Goal: Information Seeking & Learning: Learn about a topic

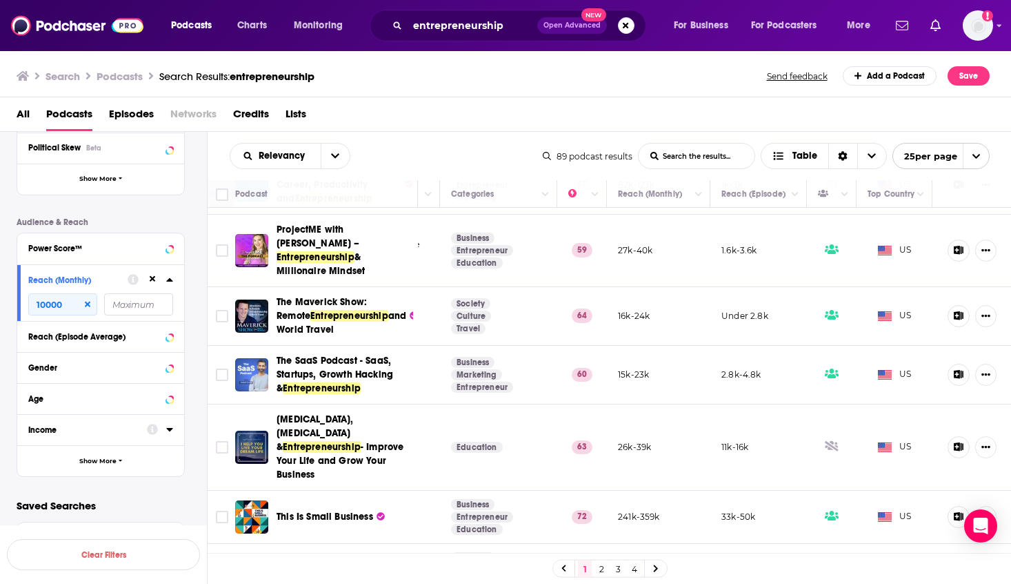
scroll to position [183, 0]
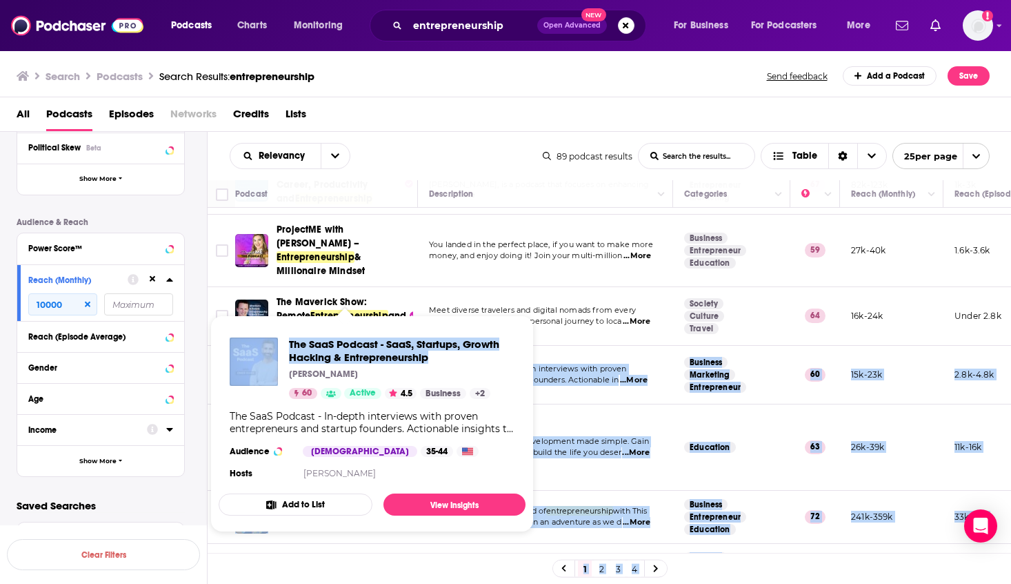
drag, startPoint x: 271, startPoint y: 326, endPoint x: 463, endPoint y: 364, distance: 195.6
click at [463, 364] on div "Podcasts Charts Monitoring entrepreneurship Open Advanced New For Business For …" at bounding box center [505, 292] width 1011 height 584
click at [438, 358] on span "The SaaS Podcast - SaaS, Startups, Growth Hacking & Entrepreneurship" at bounding box center [402, 350] width 226 height 26
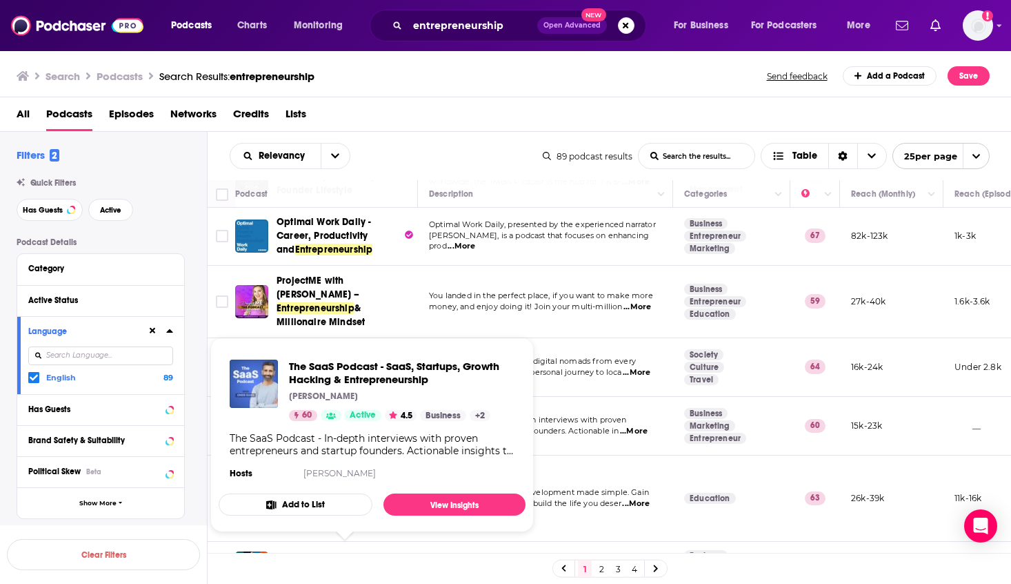
scroll to position [163, 0]
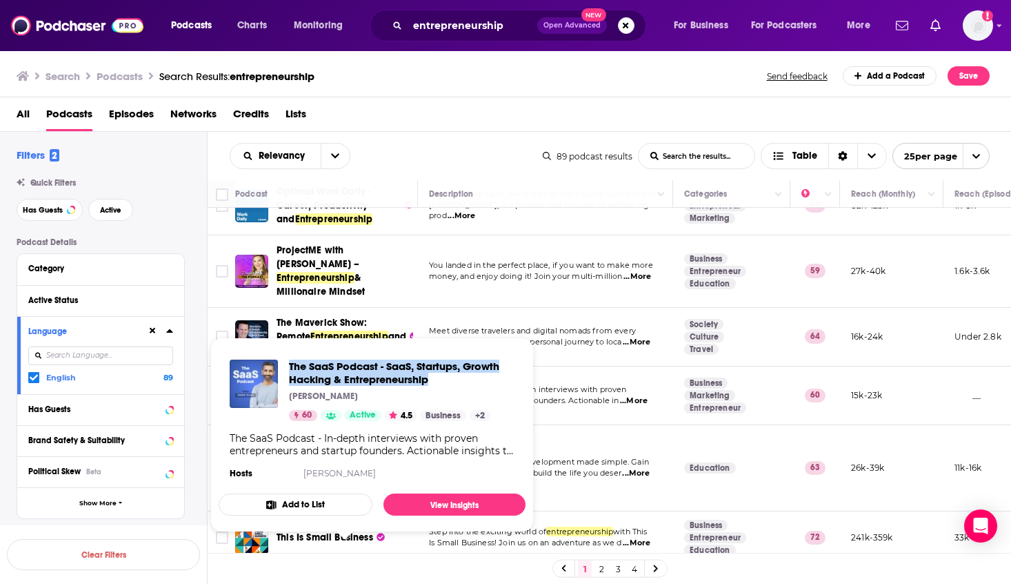
drag, startPoint x: 287, startPoint y: 355, endPoint x: 452, endPoint y: 382, distance: 167.7
click at [452, 382] on div "The SaaS Podcast - SaaS, Startups, Growth Hacking & Entrepreneurship Omer Khan …" at bounding box center [372, 420] width 307 height 145
copy span "The SaaS Podcast - SaaS, Startups, Growth Hacking & Entrepreneurship"
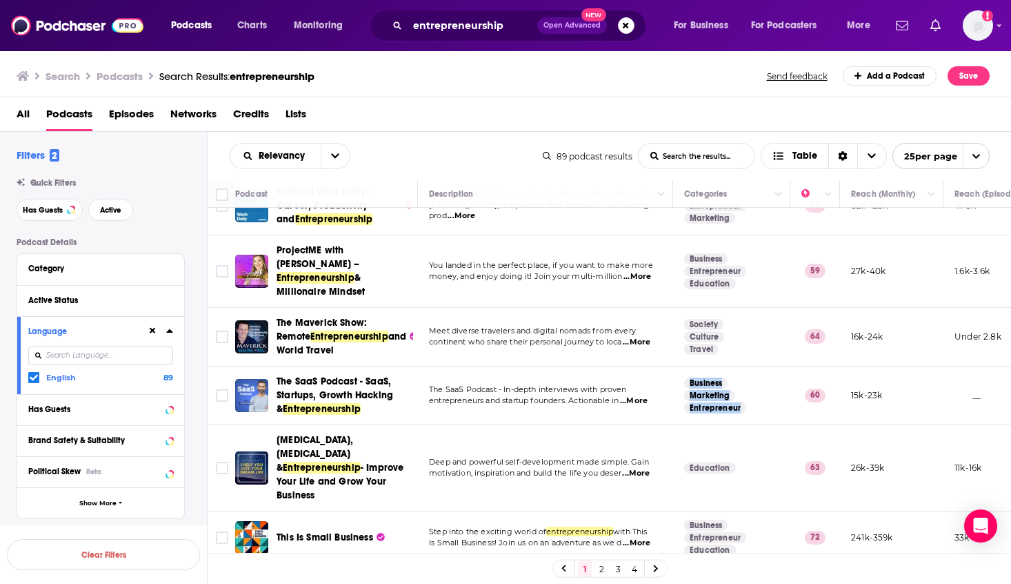
drag, startPoint x: 680, startPoint y: 350, endPoint x: 743, endPoint y: 379, distance: 69.1
click at [743, 379] on td "Business Marketing Entrepreneur" at bounding box center [731, 395] width 117 height 59
copy section "Business Marketing Entrepreneur"
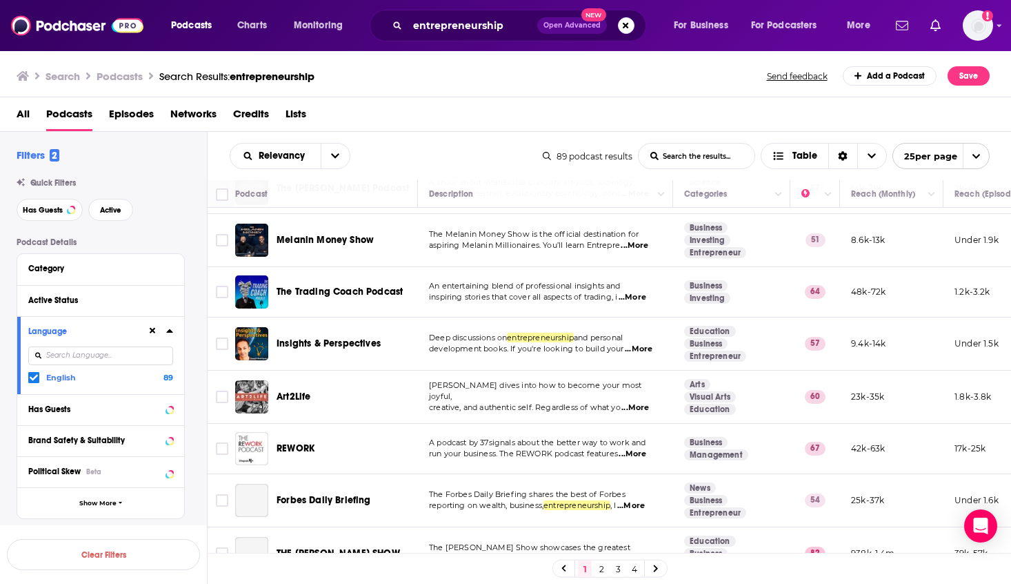
scroll to position [761, 0]
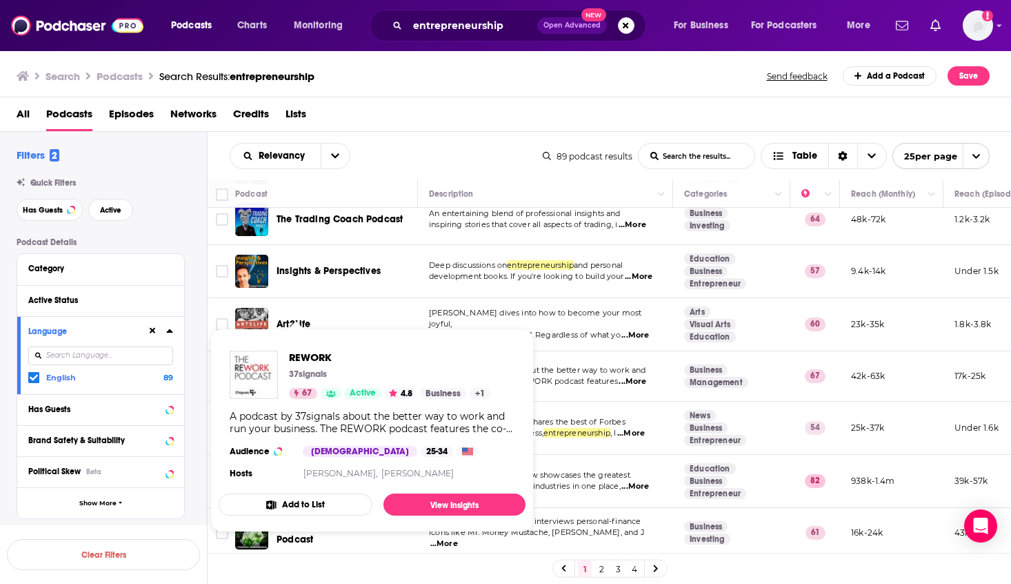
click at [202, 336] on div "Podcast Details Category Active Status Language English 89 Has Guests Brand Saf…" at bounding box center [112, 518] width 190 height 563
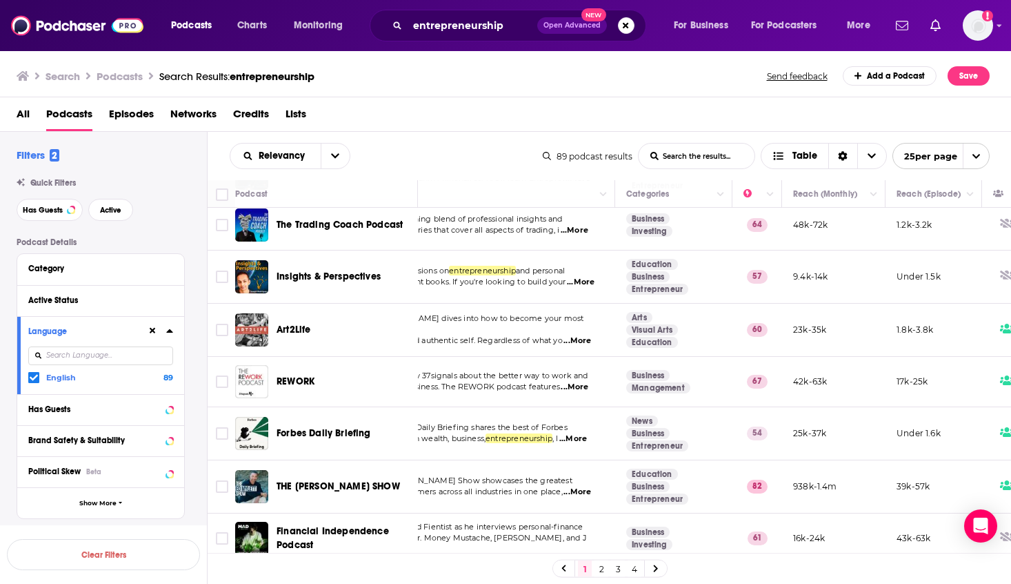
scroll to position [756, 0]
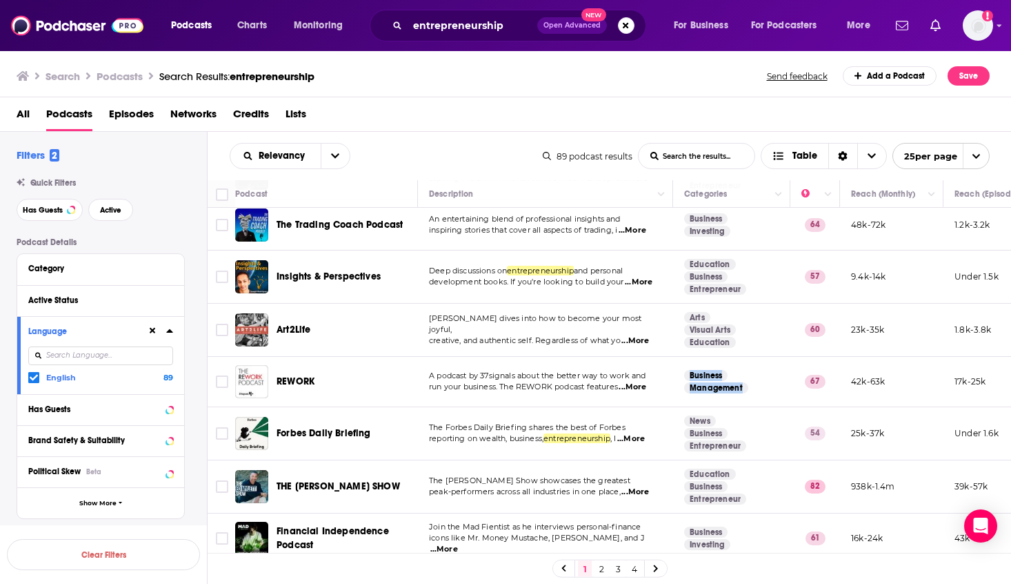
drag, startPoint x: 750, startPoint y: 354, endPoint x: 685, endPoint y: 335, distance: 68.1
click at [685, 357] on td "Business Management" at bounding box center [731, 382] width 117 height 50
copy section "Business Management"
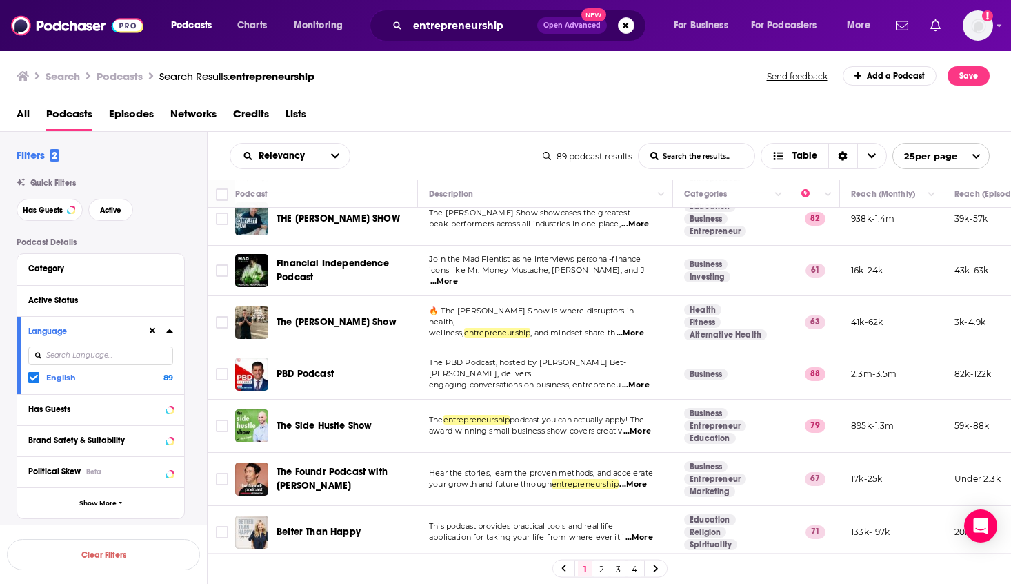
scroll to position [1050, 0]
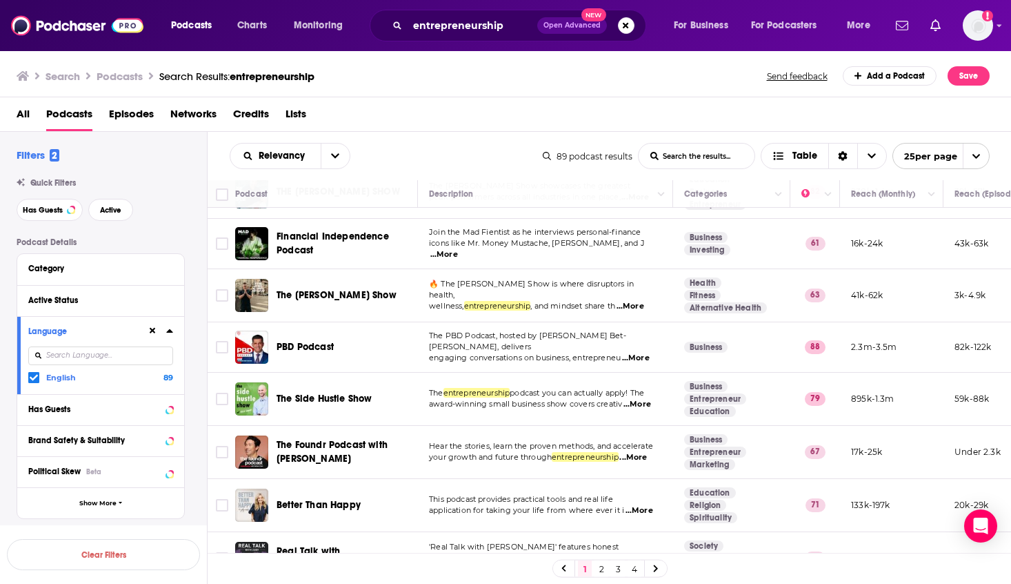
click at [597, 572] on link "2" at bounding box center [602, 568] width 14 height 17
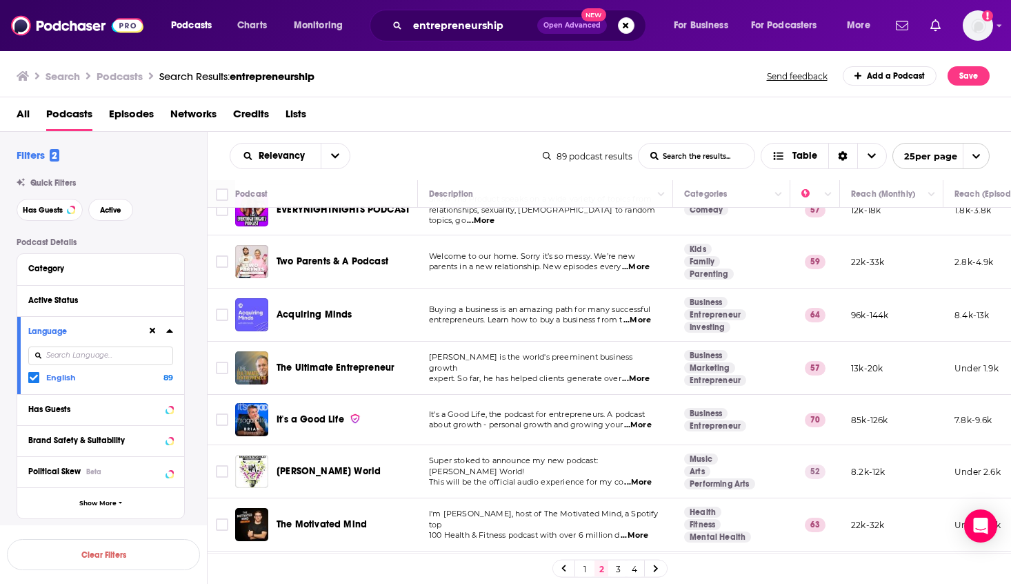
scroll to position [127, 0]
drag, startPoint x: 681, startPoint y: 299, endPoint x: 739, endPoint y: 313, distance: 59.6
click at [739, 313] on td "Business Entrepreneur Investing" at bounding box center [731, 314] width 117 height 53
drag, startPoint x: 759, startPoint y: 384, endPoint x: 681, endPoint y: 359, distance: 82.5
click at [681, 359] on td "Business Marketing Entrepreneur" at bounding box center [731, 367] width 117 height 53
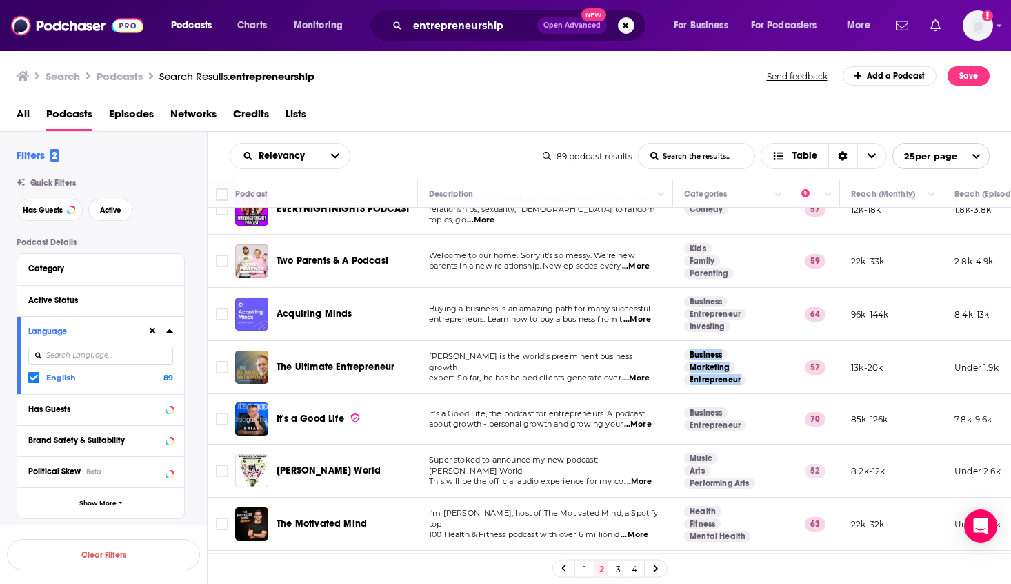
copy section "Business Marketing Entrepreneur"
click at [203, 399] on div "Podcast Details Category Active Status Language English 89 Has Guests Brand Saf…" at bounding box center [112, 518] width 190 height 563
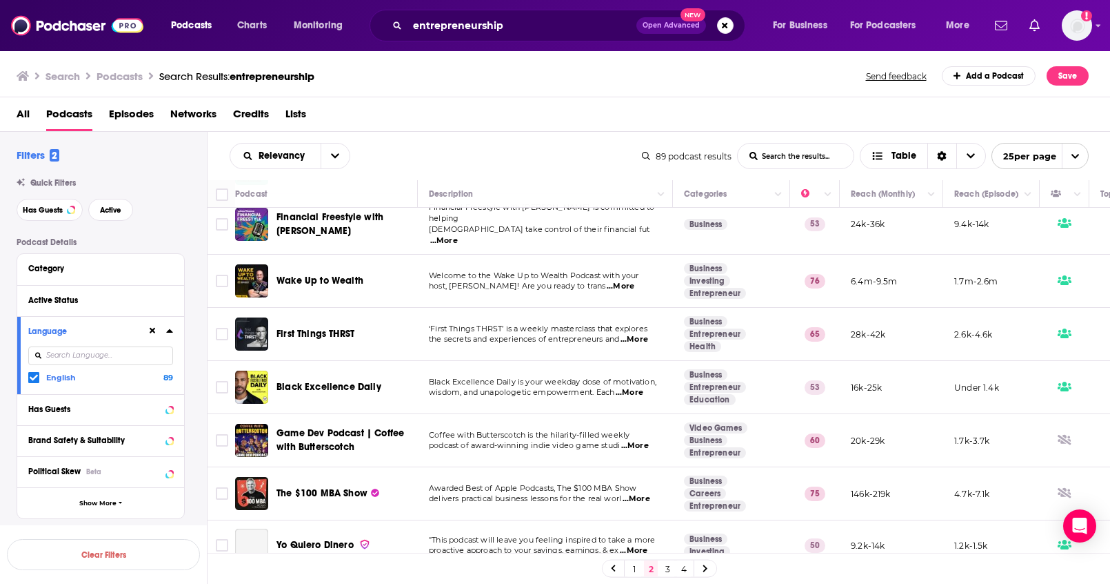
scroll to position [976, 0]
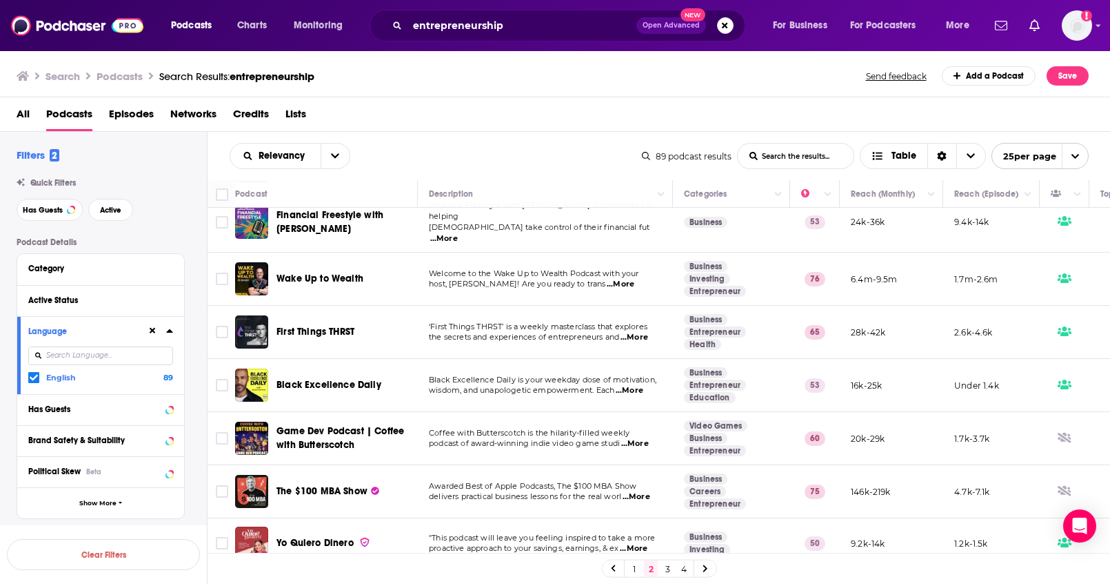
click at [668, 572] on link "3" at bounding box center [668, 568] width 14 height 17
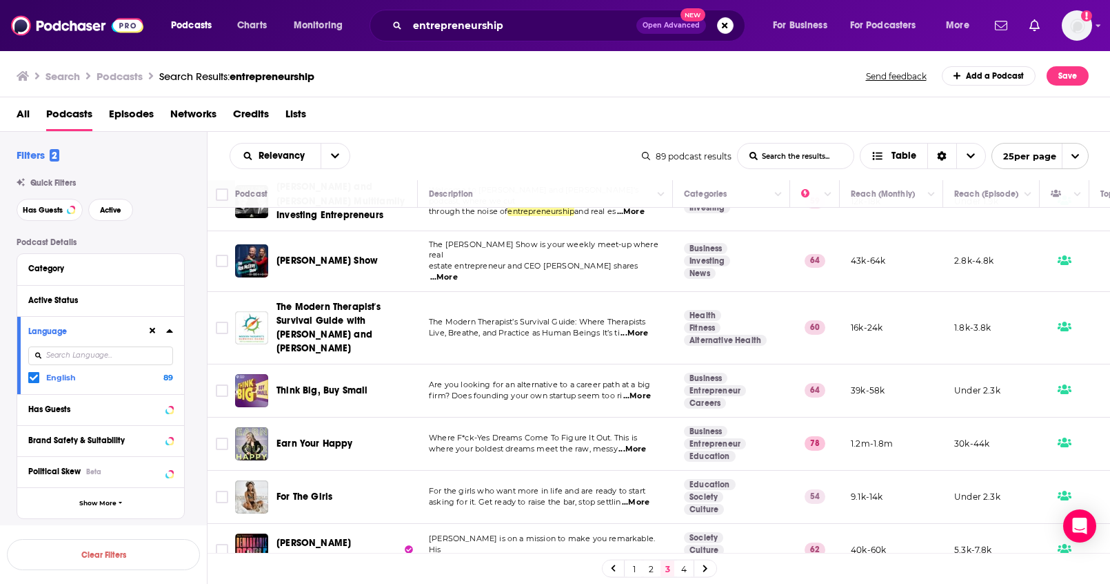
scroll to position [805, 0]
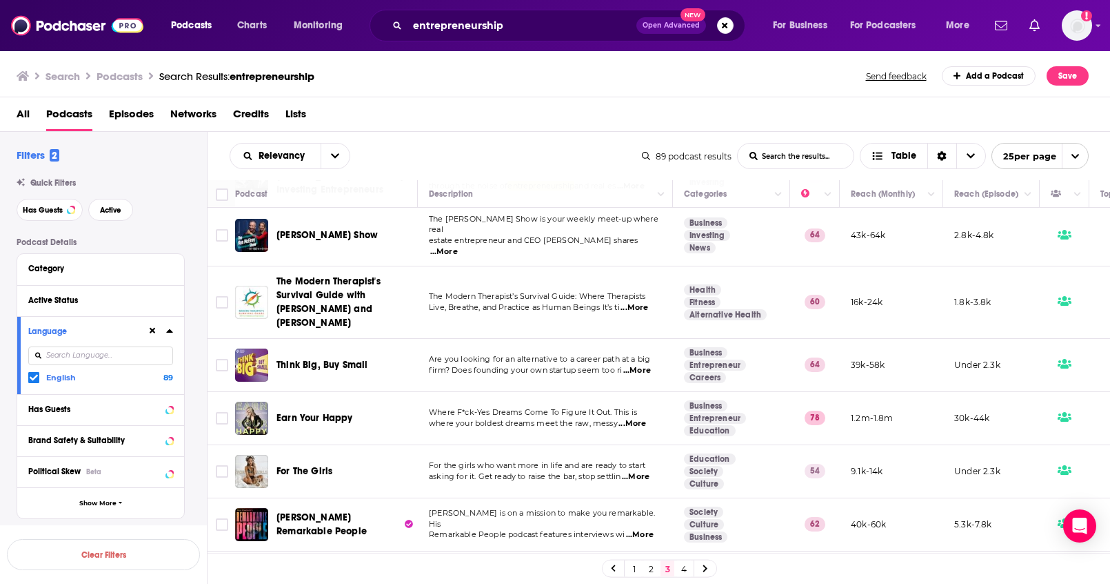
click at [197, 312] on div "Podcast Details Category Active Status Language English 89 Has Guests Brand Saf…" at bounding box center [112, 518] width 190 height 563
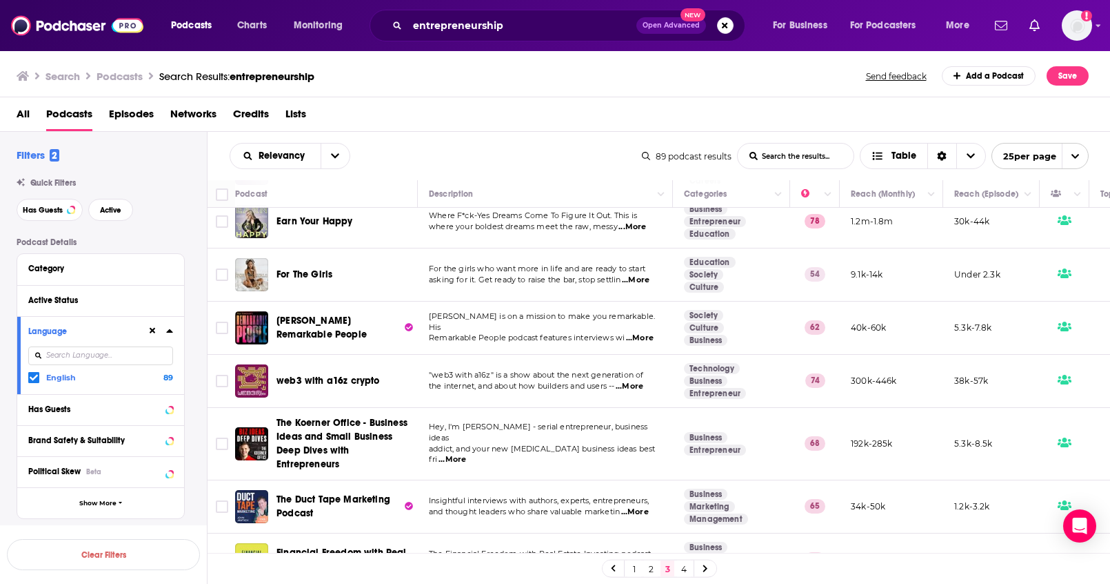
scroll to position [1009, 0]
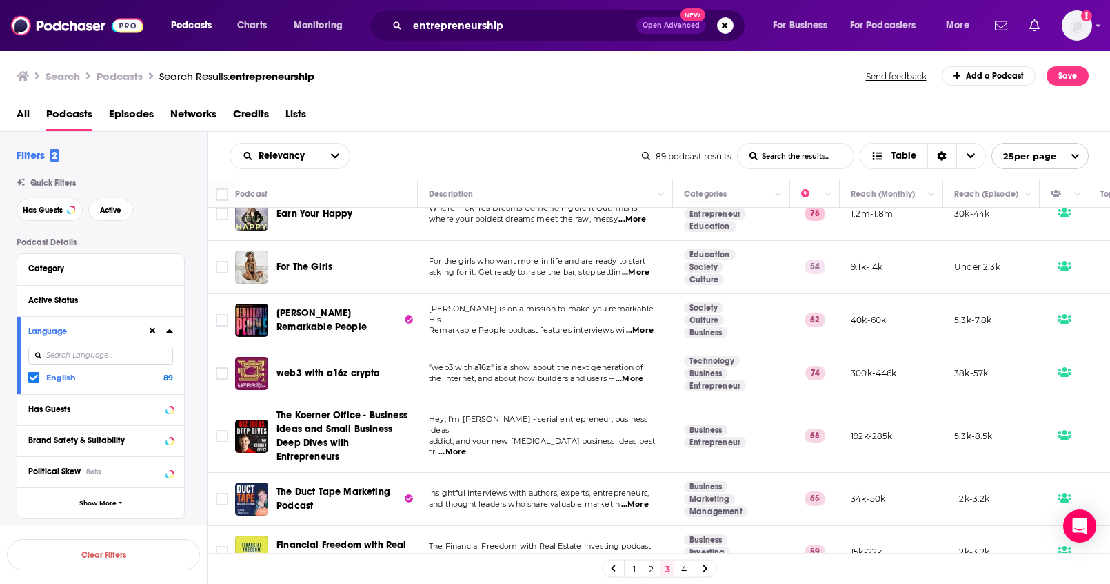
click at [684, 566] on link "4" at bounding box center [684, 568] width 14 height 17
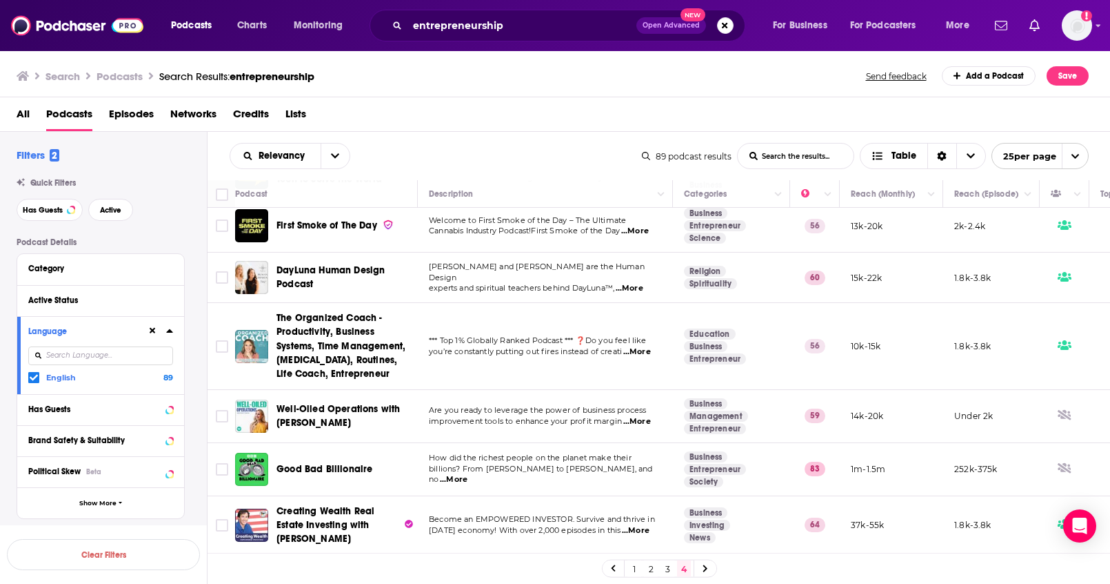
scroll to position [472, 0]
click at [701, 568] on div at bounding box center [706, 568] width 22 height 16
click at [703, 569] on icon at bounding box center [706, 568] width 6 height 8
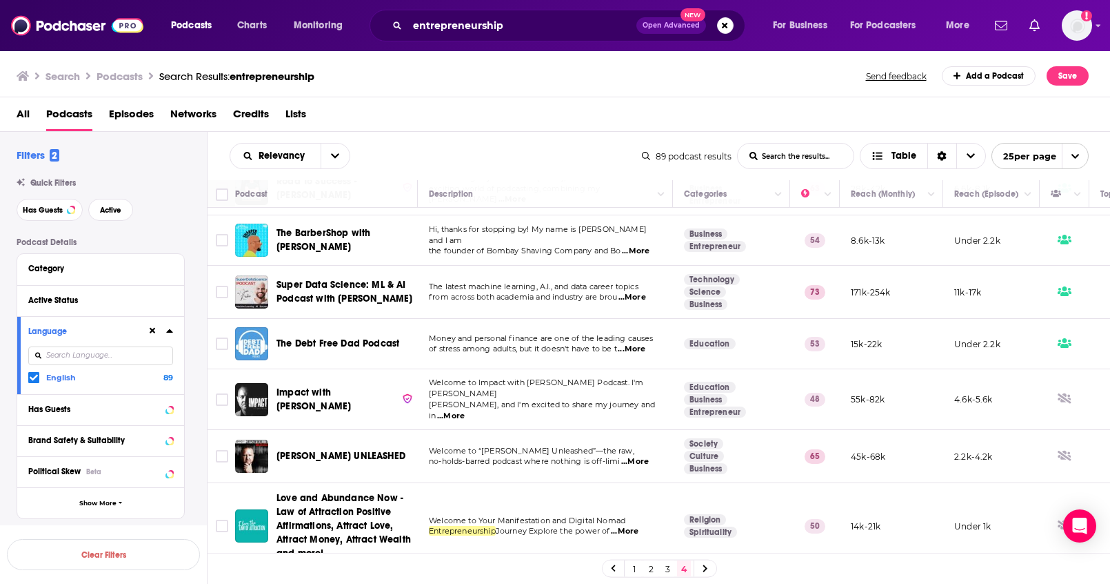
scroll to position [0, 0]
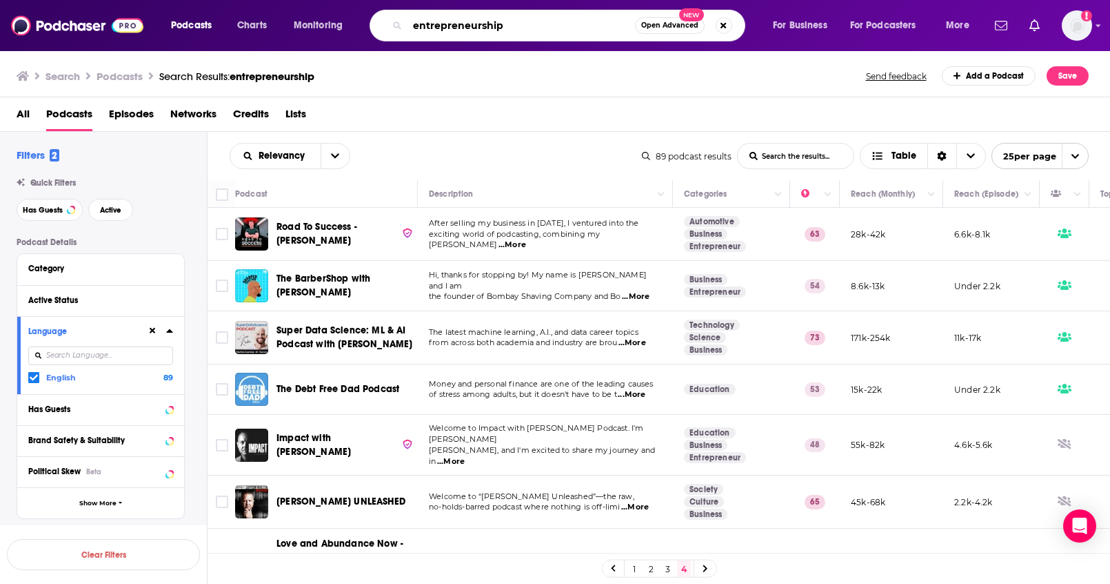
drag, startPoint x: 501, startPoint y: 26, endPoint x: 379, endPoint y: 10, distance: 123.1
click at [379, 10] on div "entrepreneurship Open Advanced New" at bounding box center [558, 26] width 376 height 32
paste input "The Cardone Zone"
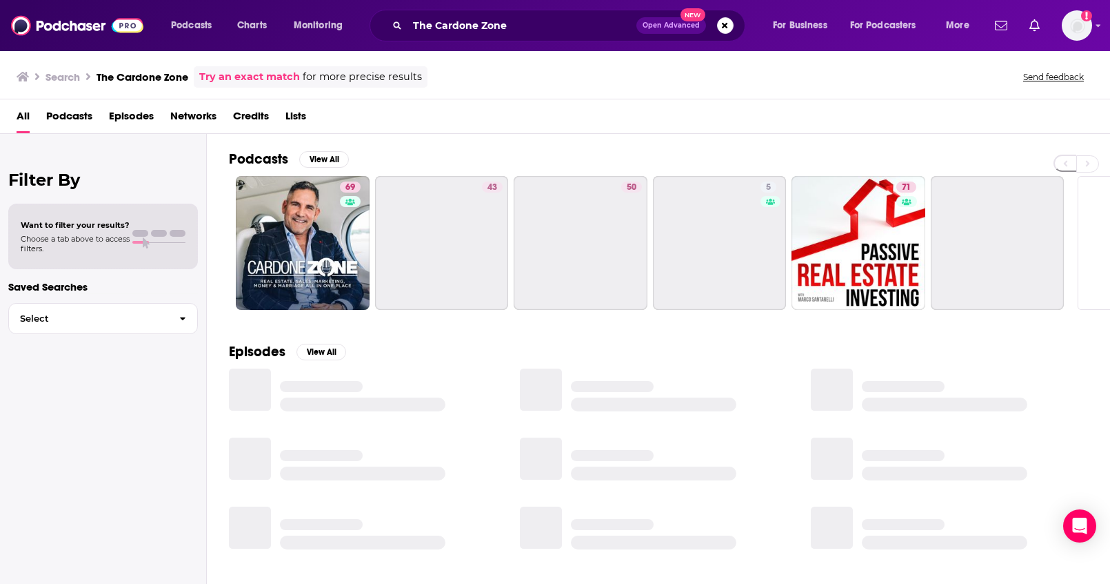
click at [79, 119] on span "Podcasts" at bounding box center [69, 119] width 46 height 28
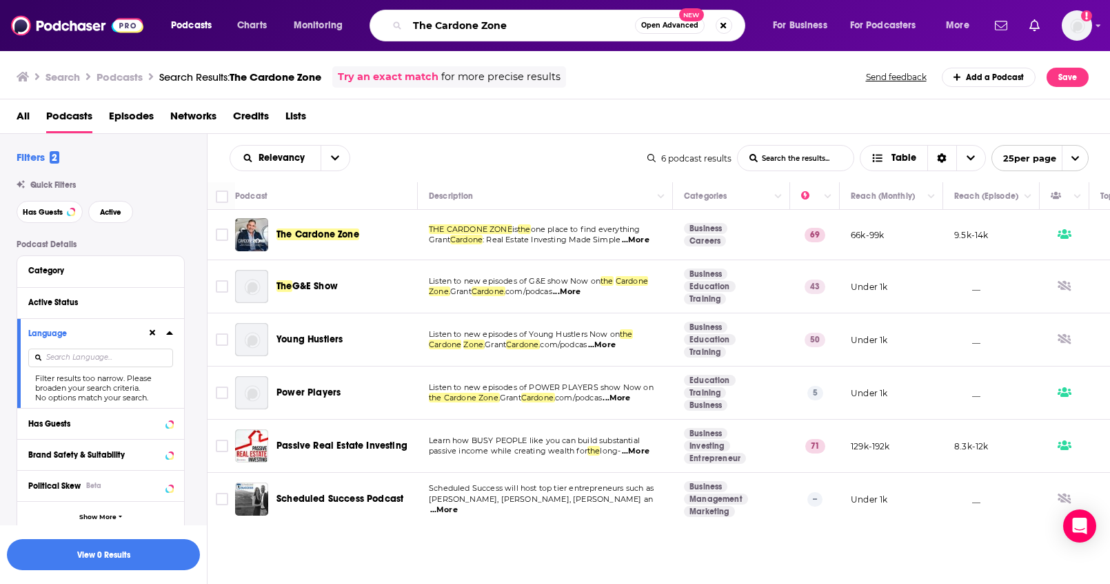
drag, startPoint x: 504, startPoint y: 28, endPoint x: 404, endPoint y: 23, distance: 100.2
click at [405, 23] on div "The Cardone Zone Open Advanced New" at bounding box center [558, 26] width 376 height 32
paste input "Jeremy Hanson Podcast / Optimized Entrepreneur"
type input "The Jeremy Hanson Podcast / Optimized Entrepreneur"
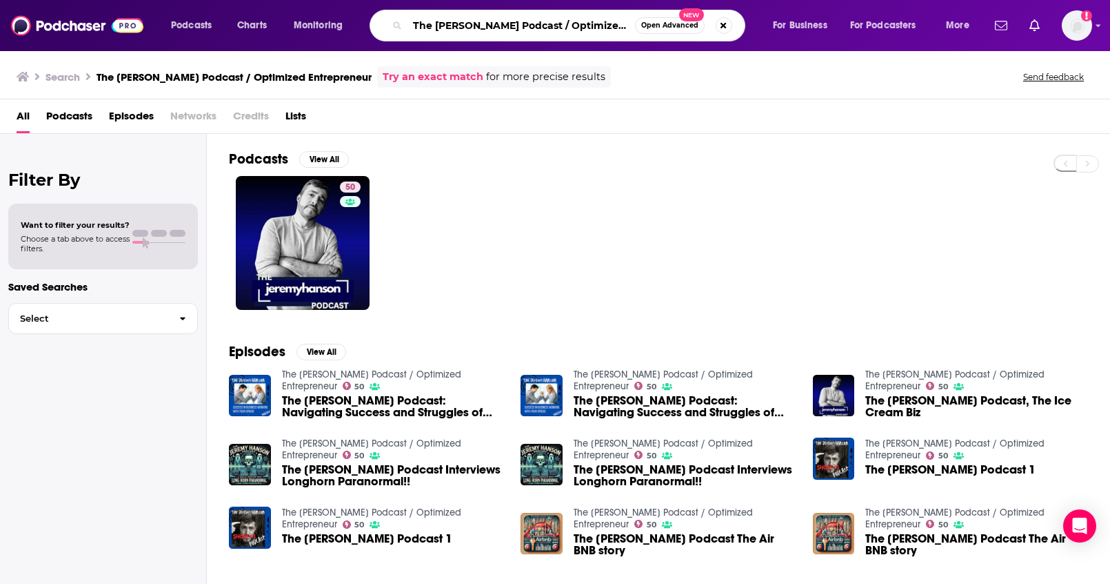
click at [581, 26] on input "The Jeremy Hanson Podcast / Optimized Entrepreneur" at bounding box center [522, 25] width 228 height 22
click at [721, 28] on button "Search podcasts, credits, & more..." at bounding box center [724, 25] width 17 height 17
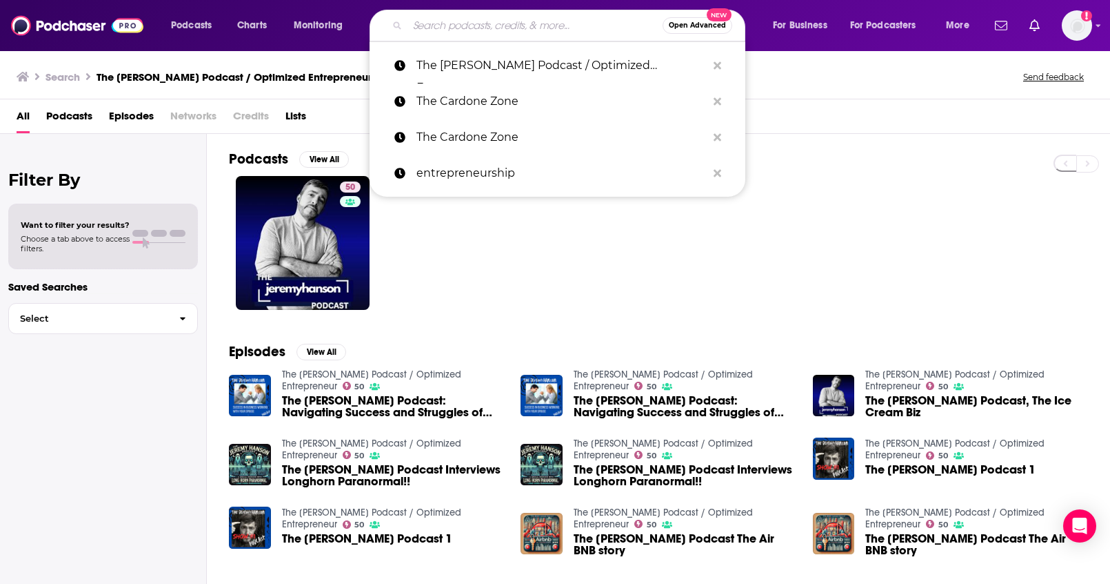
paste input "The Deal Board"
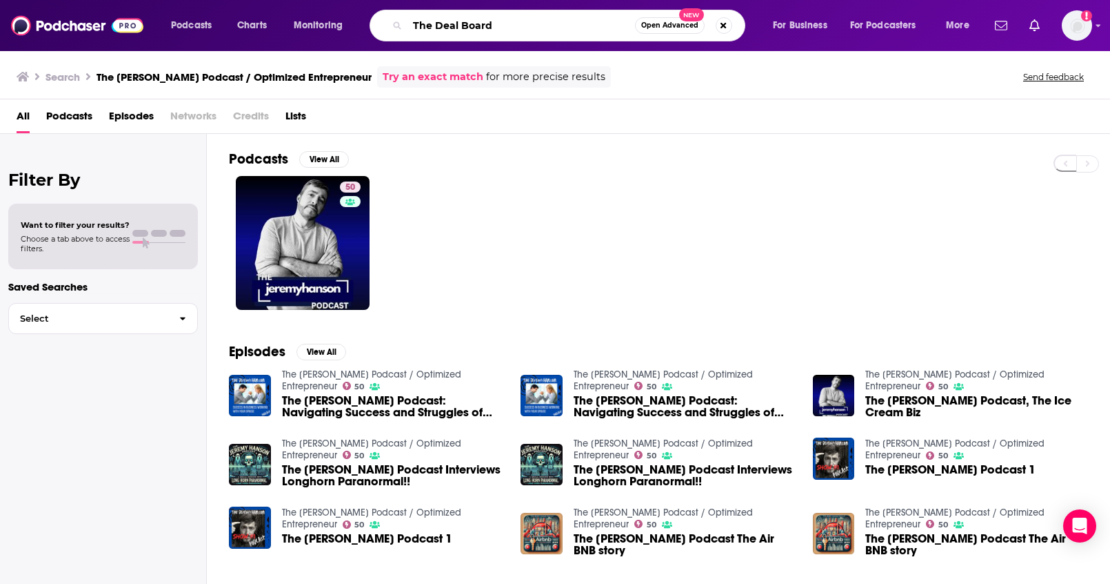
type input "The Deal Board"
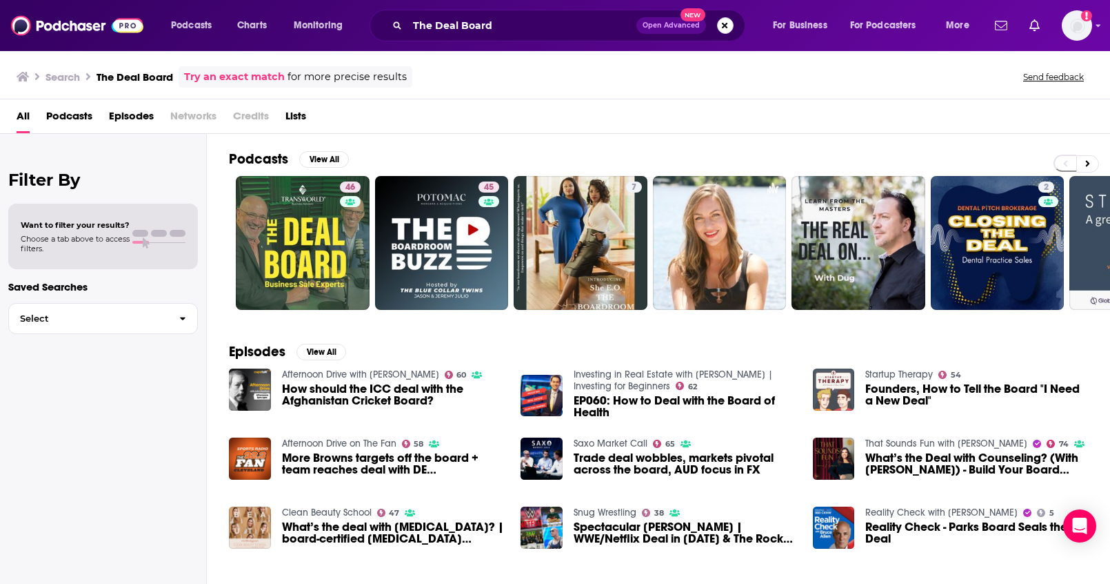
click at [718, 27] on button "Search podcasts, credits, & more..." at bounding box center [725, 25] width 17 height 17
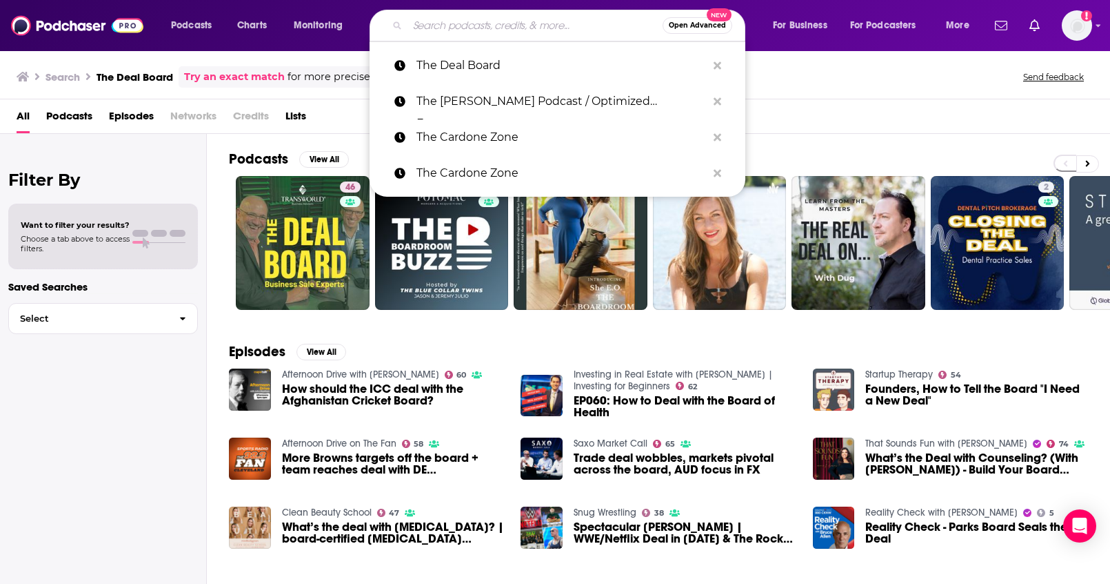
paste input "Treadmill Tracks from the CEO Vault. Influential Reach."
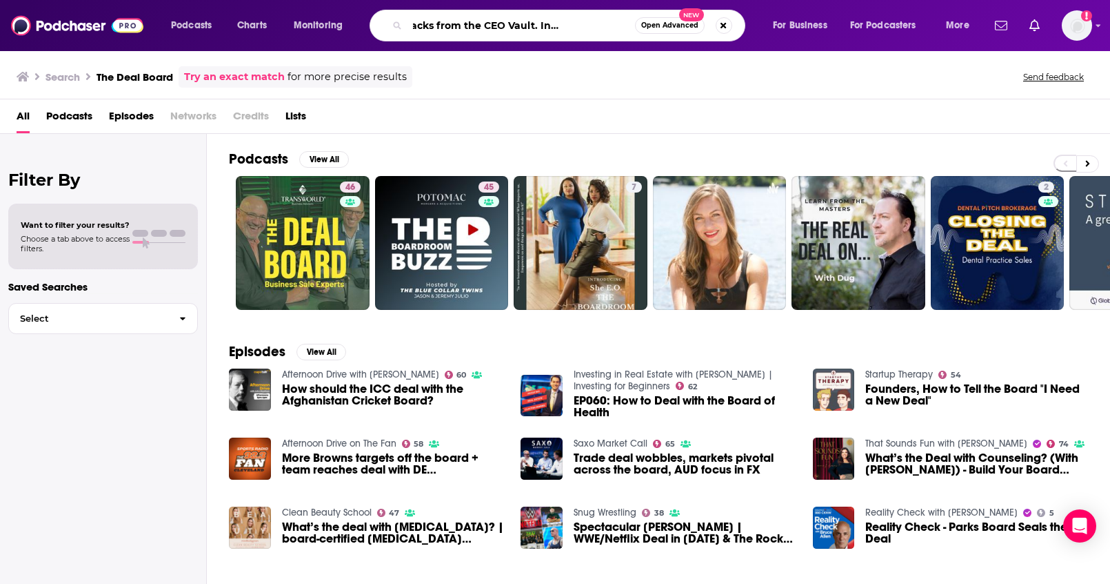
type input "Treadmill Tracks from the CEO Vault. Influential Reach."
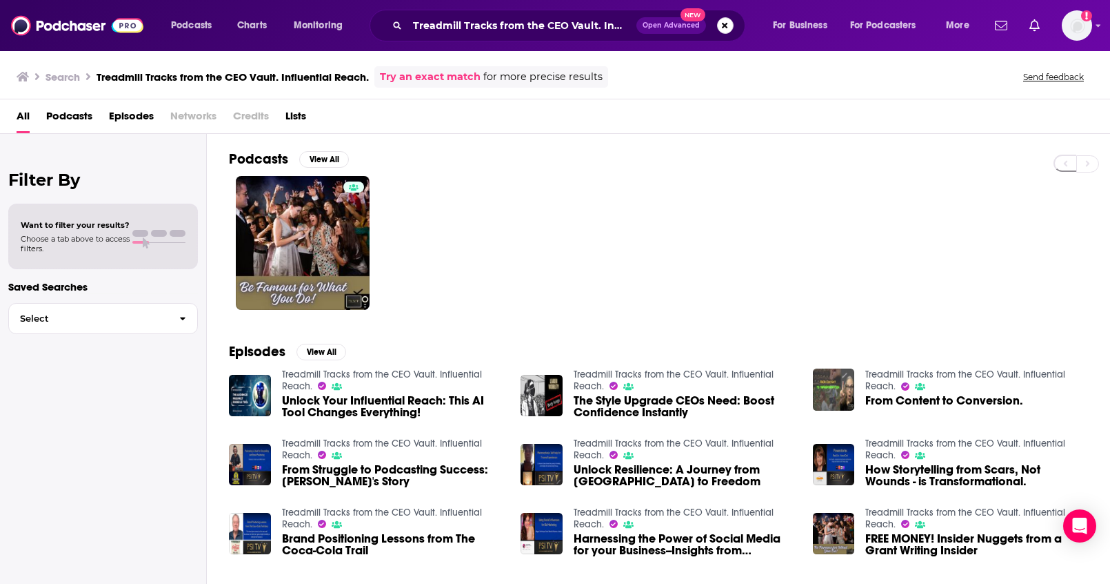
click at [723, 32] on button "Search podcasts, credits, & more..." at bounding box center [725, 25] width 17 height 17
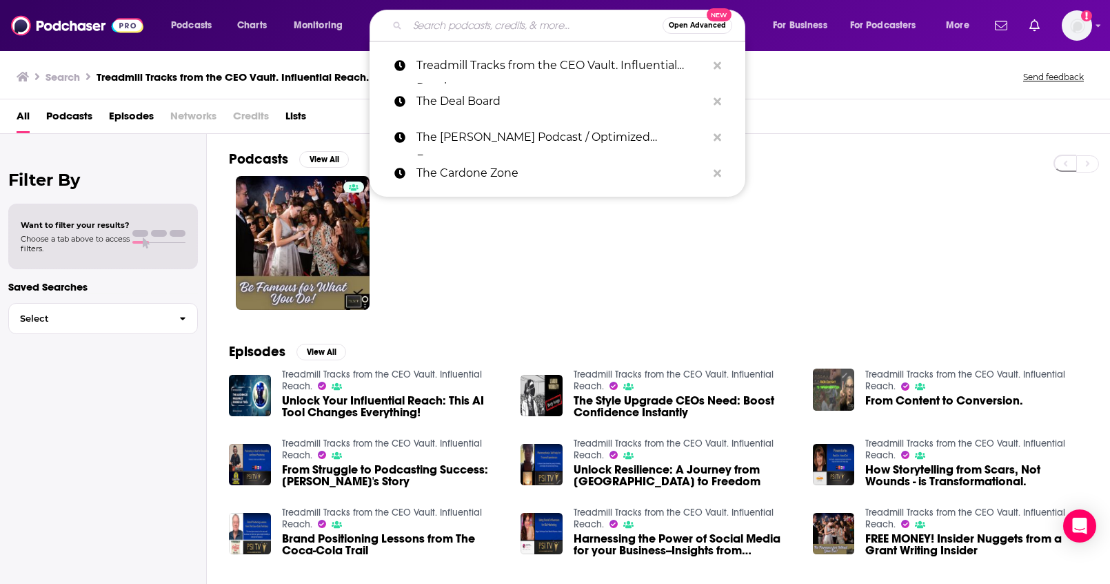
paste input "Profits in Pajamas"
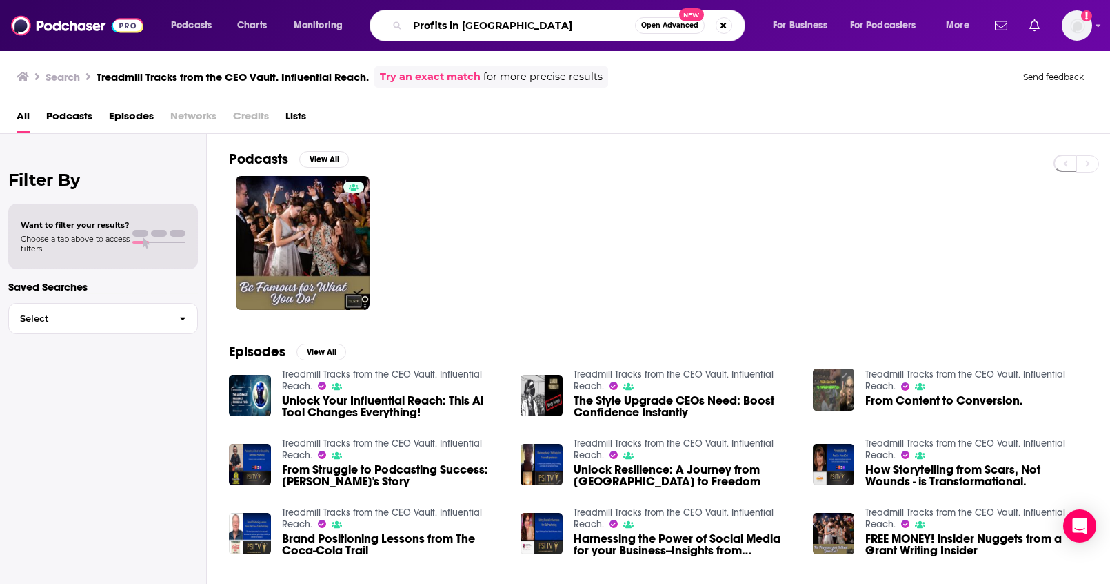
type input "Profits in Pajamas"
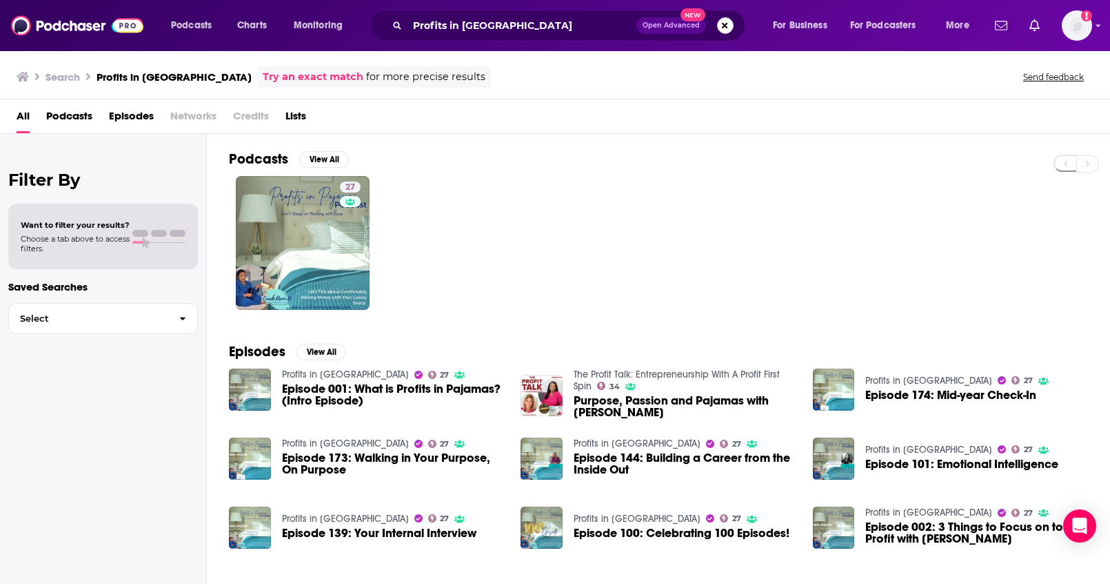
click at [721, 30] on button "Search podcasts, credits, & more..." at bounding box center [725, 25] width 17 height 17
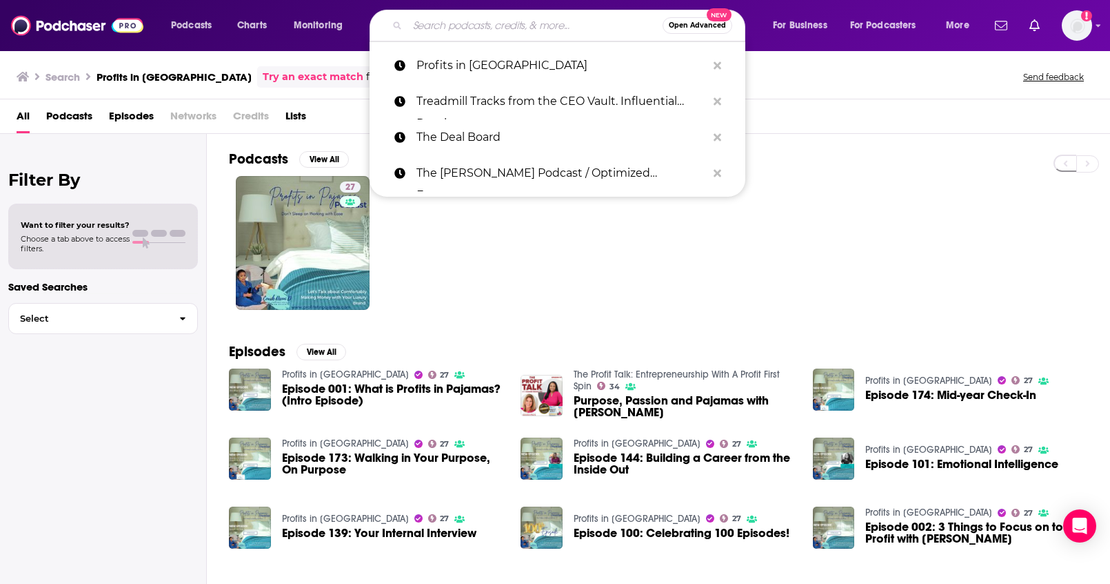
paste input "The BarberShop with Shantanu"
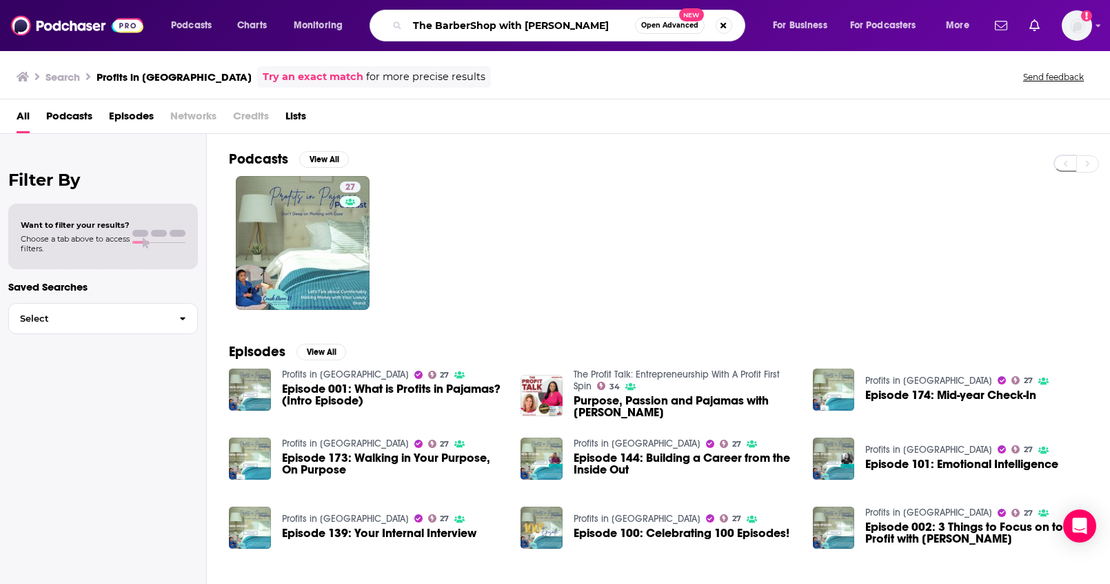
type input "The BarberShop with Shantanu"
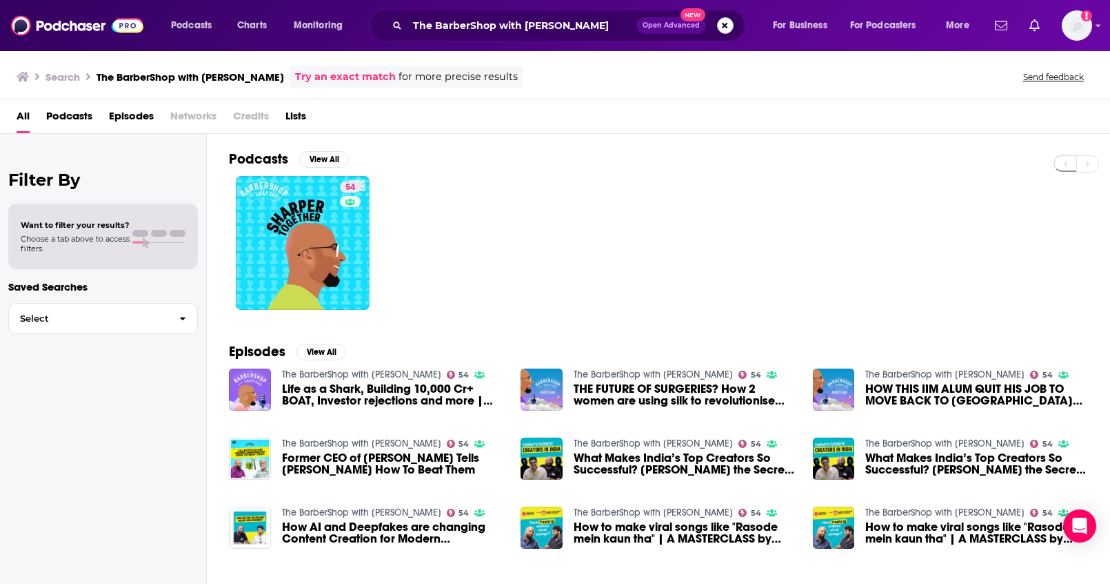
click at [725, 28] on button "Search podcasts, credits, & more..." at bounding box center [725, 25] width 17 height 17
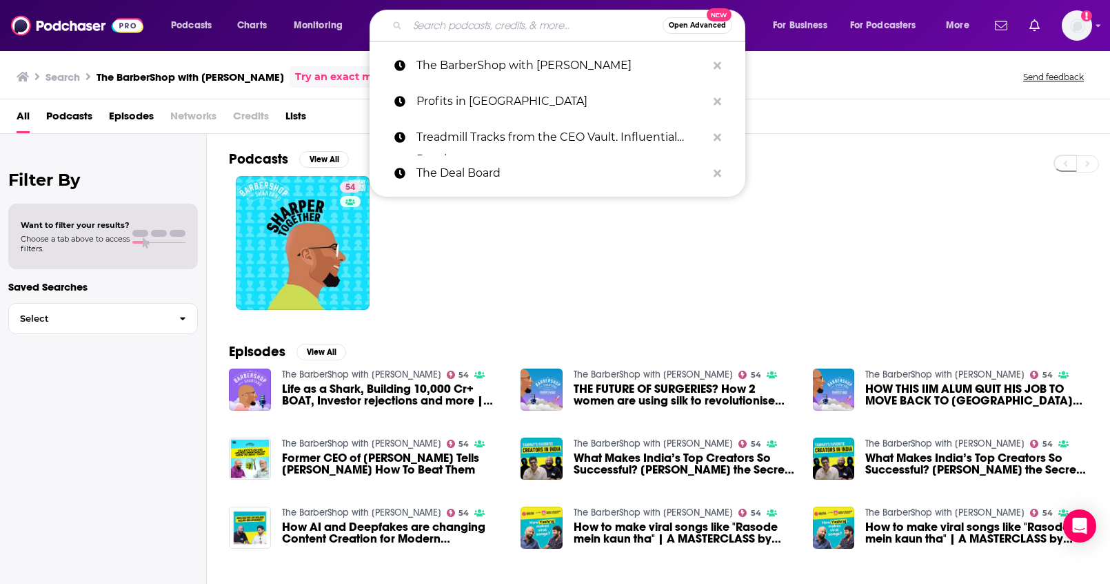
paste input "The Ultimate Entrepreneur"
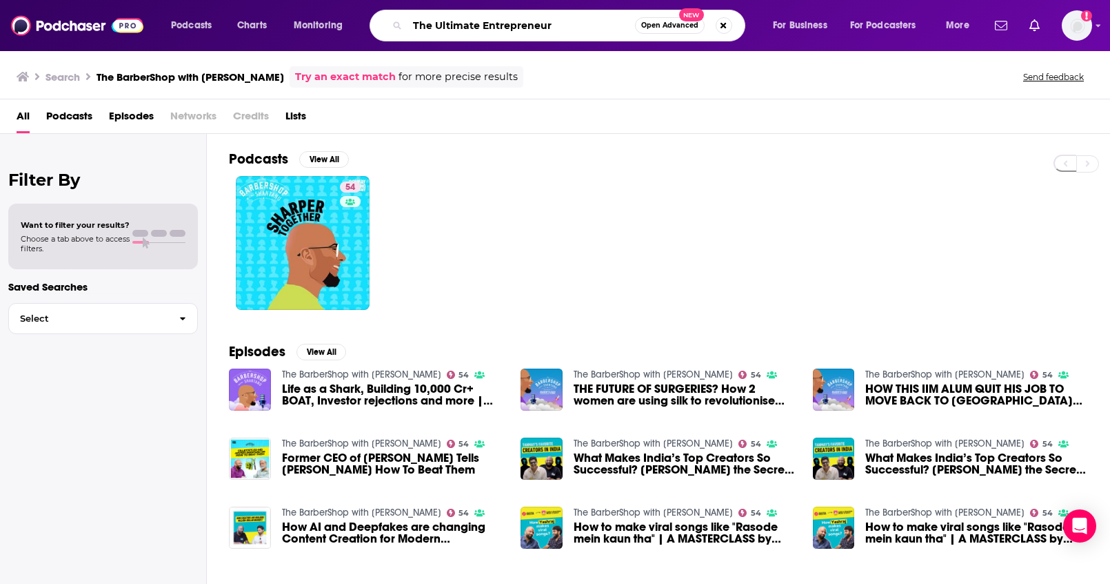
type input "The Ultimate Entrepreneur"
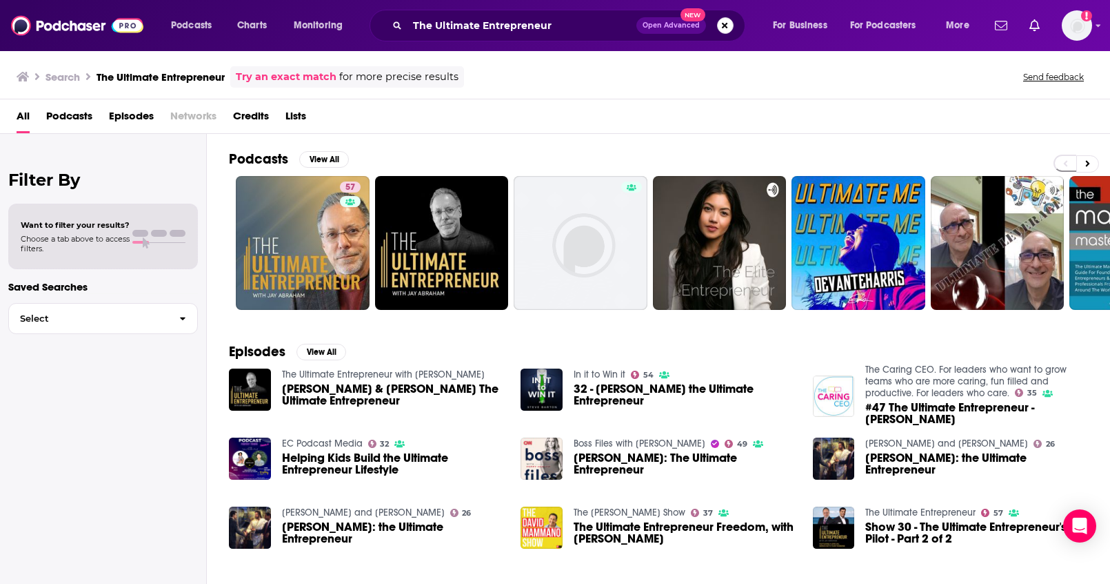
click at [725, 32] on button "Search podcasts, credits, & more..." at bounding box center [725, 25] width 17 height 17
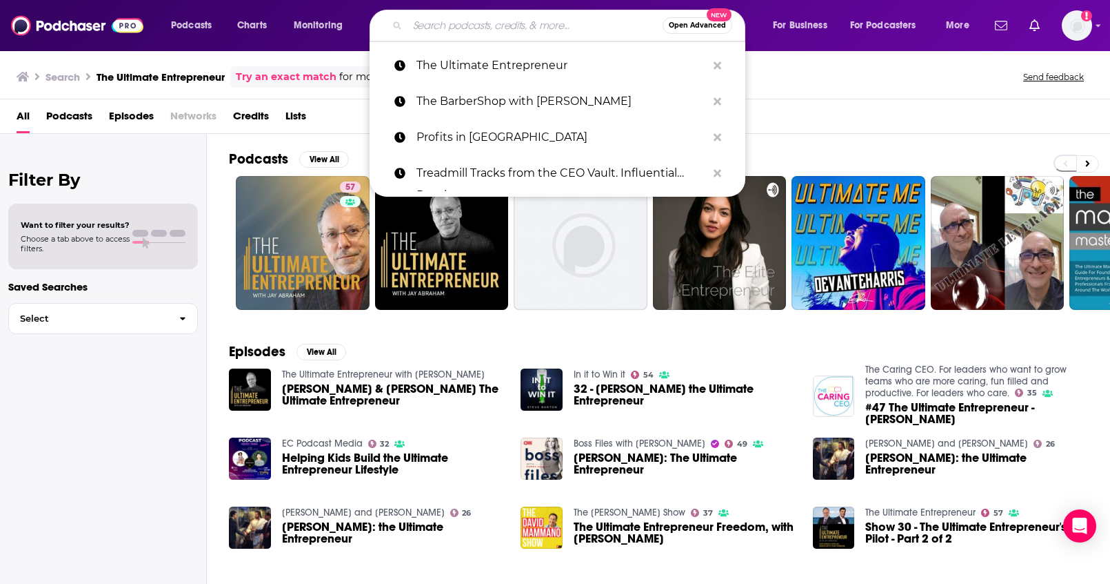
paste input "Ask Frank Kern"
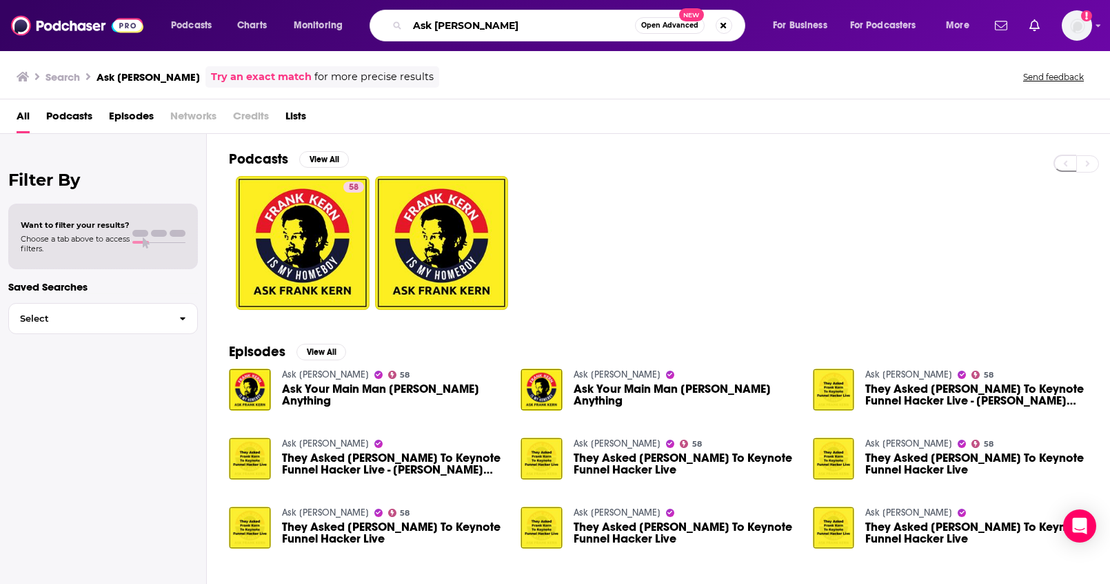
drag, startPoint x: 521, startPoint y: 21, endPoint x: 396, endPoint y: 19, distance: 125.5
click at [396, 19] on div "Ask Frank Kern Open Advanced New" at bounding box center [558, 26] width 376 height 32
paste input "Inside Strategic Coach: Connecting Entrepreneurs With What Really Matters"
type input "Inside Strategic Coach: Connecting Entrepreneurs With What Really Matters"
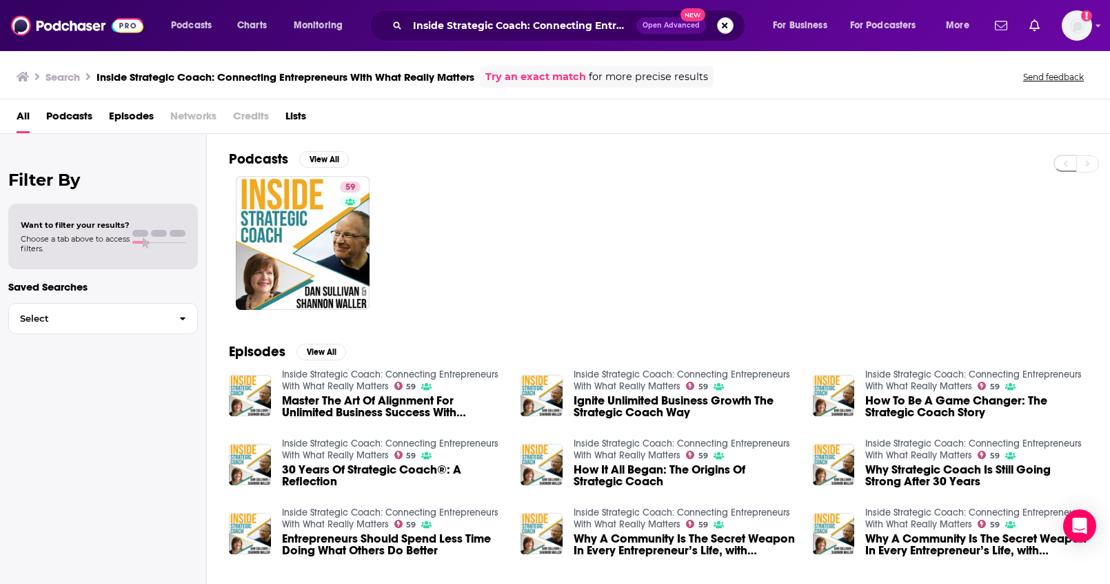
click at [723, 29] on button "Search podcasts, credits, & more..." at bounding box center [725, 25] width 17 height 17
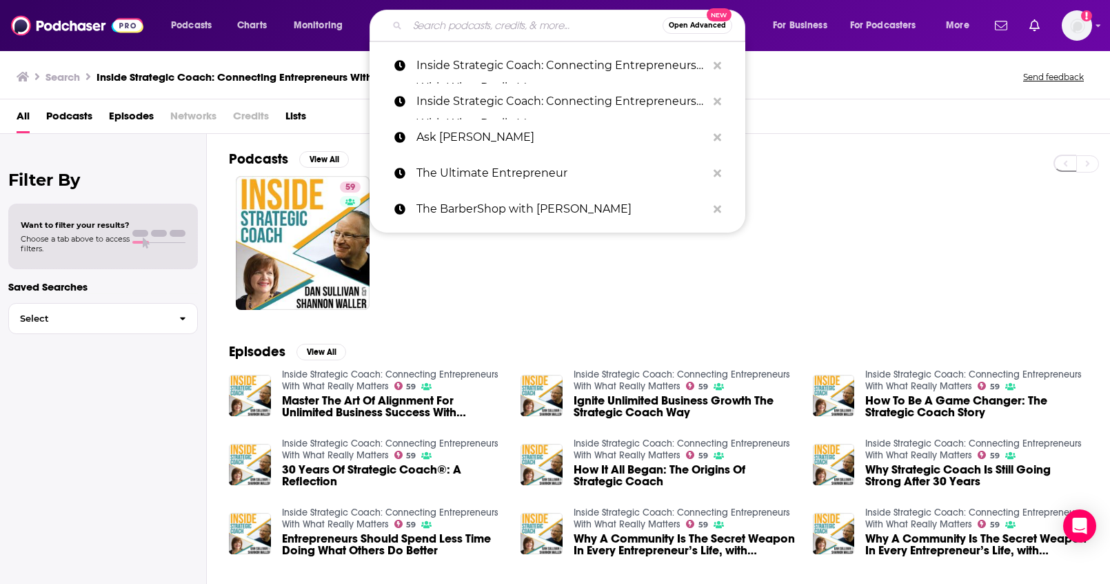
paste input "Dan Kennedy's Magnetic Marketing Podcast"
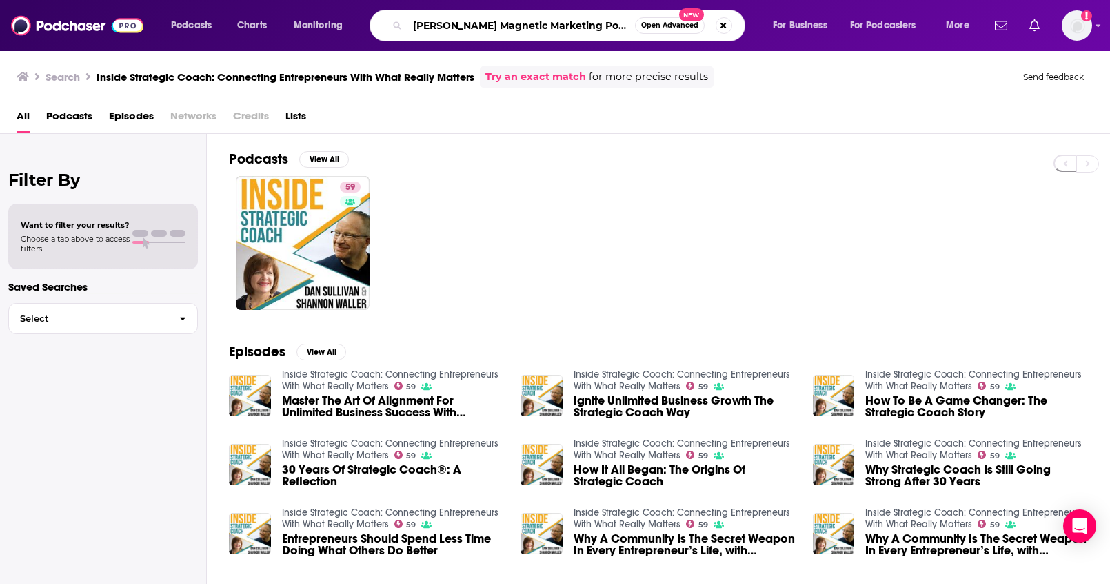
scroll to position [0, 10]
type input "Dan Kennedy's Magnetic Marketing Podcast"
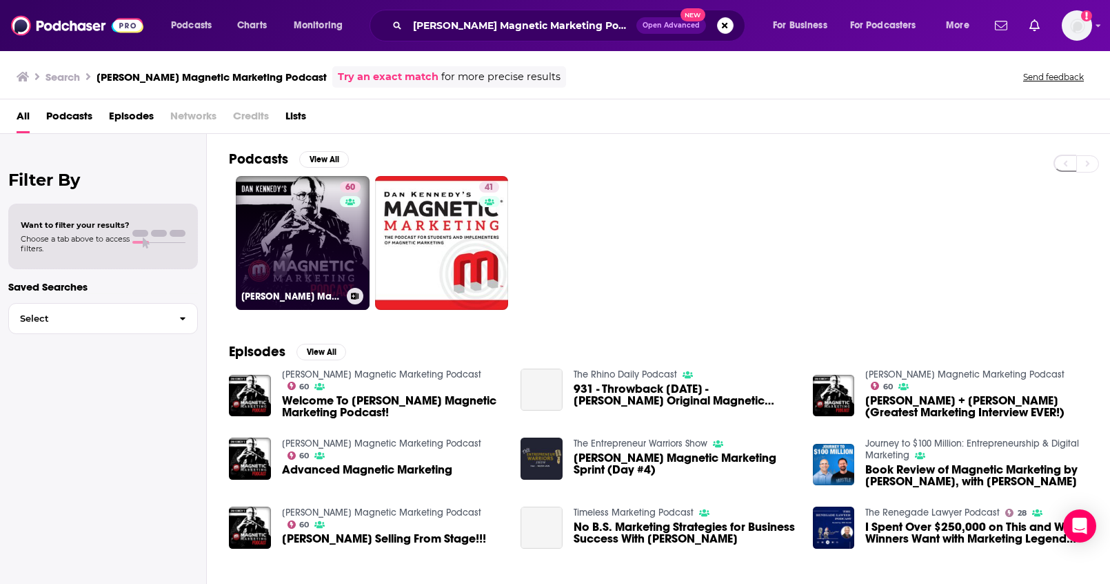
click at [324, 213] on link "60 Dan Kennedy's Magnetic Marketing Podcast" at bounding box center [303, 243] width 134 height 134
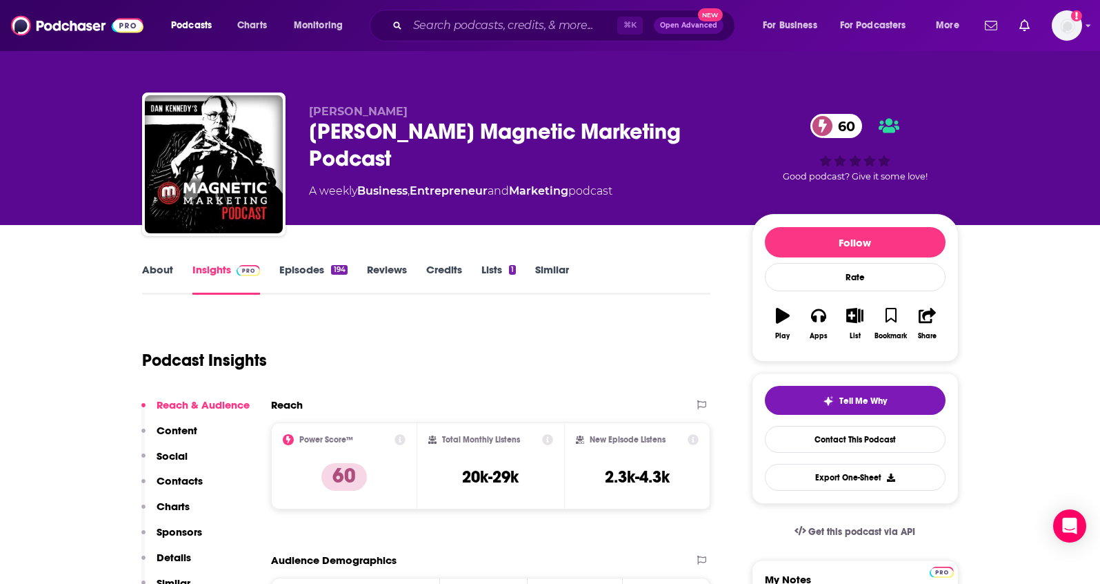
click at [188, 556] on p "Details" at bounding box center [174, 556] width 34 height 13
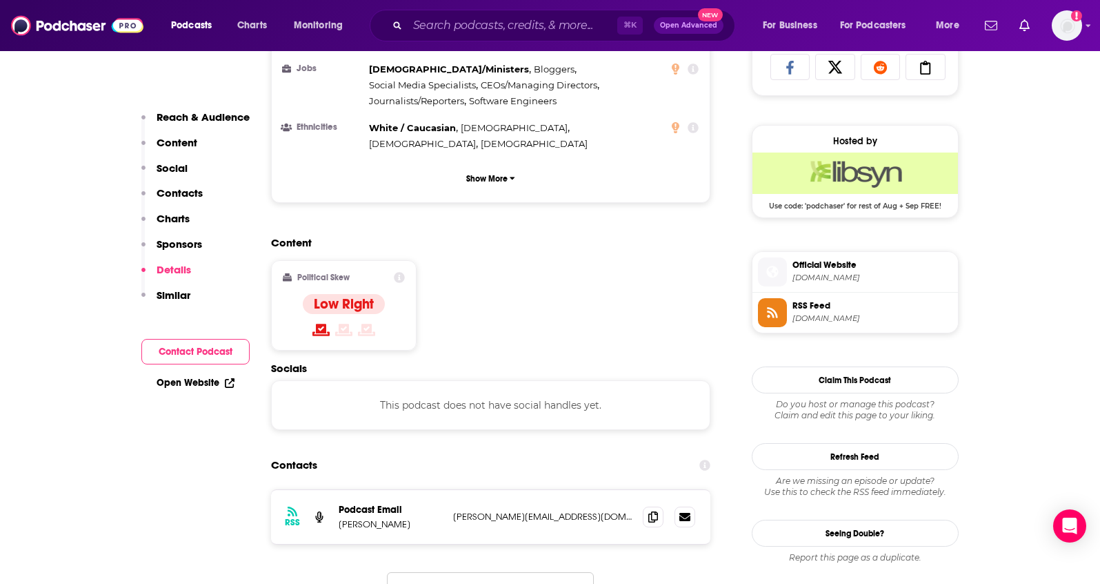
scroll to position [909, 0]
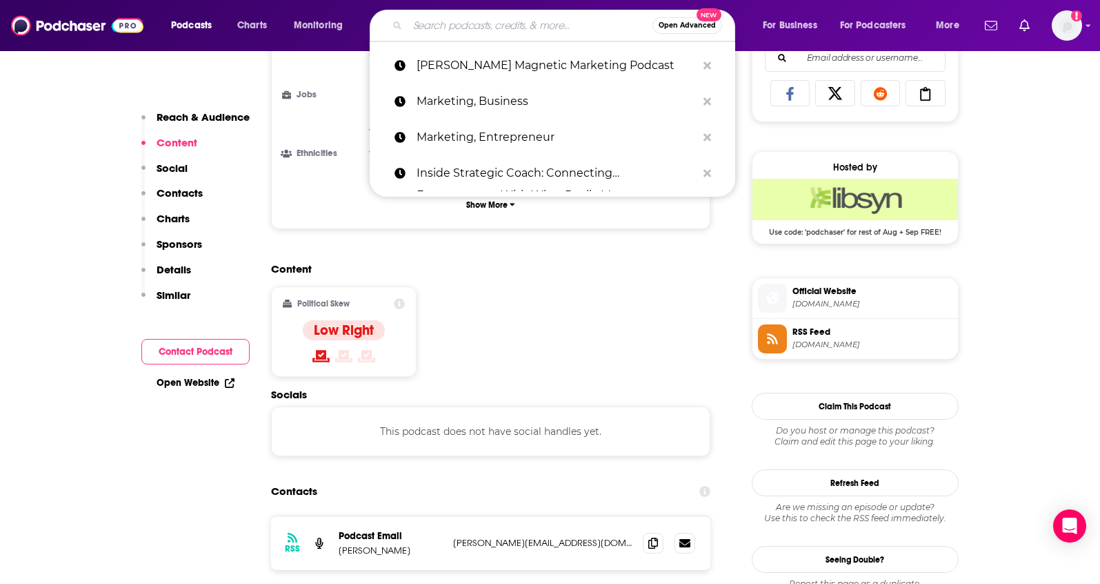
click at [539, 23] on input "Search podcasts, credits, & more..." at bounding box center [530, 25] width 245 height 22
paste input "MarTech Podcast ™ // Marketing + Technology = Business Growth"
type input "MarTech Podcast ™ // Marketing + Technology = Business Growth"
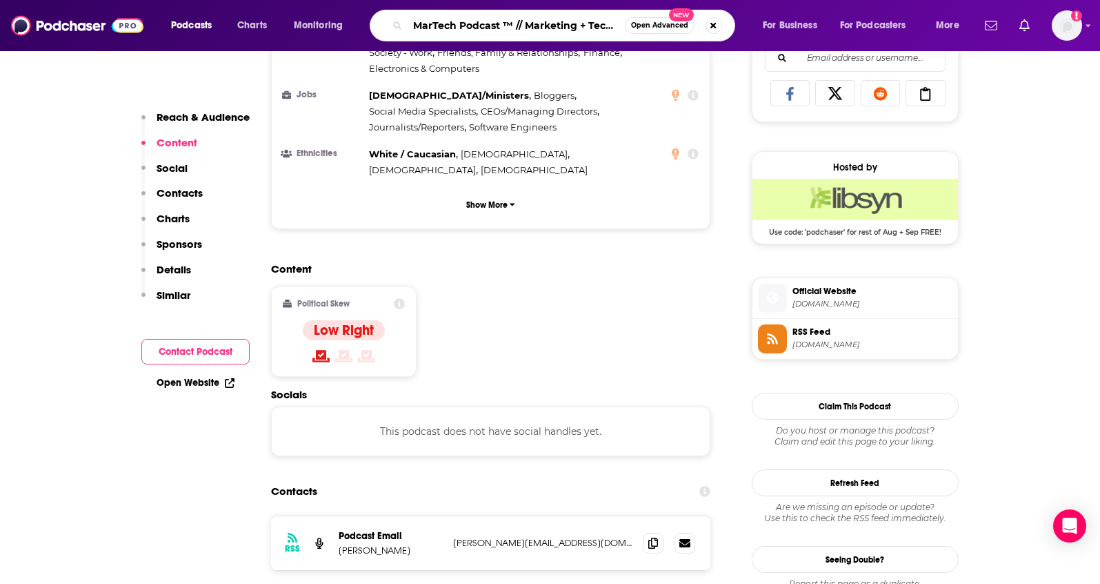
scroll to position [0, 126]
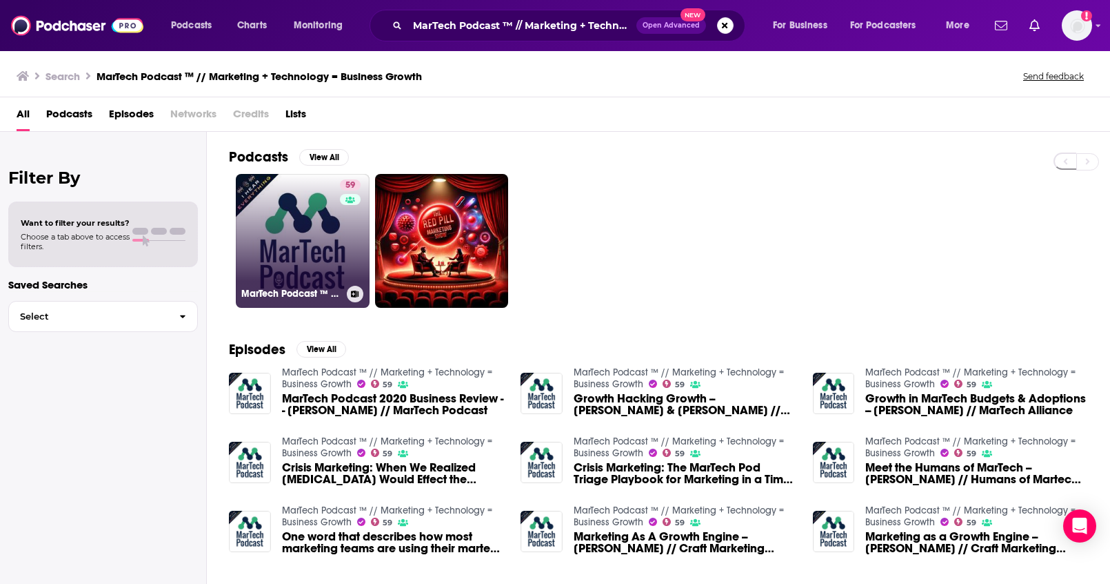
click at [322, 224] on link "59 MarTech Podcast ™ // Marketing + Technology = Business Growth" at bounding box center [303, 241] width 134 height 134
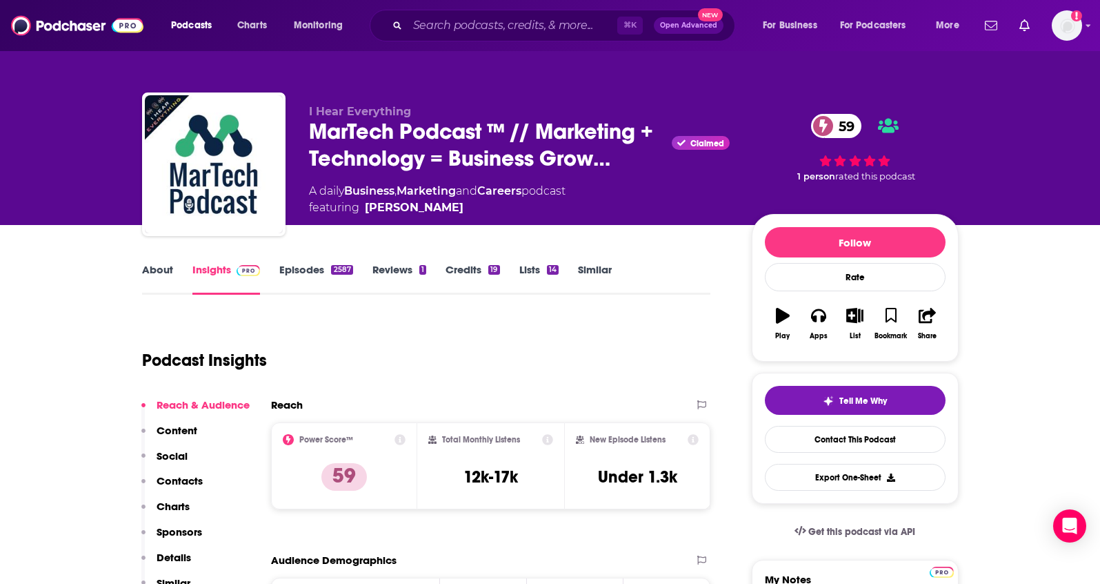
click at [170, 557] on p "Details" at bounding box center [174, 556] width 34 height 13
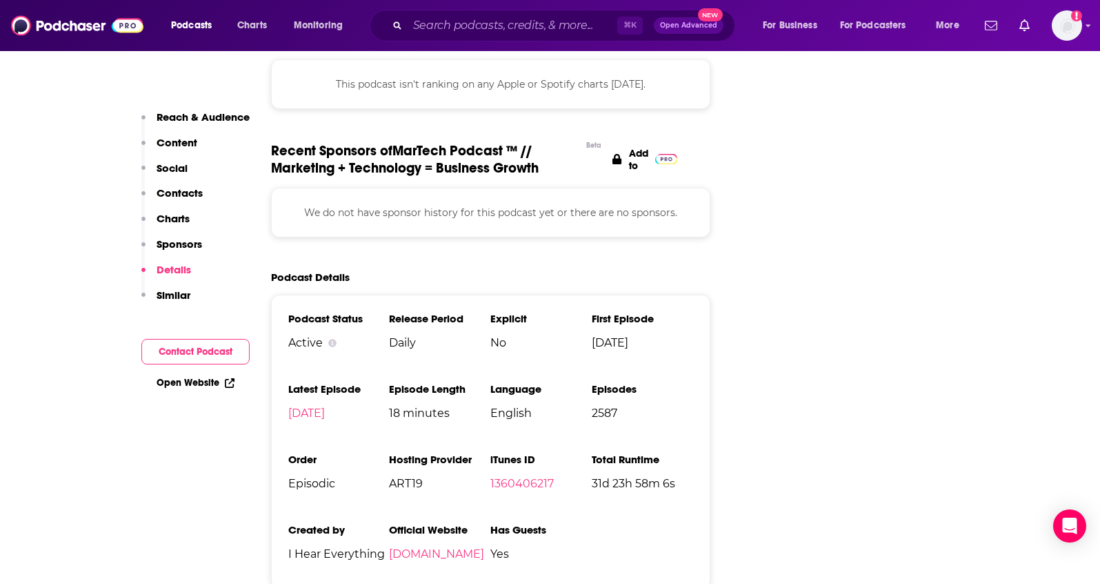
scroll to position [1793, 0]
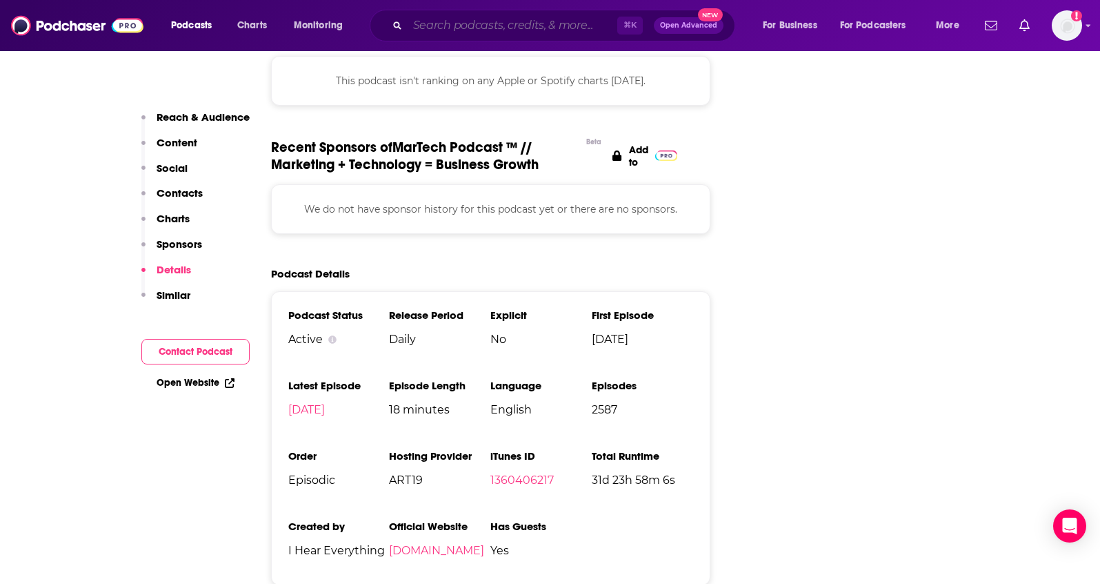
click at [539, 22] on input "Search podcasts, credits, & more..." at bounding box center [513, 25] width 210 height 22
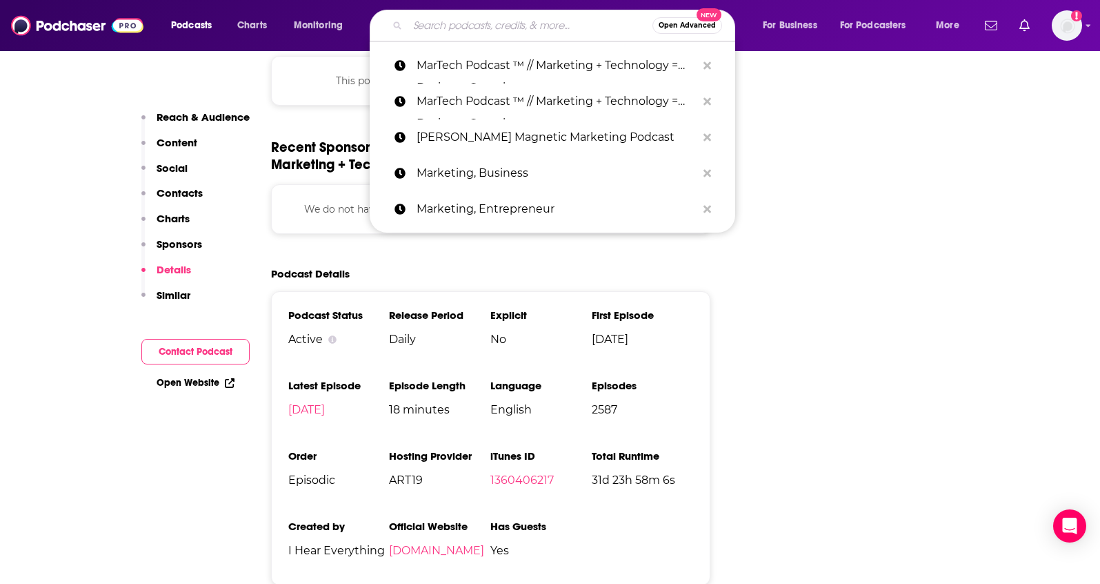
paste input "The CMO Podcast"
type input "The CMO Podcast"
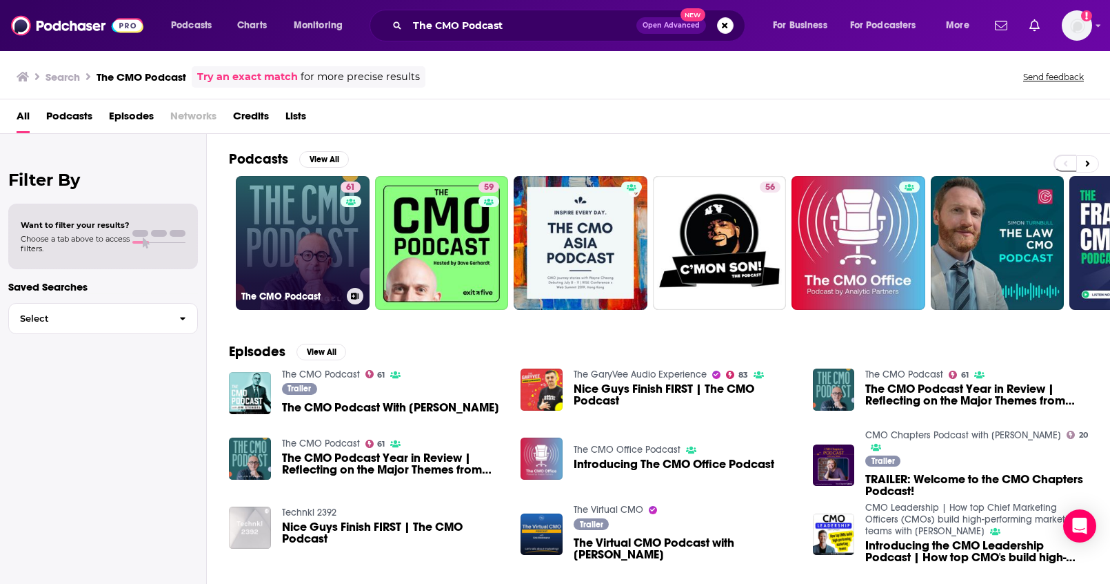
click at [308, 228] on link "61 The CMO Podcast" at bounding box center [303, 243] width 134 height 134
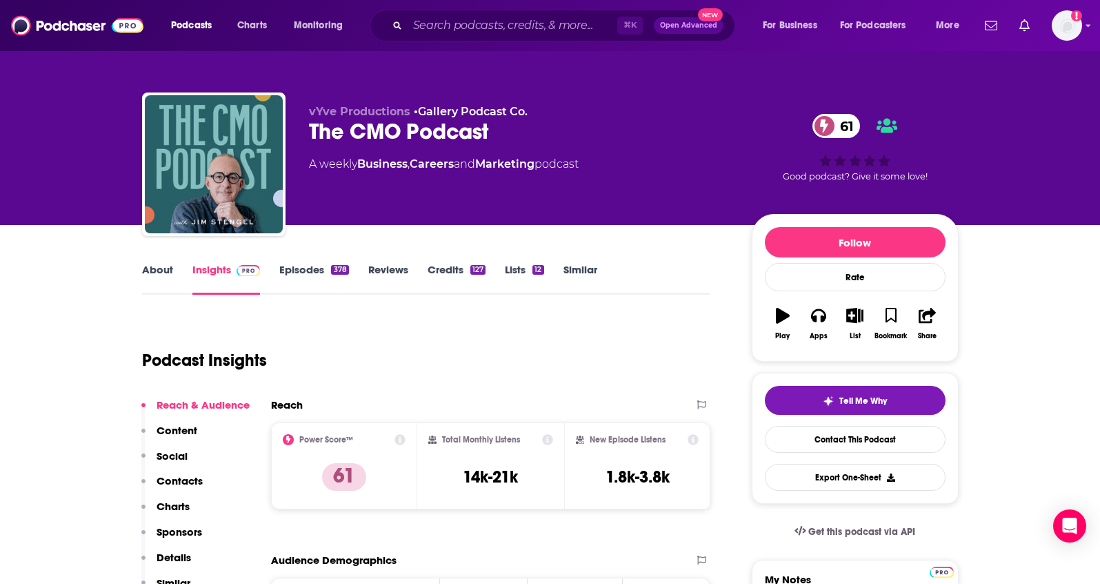
click at [188, 553] on p "Details" at bounding box center [174, 556] width 34 height 13
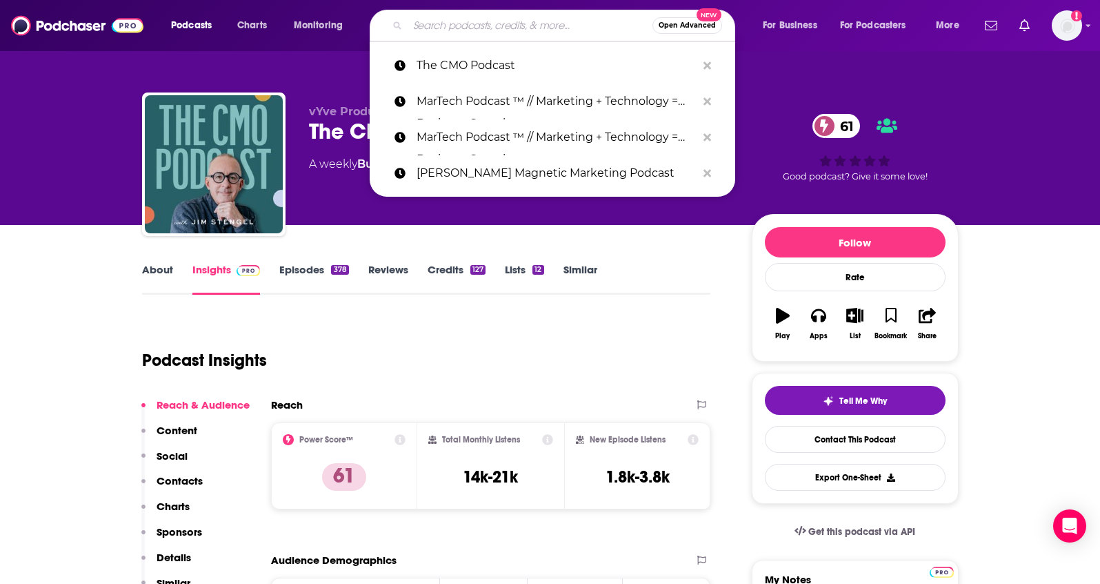
click at [555, 21] on input "Search podcasts, credits, & more..." at bounding box center [530, 25] width 245 height 22
paste input "Wantrepreneur to Entrepreneur | Start and Grow Your Own Business"
type input "Wantrepreneur to Entrepreneur | Start and Grow Your Own Business"
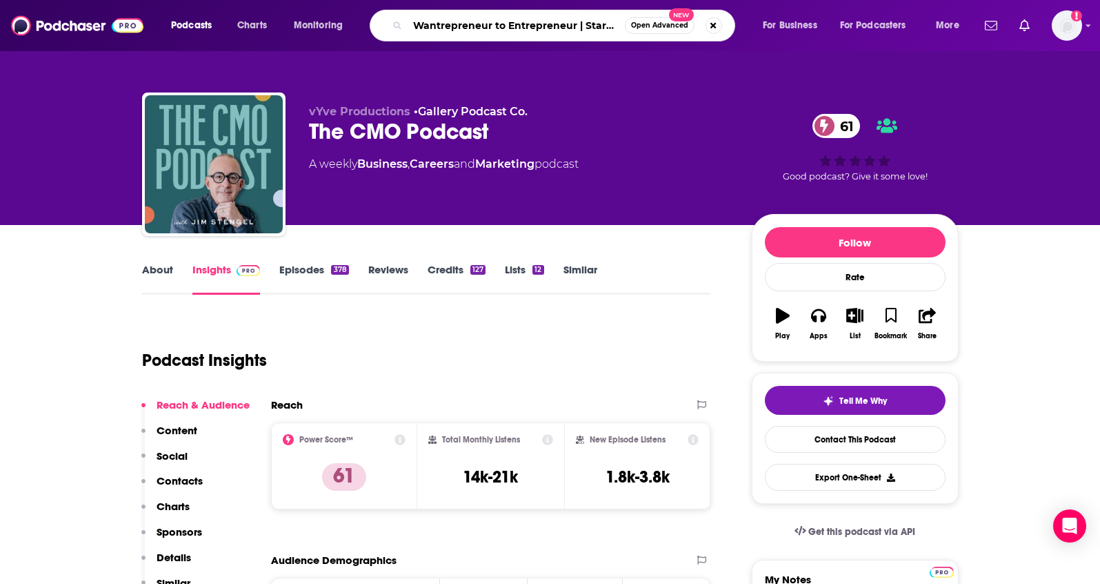
scroll to position [0, 142]
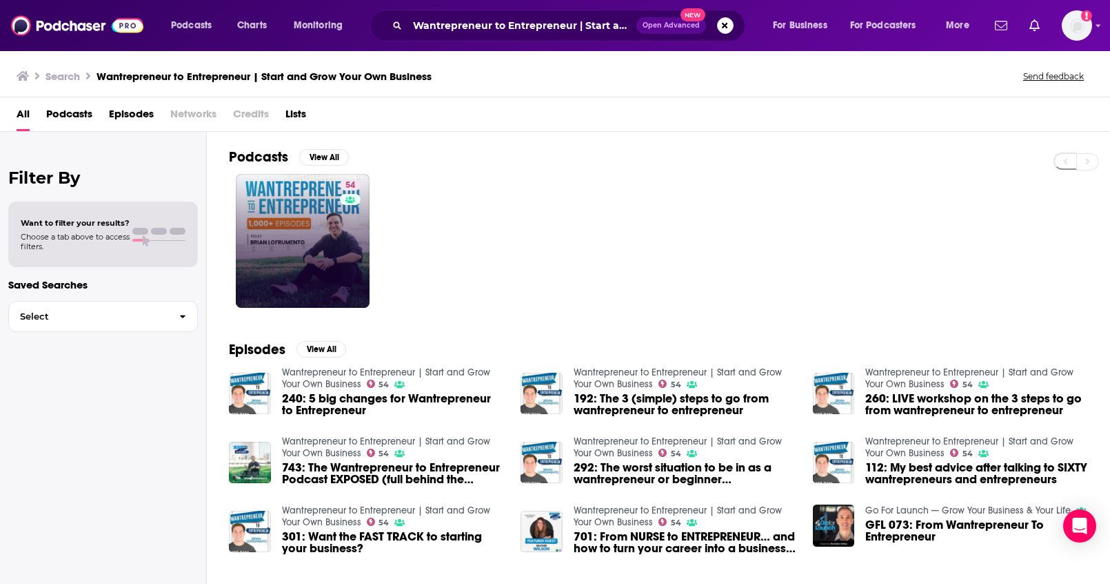
click at [300, 197] on link "54" at bounding box center [303, 241] width 134 height 134
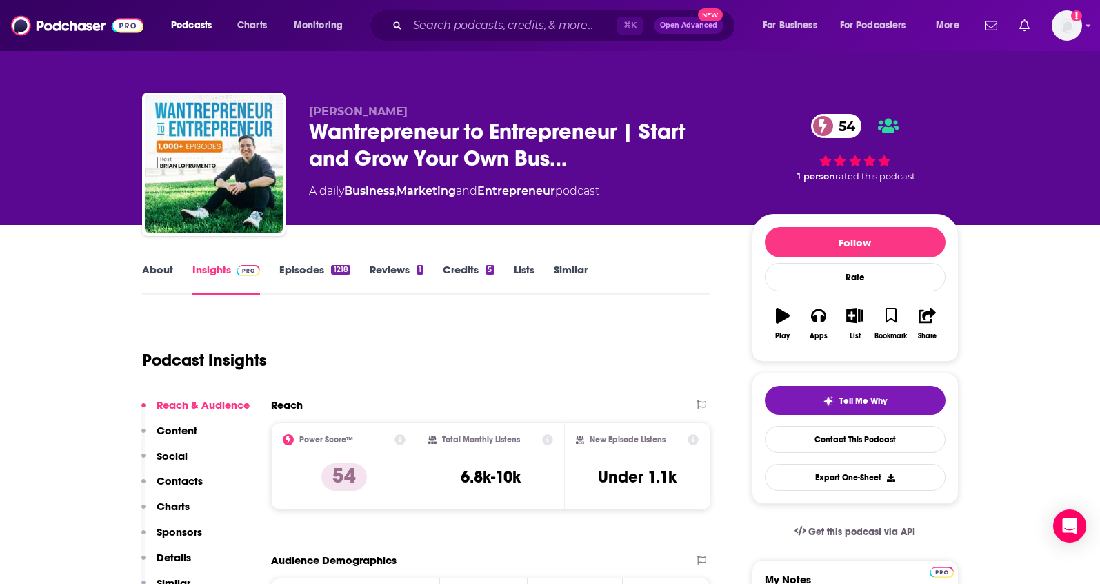
click at [182, 554] on p "Details" at bounding box center [174, 556] width 34 height 13
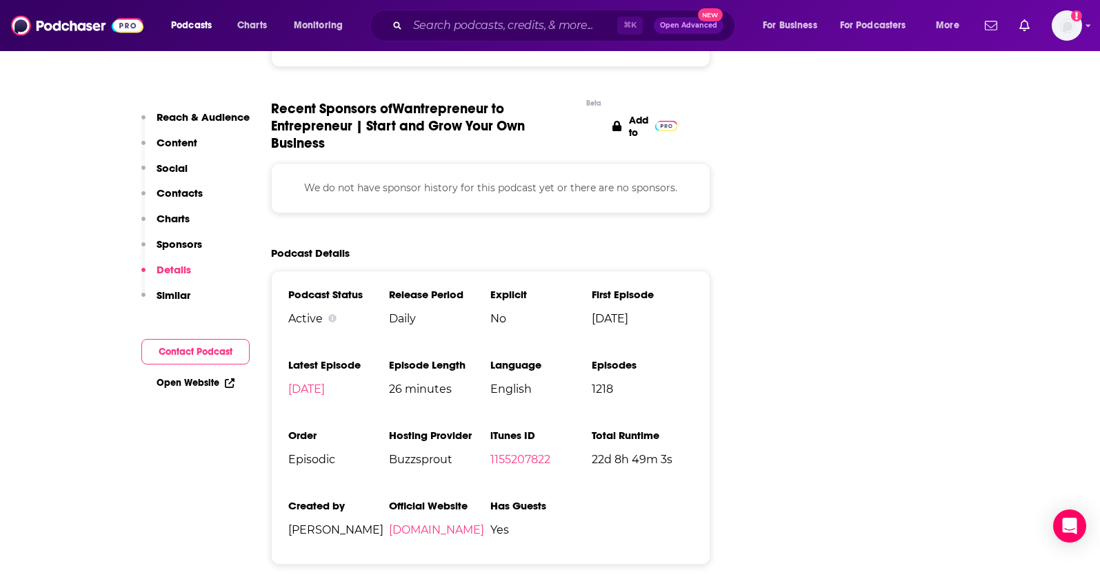
scroll to position [1595, 0]
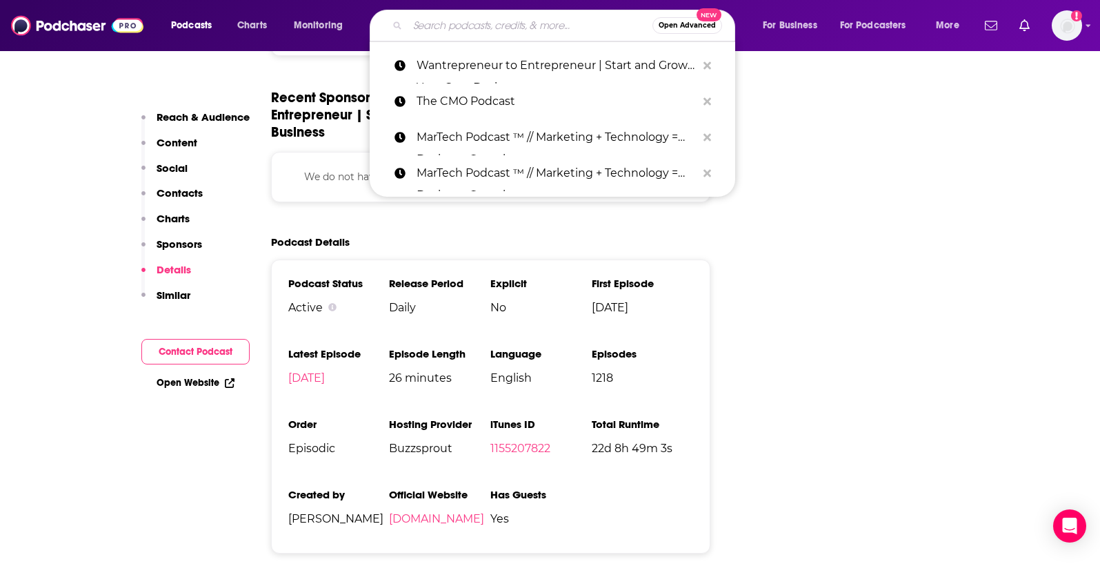
click at [467, 32] on input "Search podcasts, credits, & more..." at bounding box center [530, 25] width 245 height 22
paste input "Inside Strategic Coach: Connecting Entrepreneurs With What Really Matters"
type input "Inside Strategic Coach: Connecting Entrepreneurs With What Really Matters"
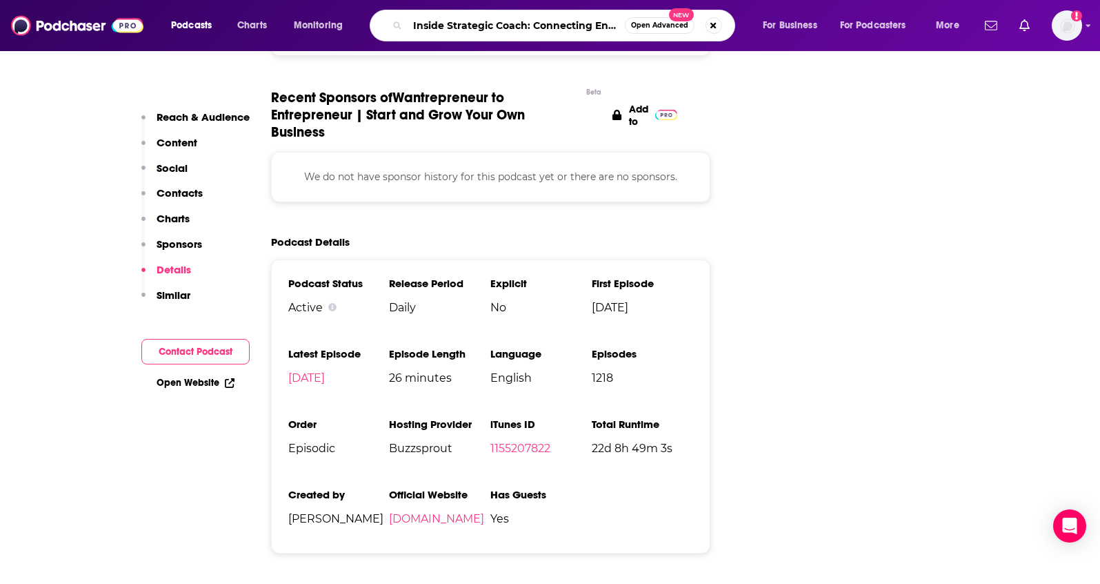
scroll to position [0, 182]
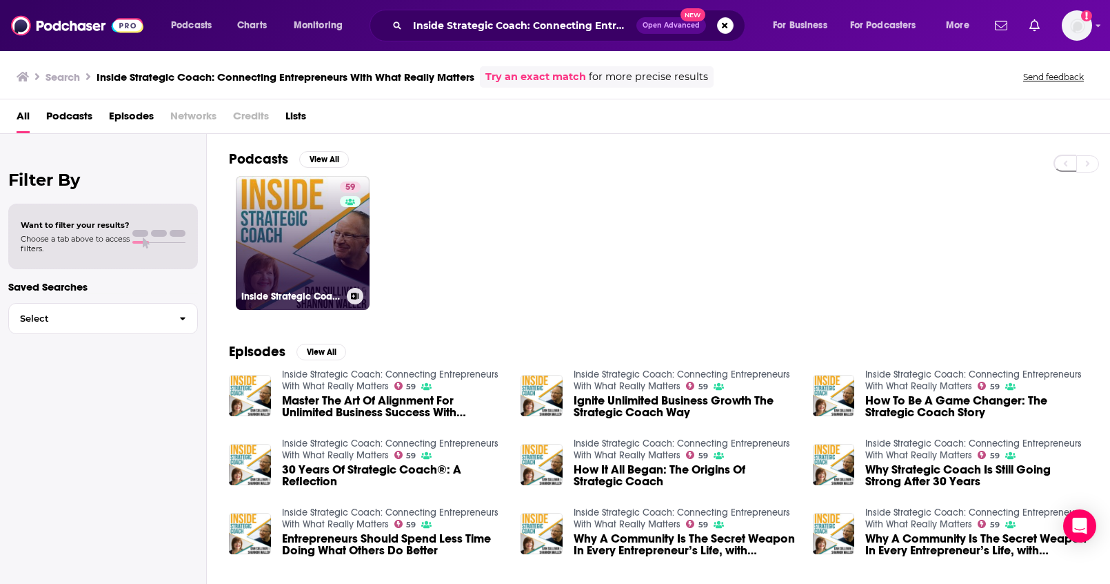
click at [343, 225] on div "59" at bounding box center [352, 234] width 24 height 106
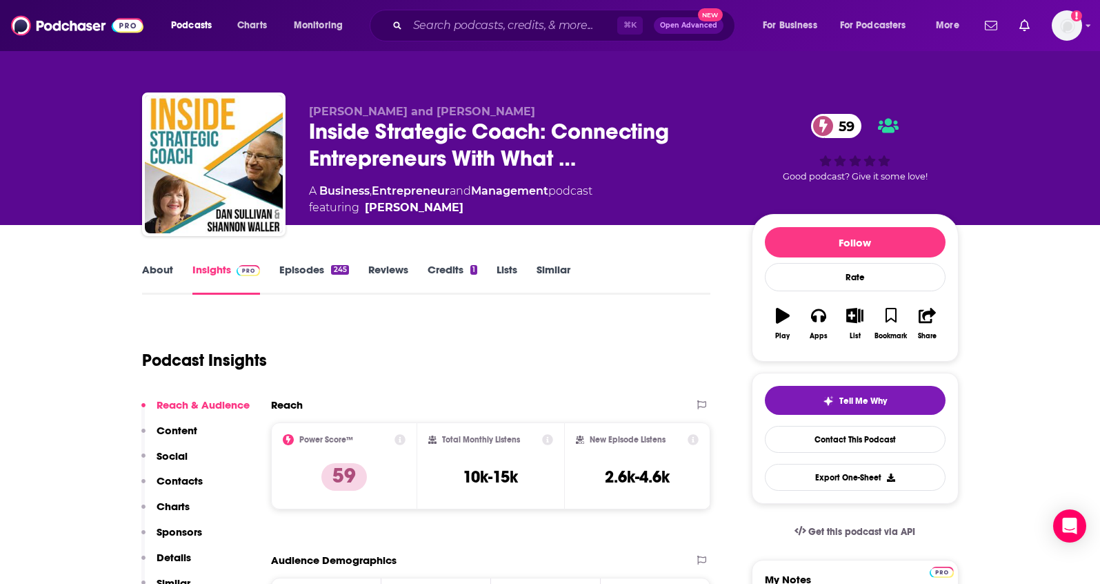
click at [185, 559] on p "Details" at bounding box center [174, 556] width 34 height 13
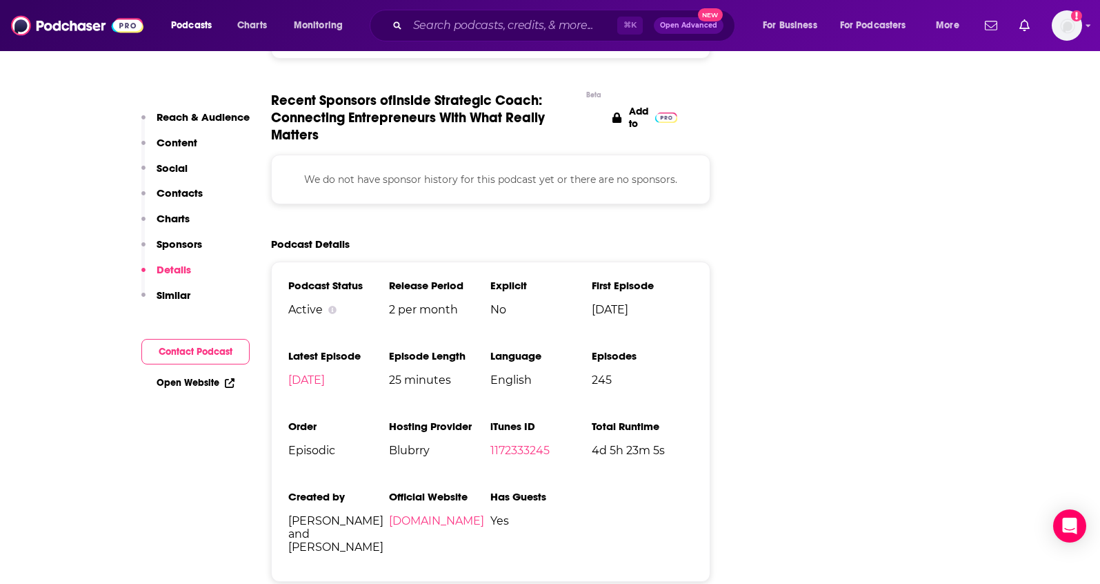
scroll to position [1780, 0]
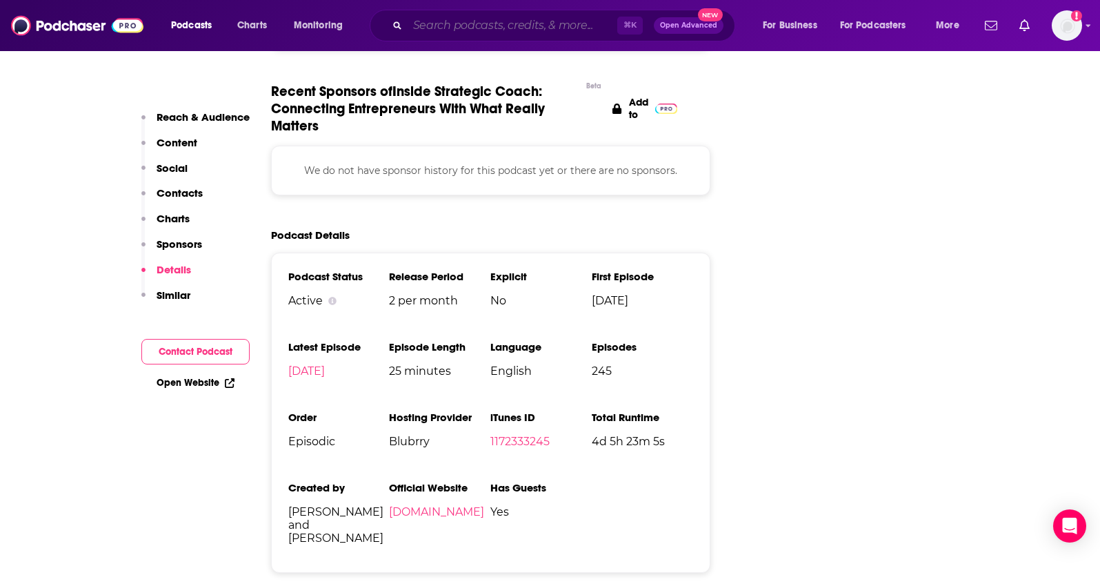
click at [539, 25] on input "Search podcasts, credits, & more..." at bounding box center [513, 25] width 210 height 22
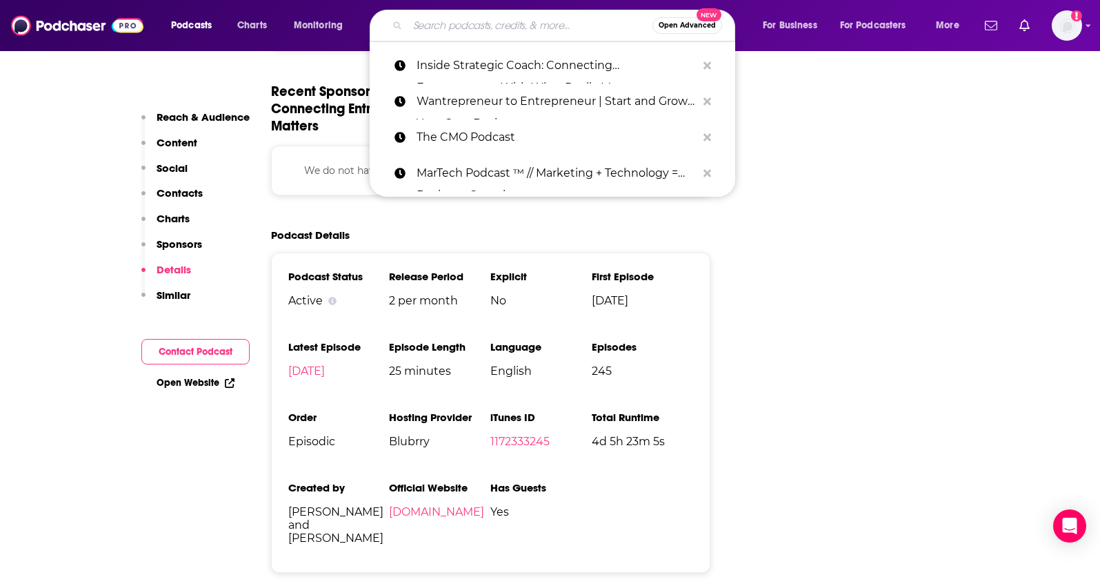
paste input "The BarberShop with [PERSON_NAME]"
type input "The BarberShop with [PERSON_NAME]"
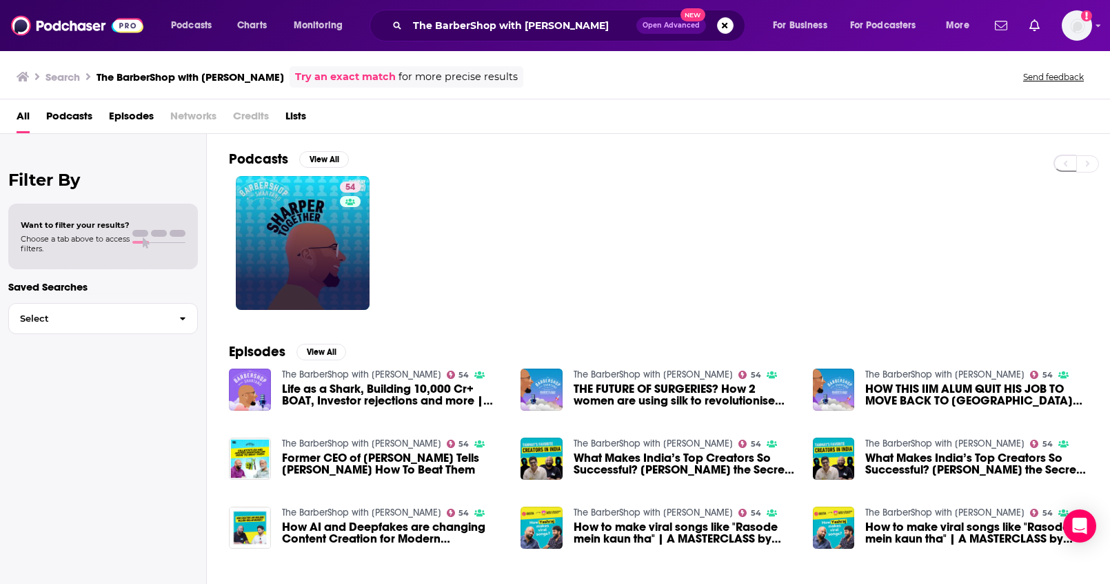
click at [331, 251] on link "54" at bounding box center [303, 243] width 134 height 134
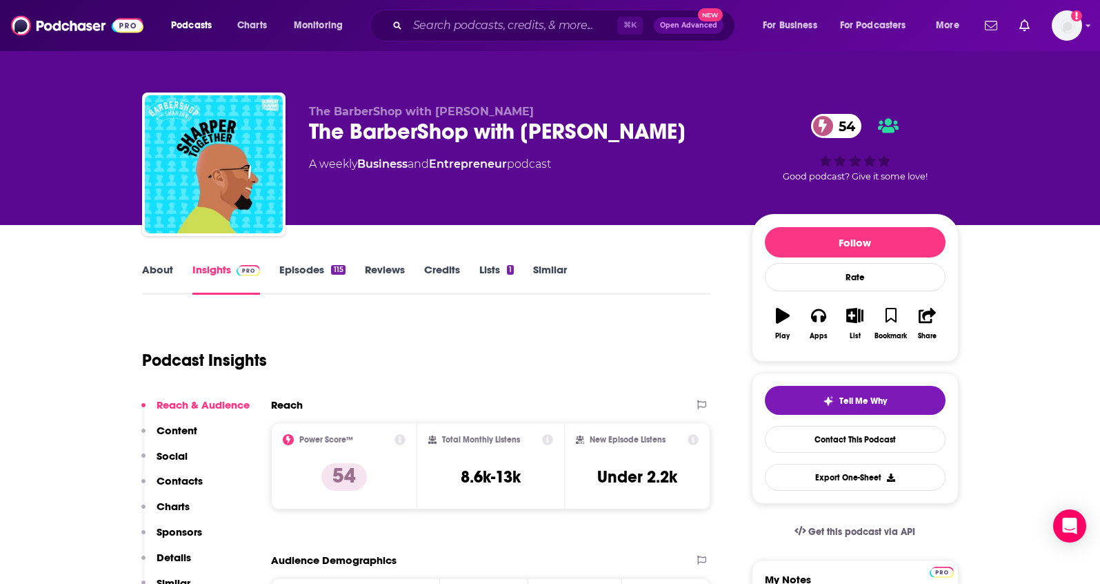
click at [174, 559] on p "Details" at bounding box center [174, 556] width 34 height 13
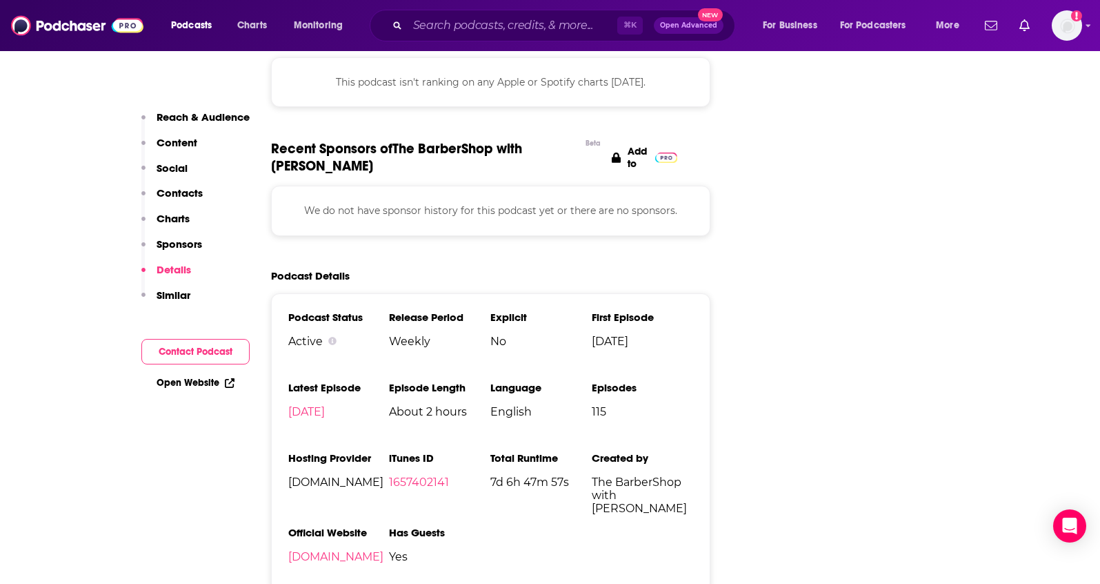
scroll to position [1577, 0]
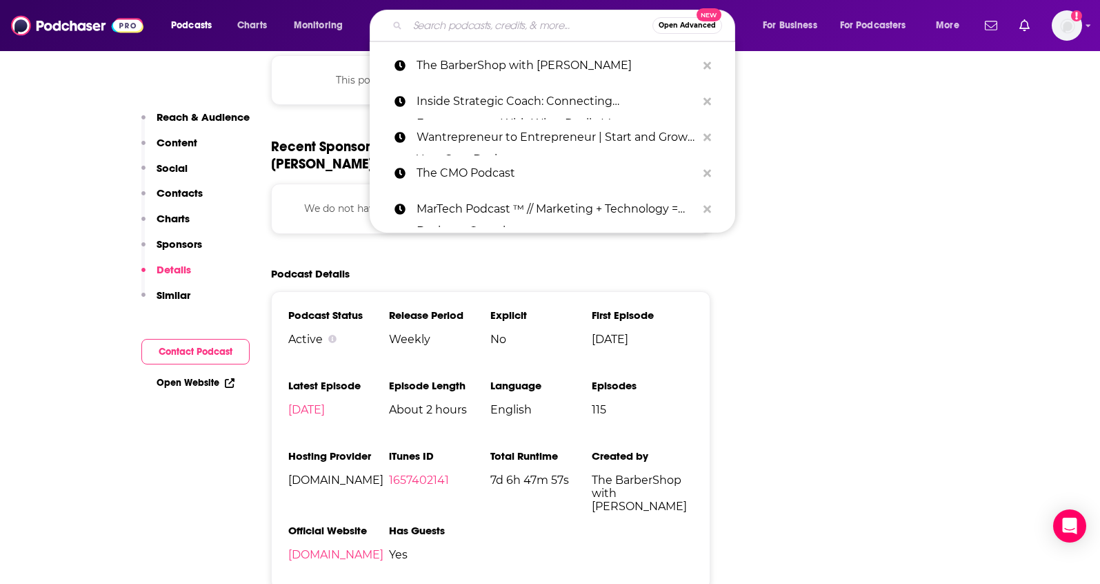
click at [434, 19] on input "Search podcasts, credits, & more..." at bounding box center [530, 25] width 245 height 22
paste input "Internet Marketing Secrets (From The Best SEO Podcast)"
type input "Internet Marketing Secrets (From The Best SEO Podcast)"
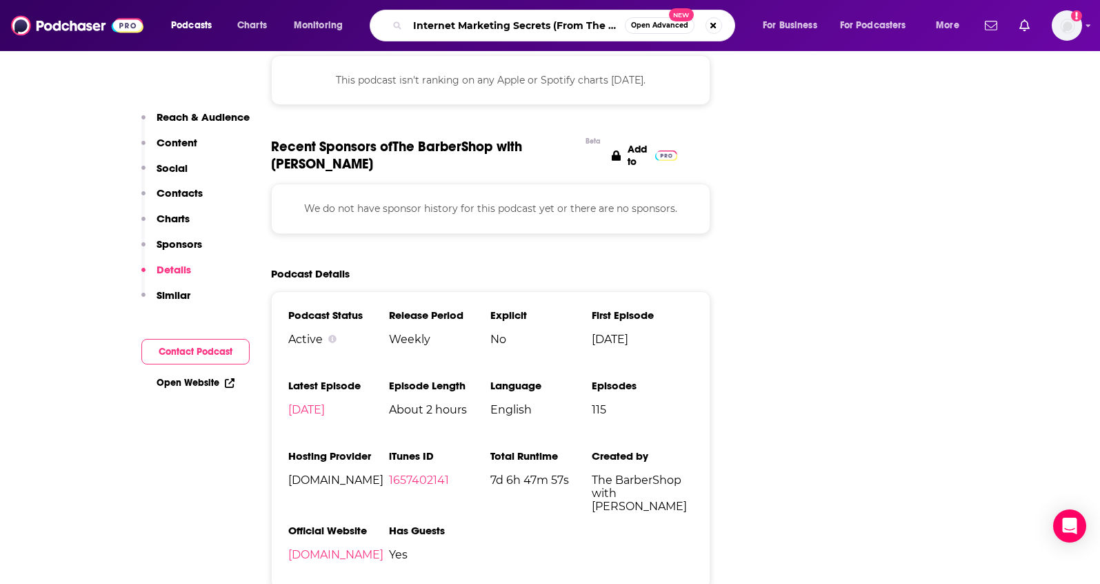
scroll to position [0, 82]
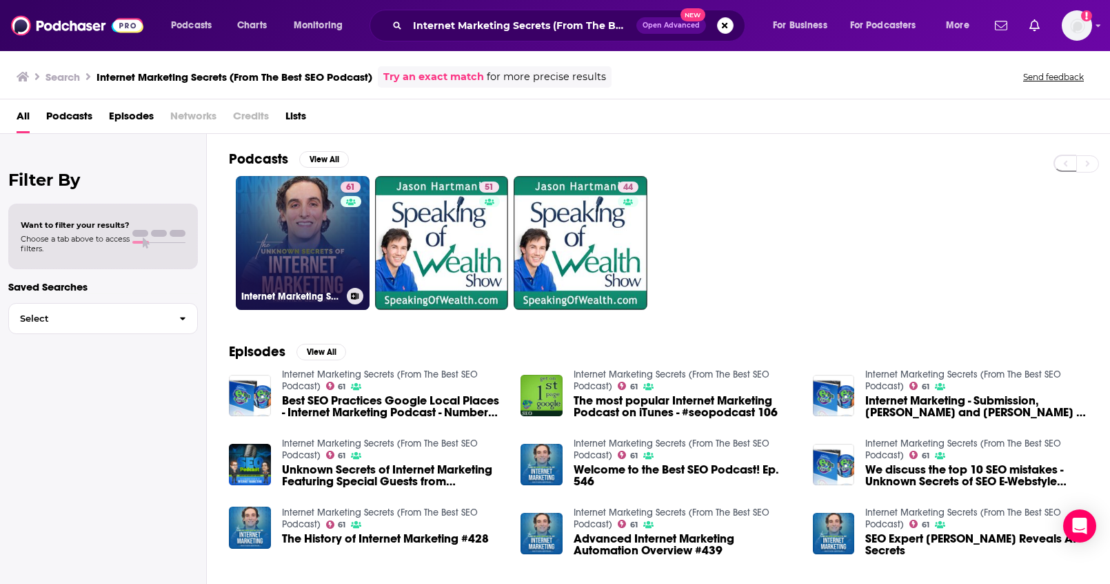
click at [299, 240] on link "61 Internet Marketing Secrets (From The Best SEO Podcast)" at bounding box center [303, 243] width 134 height 134
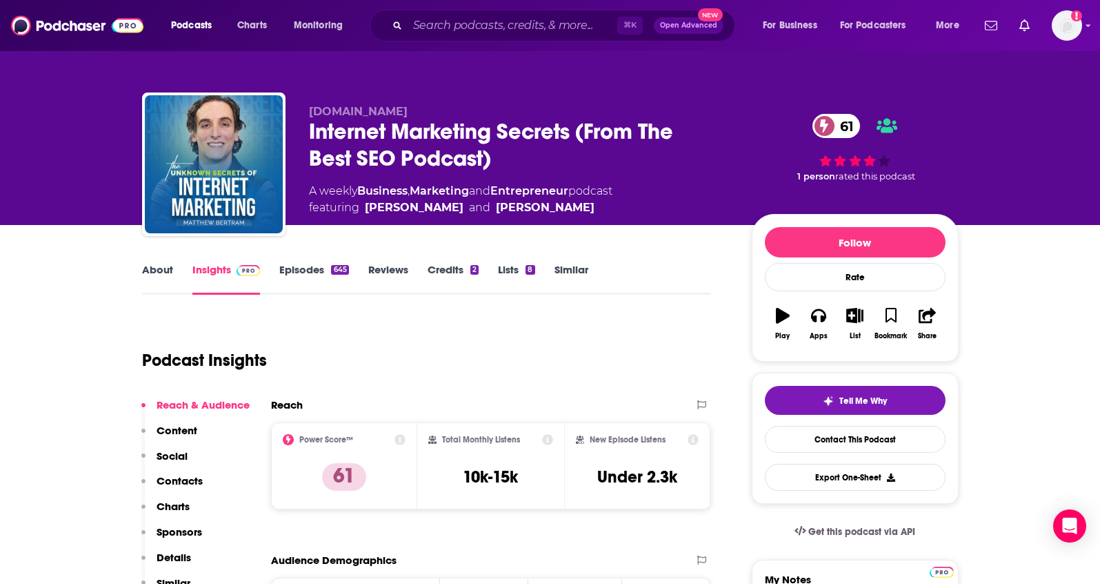
click at [181, 551] on p "Details" at bounding box center [174, 556] width 34 height 13
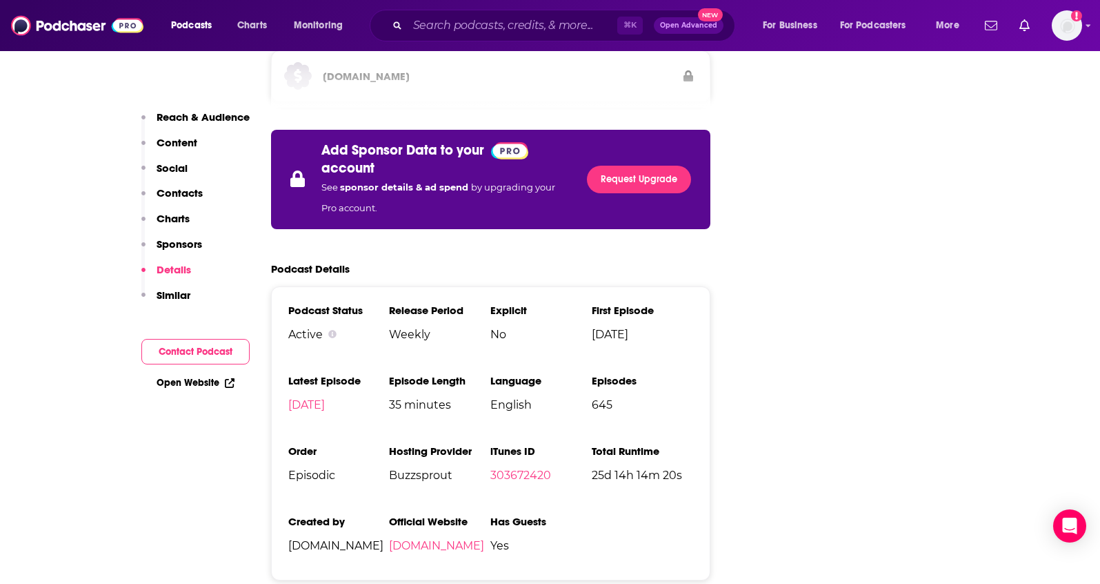
scroll to position [1960, 0]
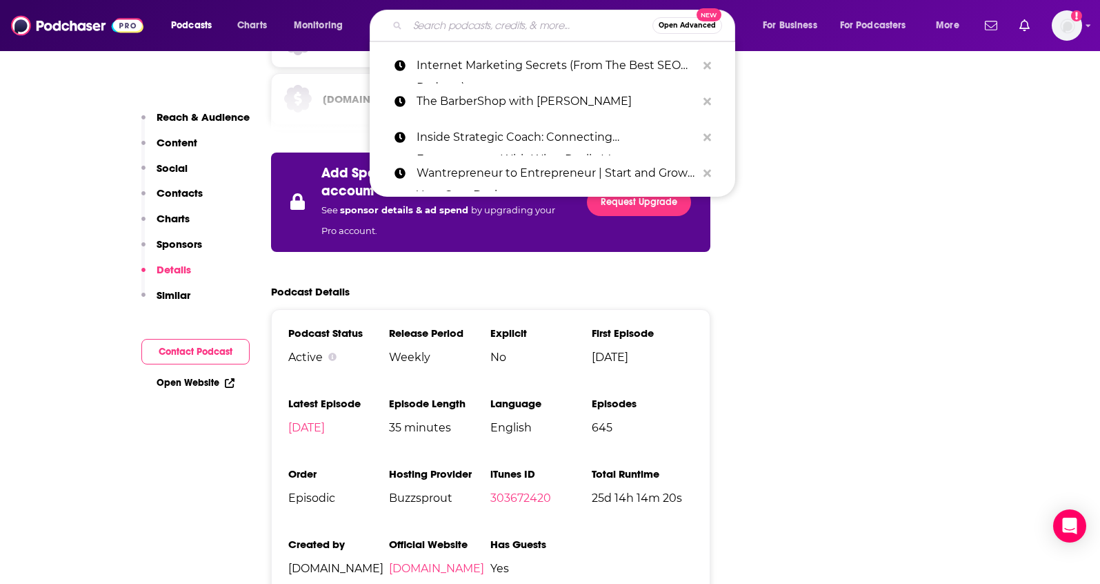
click at [528, 23] on input "Search podcasts, credits, & more..." at bounding box center [530, 25] width 245 height 22
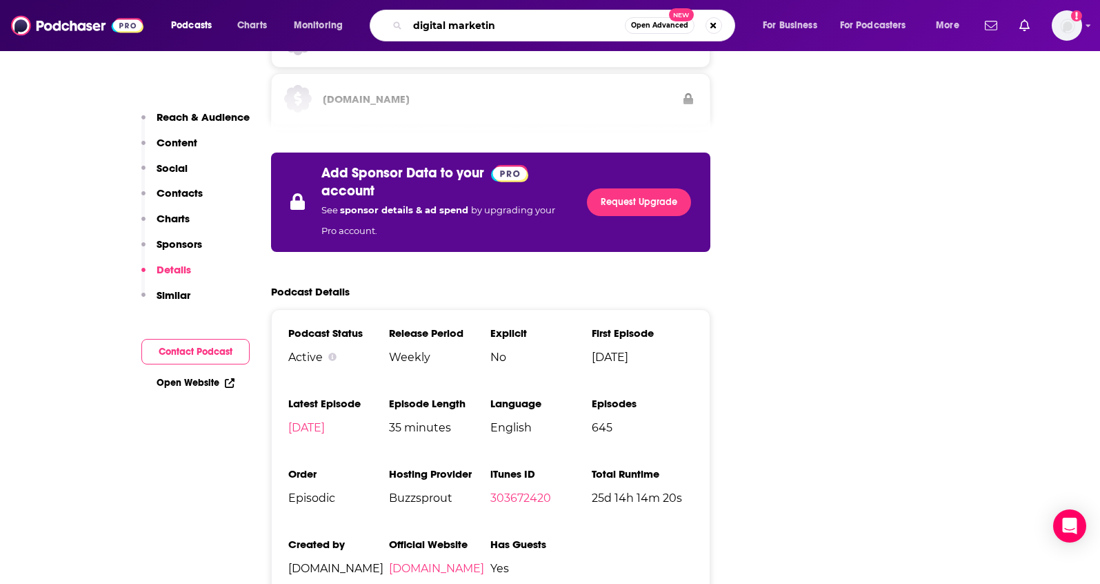
type input "digital marketing"
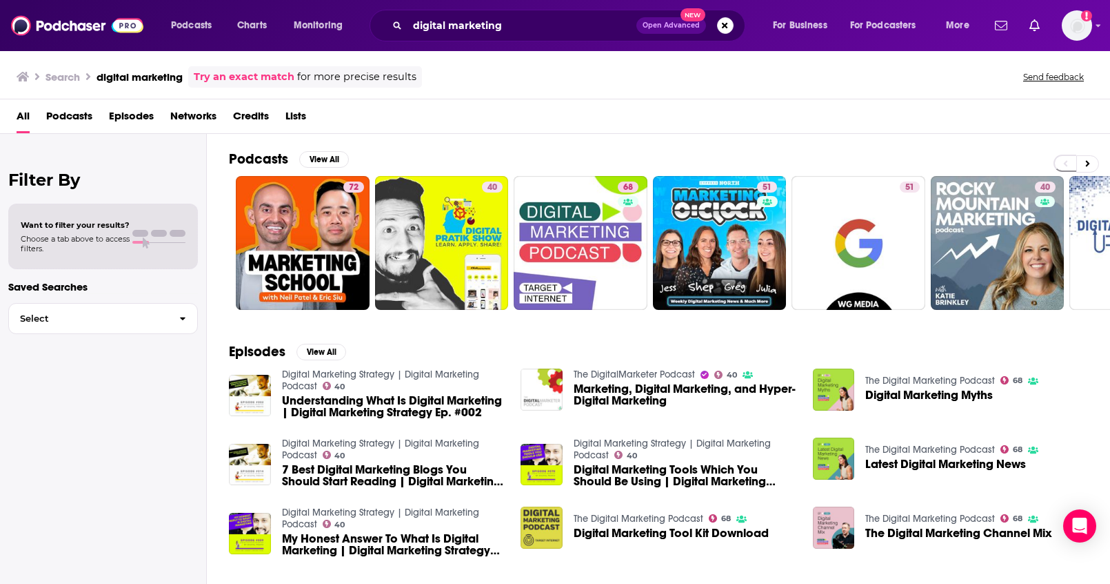
click at [81, 116] on span "Podcasts" at bounding box center [69, 119] width 46 height 28
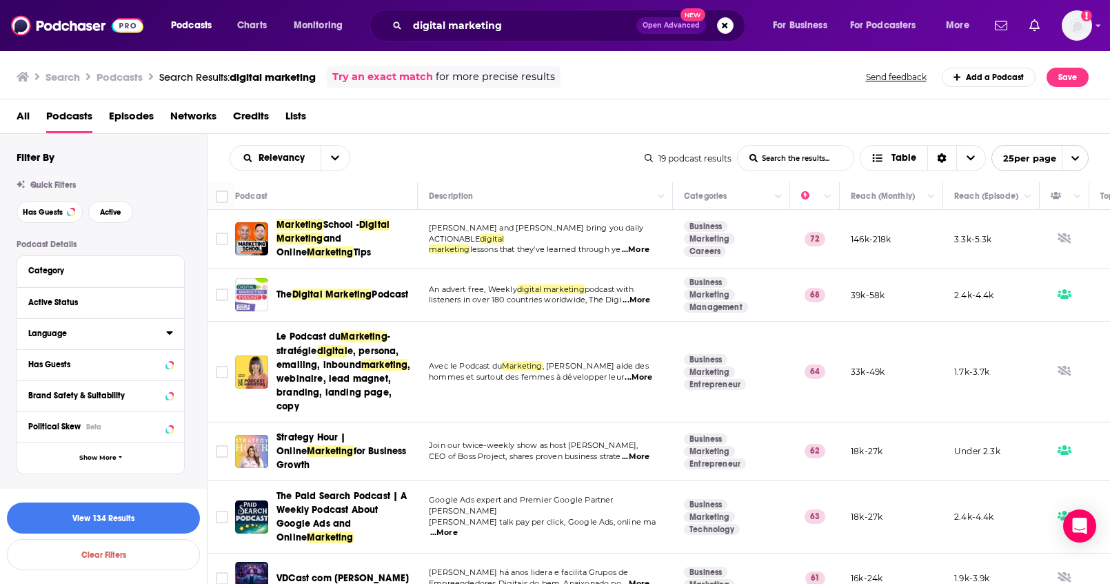
click at [170, 333] on icon at bounding box center [169, 332] width 6 height 3
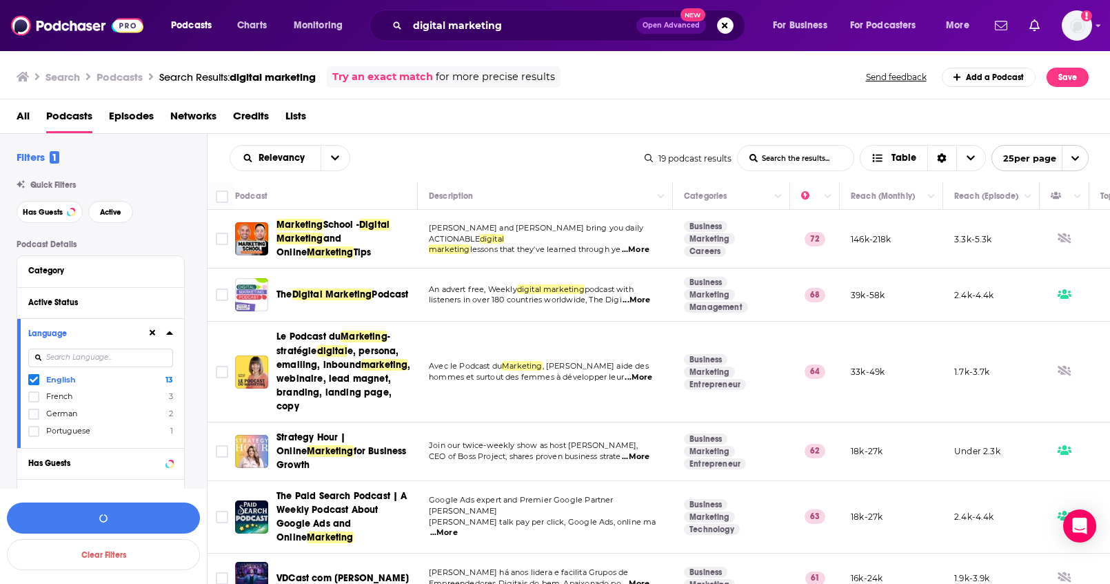
click at [168, 334] on icon at bounding box center [169, 332] width 6 height 3
click at [168, 363] on icon at bounding box center [169, 363] width 6 height 3
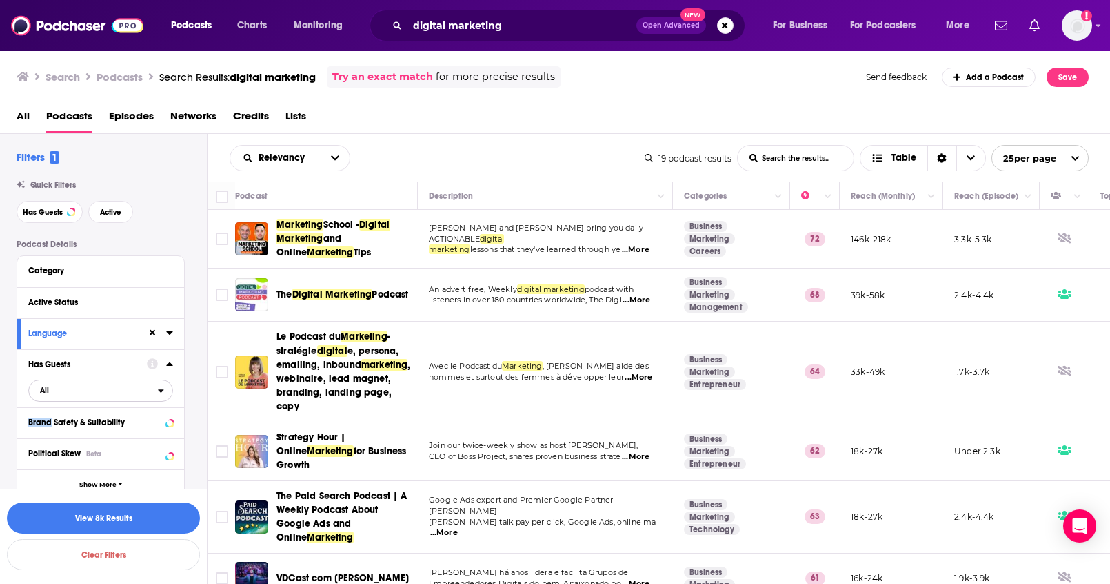
click at [137, 392] on span "All" at bounding box center [93, 390] width 129 height 18
click at [93, 450] on div "Has guests 11" at bounding box center [105, 458] width 155 height 23
click at [172, 363] on icon at bounding box center [169, 363] width 7 height 11
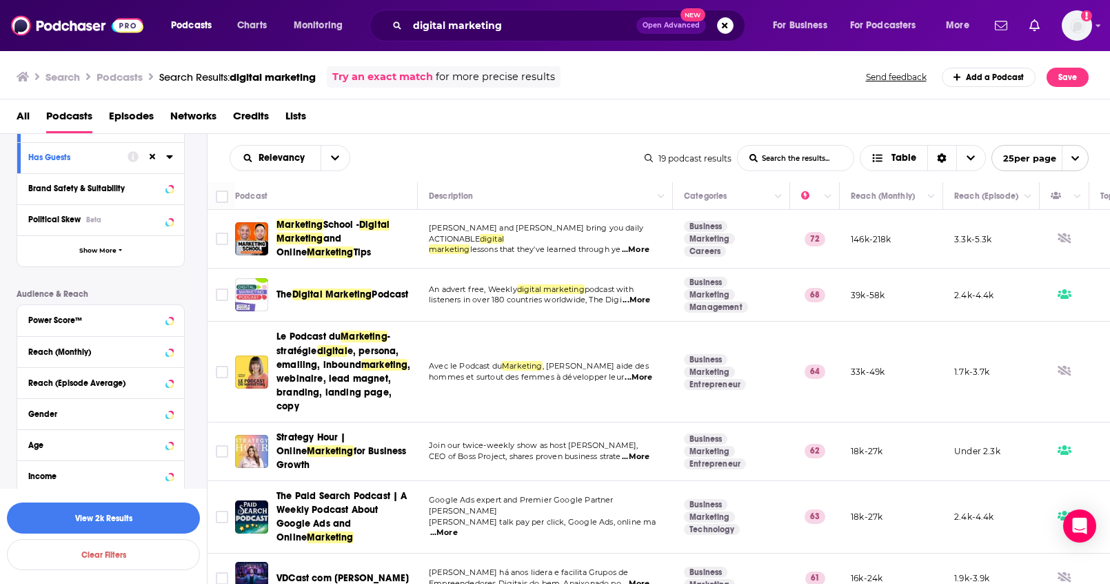
scroll to position [210, 0]
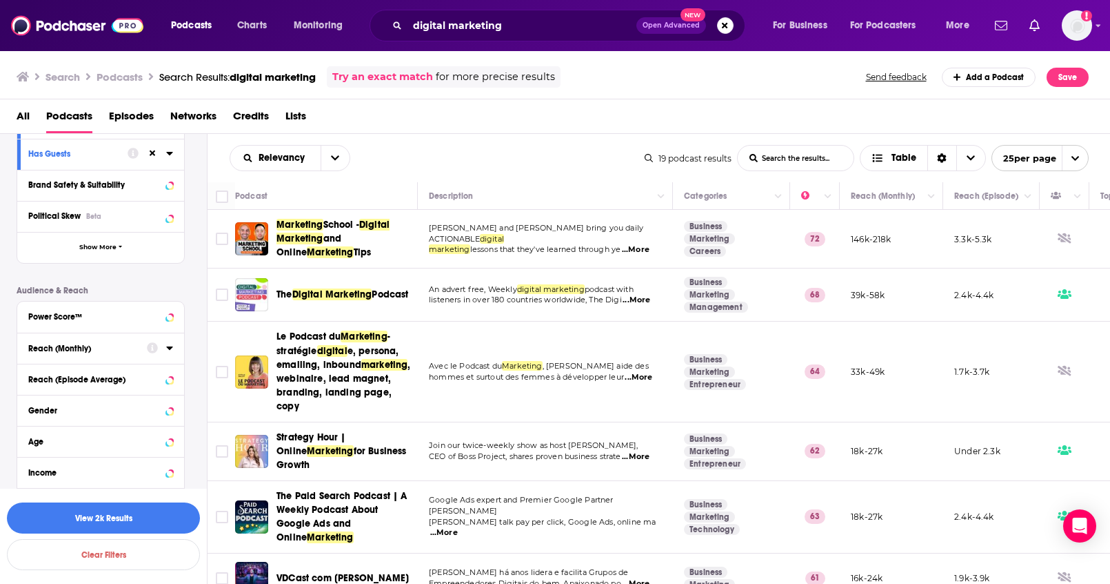
click at [81, 343] on div "Reach (Monthly)" at bounding box center [83, 348] width 110 height 10
click at [75, 362] on input "number" at bounding box center [62, 372] width 69 height 22
type input "10000"
click at [158, 508] on button "View 126 Results" at bounding box center [103, 517] width 193 height 31
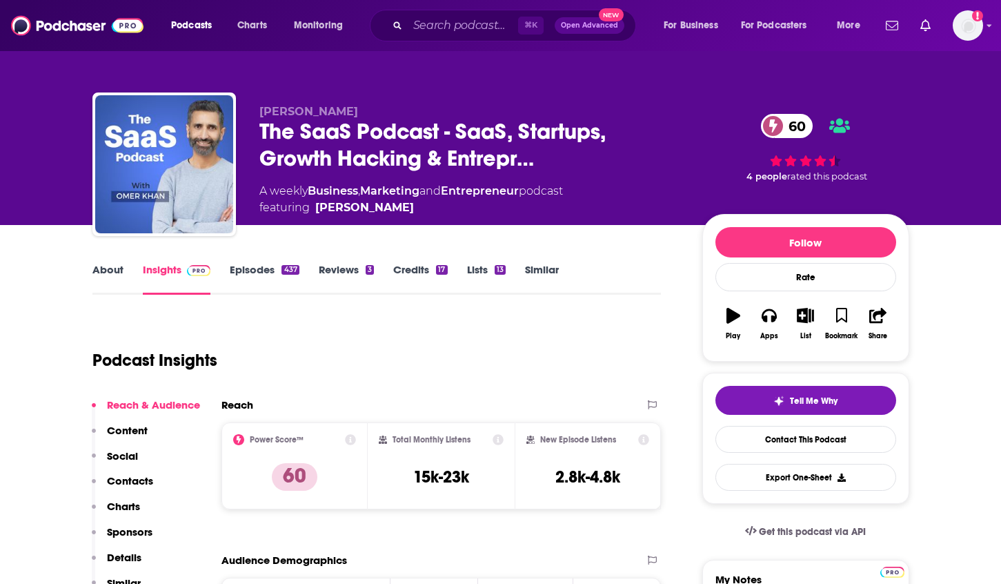
click at [134, 478] on p "Contacts" at bounding box center [130, 480] width 46 height 13
click at [116, 275] on link "About" at bounding box center [107, 279] width 31 height 32
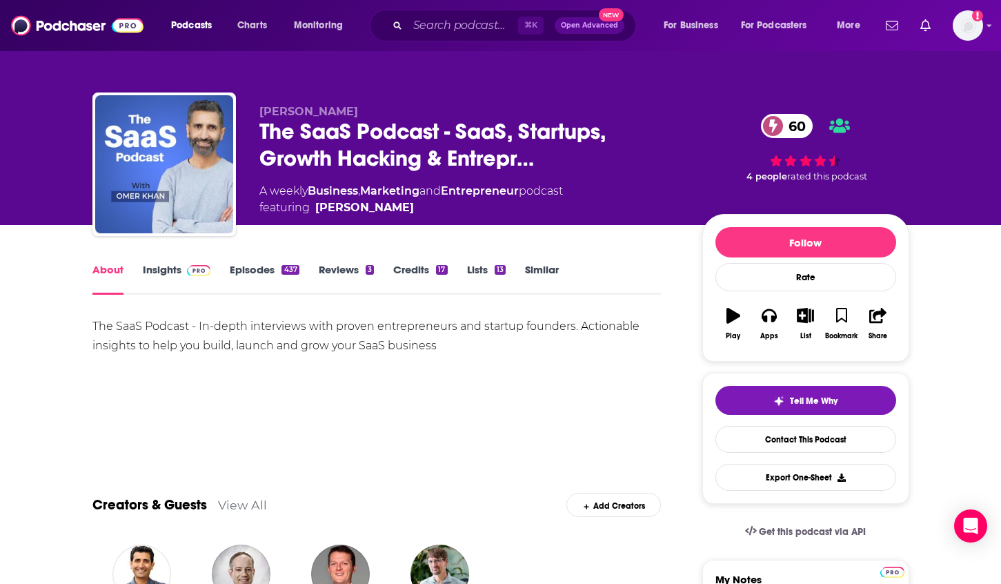
click at [162, 267] on link "Insights" at bounding box center [177, 279] width 68 height 32
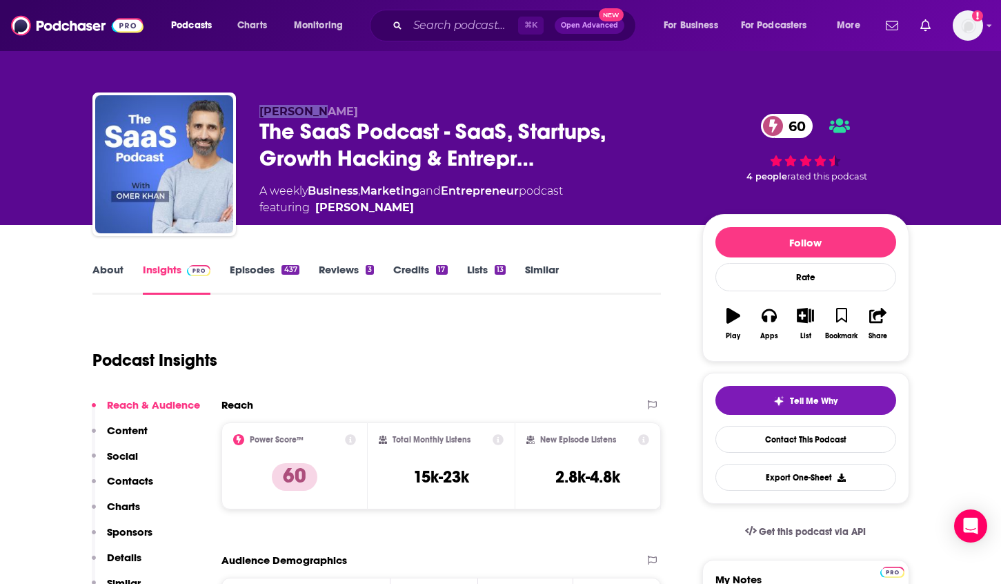
drag, startPoint x: 333, startPoint y: 111, endPoint x: 259, endPoint y: 114, distance: 74.5
click at [259, 114] on p "[PERSON_NAME]" at bounding box center [469, 111] width 421 height 13
copy span "[PERSON_NAME]"
click at [122, 481] on p "Contacts" at bounding box center [130, 480] width 46 height 13
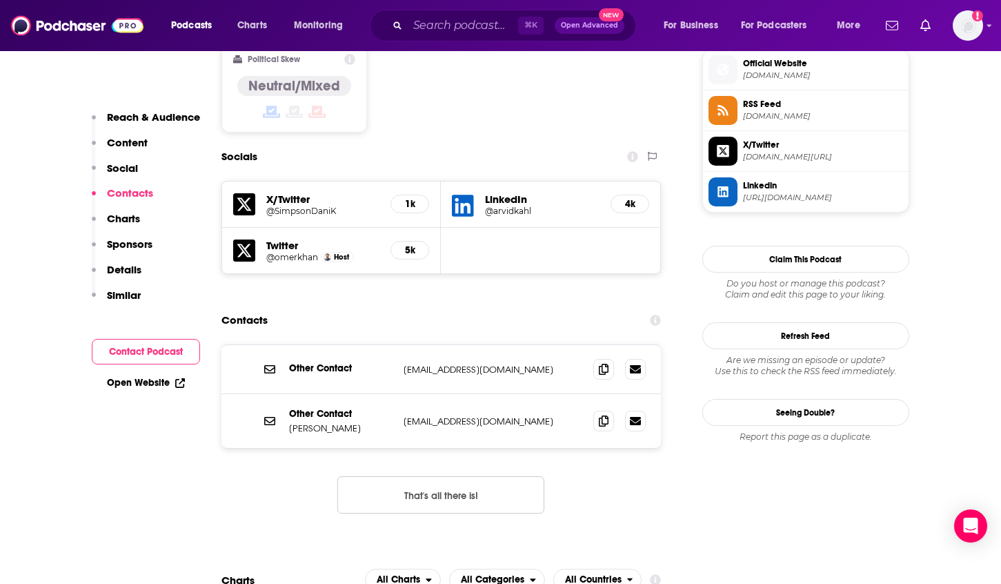
scroll to position [1166, 0]
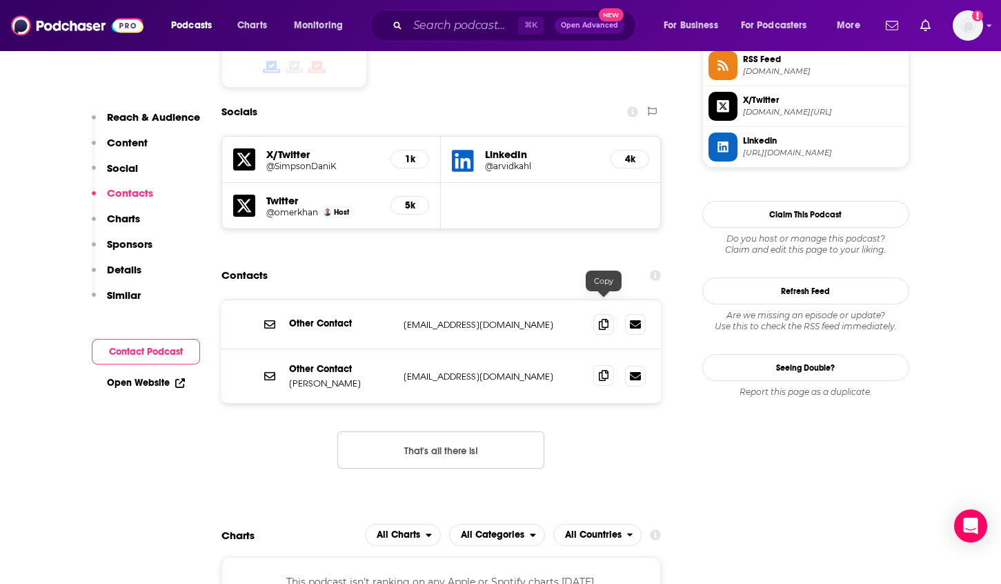
click at [605, 370] on icon at bounding box center [604, 375] width 10 height 11
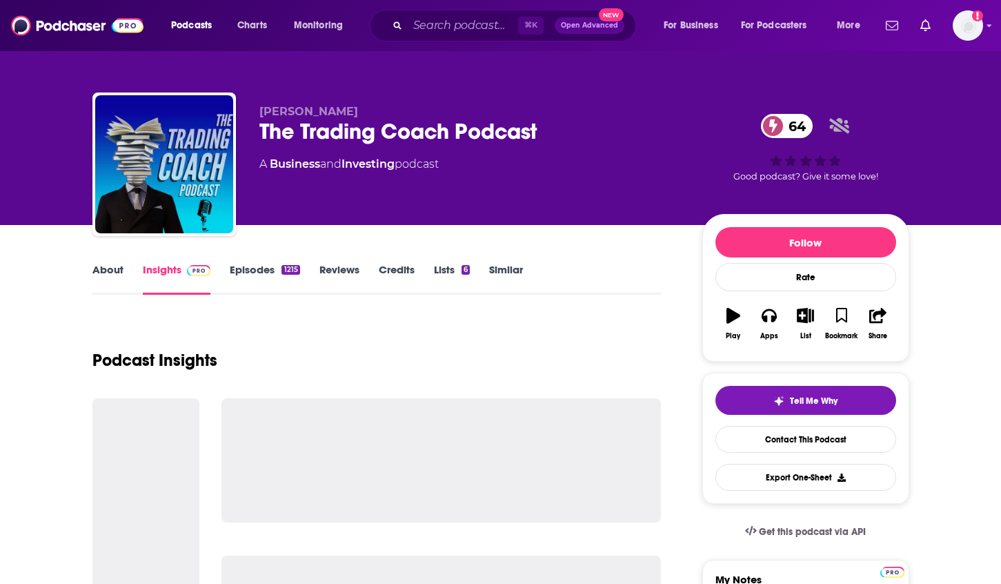
click at [108, 272] on link "About" at bounding box center [107, 279] width 31 height 32
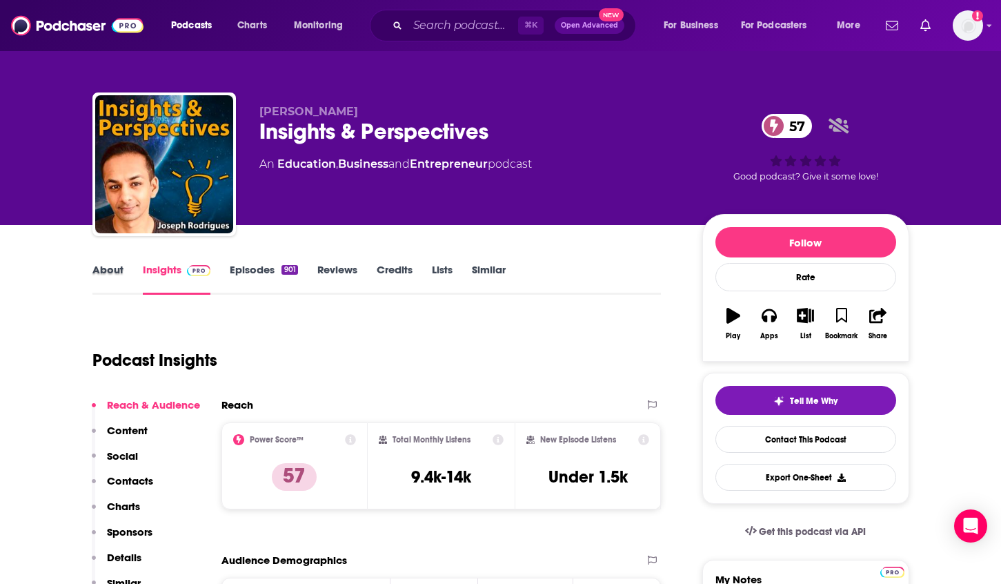
click at [128, 270] on div "About" at bounding box center [117, 279] width 50 height 32
click at [116, 270] on link "About" at bounding box center [107, 279] width 31 height 32
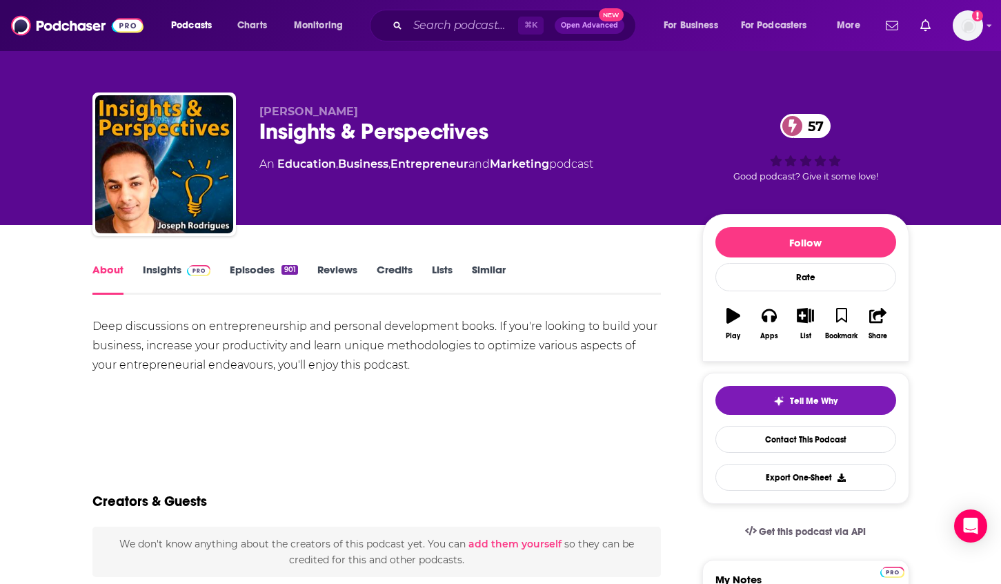
click at [159, 269] on link "Insights" at bounding box center [177, 279] width 68 height 32
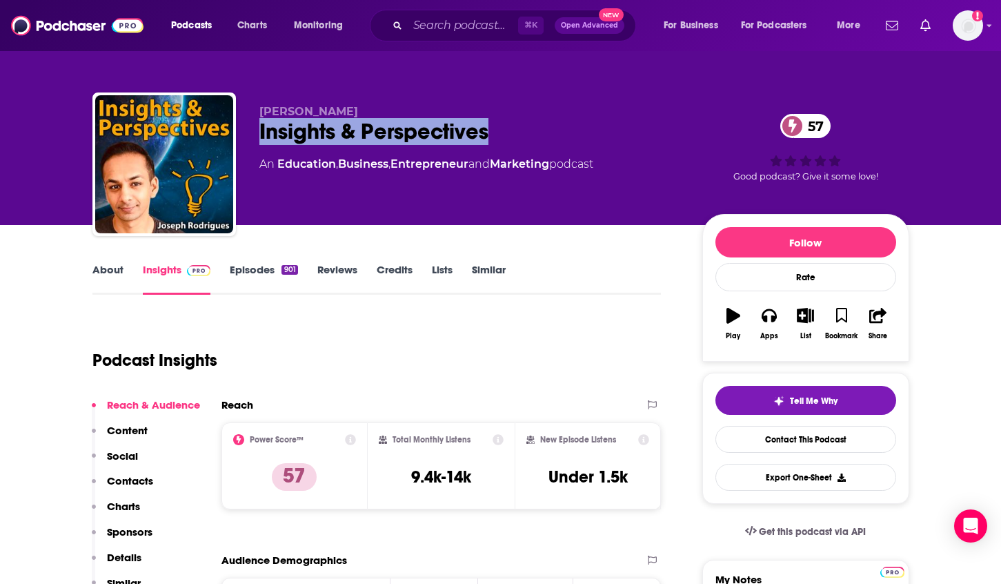
drag, startPoint x: 527, startPoint y: 134, endPoint x: 256, endPoint y: 133, distance: 271.1
click at [256, 133] on div "Joseph Rodrigues Insights & Perspectives 57 An Education , Business , Entrepren…" at bounding box center [500, 166] width 817 height 149
copy h2 "Insights & Perspectives"
drag, startPoint x: 372, startPoint y: 112, endPoint x: 257, endPoint y: 112, distance: 115.2
click at [257, 112] on div "Joseph Rodrigues Insights & Perspectives 57 An Education , Business , Entrepren…" at bounding box center [500, 166] width 817 height 149
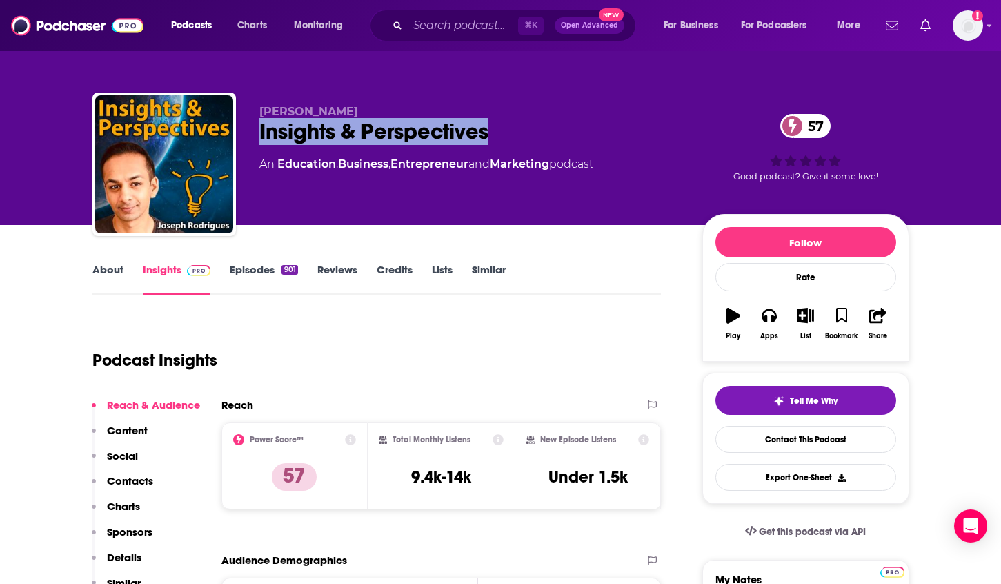
copy span "[PERSON_NAME]"
click at [134, 482] on p "Contacts" at bounding box center [130, 480] width 46 height 13
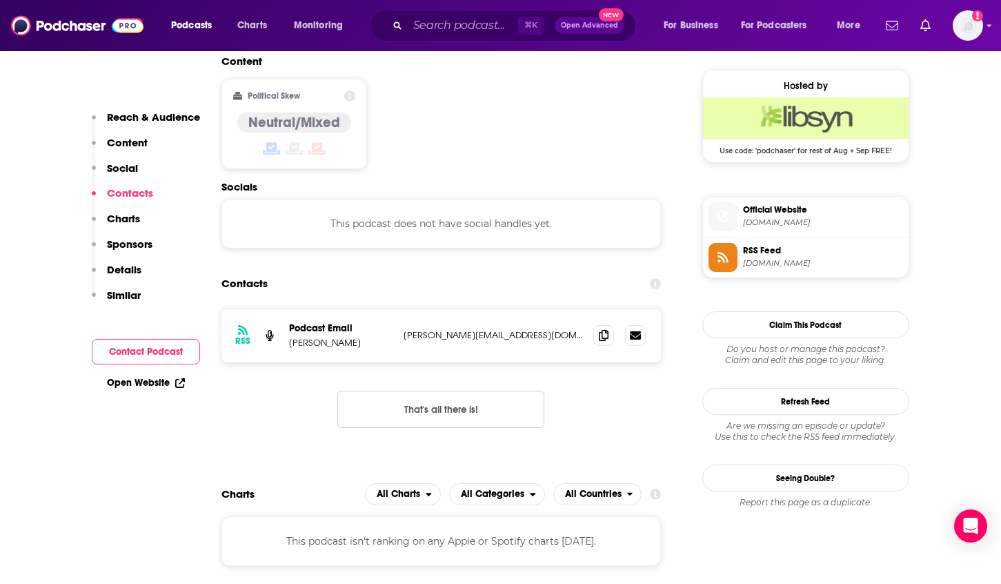
scroll to position [1109, 0]
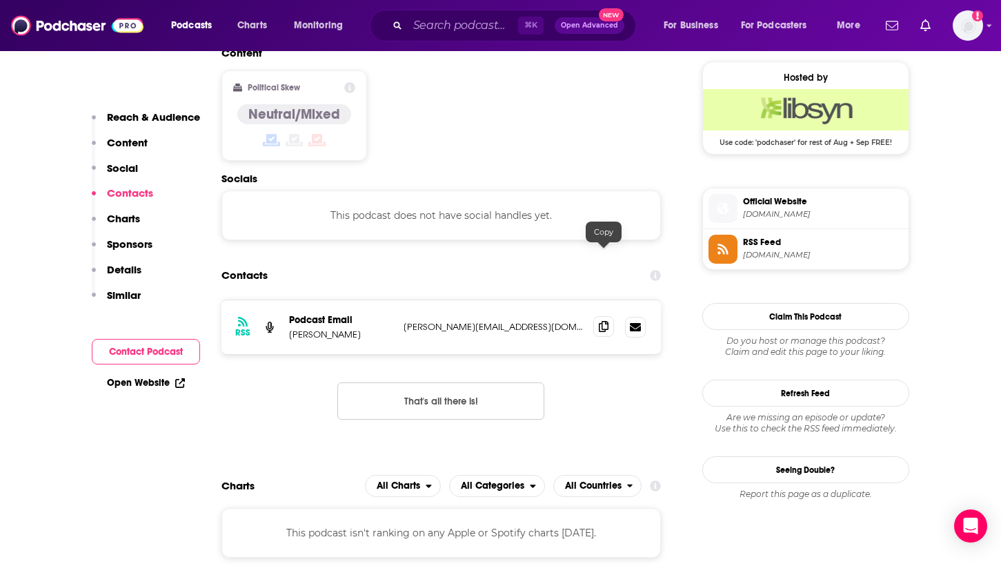
click at [606, 321] on icon at bounding box center [604, 326] width 10 height 11
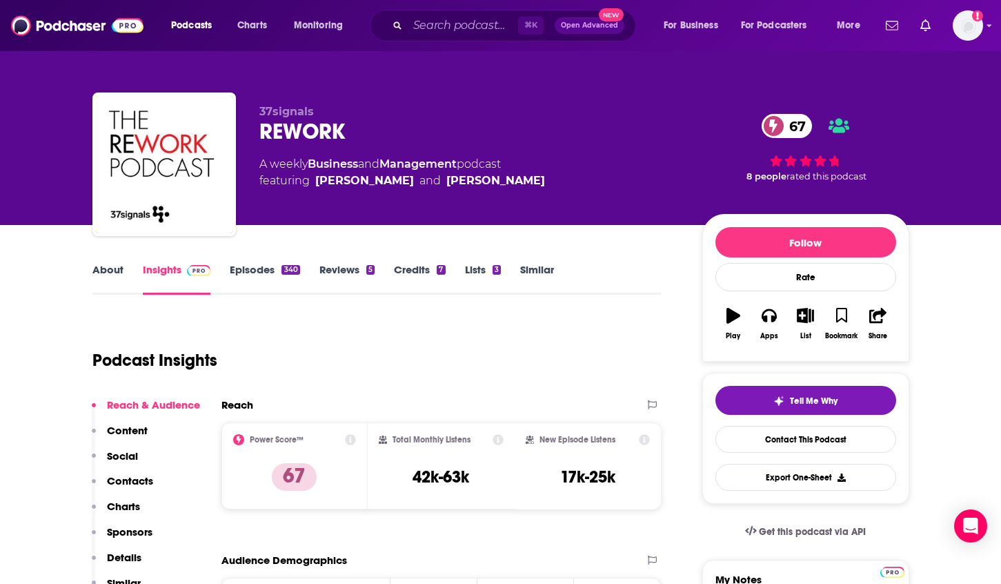
click at [110, 277] on link "About" at bounding box center [107, 279] width 31 height 32
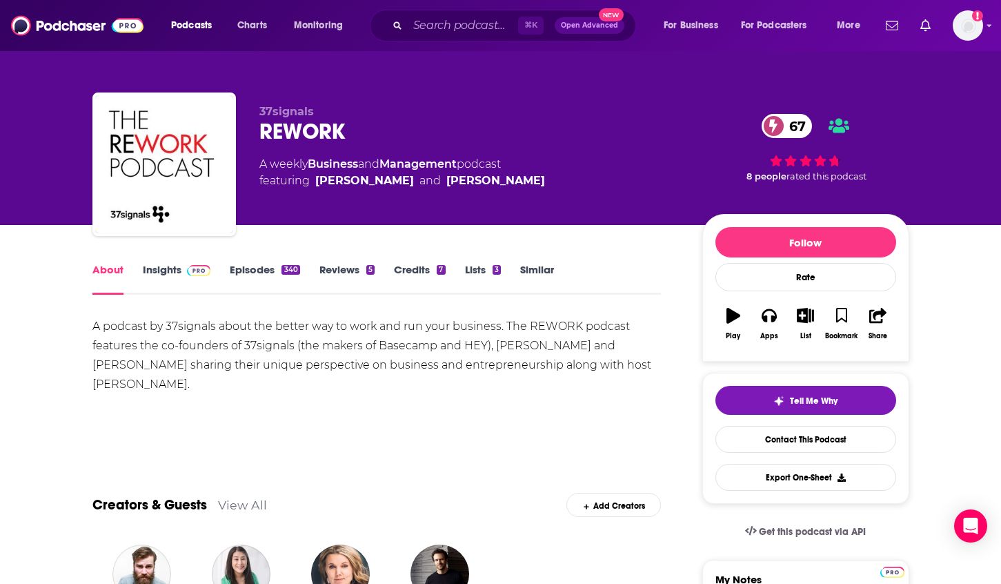
click at [161, 273] on link "Insights" at bounding box center [177, 279] width 68 height 32
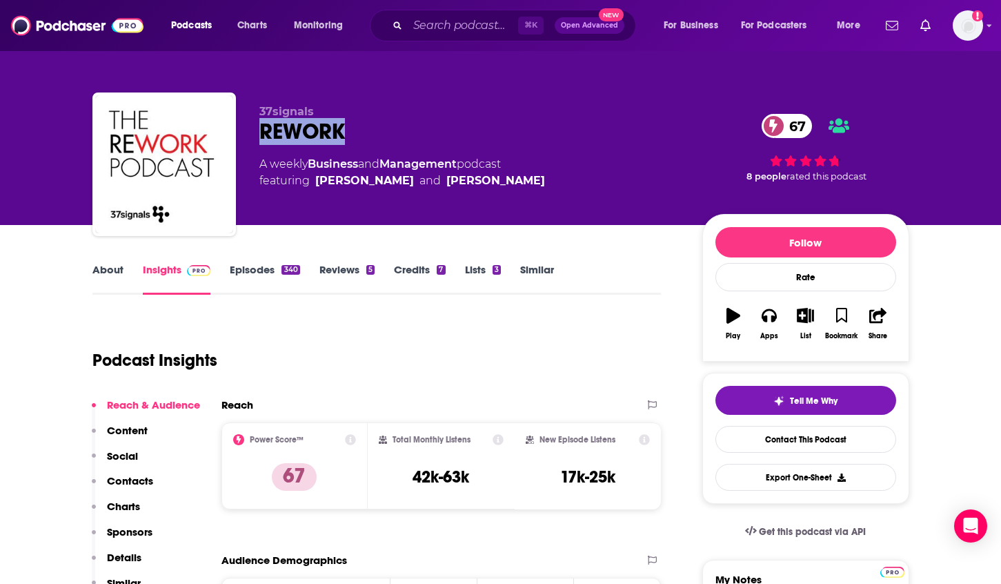
drag, startPoint x: 362, startPoint y: 131, endPoint x: 241, endPoint y: 135, distance: 120.8
click at [241, 135] on div "37signals REWORK 67 A weekly Business and Management podcast featuring Wailin W…" at bounding box center [500, 166] width 817 height 149
copy h2 "REWORK"
click at [118, 275] on link "About" at bounding box center [107, 279] width 31 height 32
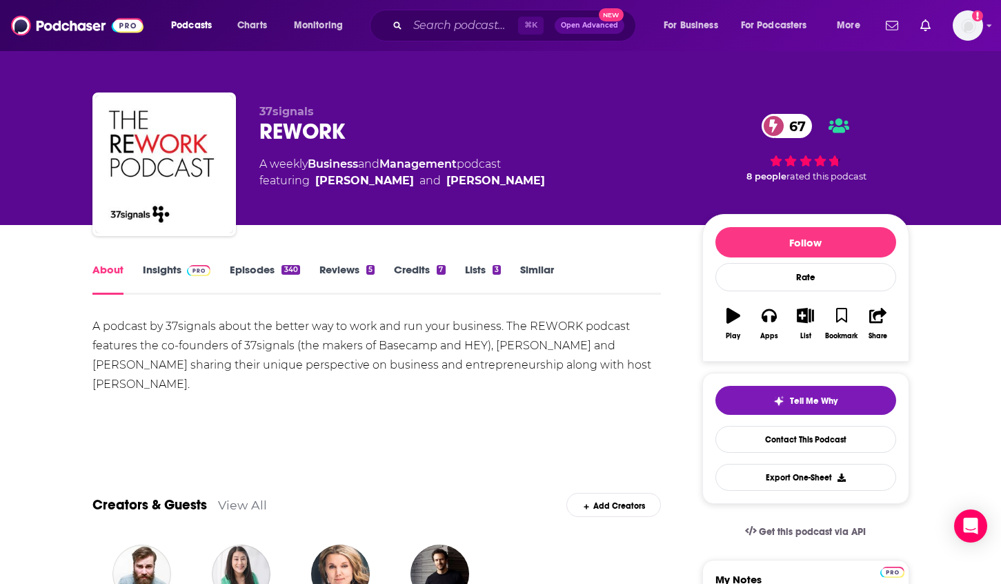
drag, startPoint x: 212, startPoint y: 388, endPoint x: 121, endPoint y: 385, distance: 91.1
click at [121, 385] on div "A podcast by 37signals about the better way to work and run your business. The …" at bounding box center [376, 355] width 569 height 77
copy div "Kimberly Rhodes"
click at [159, 272] on link "Insights" at bounding box center [177, 279] width 68 height 32
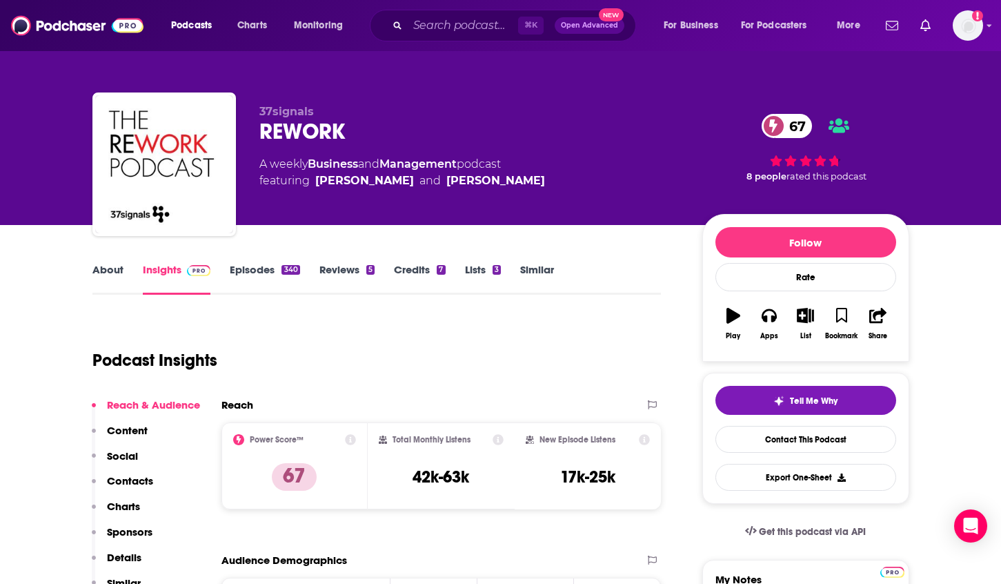
click at [117, 484] on p "Contacts" at bounding box center [130, 480] width 46 height 13
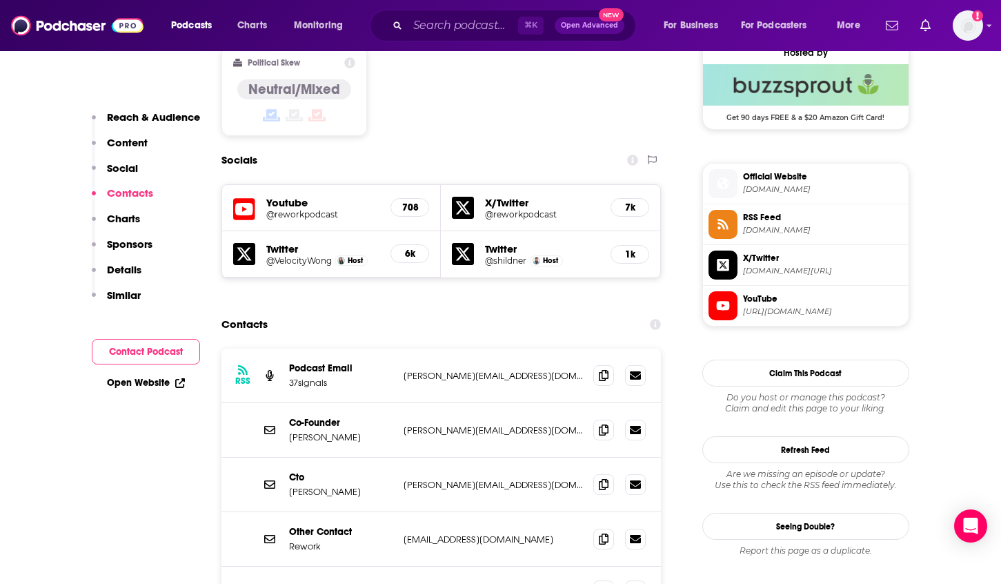
scroll to position [1167, 0]
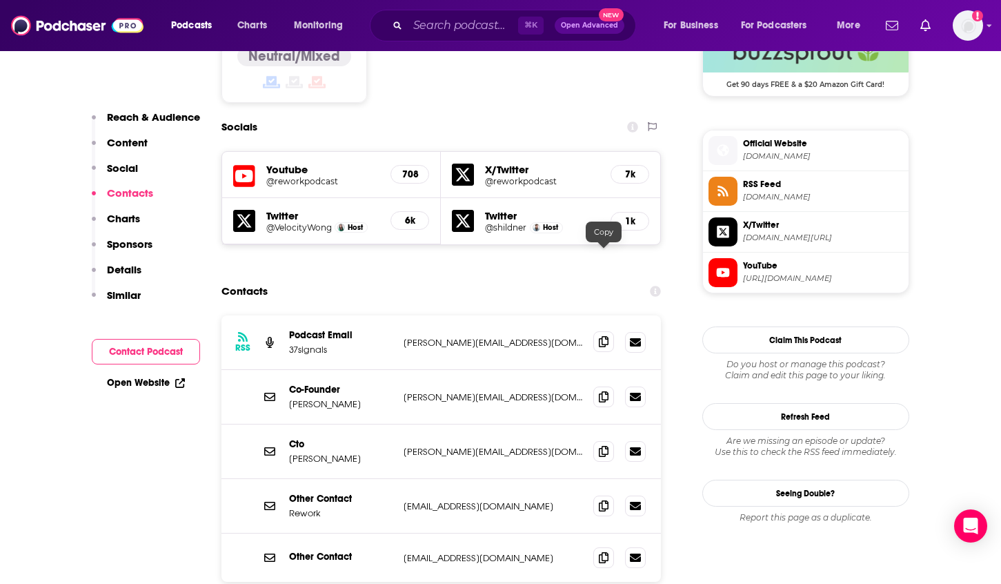
click at [599, 336] on icon at bounding box center [604, 341] width 10 height 11
click at [604, 390] on icon at bounding box center [604, 395] width 10 height 11
click at [601, 445] on icon at bounding box center [604, 450] width 10 height 11
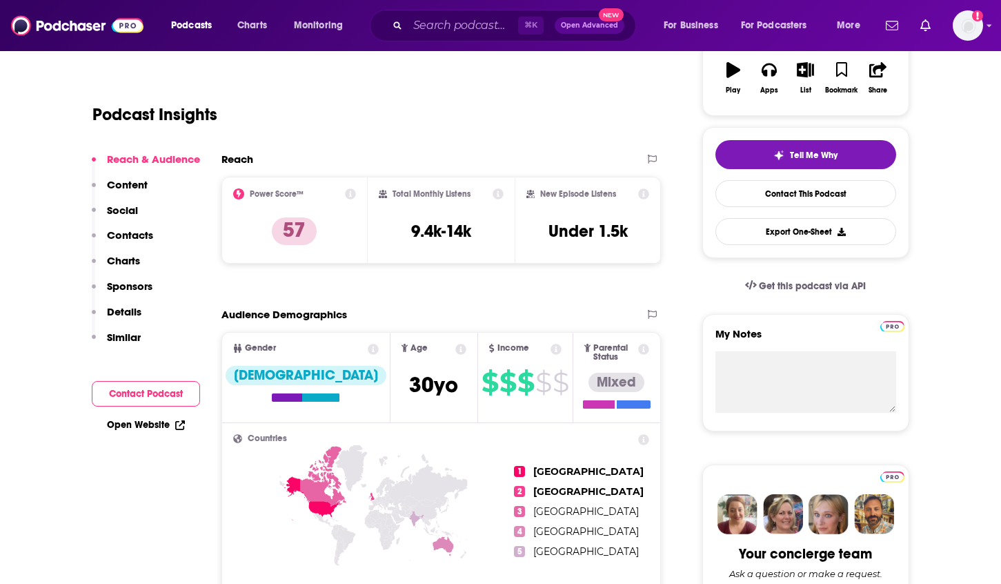
click at [124, 314] on p "Details" at bounding box center [124, 311] width 34 height 13
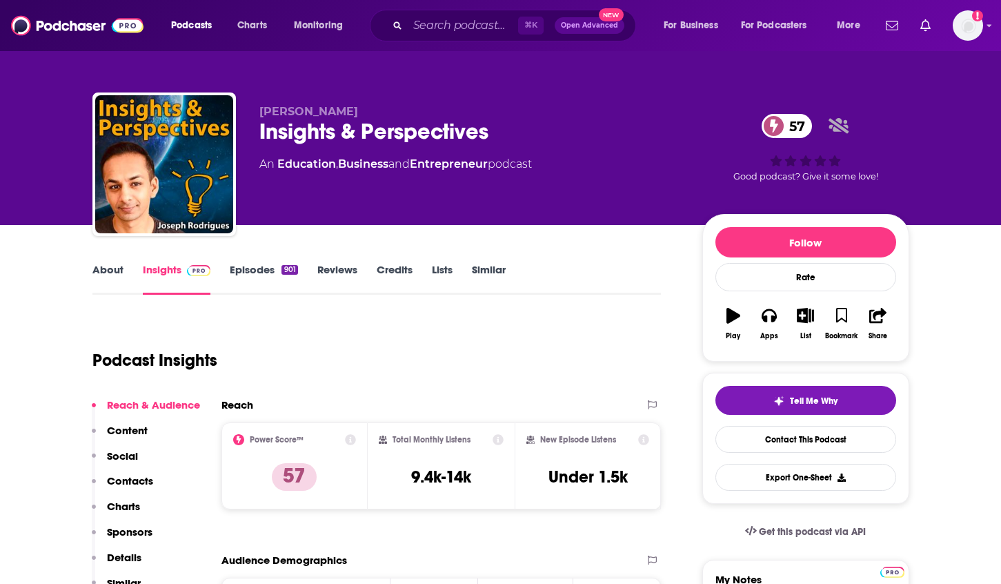
click at [250, 272] on link "Episodes 901" at bounding box center [264, 279] width 68 height 32
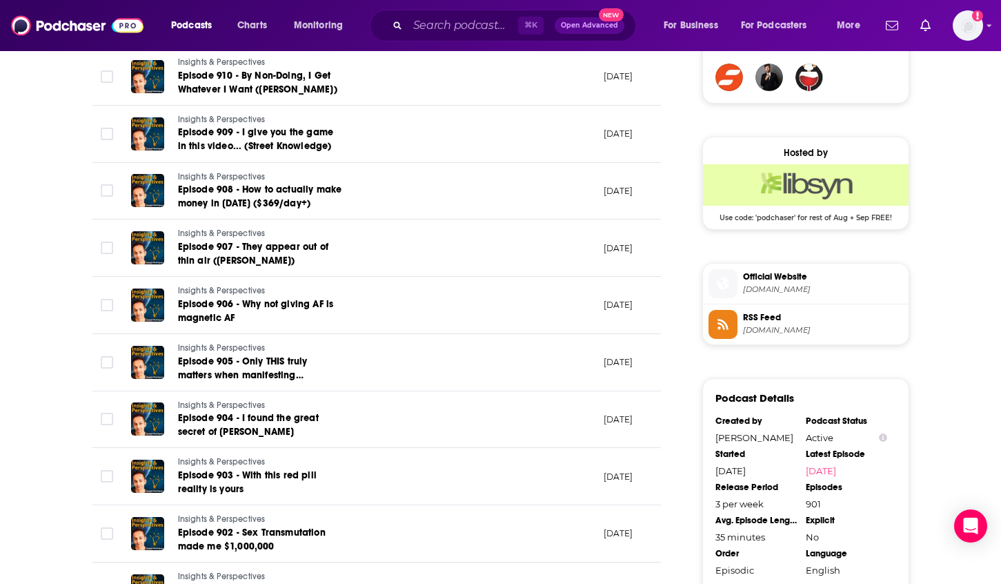
scroll to position [1488, 0]
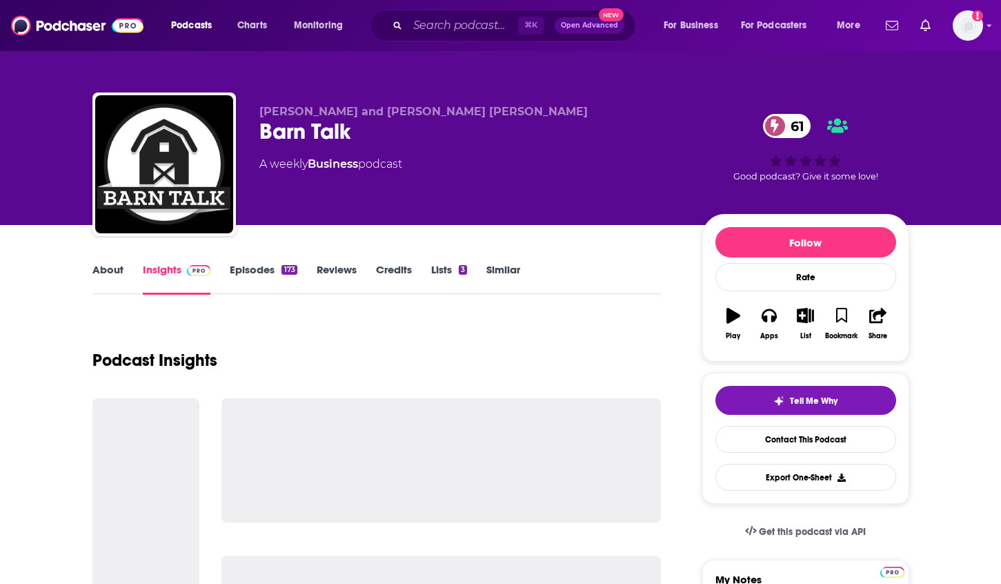
click at [110, 273] on link "About" at bounding box center [107, 279] width 31 height 32
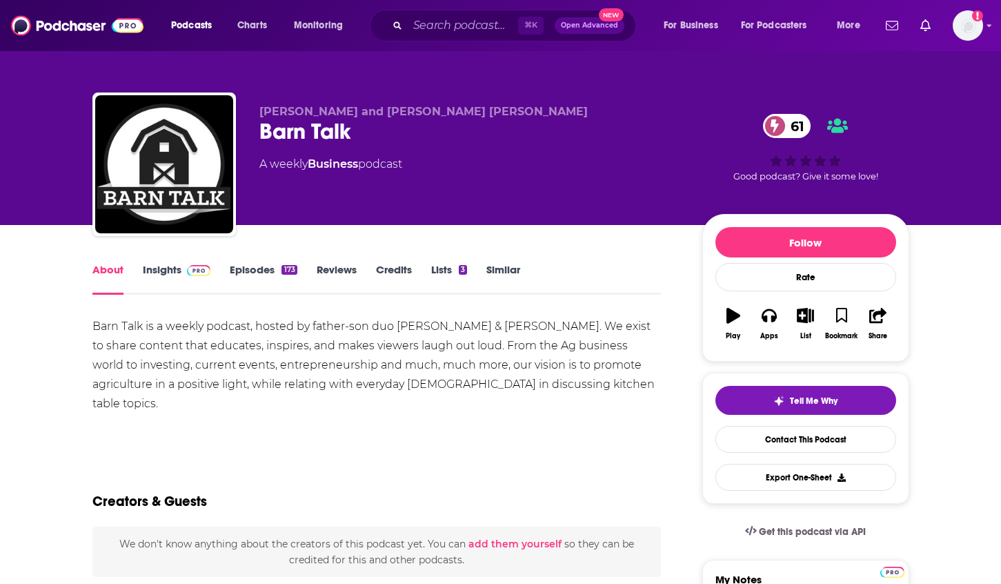
click at [148, 270] on link "Insights" at bounding box center [177, 279] width 68 height 32
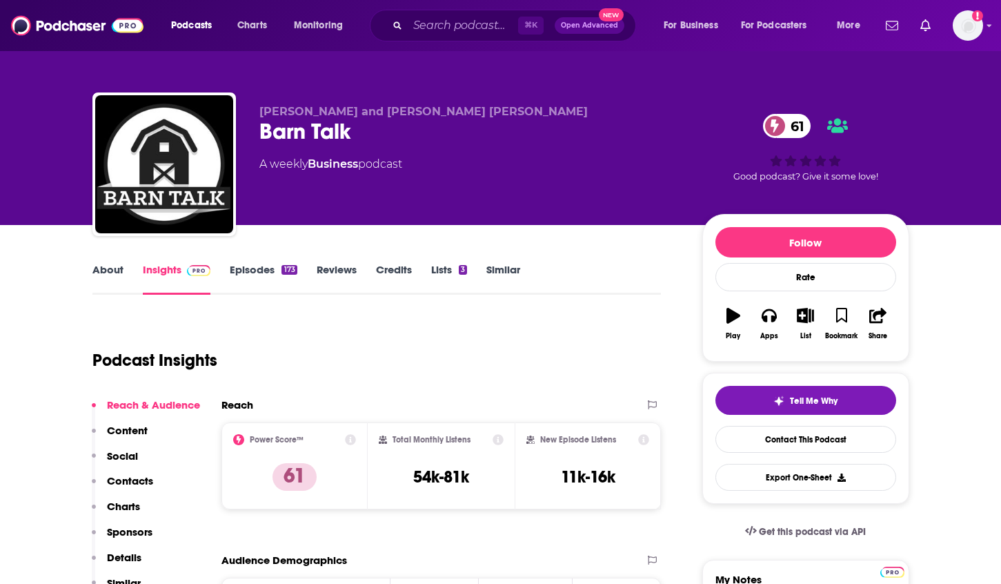
click at [126, 548] on button "Sponsors" at bounding box center [122, 538] width 61 height 26
drag, startPoint x: 358, startPoint y: 127, endPoint x: 259, endPoint y: 132, distance: 98.8
click at [259, 132] on div "Barn Talk 61" at bounding box center [469, 131] width 421 height 27
copy h2 "Barn Talk"
click at [132, 472] on button "Social" at bounding box center [115, 462] width 46 height 26
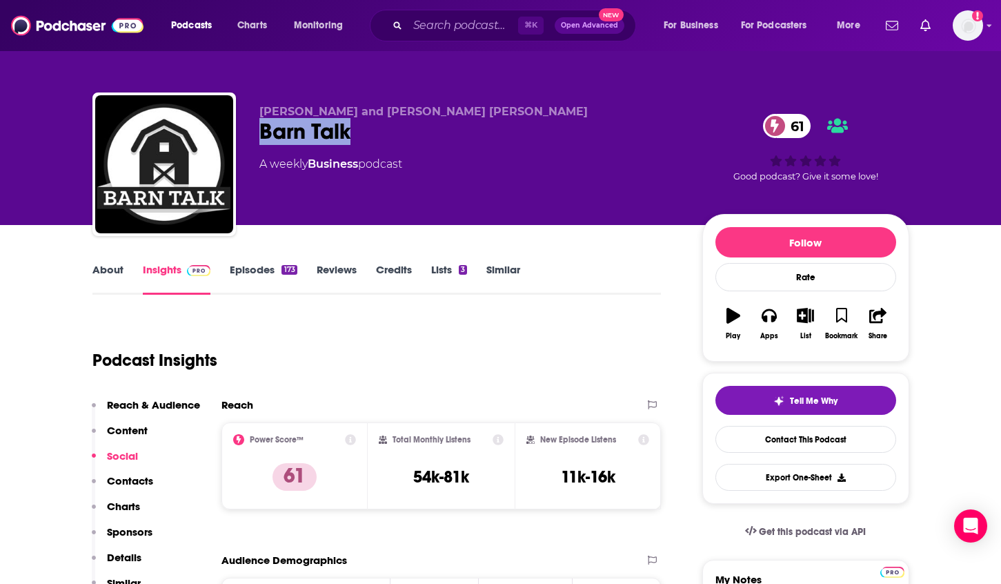
click at [127, 478] on p "Contacts" at bounding box center [130, 480] width 46 height 13
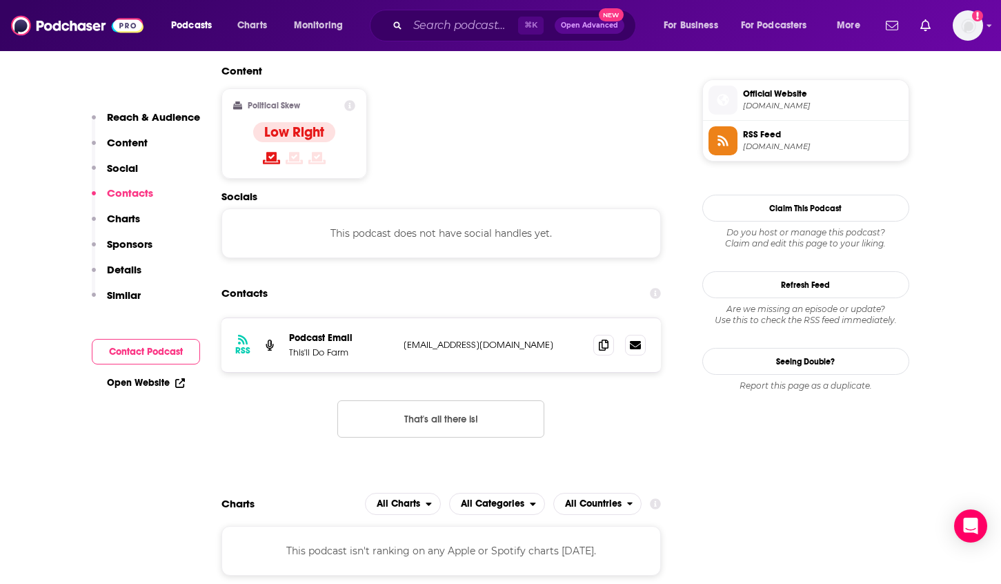
scroll to position [1093, 0]
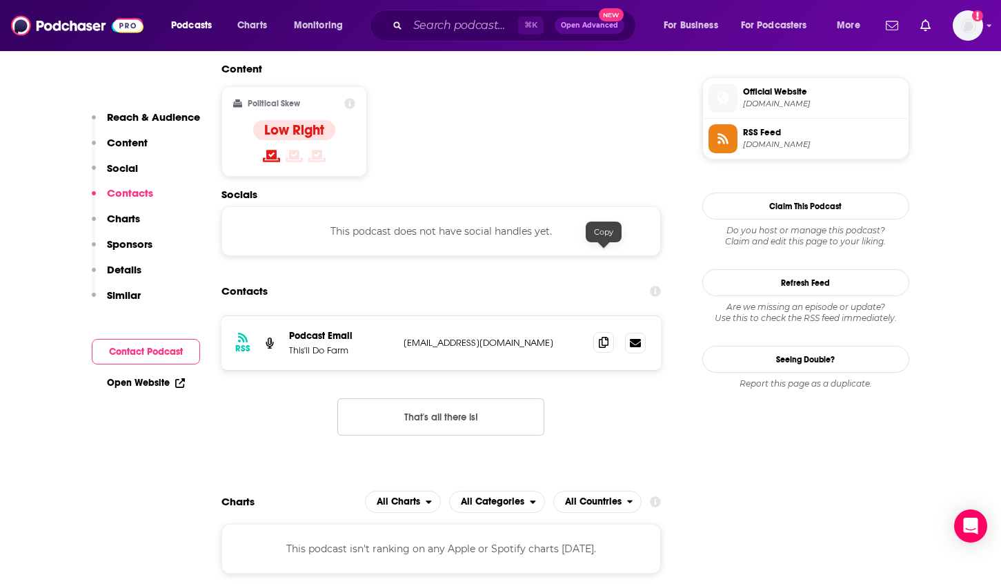
click at [604, 337] on icon at bounding box center [604, 342] width 10 height 11
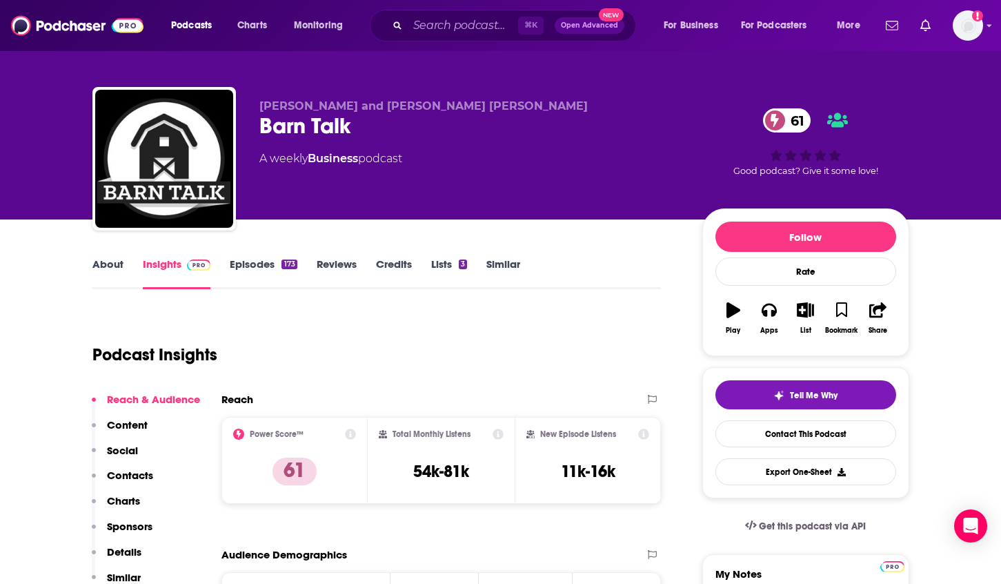
scroll to position [0, 0]
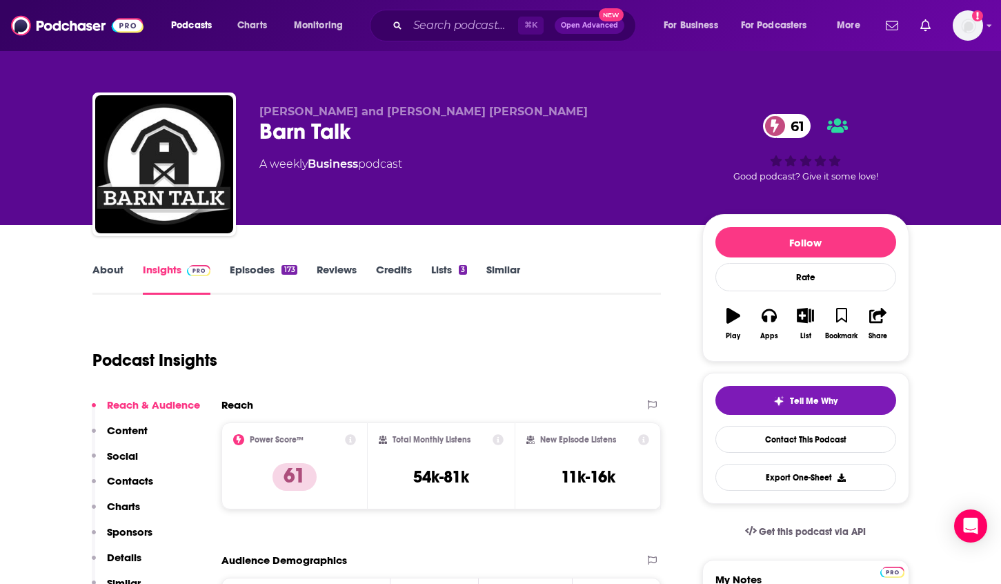
click at [92, 263] on link "About" at bounding box center [107, 279] width 31 height 32
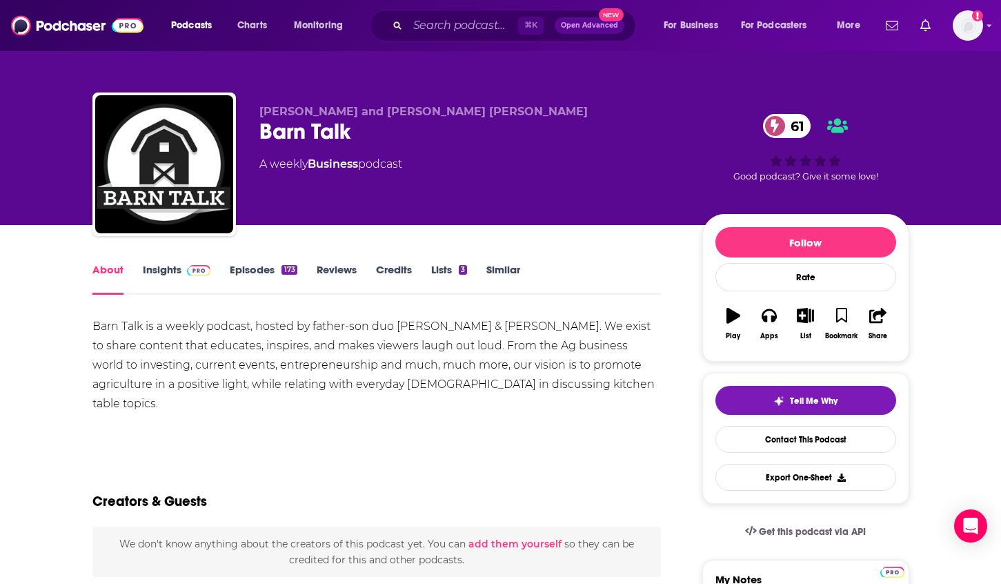
click at [515, 326] on div "Barn Talk is a weekly podcast, hosted by father-son duo Sawyer & Tork Whisler. …" at bounding box center [376, 365] width 569 height 97
drag, startPoint x: 514, startPoint y: 327, endPoint x: 397, endPoint y: 328, distance: 117.3
click at [397, 328] on div "Barn Talk is a weekly podcast, hosted by father-son duo Sawyer & Tork Whisler. …" at bounding box center [376, 365] width 569 height 97
copy div "Sawyer & Tork Whisler"
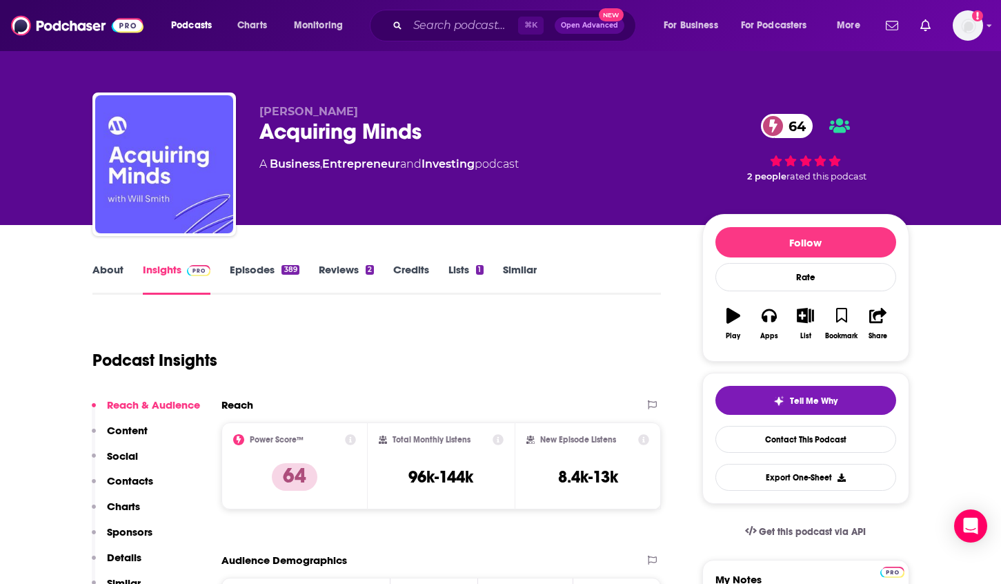
click at [101, 268] on link "About" at bounding box center [107, 279] width 31 height 32
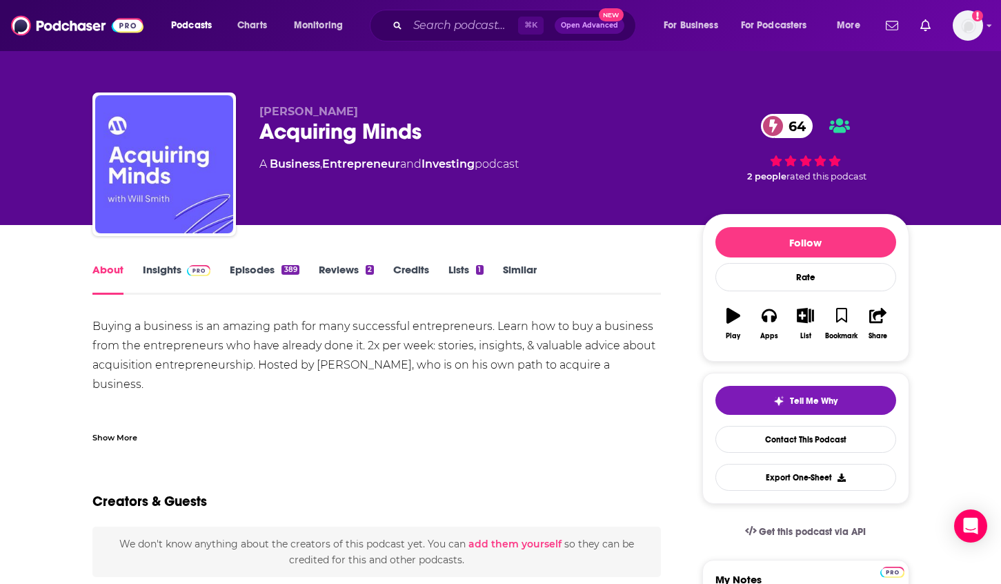
click at [94, 435] on div "Show More" at bounding box center [114, 436] width 45 height 13
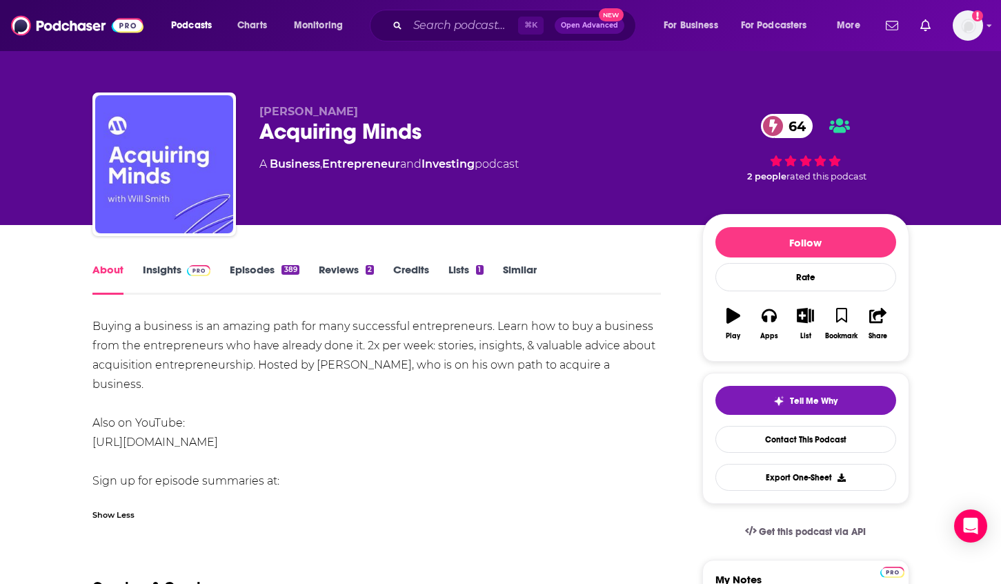
click at [163, 275] on link "Insights" at bounding box center [177, 279] width 68 height 32
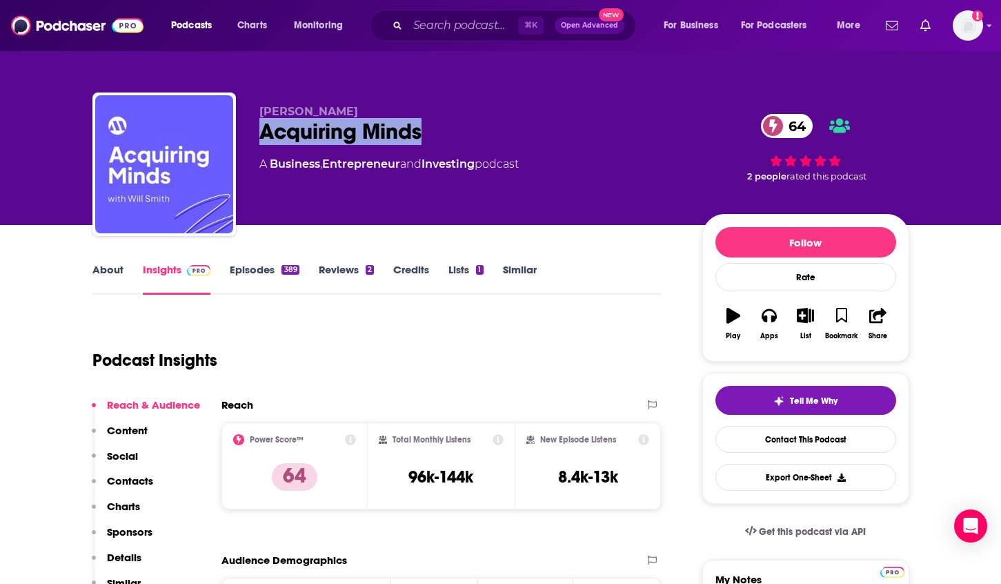
drag, startPoint x: 450, startPoint y: 129, endPoint x: 255, endPoint y: 130, distance: 195.2
click at [255, 130] on div "[PERSON_NAME] Acquiring Minds 64 A Business , Entrepreneur and Investing podcas…" at bounding box center [500, 166] width 817 height 149
copy h2 "Acquiring Minds"
drag, startPoint x: 337, startPoint y: 108, endPoint x: 259, endPoint y: 111, distance: 78.0
click at [259, 111] on p "Will Smith" at bounding box center [469, 111] width 421 height 13
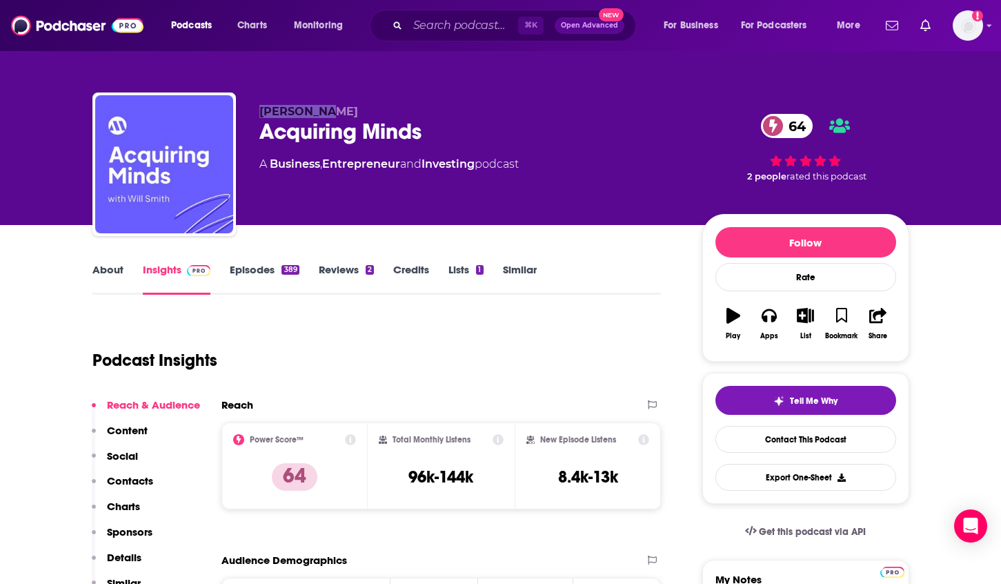
copy span "Will Smith"
click at [126, 481] on p "Contacts" at bounding box center [130, 480] width 46 height 13
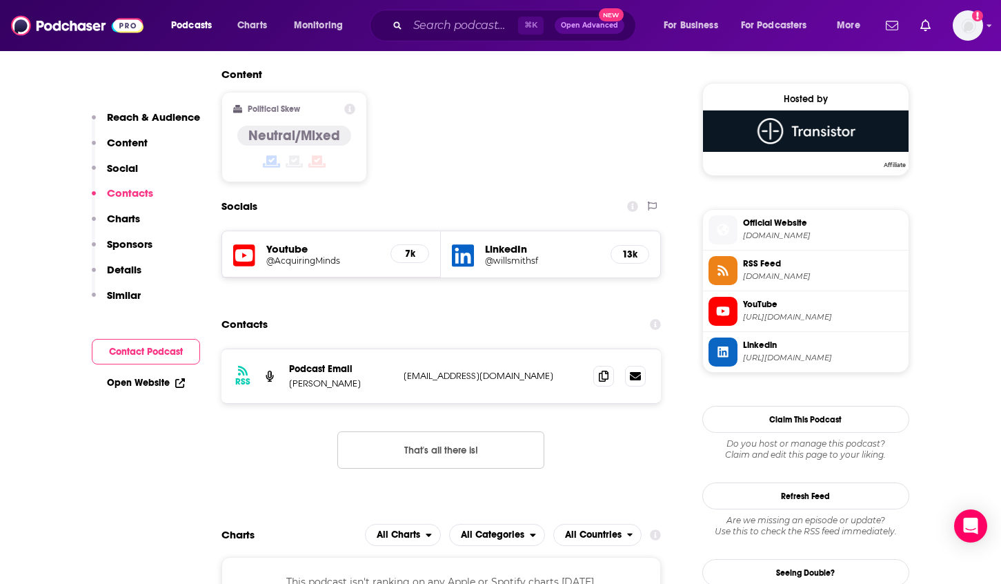
scroll to position [1121, 0]
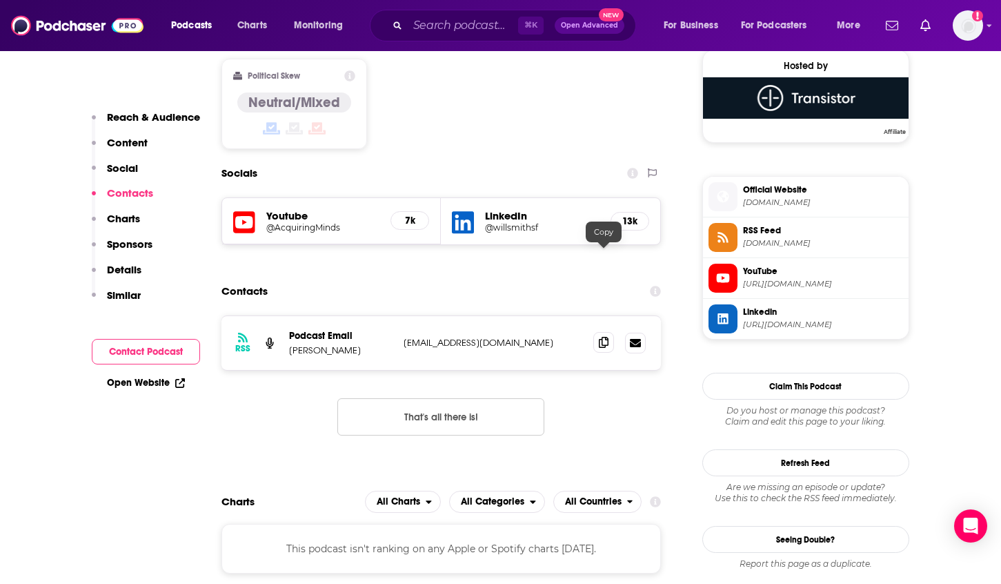
click at [604, 337] on icon at bounding box center [604, 342] width 10 height 11
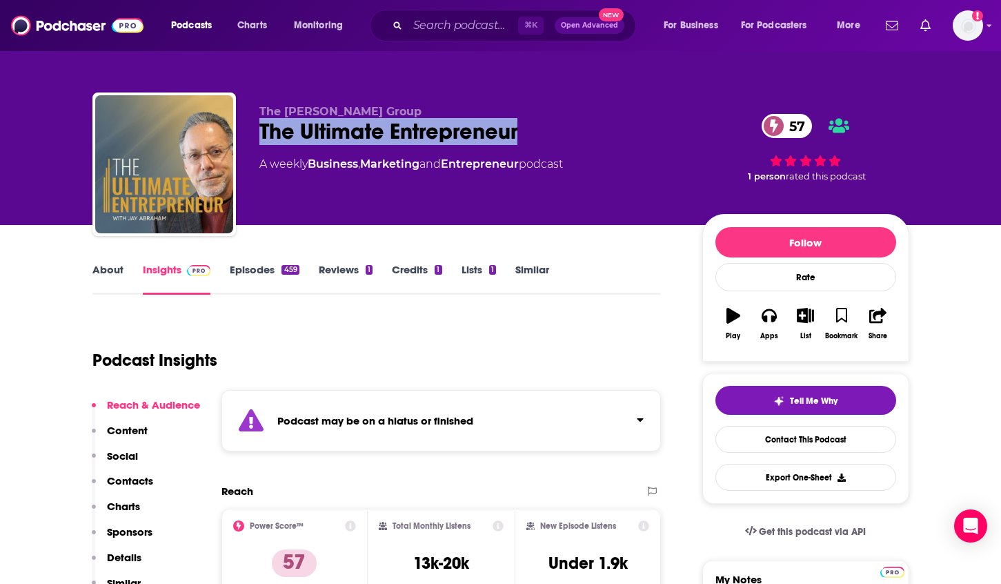
drag, startPoint x: 544, startPoint y: 132, endPoint x: 259, endPoint y: 130, distance: 284.9
click at [259, 130] on div "The Ultimate Entrepreneur 57" at bounding box center [469, 131] width 421 height 27
copy h2 "The Ultimate Entrepreneur"
click at [108, 275] on link "About" at bounding box center [107, 279] width 31 height 32
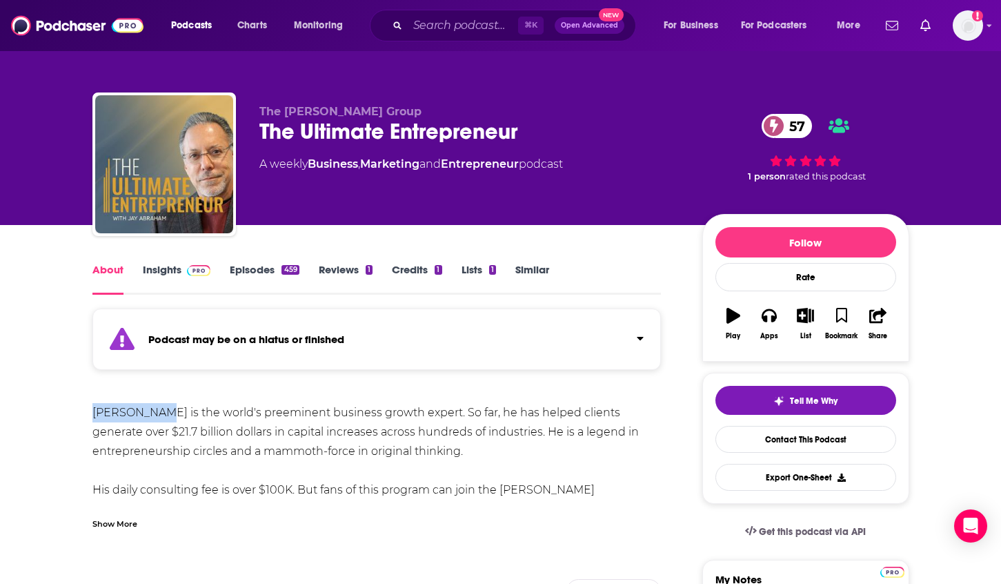
drag, startPoint x: 90, startPoint y: 410, endPoint x: 162, endPoint y: 412, distance: 71.8
copy div "[PERSON_NAME]"
click at [168, 283] on link "Insights" at bounding box center [177, 279] width 68 height 32
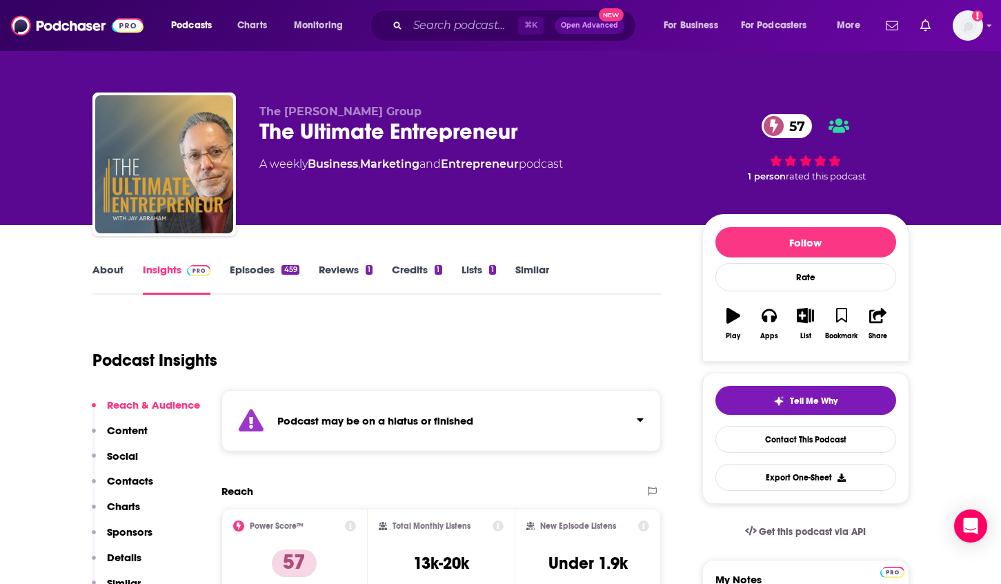
click at [139, 474] on p "Contacts" at bounding box center [130, 480] width 46 height 13
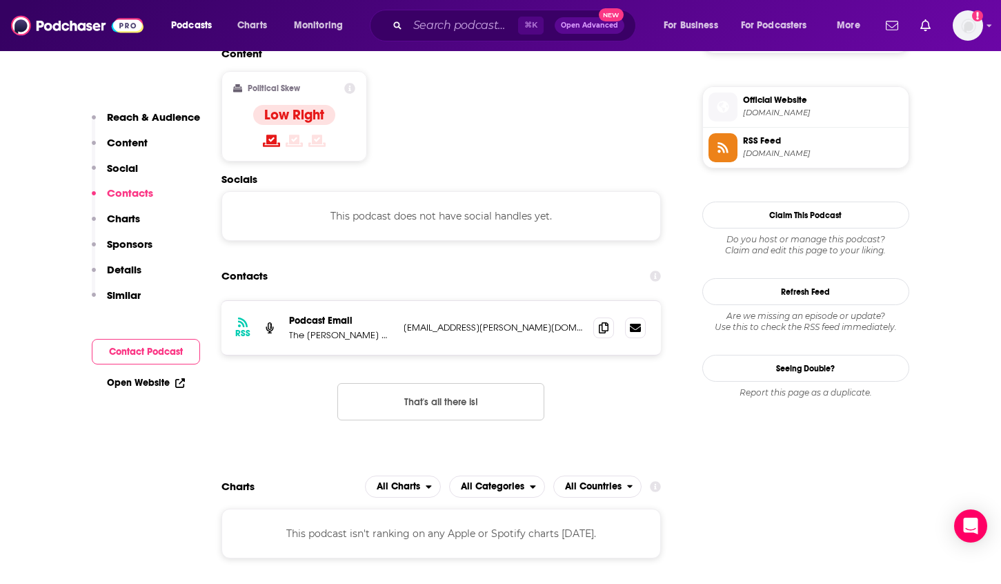
scroll to position [1211, 0]
click at [606, 316] on span at bounding box center [603, 326] width 21 height 21
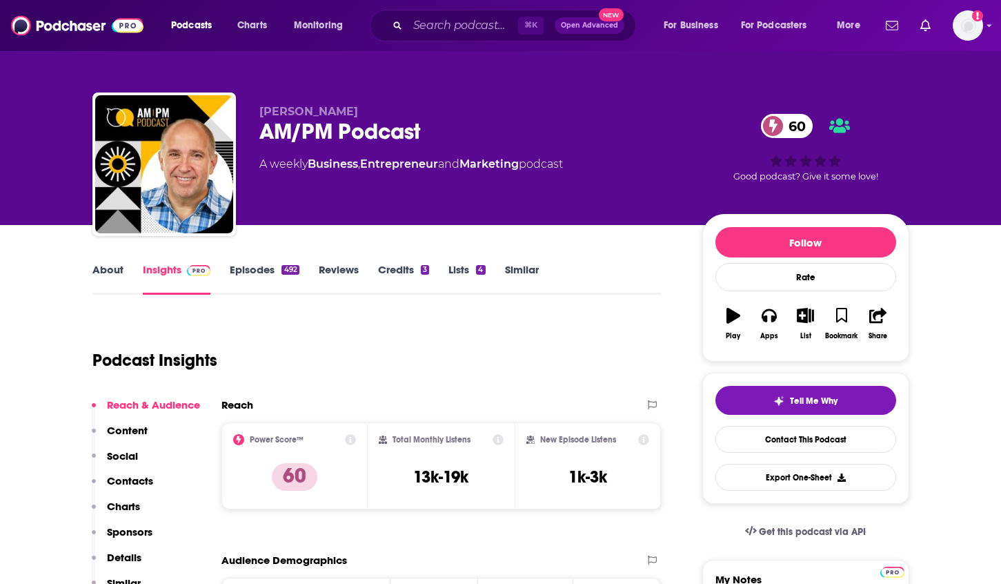
click at [103, 272] on link "About" at bounding box center [107, 279] width 31 height 32
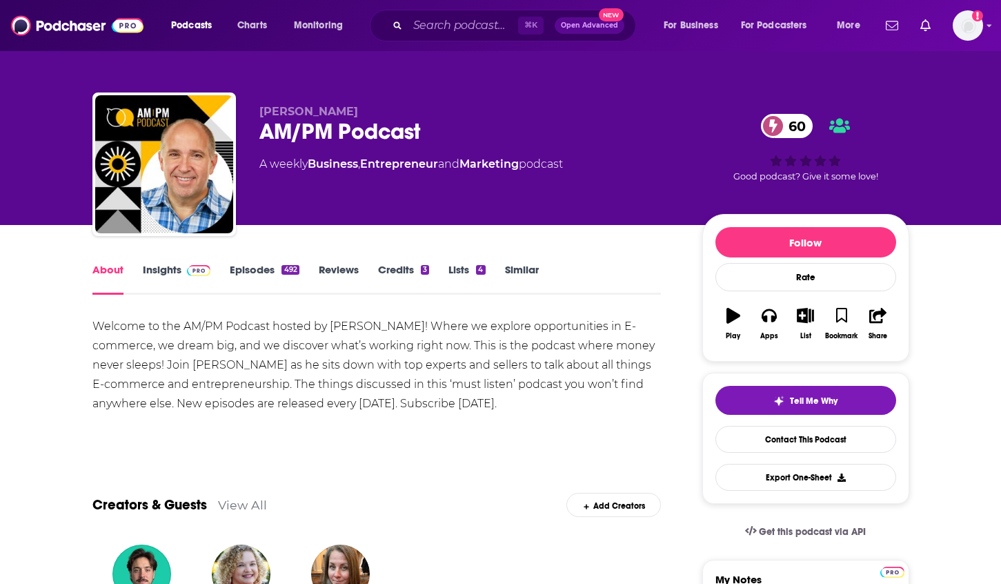
click at [143, 270] on link "Insights" at bounding box center [177, 279] width 68 height 32
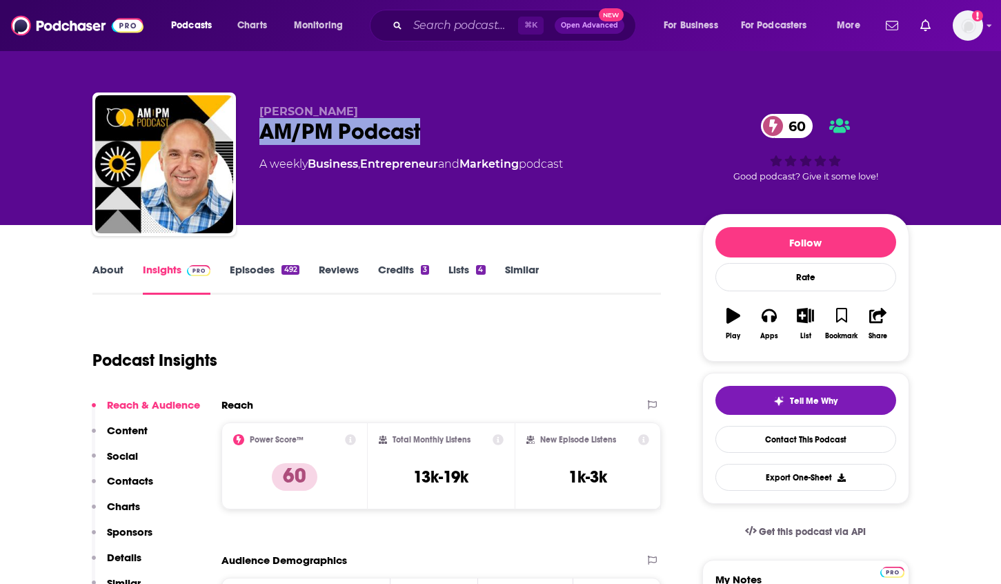
drag, startPoint x: 457, startPoint y: 132, endPoint x: 253, endPoint y: 139, distance: 204.3
click at [253, 139] on div "Kevin King AM/PM Podcast 60 A weekly Business , Entrepreneur and Marketing podc…" at bounding box center [500, 166] width 817 height 149
copy h2 "AM/PM Podcast"
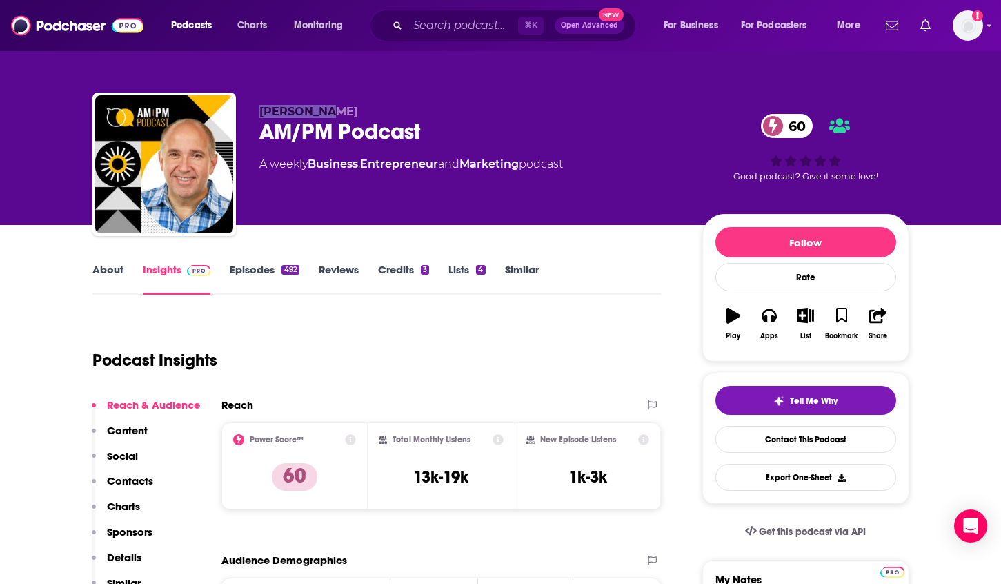
drag, startPoint x: 350, startPoint y: 114, endPoint x: 262, endPoint y: 114, distance: 87.6
click at [262, 114] on p "Kevin King" at bounding box center [469, 111] width 421 height 13
copy span "Kevin King"
click at [116, 482] on p "Contacts" at bounding box center [130, 480] width 46 height 13
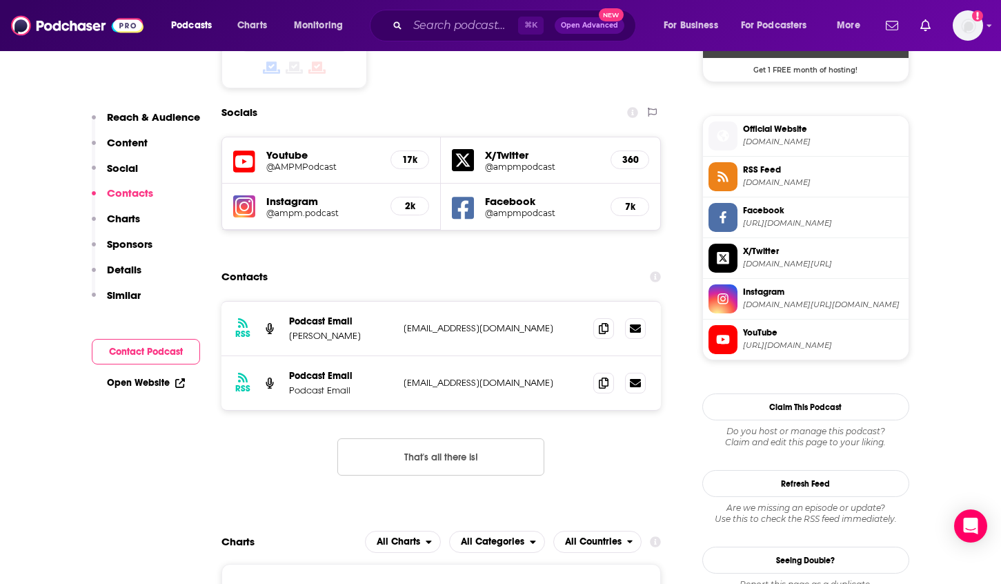
scroll to position [1199, 0]
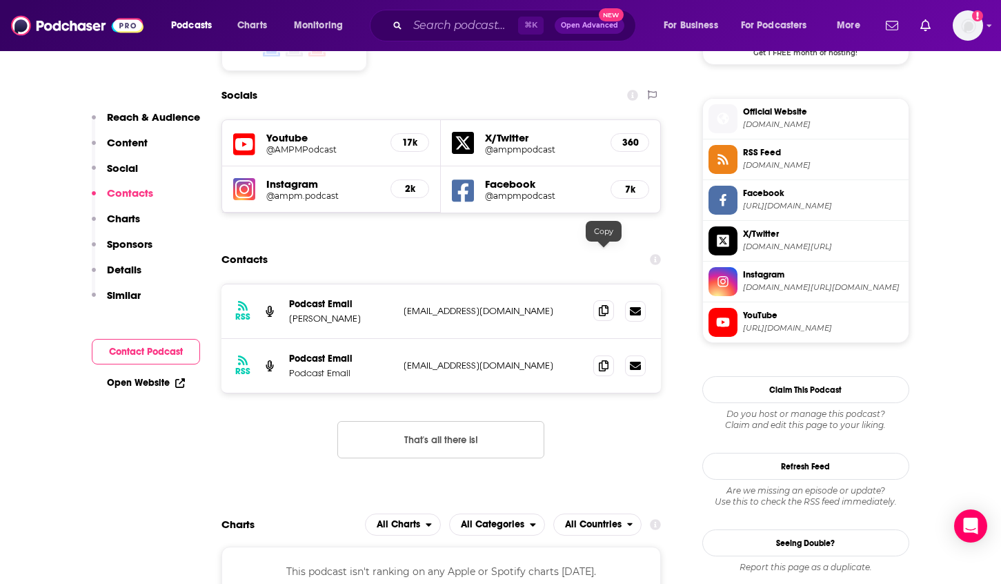
click at [599, 305] on icon at bounding box center [604, 310] width 10 height 11
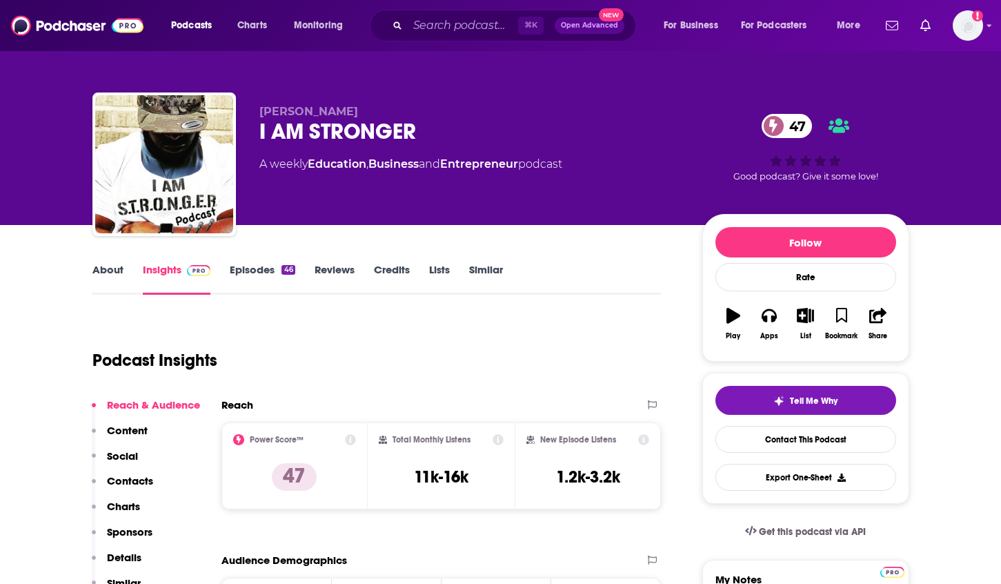
click at [108, 271] on link "About" at bounding box center [107, 279] width 31 height 32
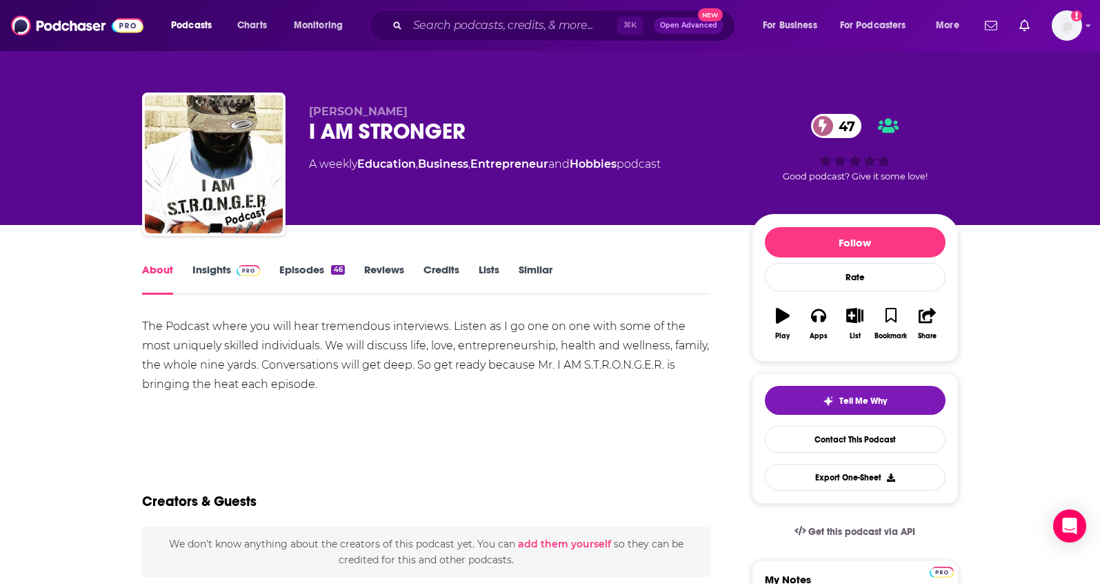
click at [310, 274] on link "Episodes 46" at bounding box center [311, 279] width 65 height 32
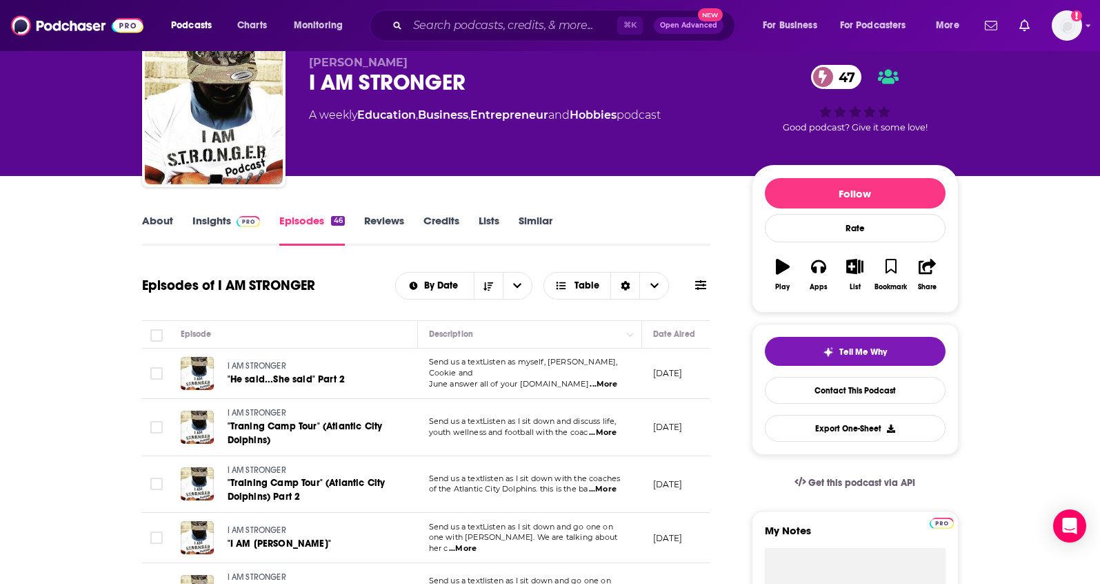
scroll to position [77, 0]
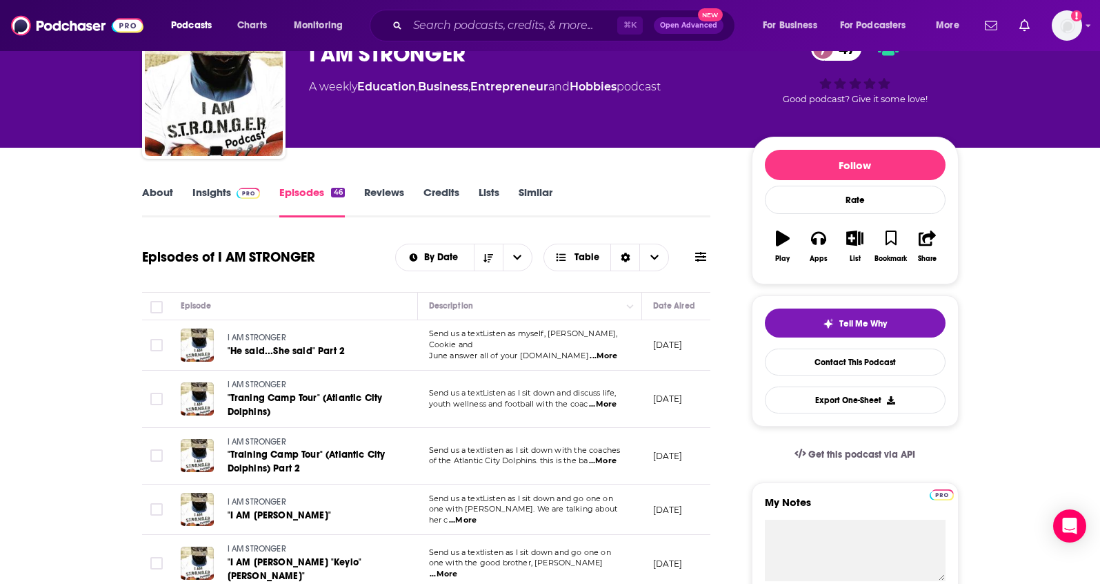
click at [199, 189] on link "Insights" at bounding box center [226, 202] width 68 height 32
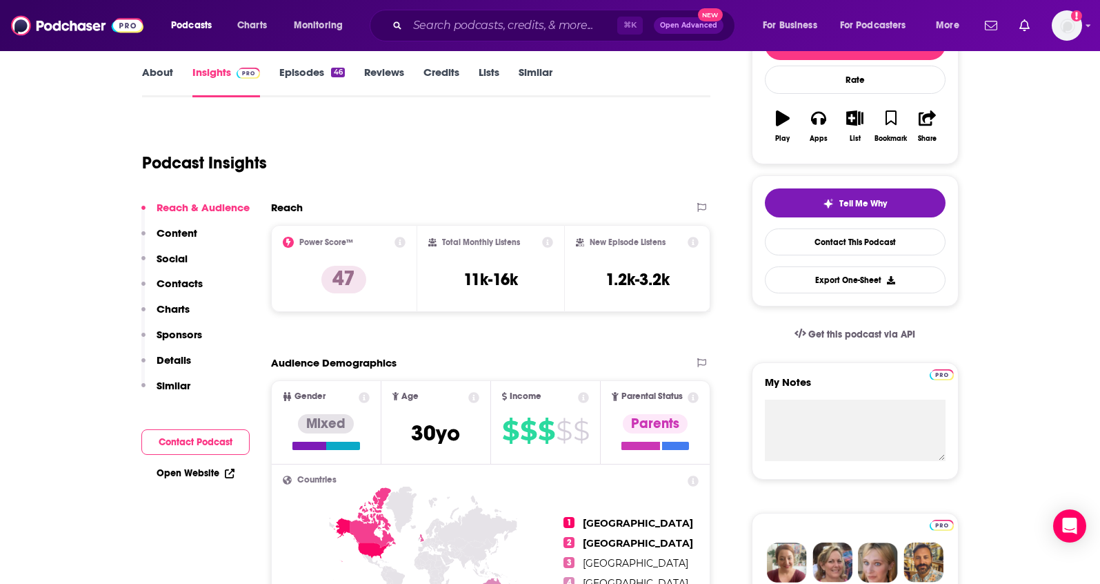
scroll to position [226, 0]
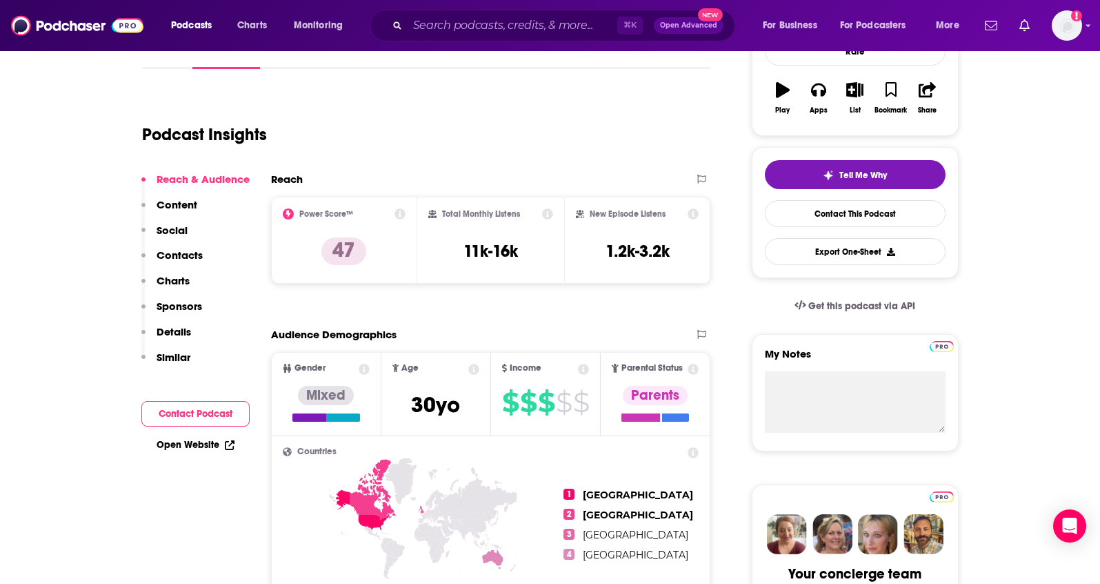
click at [170, 253] on p "Contacts" at bounding box center [180, 254] width 46 height 13
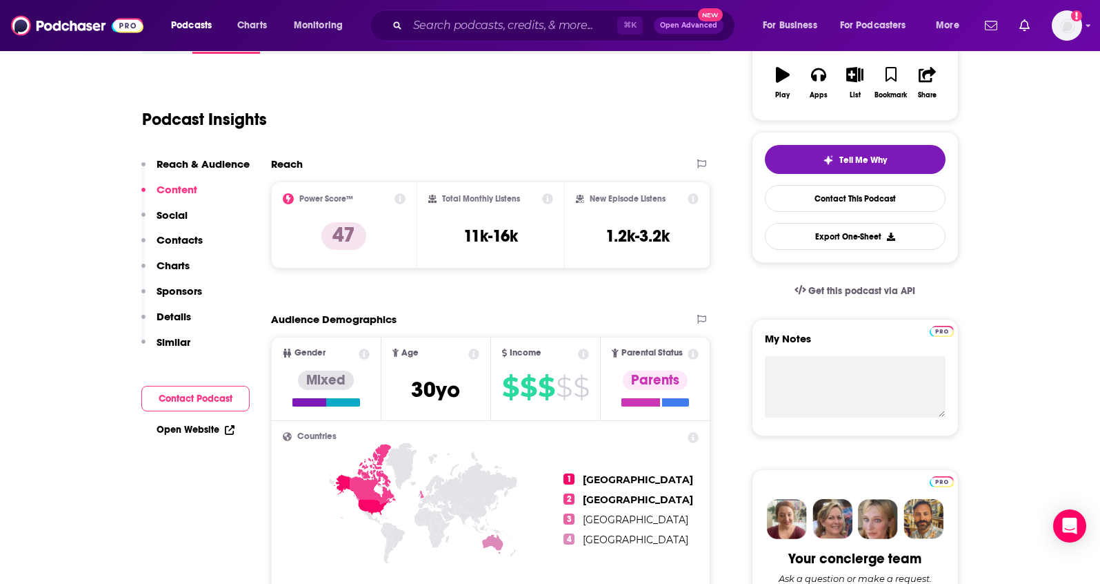
scroll to position [0, 0]
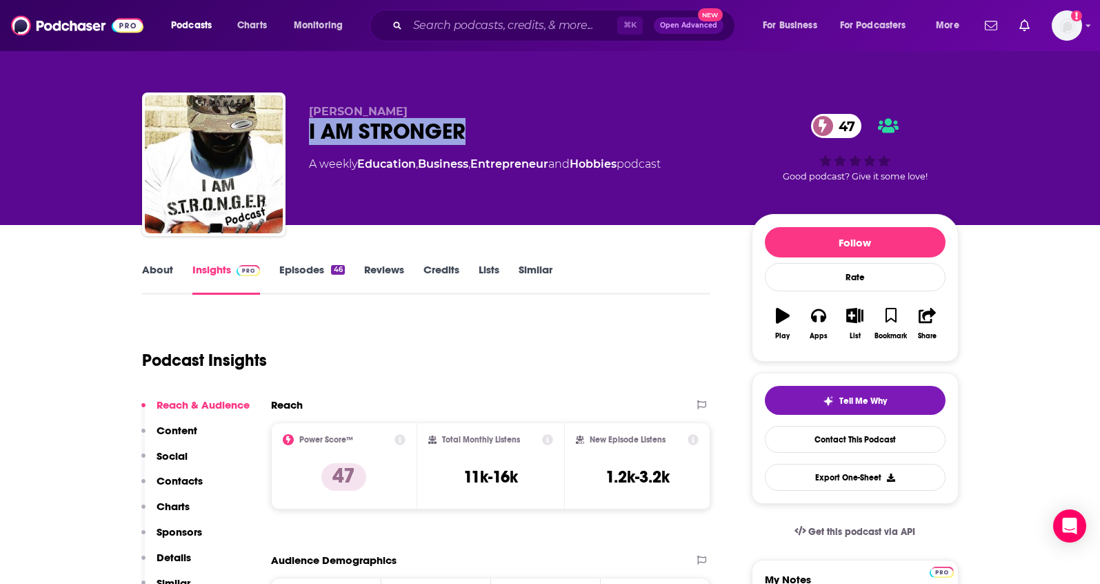
drag, startPoint x: 472, startPoint y: 130, endPoint x: 299, endPoint y: 137, distance: 173.3
click at [299, 137] on div "Kyle Austin I AM STRONGER 47 A weekly Education , Business , Entrepreneur and H…" at bounding box center [550, 166] width 817 height 149
copy h2 "I AM STRONGER"
drag, startPoint x: 395, startPoint y: 106, endPoint x: 310, endPoint y: 110, distance: 84.9
click at [310, 110] on p "Kyle Austin" at bounding box center [519, 111] width 421 height 13
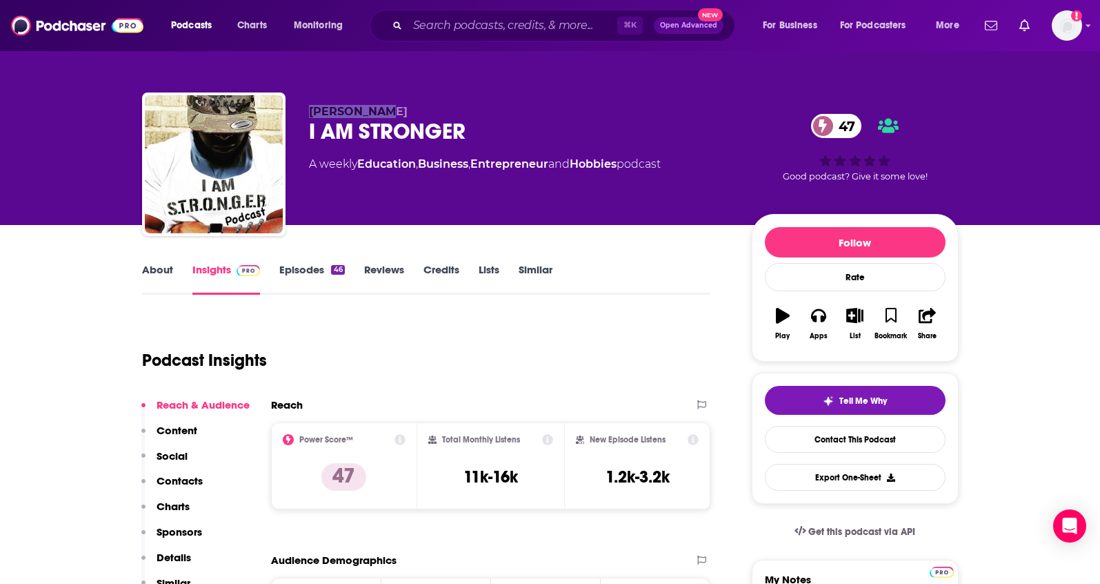
copy span "Kyle Austin"
click at [167, 487] on button "Contacts" at bounding box center [171, 487] width 61 height 26
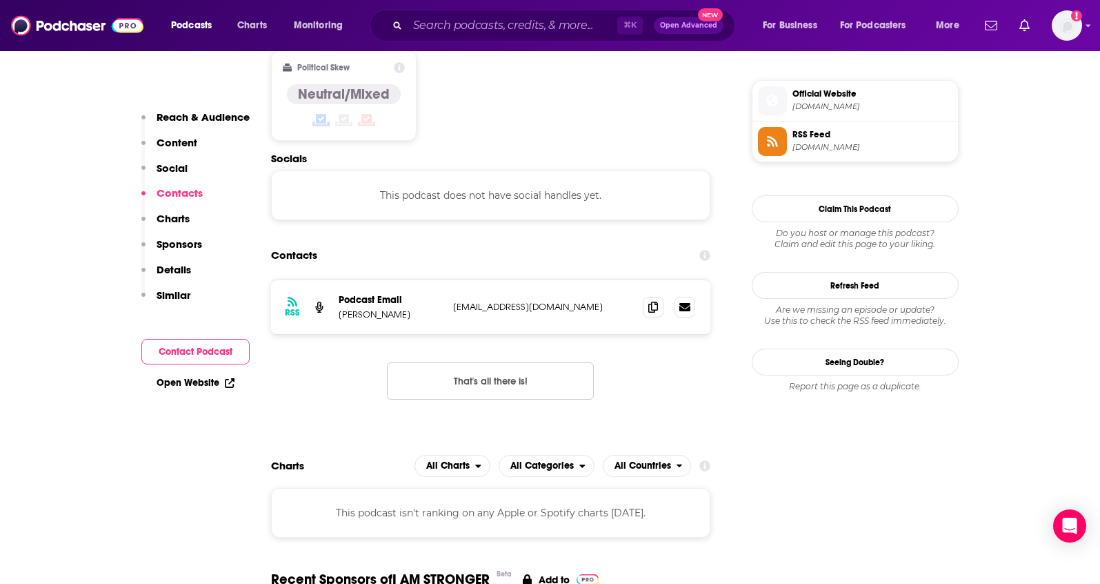
scroll to position [1109, 0]
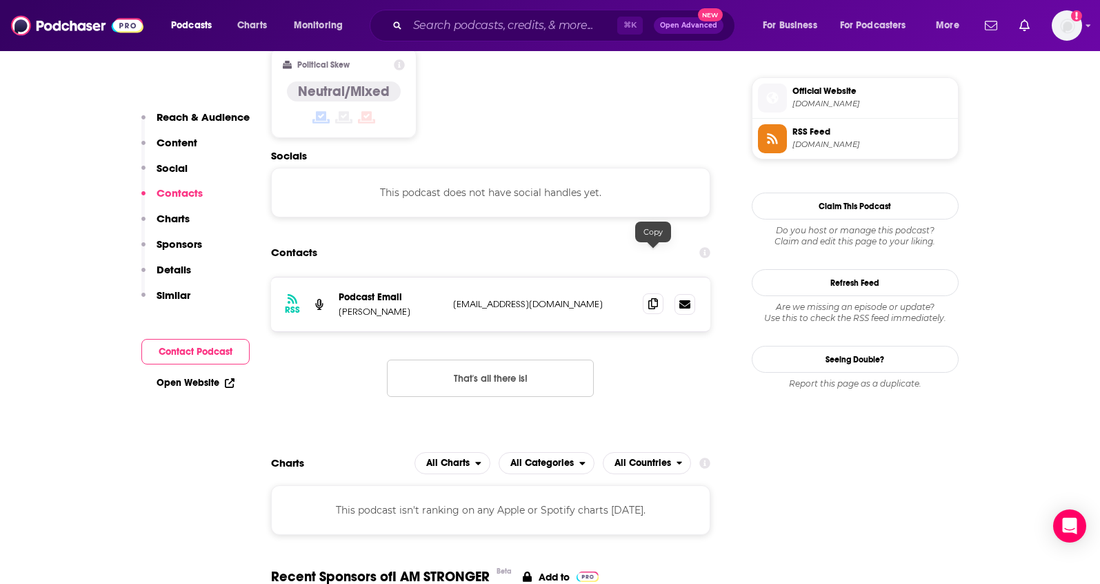
click at [646, 293] on span at bounding box center [653, 303] width 21 height 21
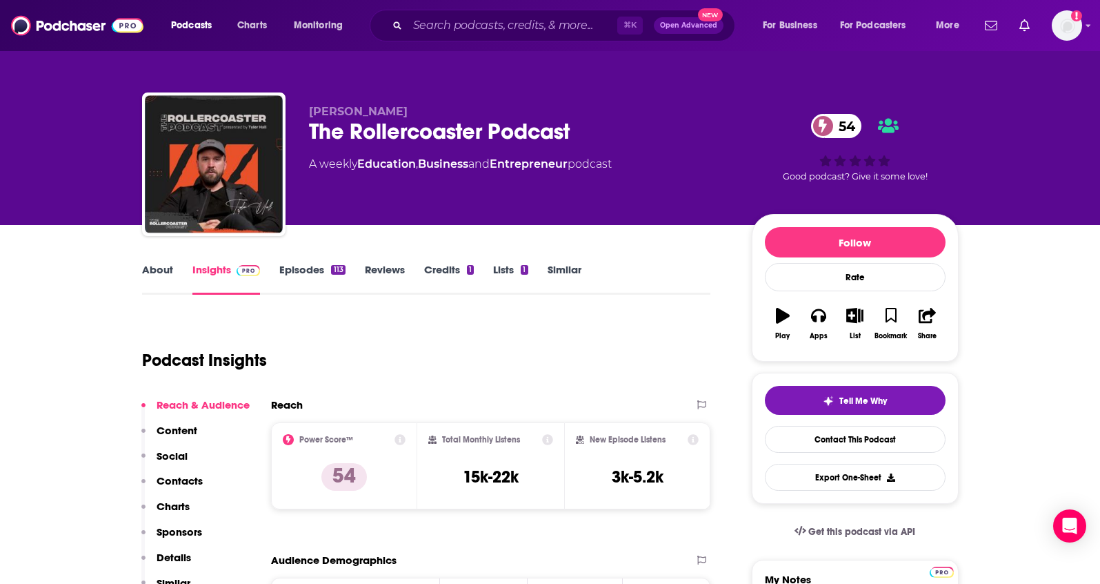
click at [155, 267] on link "About" at bounding box center [157, 279] width 31 height 32
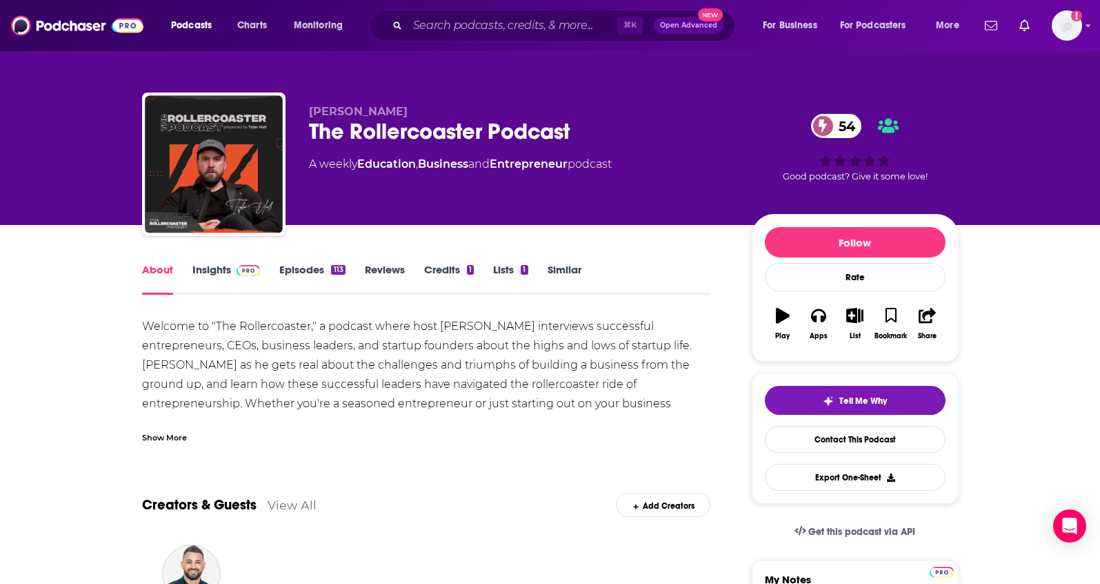
click at [212, 264] on link "Insights" at bounding box center [226, 279] width 68 height 32
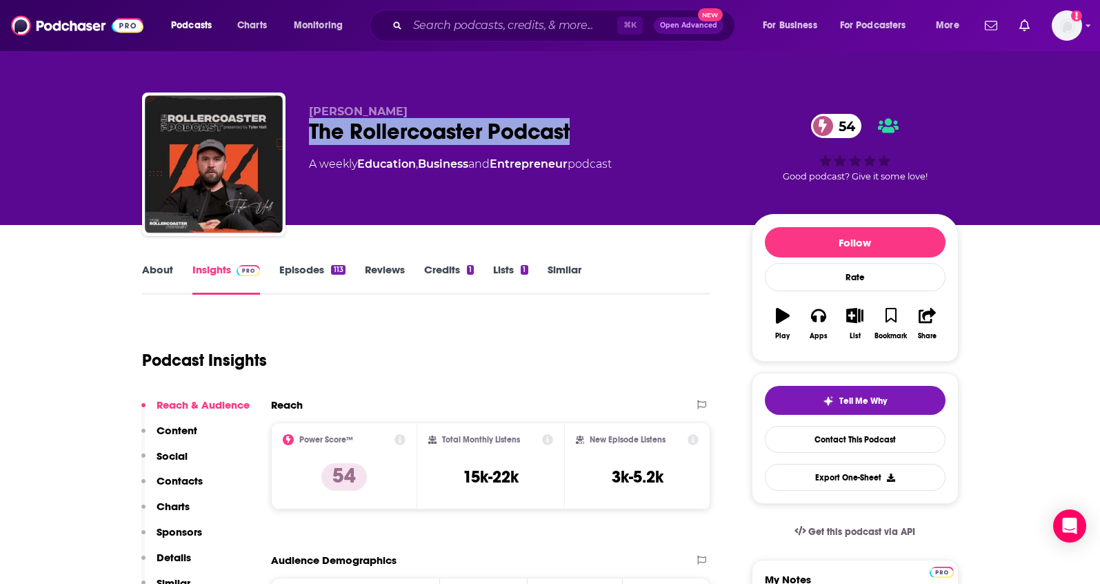
drag, startPoint x: 604, startPoint y: 130, endPoint x: 311, endPoint y: 141, distance: 293.3
click at [311, 141] on div "The Rollercoaster Podcast 54" at bounding box center [519, 131] width 421 height 27
copy h2 "The Rollercoaster Podcast"
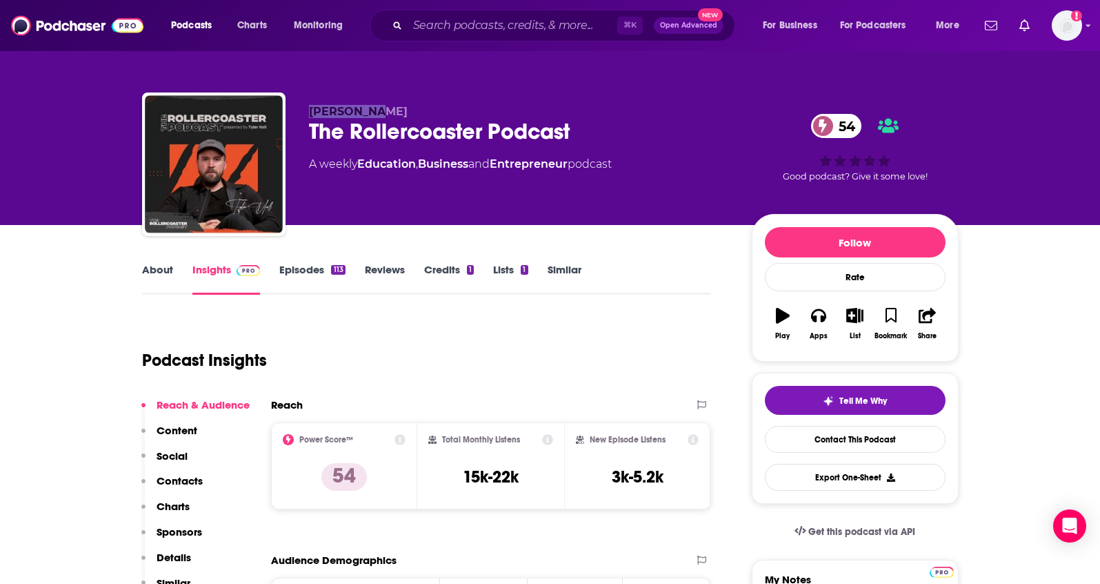
drag, startPoint x: 374, startPoint y: 108, endPoint x: 306, endPoint y: 110, distance: 68.3
click at [306, 110] on div "Tyler Hall The Rollercoaster Podcast 54 A weekly Education , Business and Entre…" at bounding box center [550, 166] width 817 height 149
copy span "Tyler Hall"
click at [172, 482] on p "Contacts" at bounding box center [180, 480] width 46 height 13
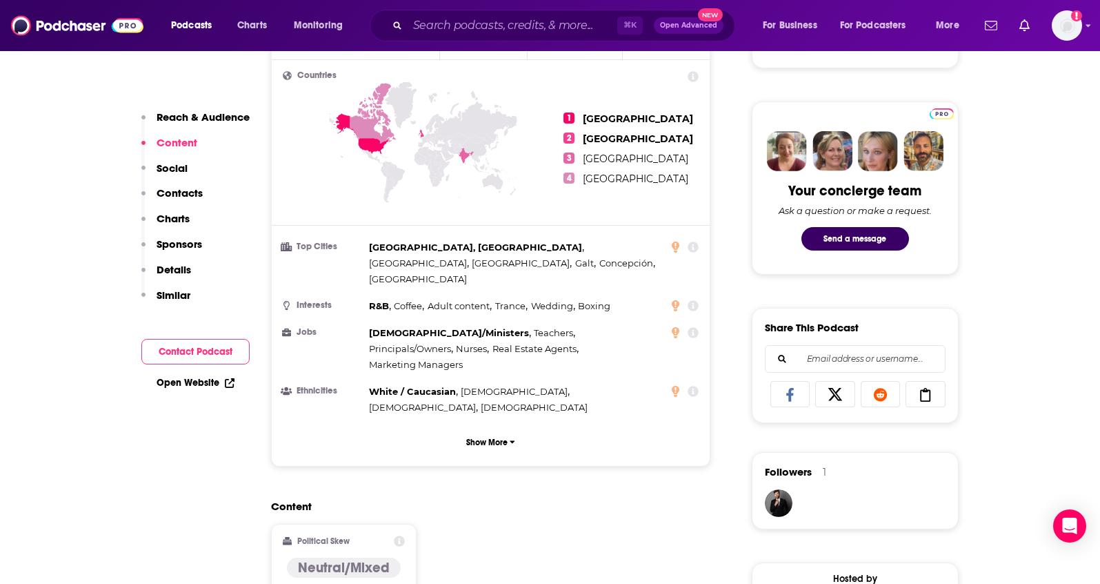
scroll to position [357, 0]
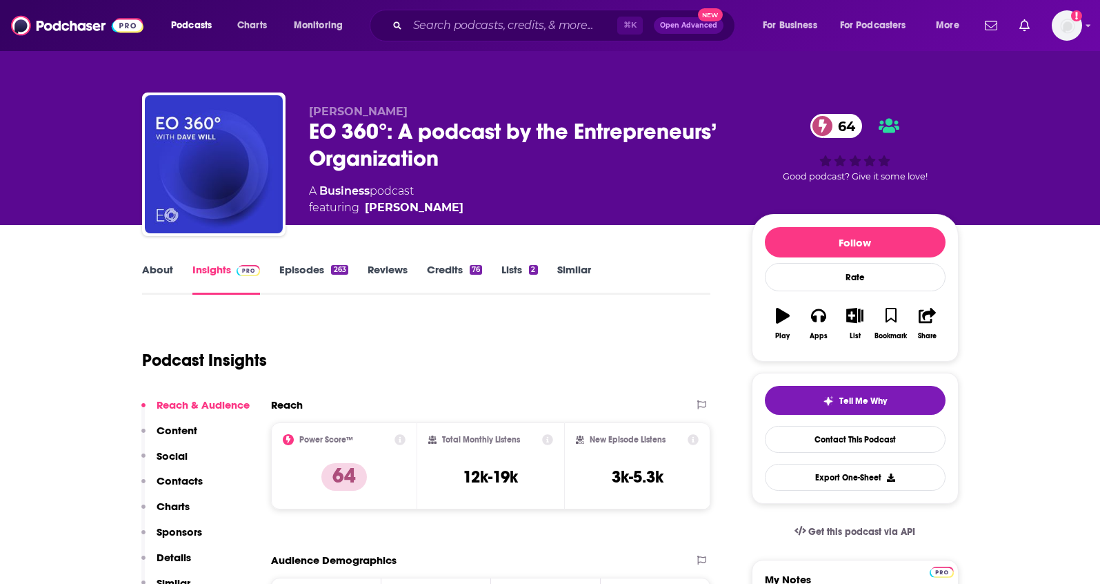
click at [166, 273] on link "About" at bounding box center [157, 279] width 31 height 32
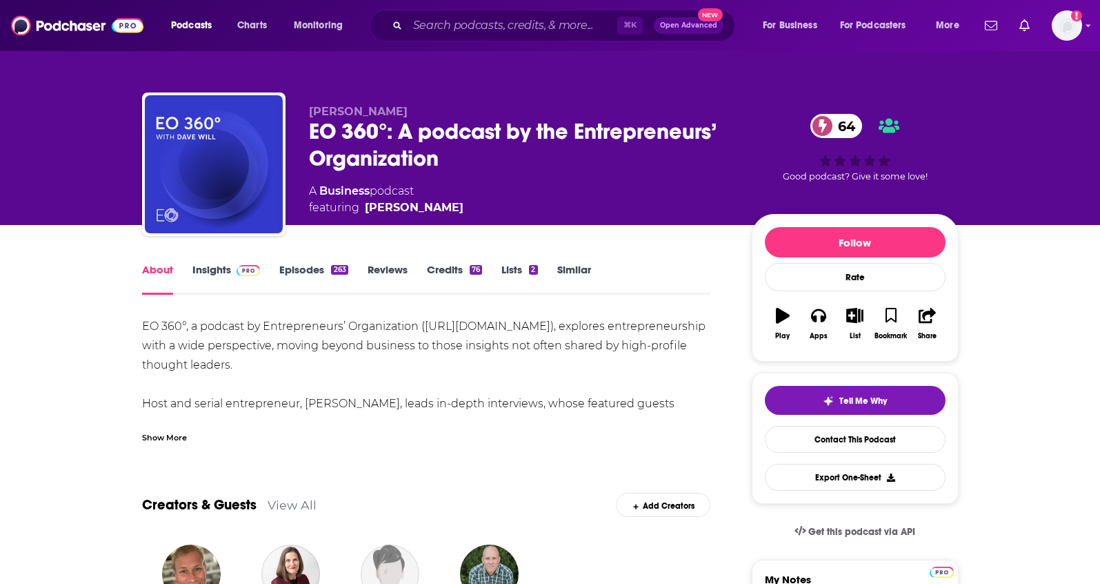
click at [220, 279] on link "Insights" at bounding box center [226, 279] width 68 height 32
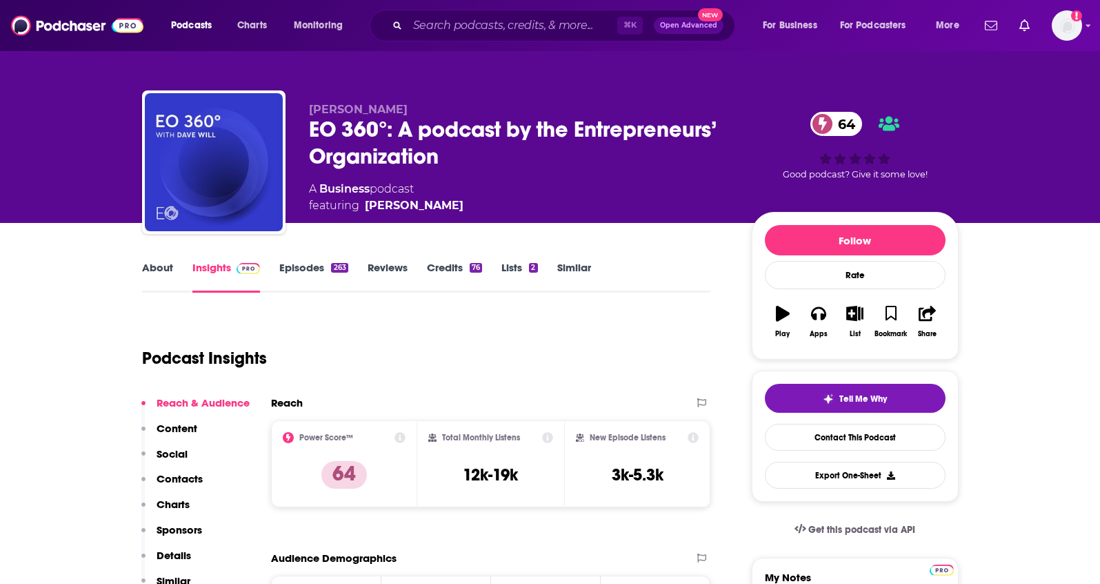
scroll to position [3, 0]
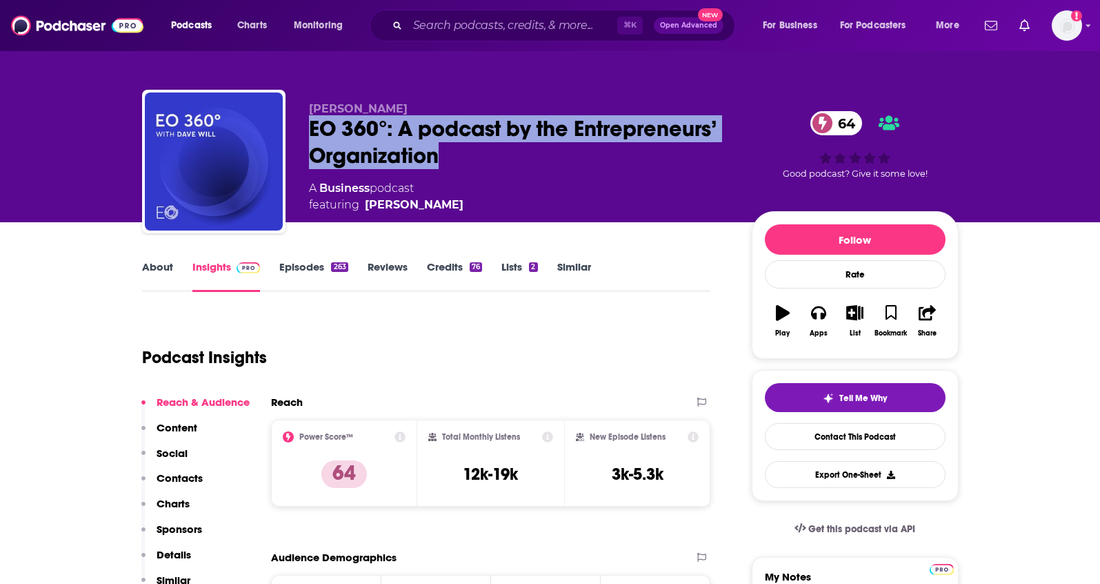
drag, startPoint x: 606, startPoint y: 163, endPoint x: 296, endPoint y: 136, distance: 311.5
click at [296, 136] on div "[PERSON_NAME] EO 360°: A podcast by the Entrepreneurs’ Organization 64 A Busine…" at bounding box center [550, 164] width 817 height 149
copy h2 "EO 360°: A podcast by the Entrepreneurs’ Organization"
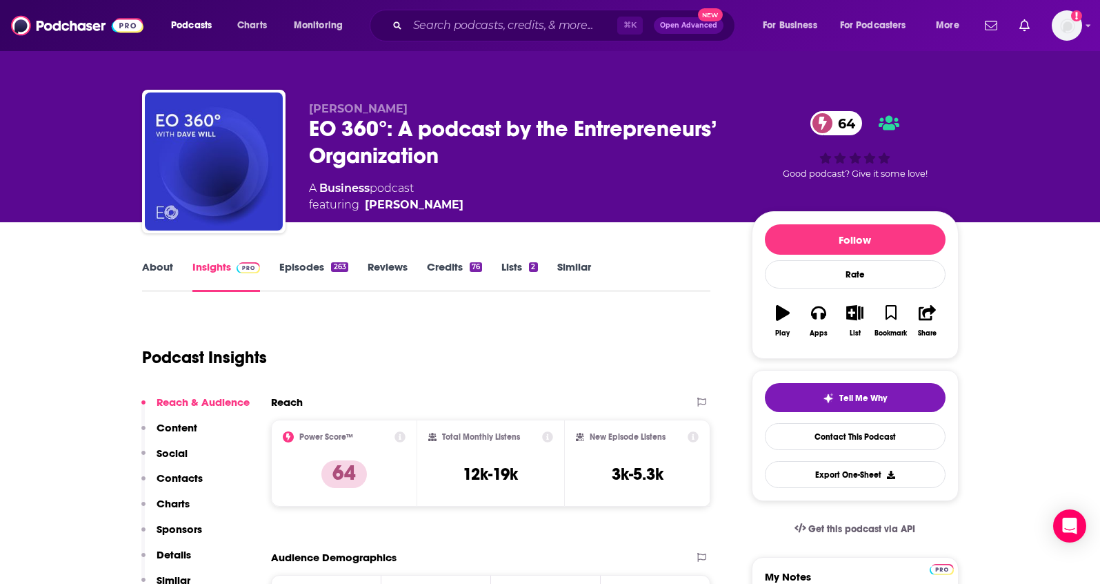
click at [436, 99] on div "Victhea Marie Tesoro EO 360°: A podcast by the Entrepreneurs’ Organization 64 A…" at bounding box center [550, 164] width 817 height 149
drag, startPoint x: 442, startPoint y: 104, endPoint x: 302, endPoint y: 108, distance: 140.1
click at [302, 108] on div "Victhea Marie Tesoro EO 360°: A podcast by the Entrepreneurs’ Organization 64 A…" at bounding box center [550, 164] width 817 height 149
copy span "Victhea Marie Tesoro"
click at [179, 473] on p "Contacts" at bounding box center [180, 477] width 46 height 13
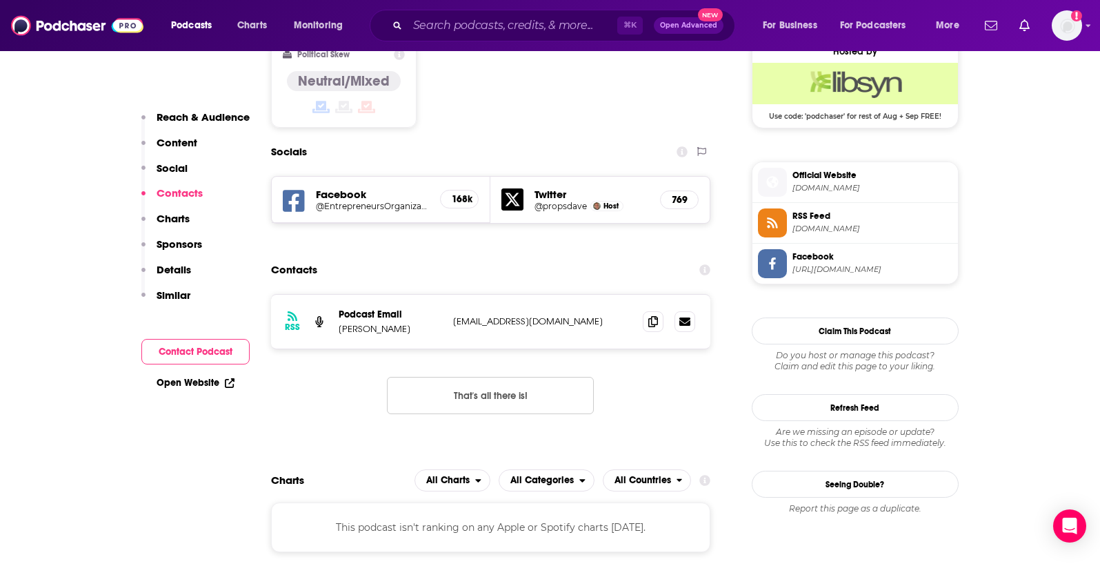
scroll to position [1137, 0]
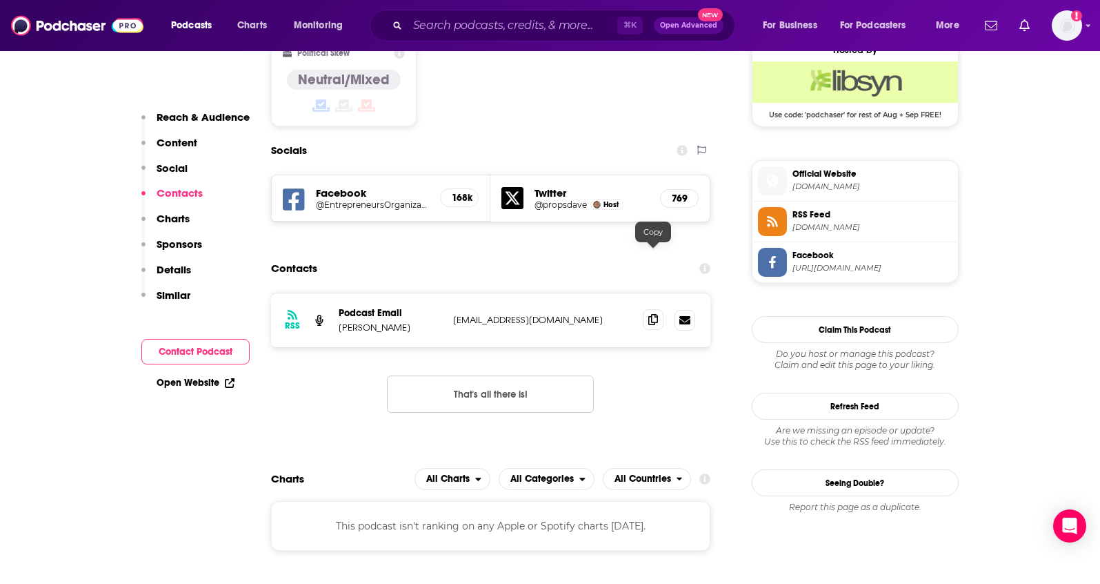
click at [649, 309] on span at bounding box center [653, 319] width 21 height 21
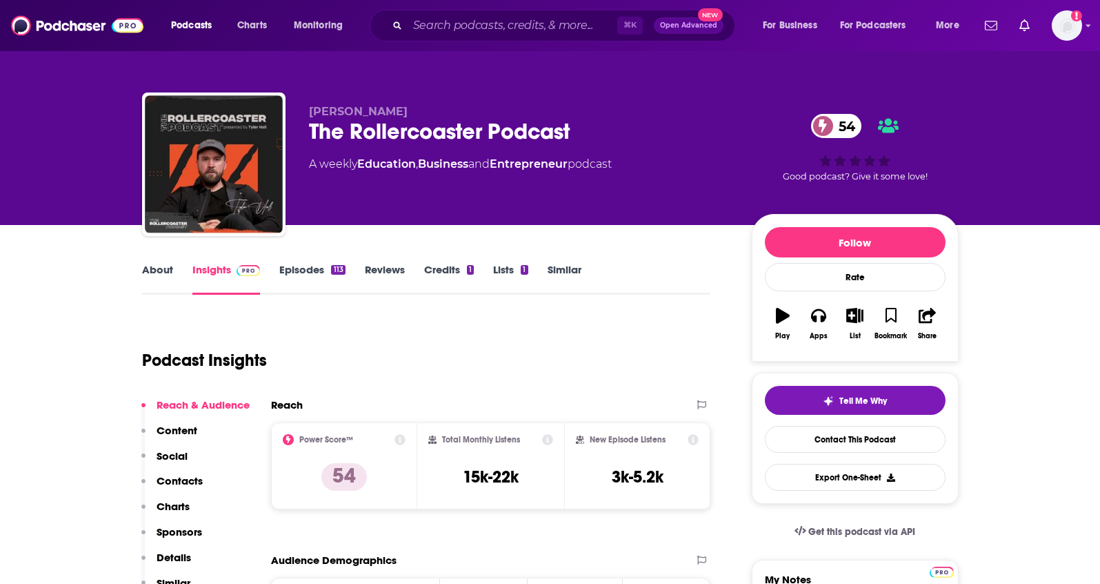
click at [180, 469] on button "Social" at bounding box center [164, 462] width 46 height 26
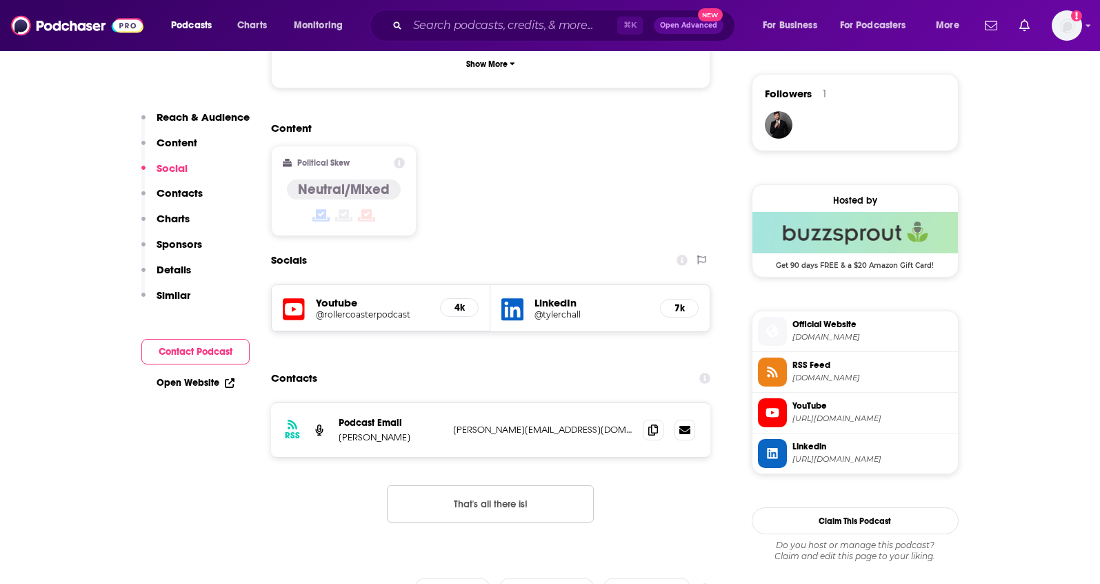
scroll to position [987, 0]
click at [647, 418] on span at bounding box center [653, 428] width 21 height 21
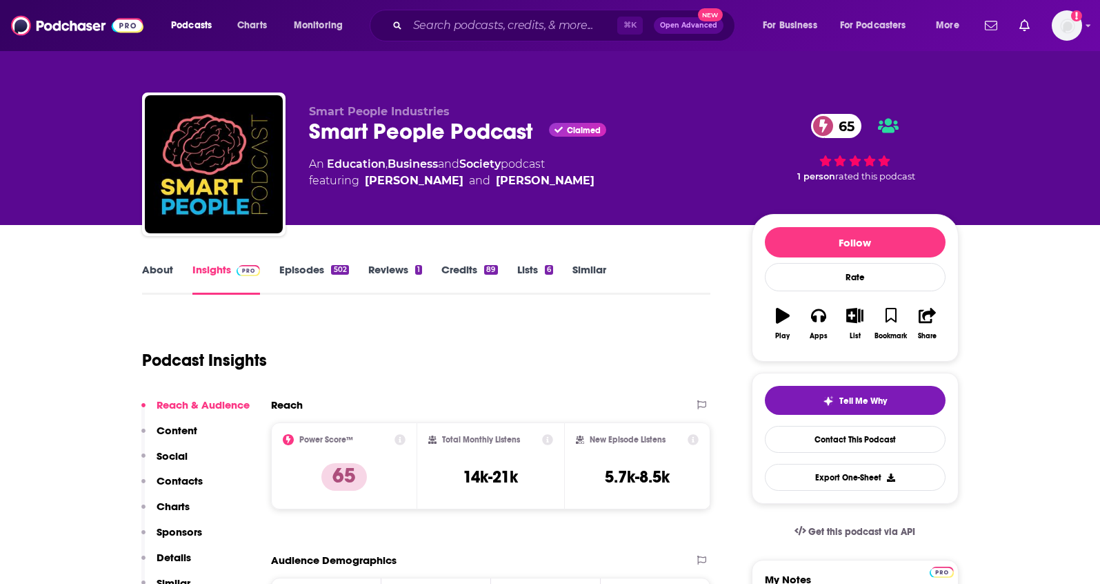
click at [170, 268] on link "About" at bounding box center [157, 279] width 31 height 32
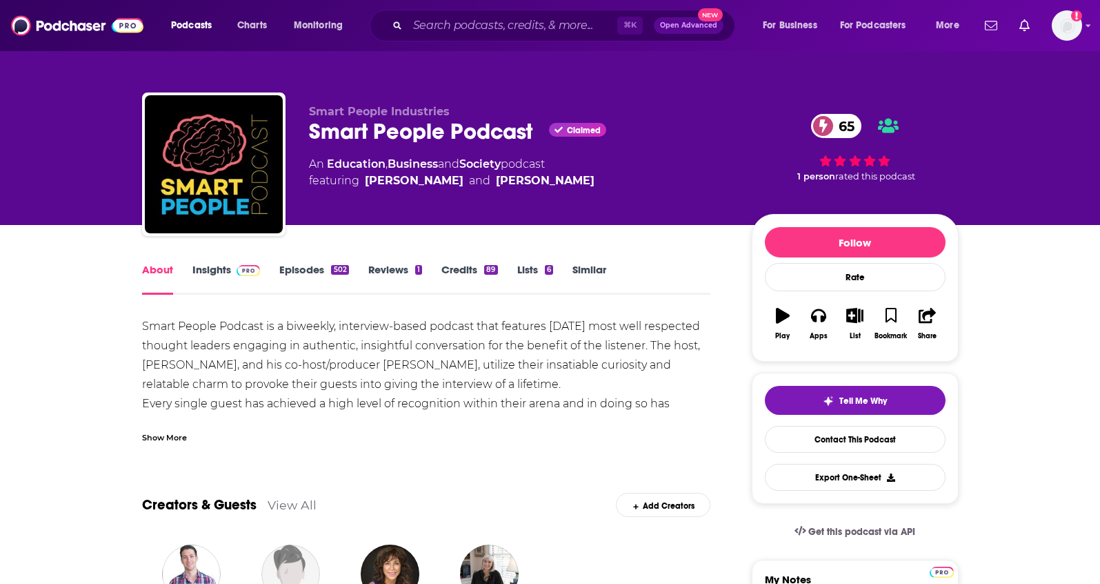
click at [160, 433] on div "Show More" at bounding box center [164, 436] width 45 height 13
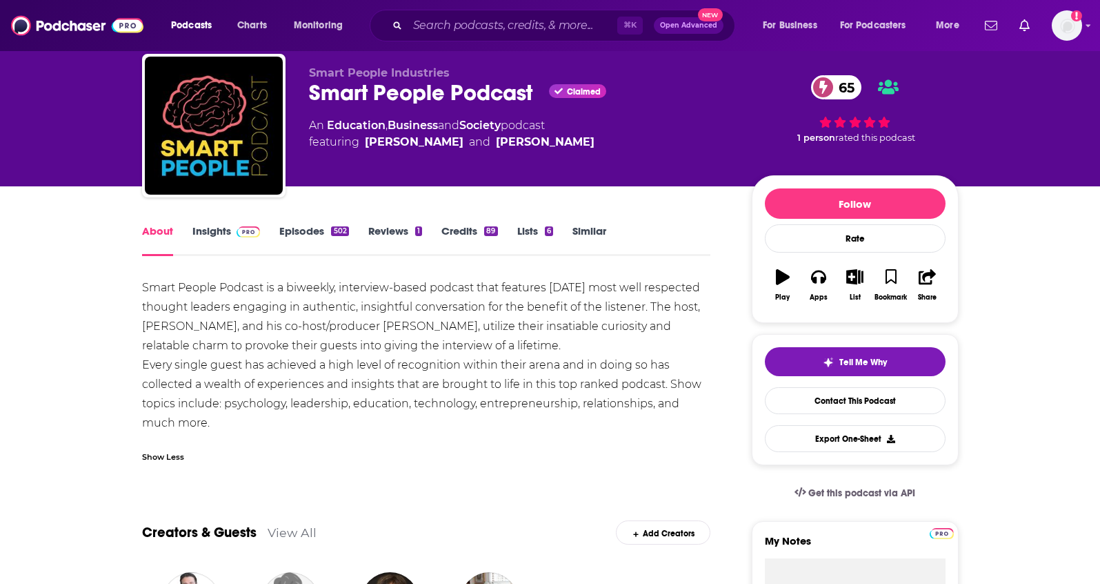
scroll to position [52, 0]
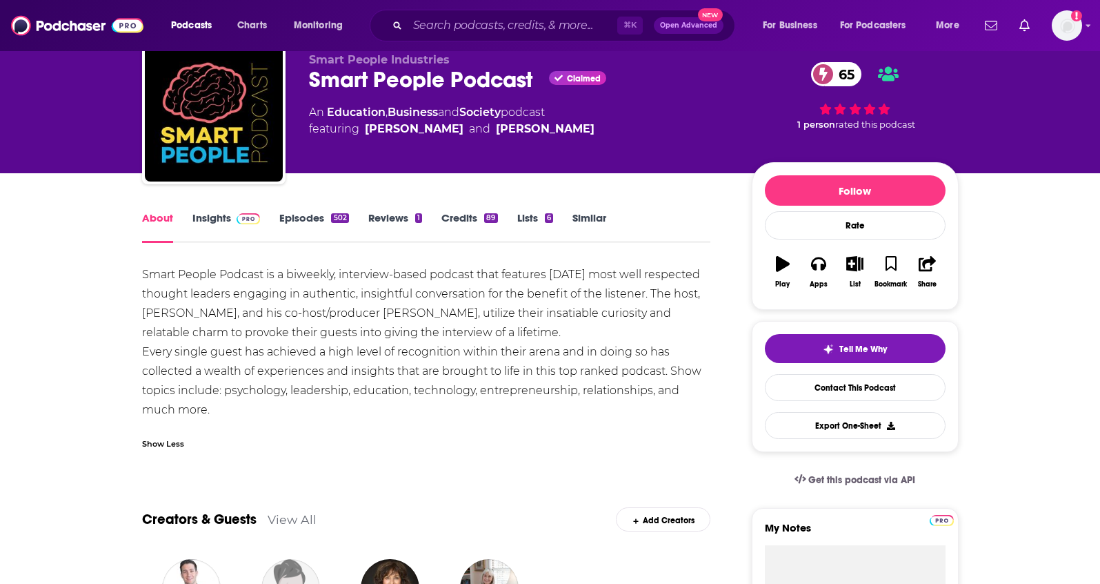
click at [206, 223] on link "Insights" at bounding box center [226, 227] width 68 height 32
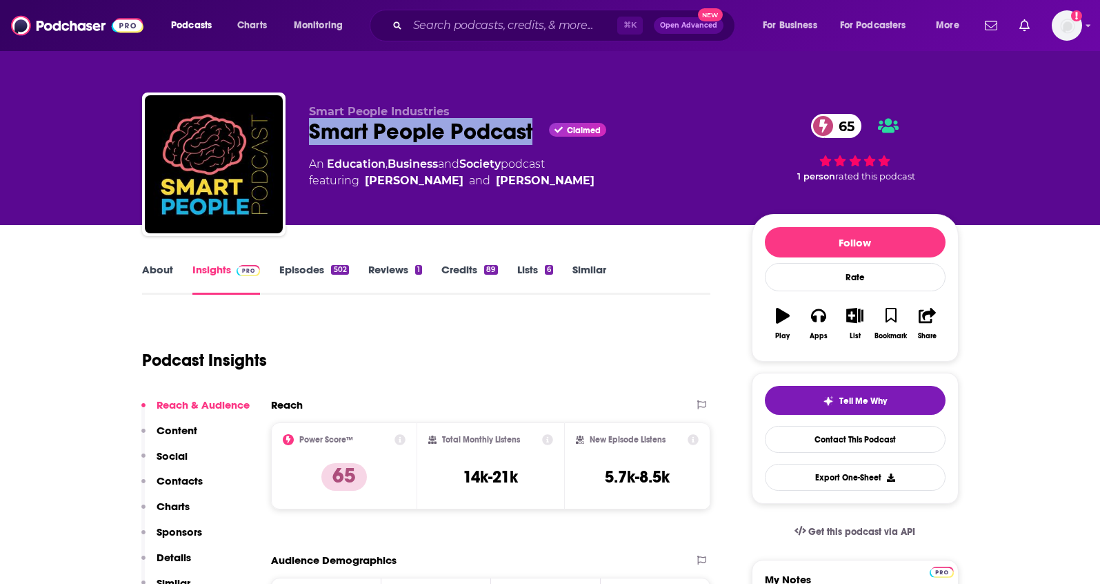
drag, startPoint x: 536, startPoint y: 137, endPoint x: 308, endPoint y: 134, distance: 228.3
click at [309, 134] on div "Smart People Podcast Claimed 65" at bounding box center [519, 131] width 421 height 27
copy h2 "Smart People Podcast"
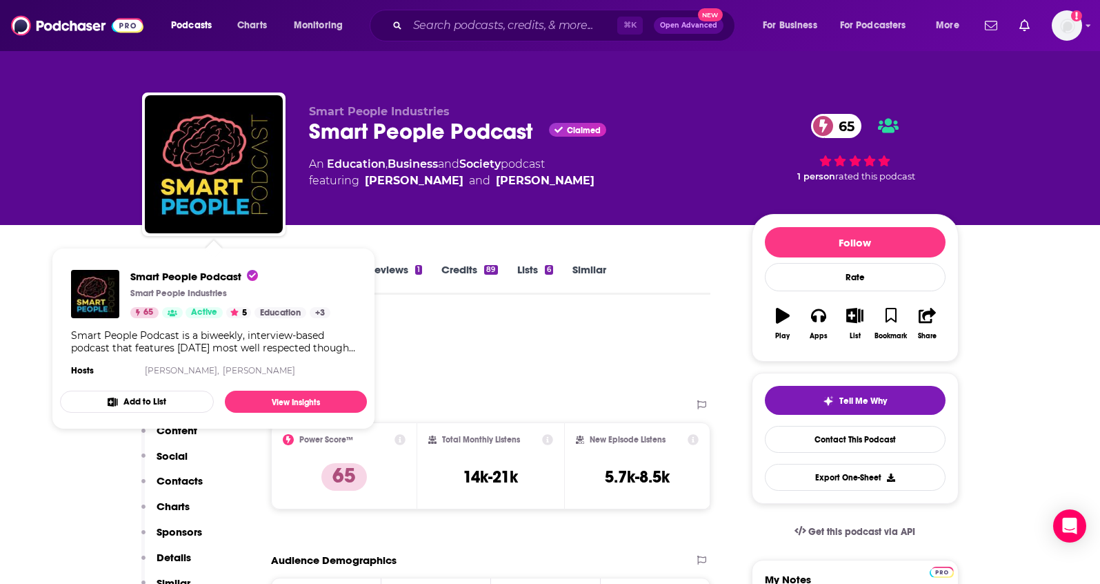
click at [77, 241] on span "Smart People Podcast Smart People Industries 65 Active 5 Education + 3 Smart Pe…" at bounding box center [213, 338] width 323 height 198
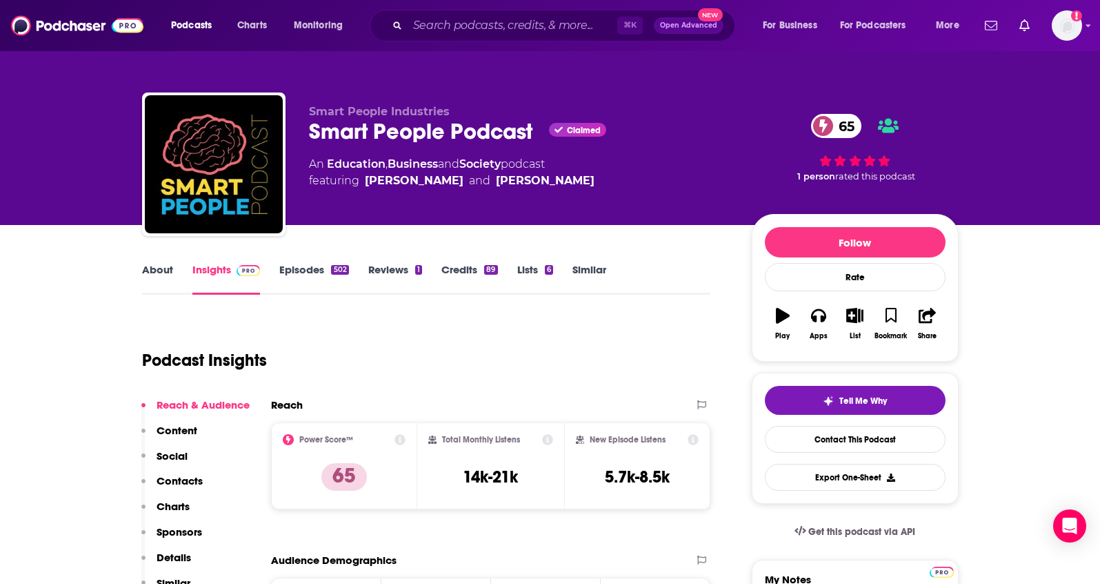
click at [152, 274] on link "About" at bounding box center [157, 279] width 31 height 32
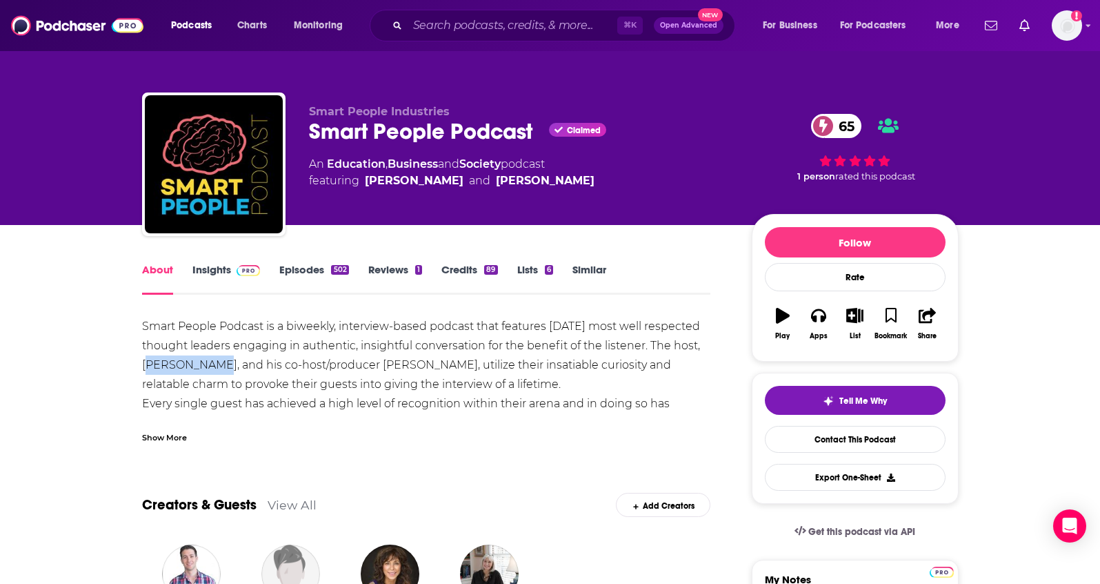
drag, startPoint x: 136, startPoint y: 361, endPoint x: 206, endPoint y: 366, distance: 69.8
copy div "Chris Stemp"
drag, startPoint x: 357, startPoint y: 356, endPoint x: 404, endPoint y: 368, distance: 49.0
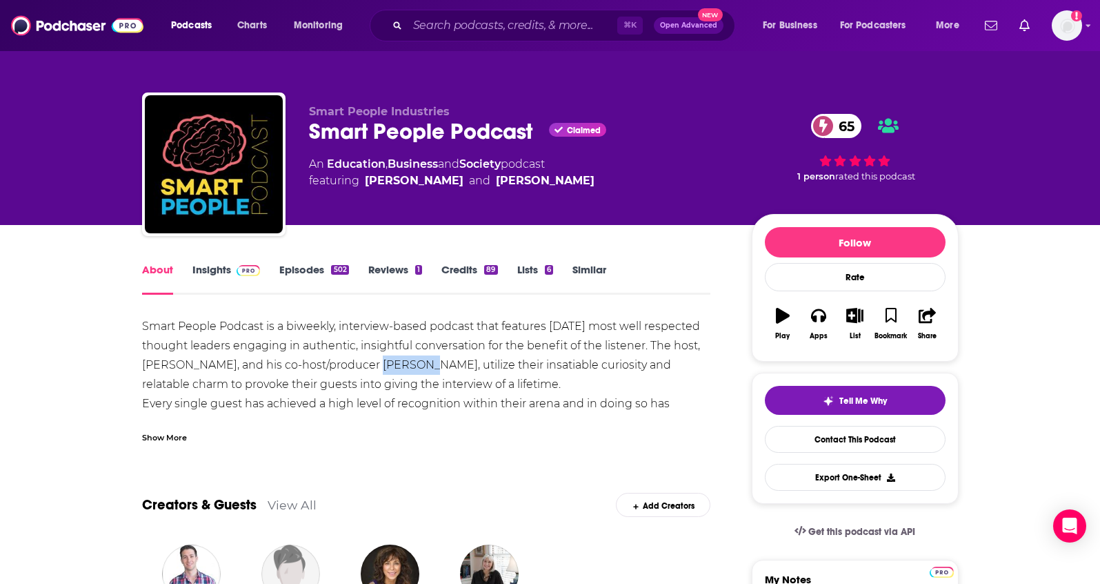
click at [404, 368] on div "Smart People Podcast is a biweekly, interview-based podcast that features today…" at bounding box center [426, 394] width 569 height 155
copy div "on Rojas"
click at [195, 275] on link "Insights" at bounding box center [226, 279] width 68 height 32
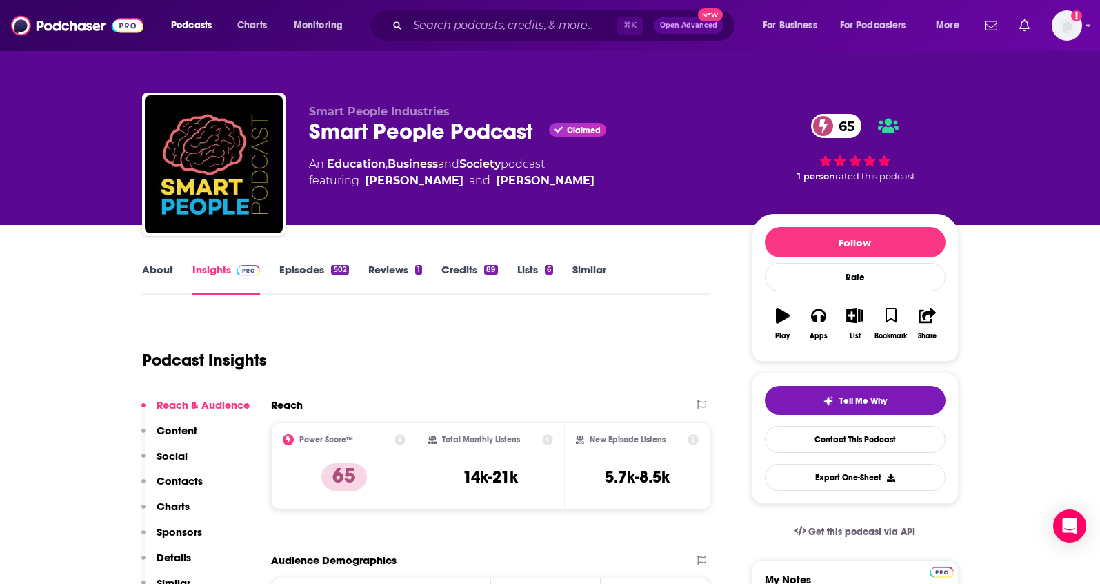
click at [182, 483] on p "Contacts" at bounding box center [180, 480] width 46 height 13
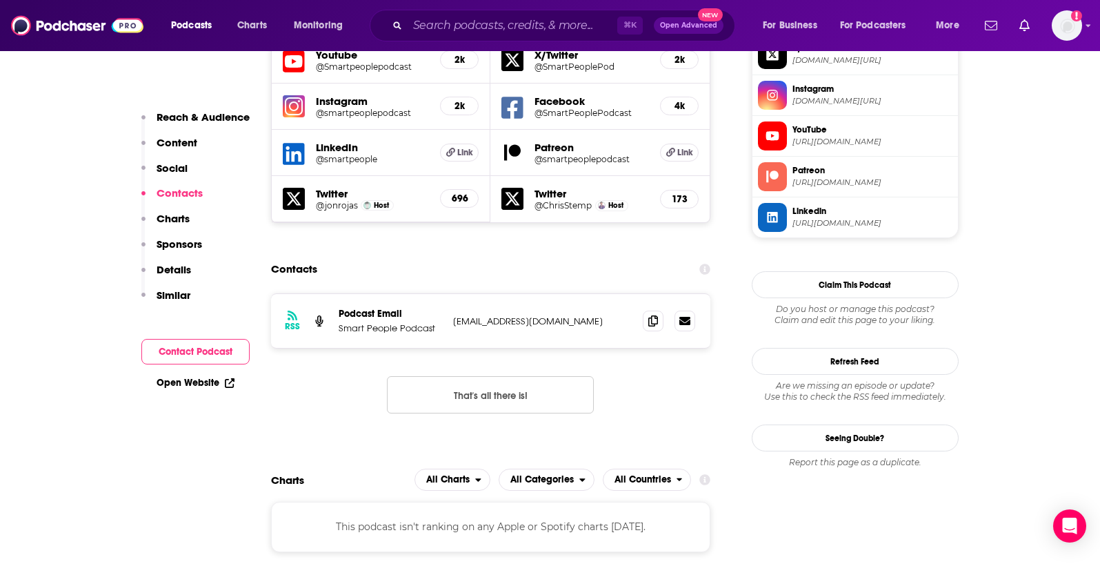
scroll to position [1257, 0]
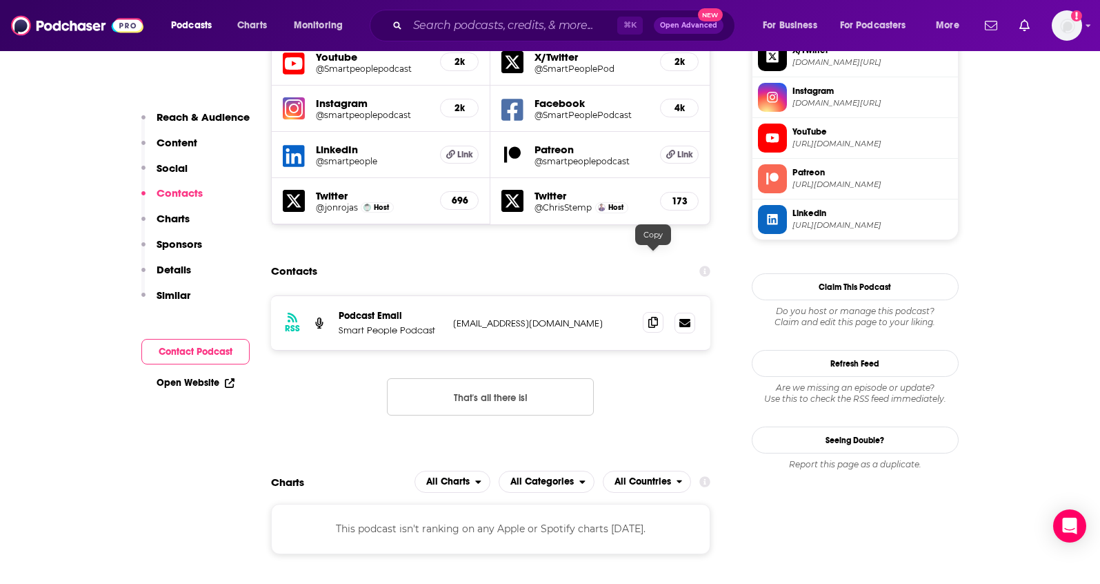
click at [646, 312] on span at bounding box center [653, 322] width 21 height 21
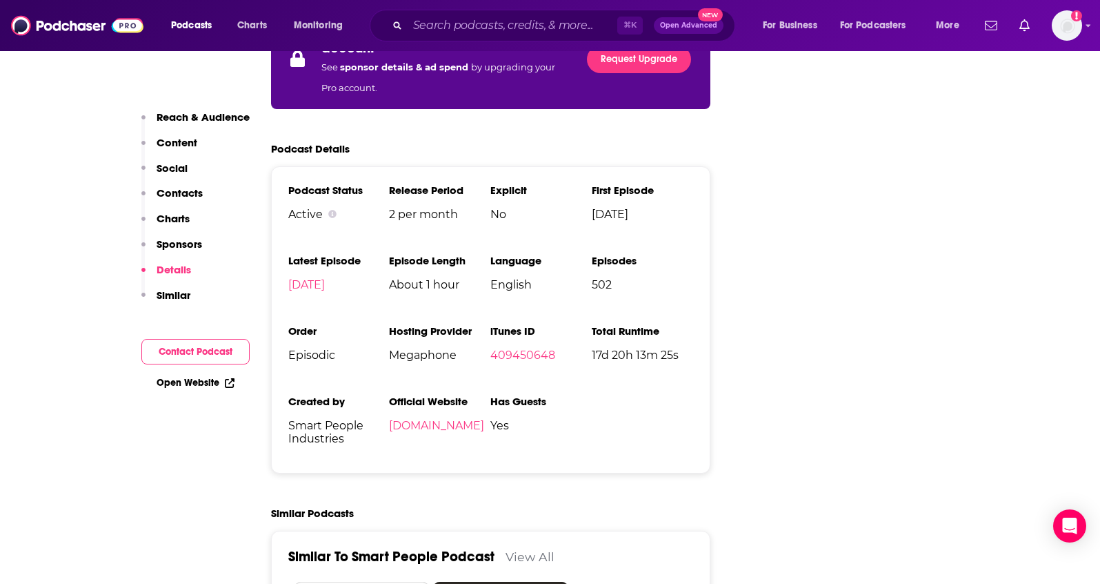
scroll to position [2209, 0]
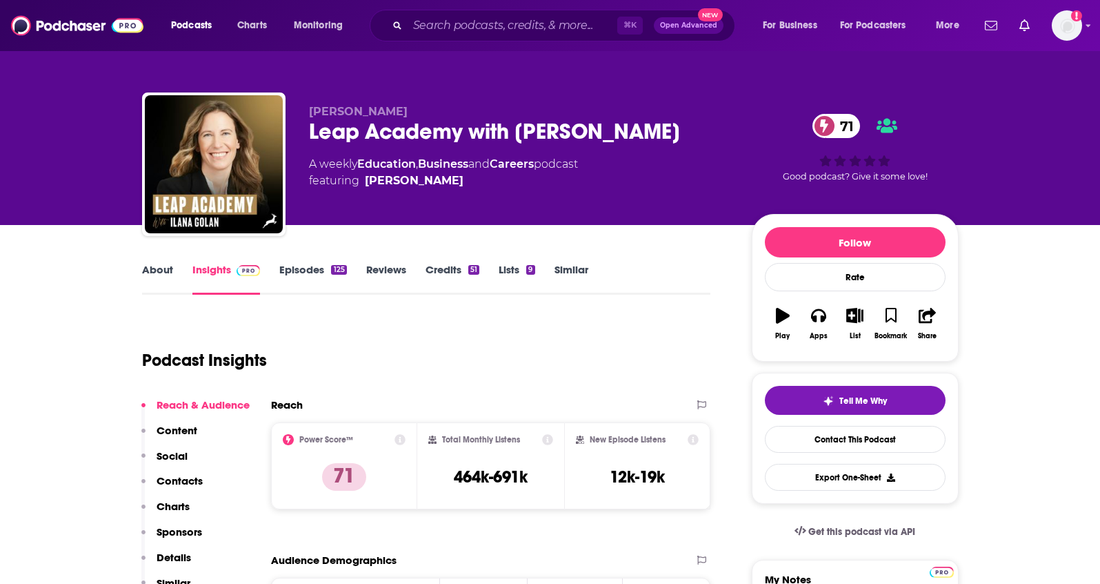
click at [144, 264] on link "About" at bounding box center [157, 279] width 31 height 32
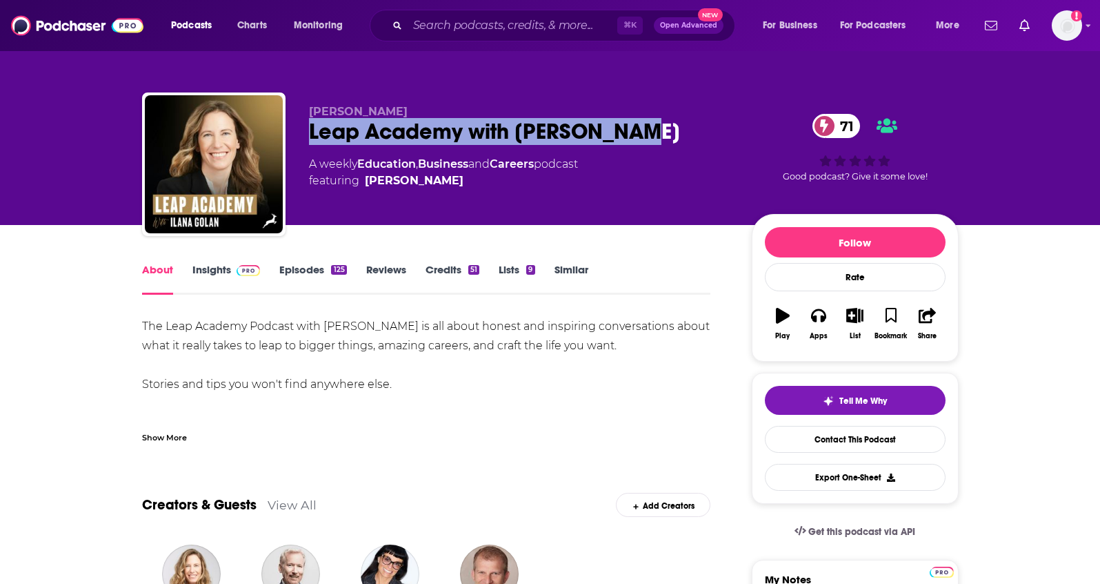
drag, startPoint x: 653, startPoint y: 135, endPoint x: 310, endPoint y: 134, distance: 343.5
click at [310, 134] on div "Leap Academy with Ilana Golan 71" at bounding box center [519, 131] width 421 height 27
copy h1 "Leap Academy with Ilana Golan"
click at [317, 263] on link "Episodes 125" at bounding box center [312, 279] width 67 height 32
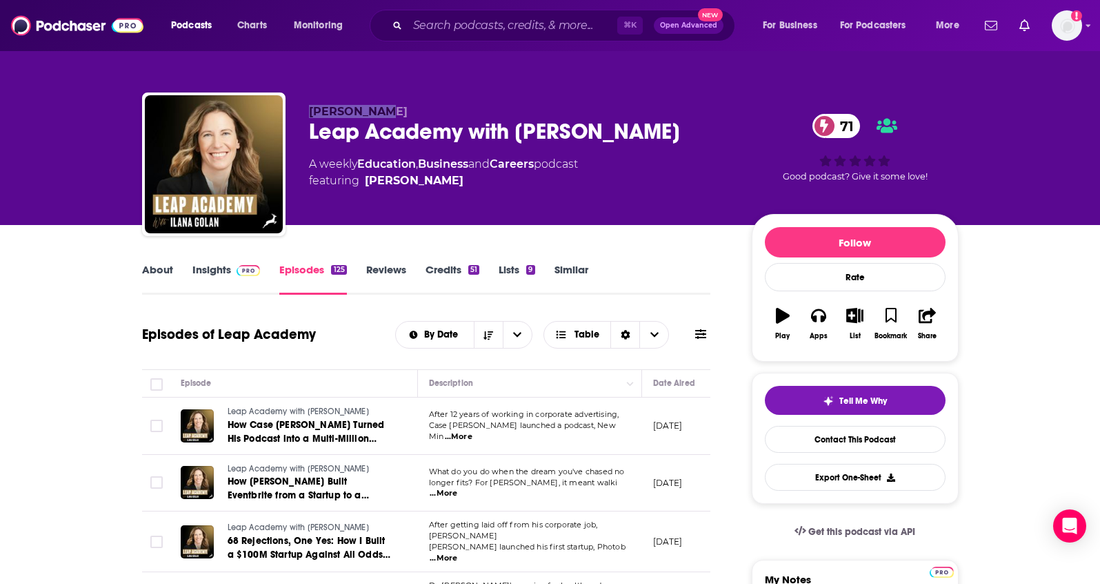
drag, startPoint x: 379, startPoint y: 113, endPoint x: 310, endPoint y: 112, distance: 69.0
click at [310, 112] on p "Ilana Golan" at bounding box center [519, 111] width 421 height 13
copy span "Ilana Golan"
click at [222, 263] on link "Insights" at bounding box center [226, 279] width 68 height 32
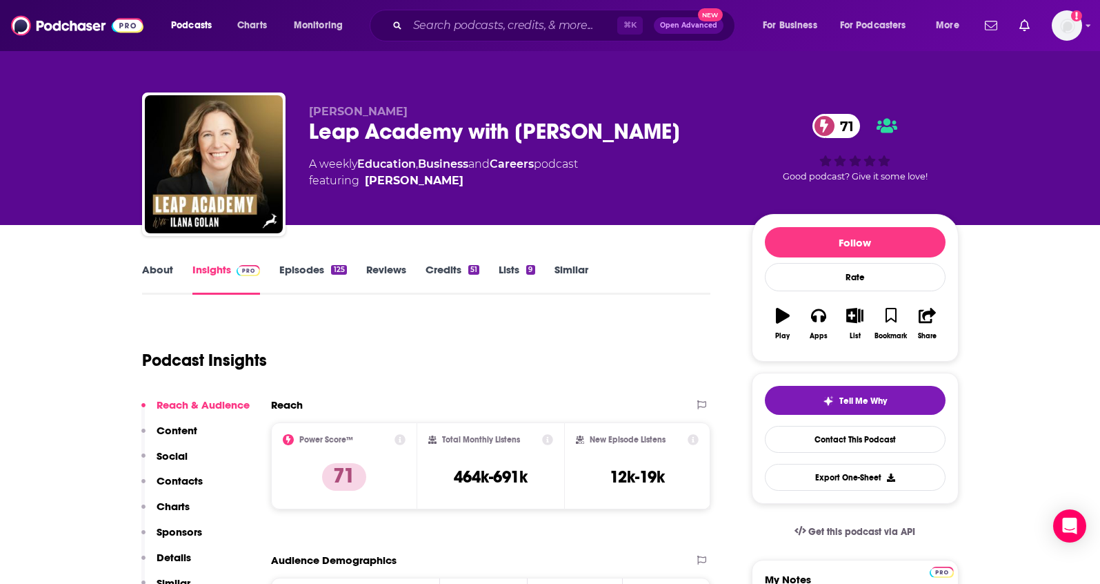
click at [189, 477] on p "Contacts" at bounding box center [180, 480] width 46 height 13
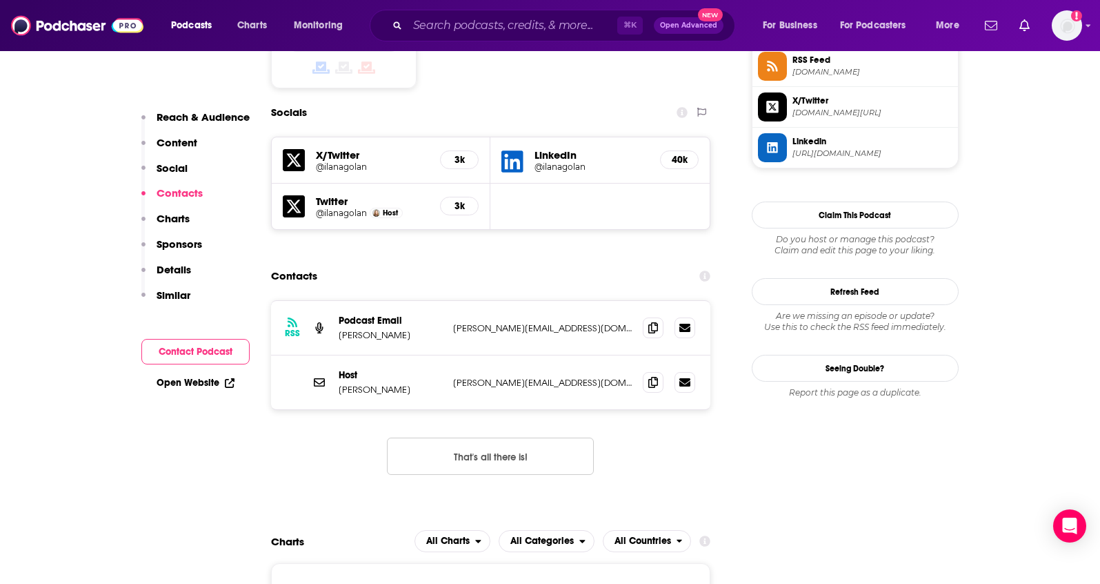
scroll to position [1166, 0]
click at [648, 316] on span at bounding box center [653, 326] width 21 height 21
click at [648, 375] on icon at bounding box center [653, 380] width 10 height 11
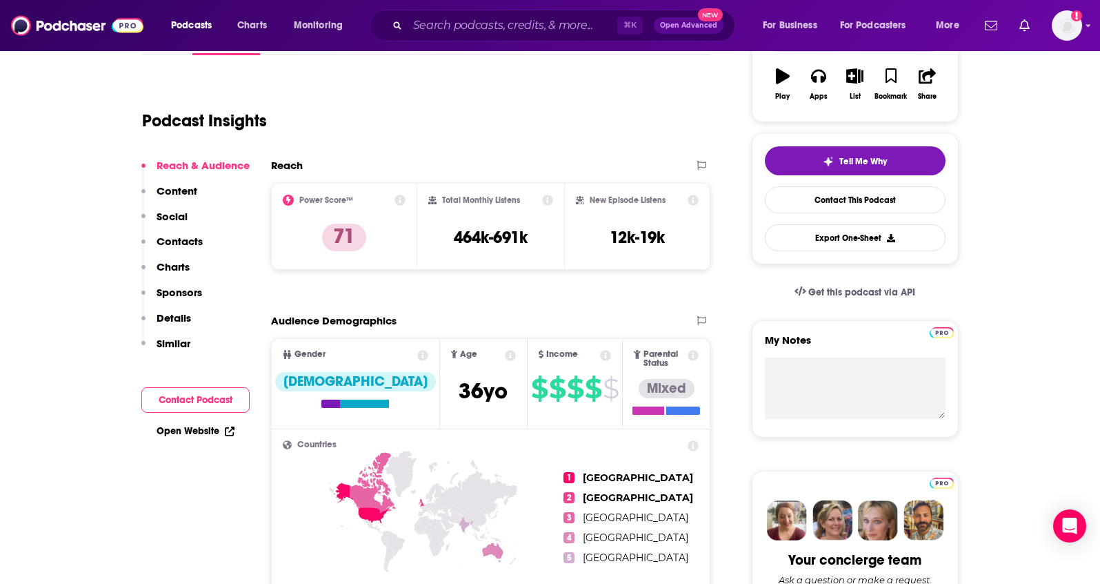
scroll to position [249, 0]
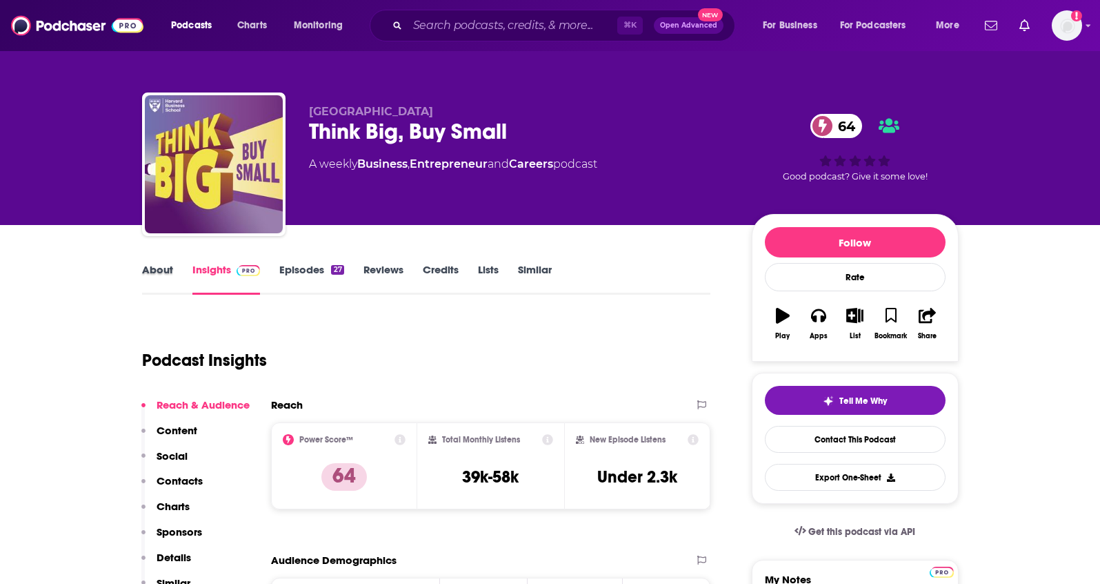
click at [177, 277] on div "About" at bounding box center [167, 279] width 50 height 32
click at [166, 272] on link "About" at bounding box center [157, 279] width 31 height 32
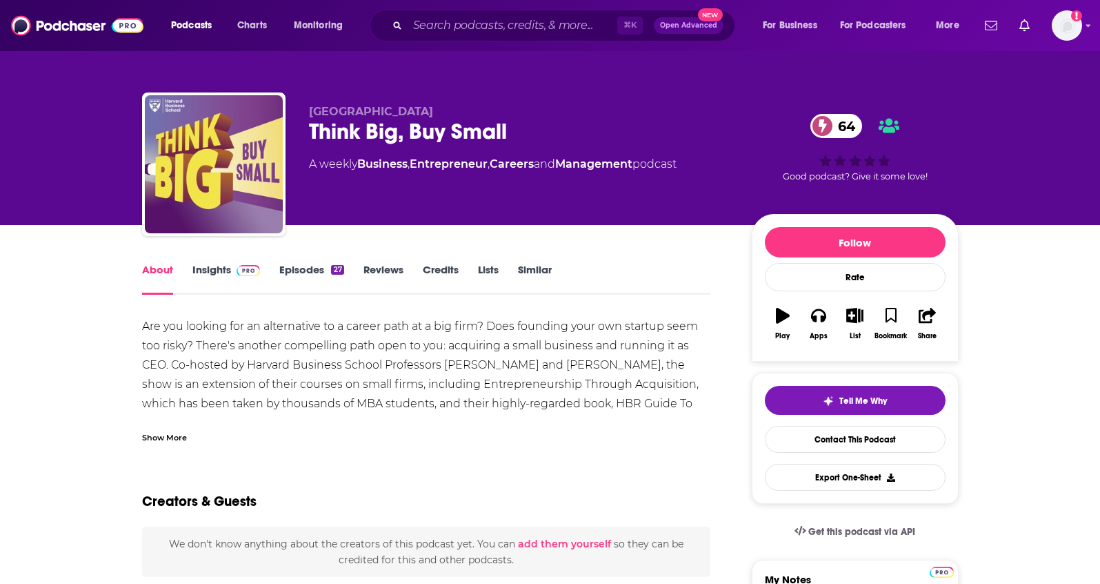
click at [200, 272] on link "Insights" at bounding box center [226, 279] width 68 height 32
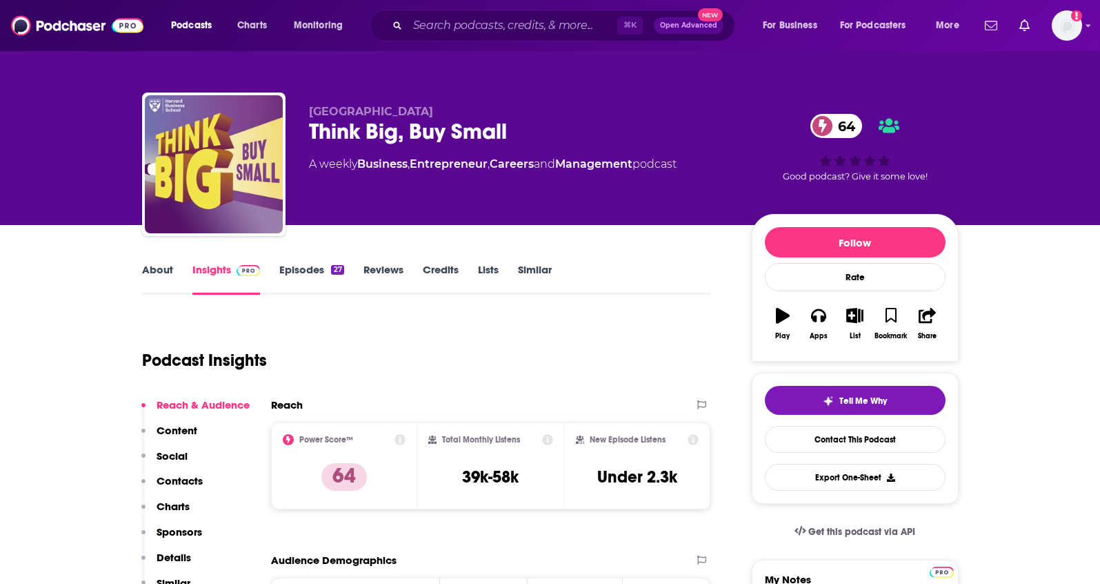
click at [171, 555] on p "Details" at bounding box center [174, 556] width 34 height 13
click at [165, 270] on link "About" at bounding box center [157, 279] width 31 height 32
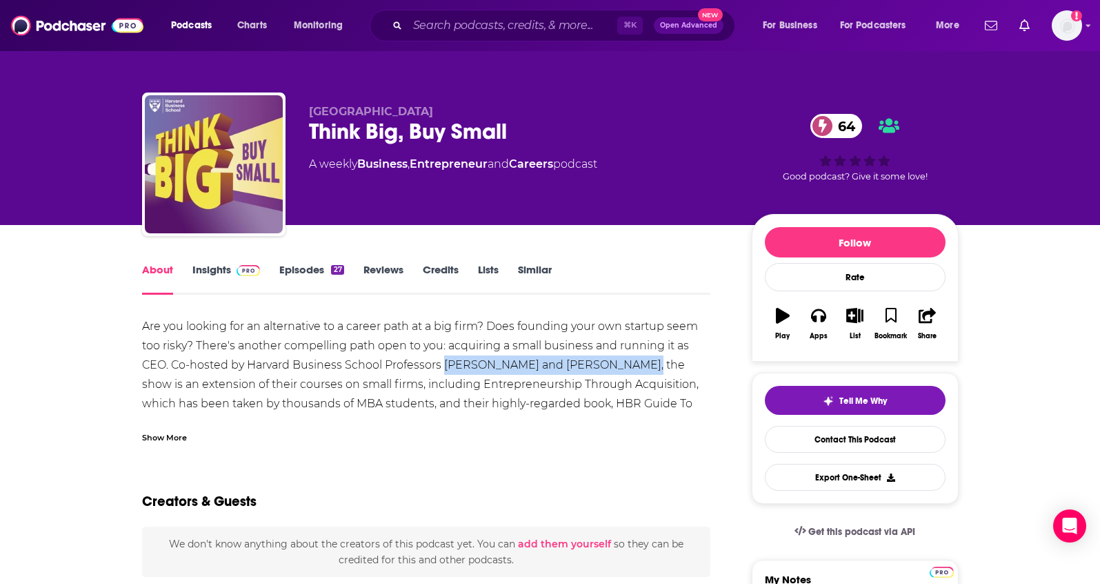
drag, startPoint x: 444, startPoint y: 357, endPoint x: 632, endPoint y: 368, distance: 189.4
click at [632, 368] on div "Are you looking for an alternative to a career path at a big firm? Does foundin…" at bounding box center [426, 404] width 569 height 174
copy div "[PERSON_NAME] and [PERSON_NAME]"
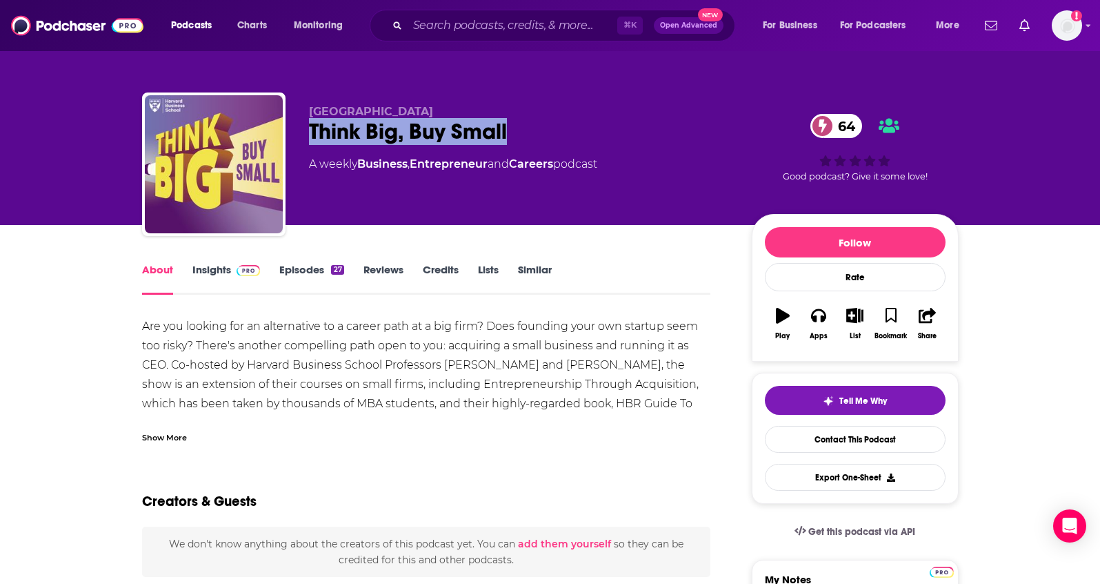
drag, startPoint x: 483, startPoint y: 129, endPoint x: 309, endPoint y: 126, distance: 173.8
click at [309, 126] on div "Think Big, Buy Small 64" at bounding box center [519, 131] width 421 height 27
copy h1 "Think Big, Buy Small"
click at [223, 276] on link "Insights" at bounding box center [226, 279] width 68 height 32
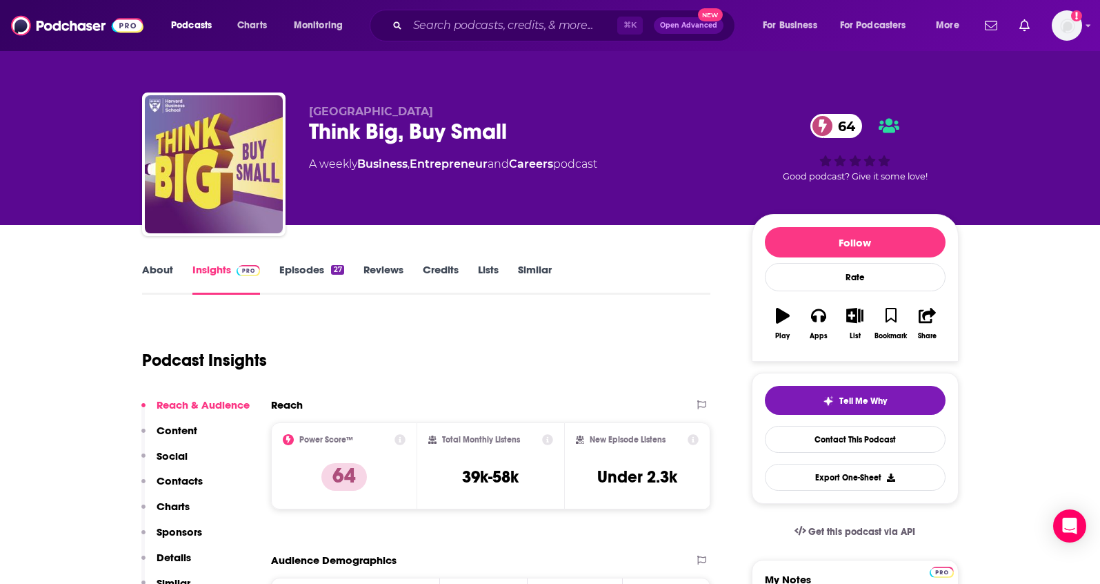
click at [188, 484] on p "Contacts" at bounding box center [180, 480] width 46 height 13
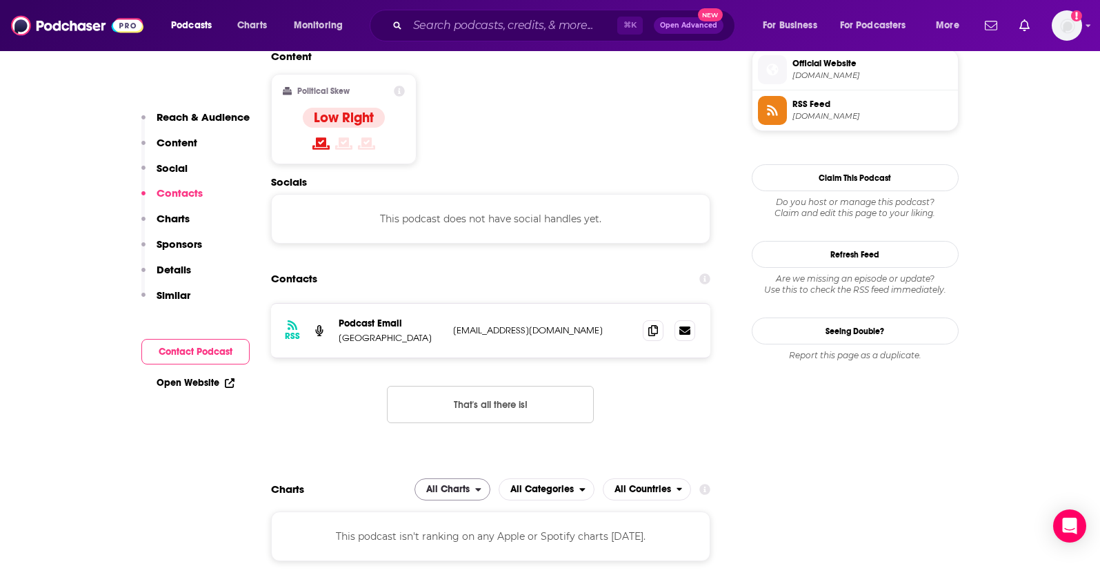
scroll to position [1125, 0]
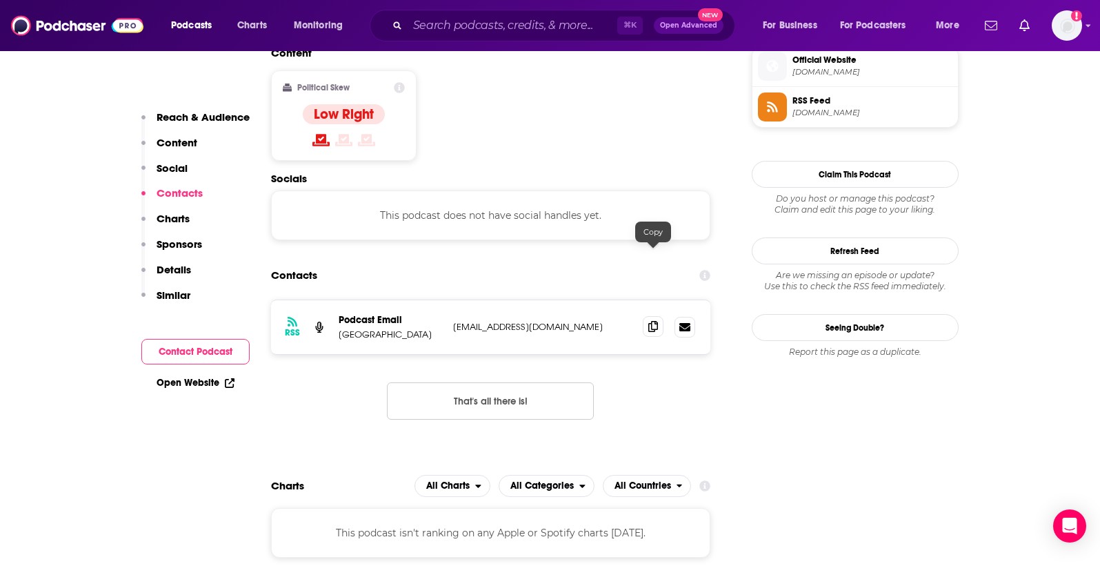
click at [650, 321] on icon at bounding box center [653, 326] width 10 height 11
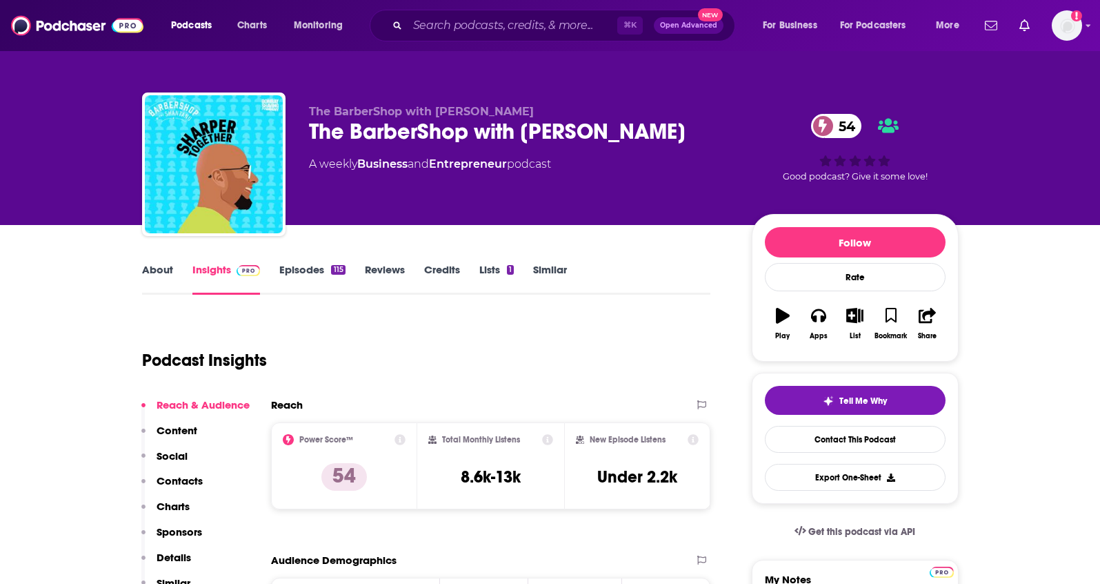
click at [168, 276] on link "About" at bounding box center [157, 279] width 31 height 32
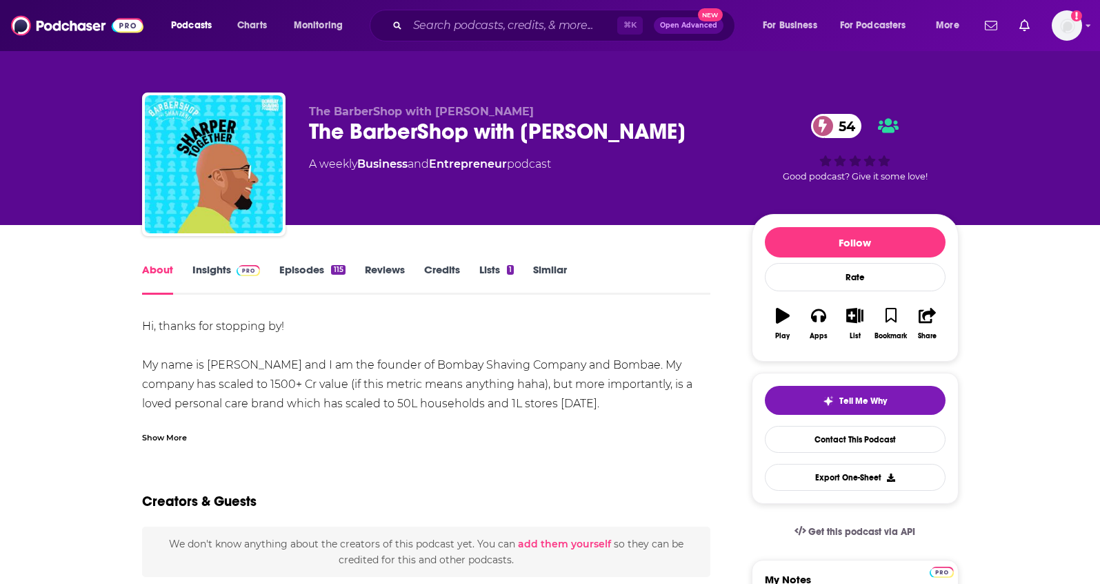
click at [166, 430] on div "Show More" at bounding box center [164, 436] width 45 height 13
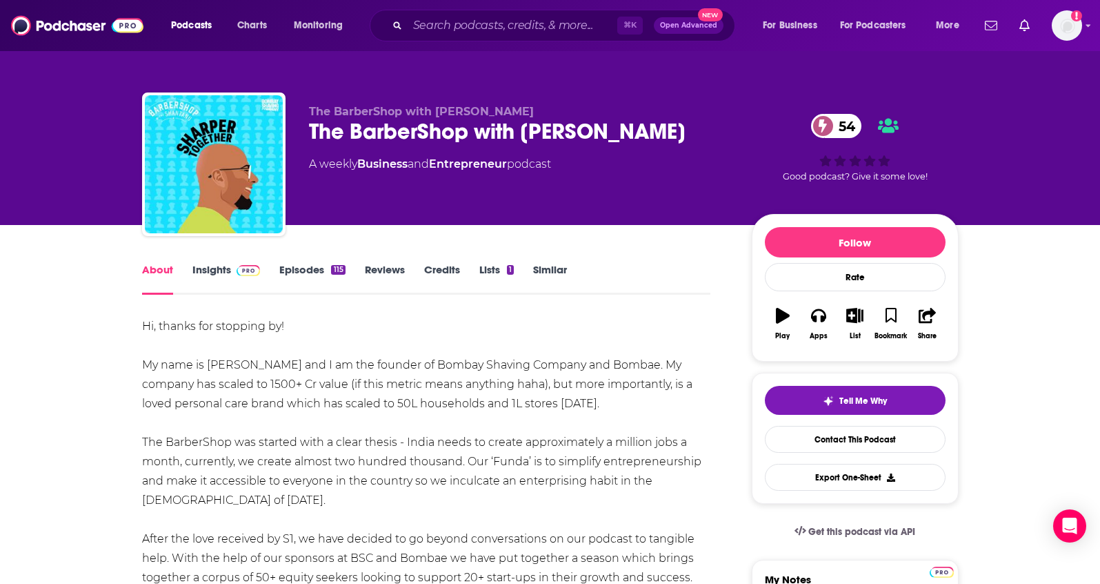
click at [219, 275] on link "Insights" at bounding box center [226, 279] width 68 height 32
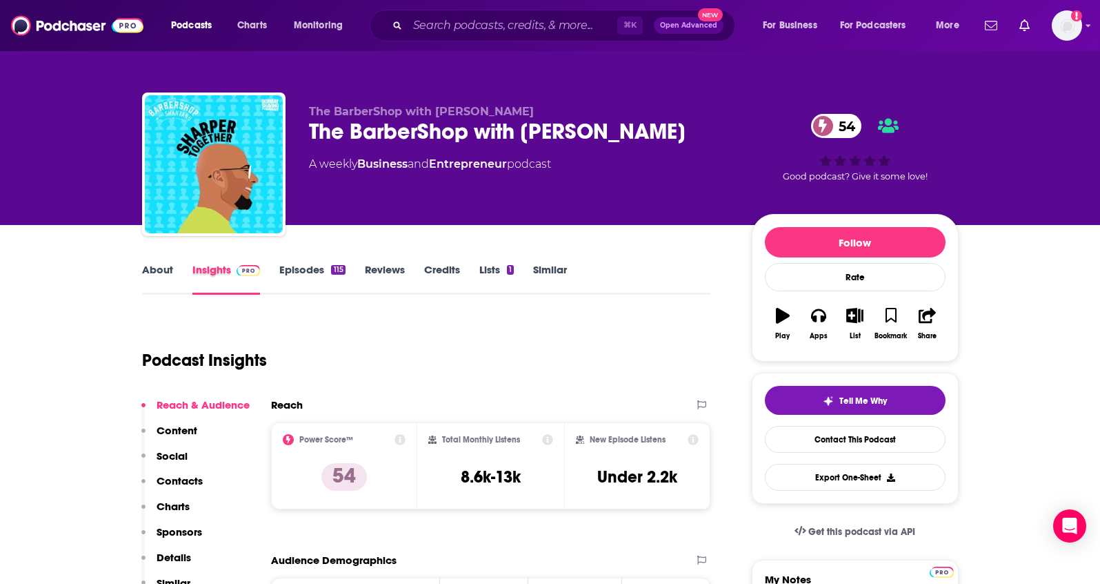
click at [275, 278] on div "Insights" at bounding box center [236, 279] width 88 height 32
click at [295, 272] on link "Episodes 115" at bounding box center [312, 279] width 66 height 32
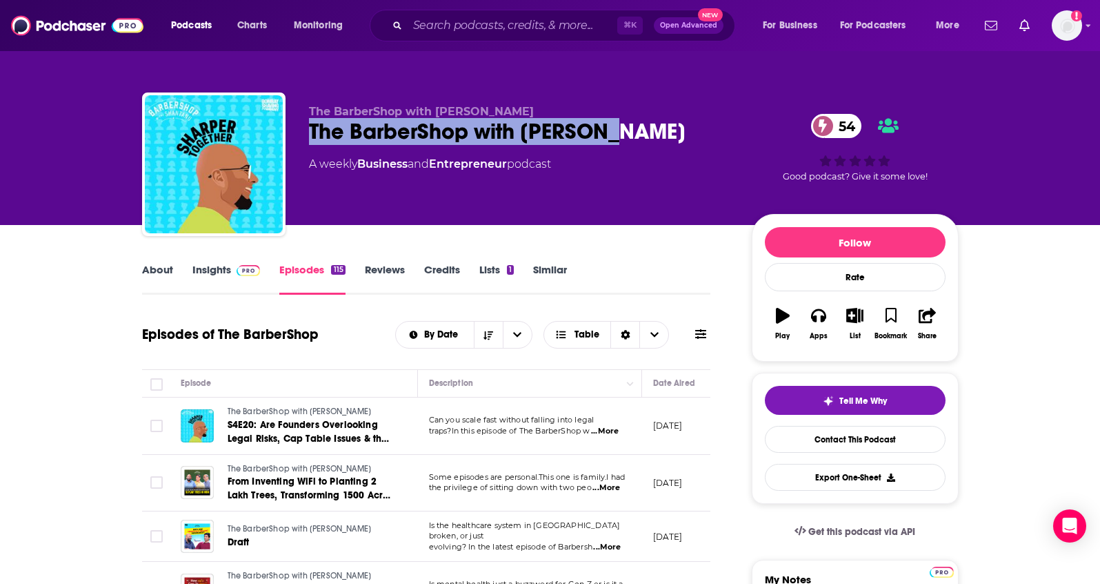
drag, startPoint x: 632, startPoint y: 132, endPoint x: 306, endPoint y: 128, distance: 327.0
click at [306, 128] on div "The BarberShop with Shantanu The BarberShop with Shantanu 54 A weekly Business …" at bounding box center [550, 166] width 817 height 149
copy h2 "The BarberShop with Shantanu"
click at [212, 268] on link "Insights" at bounding box center [226, 279] width 68 height 32
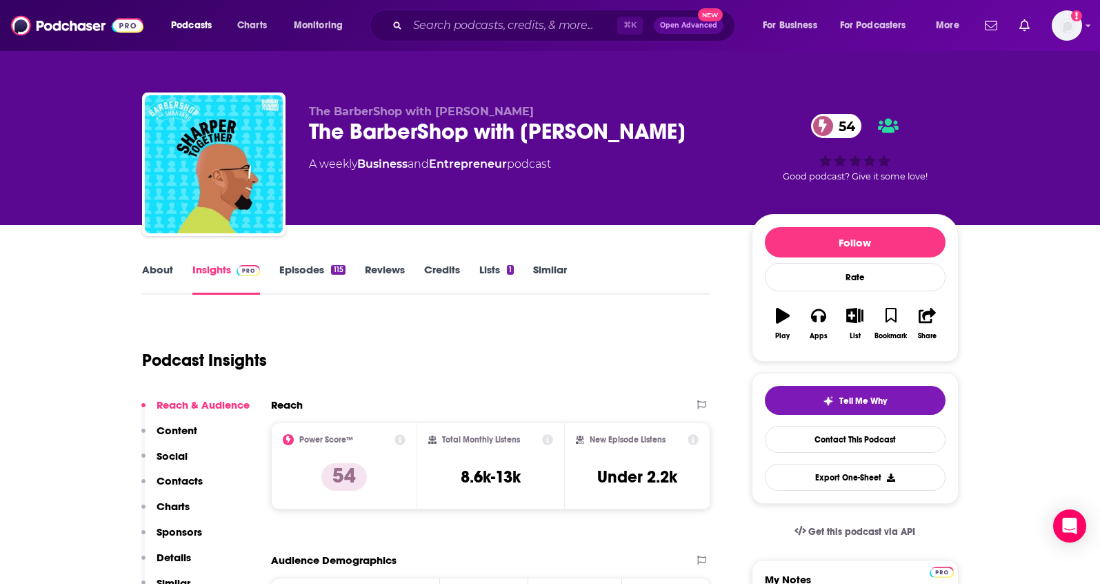
click at [165, 486] on p "Contacts" at bounding box center [180, 480] width 46 height 13
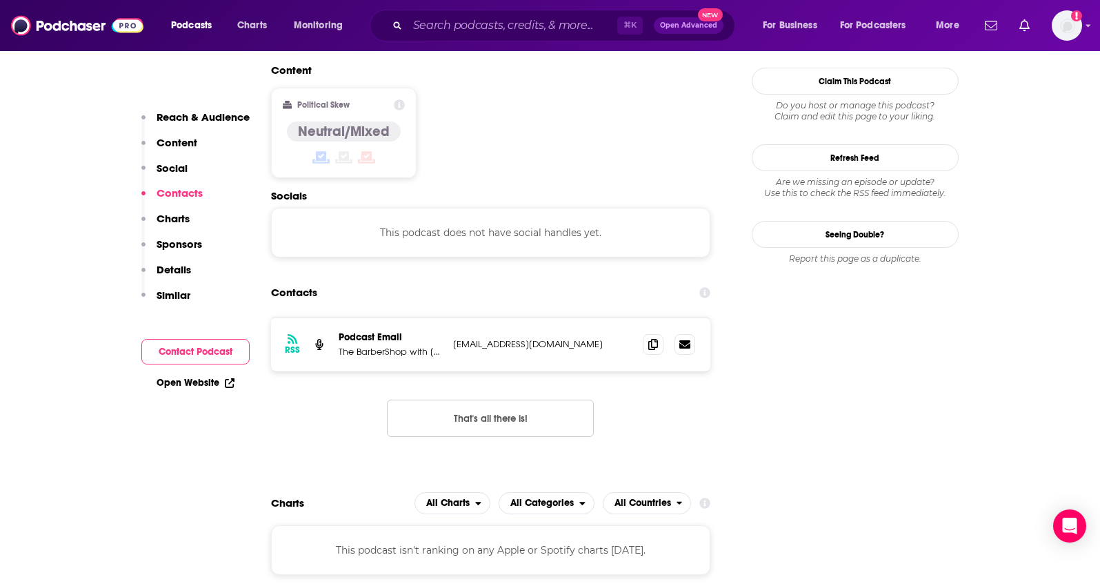
scroll to position [1109, 0]
click at [652, 337] on icon at bounding box center [653, 342] width 10 height 11
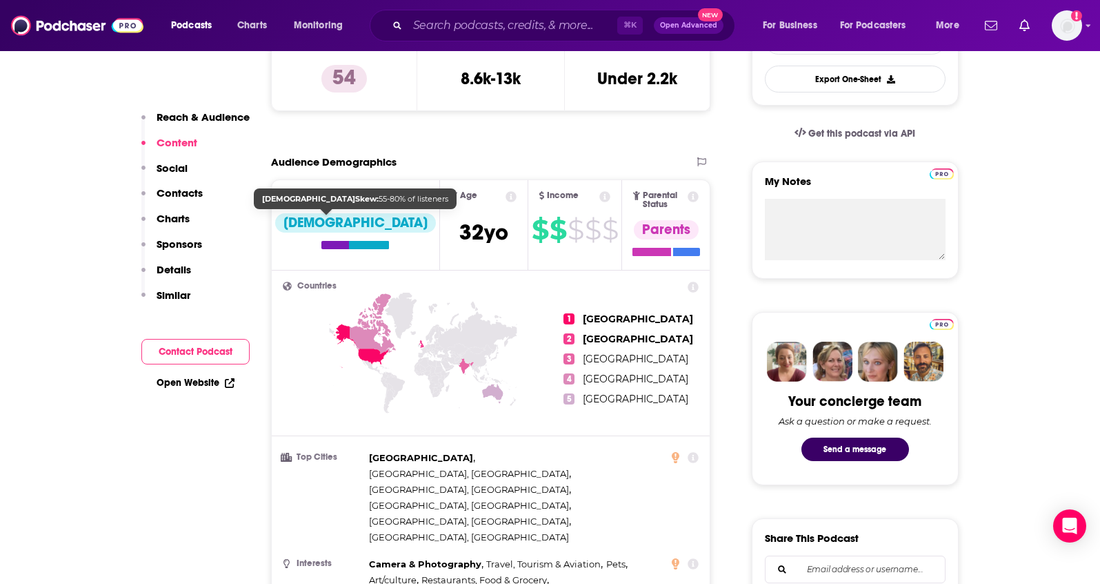
scroll to position [0, 0]
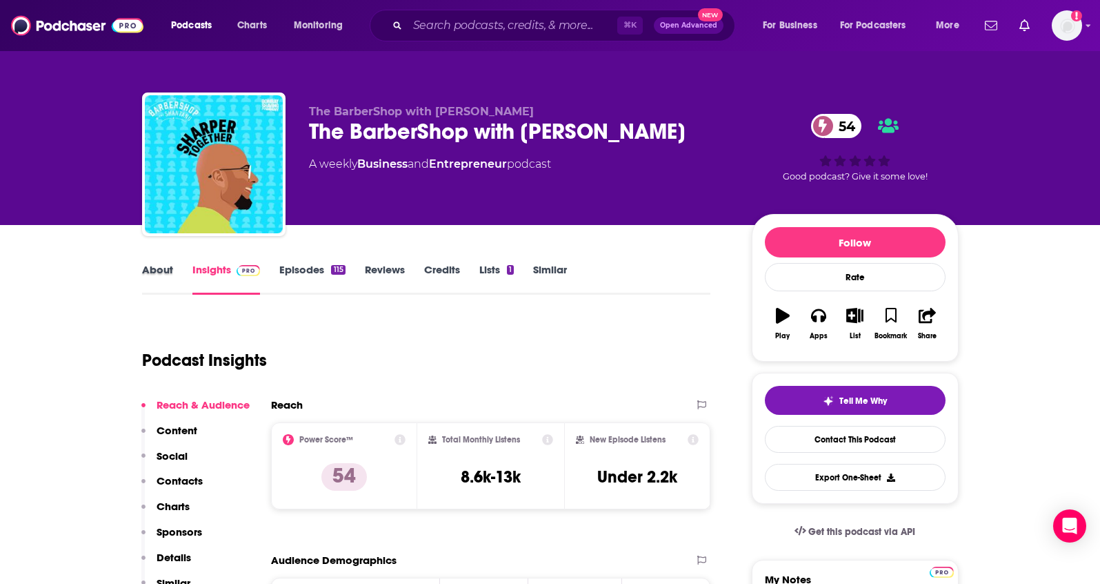
click at [174, 270] on div "About" at bounding box center [167, 279] width 50 height 32
click at [161, 272] on link "About" at bounding box center [157, 279] width 31 height 32
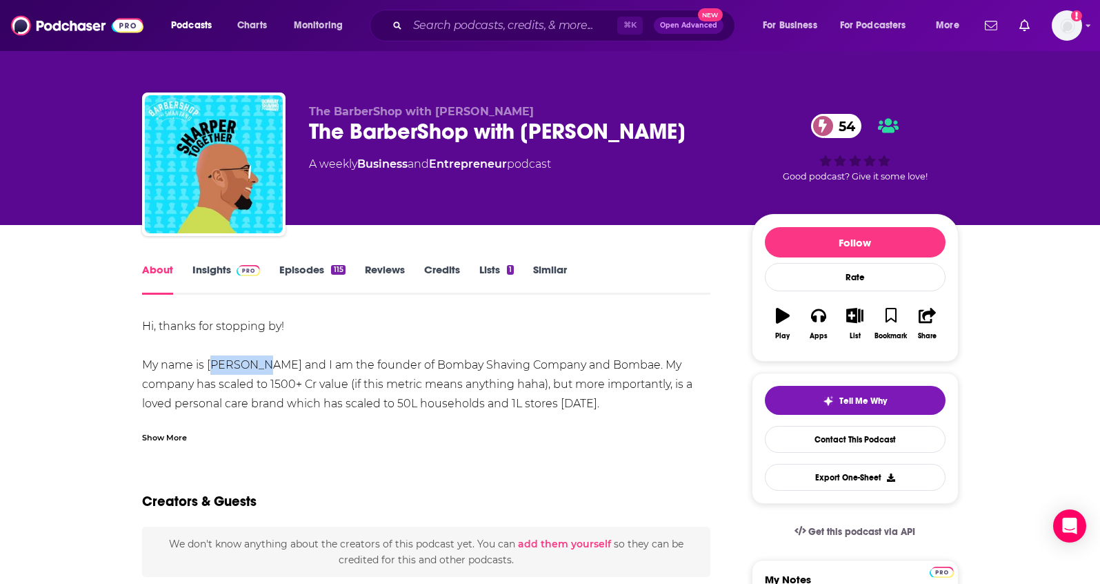
drag, startPoint x: 208, startPoint y: 365, endPoint x: 259, endPoint y: 367, distance: 51.8
click at [259, 367] on div "Hi, thanks for stopping by! My name is Shantanu and I am the founder of Bombay …" at bounding box center [426, 452] width 569 height 270
copy div "Shantanu"
drag, startPoint x: 397, startPoint y: 365, endPoint x: 546, endPoint y: 367, distance: 148.3
click at [546, 367] on div "Hi, thanks for stopping by! My name is Shantanu and I am the founder of Bombay …" at bounding box center [426, 452] width 569 height 270
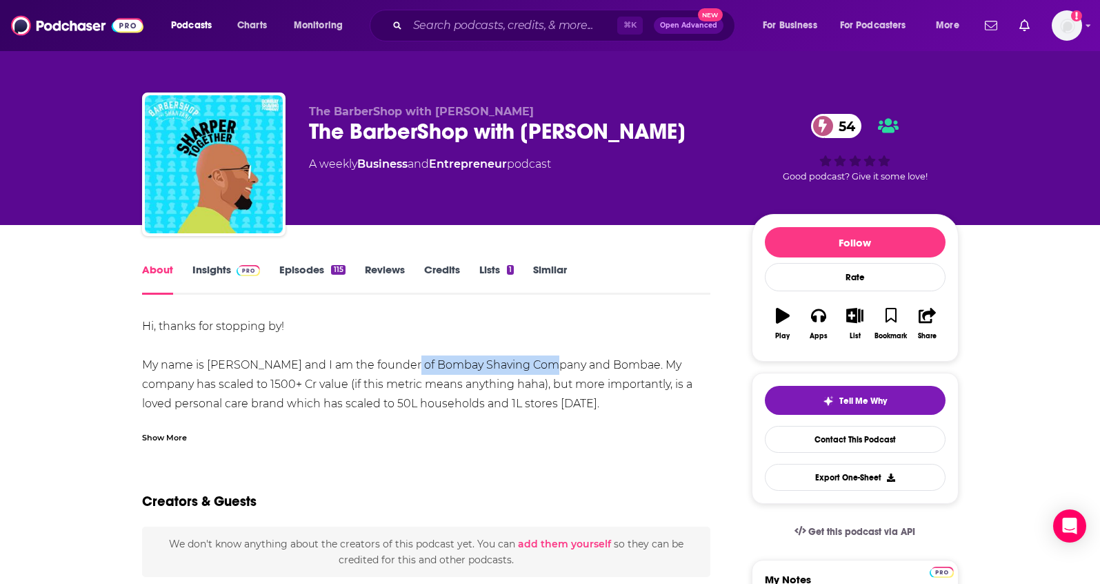
copy div "Bombay Shaving Company"
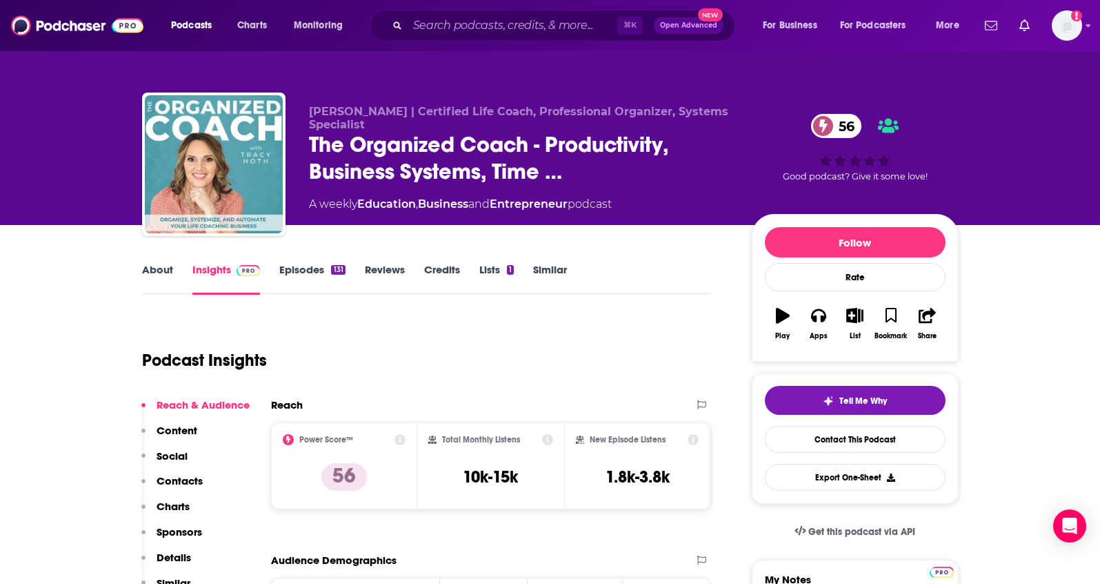
click at [163, 270] on link "About" at bounding box center [157, 279] width 31 height 32
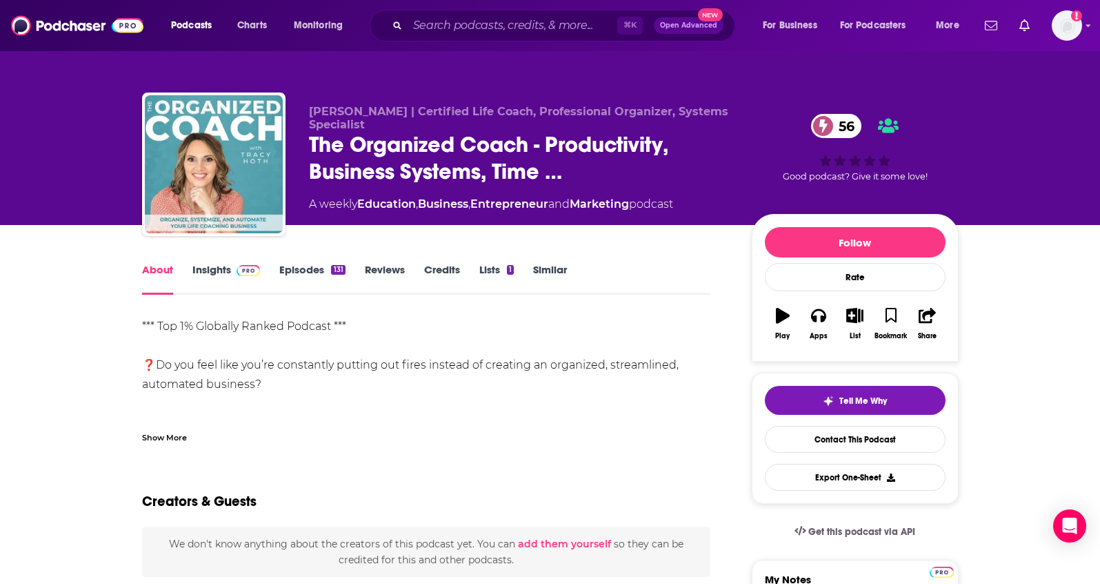
click at [176, 435] on div "Show More" at bounding box center [164, 436] width 45 height 13
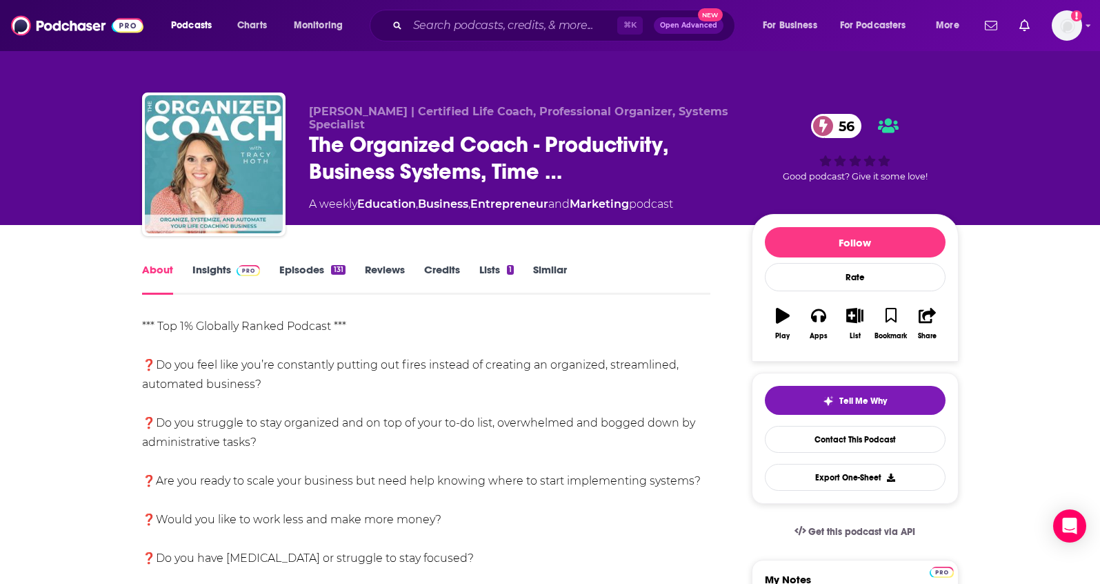
click at [213, 275] on link "Insights" at bounding box center [226, 279] width 68 height 32
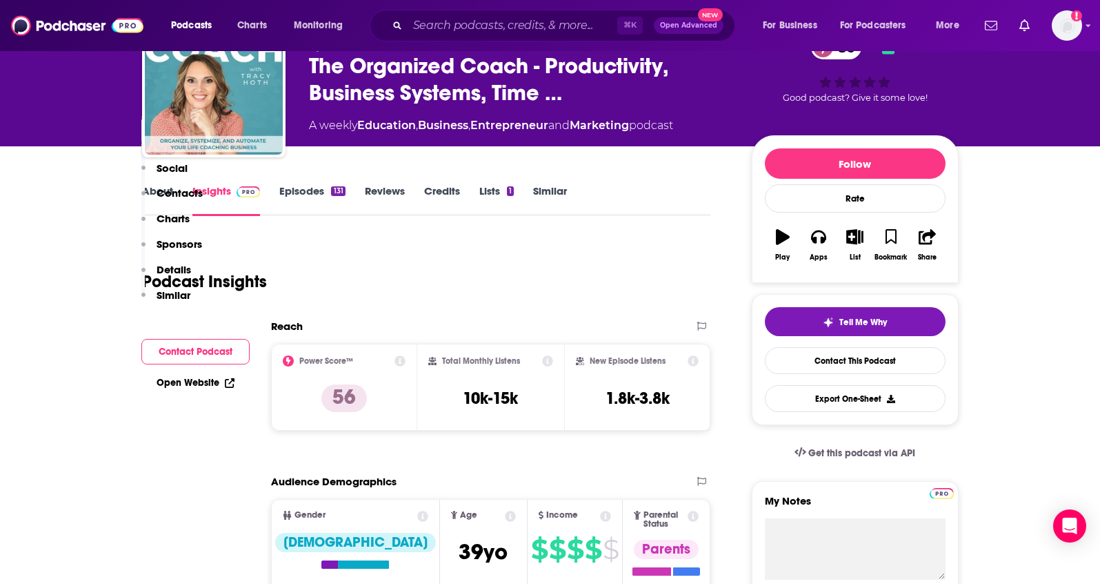
scroll to position [415, 0]
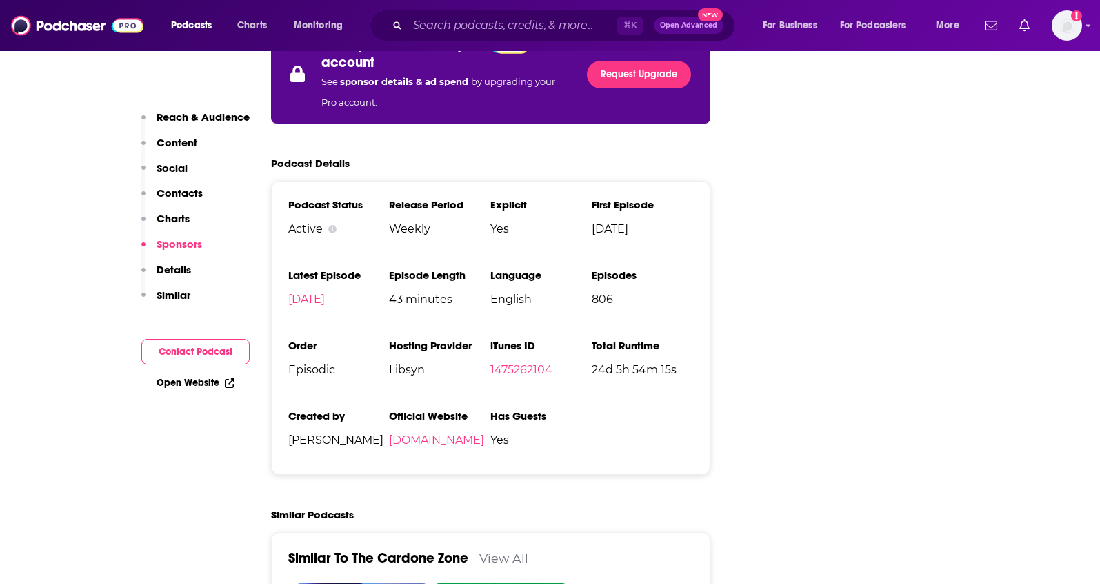
scroll to position [2298, 0]
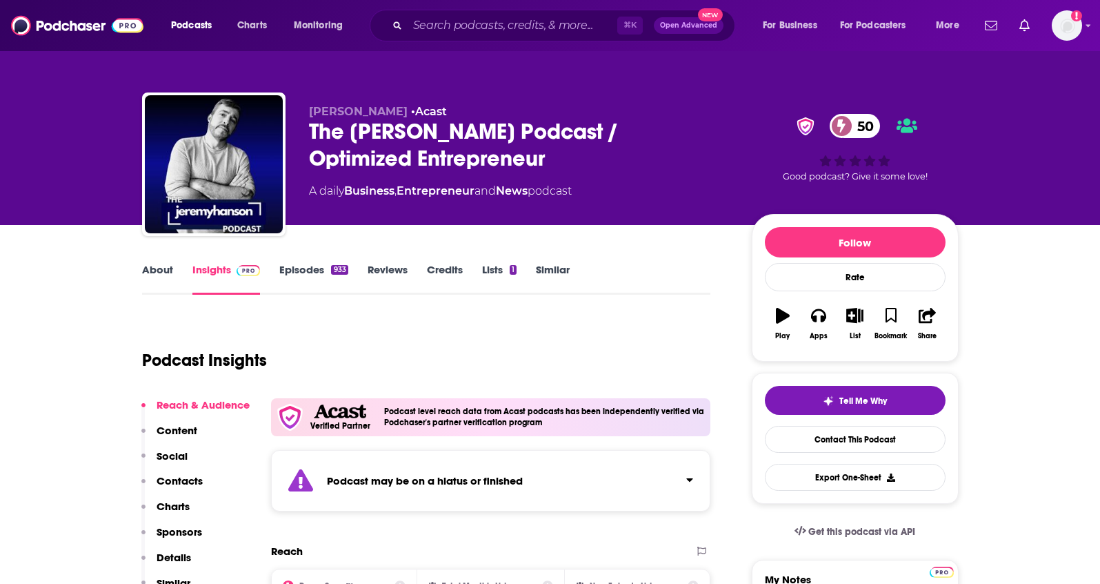
click at [175, 476] on p "Contacts" at bounding box center [180, 480] width 46 height 13
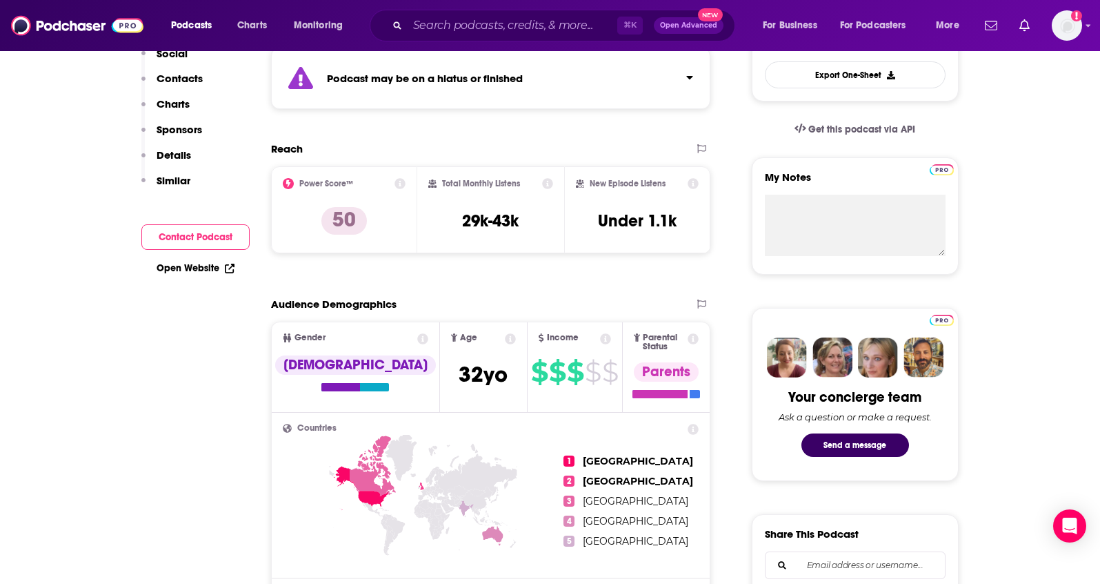
scroll to position [10, 0]
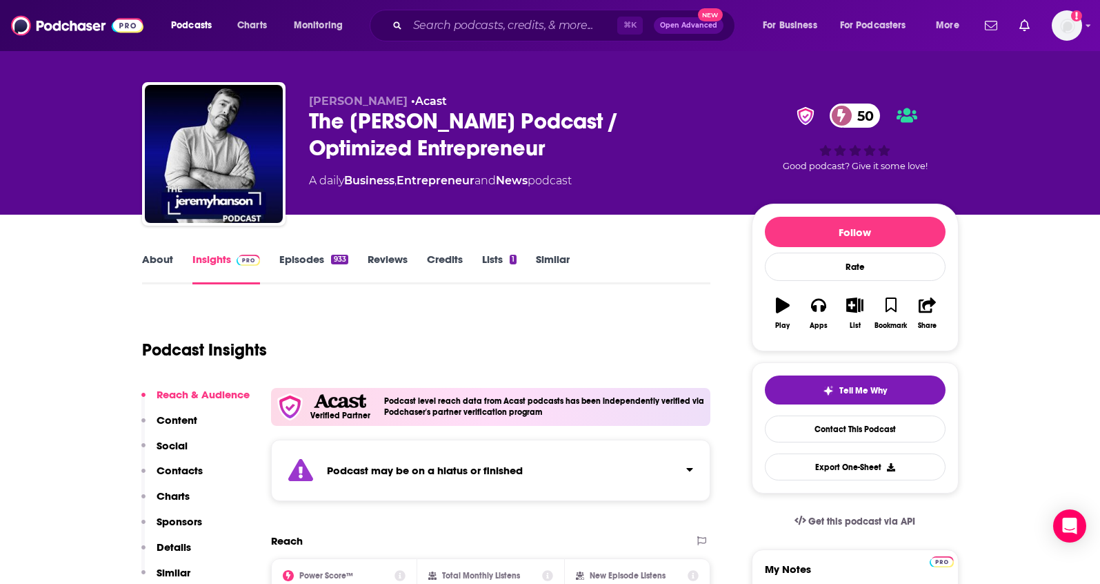
click at [495, 258] on link "Lists 1" at bounding box center [499, 268] width 34 height 32
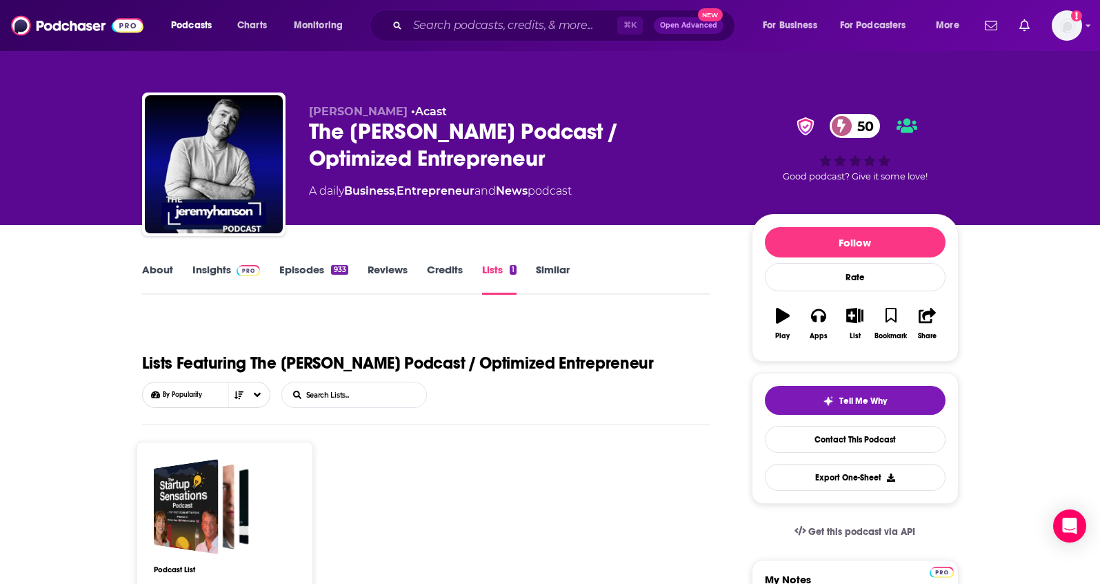
click at [550, 272] on link "Similar" at bounding box center [553, 279] width 34 height 32
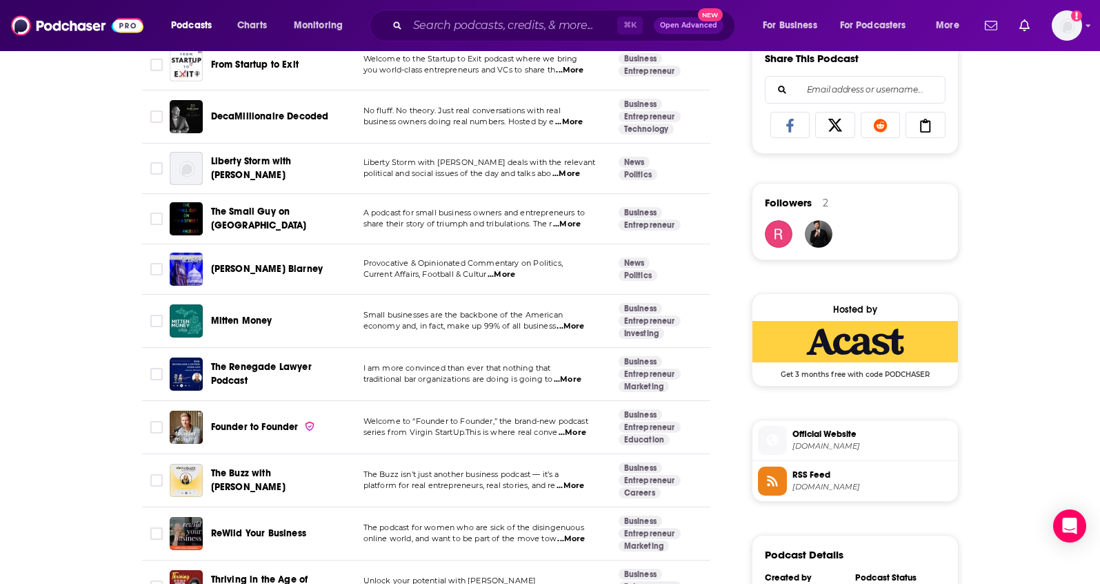
scroll to position [876, 0]
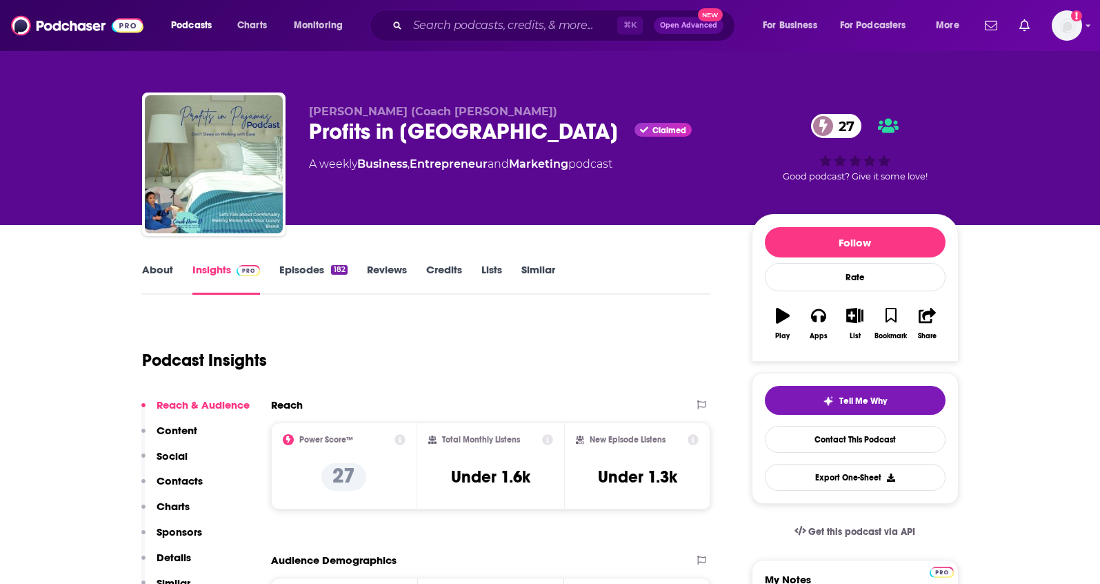
click at [157, 269] on link "About" at bounding box center [157, 279] width 31 height 32
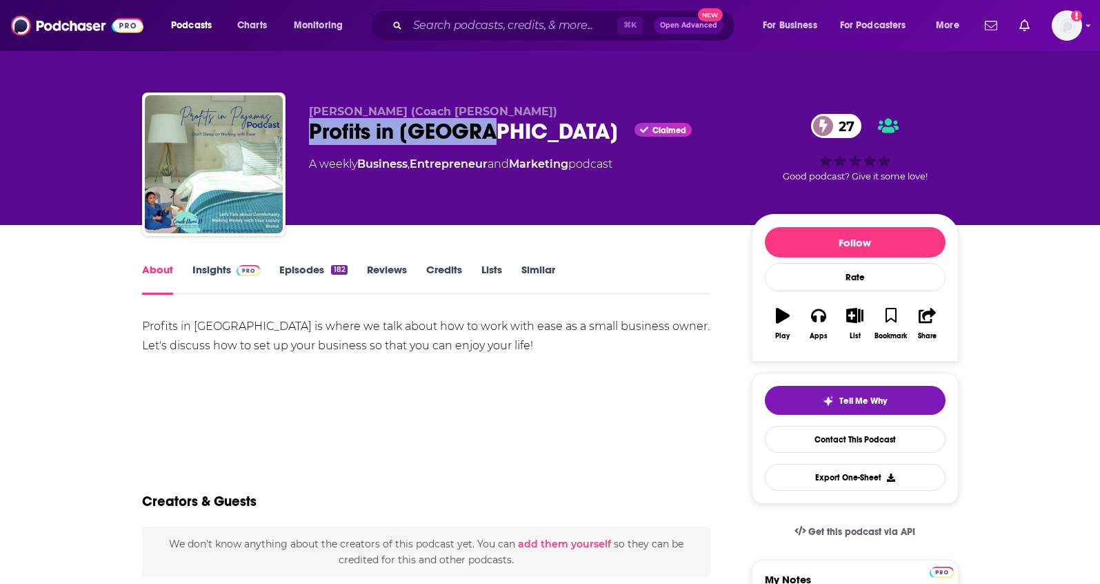
drag, startPoint x: 493, startPoint y: 139, endPoint x: 309, endPoint y: 130, distance: 184.3
click at [309, 130] on div "Profits in Pajamas Claimed 27" at bounding box center [519, 131] width 421 height 27
copy h1 "Profits in [GEOGRAPHIC_DATA]"
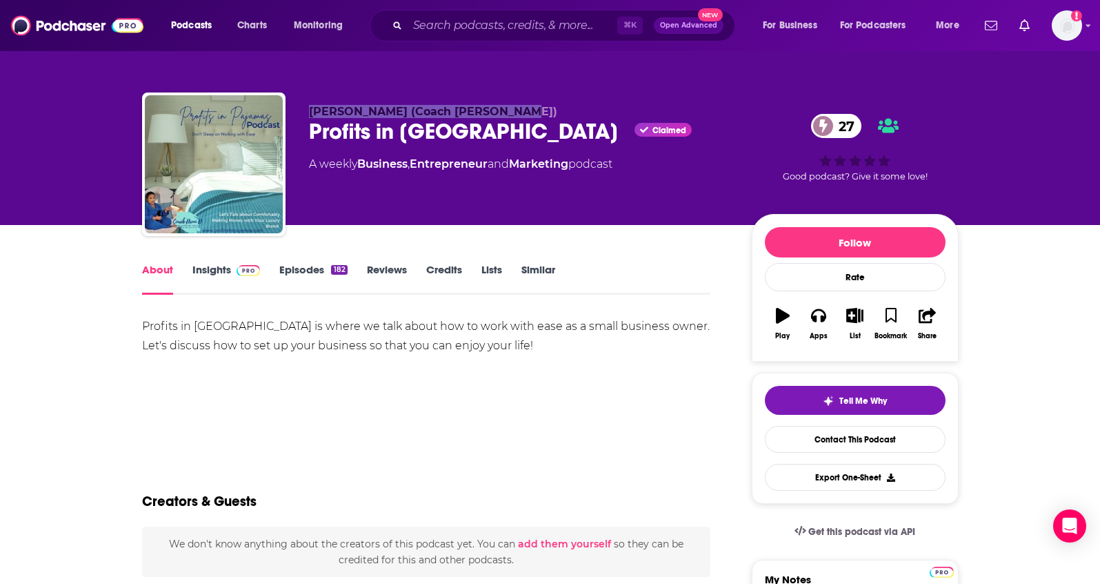
drag, startPoint x: 470, startPoint y: 108, endPoint x: 318, endPoint y: 97, distance: 152.8
click at [316, 103] on div "[PERSON_NAME] (Coach [PERSON_NAME]) Profits in Pajamas Claimed 27 A weekly Busi…" at bounding box center [550, 166] width 817 height 149
copy span "[PERSON_NAME] (Coach [PERSON_NAME])"
click at [219, 273] on link "Insights" at bounding box center [226, 279] width 68 height 32
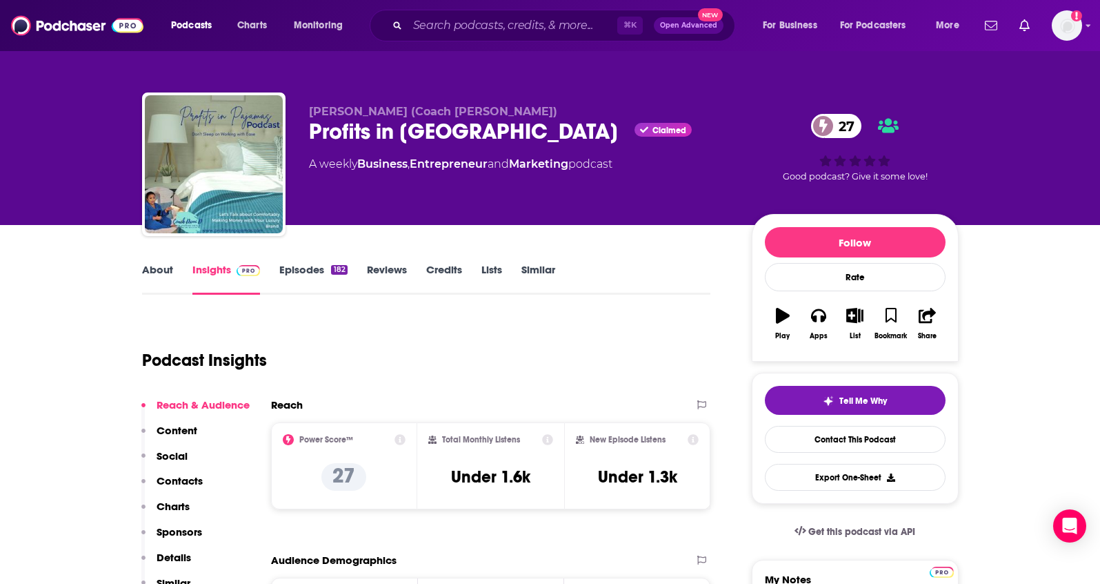
click at [188, 484] on p "Contacts" at bounding box center [180, 480] width 46 height 13
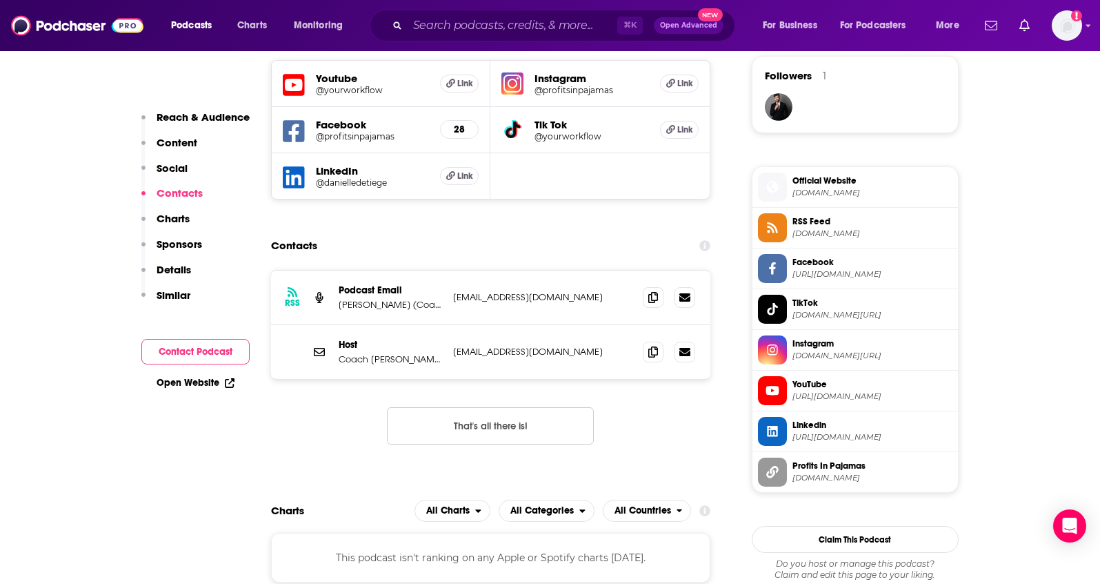
scroll to position [1045, 0]
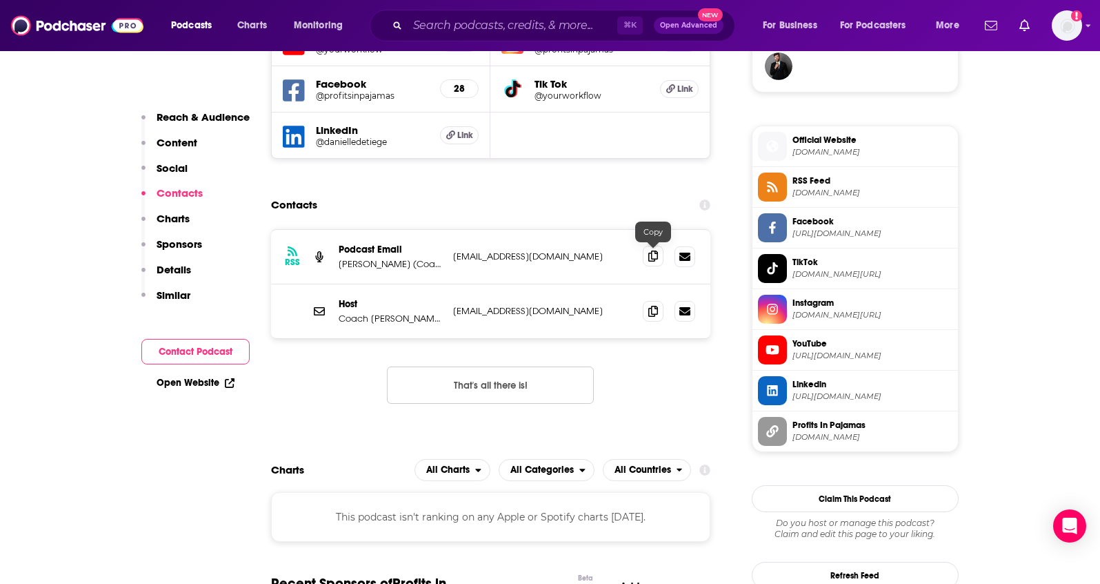
click at [655, 259] on icon at bounding box center [653, 255] width 10 height 11
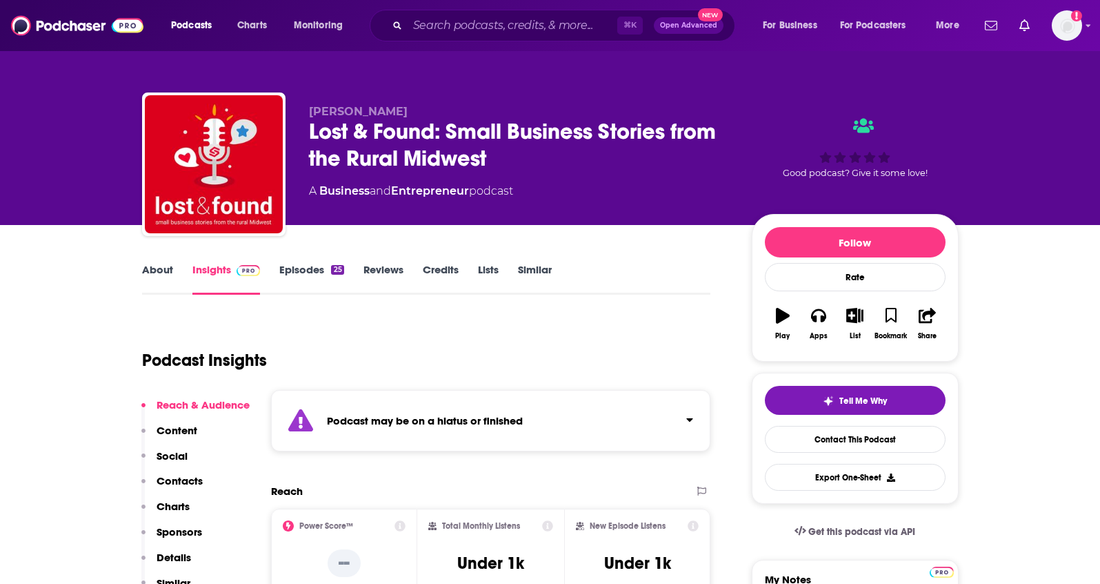
click at [169, 261] on div "About Insights Episodes 25 Reviews Credits Lists Similar" at bounding box center [426, 278] width 569 height 34
click at [166, 270] on link "About" at bounding box center [157, 279] width 31 height 32
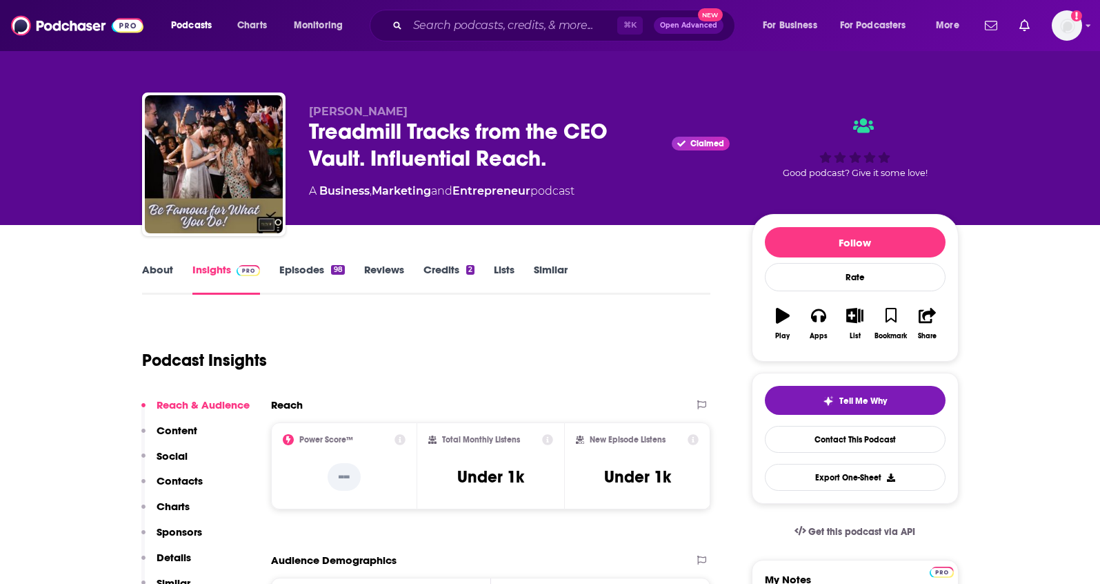
click at [161, 269] on link "About" at bounding box center [157, 279] width 31 height 32
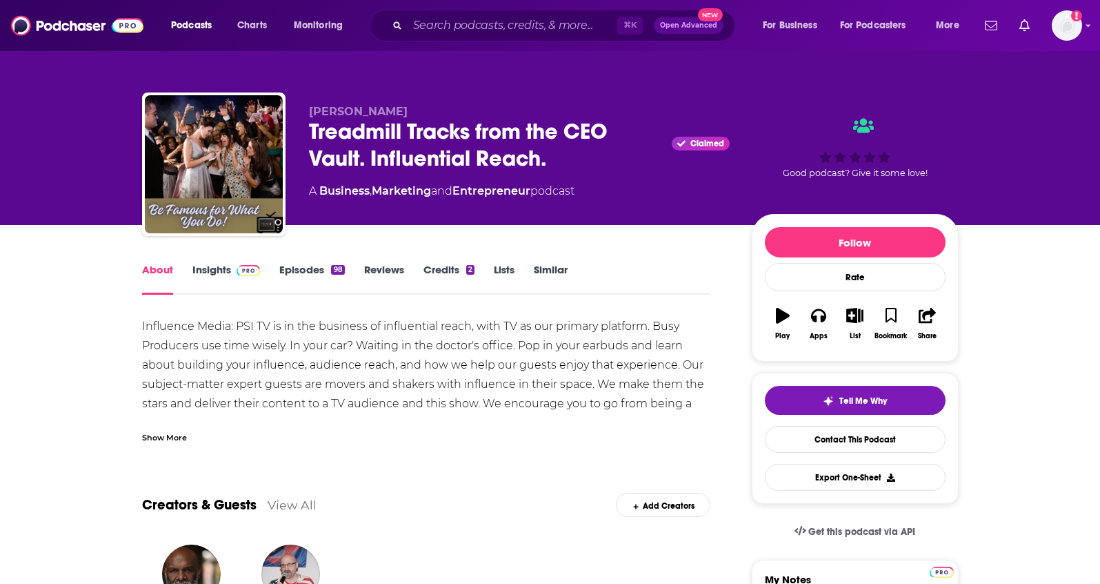
click at [183, 434] on div "Show More" at bounding box center [164, 436] width 45 height 13
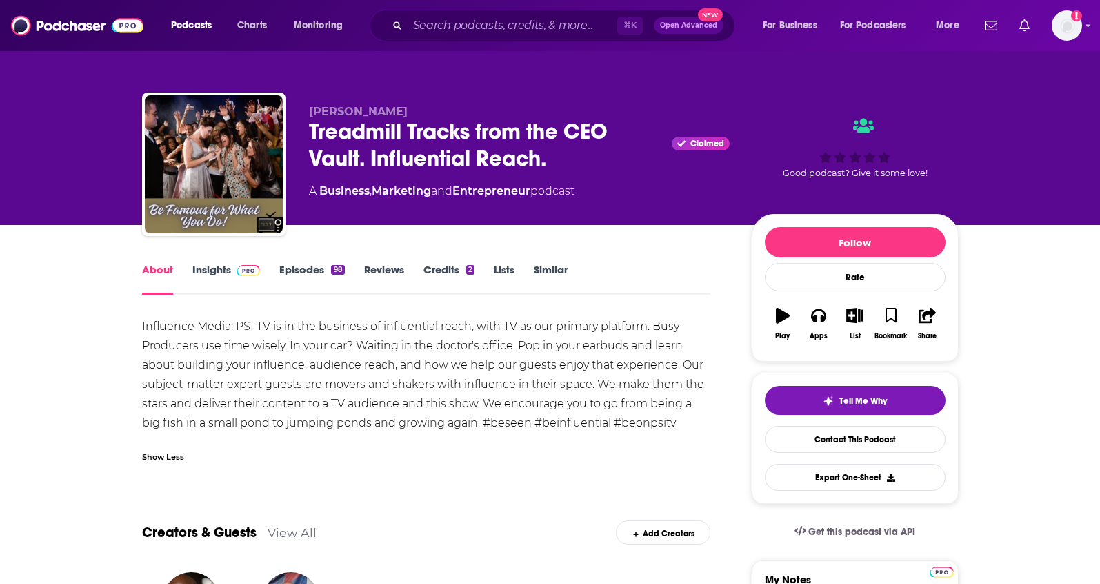
click at [218, 270] on link "Insights" at bounding box center [226, 279] width 68 height 32
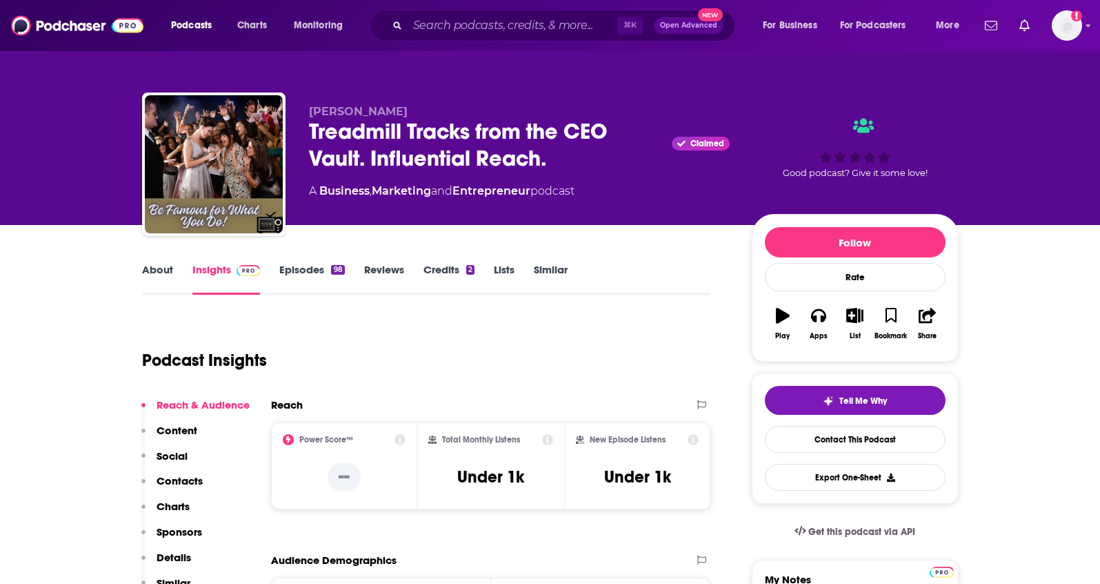
click at [279, 271] on link "Episodes 98" at bounding box center [311, 279] width 65 height 32
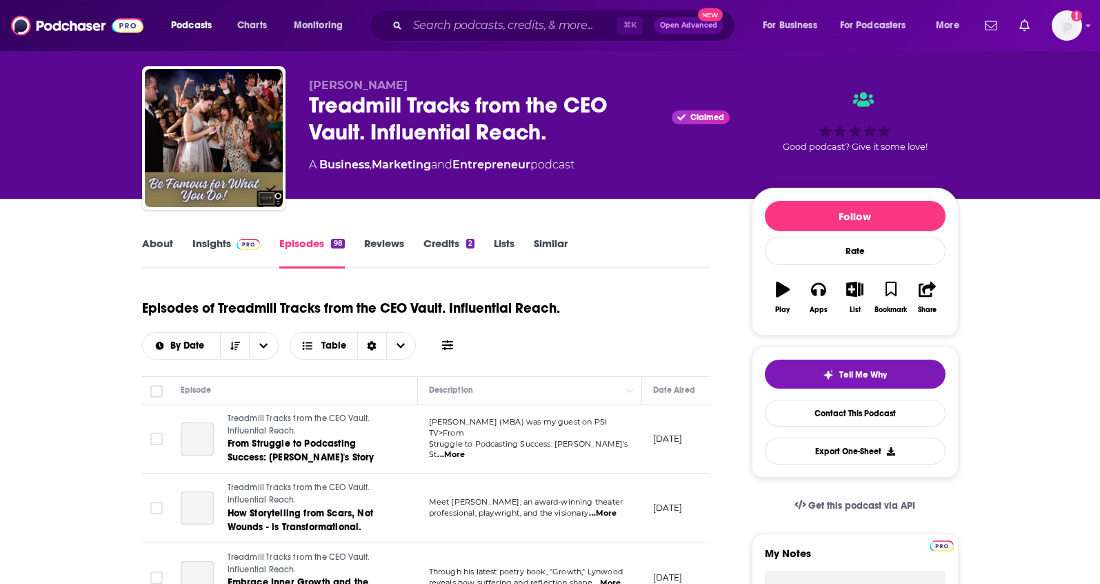
scroll to position [139, 0]
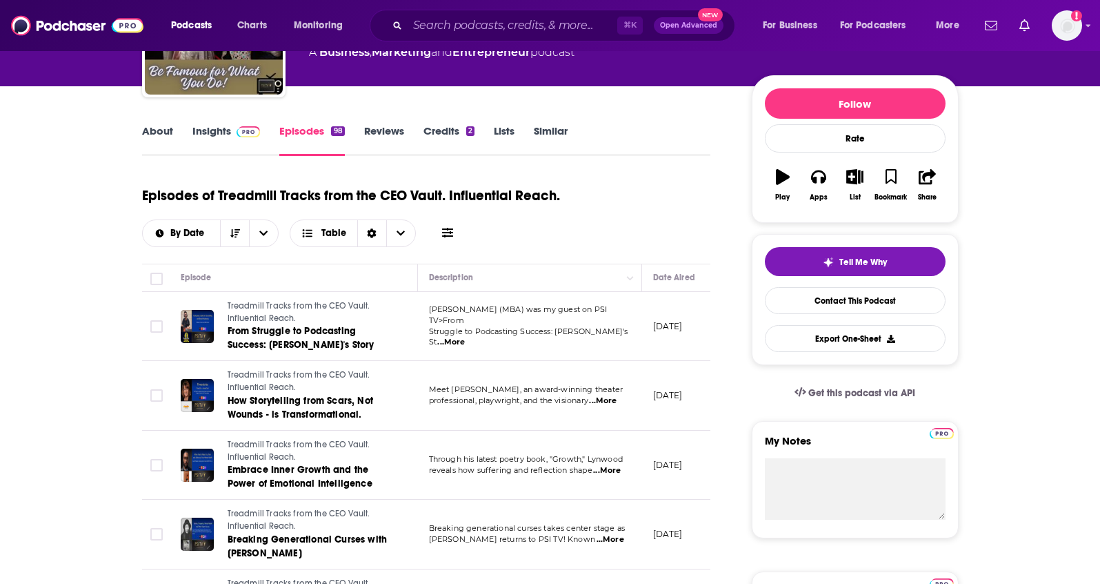
click at [221, 134] on link "Insights" at bounding box center [226, 140] width 68 height 32
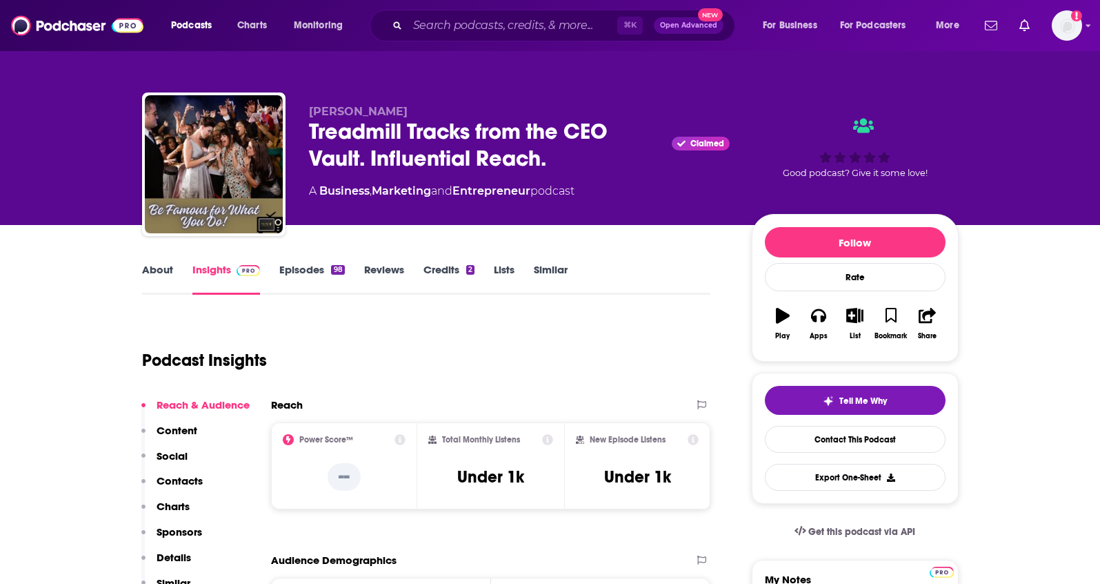
click at [168, 555] on p "Details" at bounding box center [174, 556] width 34 height 13
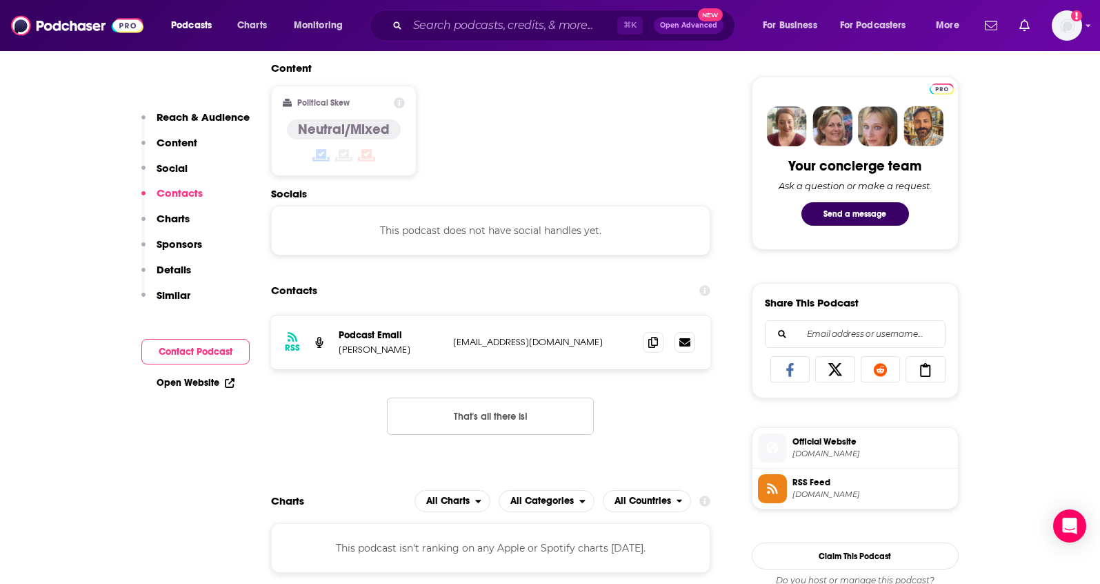
scroll to position [617, 0]
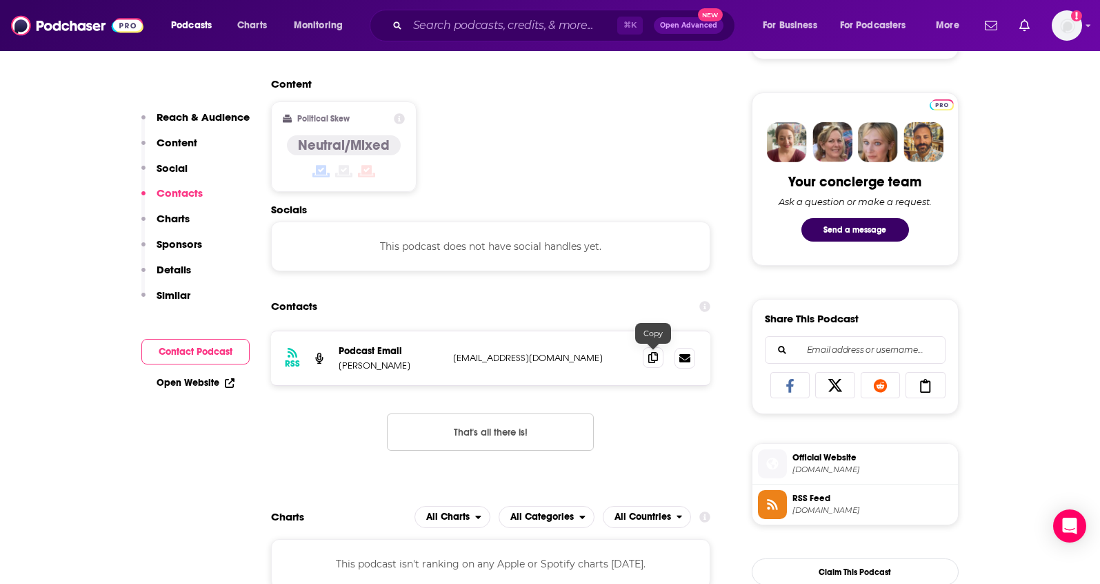
click at [652, 361] on icon at bounding box center [653, 357] width 10 height 11
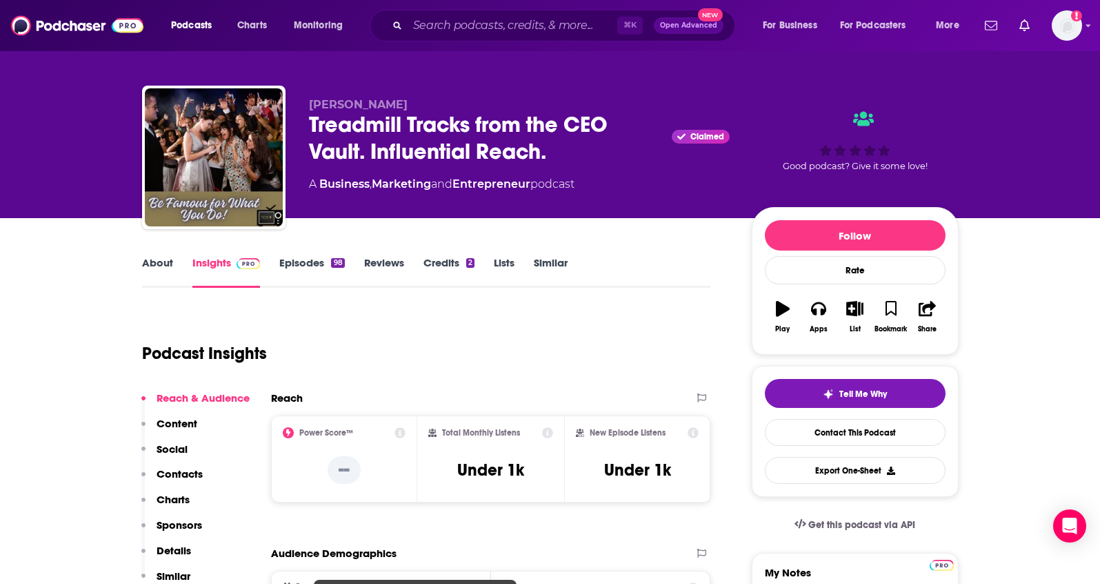
scroll to position [0, 0]
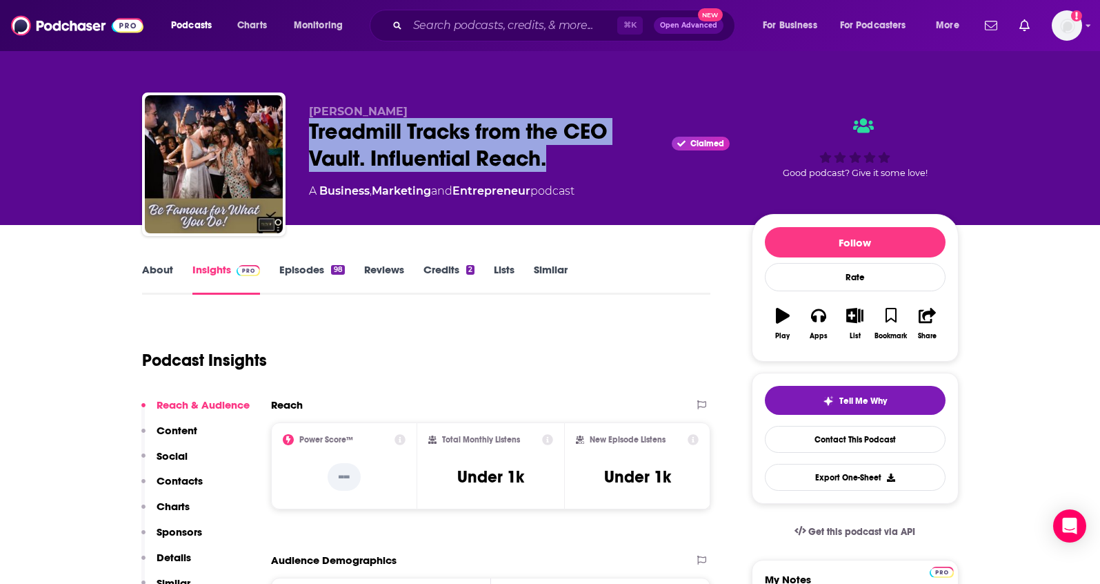
drag, startPoint x: 568, startPoint y: 159, endPoint x: 310, endPoint y: 135, distance: 259.1
click at [310, 135] on div "Treadmill Tracks from the CEO Vault. Influential Reach. Claimed" at bounding box center [519, 145] width 421 height 54
copy h2 "Treadmill Tracks from the CEO Vault. Influential Reach."
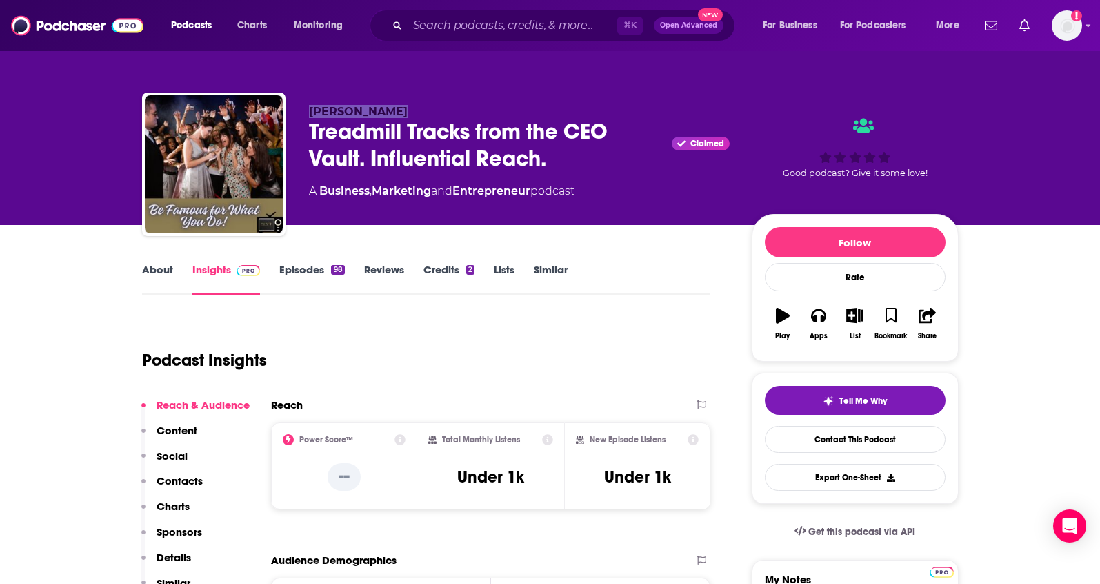
drag, startPoint x: 415, startPoint y: 109, endPoint x: 309, endPoint y: 111, distance: 105.6
click at [309, 111] on p "Trudy Beerman" at bounding box center [519, 111] width 421 height 13
copy span "Trudy Beerman"
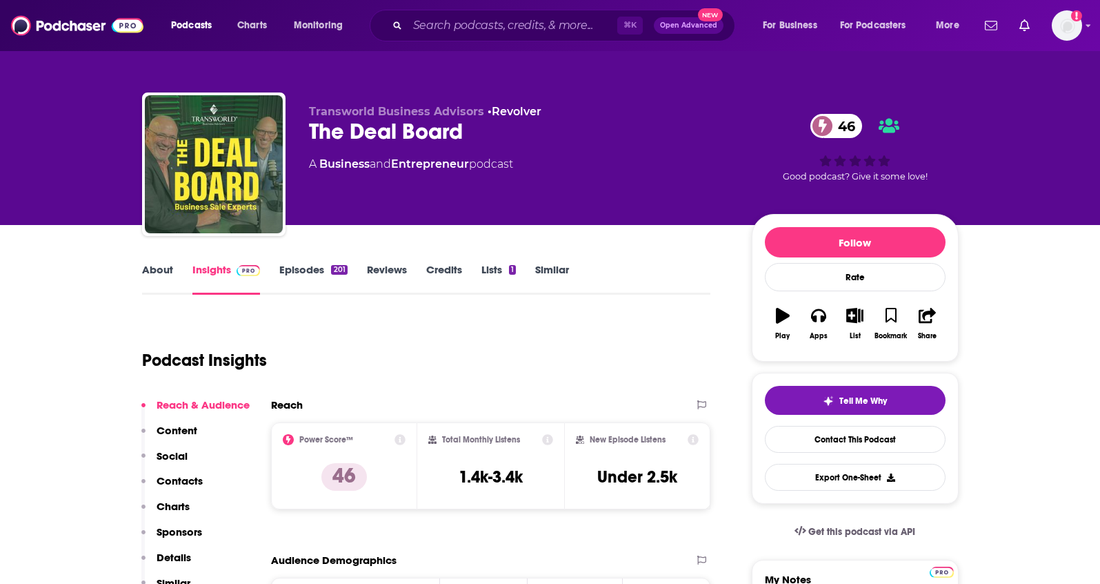
click at [170, 269] on link "About" at bounding box center [157, 279] width 31 height 32
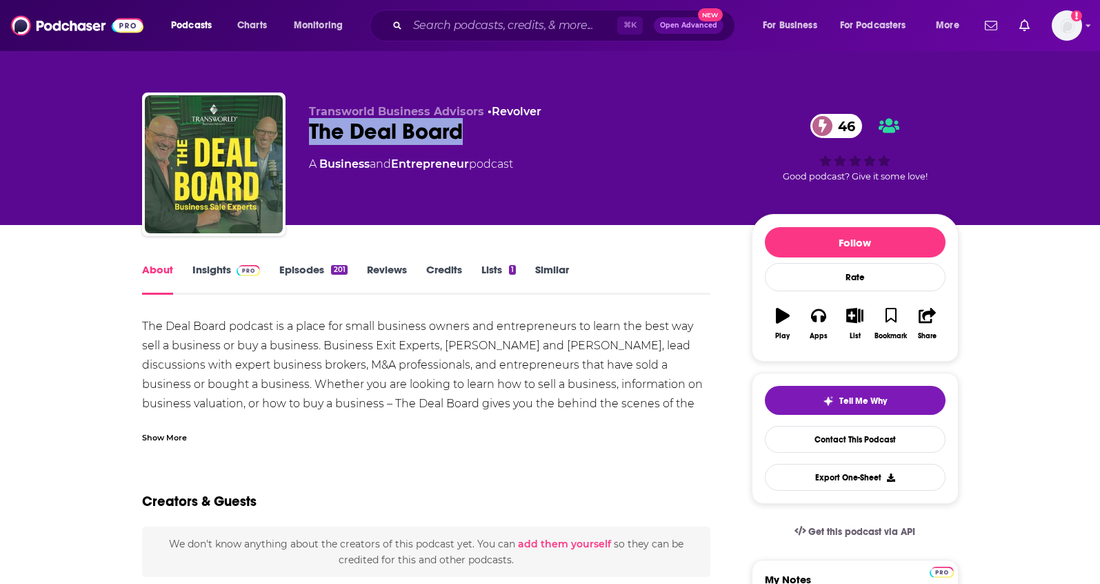
drag, startPoint x: 458, startPoint y: 134, endPoint x: 307, endPoint y: 131, distance: 151.1
click at [307, 131] on div "Transworld Business Advisors • Revolver The Deal Board 46 A Business and Entrep…" at bounding box center [550, 166] width 817 height 149
copy h1 "The Deal Board"
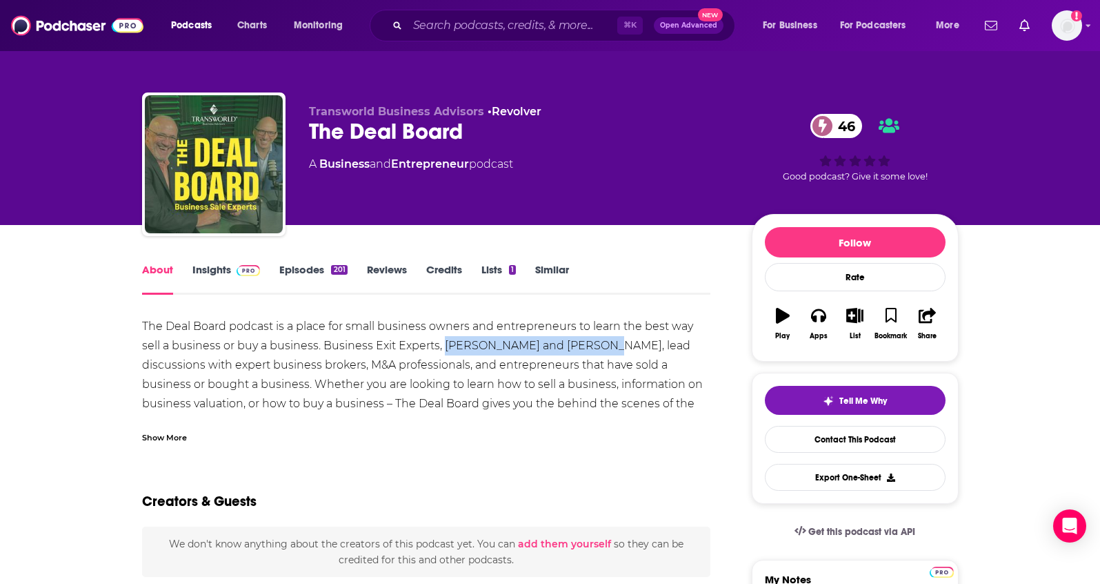
drag, startPoint x: 424, startPoint y: 336, endPoint x: 575, endPoint y: 348, distance: 152.3
click at [575, 348] on div "The Deal Board podcast is a place for small business owners and entrepreneurs t…" at bounding box center [426, 375] width 569 height 116
copy div "[PERSON_NAME] and [PERSON_NAME]"
click at [221, 272] on link "Insights" at bounding box center [226, 279] width 68 height 32
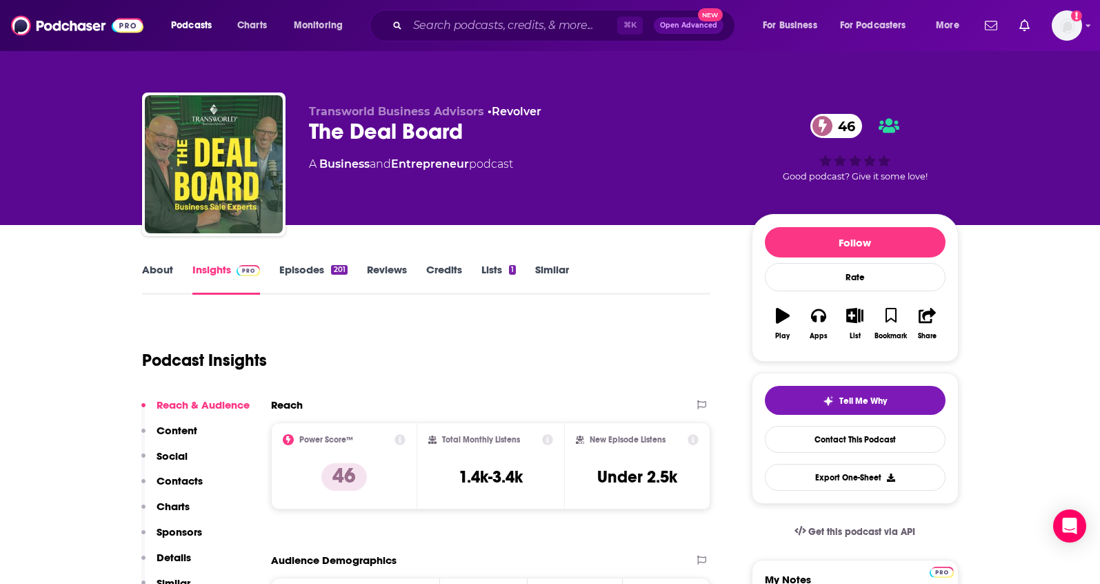
click at [188, 481] on p "Contacts" at bounding box center [180, 480] width 46 height 13
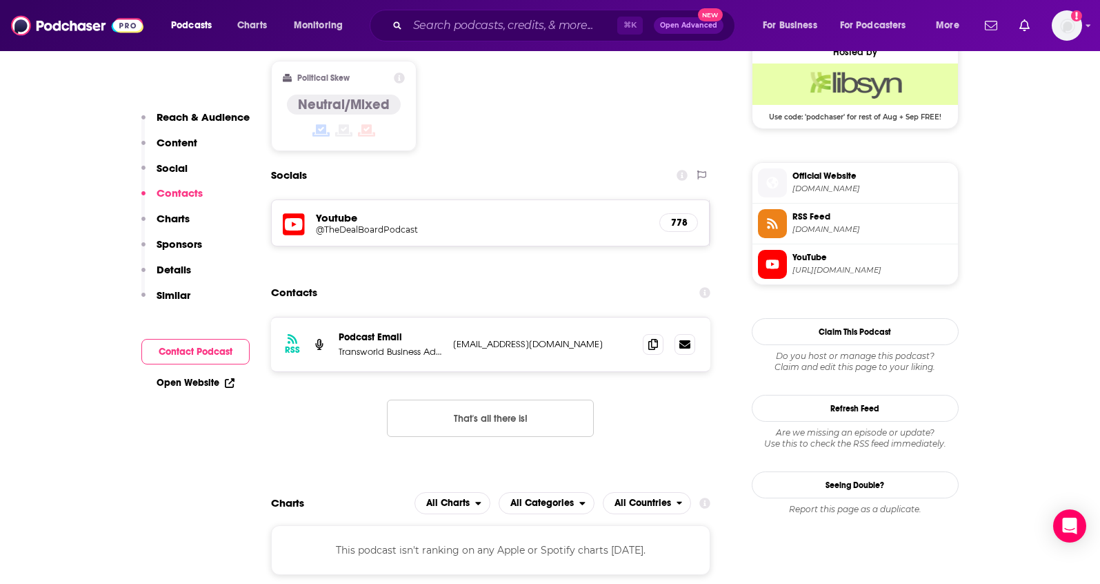
scroll to position [1136, 0]
click at [646, 332] on span at bounding box center [653, 342] width 21 height 21
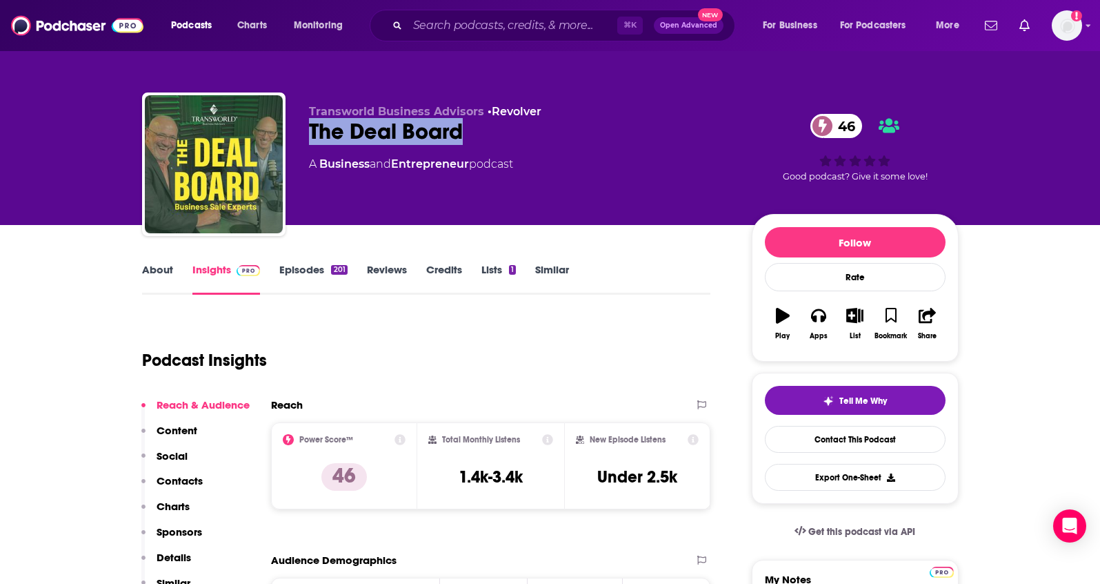
drag, startPoint x: 475, startPoint y: 139, endPoint x: 307, endPoint y: 134, distance: 168.4
click at [307, 134] on div "Transworld Business Advisors • Revolver The Deal Board 46 A Business and Entrep…" at bounding box center [550, 166] width 817 height 149
copy h2 "The Deal Board"
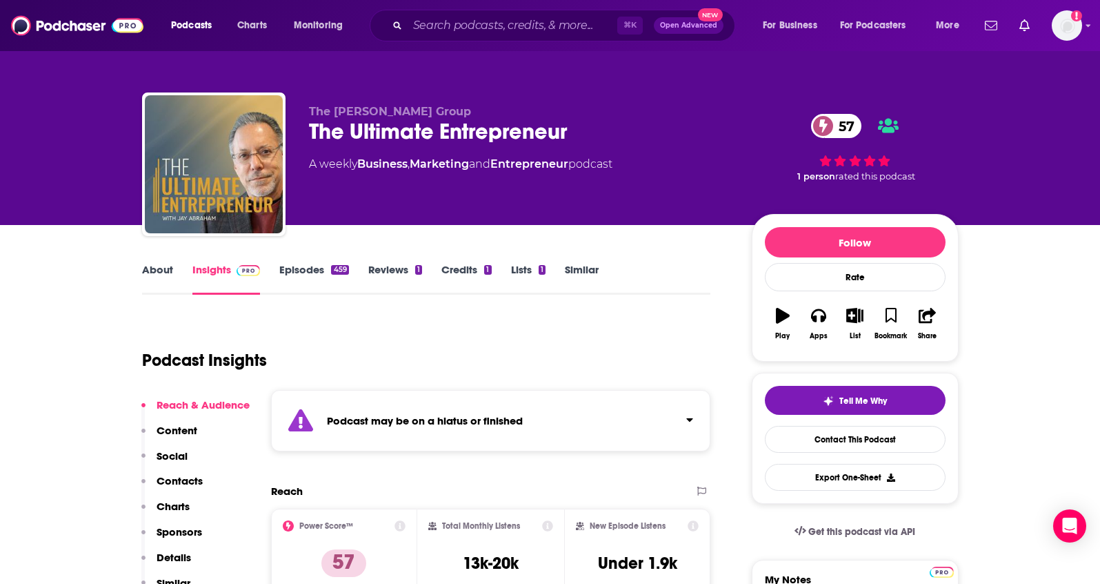
click at [565, 266] on link "Similar" at bounding box center [582, 279] width 34 height 32
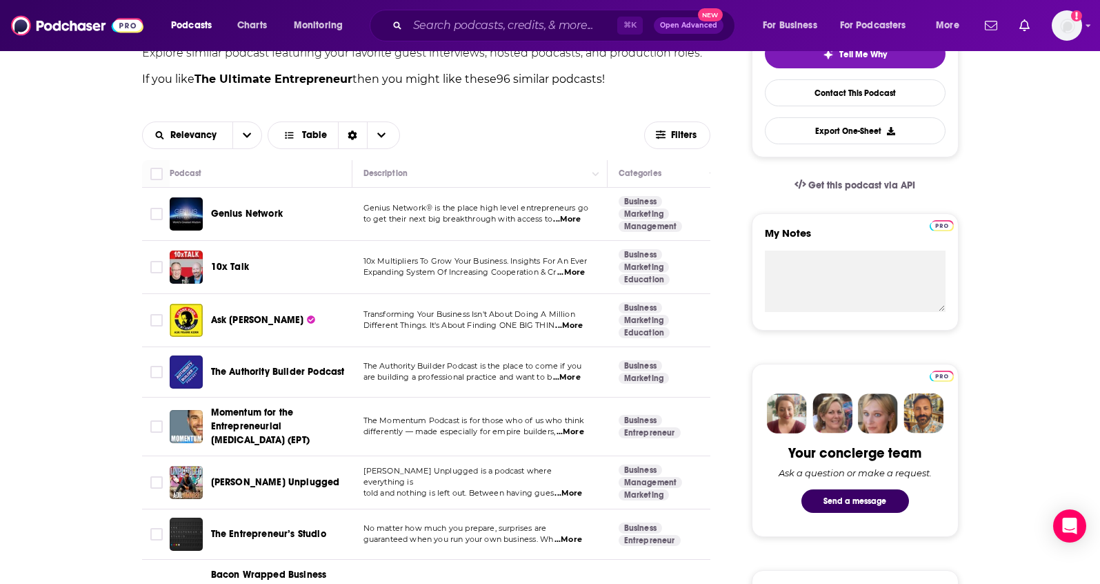
scroll to position [369, 0]
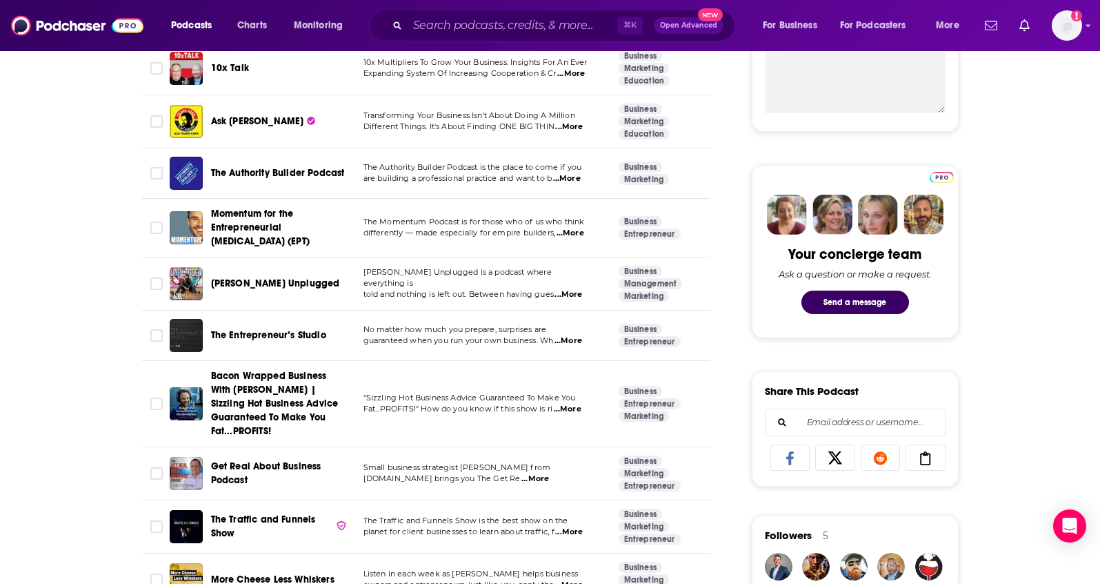
scroll to position [582, 0]
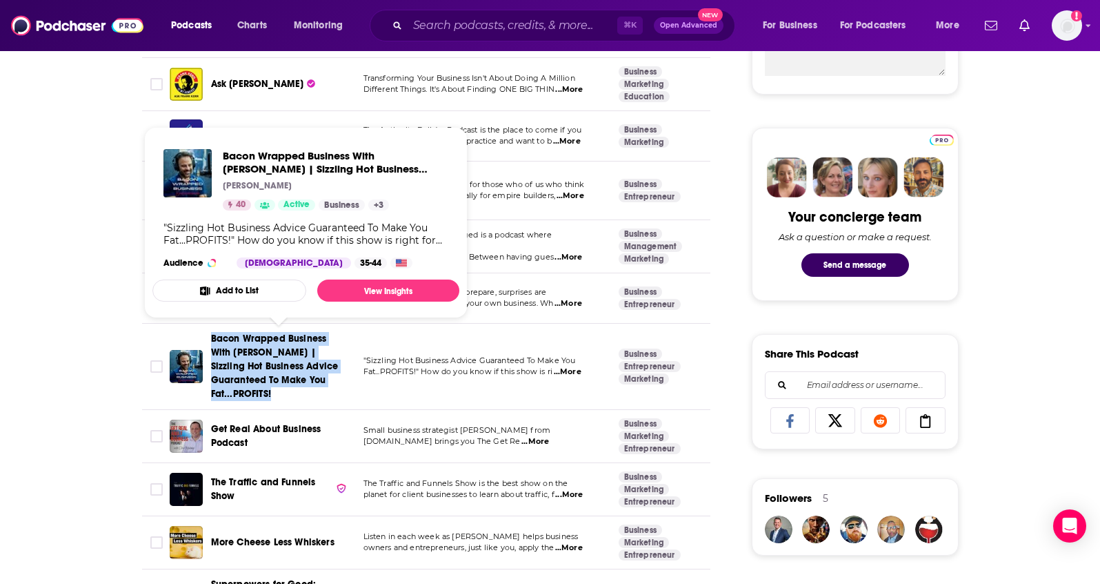
drag, startPoint x: 209, startPoint y: 332, endPoint x: 292, endPoint y: 392, distance: 102.8
click at [292, 392] on div "Bacon Wrapped Business With Brad Costanzo | Sizzling Hot Business Advice Guaran…" at bounding box center [262, 366] width 185 height 69
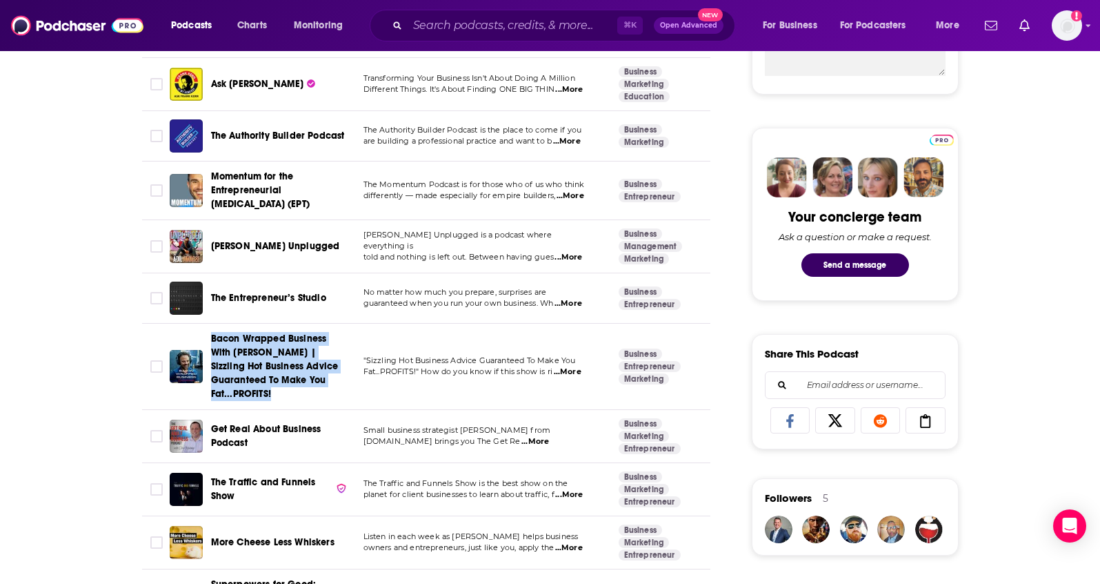
copy span "Bacon Wrapped Business With Brad Costanzo | Sizzling Hot Business Advice Guaran…"
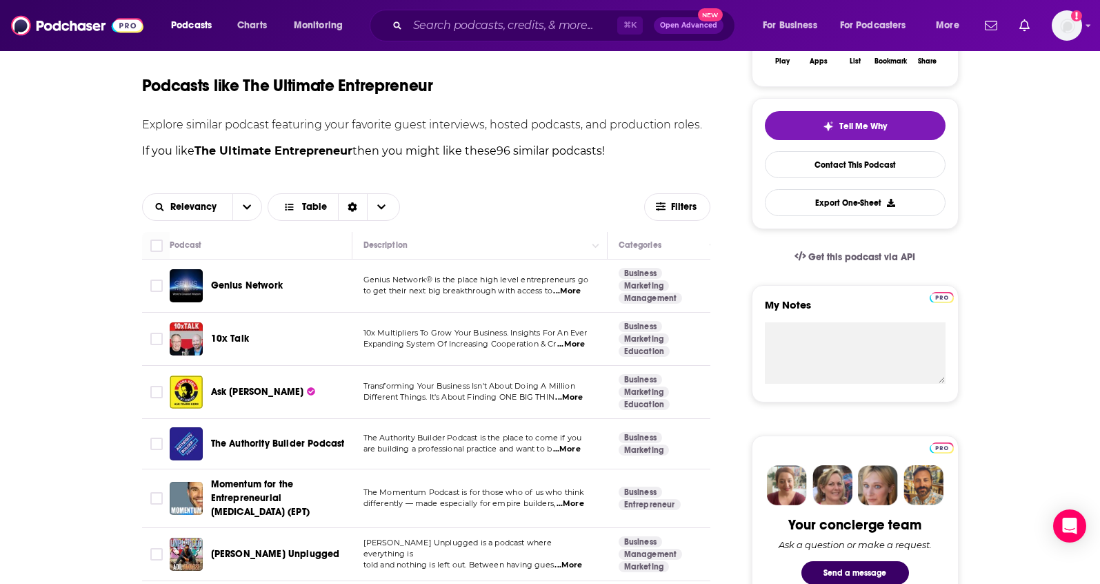
scroll to position [275, 0]
click at [666, 218] on button "Filters" at bounding box center [677, 206] width 66 height 28
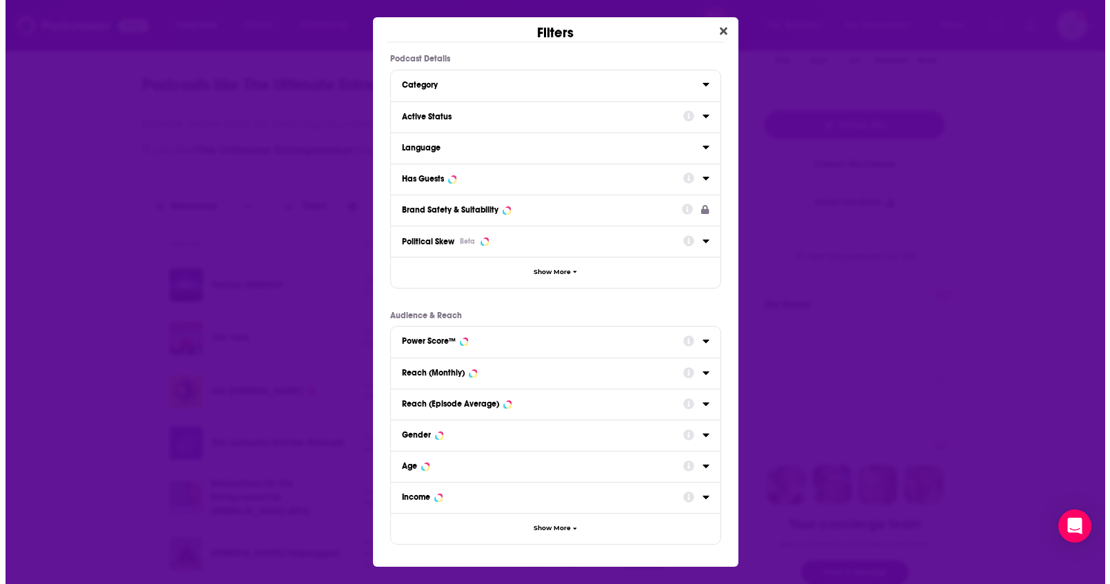
scroll to position [0, 0]
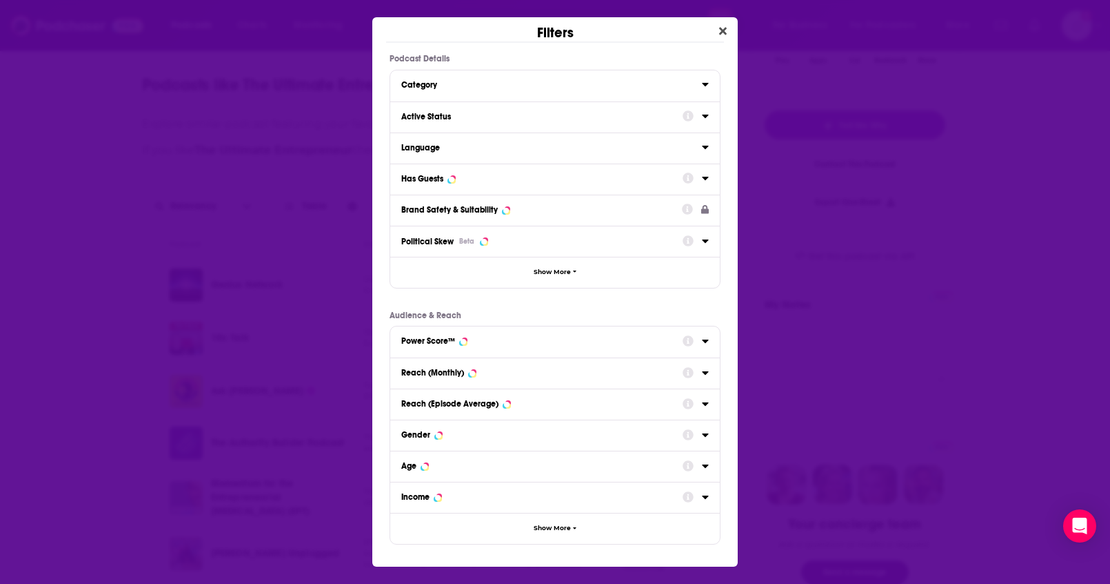
click at [561, 371] on div "Reach (Monthly)" at bounding box center [537, 373] width 272 height 10
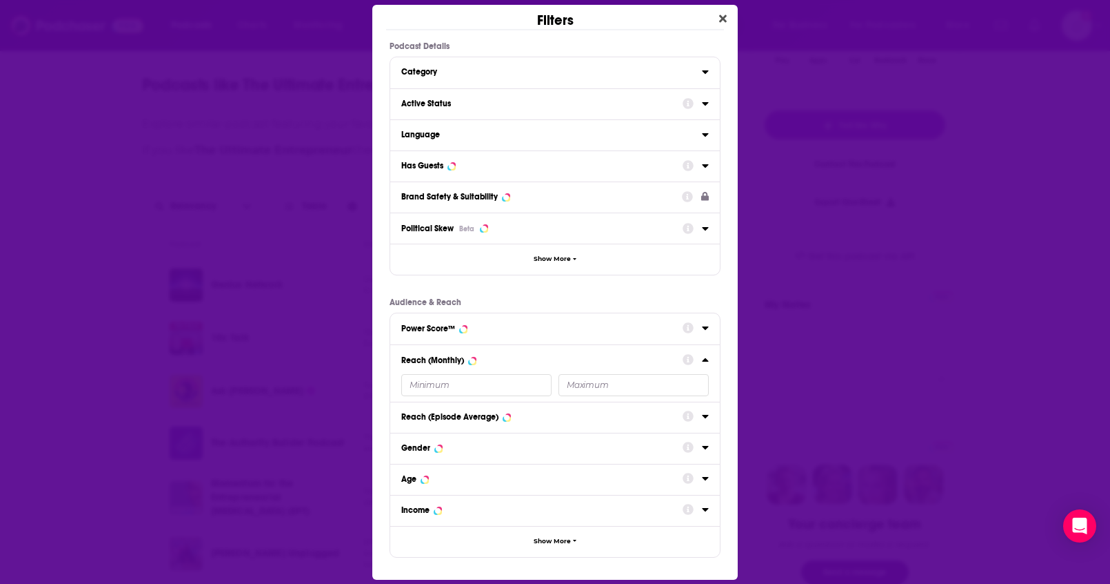
click at [515, 392] on input "Dialog" at bounding box center [476, 385] width 150 height 22
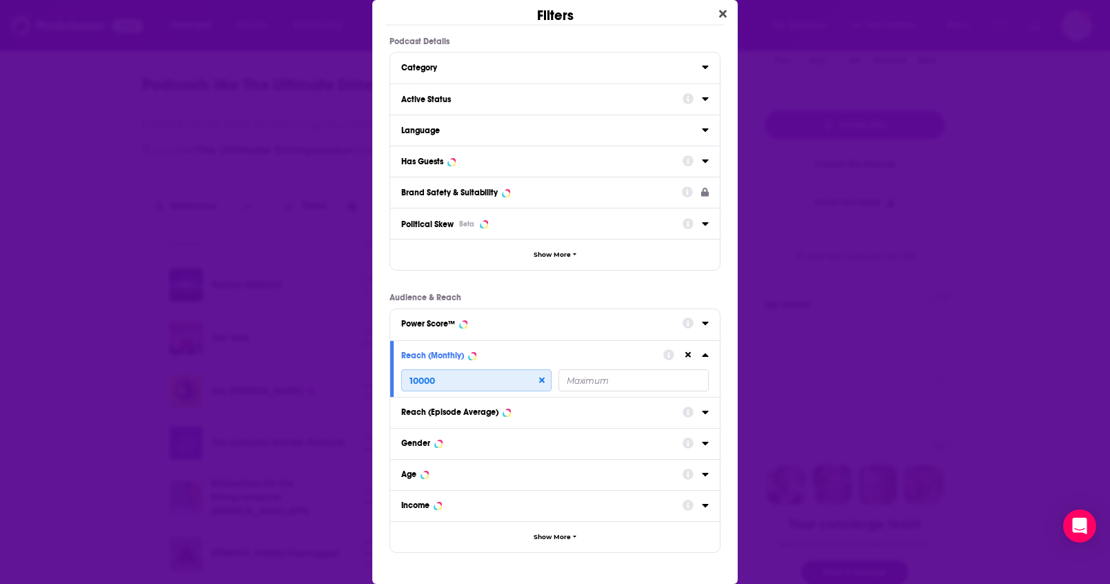
scroll to position [50, 0]
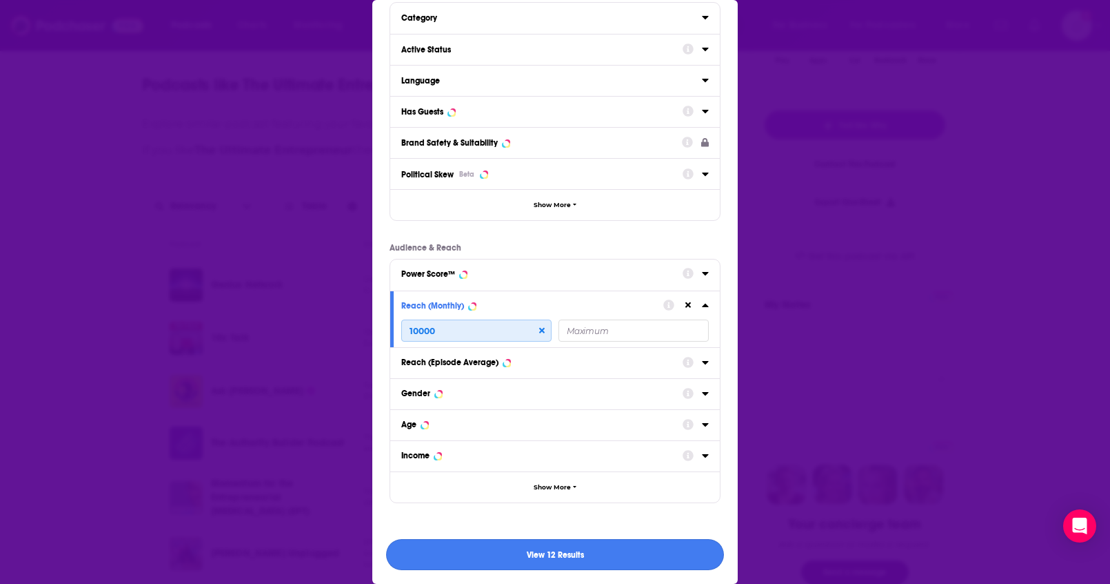
type input "10000"
click at [548, 549] on button "View 12 Results" at bounding box center [555, 554] width 338 height 31
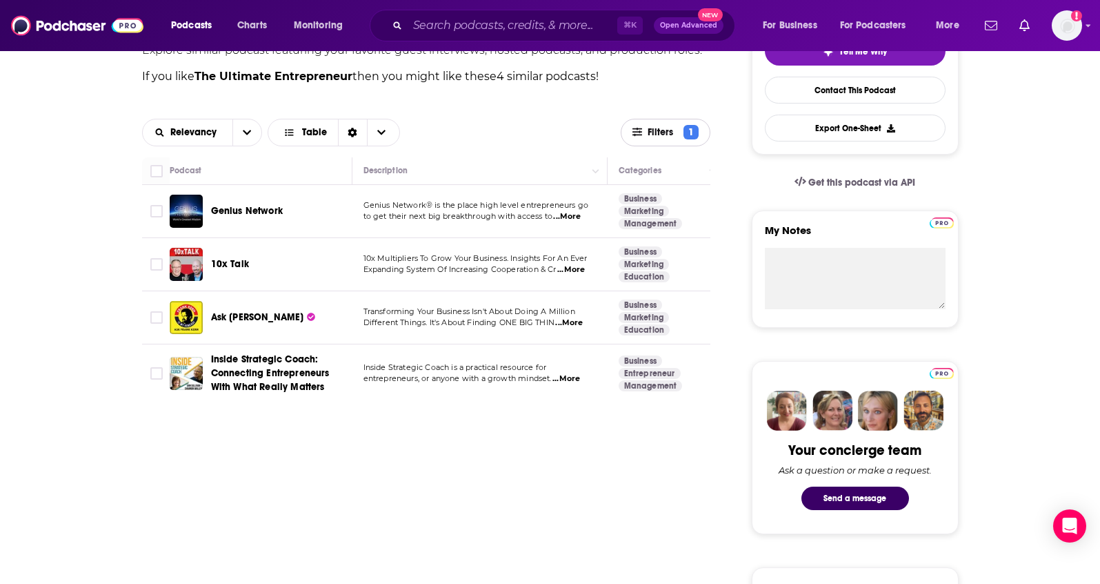
scroll to position [350, 0]
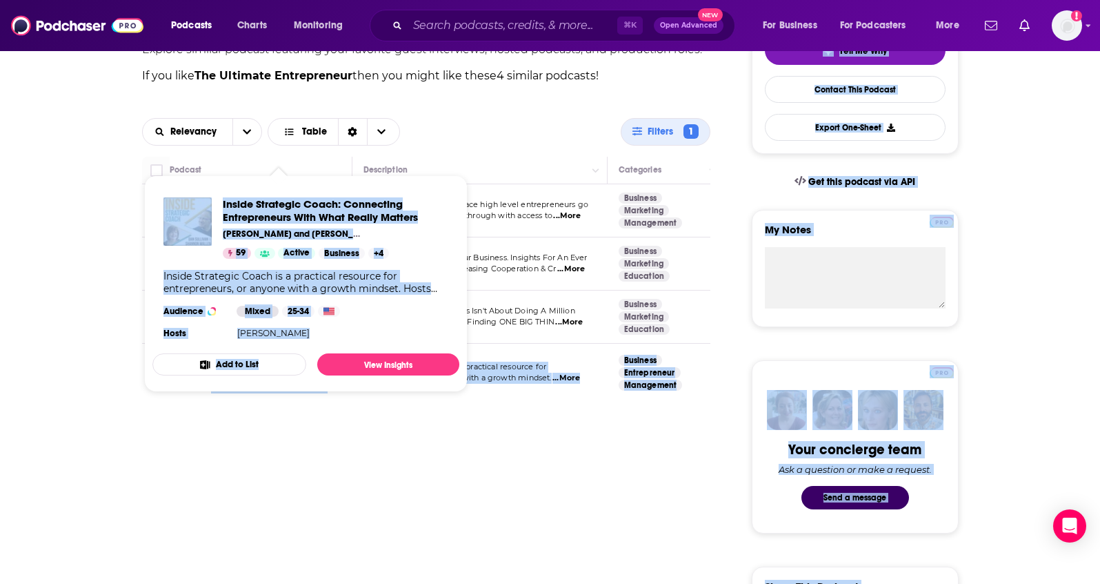
drag, startPoint x: 209, startPoint y: 352, endPoint x: 303, endPoint y: 395, distance: 103.7
drag, startPoint x: 212, startPoint y: 350, endPoint x: 327, endPoint y: 394, distance: 122.5
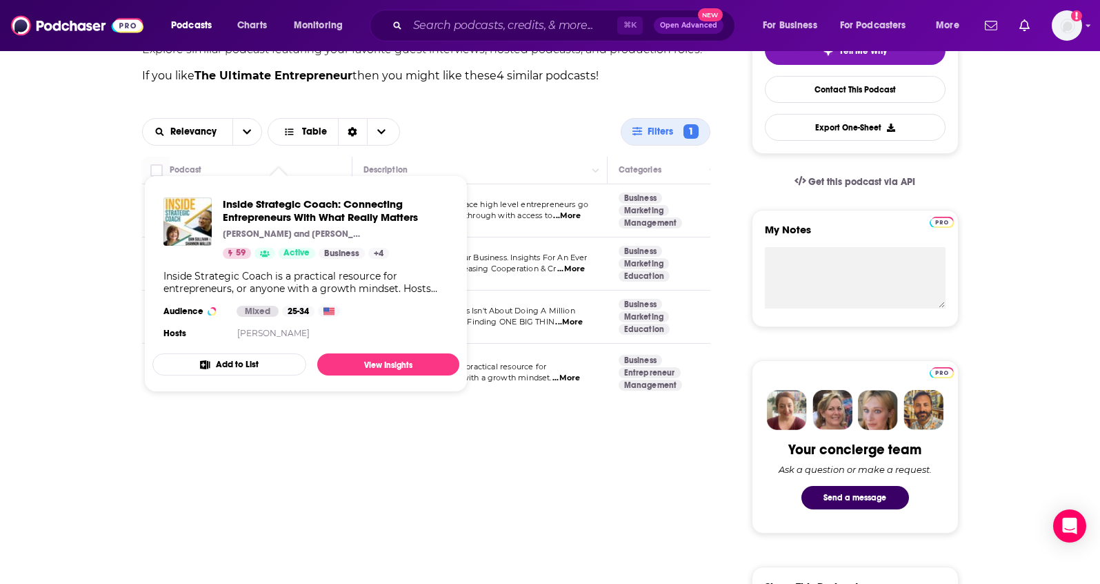
drag, startPoint x: 220, startPoint y: 192, endPoint x: 415, endPoint y: 223, distance: 197.6
click at [415, 223] on div "Inside Strategic Coach: Connecting Entrepreneurs With What Really Matters Dan S…" at bounding box center [305, 269] width 307 height 167
copy span "Inside Strategic Coach: Connecting Entrepreneurs With What Really Matters"
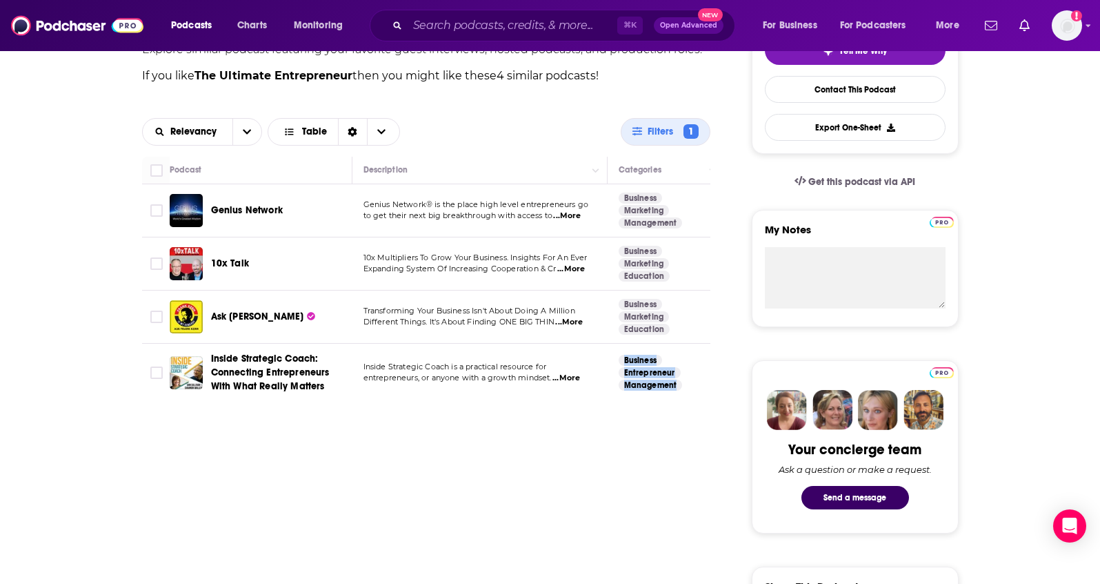
drag, startPoint x: 687, startPoint y: 386, endPoint x: 621, endPoint y: 365, distance: 68.7
click at [621, 365] on td "Business Entrepreneur Management" at bounding box center [666, 372] width 117 height 58
copy section "Business Entrepreneur Management"
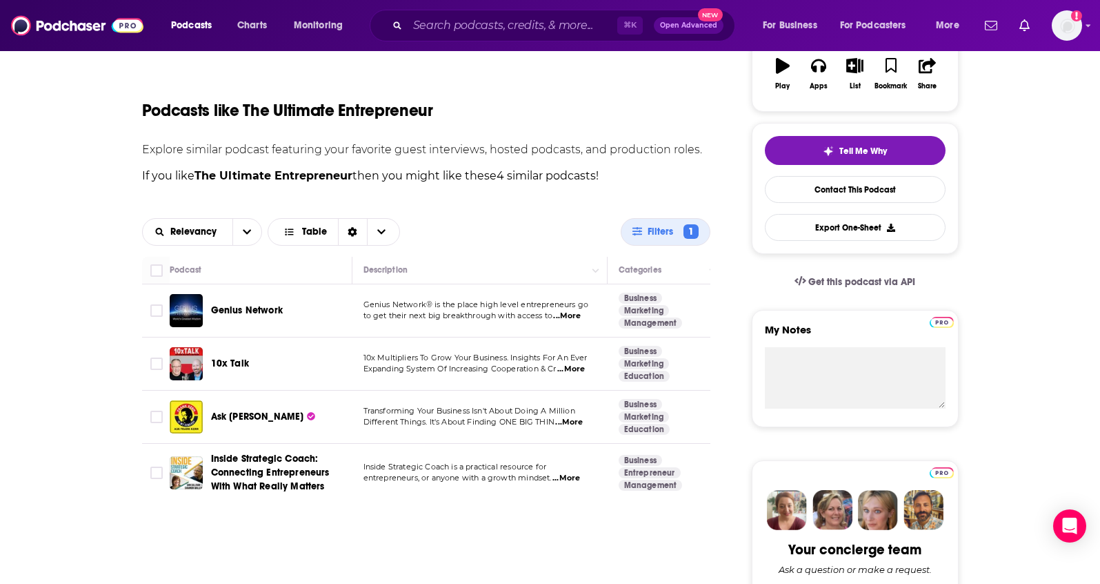
scroll to position [55, 0]
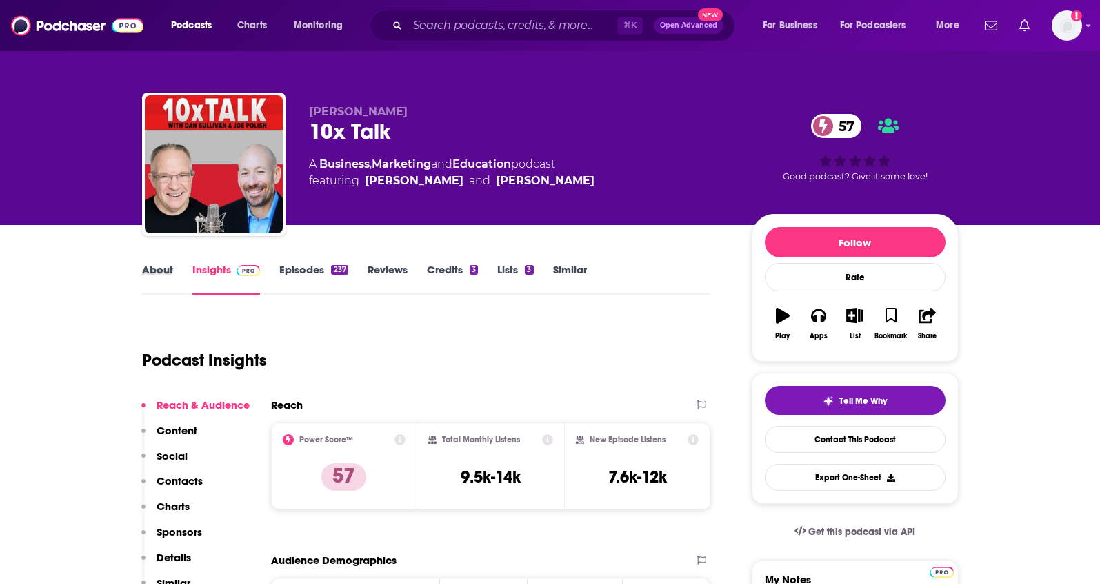
click at [178, 272] on div "About" at bounding box center [167, 279] width 50 height 32
click at [163, 270] on link "About" at bounding box center [157, 279] width 31 height 32
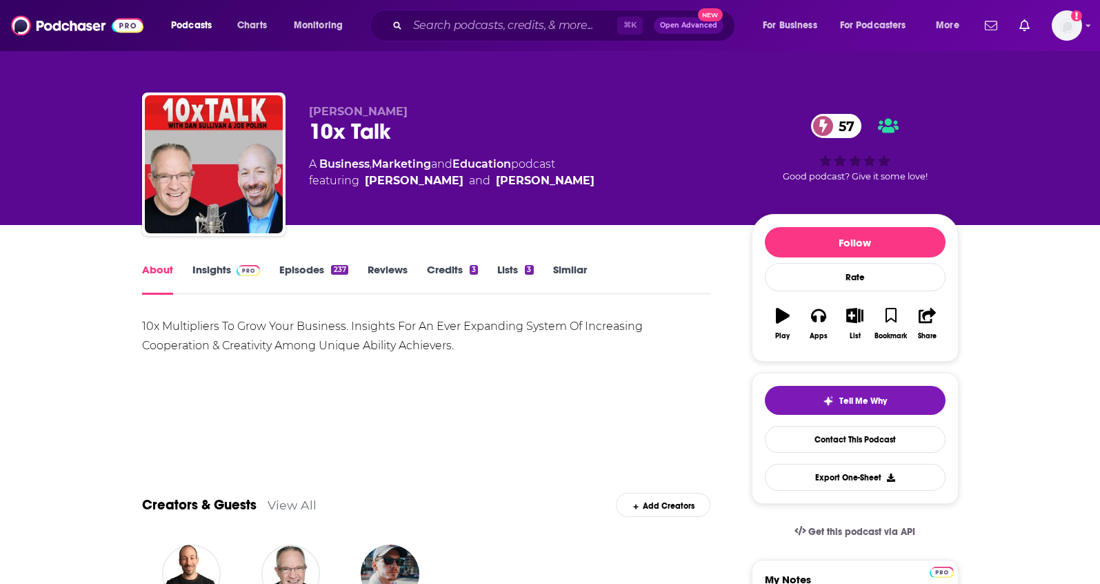
click at [200, 271] on link "Insights" at bounding box center [226, 279] width 68 height 32
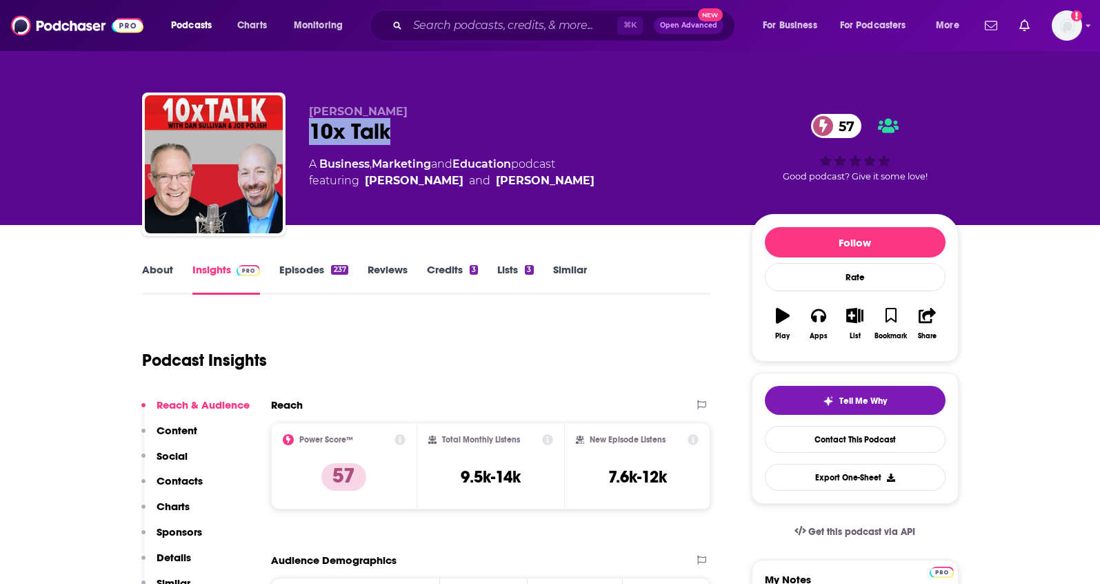
drag, startPoint x: 385, startPoint y: 134, endPoint x: 308, endPoint y: 137, distance: 77.3
click at [309, 137] on div "10x Talk 57" at bounding box center [519, 131] width 421 height 27
copy h2 "10x Talk"
drag, startPoint x: 386, startPoint y: 112, endPoint x: 310, endPoint y: 110, distance: 75.9
click at [310, 110] on p "Joe Polish" at bounding box center [519, 111] width 421 height 13
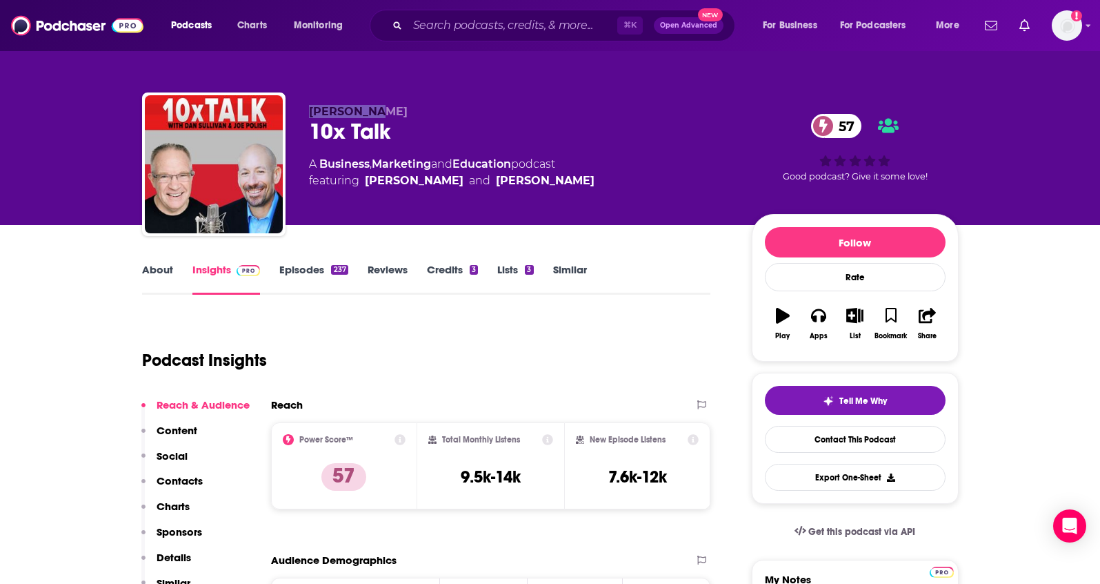
copy span "Joe Polish"
click at [180, 479] on p "Contacts" at bounding box center [180, 480] width 46 height 13
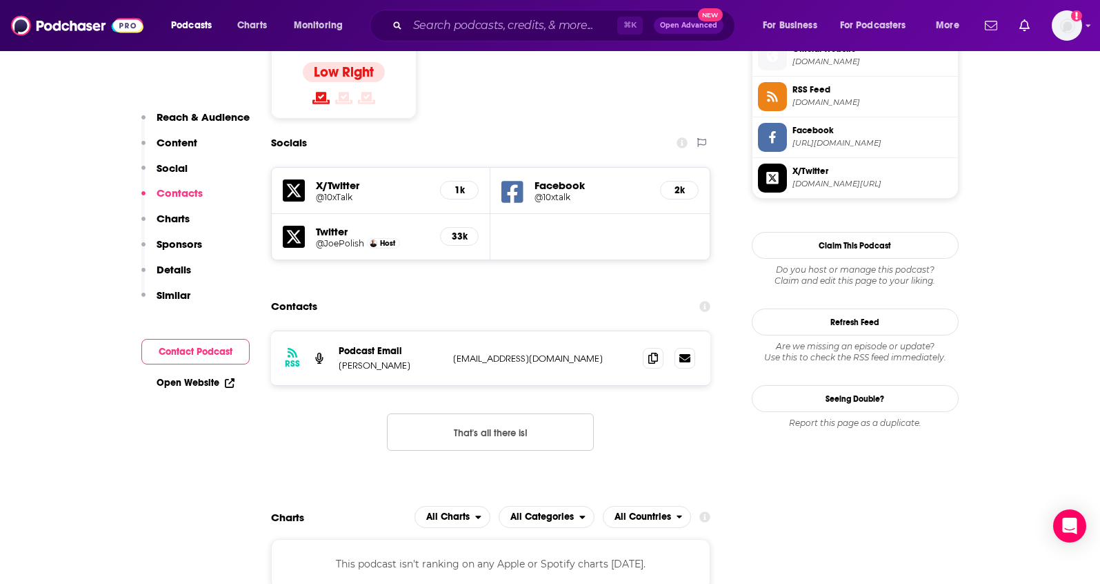
scroll to position [1166, 0]
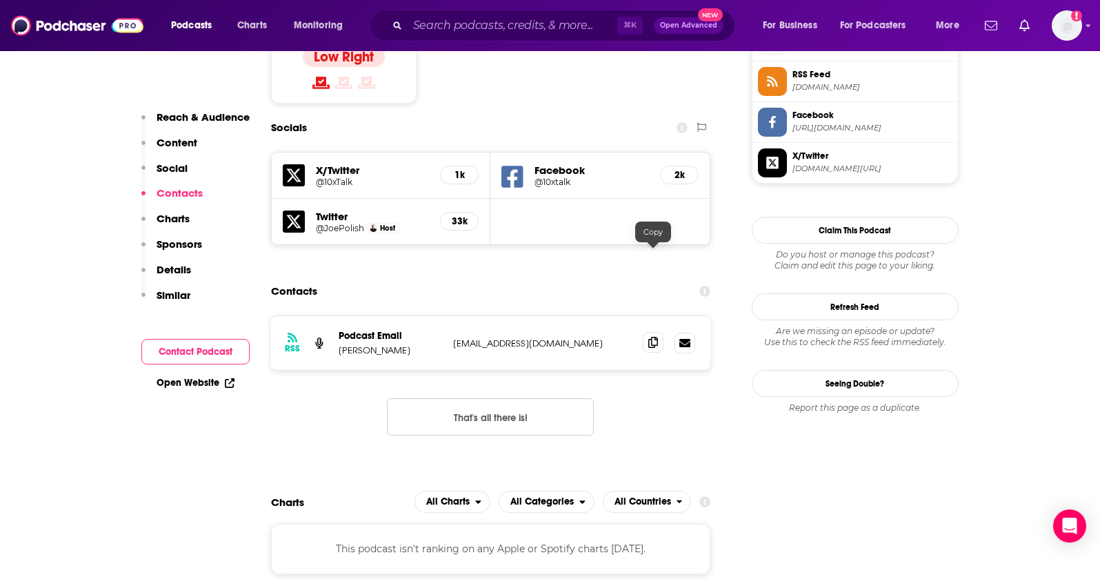
click at [653, 337] on icon at bounding box center [653, 342] width 10 height 11
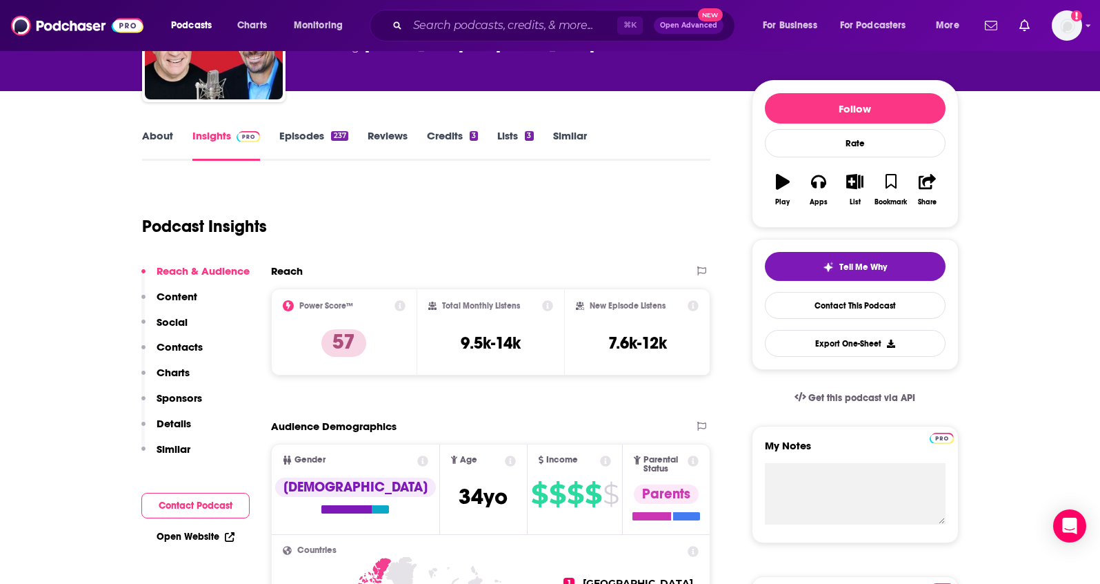
scroll to position [121, 0]
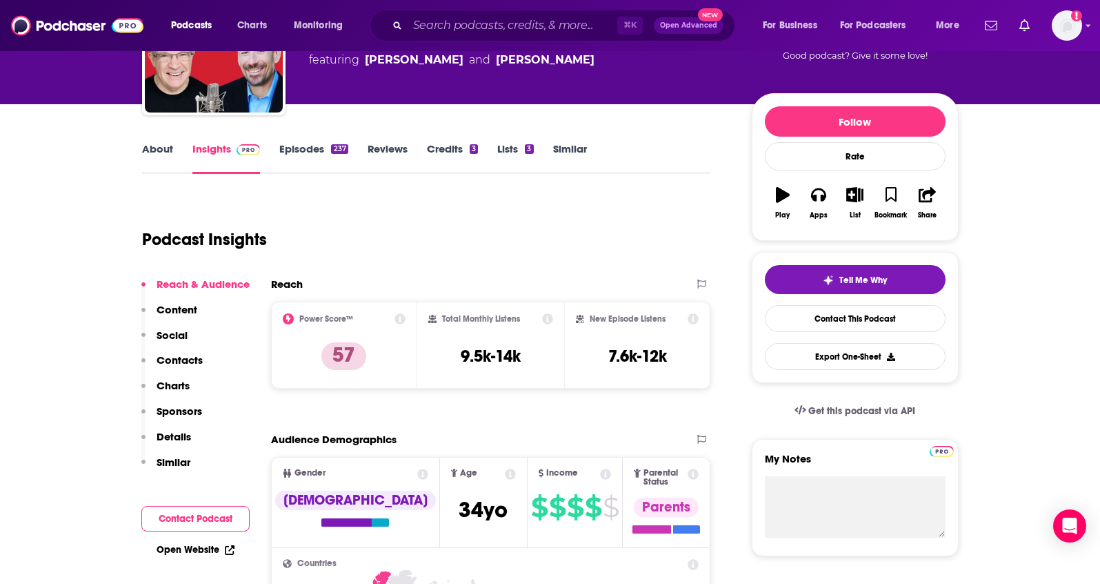
click at [393, 150] on link "Reviews" at bounding box center [388, 158] width 40 height 32
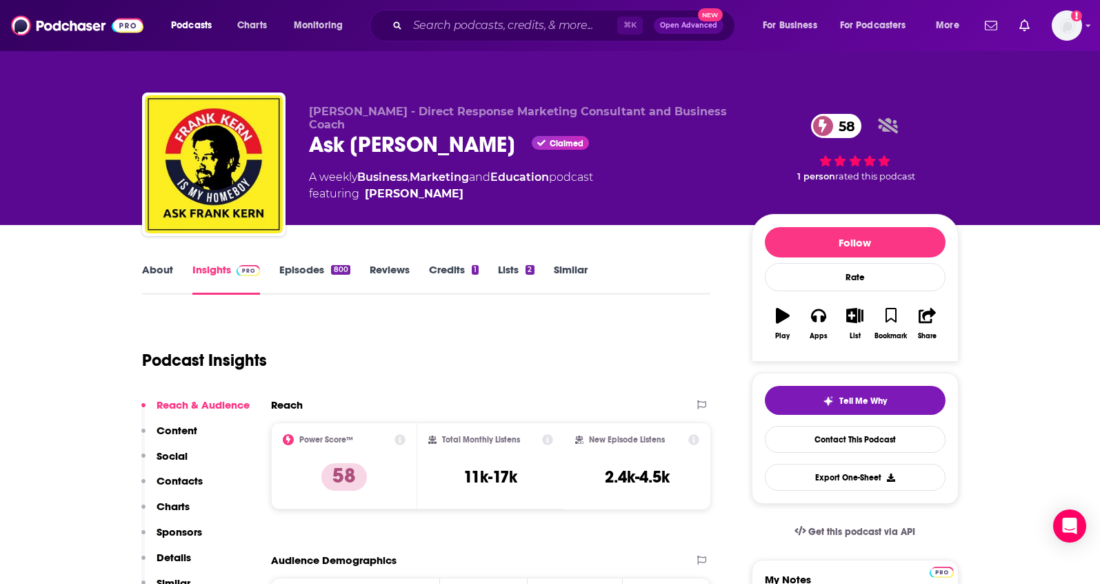
click at [163, 270] on link "About" at bounding box center [157, 279] width 31 height 32
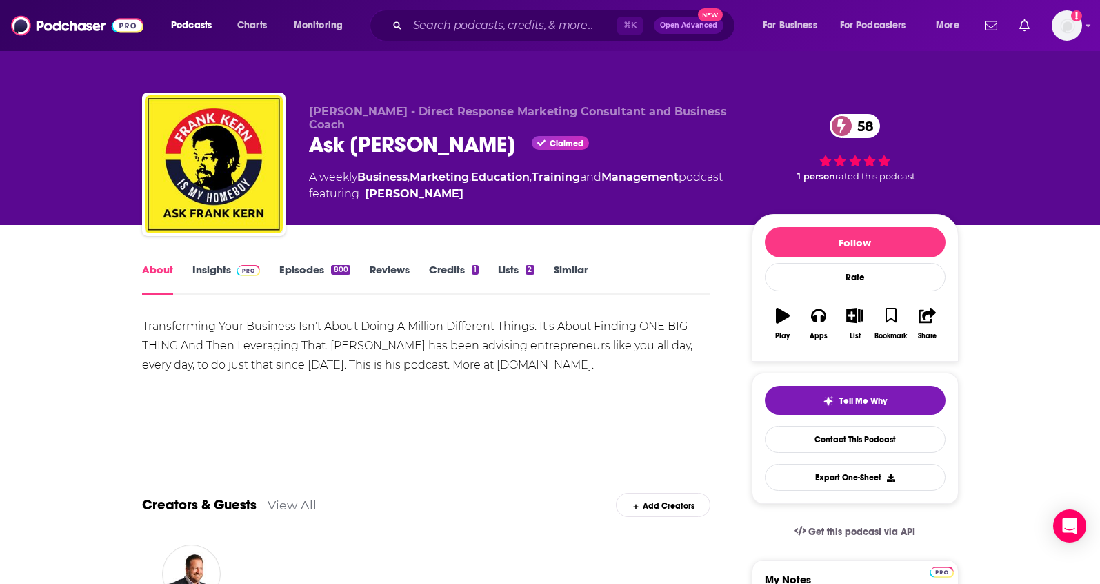
click at [201, 268] on link "Insights" at bounding box center [226, 279] width 68 height 32
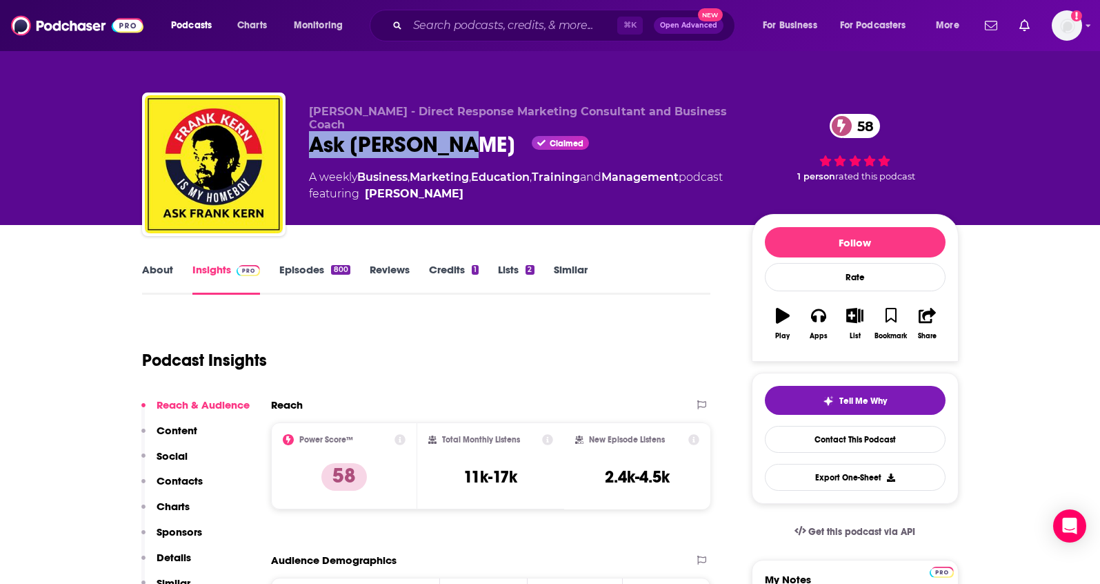
drag, startPoint x: 459, startPoint y: 133, endPoint x: 312, endPoint y: 133, distance: 146.2
click at [312, 133] on div "Ask [PERSON_NAME] Claimed 58" at bounding box center [519, 144] width 421 height 27
copy h2 "Ask [PERSON_NAME]"
click at [176, 482] on p "Contacts" at bounding box center [180, 480] width 46 height 13
click at [293, 268] on link "Episodes 800" at bounding box center [314, 279] width 70 height 32
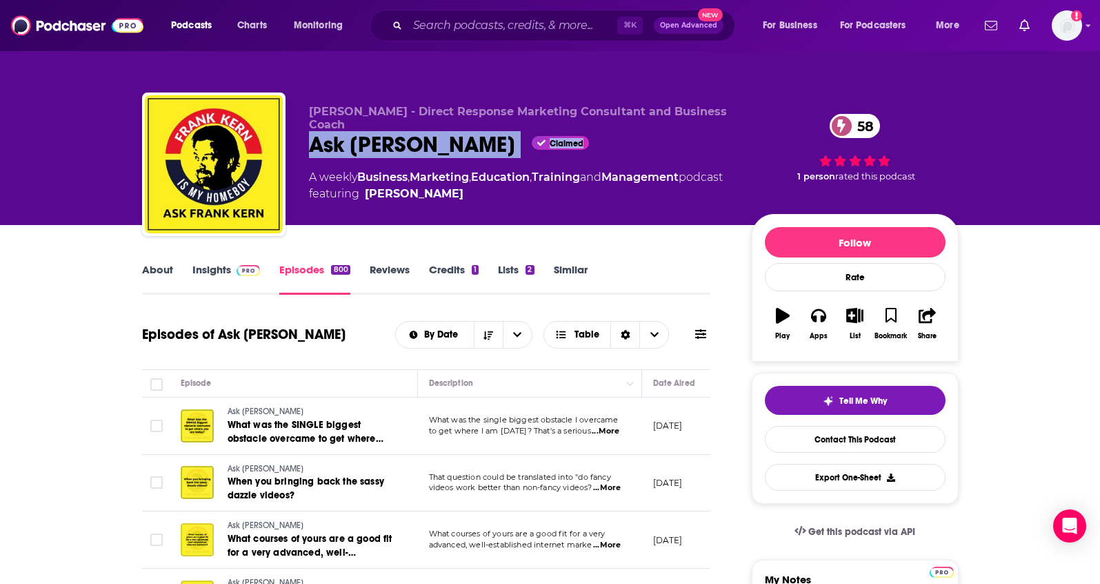
drag, startPoint x: 466, startPoint y: 141, endPoint x: 309, endPoint y: 134, distance: 157.4
click at [309, 134] on div "Ask [PERSON_NAME] Claimed 58" at bounding box center [519, 144] width 421 height 27
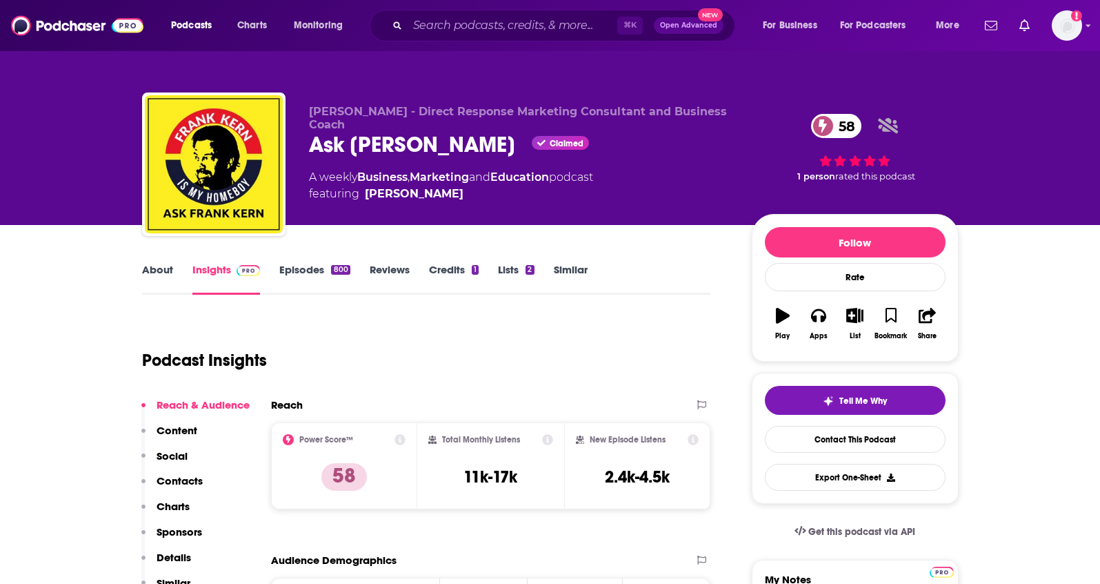
click at [187, 546] on button "Sponsors" at bounding box center [171, 538] width 61 height 26
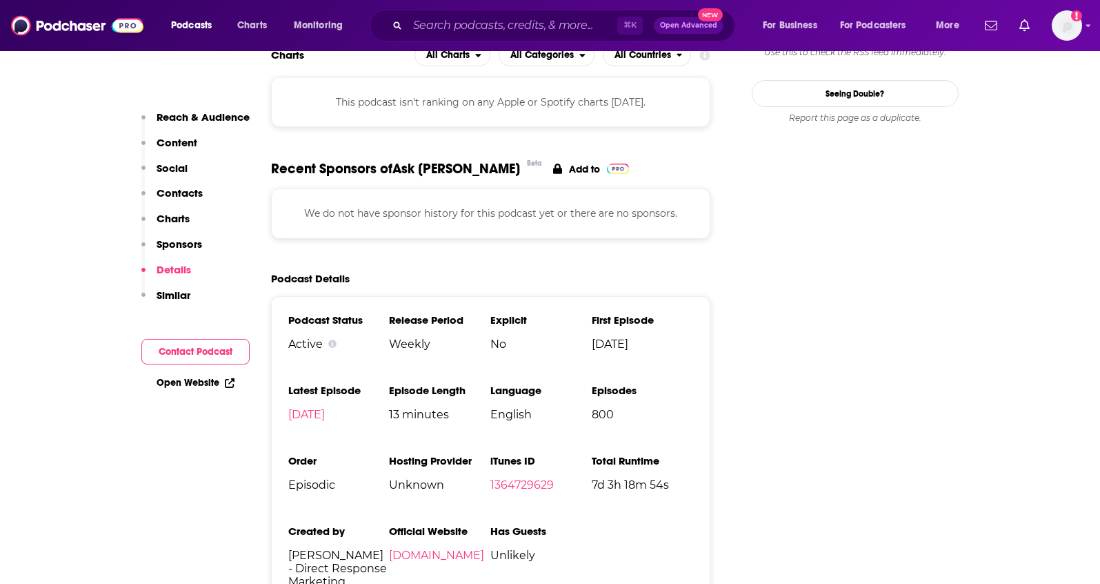
scroll to position [1562, 0]
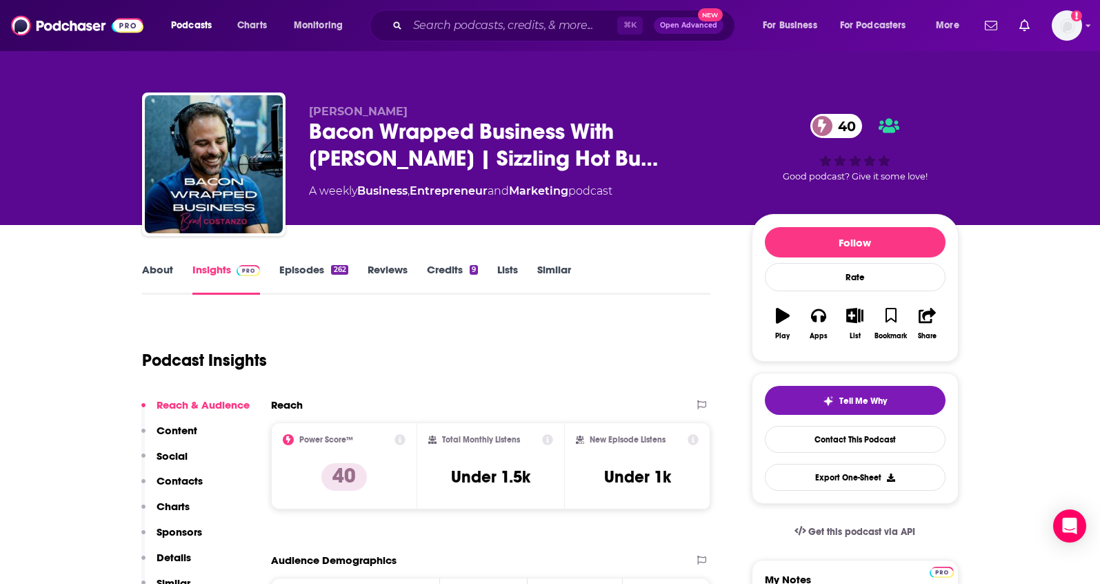
click at [161, 269] on link "About" at bounding box center [157, 279] width 31 height 32
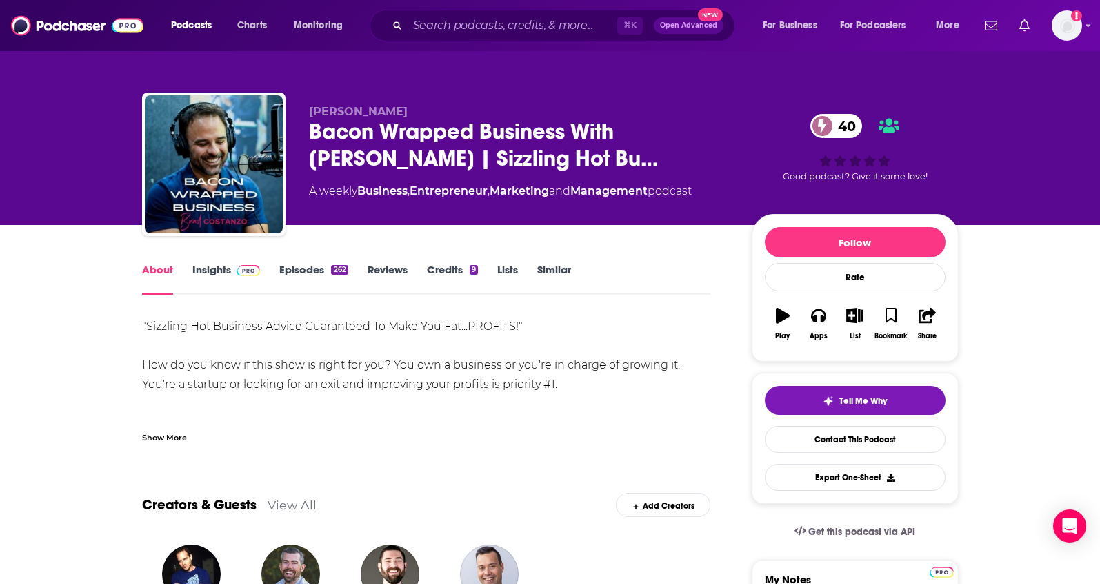
click at [159, 428] on div "Show More" at bounding box center [426, 431] width 569 height 23
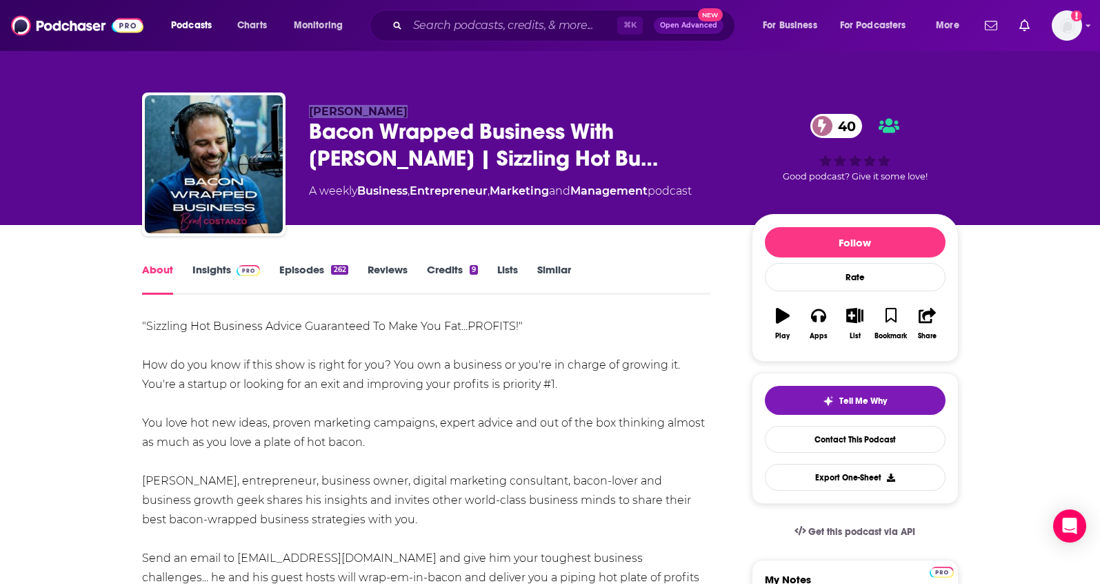
drag, startPoint x: 410, startPoint y: 114, endPoint x: 306, endPoint y: 110, distance: 103.5
copy span "[PERSON_NAME]"
click at [201, 272] on link "Insights" at bounding box center [226, 279] width 68 height 32
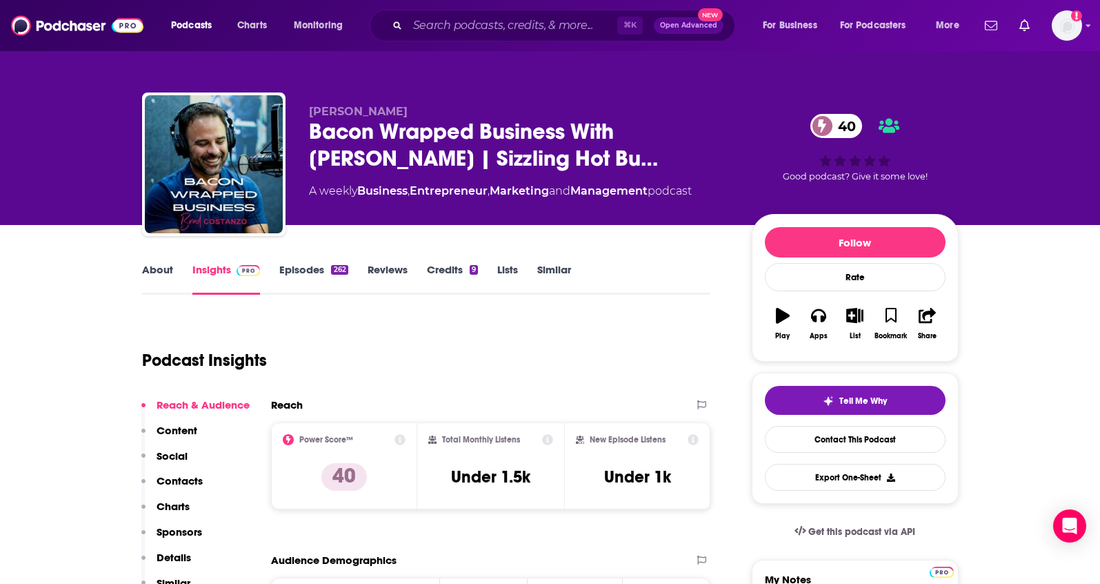
click at [168, 481] on p "Contacts" at bounding box center [180, 480] width 46 height 13
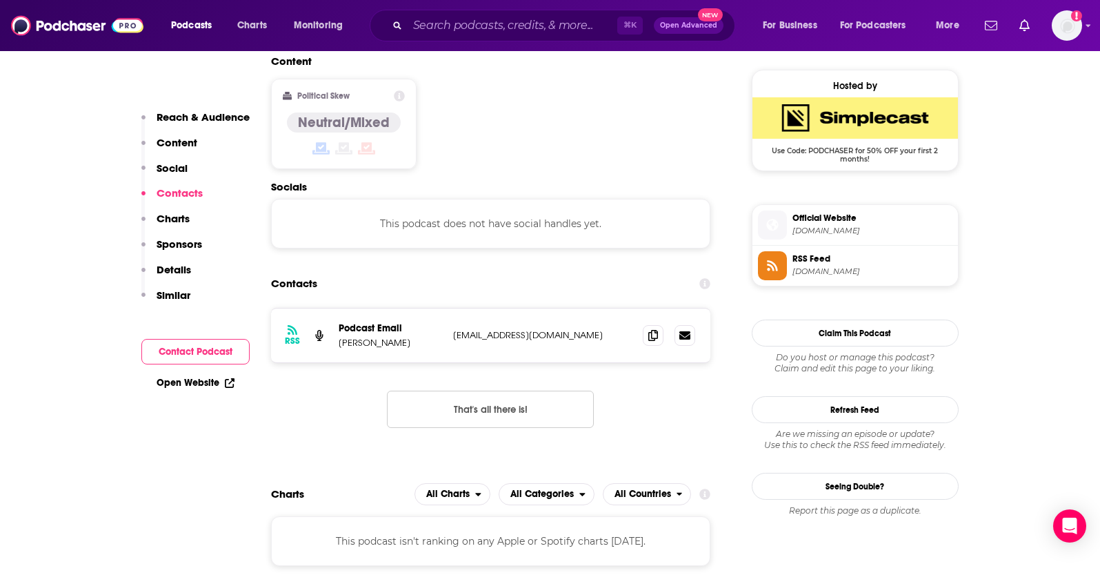
scroll to position [1109, 0]
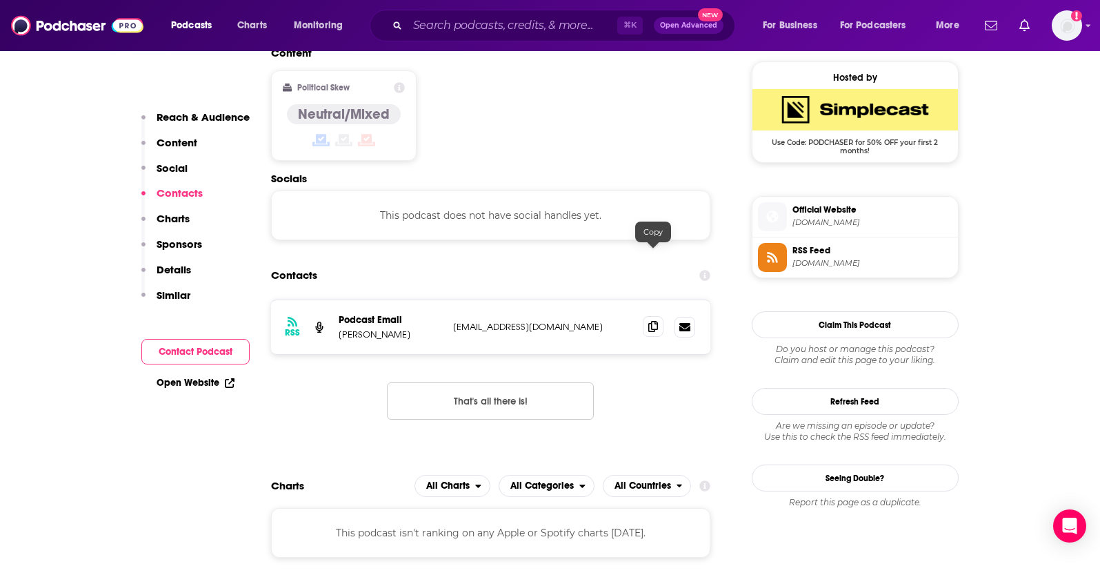
click at [655, 321] on icon at bounding box center [653, 326] width 10 height 11
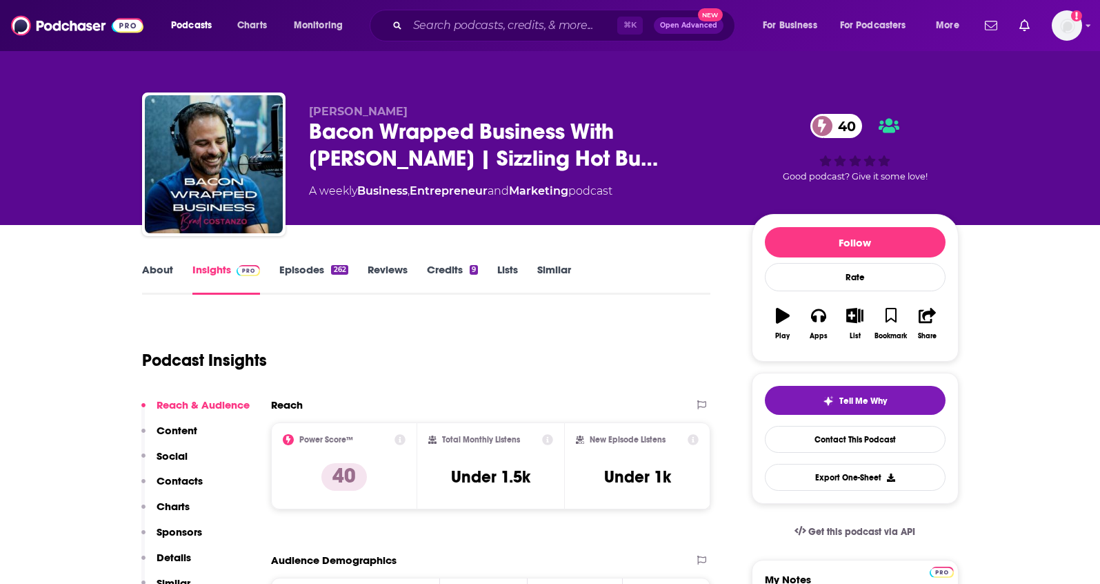
click at [185, 547] on button "Sponsors" at bounding box center [171, 538] width 61 height 26
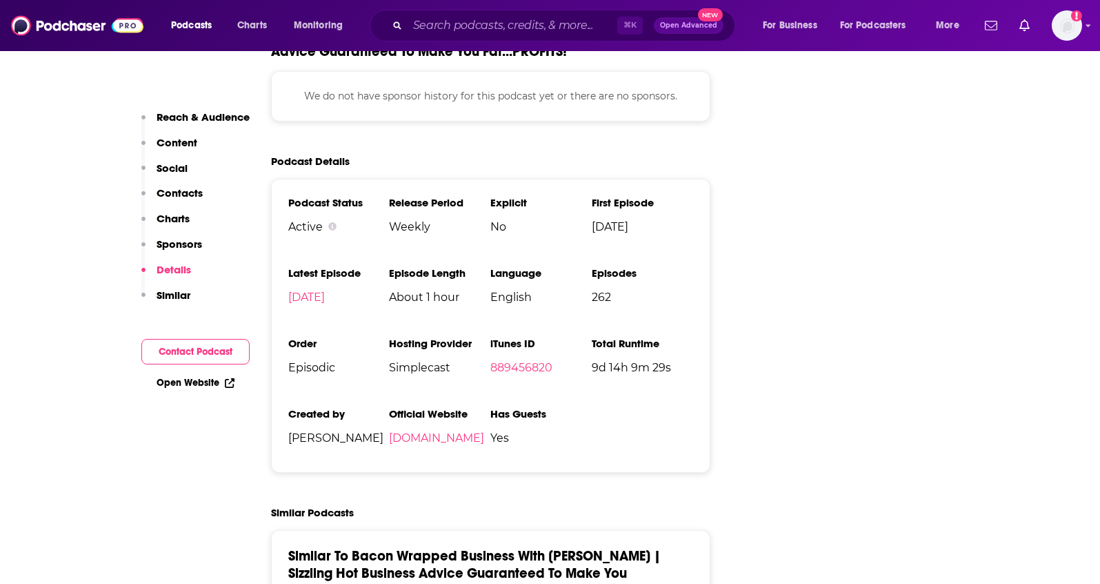
scroll to position [1703, 0]
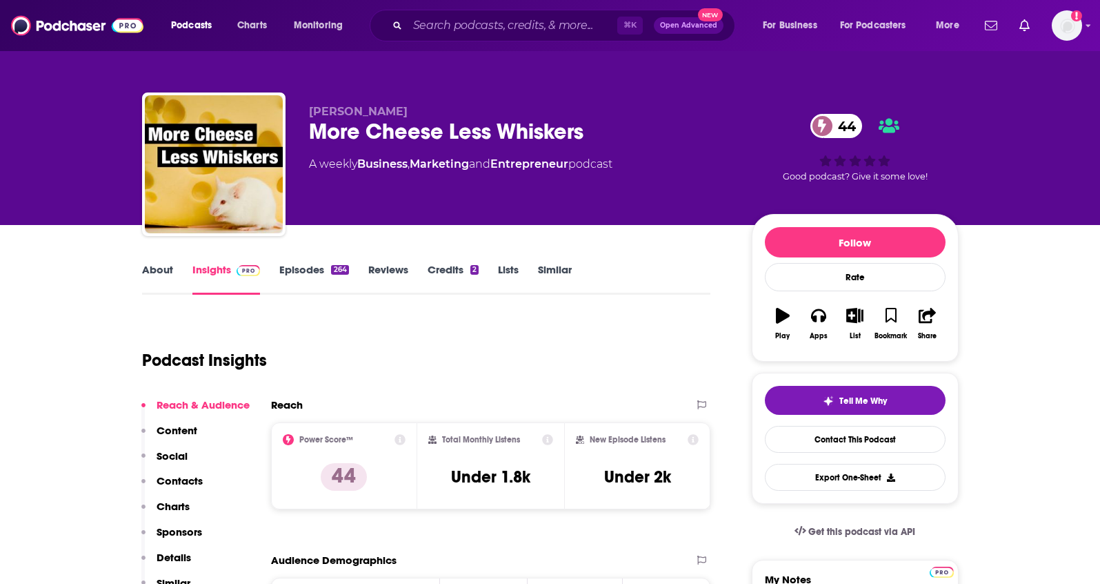
click at [159, 270] on link "About" at bounding box center [157, 279] width 31 height 32
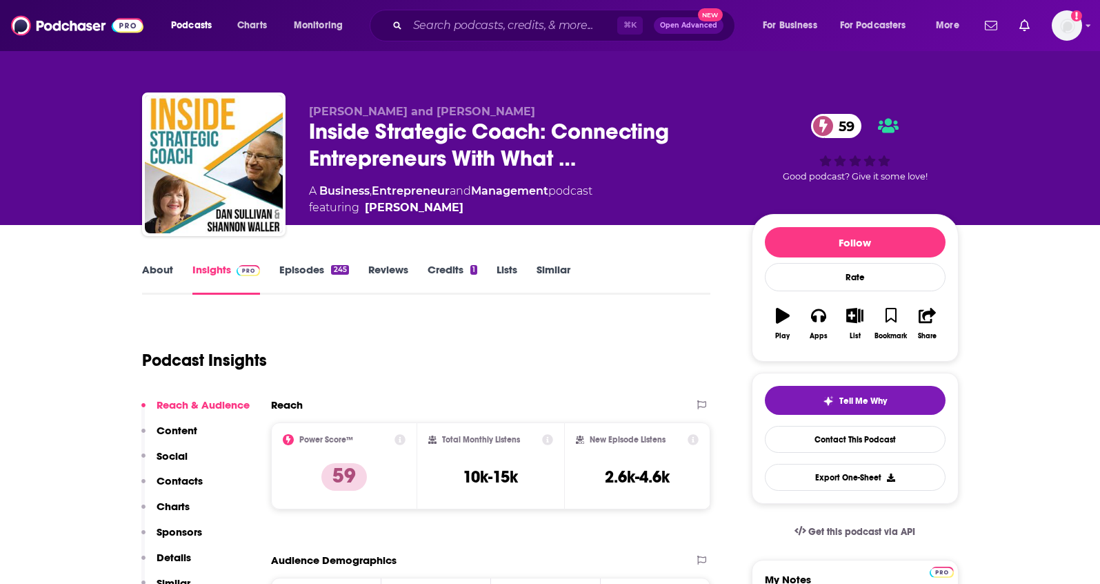
click at [154, 268] on link "About" at bounding box center [157, 279] width 31 height 32
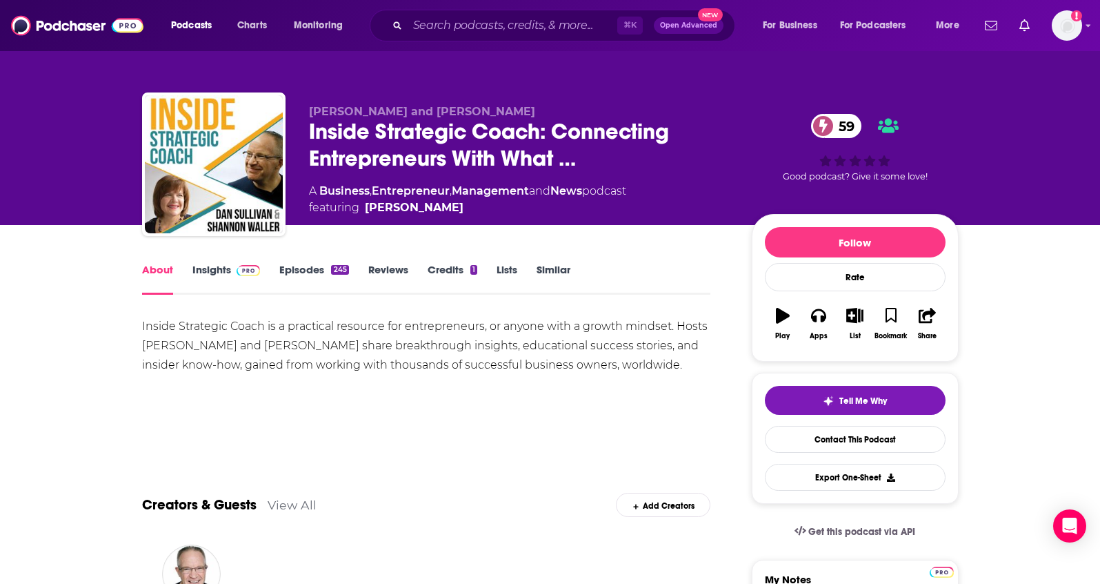
click at [225, 273] on link "Insights" at bounding box center [226, 279] width 68 height 32
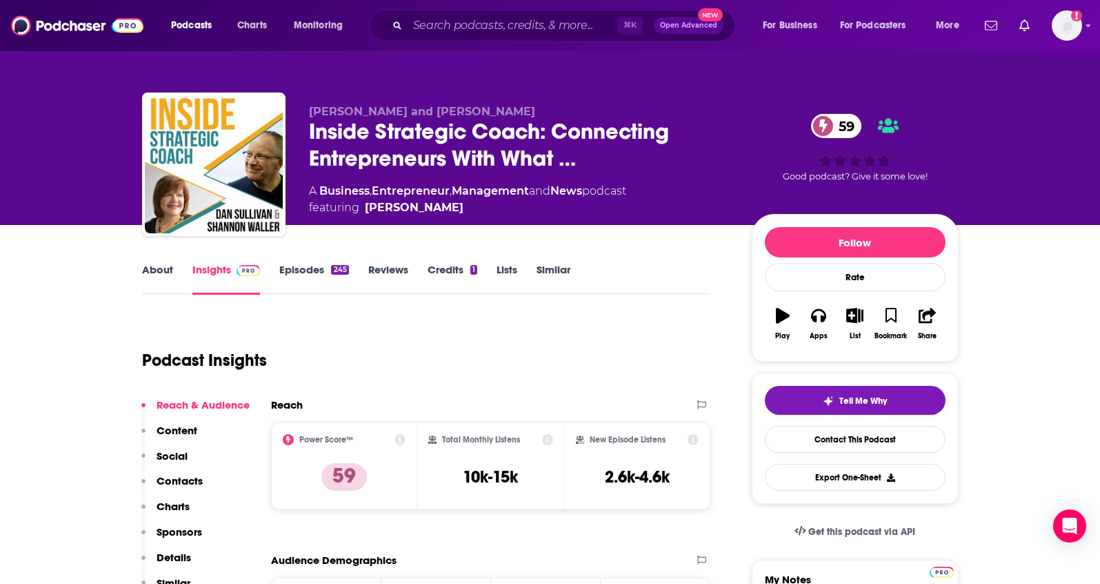
click at [193, 479] on p "Contacts" at bounding box center [180, 480] width 46 height 13
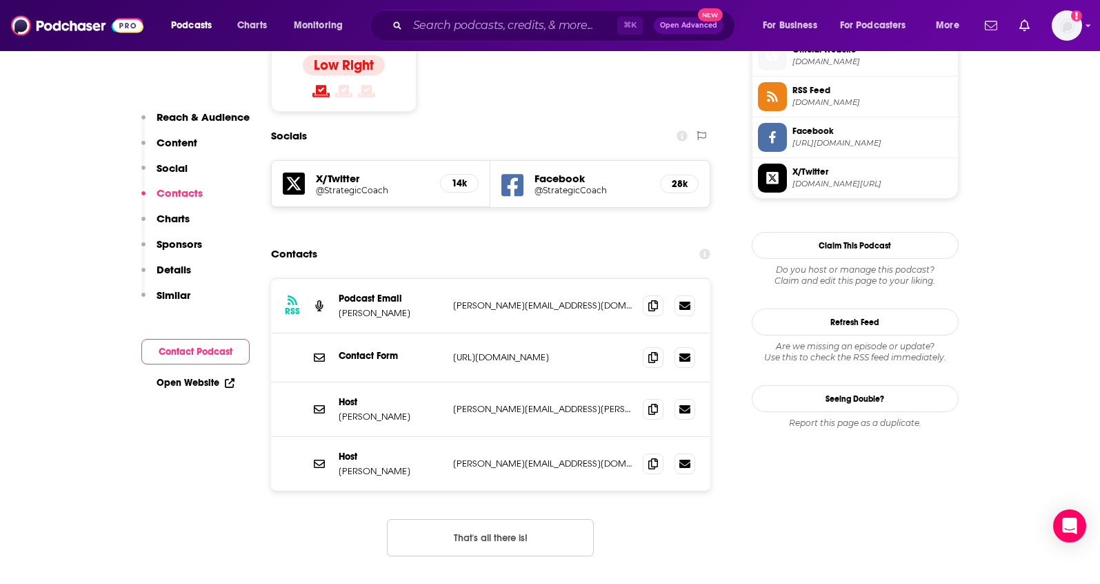
scroll to position [1137, 0]
click at [648, 298] on icon at bounding box center [653, 303] width 10 height 11
click at [644, 397] on span at bounding box center [653, 407] width 21 height 21
click at [645, 452] on div at bounding box center [669, 462] width 52 height 21
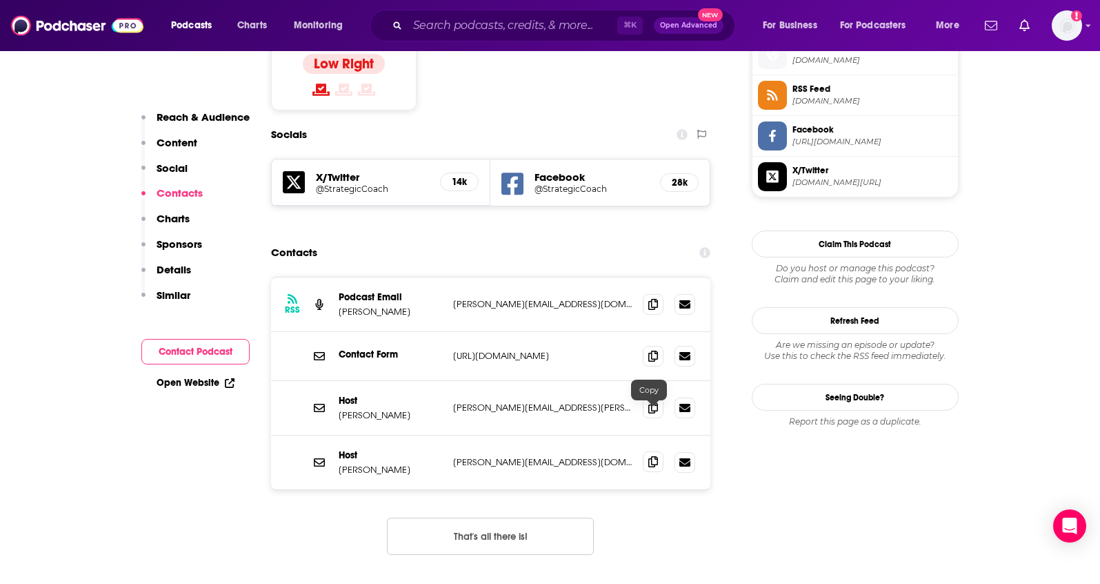
click at [645, 451] on span at bounding box center [653, 461] width 21 height 21
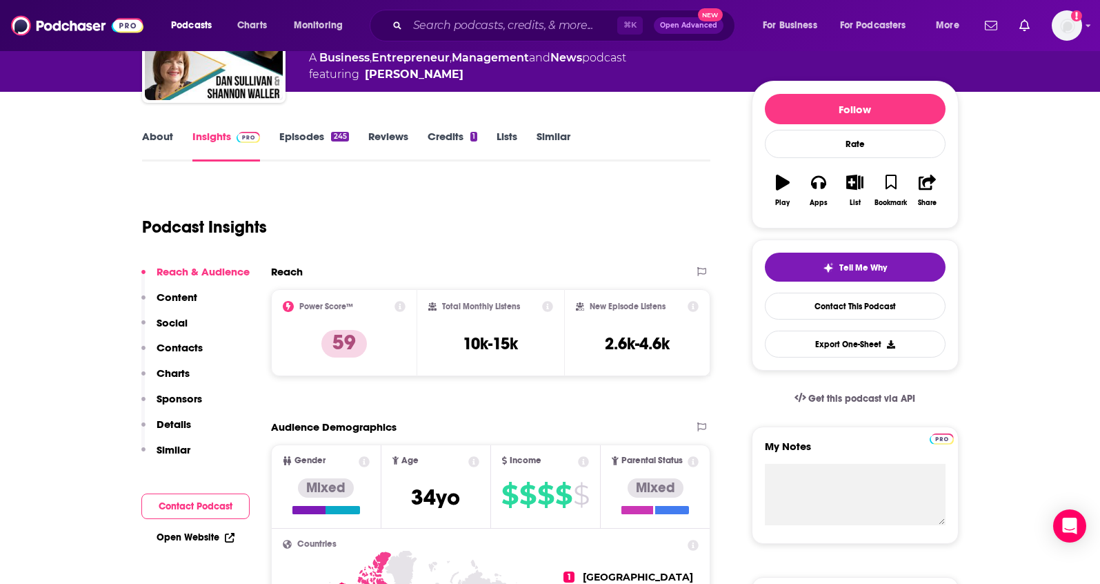
scroll to position [0, 0]
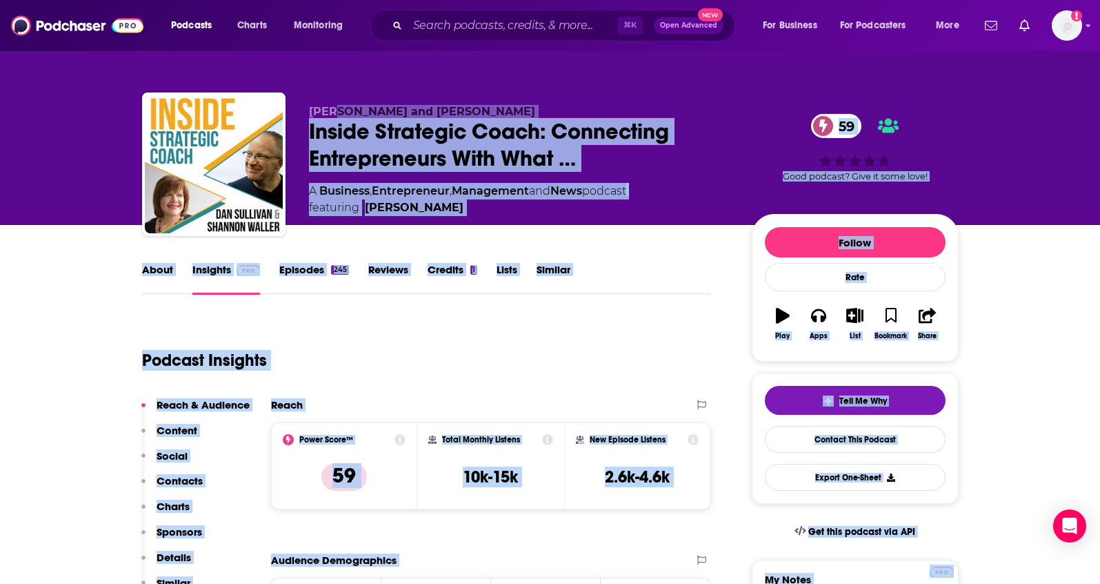
drag, startPoint x: 533, startPoint y: 113, endPoint x: 322, endPoint y: 114, distance: 211.1
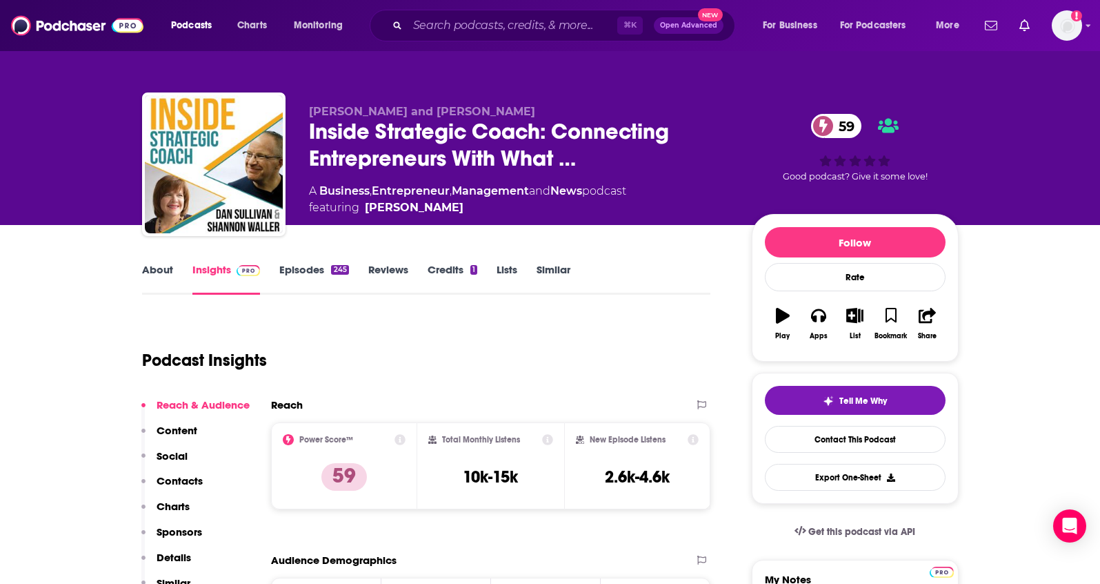
click at [301, 84] on div "Dan Sullivan and Shannon Waller Inside Strategic Coach: Connecting Entrepreneur…" at bounding box center [550, 150] width 837 height 149
drag, startPoint x: 302, startPoint y: 103, endPoint x: 505, endPoint y: 110, distance: 202.9
click at [505, 110] on div "Dan Sullivan and Shannon Waller Inside Strategic Coach: Connecting Entrepreneur…" at bounding box center [550, 166] width 817 height 149
copy span "[PERSON_NAME] and [PERSON_NAME]"
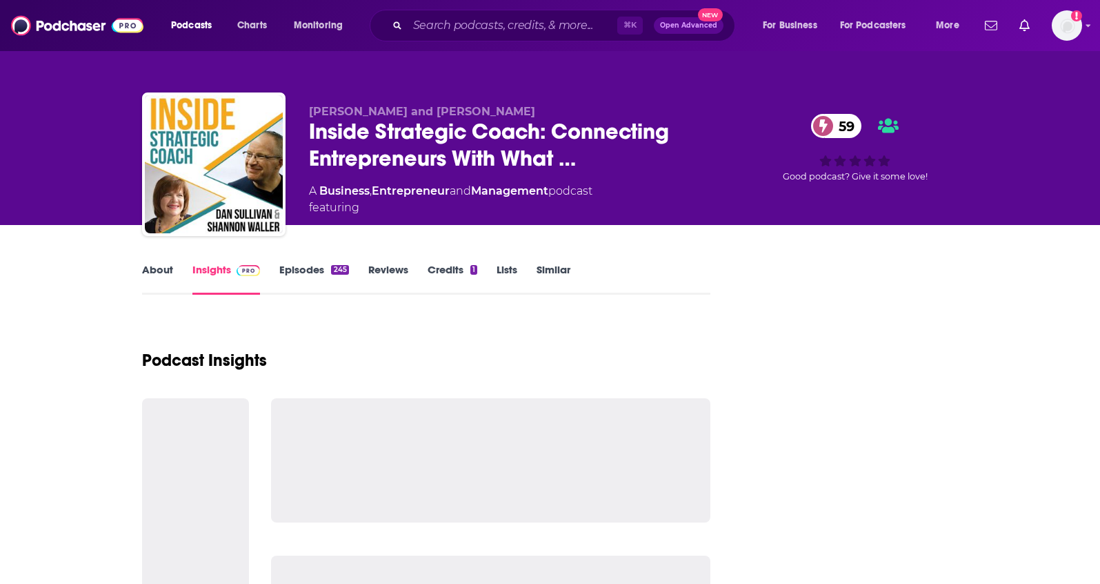
click at [454, 270] on link "Credits 1" at bounding box center [453, 279] width 50 height 32
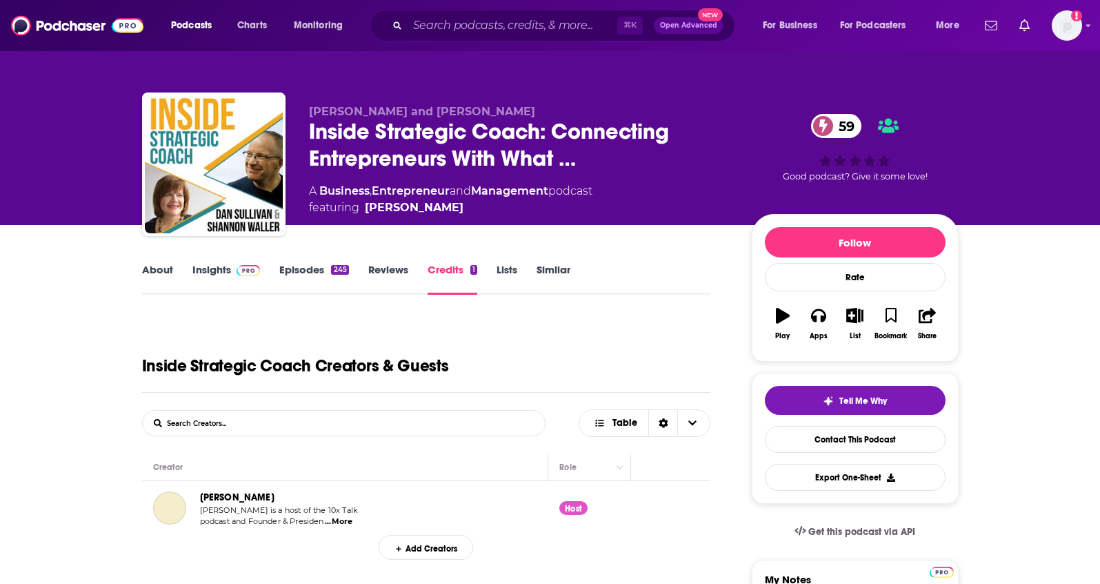
click at [544, 269] on link "Similar" at bounding box center [554, 279] width 34 height 32
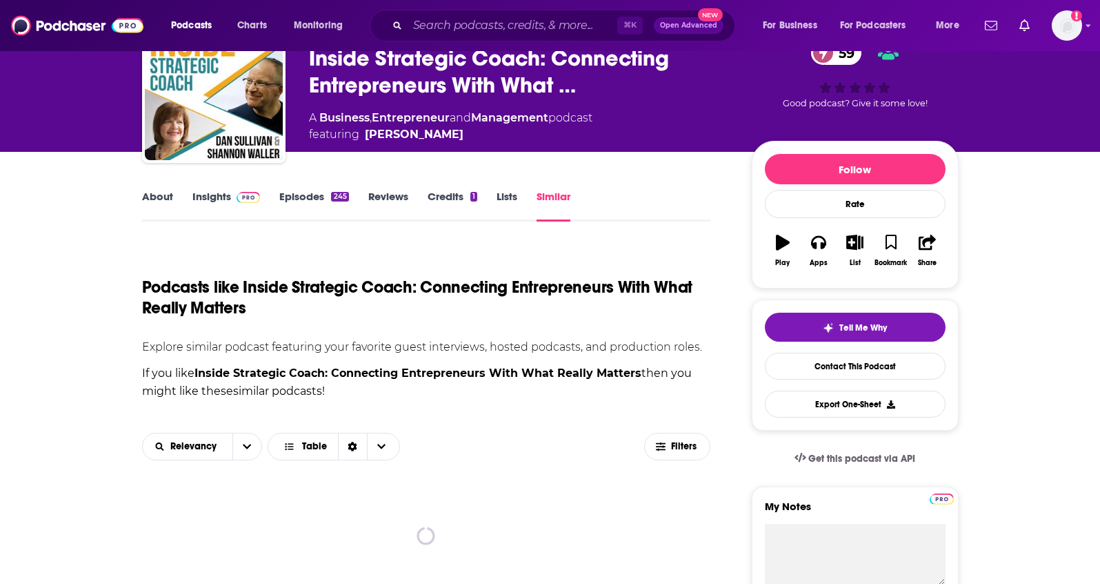
scroll to position [250, 0]
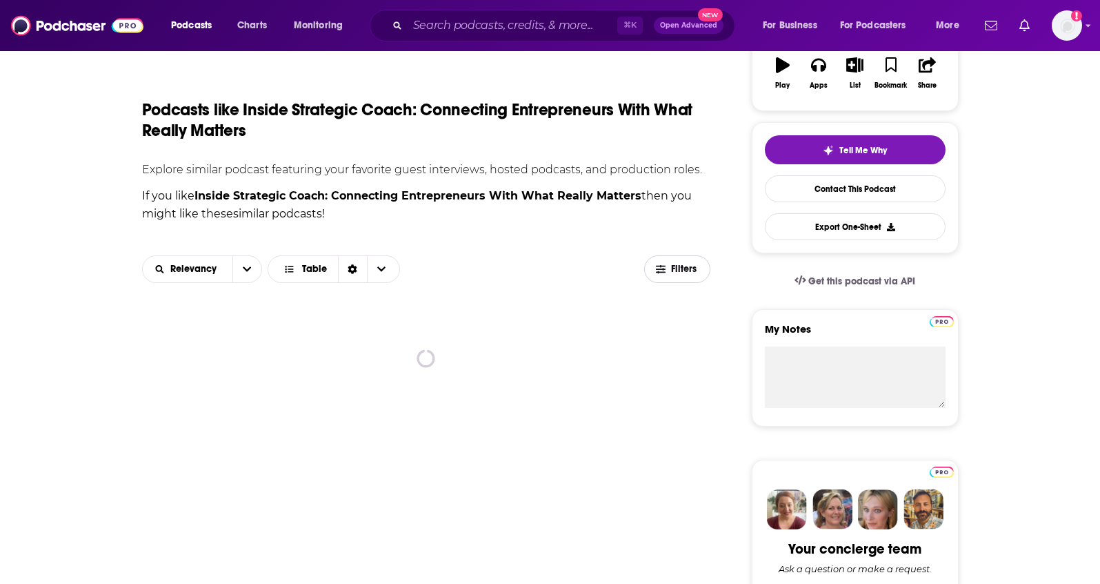
click at [668, 272] on span "Filters" at bounding box center [677, 269] width 65 height 10
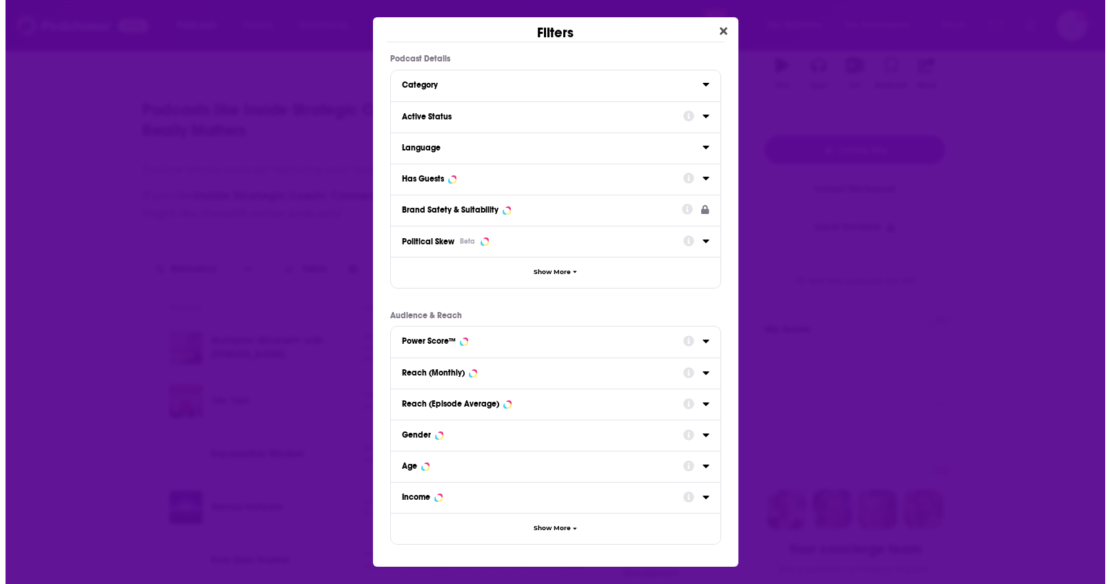
scroll to position [0, 0]
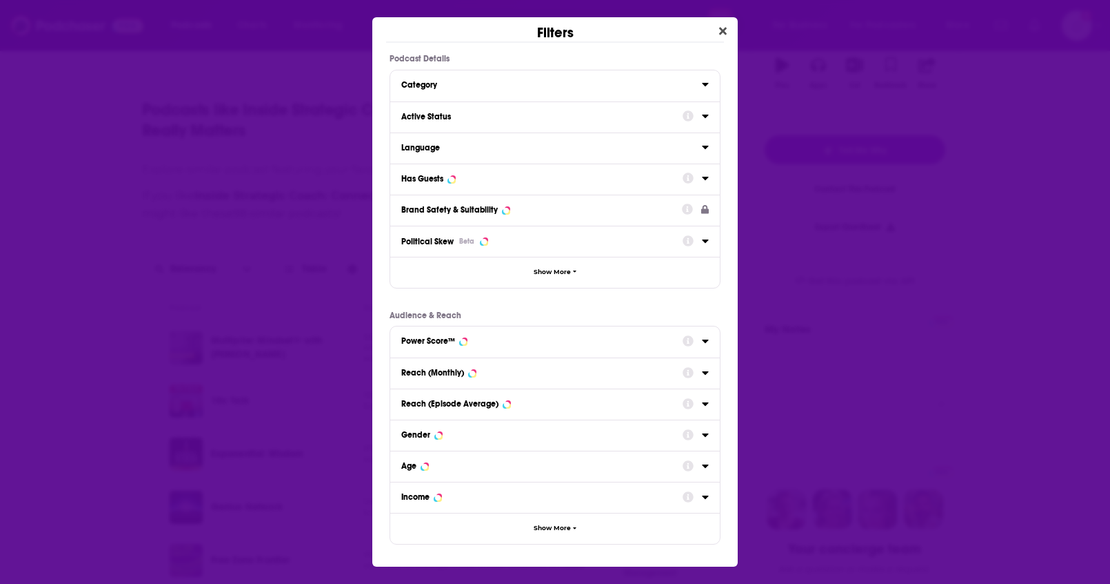
click at [466, 378] on button "Reach (Monthly)" at bounding box center [541, 371] width 281 height 17
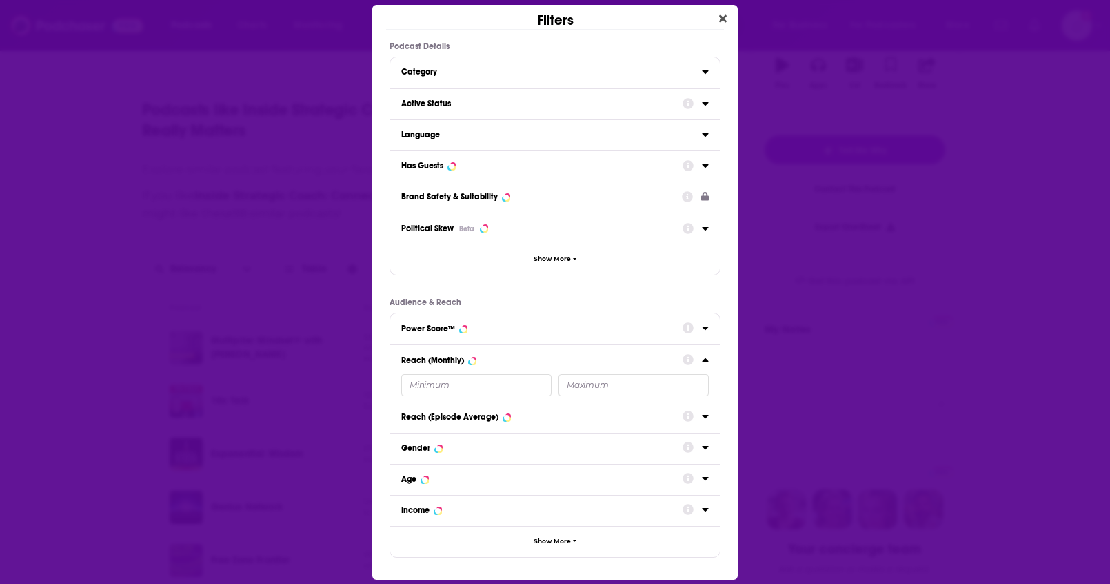
click at [457, 374] on input "Dialog" at bounding box center [476, 385] width 150 height 22
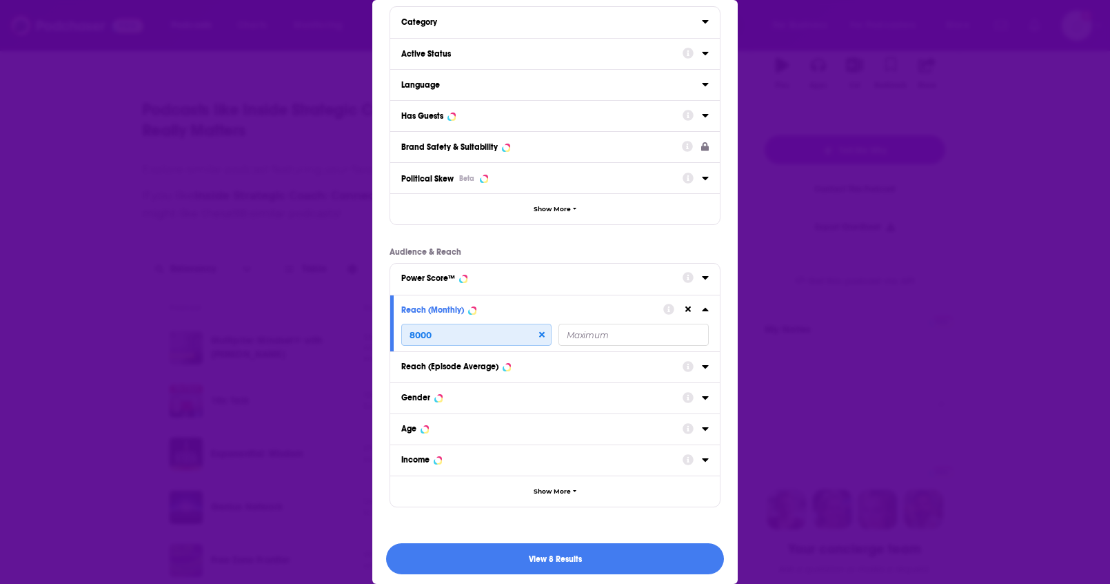
scroll to position [50, 0]
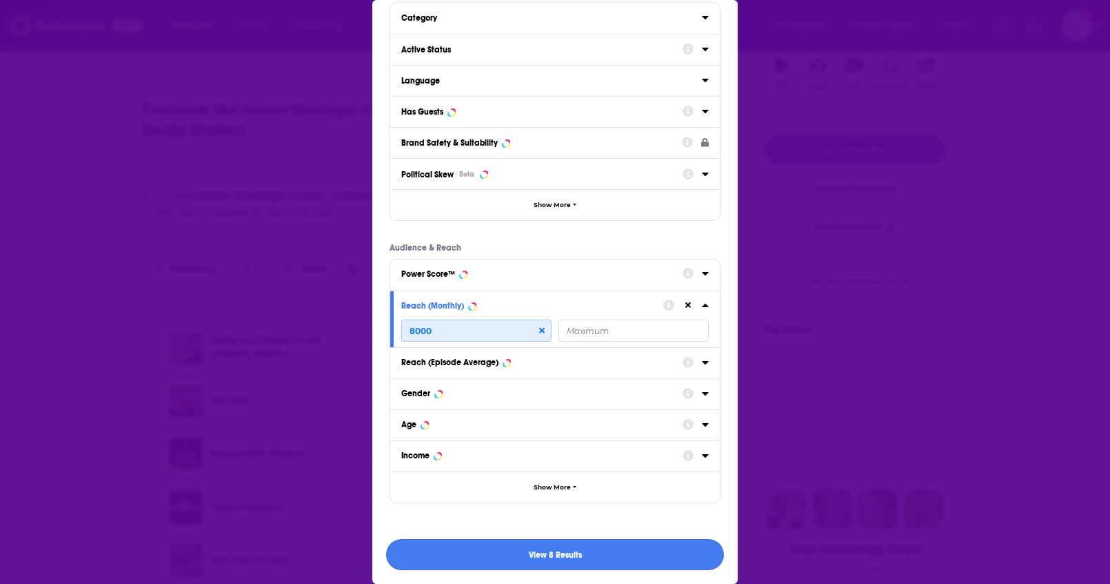
type input "8000"
click at [557, 548] on button "View 8 Results" at bounding box center [555, 554] width 338 height 31
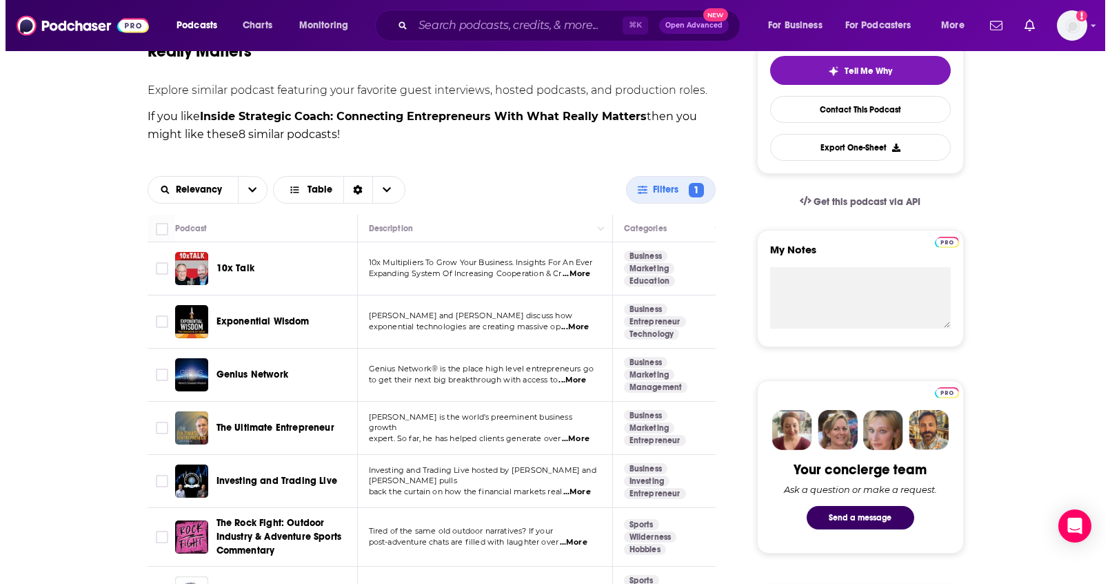
scroll to position [0, 0]
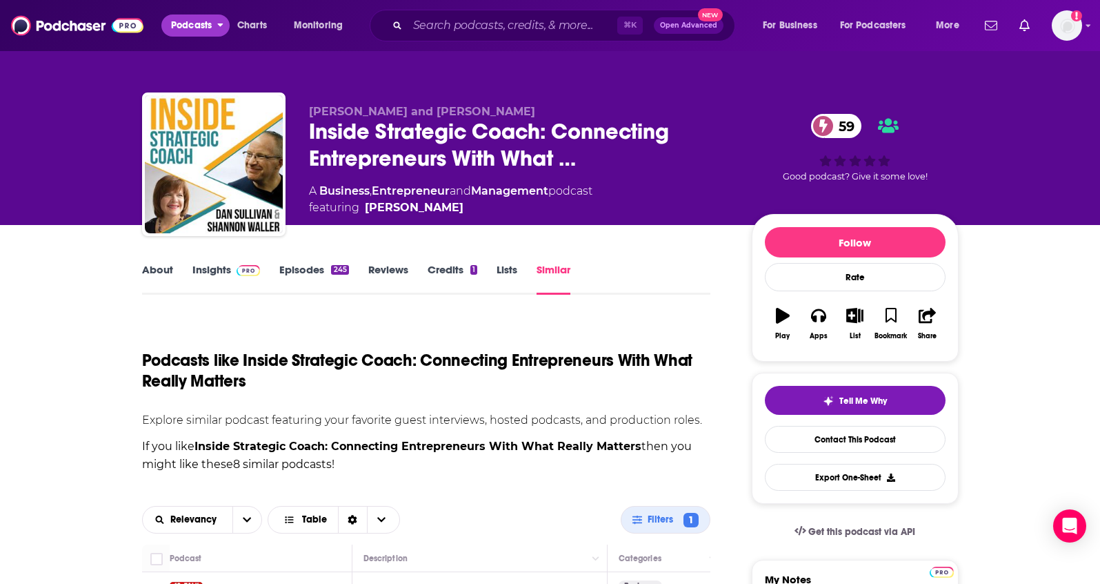
click at [190, 22] on span "Podcasts" at bounding box center [191, 25] width 41 height 19
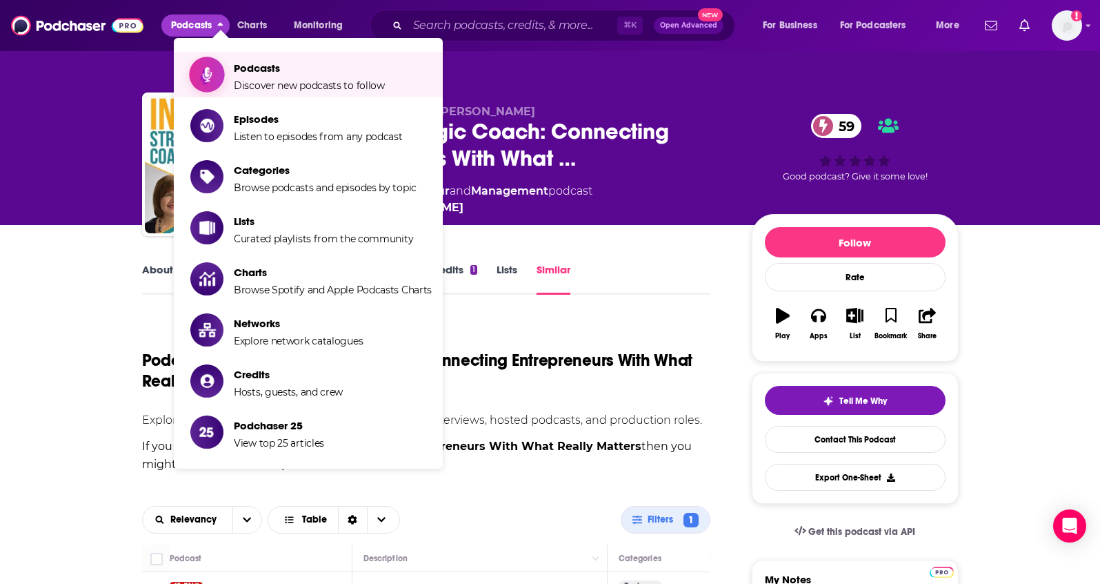
click at [236, 60] on span "Podcasts Discover new podcasts to follow" at bounding box center [309, 74] width 151 height 34
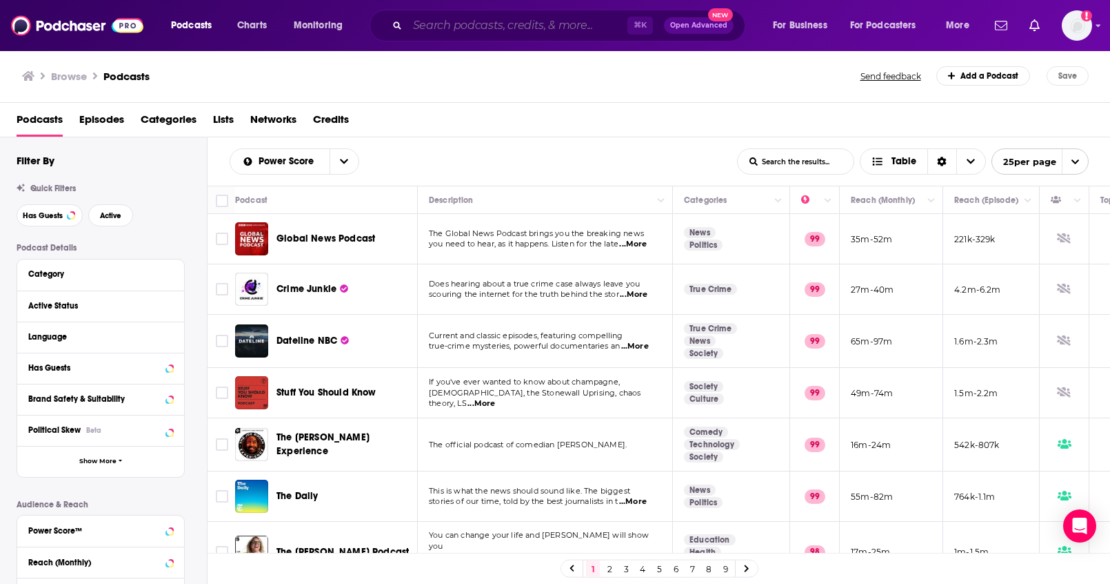
click at [454, 29] on input "Search podcasts, credits, & more..." at bounding box center [518, 25] width 220 height 22
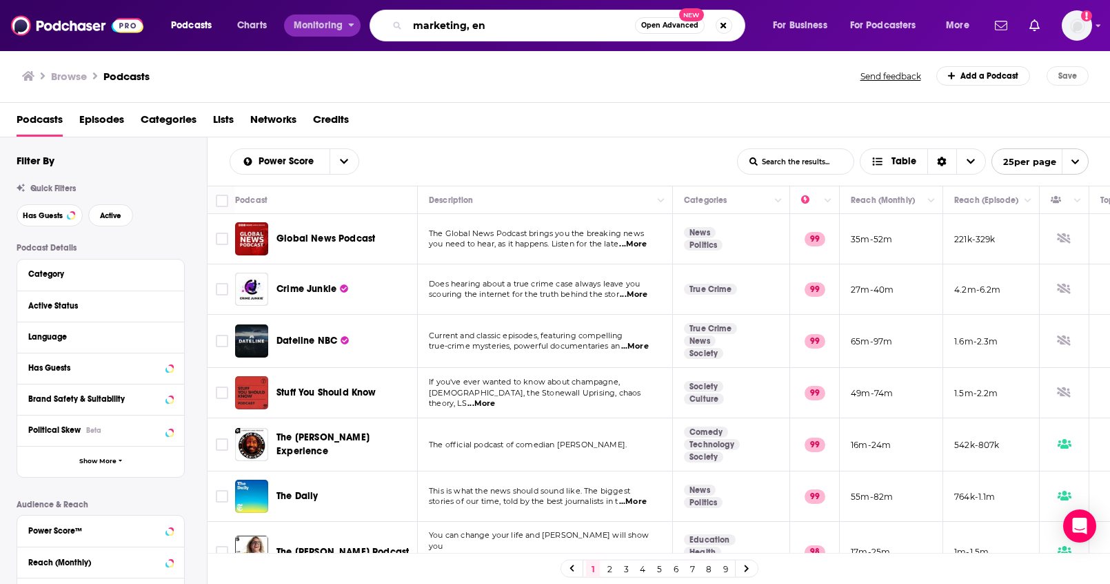
drag, startPoint x: 496, startPoint y: 26, endPoint x: 346, endPoint y: 17, distance: 150.6
click at [346, 17] on div "Podcasts Charts Monitoring marketing, en Open Advanced New For Business For Pod…" at bounding box center [571, 26] width 821 height 32
paste input "Business, Marketing, Entrepreneur"
drag, startPoint x: 464, startPoint y: 27, endPoint x: 353, endPoint y: 16, distance: 111.6
click at [353, 16] on div "Podcasts Charts Monitoring Business, Marketing, Entrepreneur Open Advanced New …" at bounding box center [571, 26] width 821 height 32
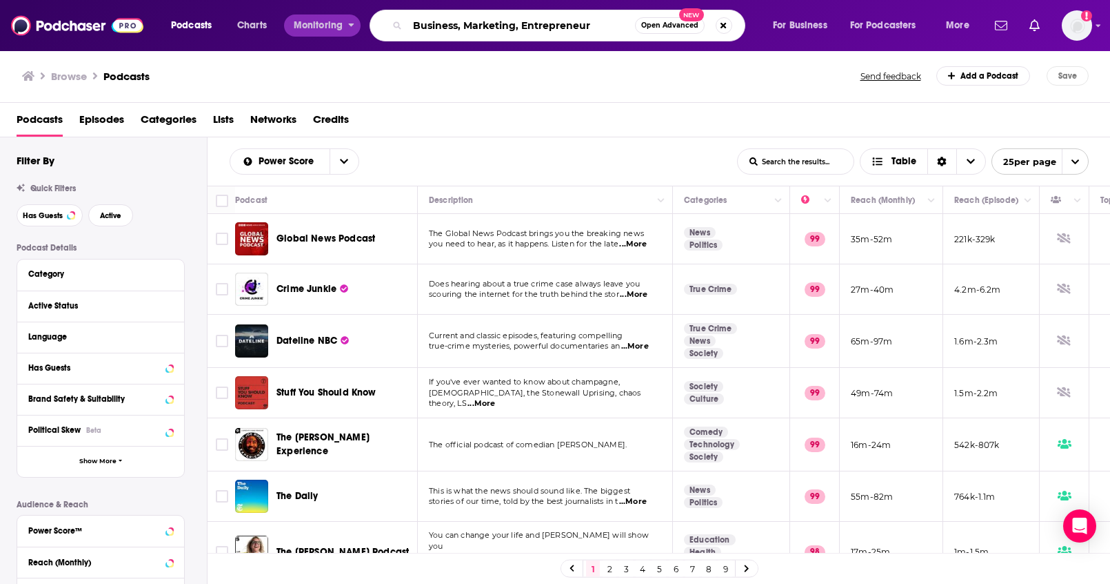
type input "Marketing, Entrepreneur"
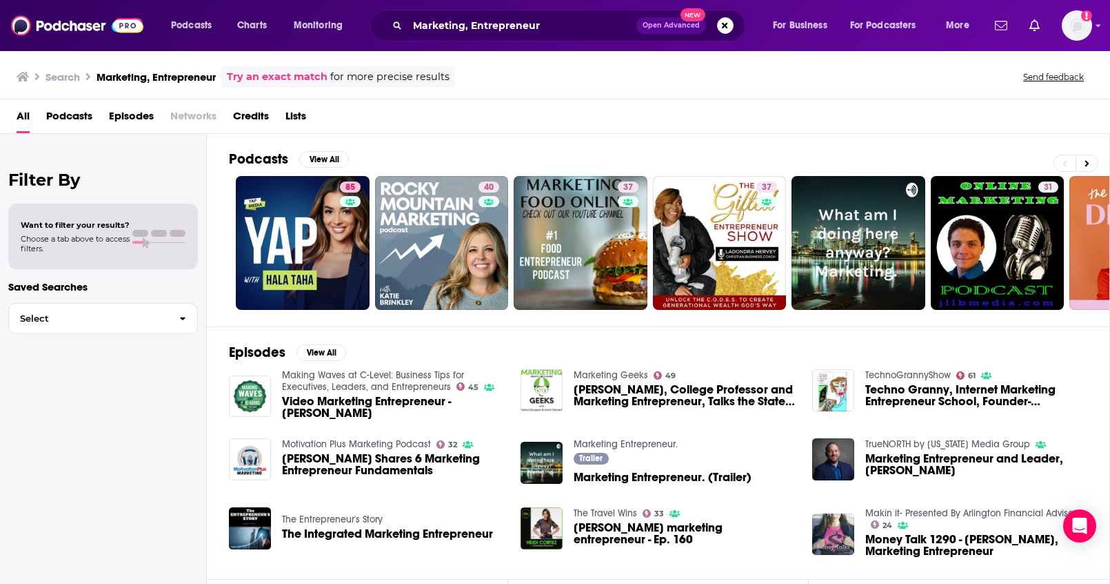
click at [79, 116] on span "Podcasts" at bounding box center [69, 119] width 46 height 28
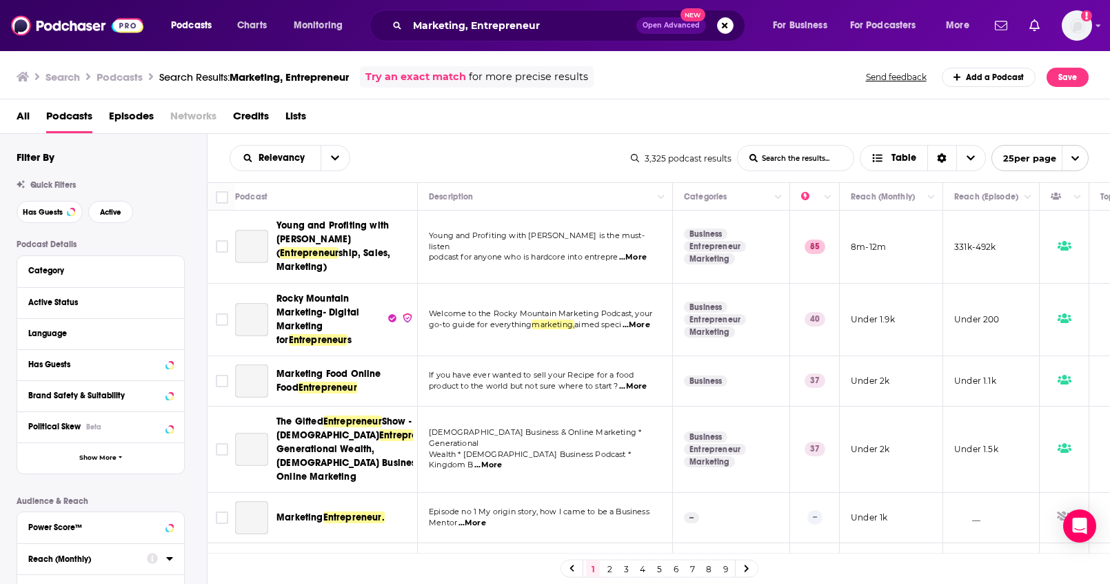
click at [109, 561] on div "Reach (Monthly)" at bounding box center [83, 559] width 110 height 10
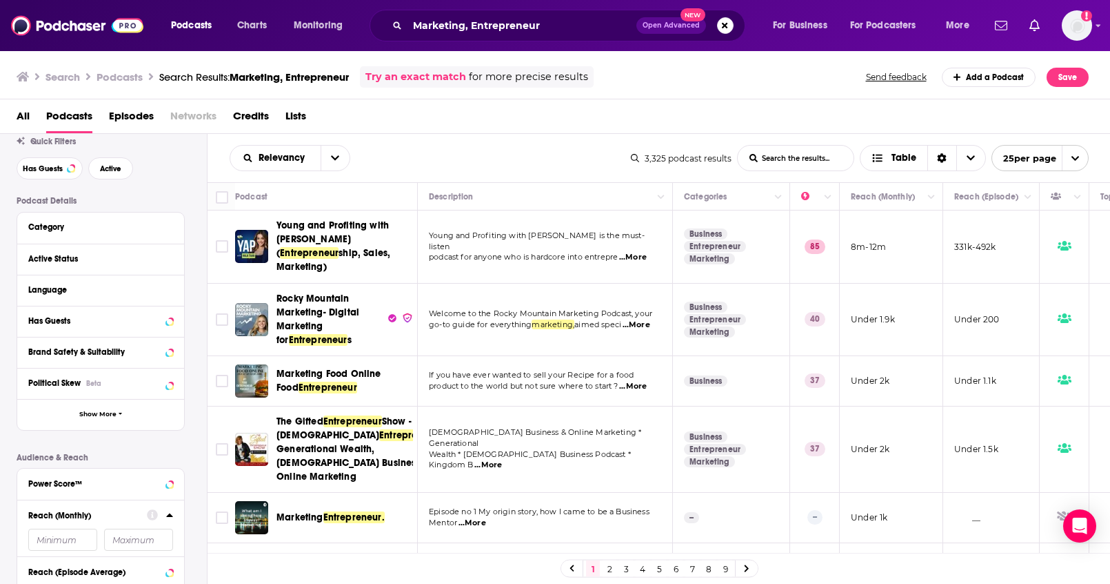
scroll to position [47, 0]
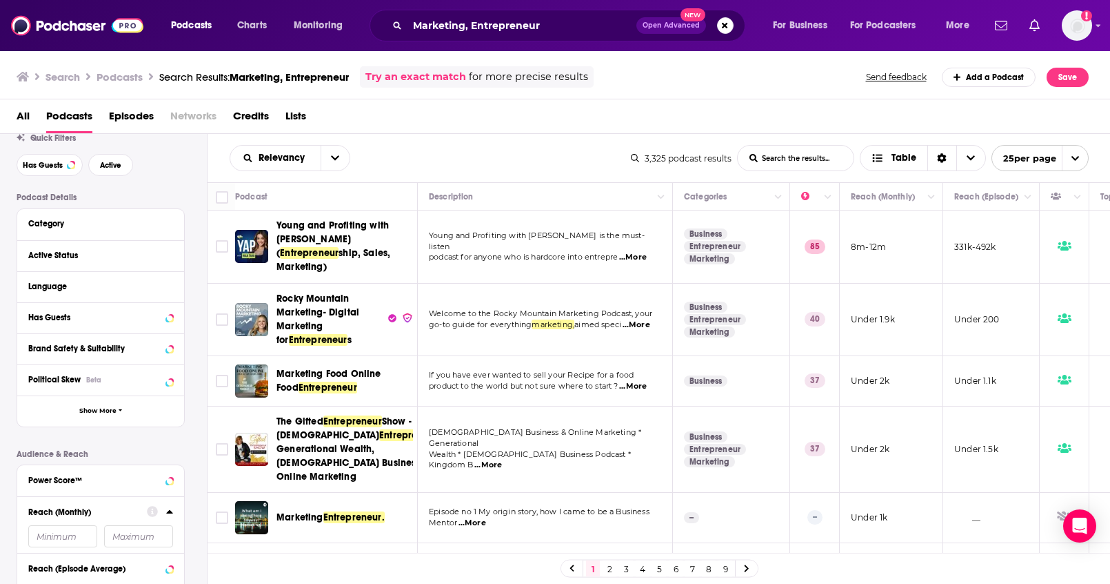
click at [72, 545] on input "number" at bounding box center [62, 536] width 69 height 22
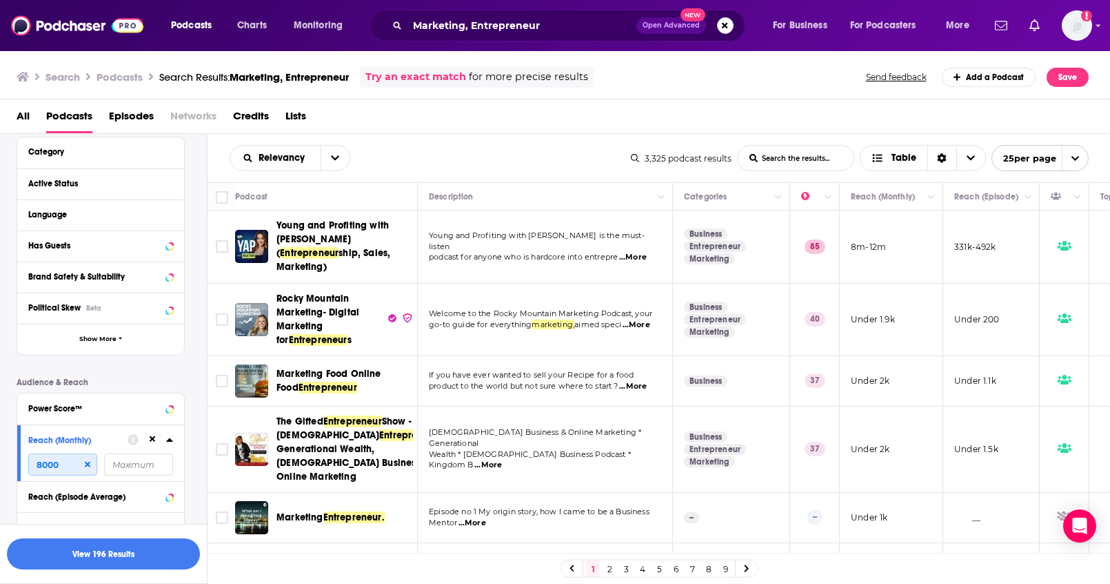
scroll to position [123, 0]
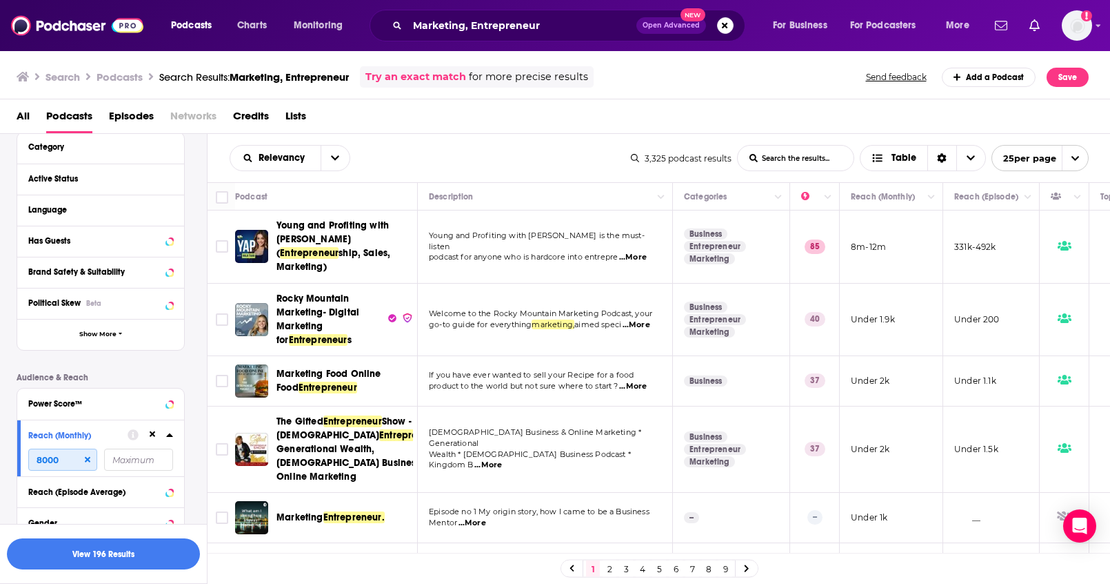
type input "8000"
click at [186, 457] on div "Podcast Details Category Active Status Language Has Guests Brand Safety & Suita…" at bounding box center [112, 374] width 190 height 516
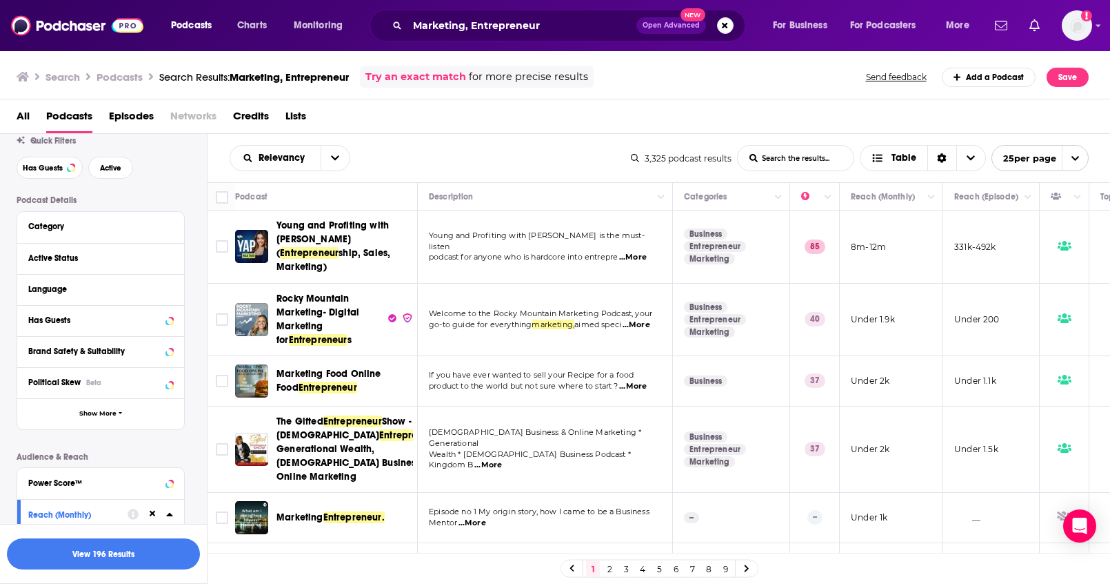
scroll to position [42, 0]
click at [170, 295] on icon at bounding box center [169, 290] width 7 height 11
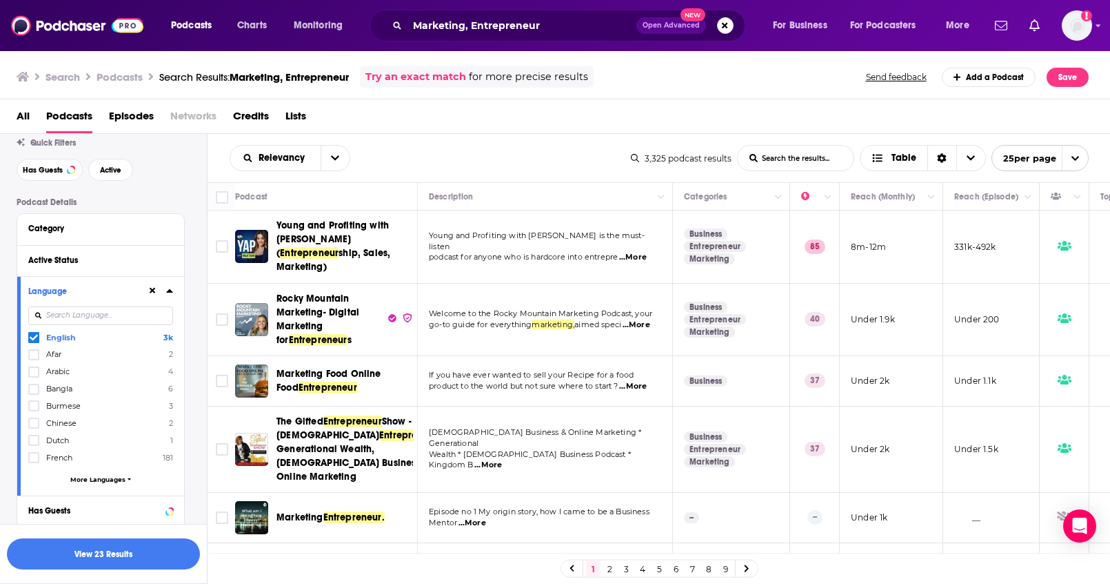
click at [172, 295] on icon at bounding box center [169, 290] width 7 height 11
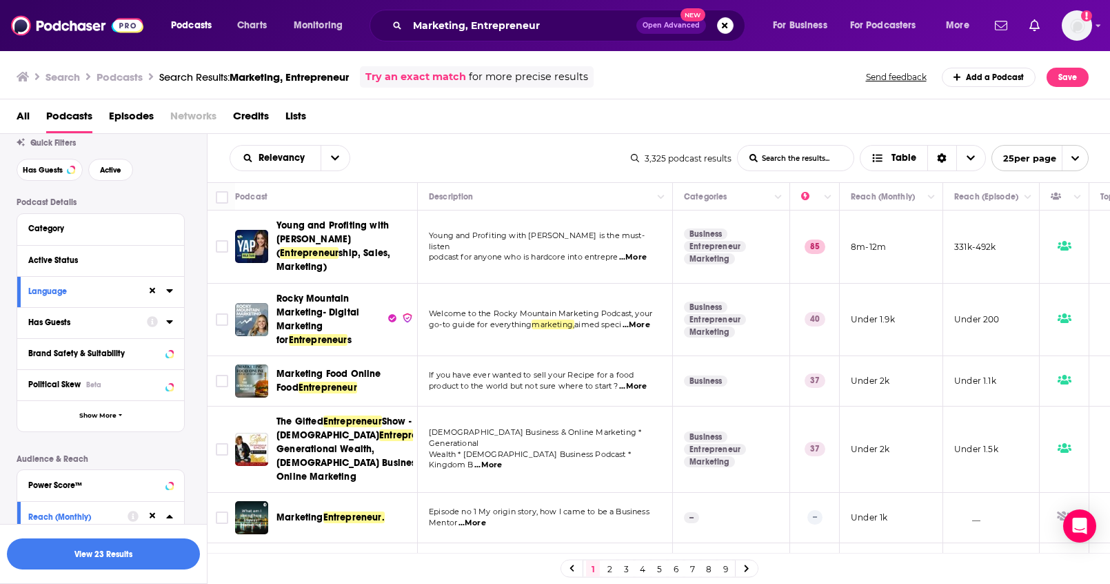
click at [163, 323] on div at bounding box center [160, 321] width 26 height 17
click at [167, 321] on icon at bounding box center [169, 321] width 6 height 3
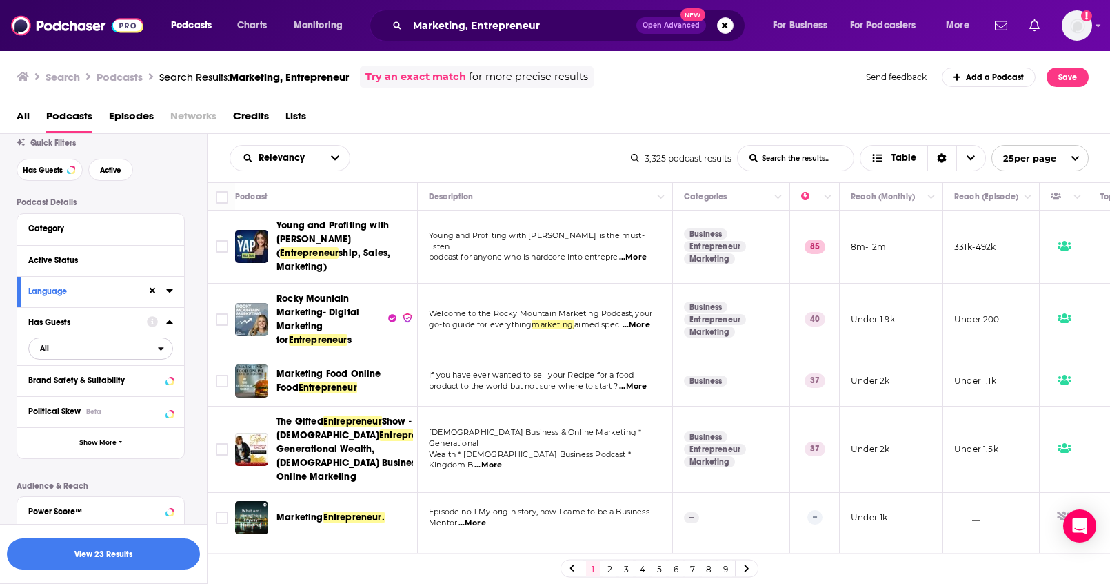
click at [86, 349] on span "All" at bounding box center [93, 348] width 129 height 18
click at [62, 391] on span "Has guests" at bounding box center [76, 394] width 83 height 8
click at [172, 327] on div at bounding box center [151, 321] width 46 height 17
click at [128, 553] on button "View 20 Results" at bounding box center [103, 553] width 193 height 31
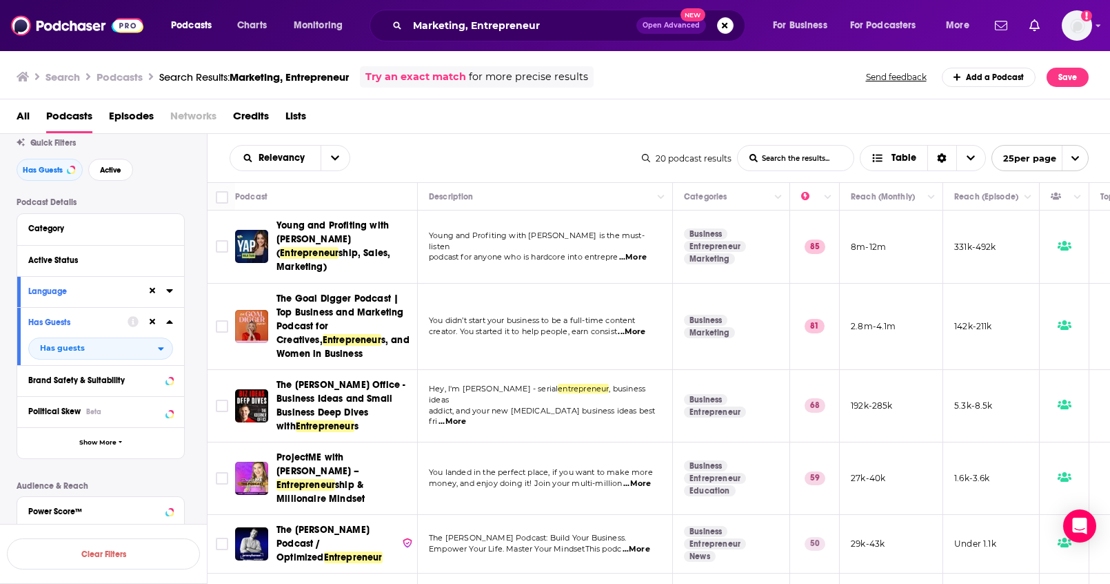
click at [203, 289] on div "Podcast Details Category Active Status Language Has Guests Has guests Brand Saf…" at bounding box center [112, 468] width 190 height 543
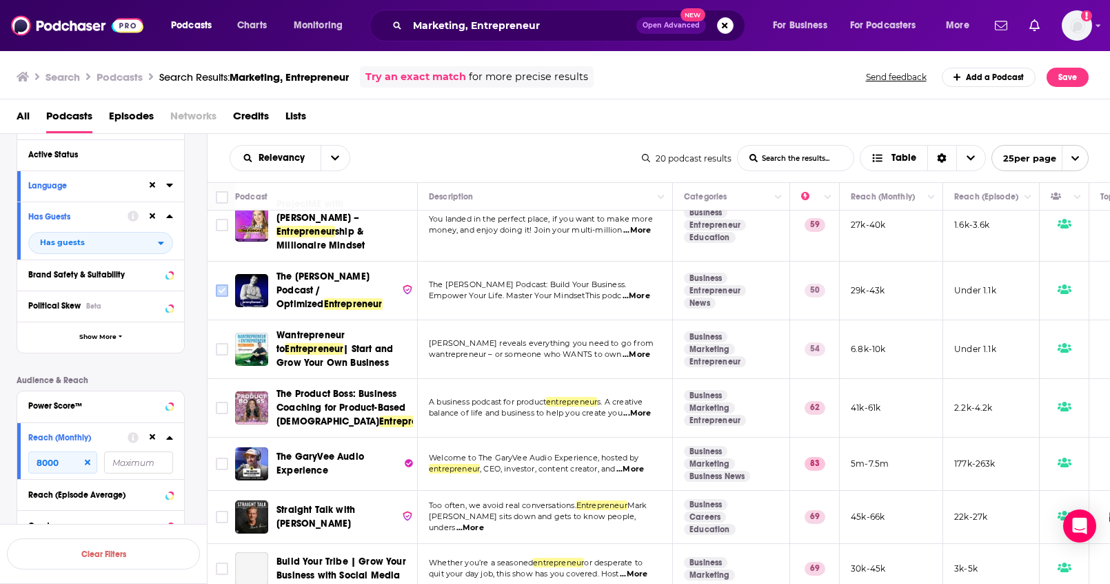
scroll to position [263, 0]
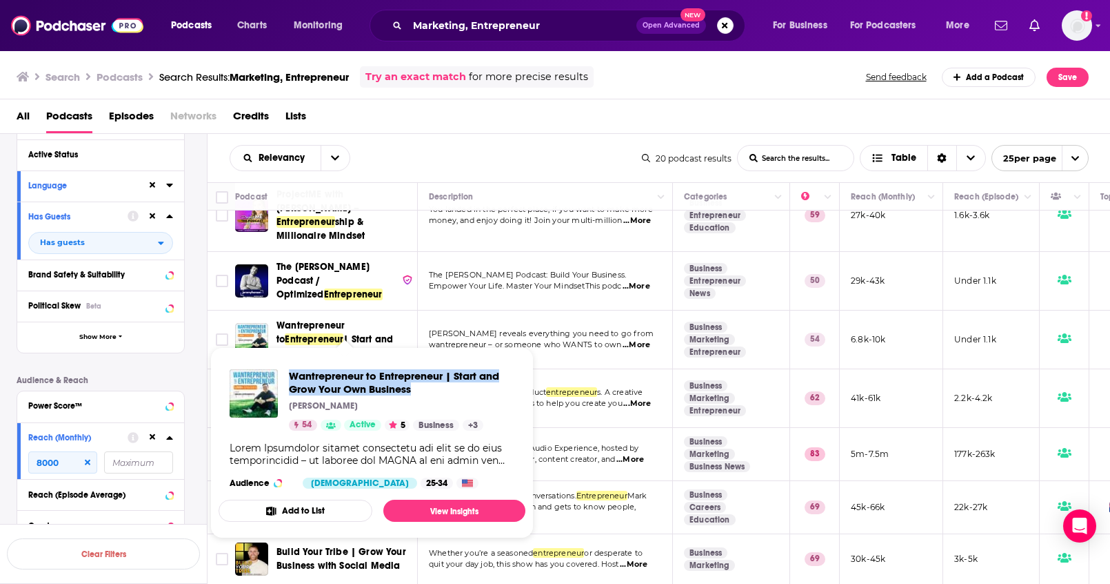
drag, startPoint x: 324, startPoint y: 378, endPoint x: 412, endPoint y: 392, distance: 89.5
click at [412, 392] on div "Wantrepreneur to Entrepreneur | Start and Grow Your Own Business Brian Lofrumen…" at bounding box center [372, 428] width 307 height 141
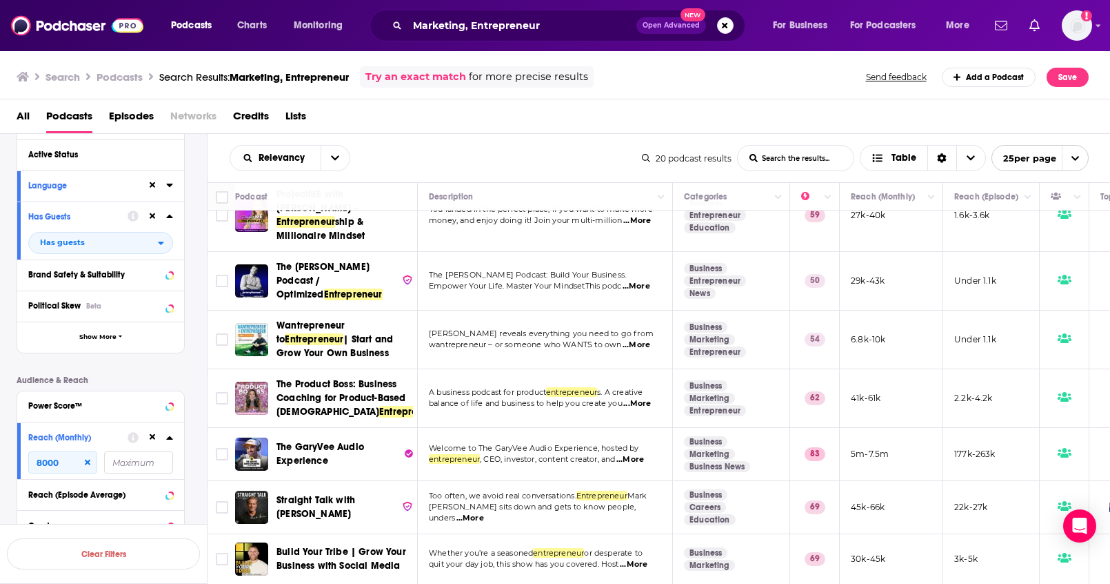
copy span "Wantrepreneur to Entrepreneur | Start and Grow Your Own Business"
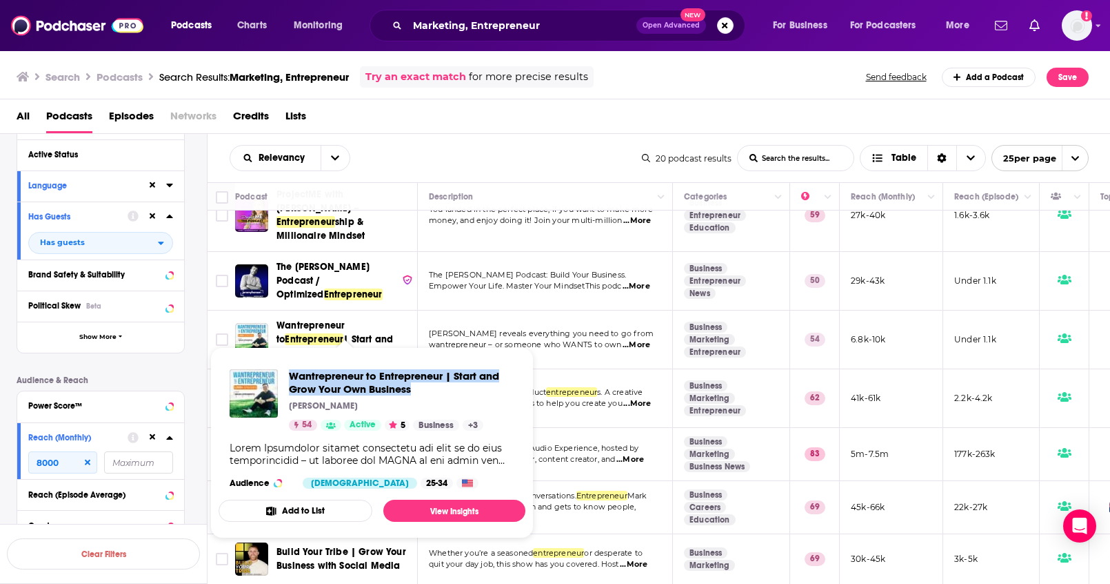
drag, startPoint x: 288, startPoint y: 369, endPoint x: 412, endPoint y: 391, distance: 126.8
click at [412, 391] on div "Wantrepreneur to Entrepreneur | Start and Grow Your Own Business Brian Lofrumen…" at bounding box center [372, 399] width 285 height 61
copy span "Wantrepreneur to Entrepreneur | Start and Grow Your Own Business"
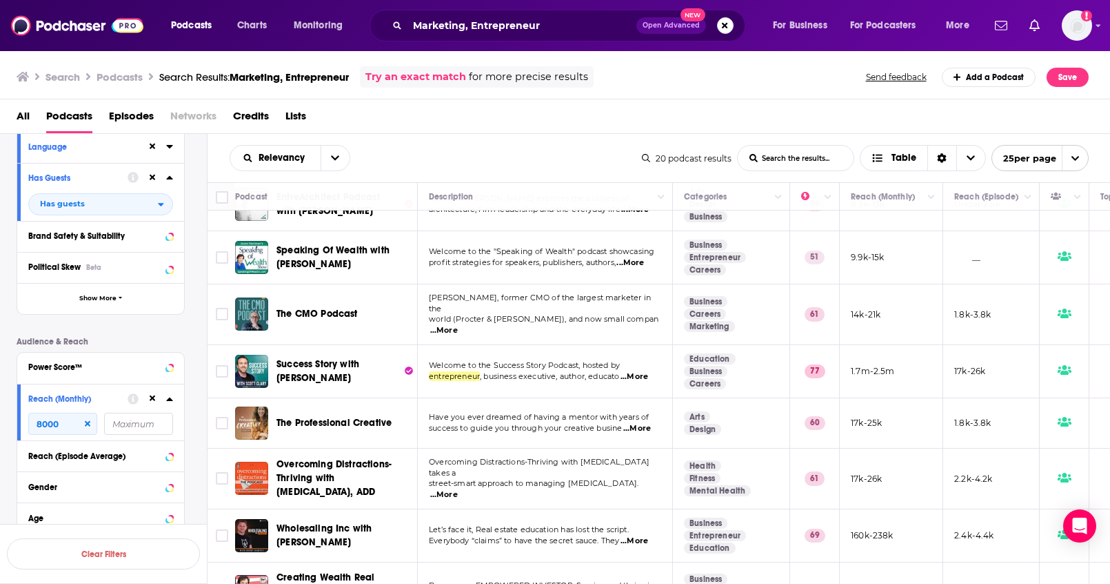
scroll to position [776, 0]
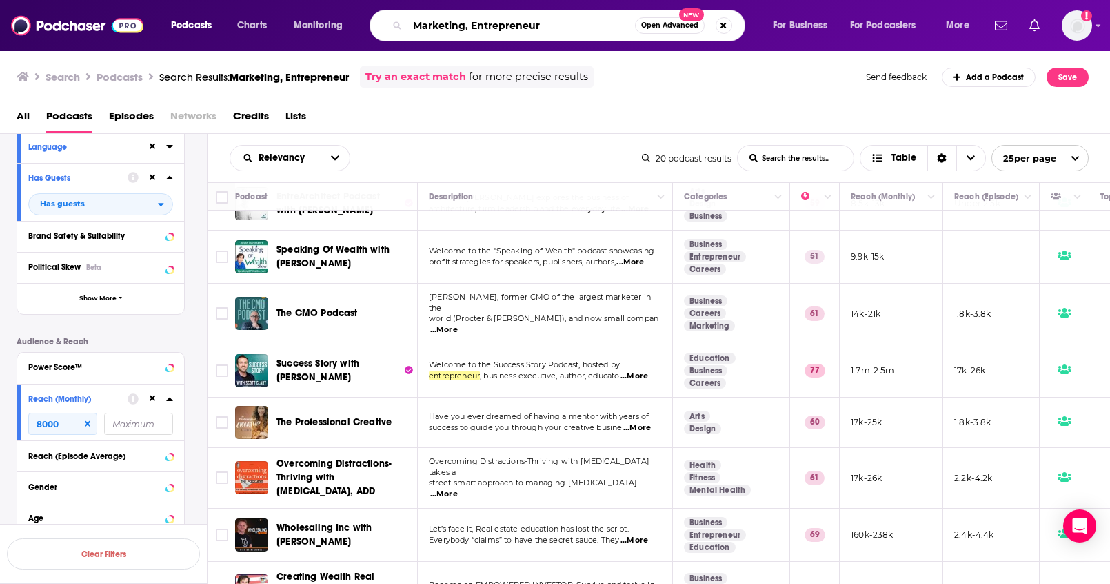
drag, startPoint x: 545, startPoint y: 26, endPoint x: 470, endPoint y: 29, distance: 75.3
click at [470, 29] on input "Marketing, Entrepreneur" at bounding box center [522, 25] width 228 height 22
type input "Marketing, Business"
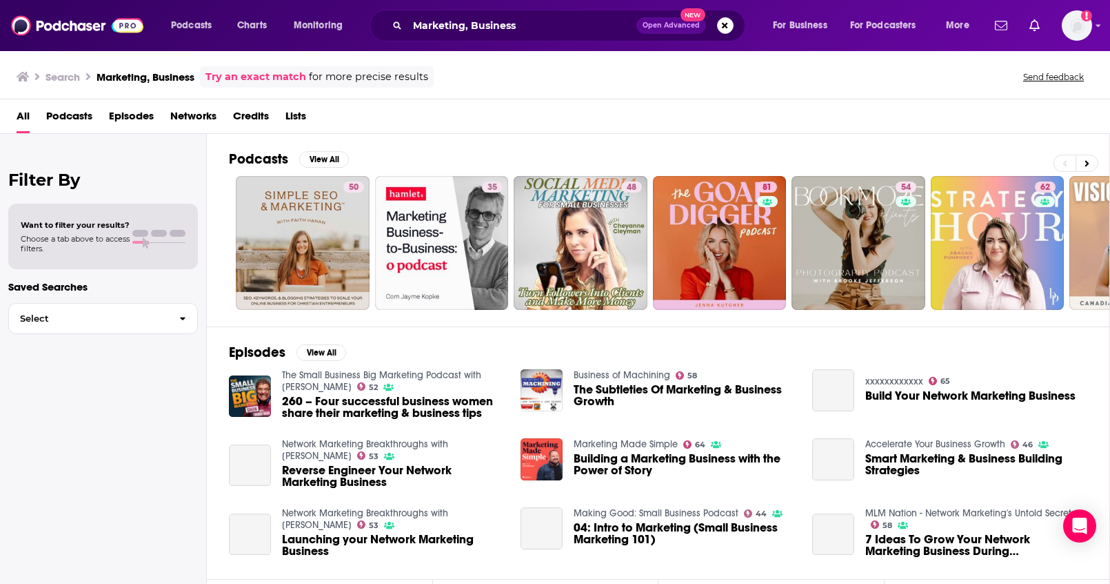
click at [75, 117] on span "Podcasts" at bounding box center [69, 119] width 46 height 28
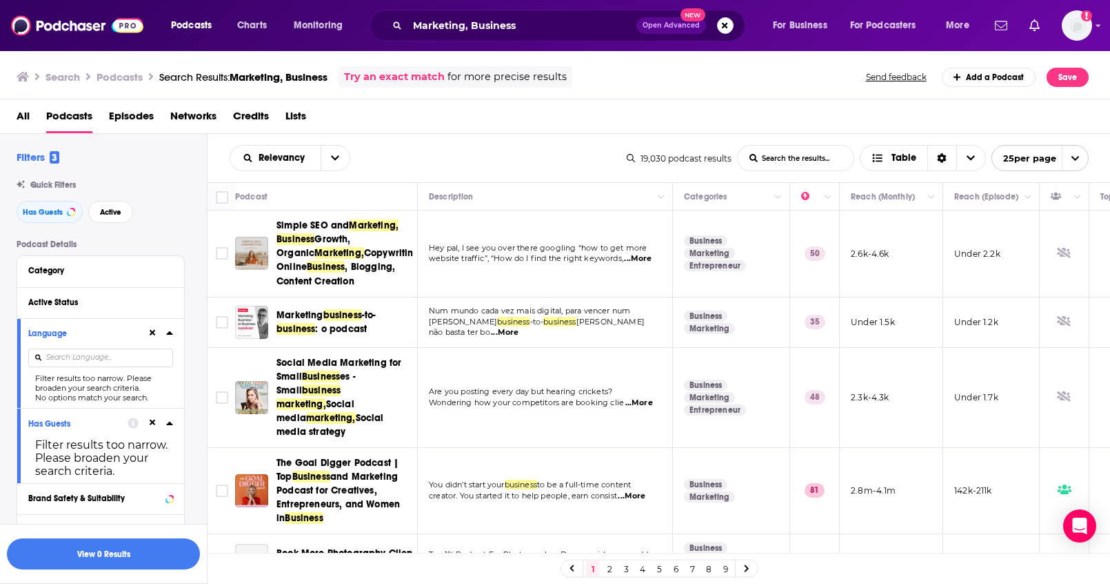
click at [172, 341] on div at bounding box center [100, 357] width 145 height 32
click at [170, 335] on icon at bounding box center [169, 332] width 7 height 11
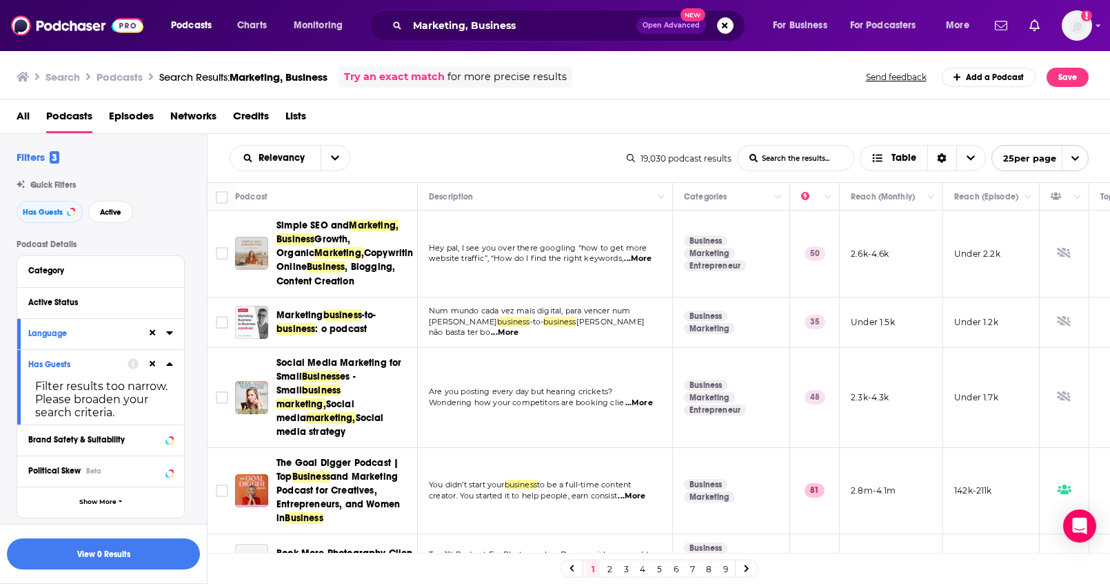
click at [170, 334] on icon at bounding box center [169, 332] width 6 height 3
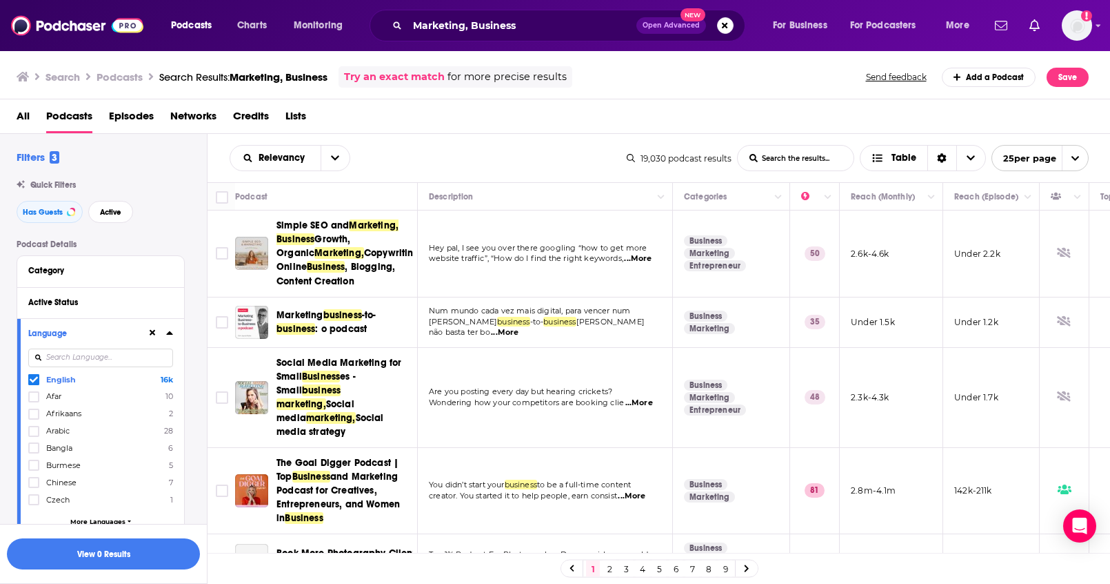
click at [170, 337] on icon at bounding box center [169, 332] width 7 height 11
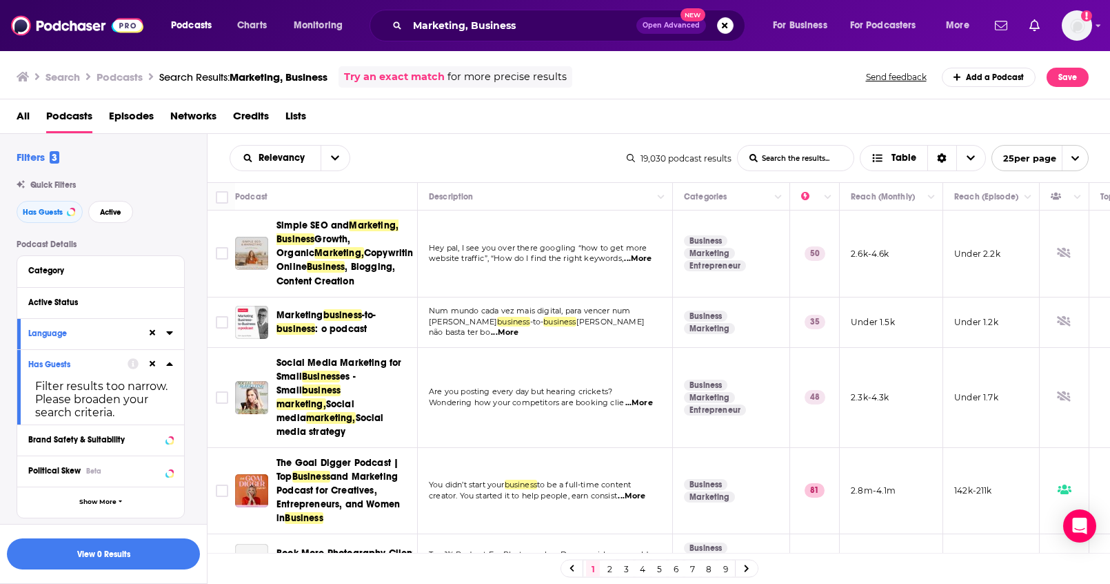
click at [168, 364] on icon at bounding box center [169, 363] width 6 height 3
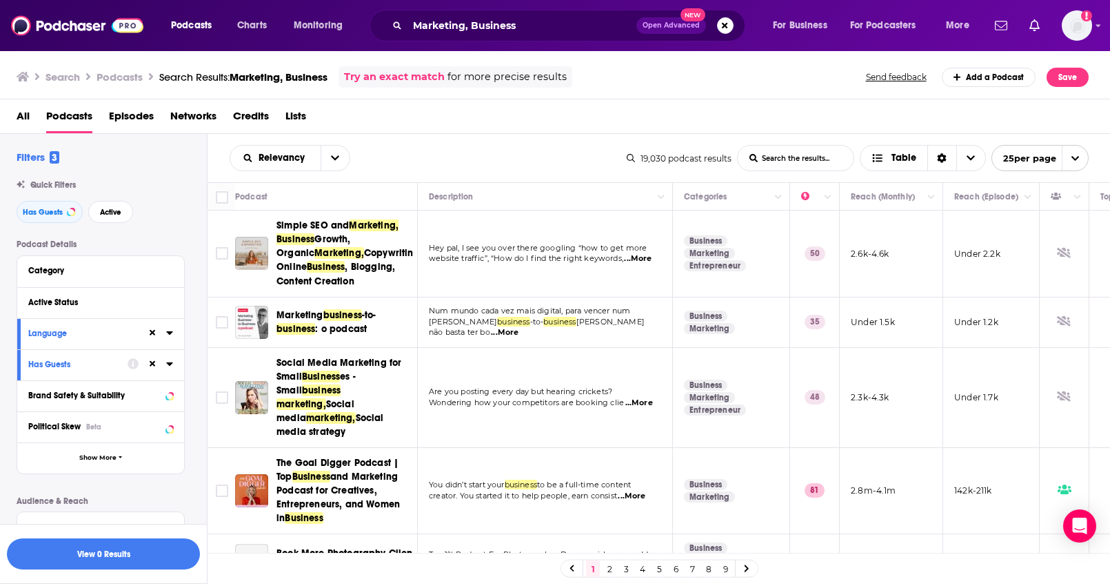
click at [170, 363] on icon at bounding box center [169, 363] width 6 height 3
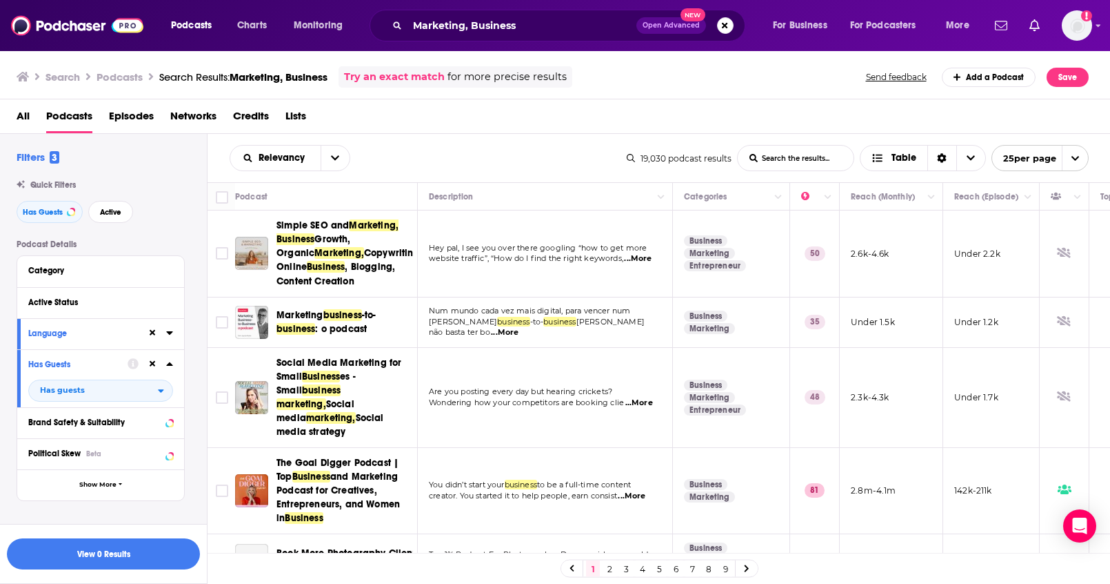
click at [170, 369] on icon at bounding box center [169, 363] width 7 height 11
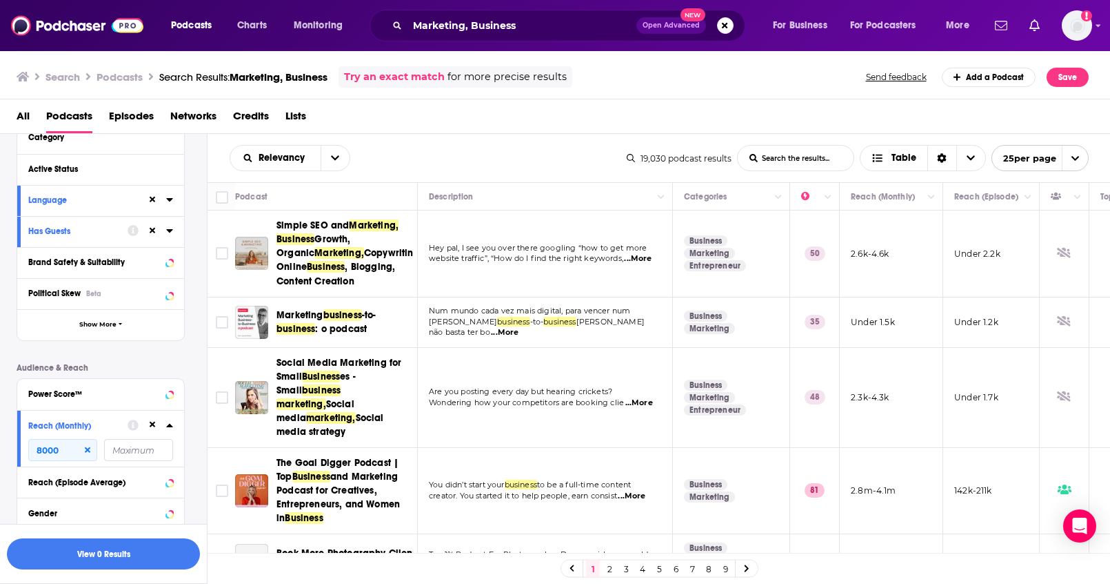
scroll to position [204, 0]
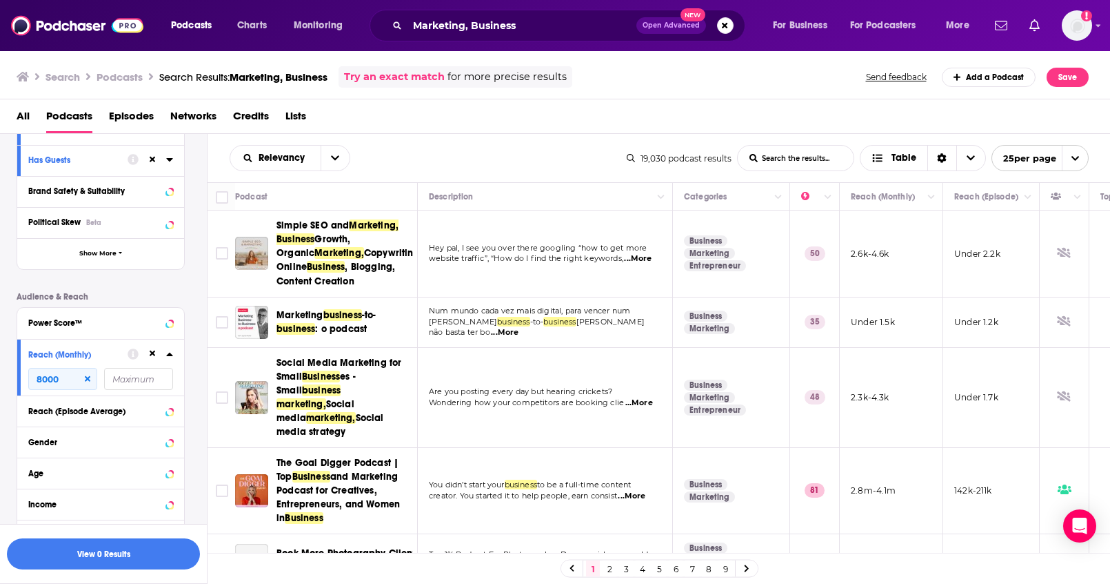
click at [88, 381] on icon at bounding box center [88, 379] width 6 height 8
click at [67, 379] on input "number" at bounding box center [62, 379] width 69 height 22
drag, startPoint x: 70, startPoint y: 377, endPoint x: -3, endPoint y: 373, distance: 73.2
click at [0, 373] on html "Podcasts Charts Monitoring Marketing, Business Open Advanced New For Business F…" at bounding box center [555, 292] width 1110 height 584
type input "8000"
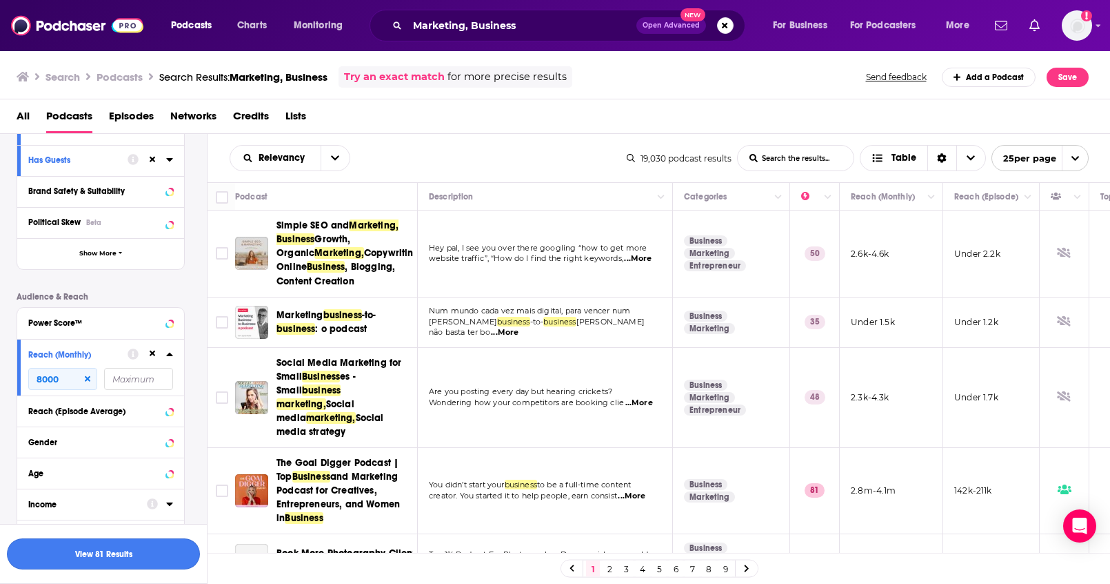
click at [150, 557] on button "View 81 Results" at bounding box center [103, 553] width 193 height 31
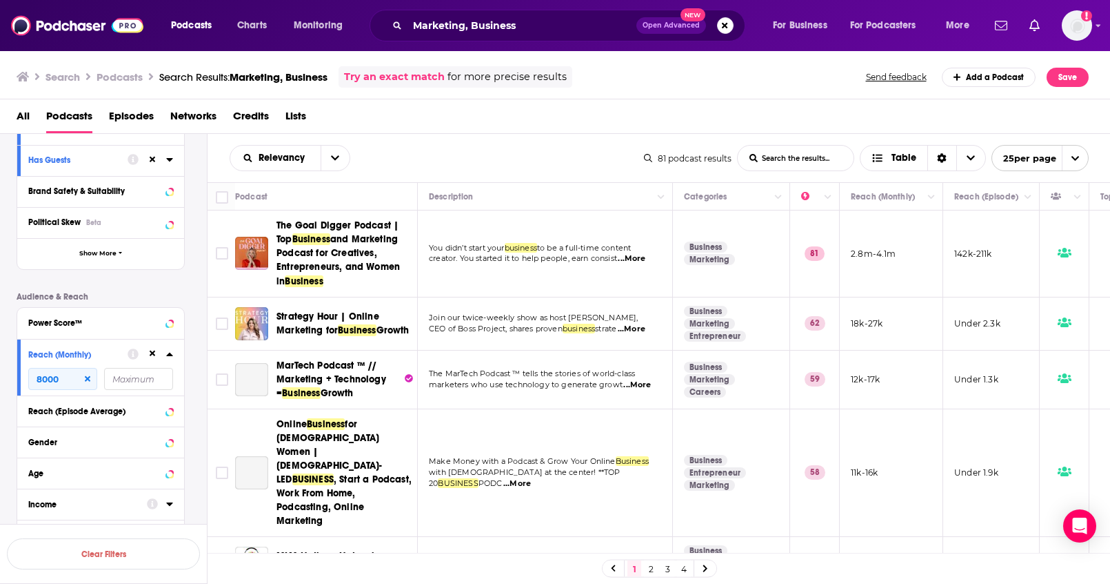
click at [89, 378] on icon at bounding box center [88, 379] width 6 height 8
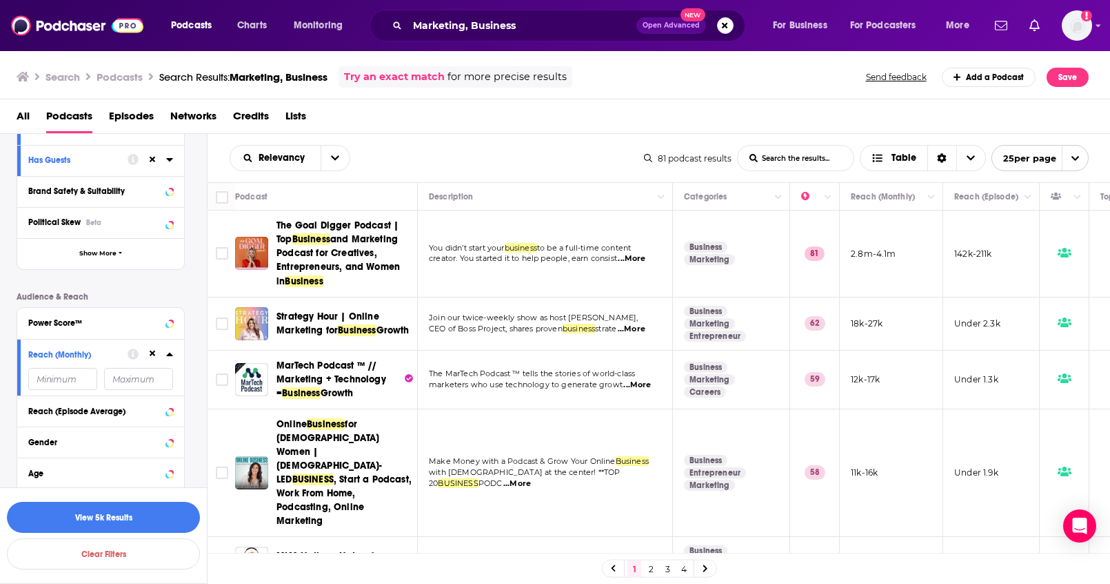
click at [59, 380] on input "number" at bounding box center [62, 379] width 69 height 22
type input "10000"
click at [143, 522] on button "View 71 Results" at bounding box center [103, 516] width 193 height 31
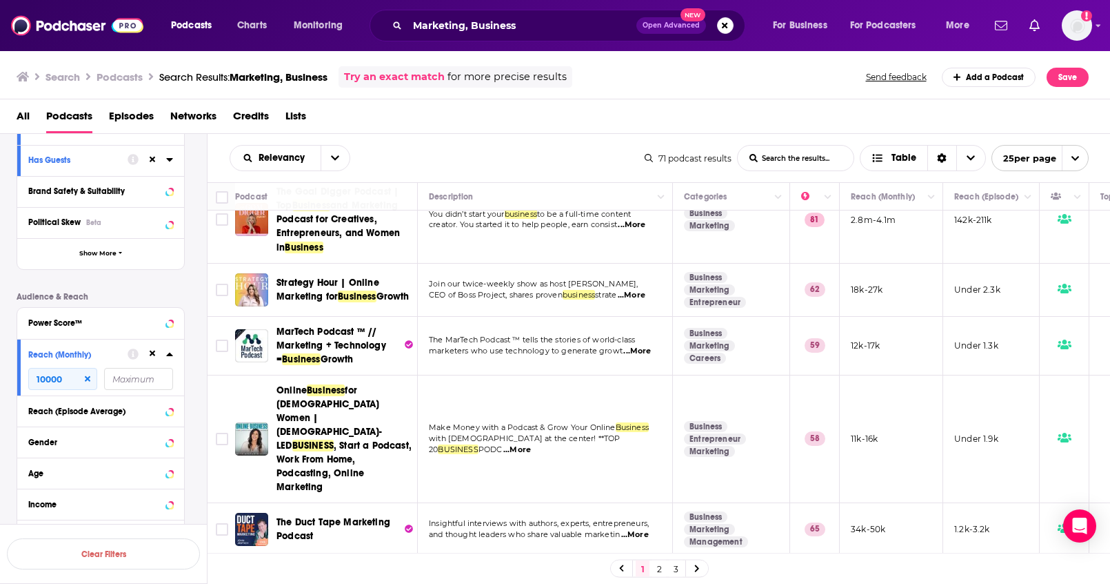
scroll to position [59, 0]
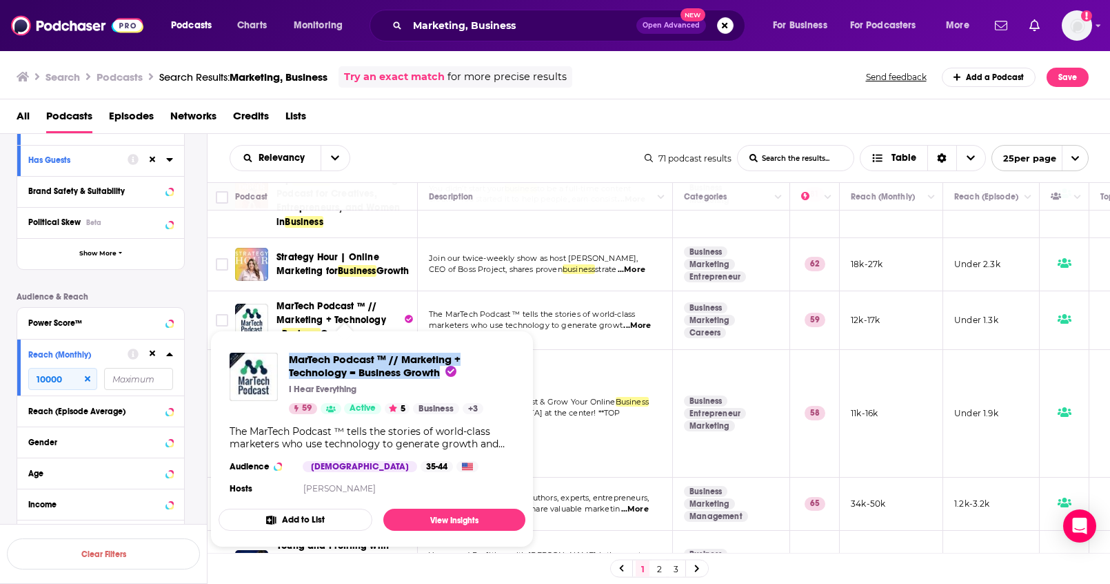
drag, startPoint x: 288, startPoint y: 349, endPoint x: 438, endPoint y: 379, distance: 153.3
click at [438, 379] on div "MarTech Podcast ™ // Marketing + Technology = Business Growth I Hear Everything…" at bounding box center [372, 424] width 307 height 167
copy span "MarTech Podcast ™ // Marketing + Technology = Business Growth"
drag, startPoint x: 285, startPoint y: 347, endPoint x: 442, endPoint y: 380, distance: 160.7
click at [442, 380] on div "MarTech Podcast ™ // Marketing + Technology = Business Growth I Hear Everything…" at bounding box center [372, 424] width 307 height 167
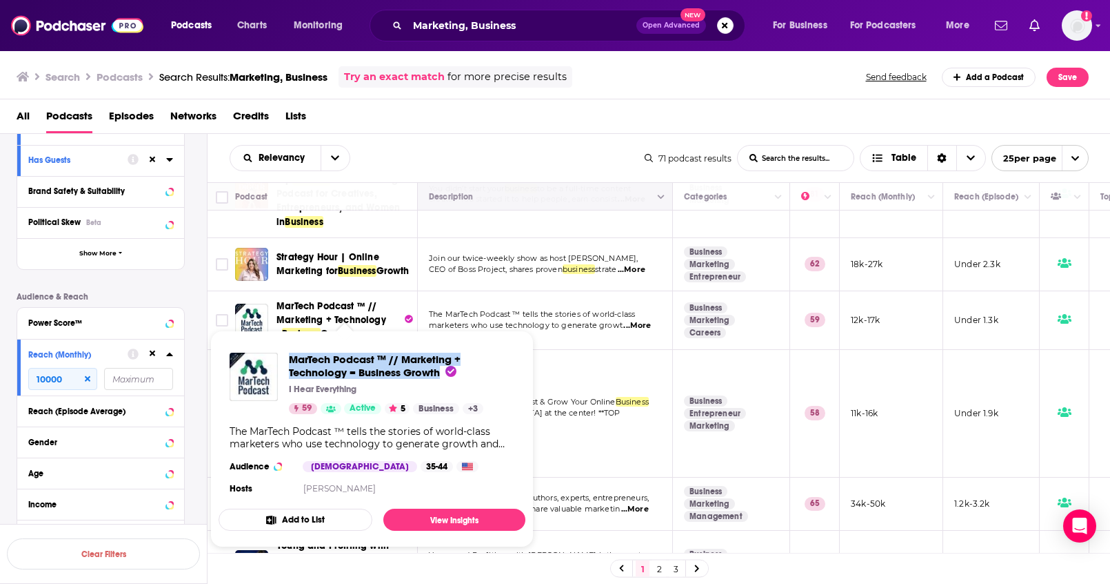
copy span "MarTech Podcast ™ // Marketing + Technology = Business Growth"
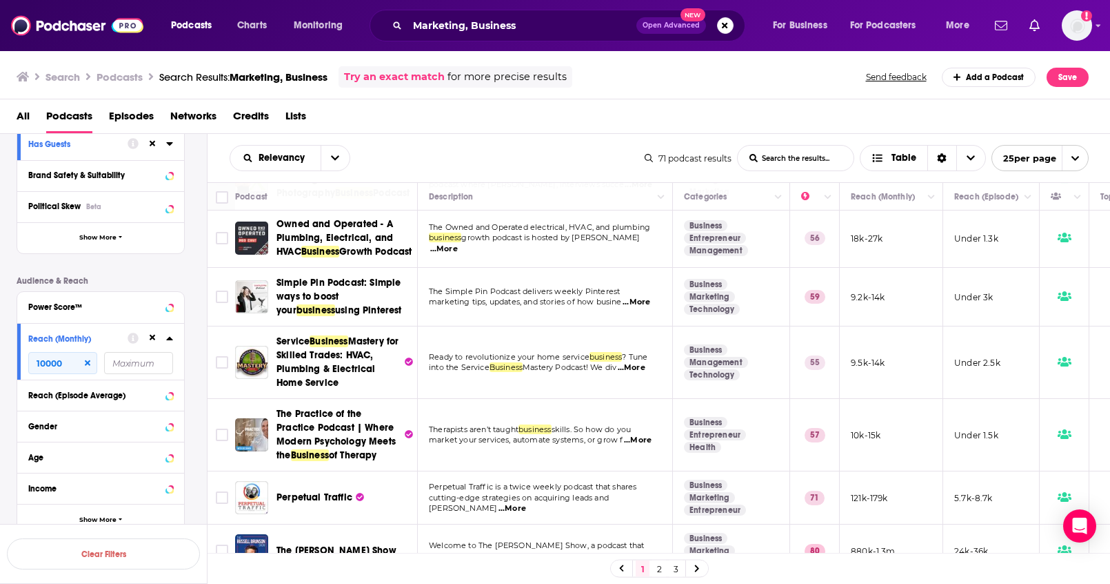
scroll to position [1228, 0]
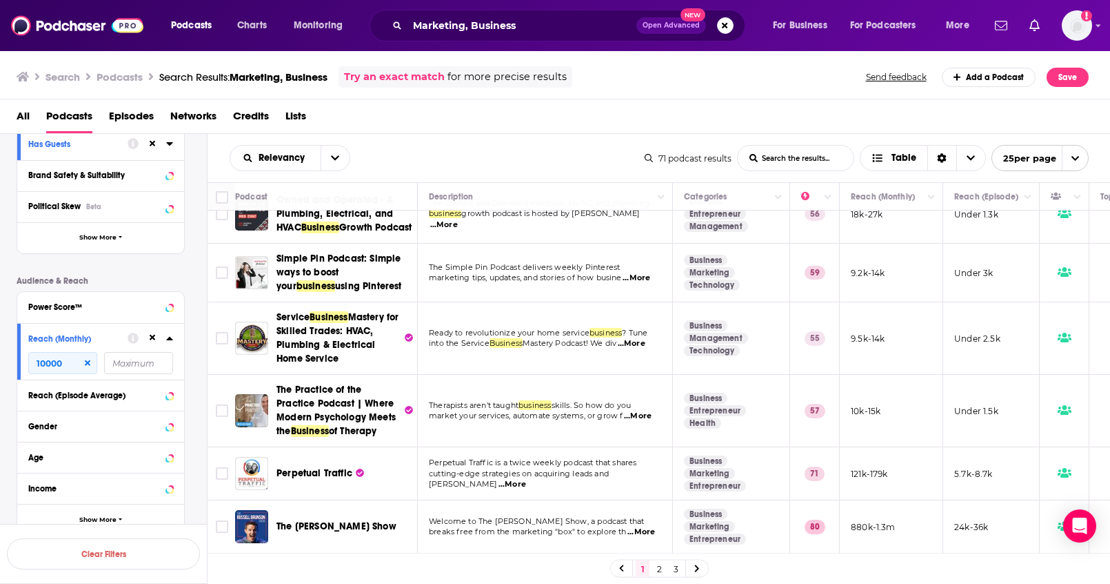
click at [657, 568] on link "2" at bounding box center [659, 568] width 14 height 17
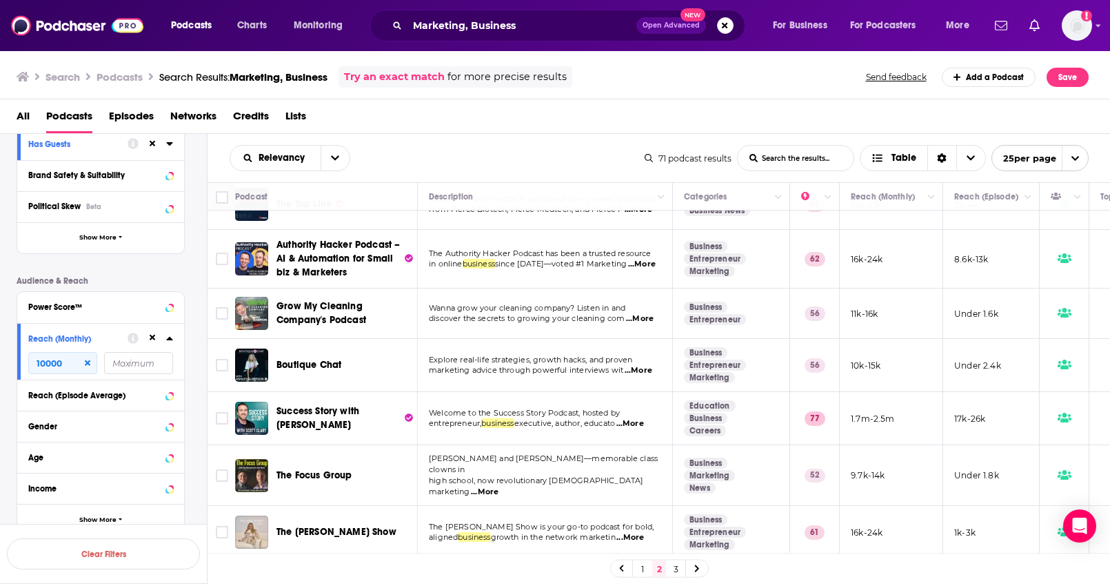
scroll to position [987, 0]
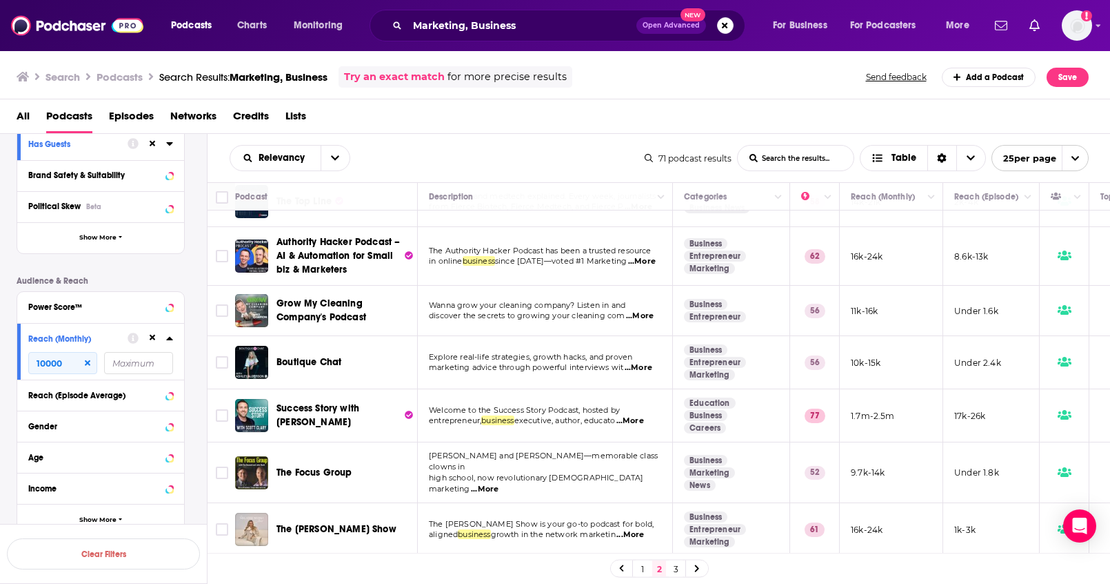
click at [674, 564] on link "3" at bounding box center [676, 568] width 14 height 17
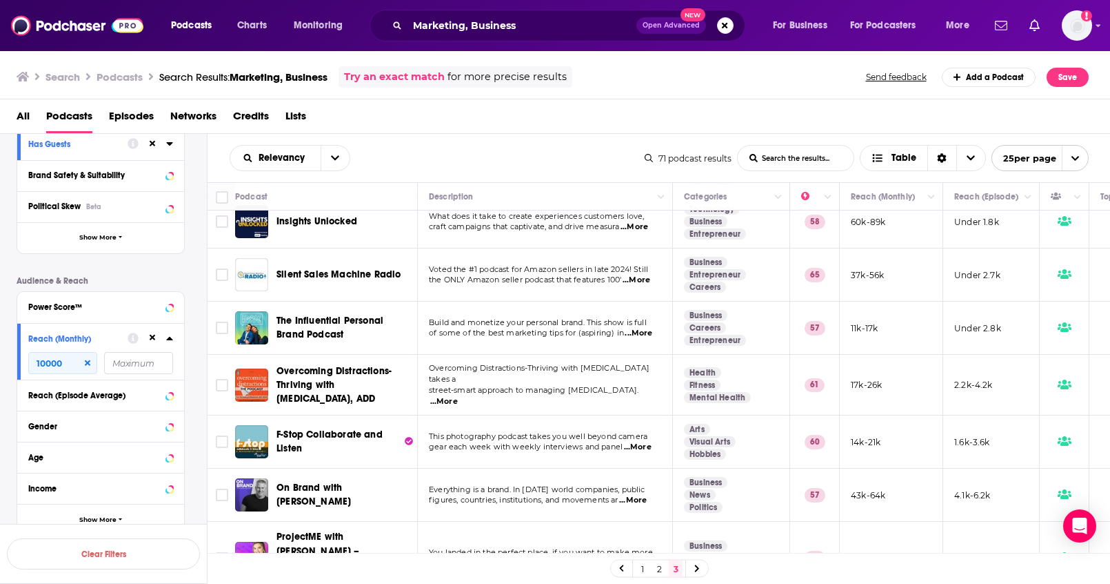
scroll to position [491, 0]
click at [197, 347] on div "Podcast Details Category Active Status Language Has Guests Brand Safety & Suita…" at bounding box center [112, 277] width 190 height 516
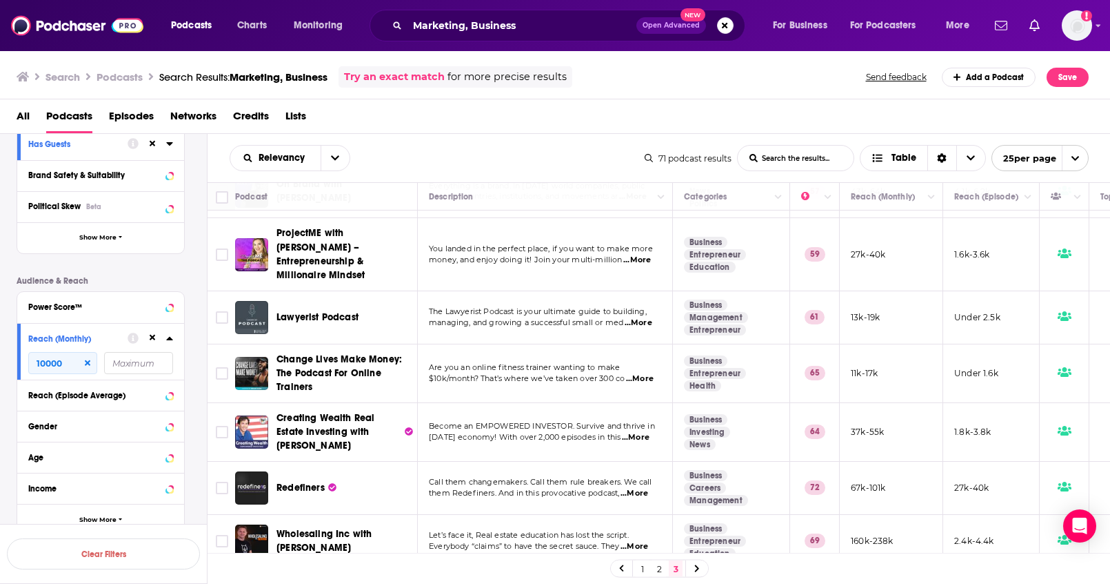
scroll to position [792, 0]
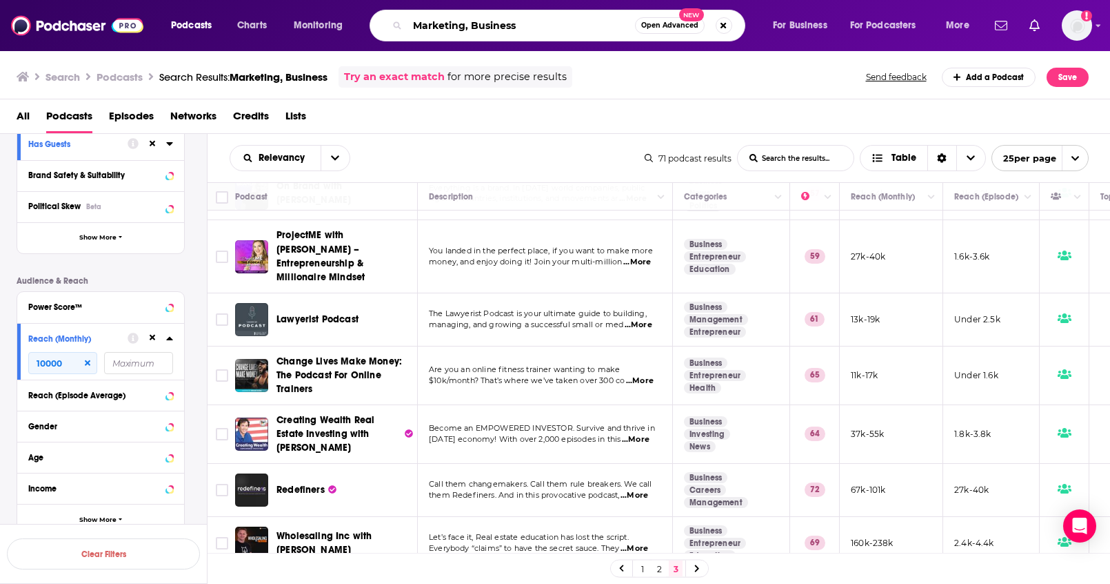
drag, startPoint x: 513, startPoint y: 28, endPoint x: 368, endPoint y: 28, distance: 144.8
click at [368, 28] on div "Podcasts Charts Monitoring Marketing, Business Open Advanced New For Business F…" at bounding box center [571, 26] width 821 height 32
type input "Growth strategy, business"
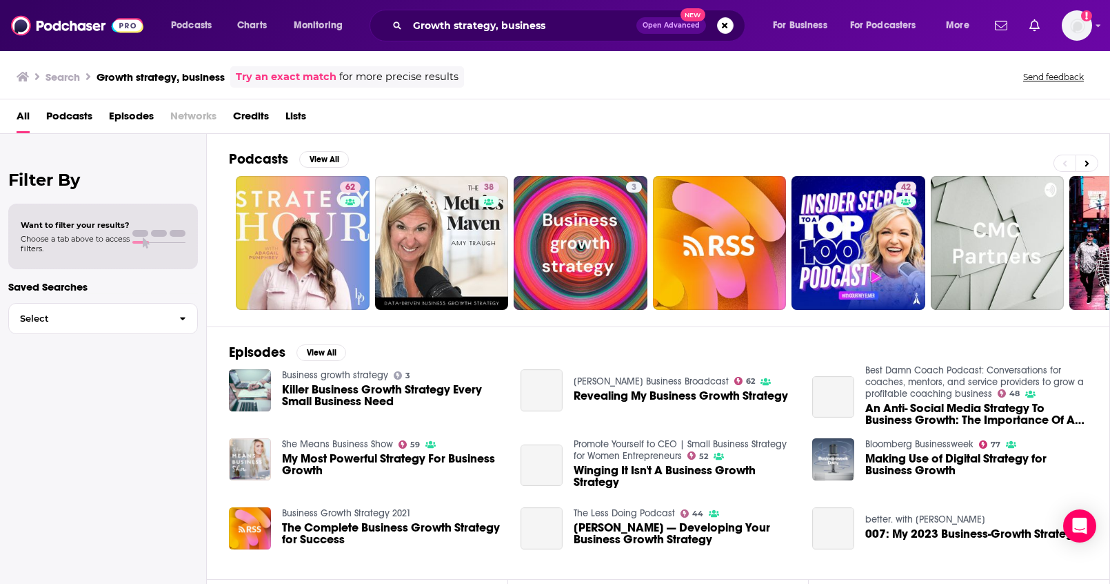
click at [69, 116] on span "Podcasts" at bounding box center [69, 119] width 46 height 28
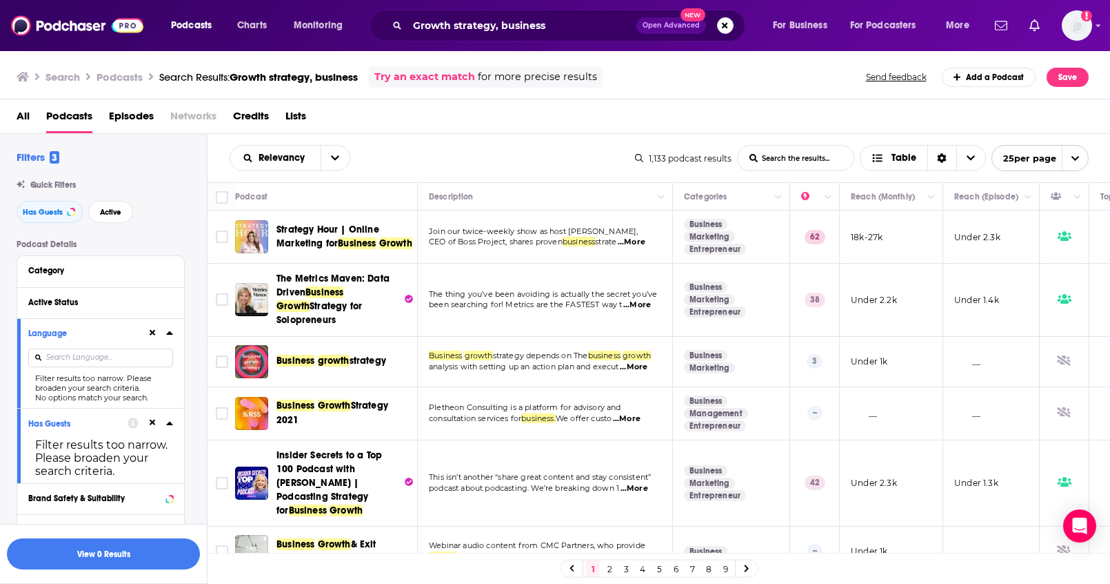
click at [168, 330] on icon at bounding box center [169, 332] width 7 height 11
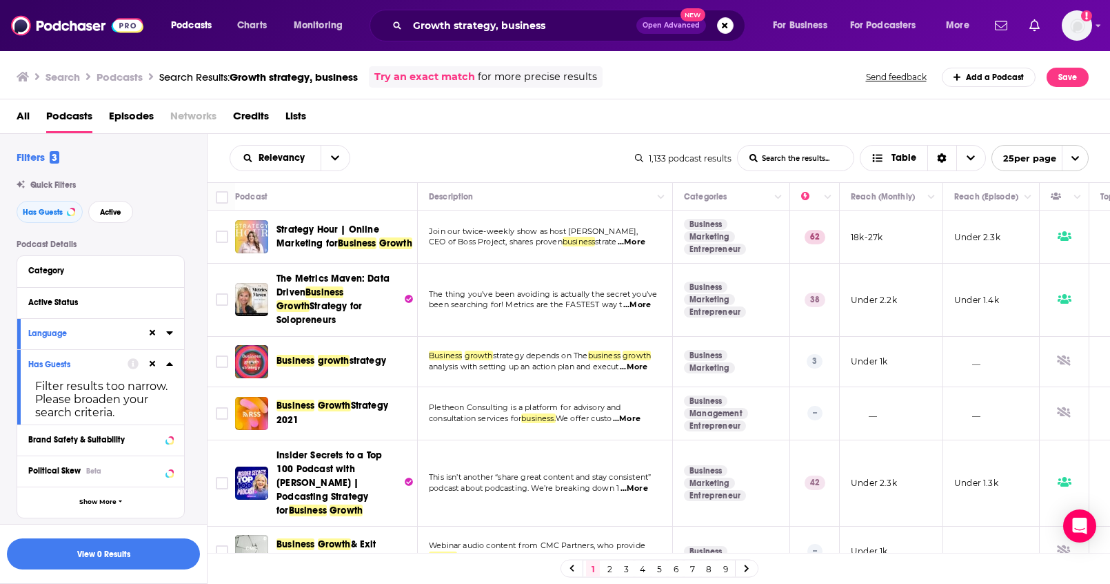
click at [171, 364] on icon at bounding box center [169, 363] width 6 height 3
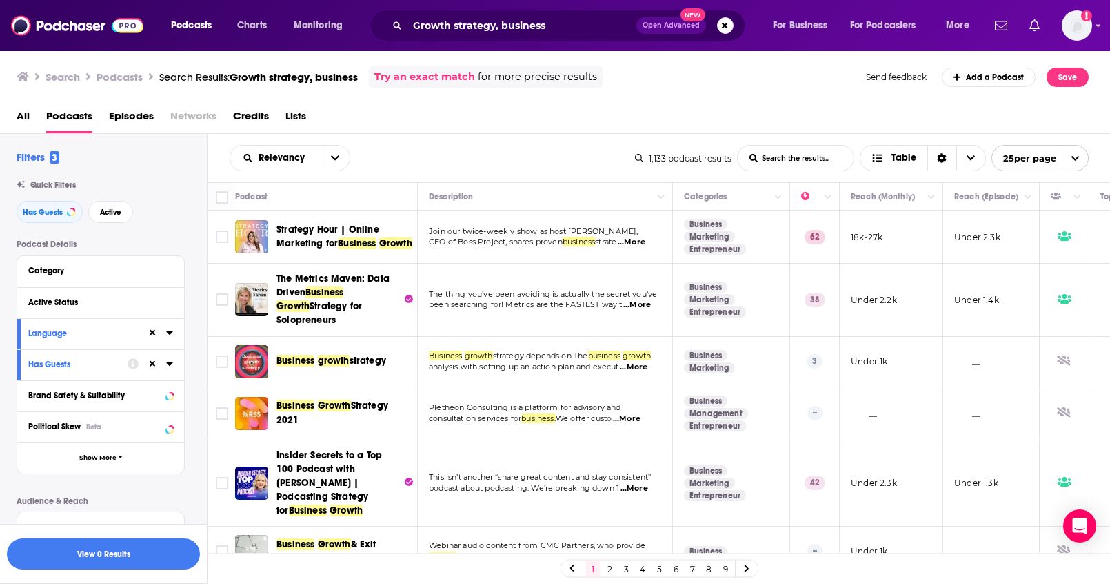
click at [171, 364] on icon at bounding box center [169, 363] width 6 height 3
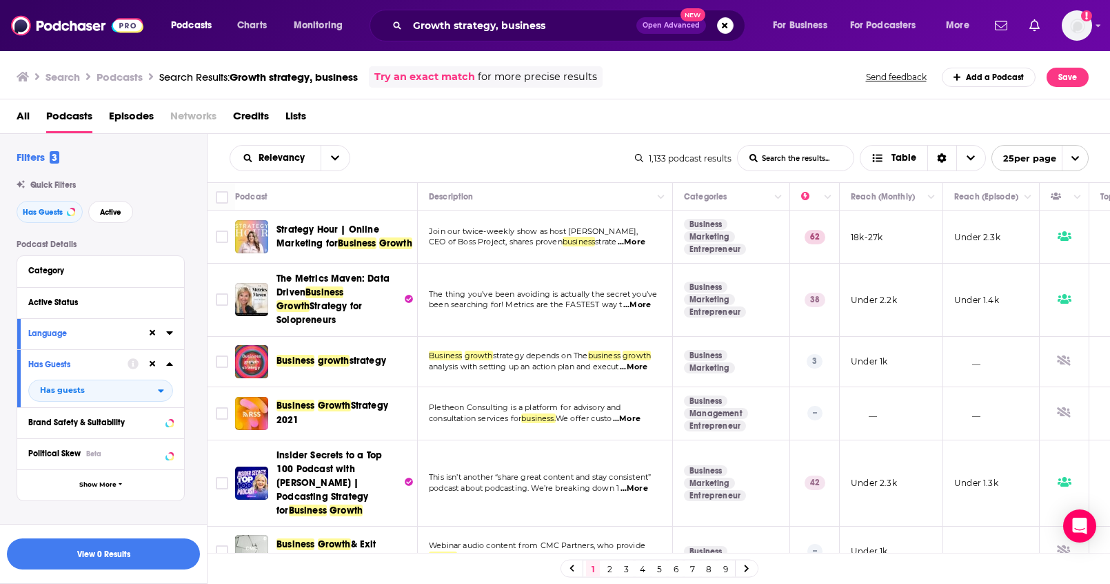
click at [171, 364] on icon at bounding box center [169, 363] width 6 height 3
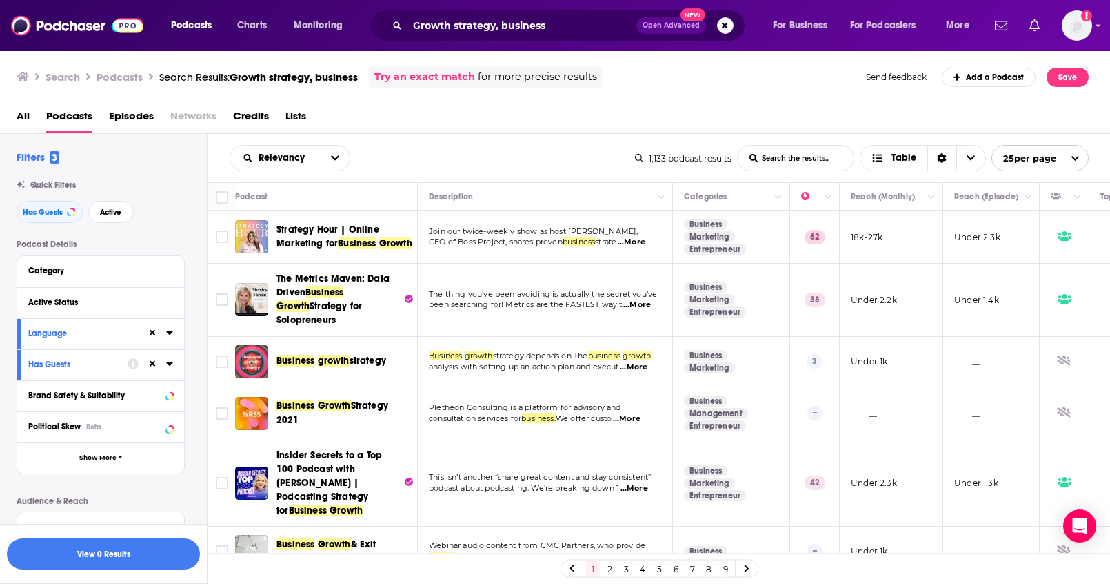
click at [172, 336] on icon at bounding box center [169, 332] width 7 height 11
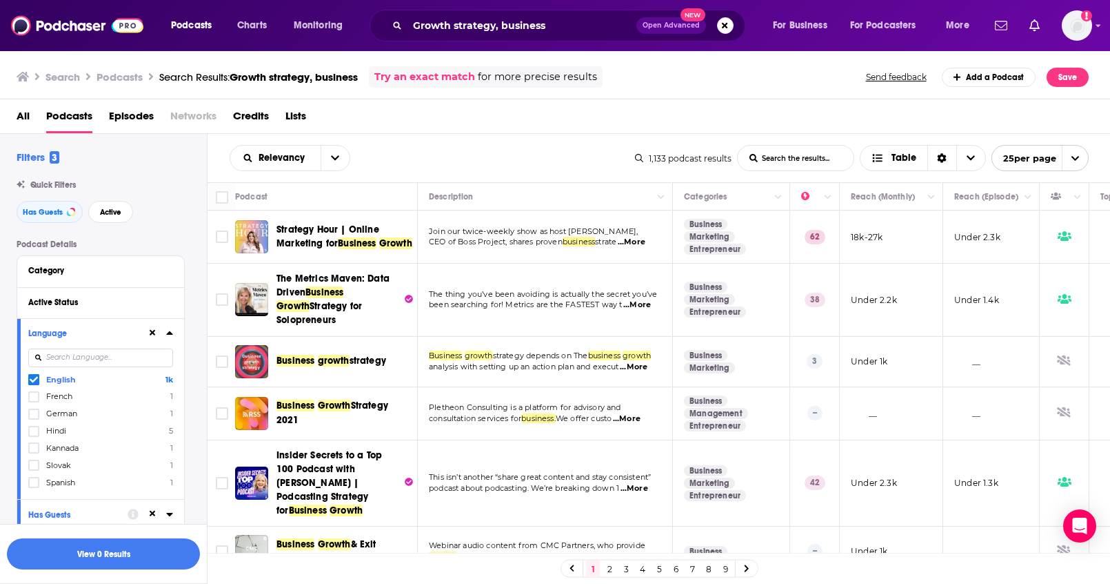
click at [171, 335] on icon at bounding box center [169, 332] width 7 height 11
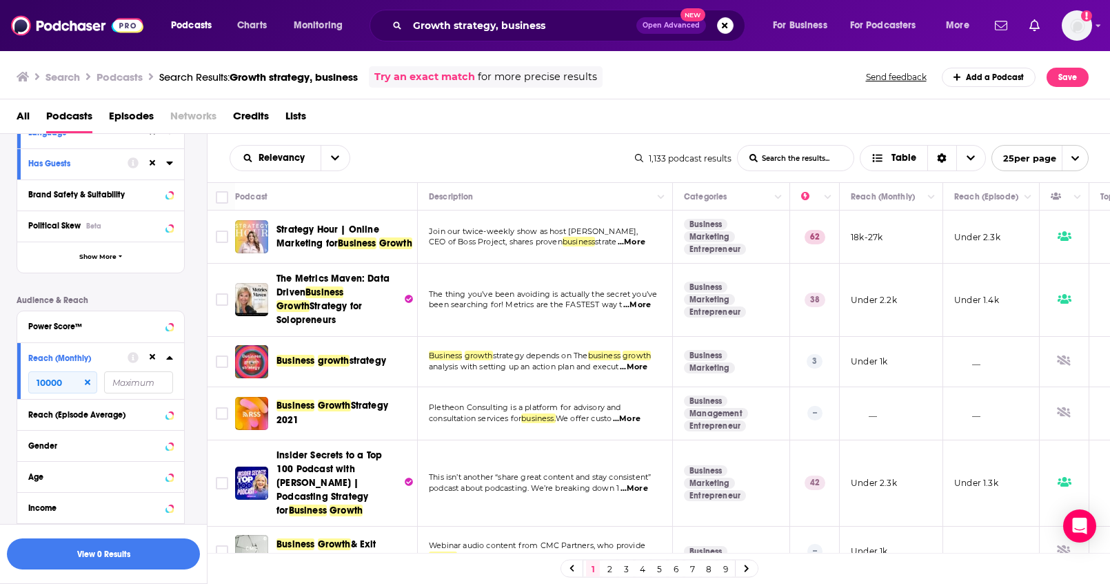
scroll to position [213, 0]
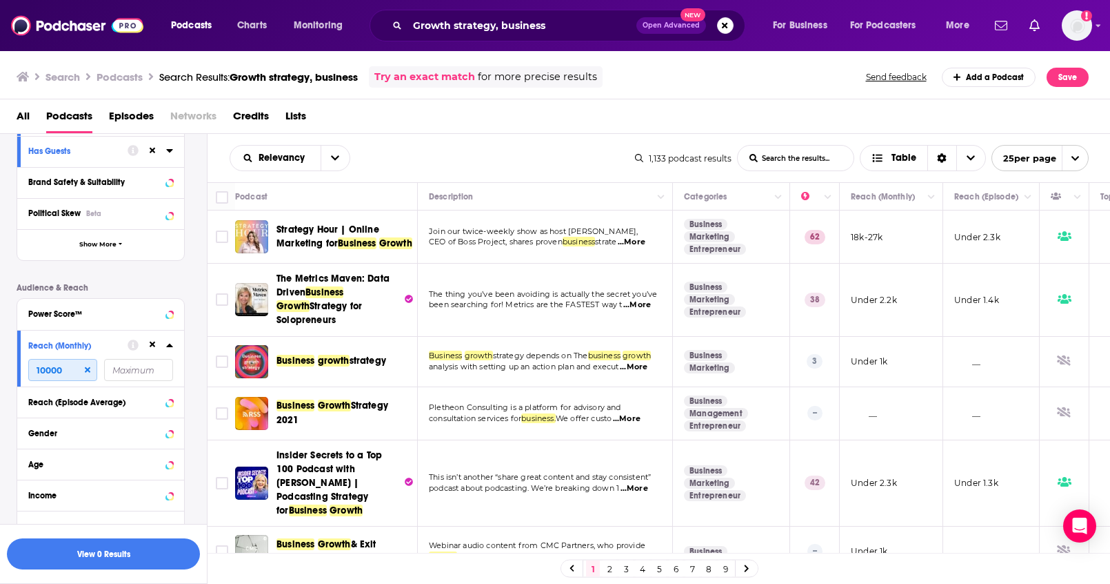
click at [67, 371] on input "10000" at bounding box center [62, 370] width 69 height 22
type input "1000"
type input "10000"
click at [137, 548] on button "View 7 Results" at bounding box center [103, 553] width 193 height 31
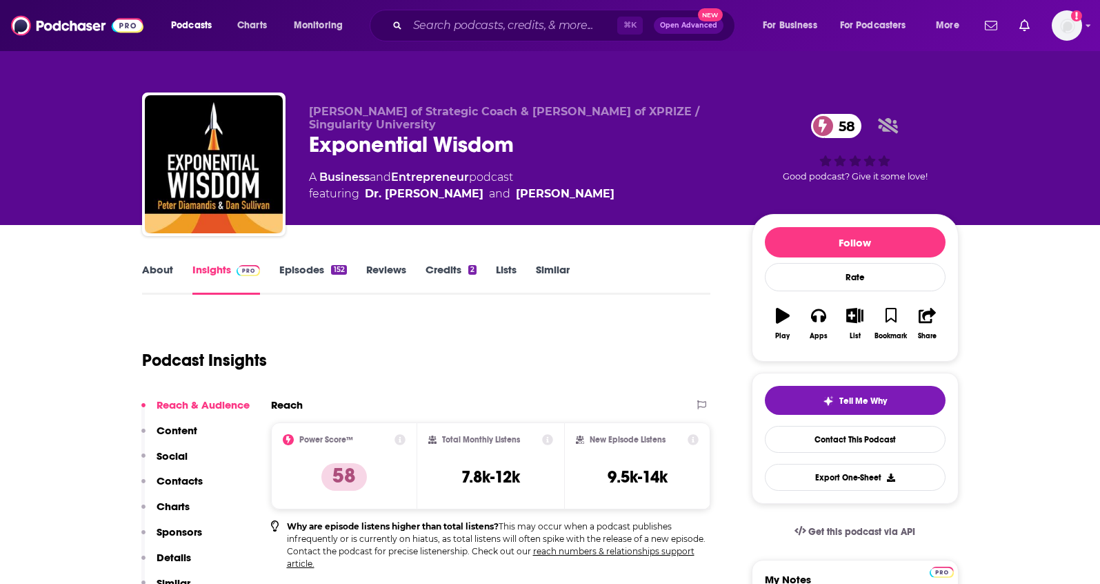
click at [160, 270] on link "About" at bounding box center [157, 279] width 31 height 32
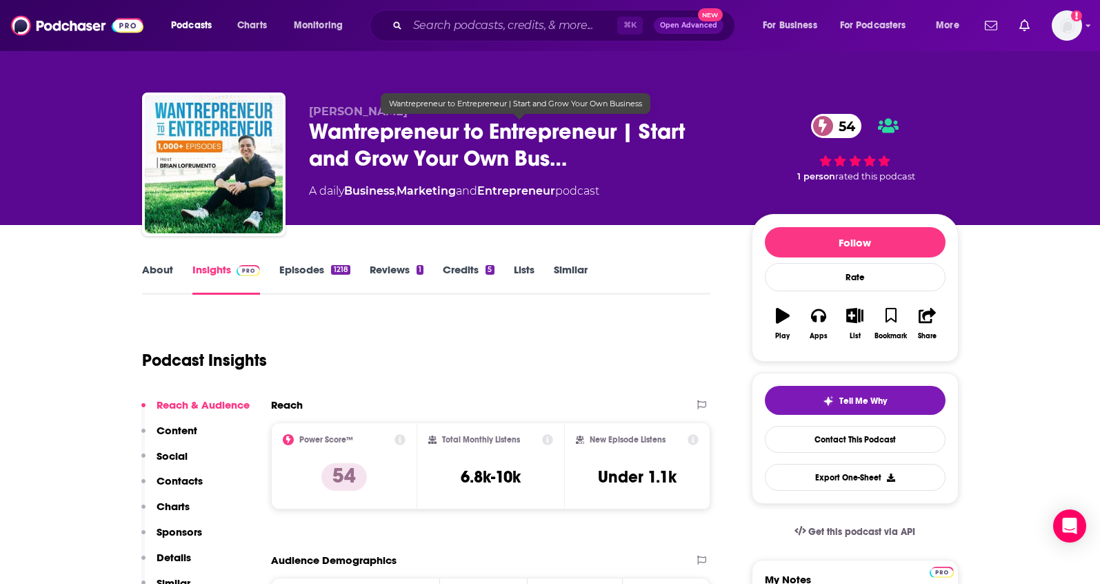
drag, startPoint x: 307, startPoint y: 105, endPoint x: 418, endPoint y: 114, distance: 111.4
click at [418, 114] on div "[PERSON_NAME] Wantrepreneur to Entrepreneur | Start and Grow Your Own Bus… 54 A…" at bounding box center [550, 166] width 817 height 149
copy span "[PERSON_NAME]"
click at [186, 477] on p "Contacts" at bounding box center [180, 480] width 46 height 13
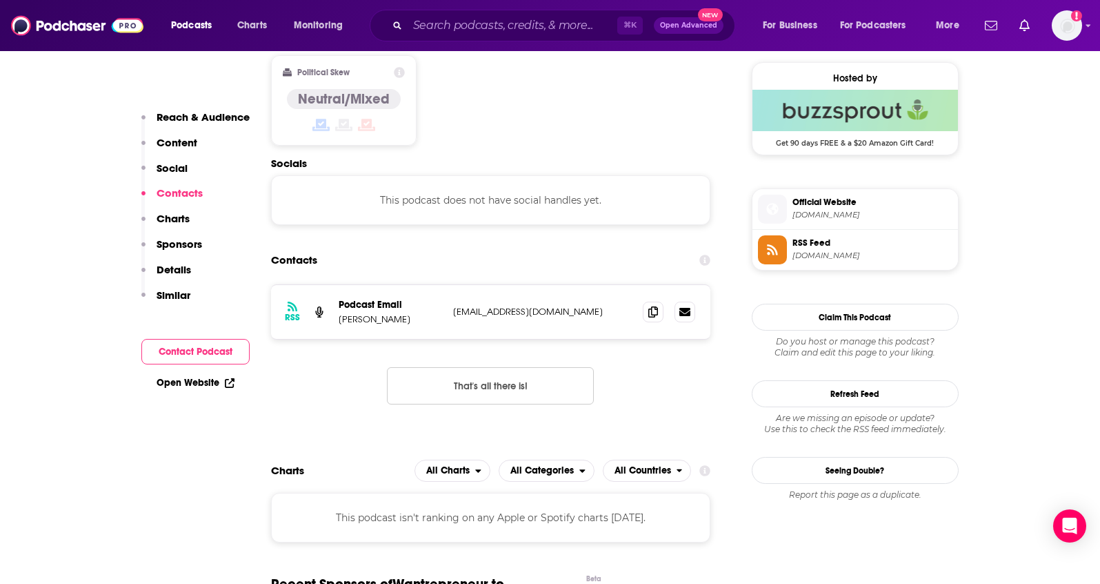
scroll to position [1109, 0]
click at [649, 305] on icon at bounding box center [653, 310] width 10 height 11
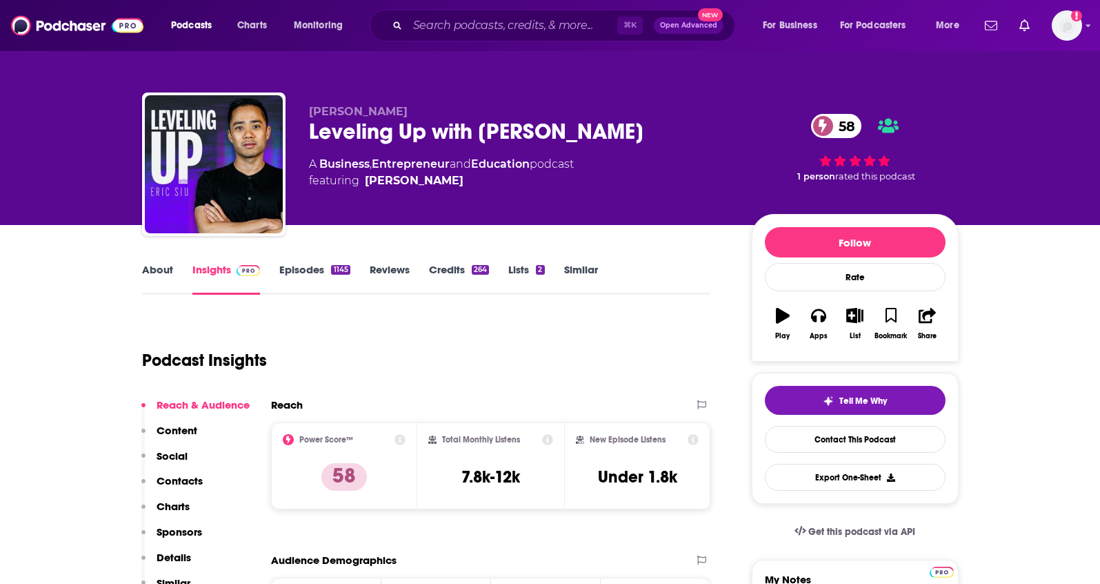
click at [166, 268] on link "About" at bounding box center [157, 279] width 31 height 32
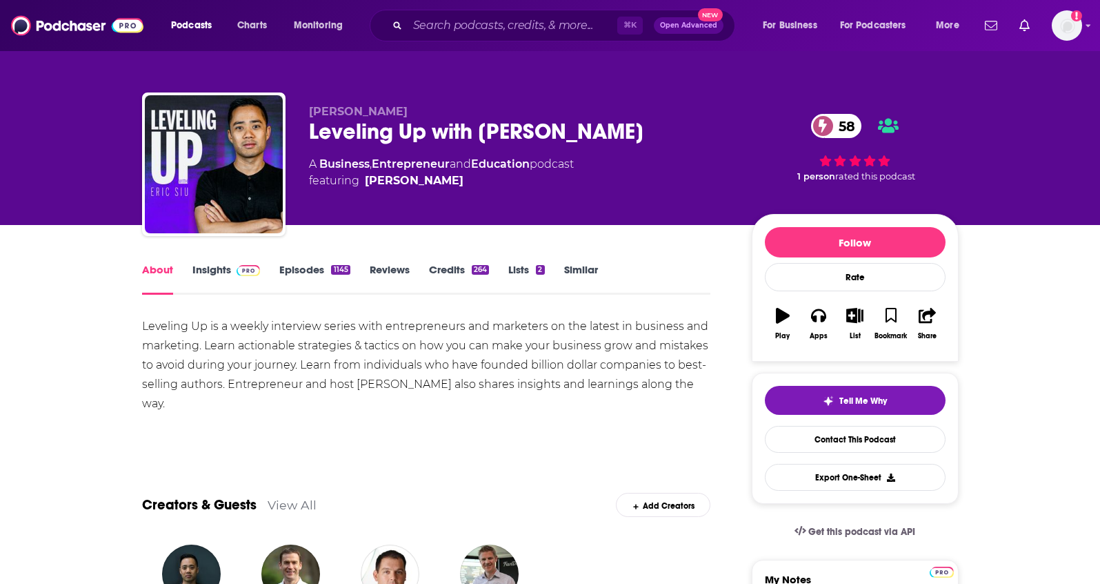
click at [203, 273] on link "Insights" at bounding box center [226, 279] width 68 height 32
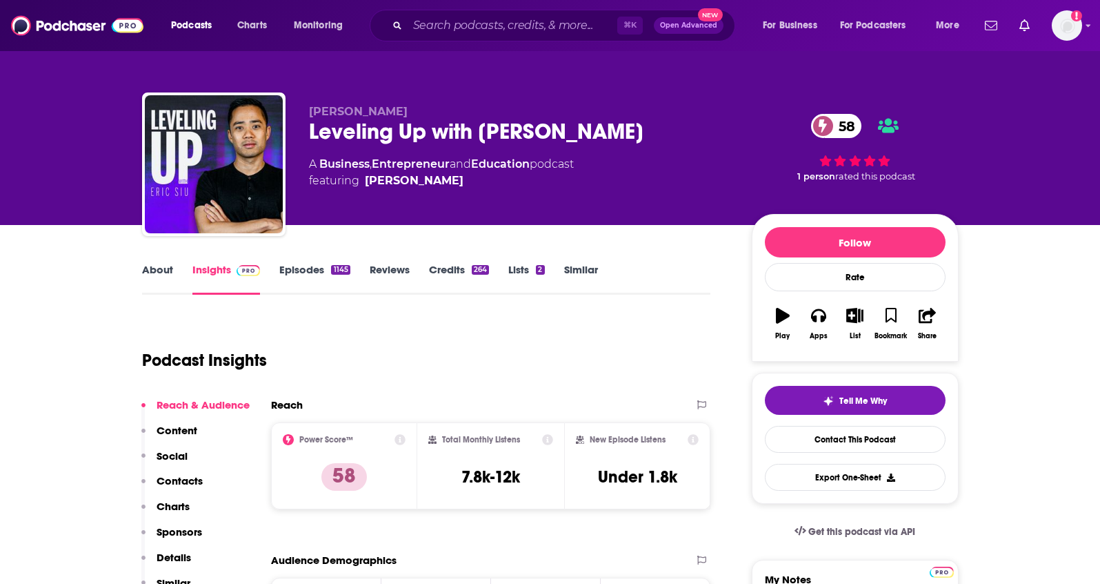
click at [148, 272] on link "About" at bounding box center [157, 279] width 31 height 32
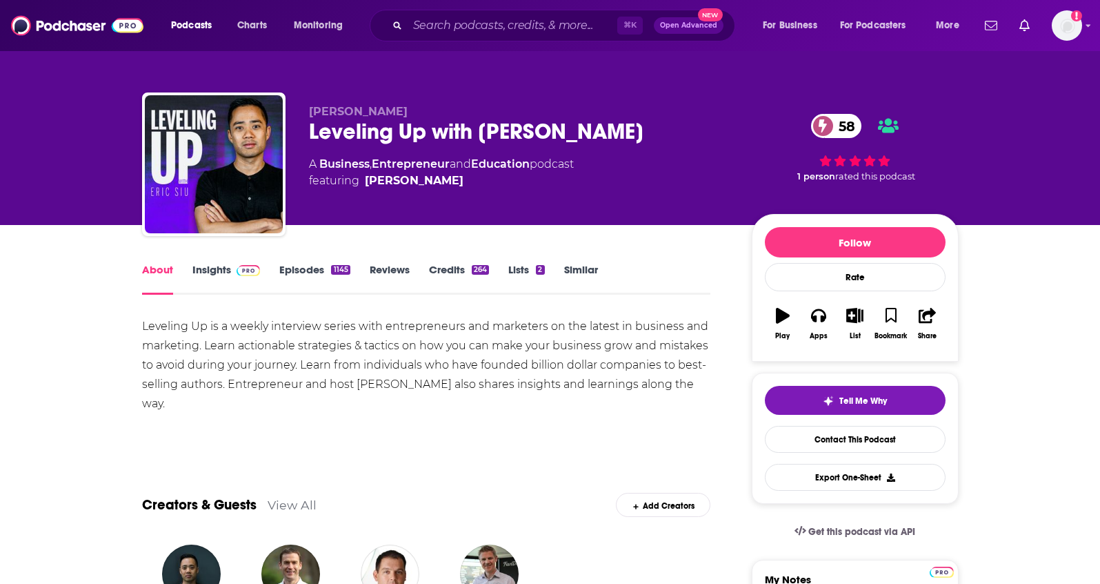
click at [215, 268] on link "Insights" at bounding box center [226, 279] width 68 height 32
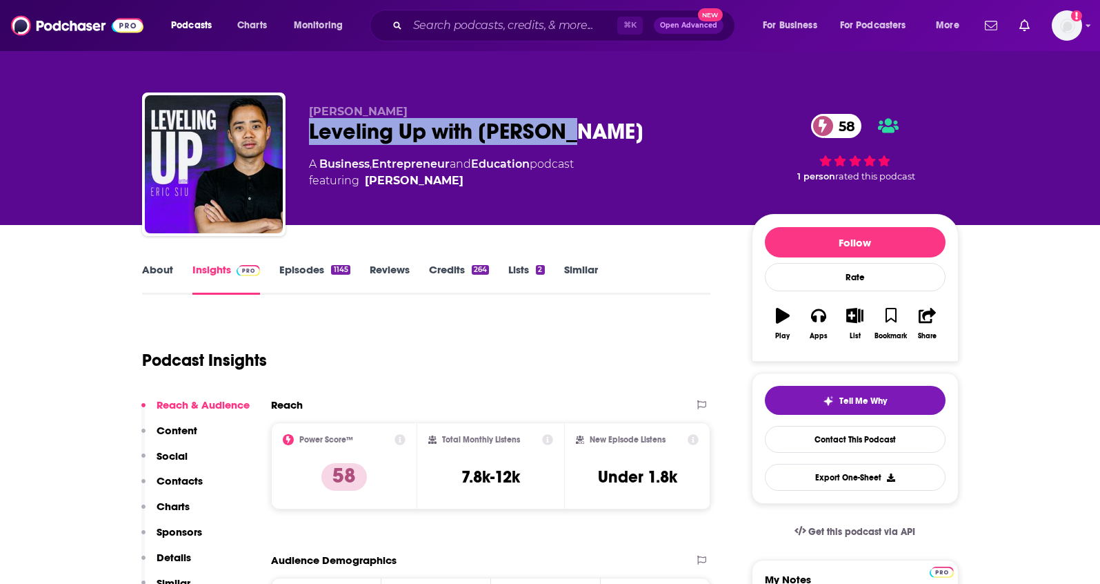
drag, startPoint x: 581, startPoint y: 138, endPoint x: 312, endPoint y: 139, distance: 268.3
click at [312, 139] on div "Leveling Up with [PERSON_NAME] 58" at bounding box center [519, 131] width 421 height 27
copy h2 "Leveling Up with [PERSON_NAME]"
click at [169, 477] on p "Contacts" at bounding box center [180, 480] width 46 height 13
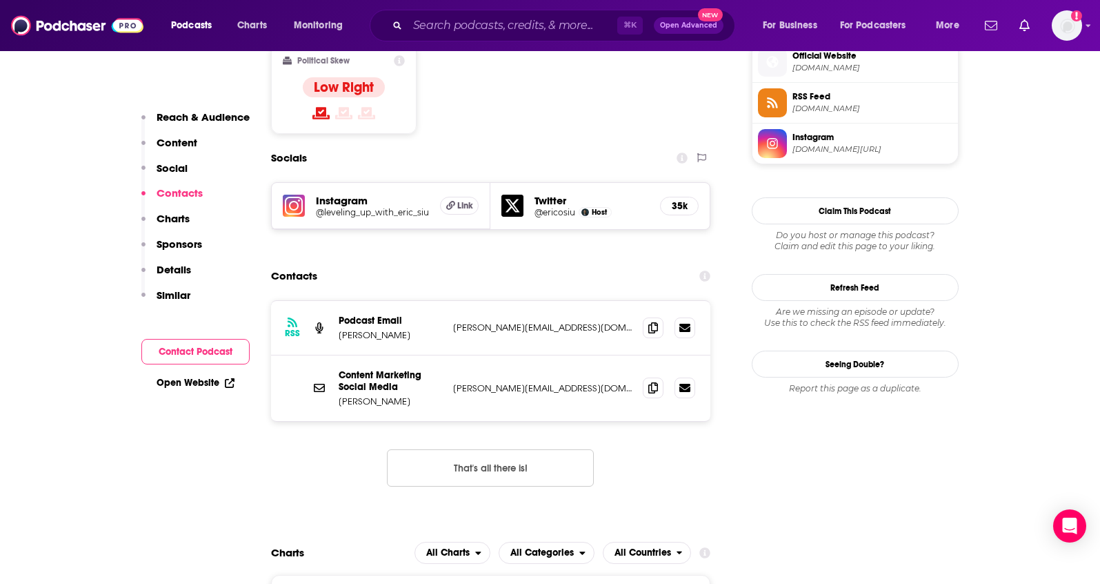
scroll to position [1137, 0]
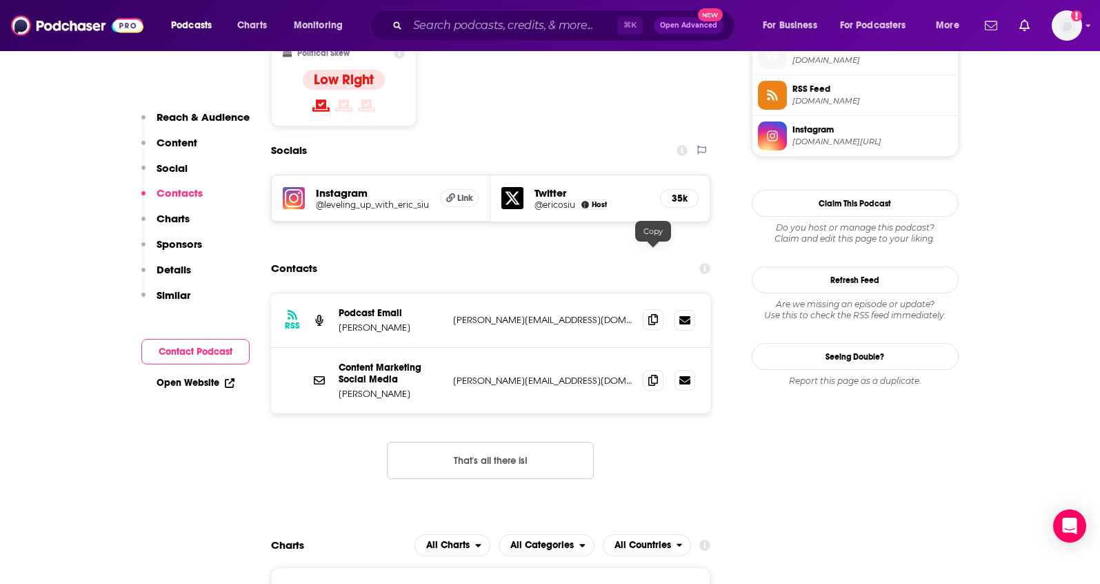
click at [648, 314] on icon at bounding box center [653, 319] width 10 height 11
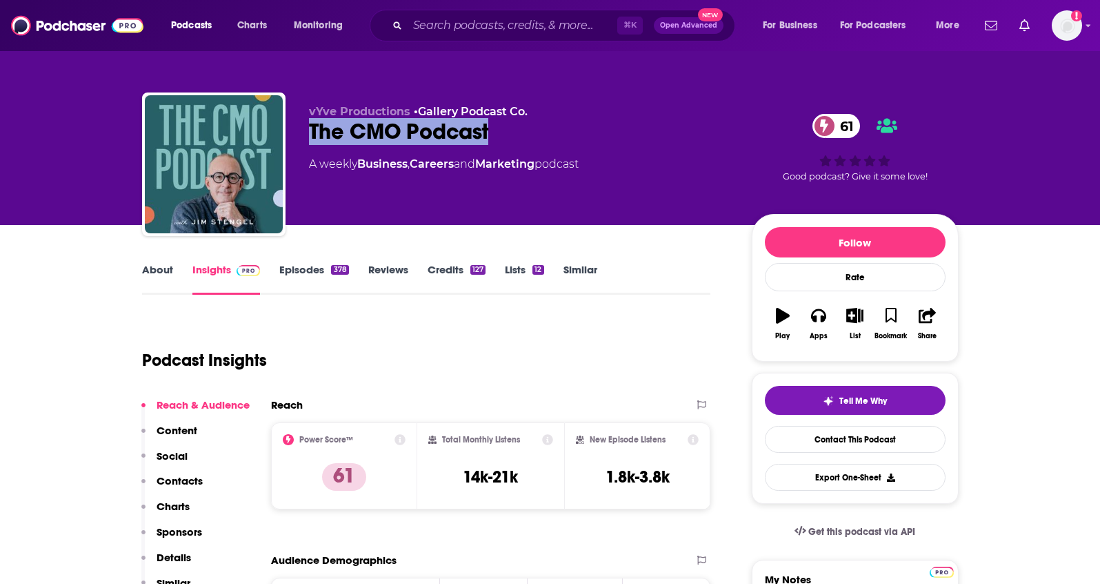
drag, startPoint x: 516, startPoint y: 136, endPoint x: 305, endPoint y: 127, distance: 211.3
click at [305, 127] on div "vYve Productions • Gallery Podcast Co. The CMO Podcast 61 A weekly Business , C…" at bounding box center [550, 166] width 817 height 149
copy h2 "The CMO Podcast"
click at [147, 270] on link "About" at bounding box center [157, 279] width 31 height 32
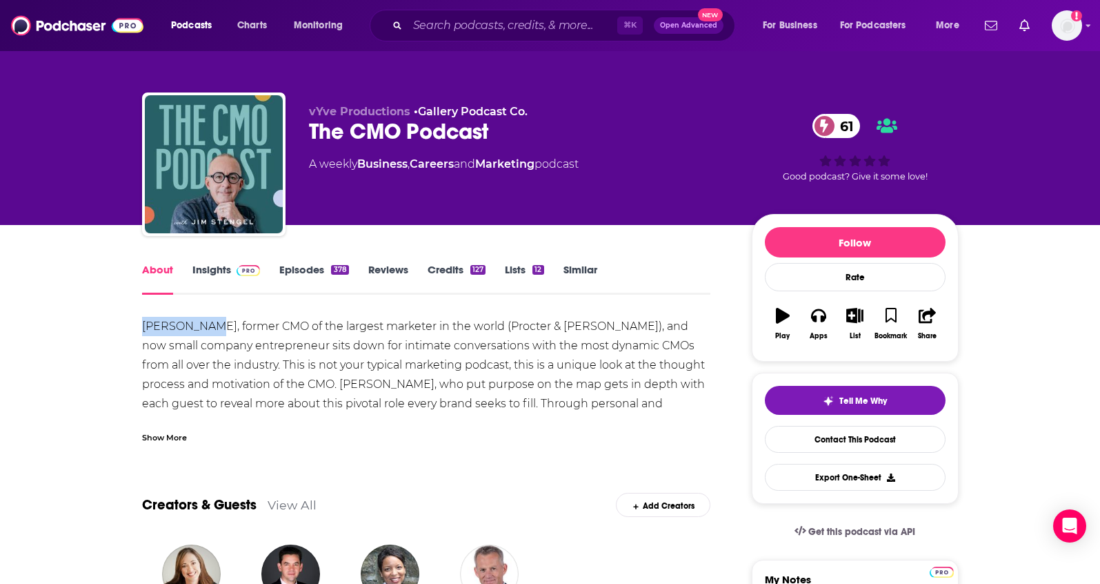
drag, startPoint x: 136, startPoint y: 328, endPoint x: 207, endPoint y: 333, distance: 71.3
copy div "Jim Stengel"
click at [210, 276] on link "Insights" at bounding box center [226, 279] width 68 height 32
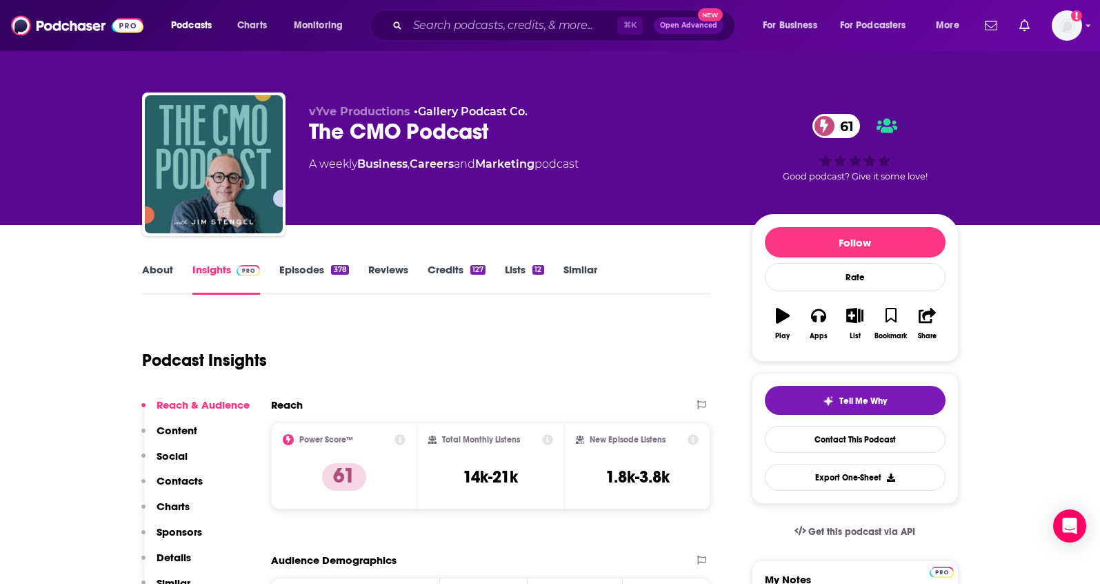
click at [164, 479] on p "Contacts" at bounding box center [180, 480] width 46 height 13
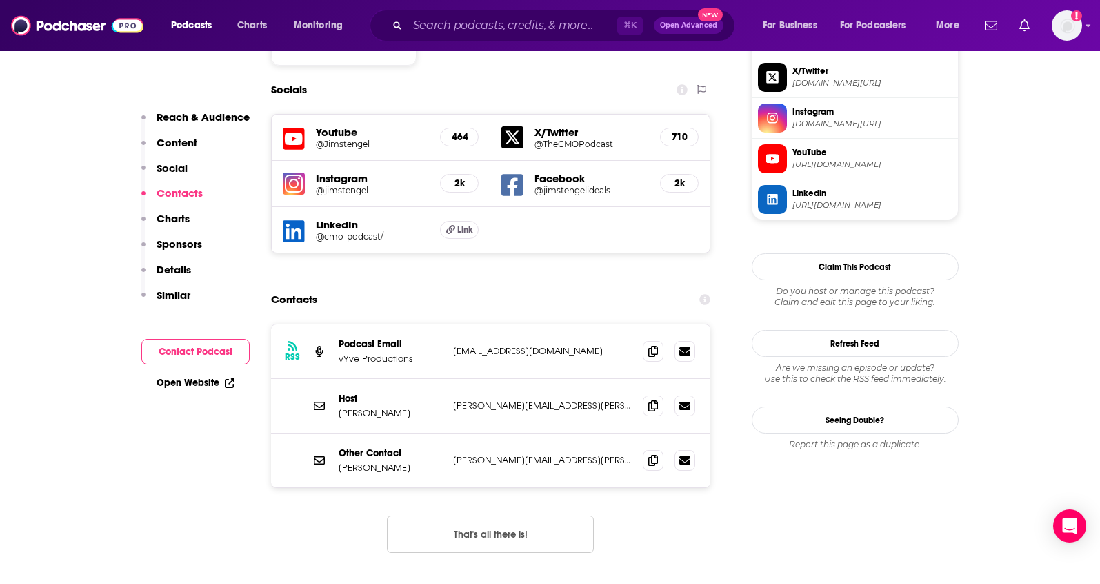
scroll to position [1244, 0]
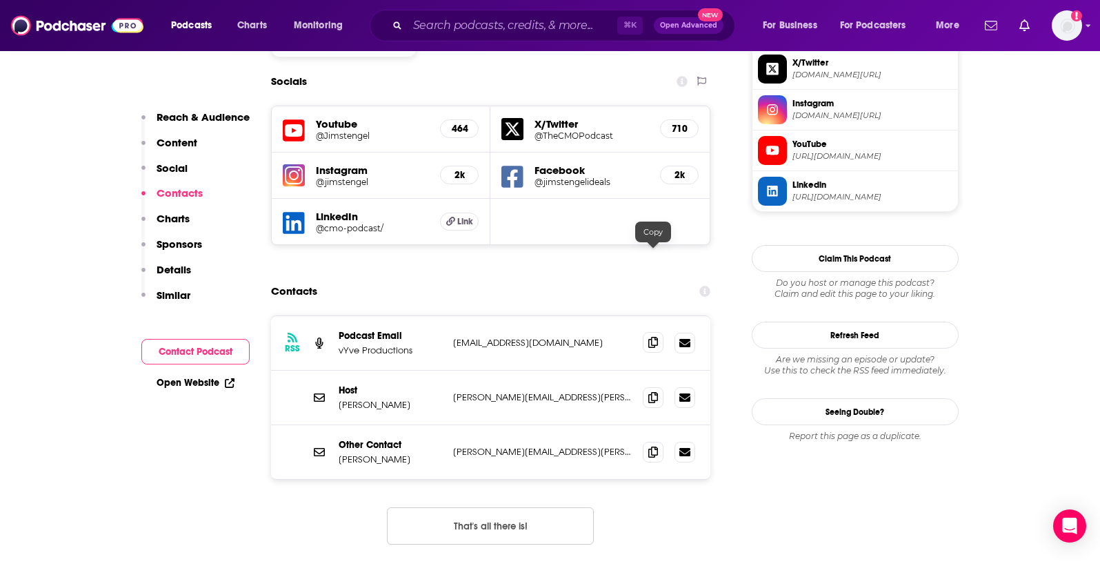
click at [652, 337] on icon at bounding box center [653, 342] width 10 height 11
click at [643, 386] on span at bounding box center [653, 396] width 21 height 21
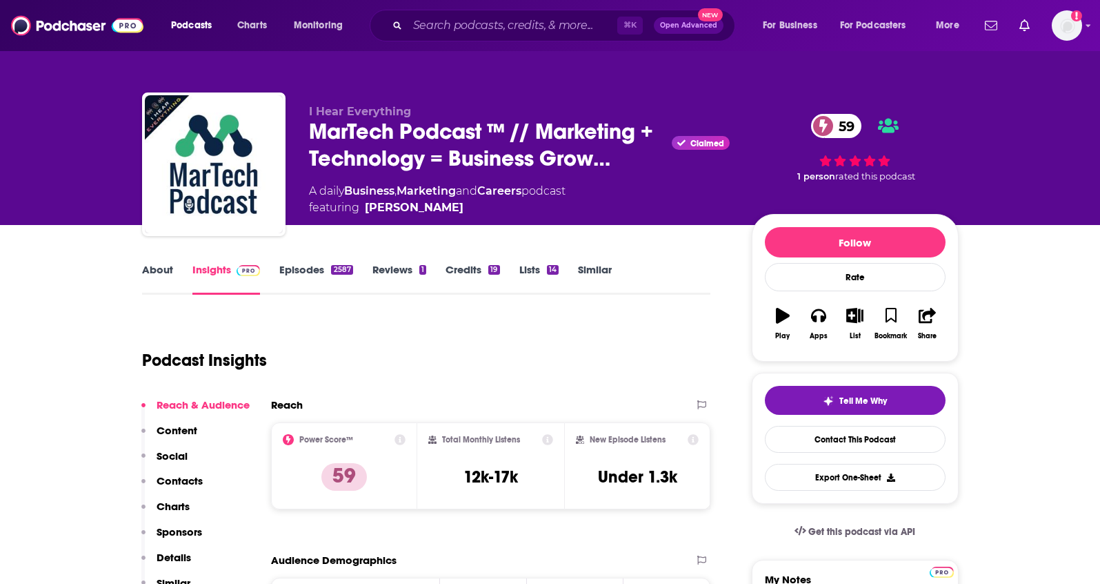
click at [166, 270] on link "About" at bounding box center [157, 279] width 31 height 32
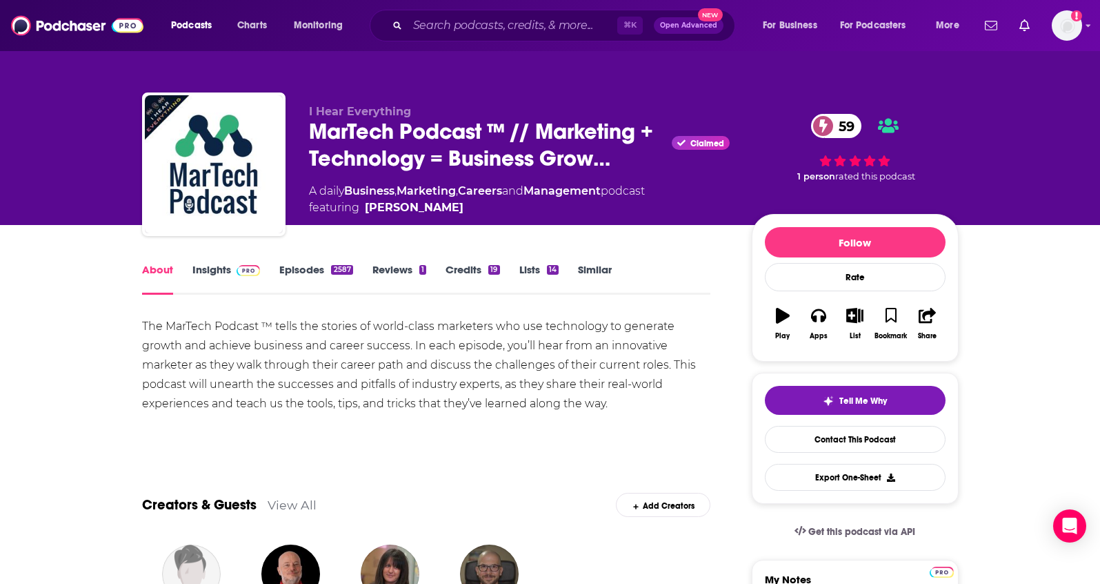
click at [211, 266] on link "Insights" at bounding box center [226, 279] width 68 height 32
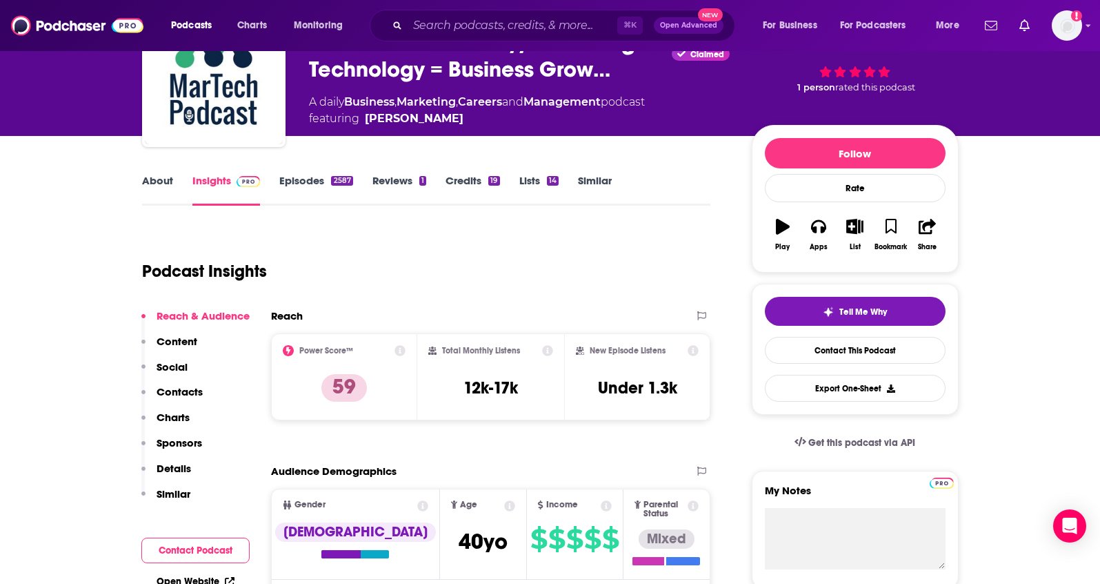
scroll to position [346, 0]
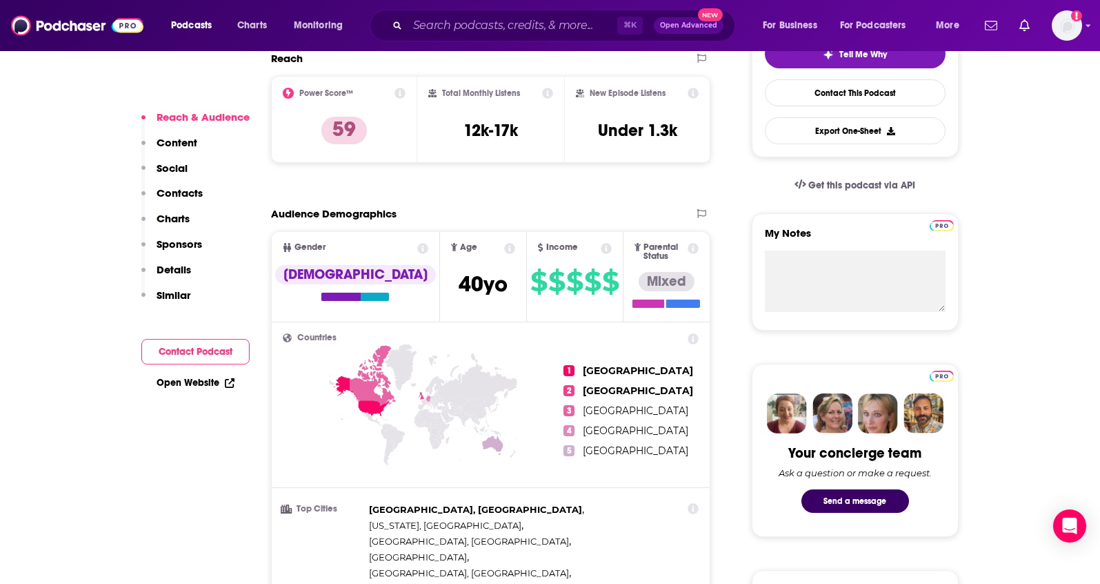
click at [177, 186] on p "Contacts" at bounding box center [180, 192] width 46 height 13
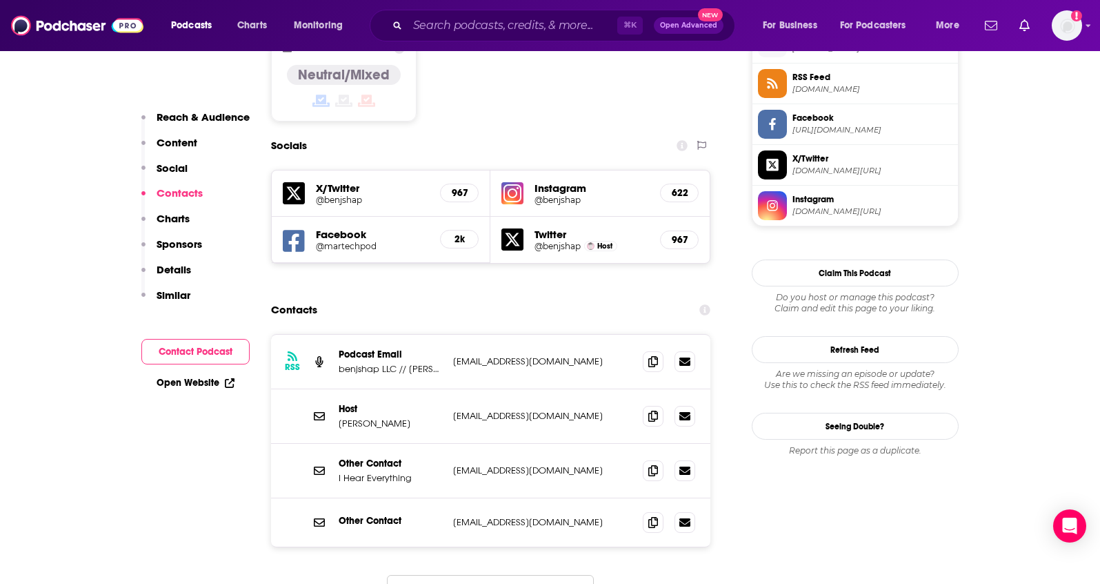
scroll to position [1167, 0]
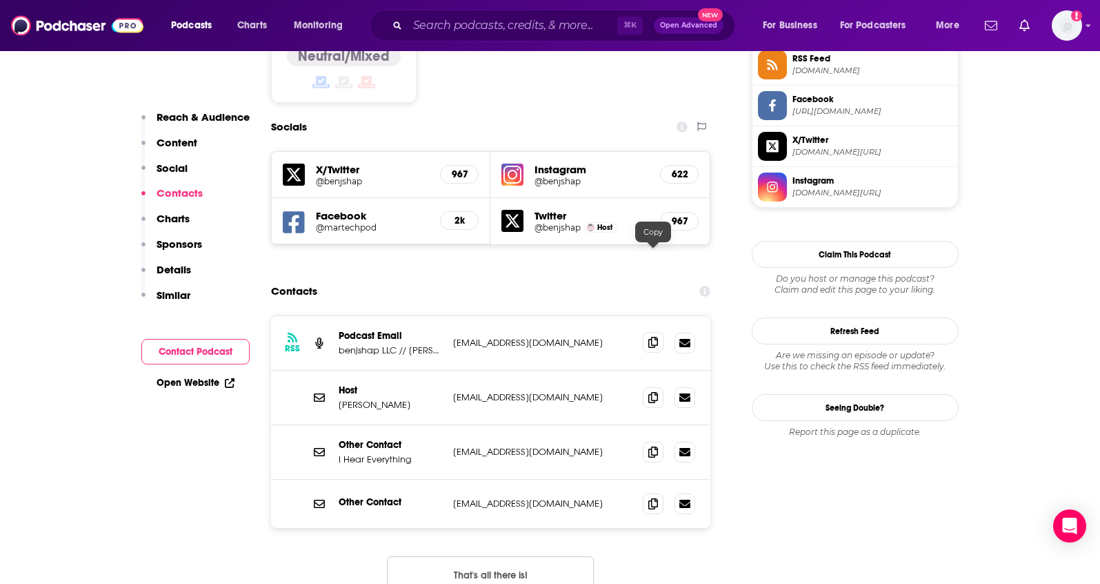
click at [650, 332] on span at bounding box center [653, 342] width 21 height 21
click at [645, 386] on span at bounding box center [653, 396] width 21 height 21
drag, startPoint x: 383, startPoint y: 319, endPoint x: 338, endPoint y: 321, distance: 44.9
click at [339, 399] on p "Doug Bell" at bounding box center [390, 405] width 103 height 12
copy p "Doug Bell"
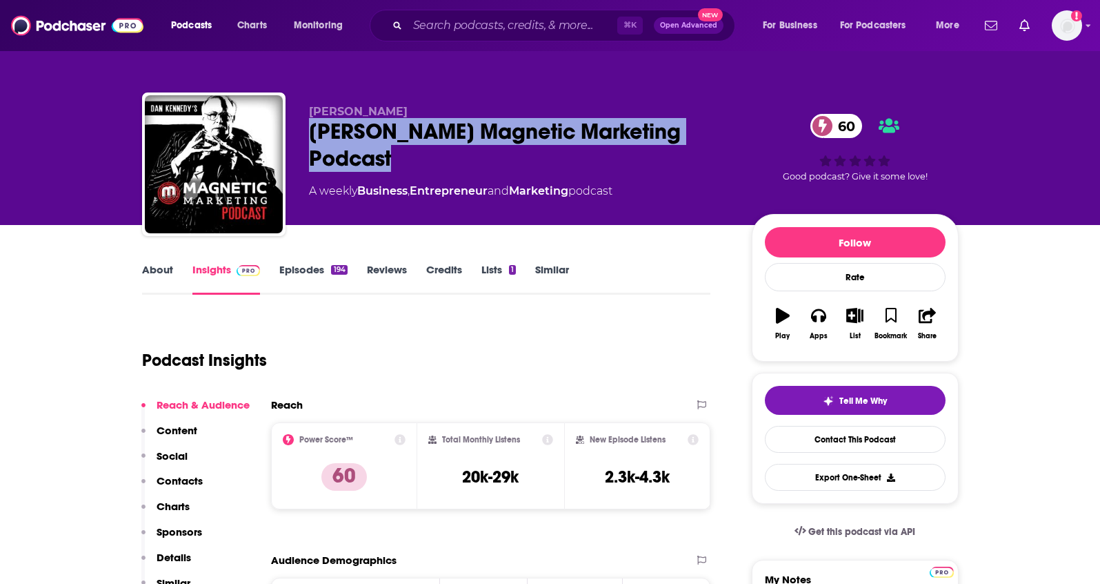
drag, startPoint x: 430, startPoint y: 150, endPoint x: 310, endPoint y: 132, distance: 120.7
click at [310, 132] on div "[PERSON_NAME] Magnetic Marketing Podcast 60" at bounding box center [519, 145] width 421 height 54
copy h2 "[PERSON_NAME] Magnetic Marketing Podcast"
drag, startPoint x: 414, startPoint y: 109, endPoint x: 310, endPoint y: 107, distance: 103.5
click at [310, 107] on p "Russell Brunson" at bounding box center [519, 111] width 421 height 13
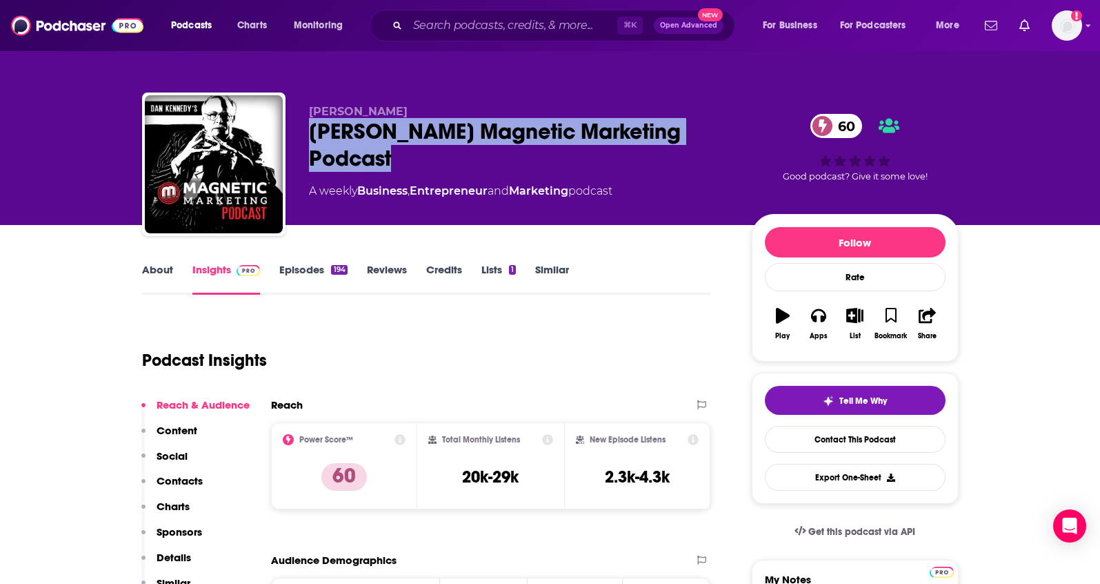
copy span "Russell Brunson"
click at [183, 485] on p "Contacts" at bounding box center [180, 480] width 46 height 13
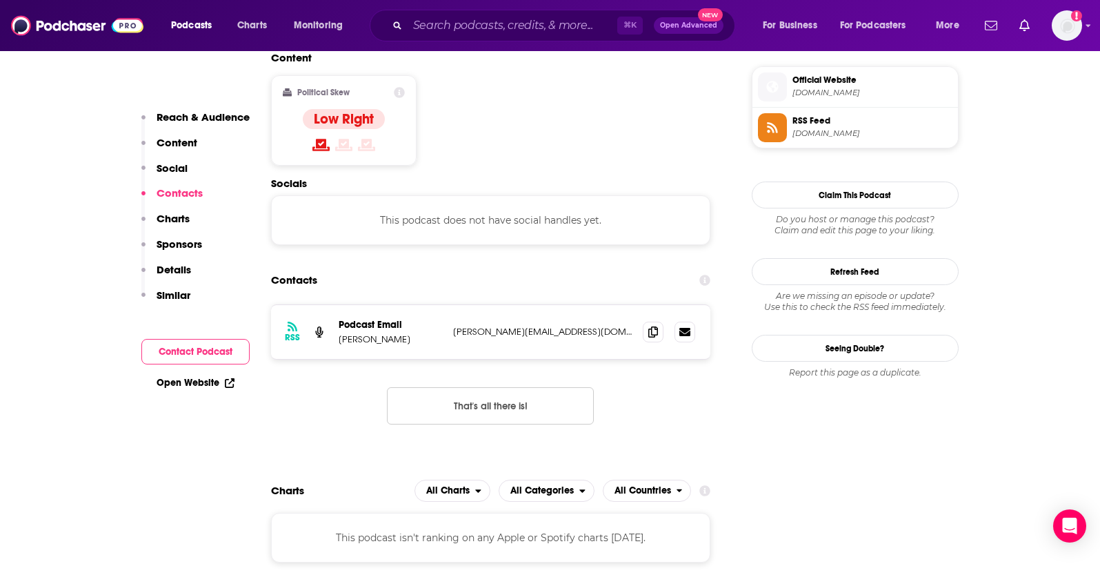
scroll to position [1125, 0]
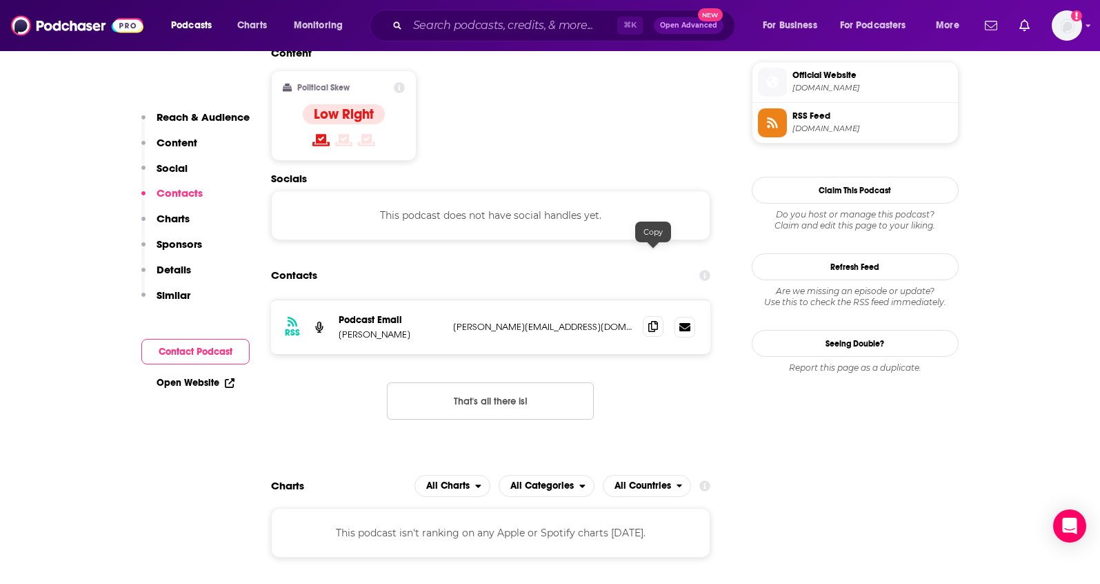
click at [647, 316] on span at bounding box center [653, 326] width 21 height 21
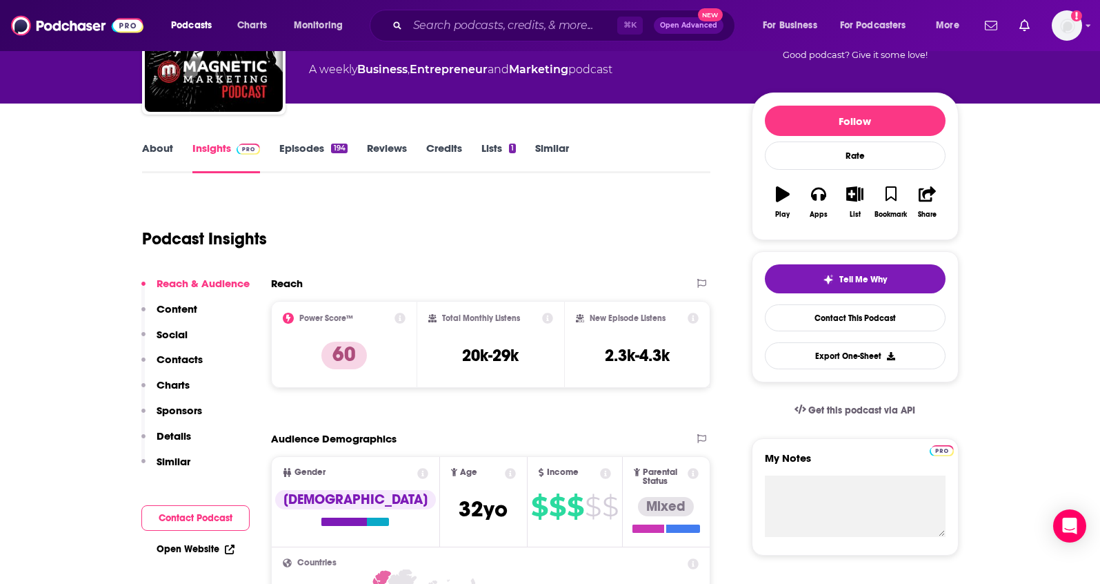
scroll to position [124, 0]
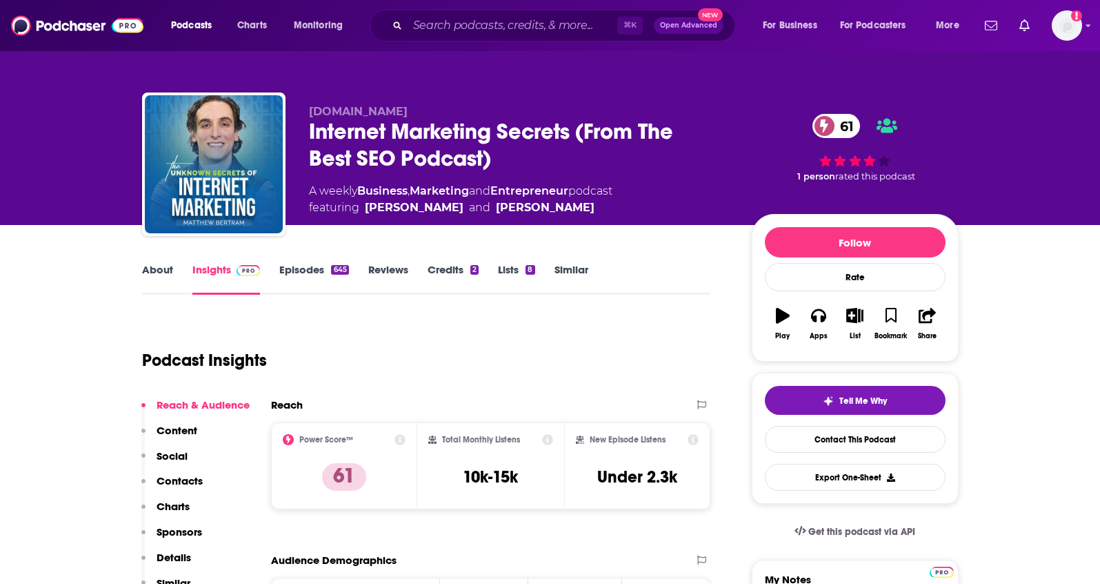
click at [161, 267] on link "About" at bounding box center [157, 279] width 31 height 32
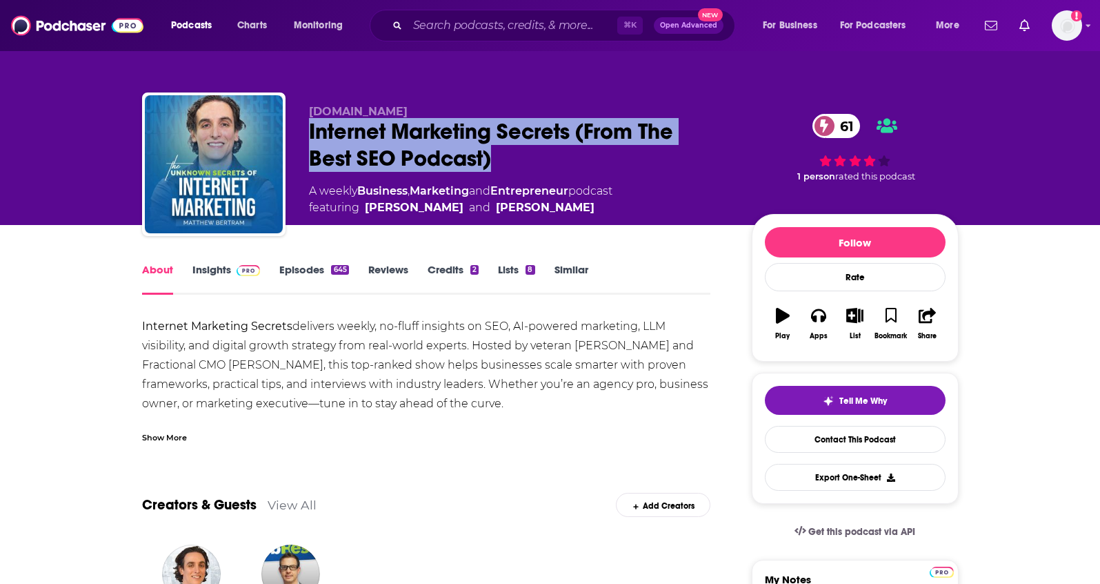
drag, startPoint x: 506, startPoint y: 167, endPoint x: 310, endPoint y: 128, distance: 199.0
click at [310, 128] on div "Internet Marketing Secrets (From The Best SEO Podcast) 61" at bounding box center [519, 145] width 421 height 54
copy h1 "Internet Marketing Secrets (From The Best SEO Podcast)"
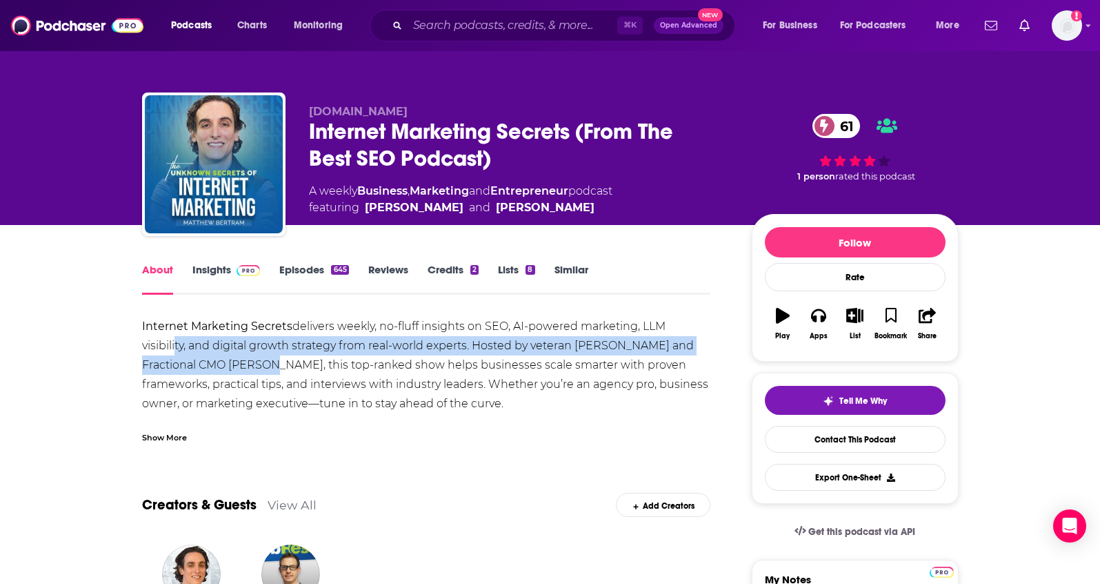
drag, startPoint x: 172, startPoint y: 354, endPoint x: 235, endPoint y: 367, distance: 64.1
click at [235, 367] on div "Internet Marketing Secrets delivers weekly, no-fluff insights on SEO, AI-powere…" at bounding box center [426, 520] width 569 height 406
click at [230, 368] on div "Internet Marketing Secrets delivers weekly, no-fluff insights on SEO, AI-powere…" at bounding box center [426, 520] width 569 height 406
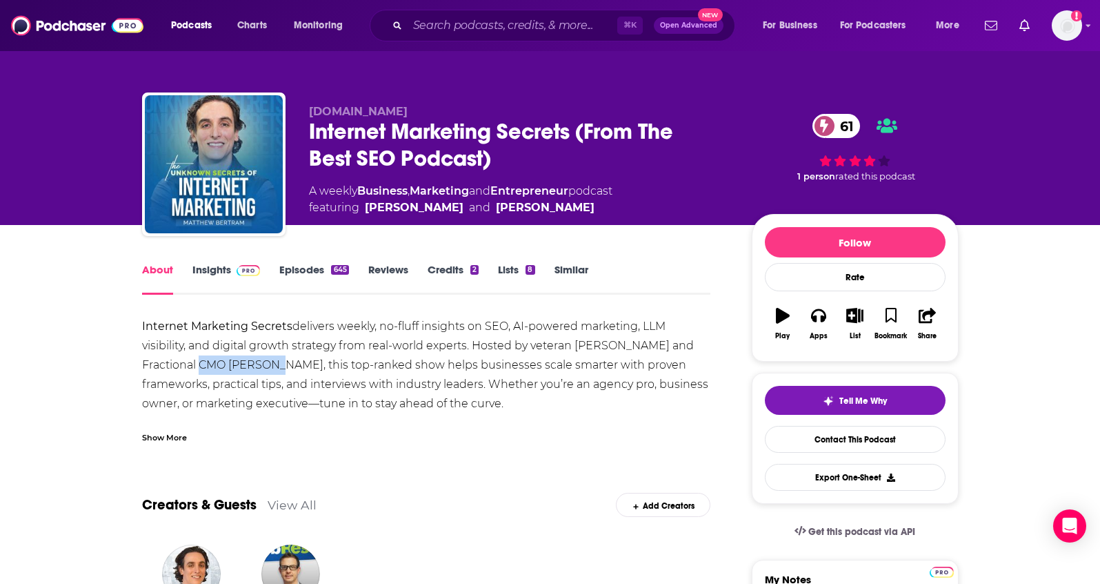
drag, startPoint x: 173, startPoint y: 355, endPoint x: 243, endPoint y: 367, distance: 70.6
click at [243, 367] on div "Internet Marketing Secrets delivers weekly, no-fluff insights on SEO, AI-powere…" at bounding box center [426, 520] width 569 height 406
copy div "Matt Bertram"
click at [201, 277] on link "Insights" at bounding box center [226, 279] width 68 height 32
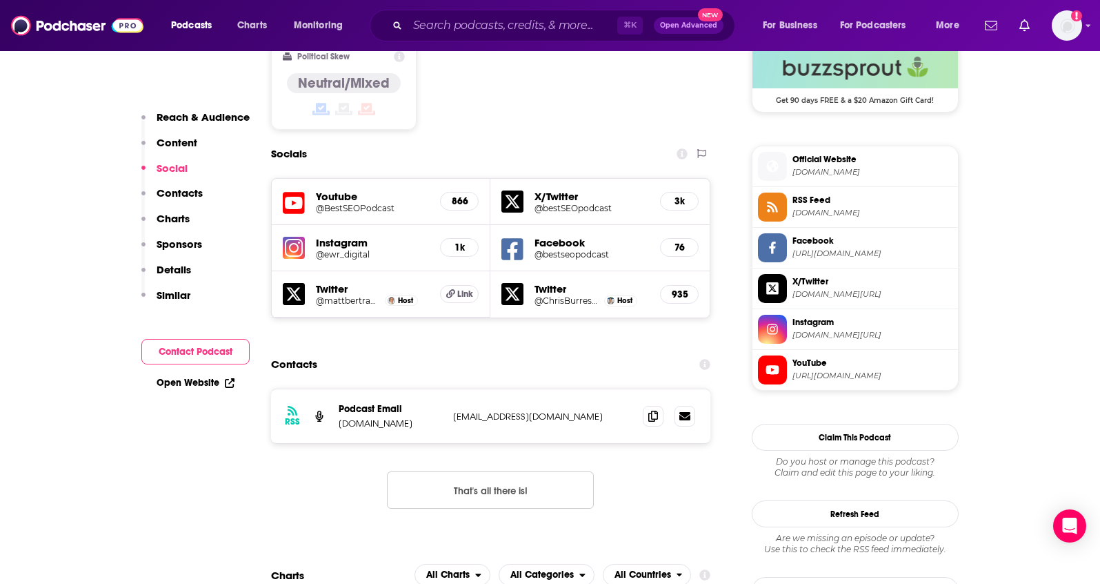
scroll to position [1152, 0]
click at [655, 409] on icon at bounding box center [653, 414] width 10 height 11
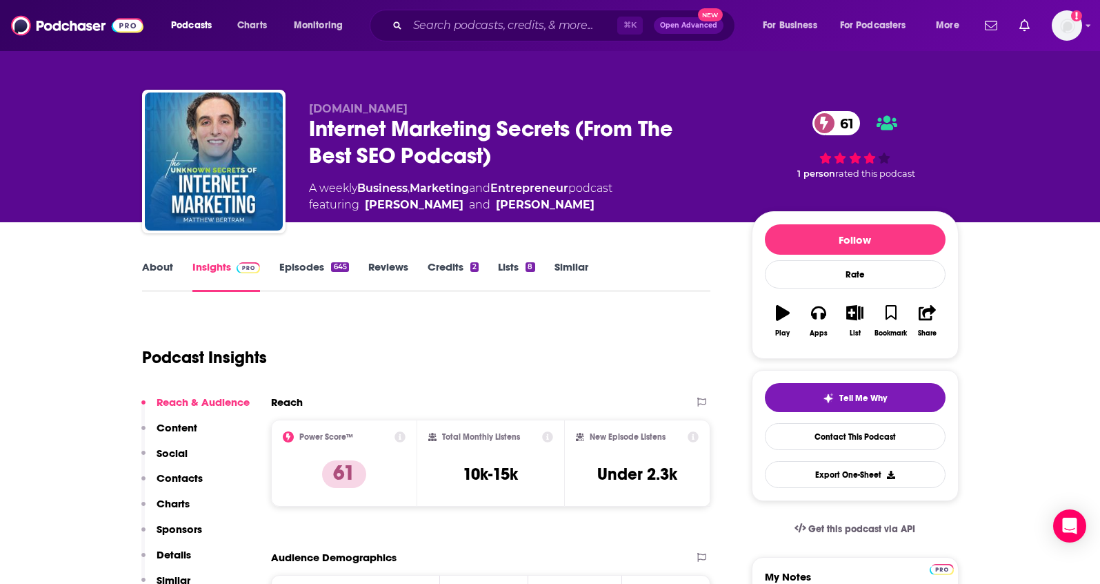
scroll to position [0, 0]
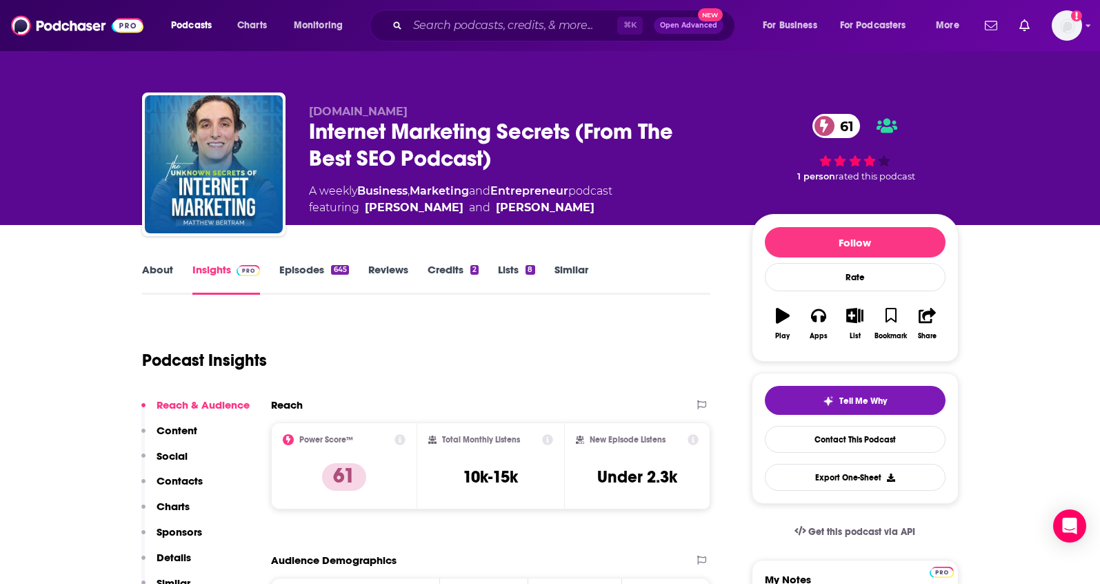
click at [163, 261] on div "About Insights Episodes 645 Reviews Credits 2 Lists 8 Similar" at bounding box center [426, 278] width 569 height 34
click at [156, 267] on link "About" at bounding box center [157, 279] width 31 height 32
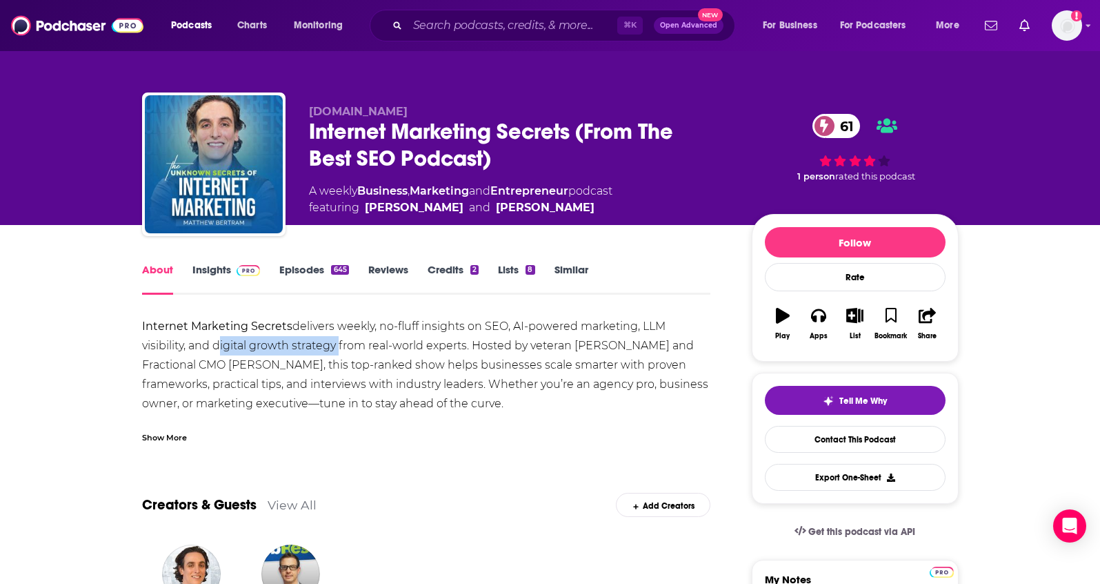
drag, startPoint x: 215, startPoint y: 345, endPoint x: 337, endPoint y: 348, distance: 122.1
click at [337, 348] on div "Internet Marketing Secrets delivers weekly, no-fluff insights on SEO, AI-powere…" at bounding box center [426, 520] width 569 height 406
copy div "digital growth strategy"
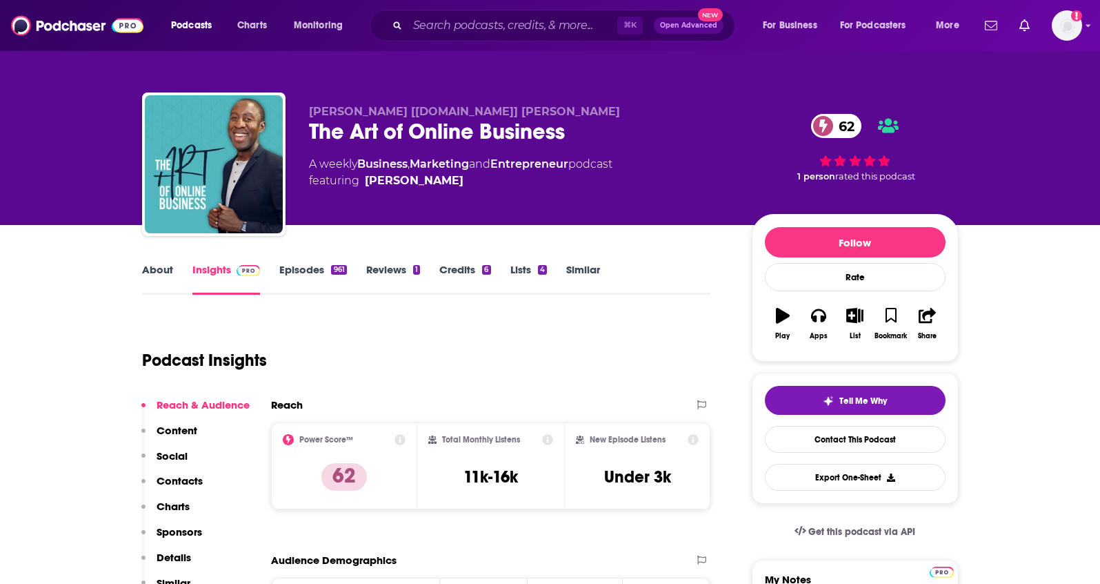
click at [149, 271] on link "About" at bounding box center [157, 279] width 31 height 32
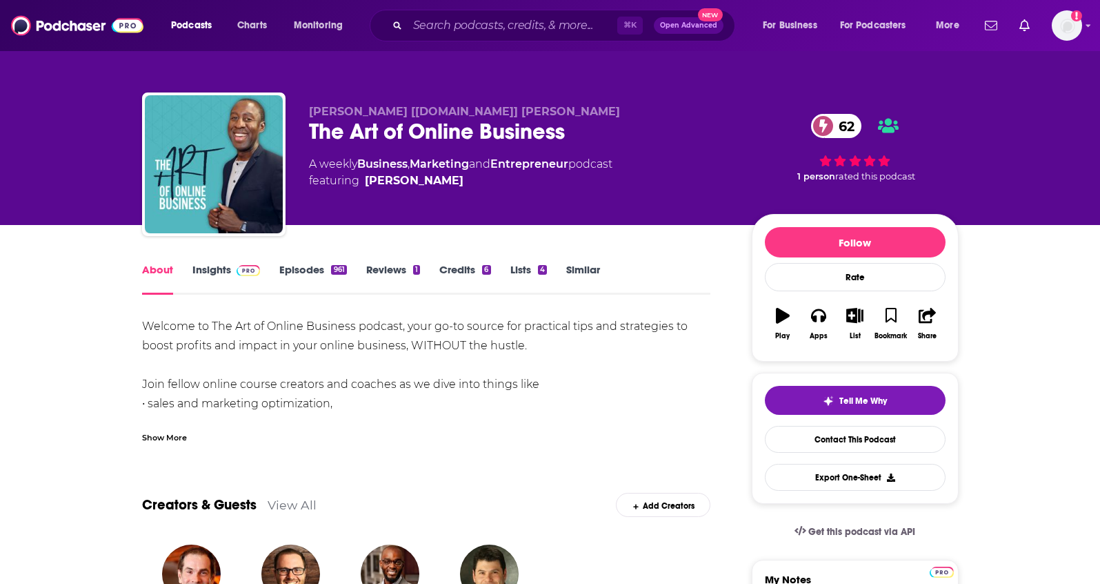
click at [198, 269] on link "Insights" at bounding box center [226, 279] width 68 height 32
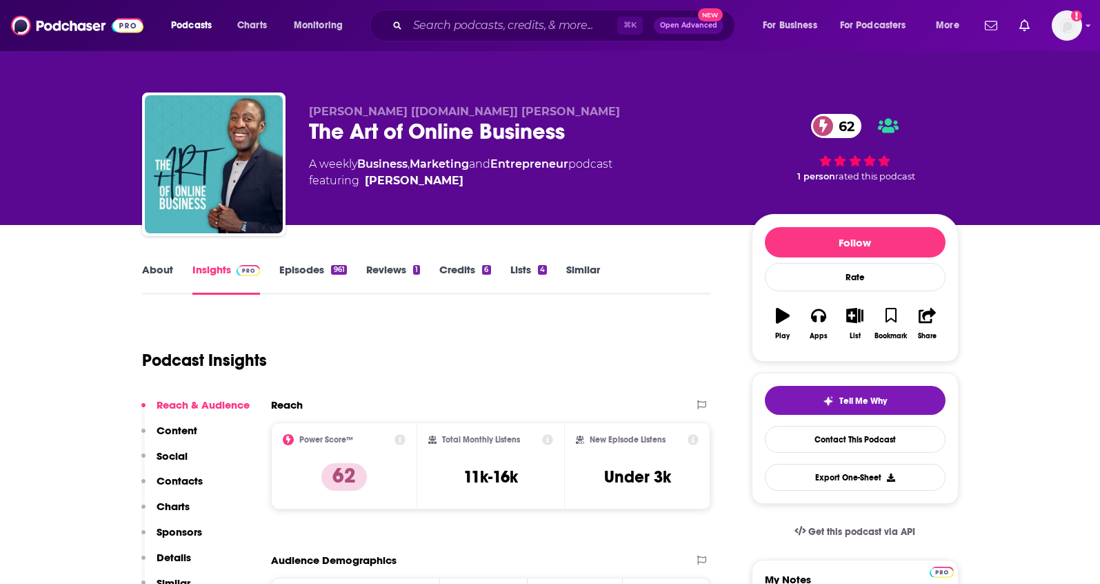
click at [175, 556] on p "Details" at bounding box center [174, 556] width 34 height 13
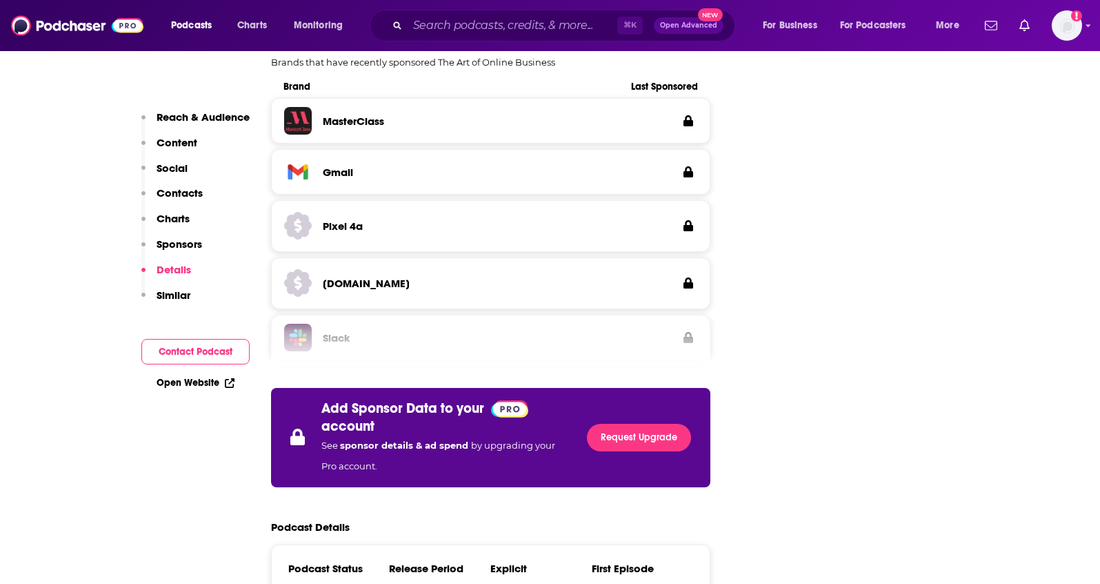
scroll to position [1433, 0]
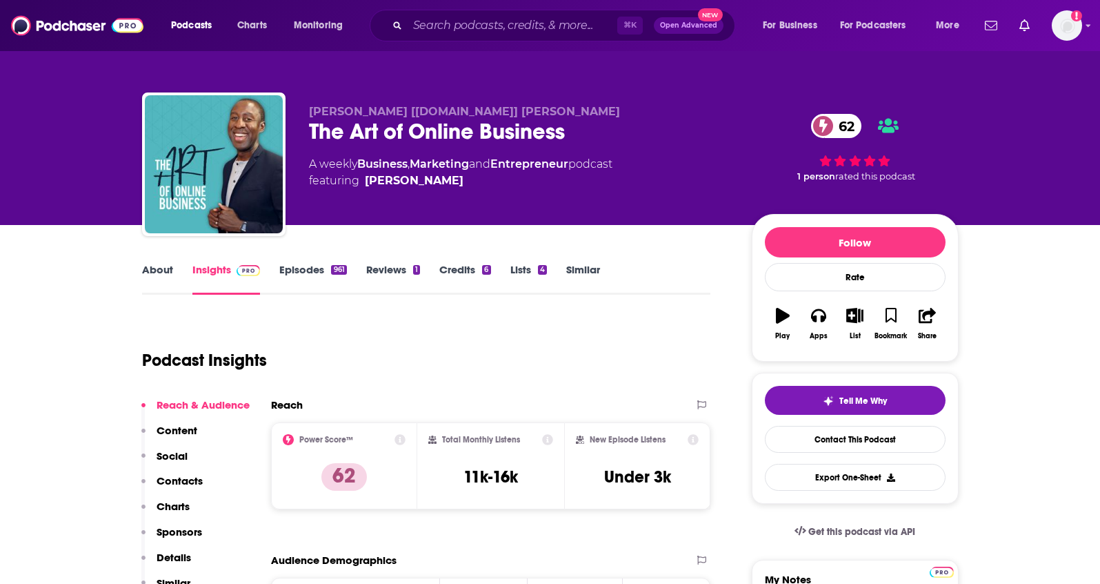
click at [159, 278] on link "About" at bounding box center [157, 279] width 31 height 32
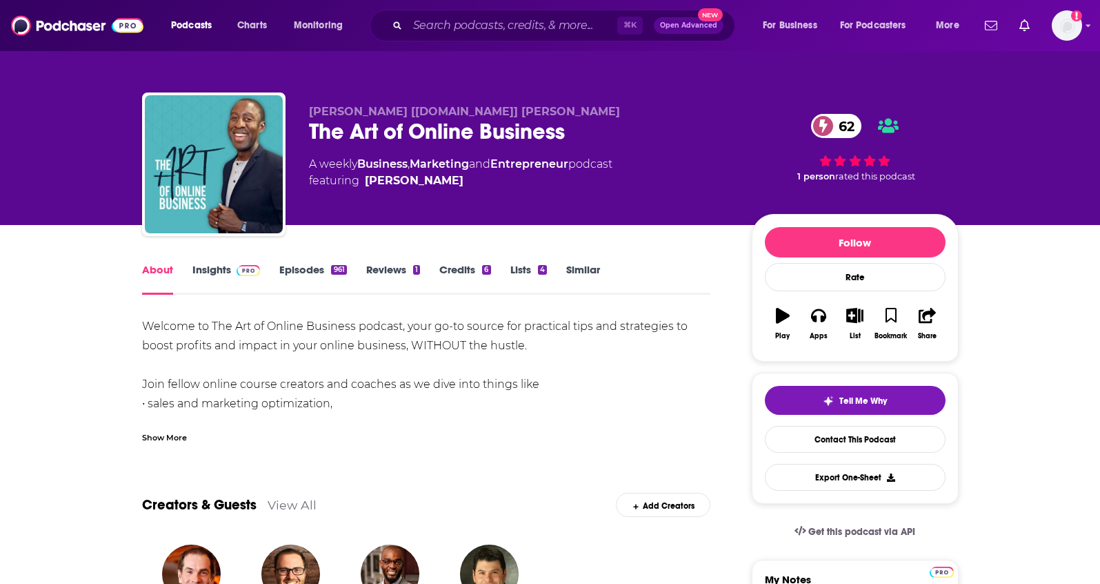
click at [199, 277] on link "Insights" at bounding box center [226, 279] width 68 height 32
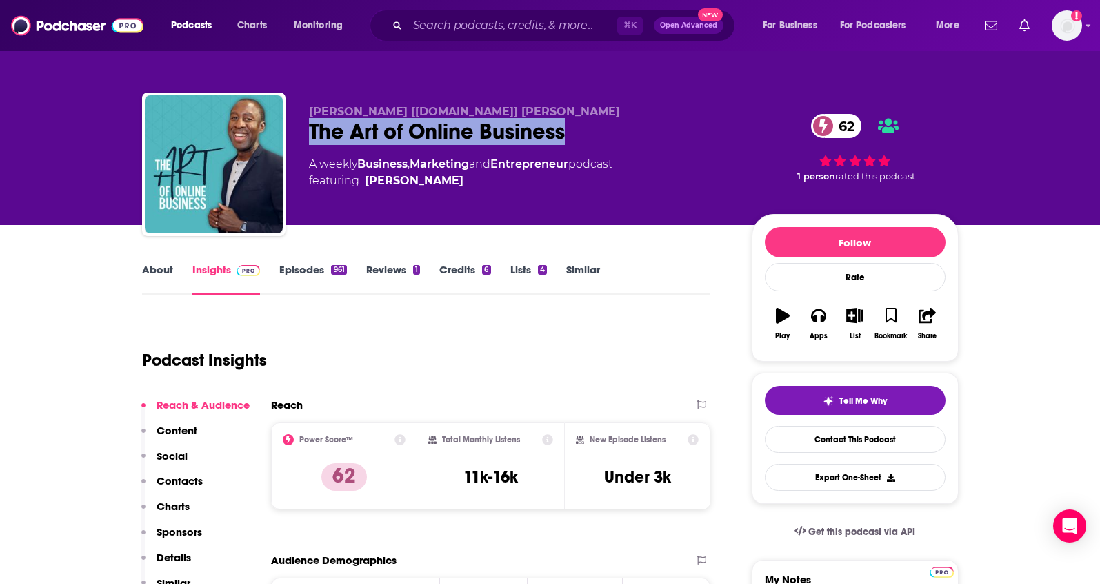
drag, startPoint x: 575, startPoint y: 139, endPoint x: 310, endPoint y: 136, distance: 264.9
click at [310, 136] on div "The Art of Online Business 62" at bounding box center [519, 131] width 421 height 27
copy h2 "The Art of Online Business"
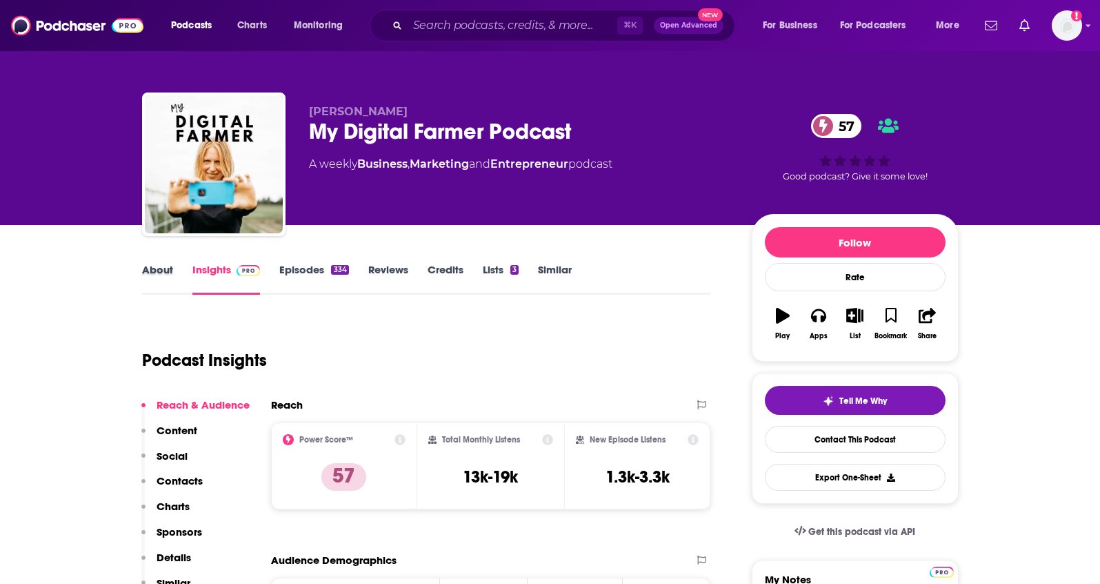
click at [179, 272] on div "About" at bounding box center [167, 279] width 50 height 32
click at [162, 271] on link "About" at bounding box center [157, 279] width 31 height 32
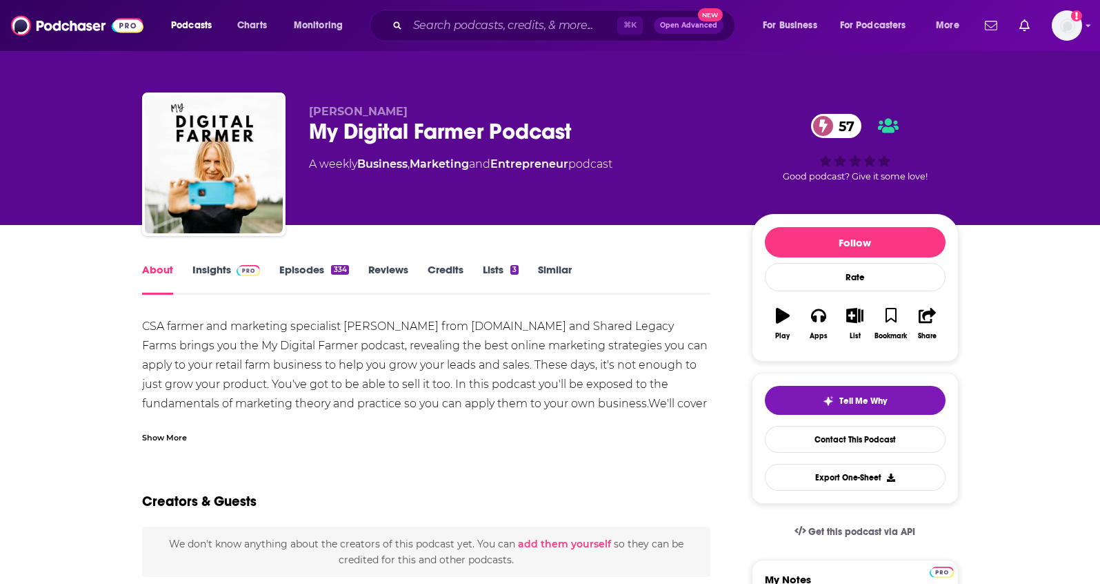
click at [177, 439] on div "Show More" at bounding box center [164, 436] width 45 height 13
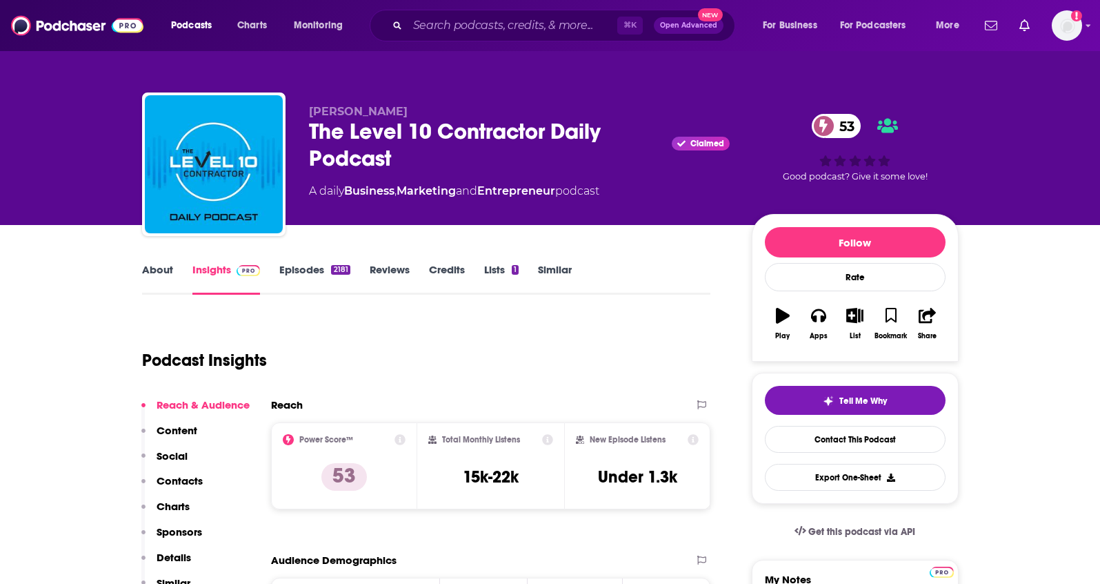
click at [155, 263] on link "About" at bounding box center [157, 279] width 31 height 32
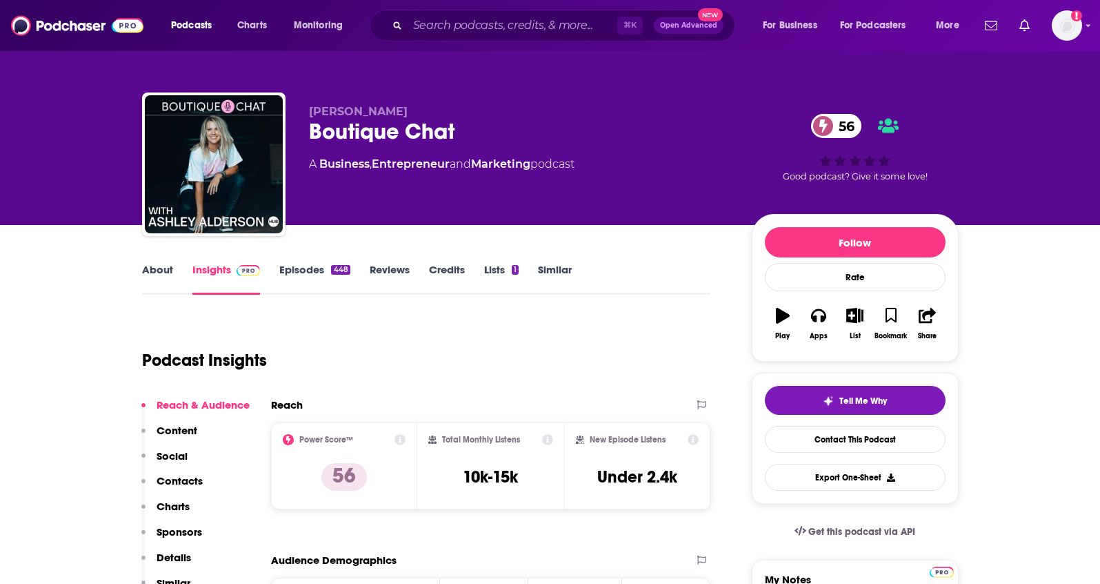
click at [166, 273] on link "About" at bounding box center [157, 279] width 31 height 32
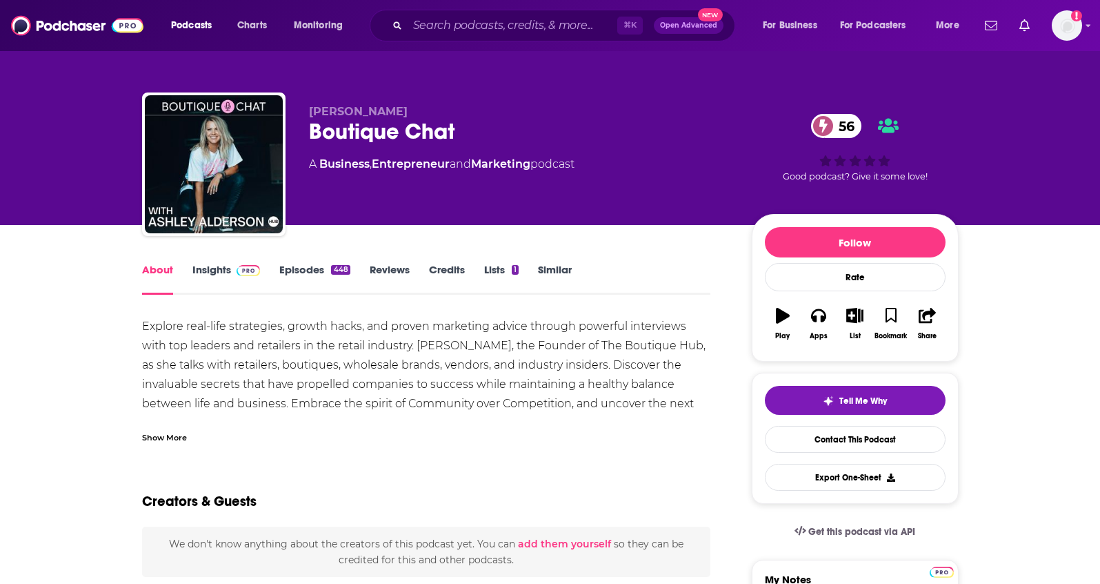
click at [188, 432] on div "Show More" at bounding box center [426, 431] width 569 height 23
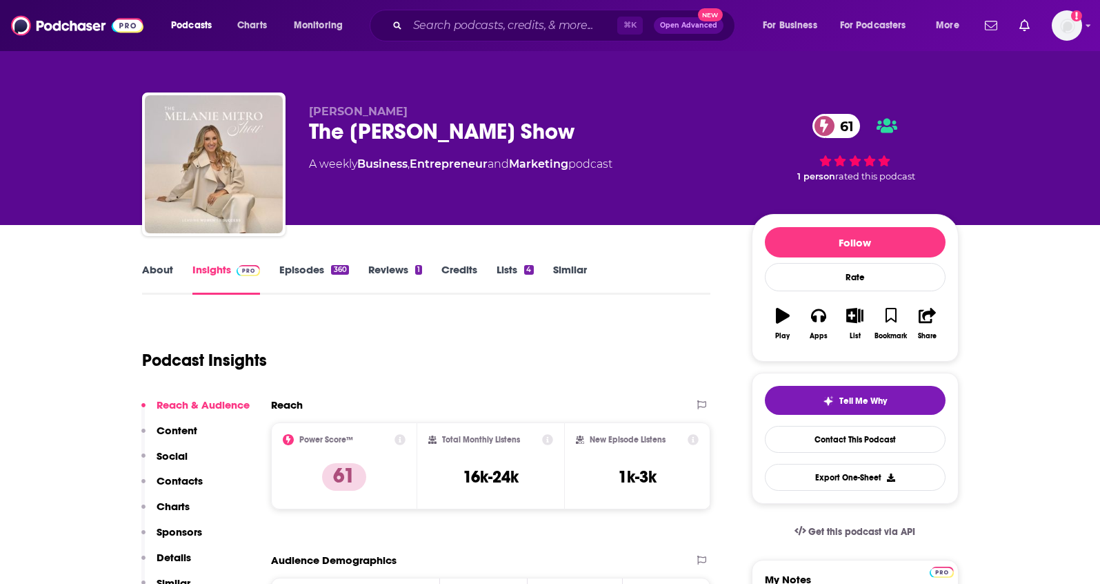
click at [172, 271] on link "About" at bounding box center [157, 279] width 31 height 32
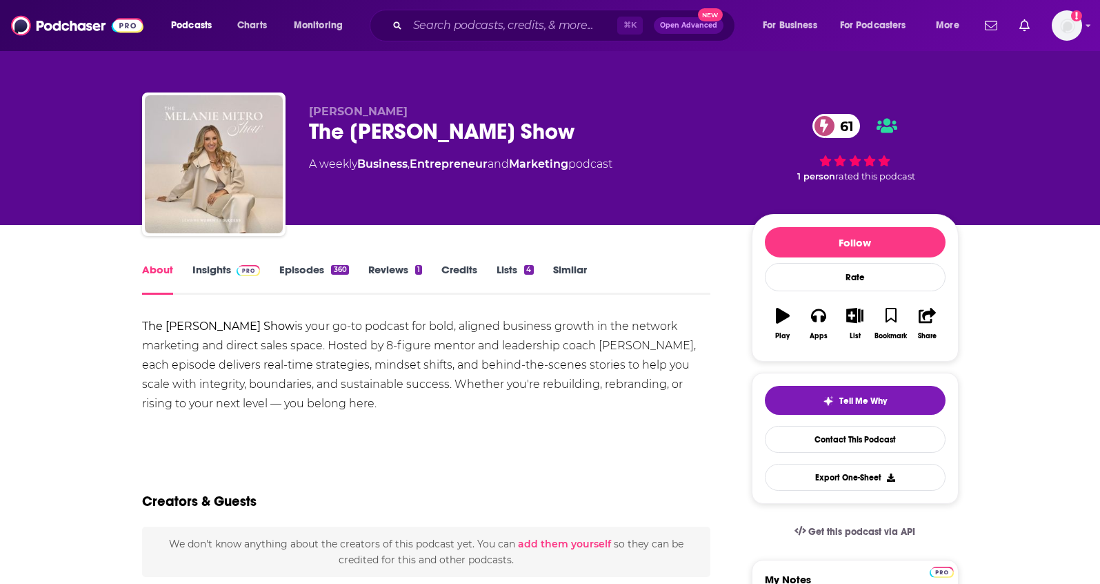
click at [217, 267] on link "Insights" at bounding box center [226, 279] width 68 height 32
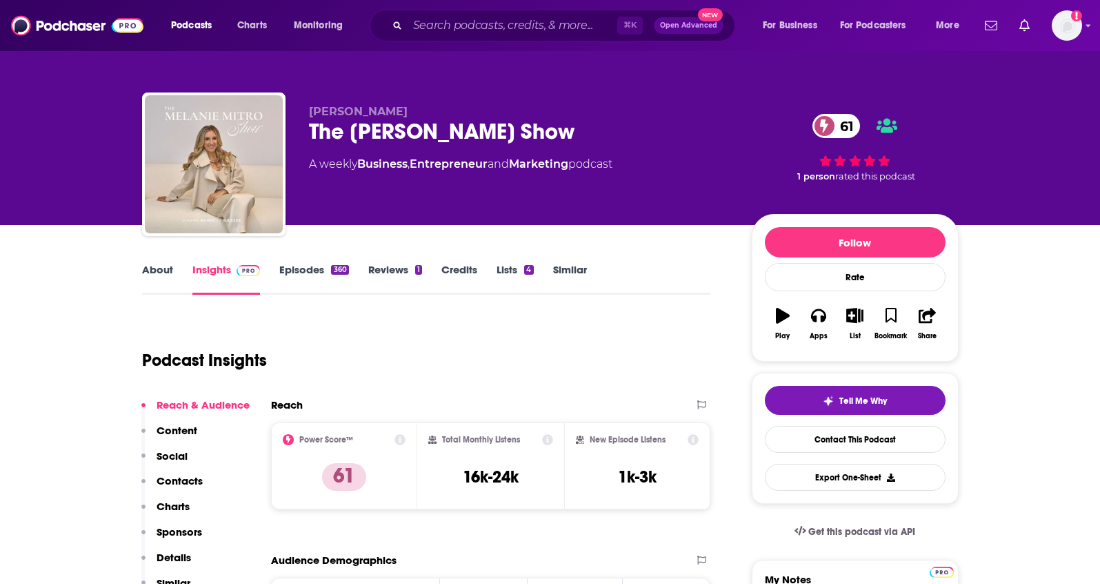
click at [175, 553] on p "Details" at bounding box center [174, 556] width 34 height 13
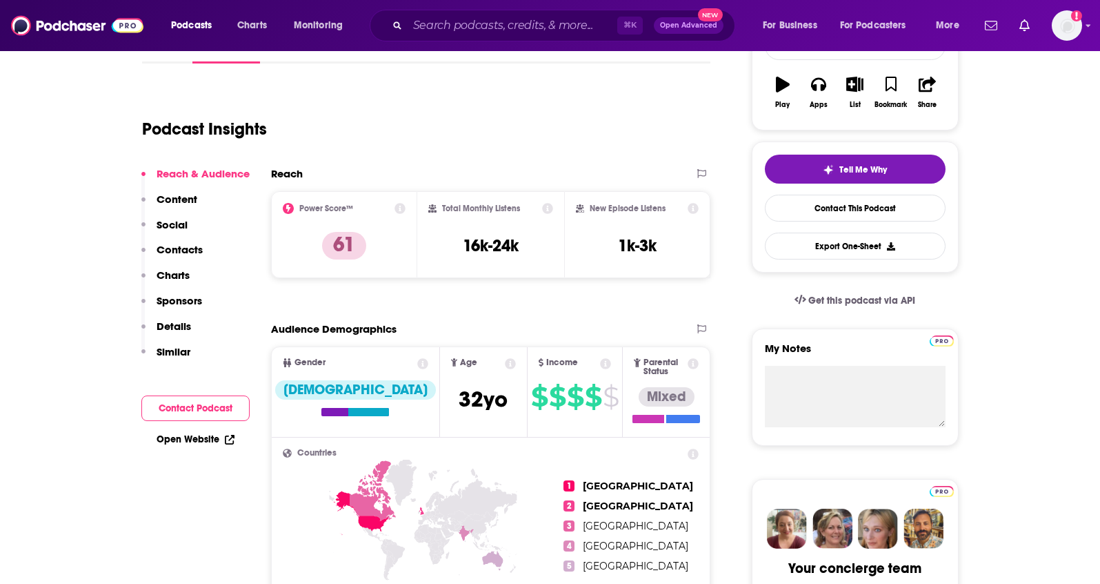
scroll to position [230, 0]
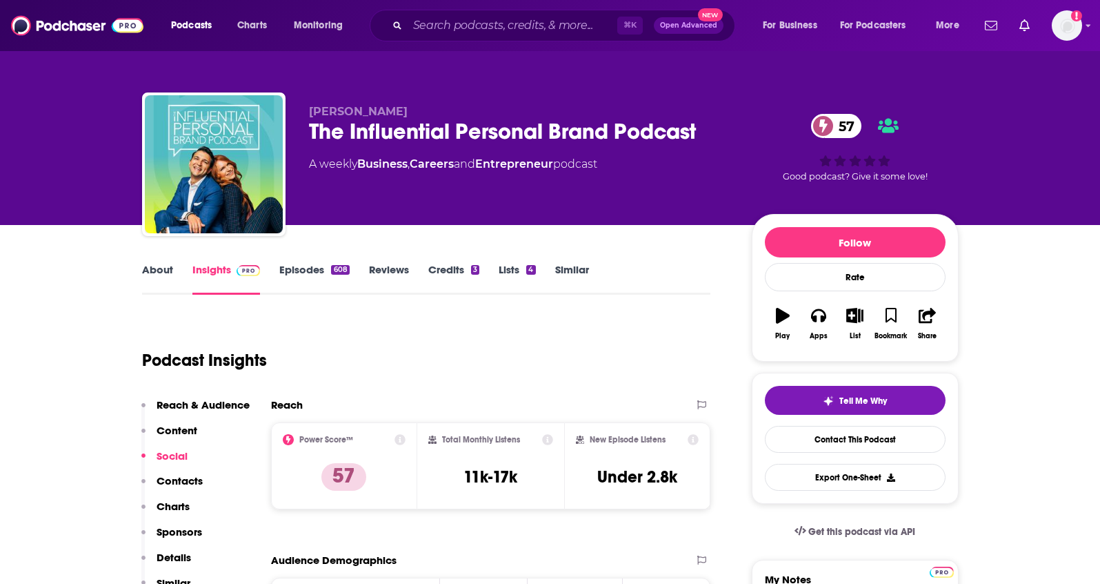
click at [154, 261] on div "About Insights Episodes 608 Reviews Credits 3 Lists 4 Similar" at bounding box center [426, 278] width 569 height 34
click at [153, 264] on link "About" at bounding box center [157, 279] width 31 height 32
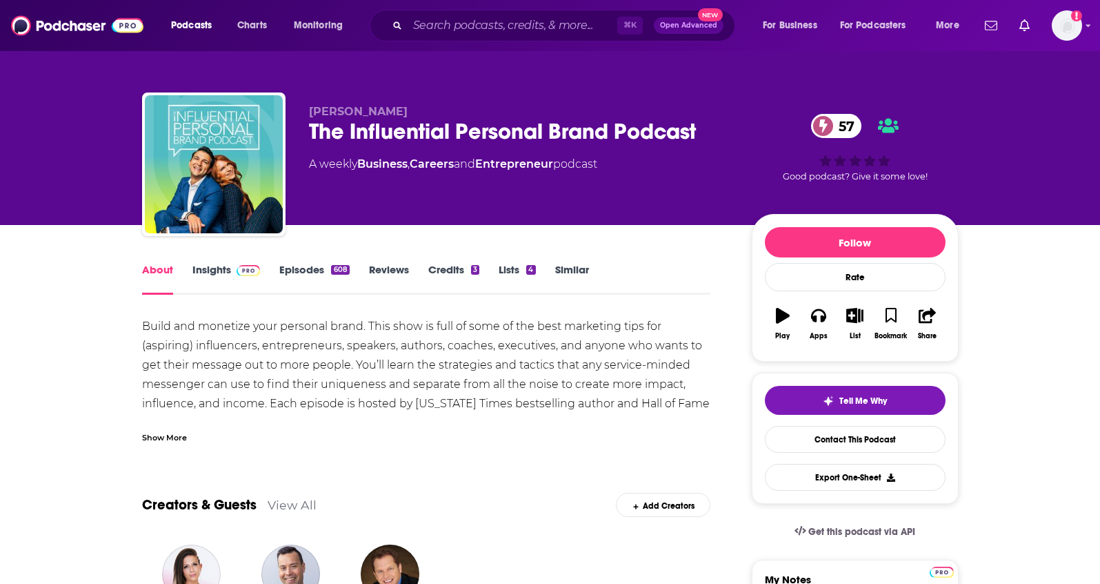
click at [210, 268] on link "Insights" at bounding box center [226, 279] width 68 height 32
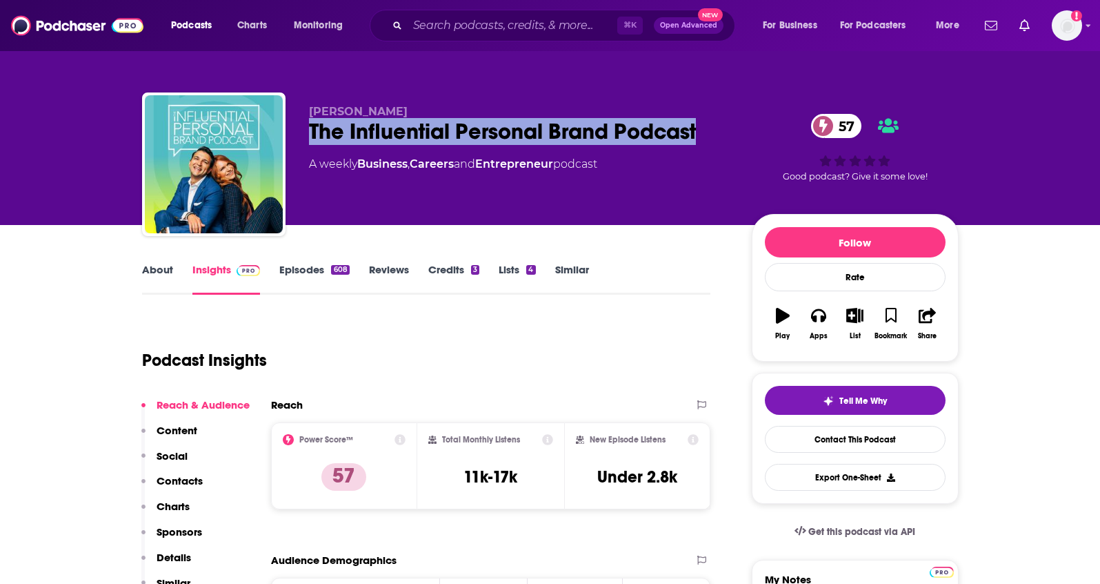
drag, startPoint x: 717, startPoint y: 135, endPoint x: 299, endPoint y: 131, distance: 418.7
click at [299, 131] on div "Rory Vaden The Influential Personal Brand Podcast 57 A weekly Business , Career…" at bounding box center [550, 166] width 817 height 149
copy h2 "The Influential Personal Brand Podcast"
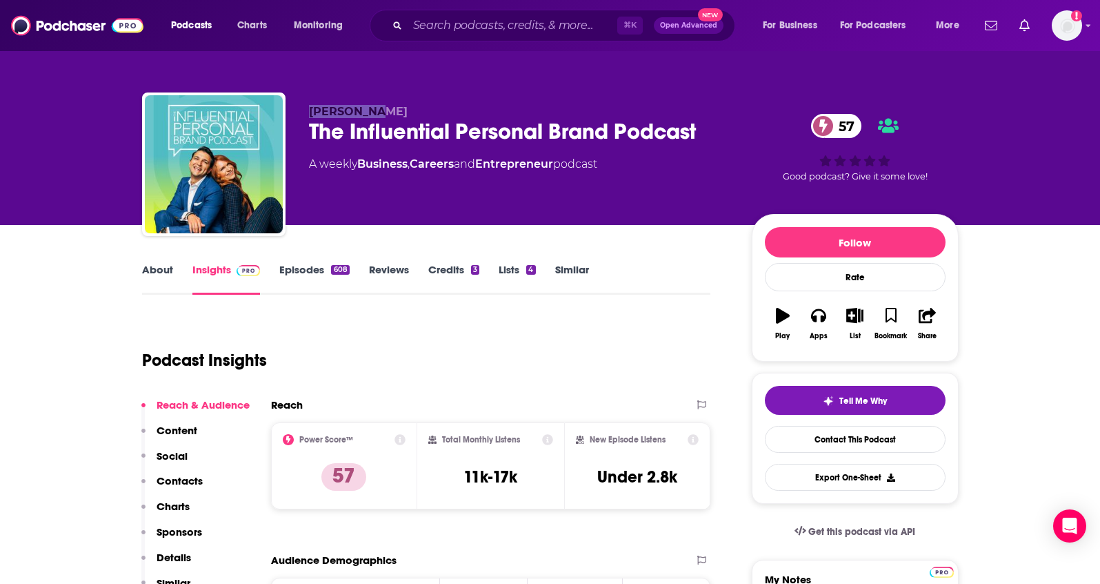
drag, startPoint x: 392, startPoint y: 106, endPoint x: 309, endPoint y: 110, distance: 83.5
click at [309, 110] on p "Rory Vaden" at bounding box center [519, 111] width 421 height 13
copy span "Rory Vaden"
click at [188, 477] on p "Contacts" at bounding box center [180, 480] width 46 height 13
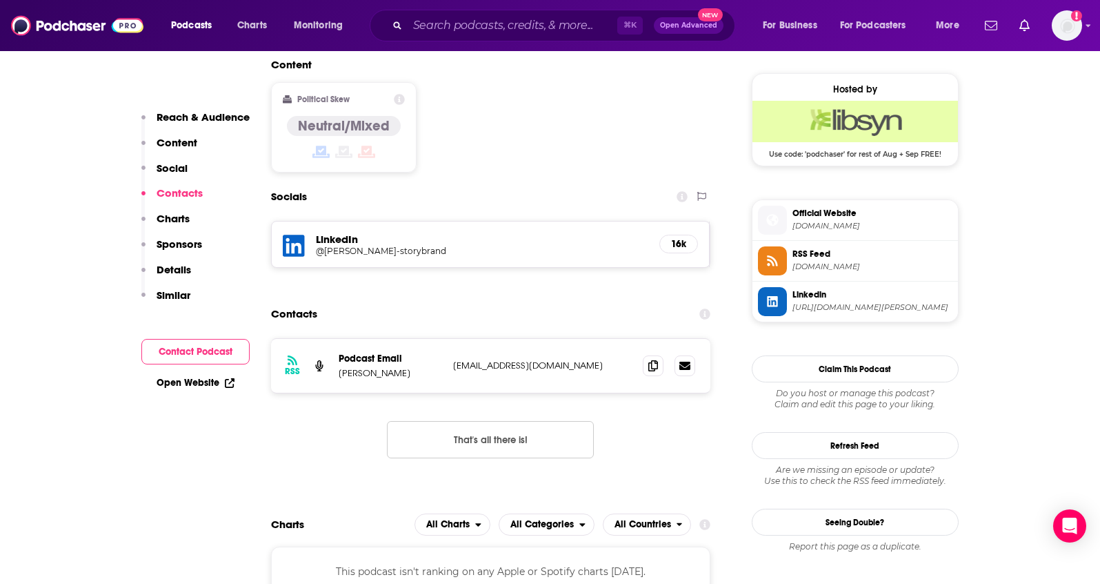
scroll to position [1120, 0]
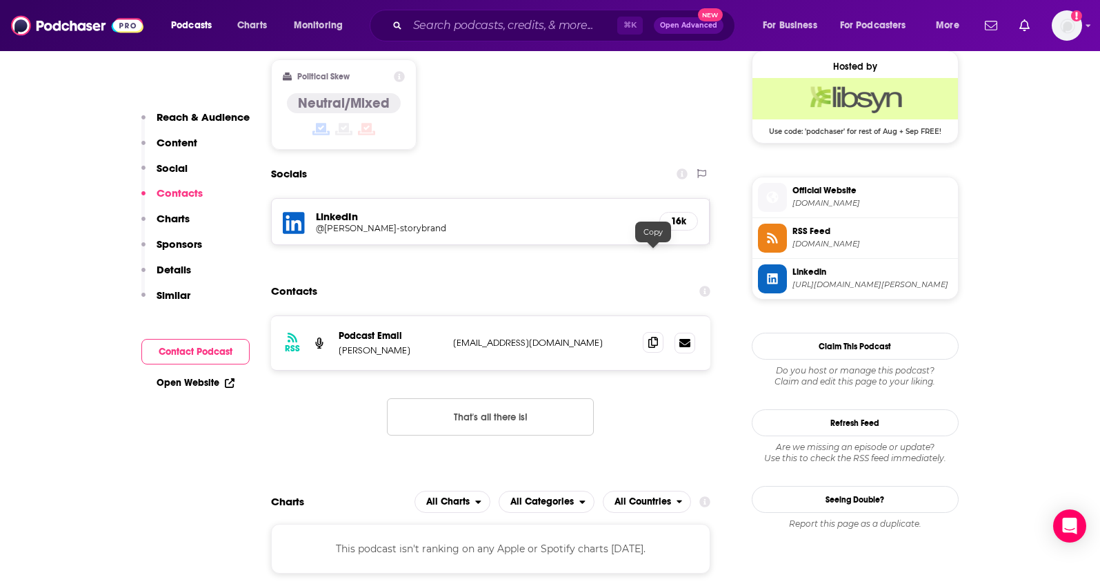
click at [657, 337] on icon at bounding box center [653, 342] width 10 height 11
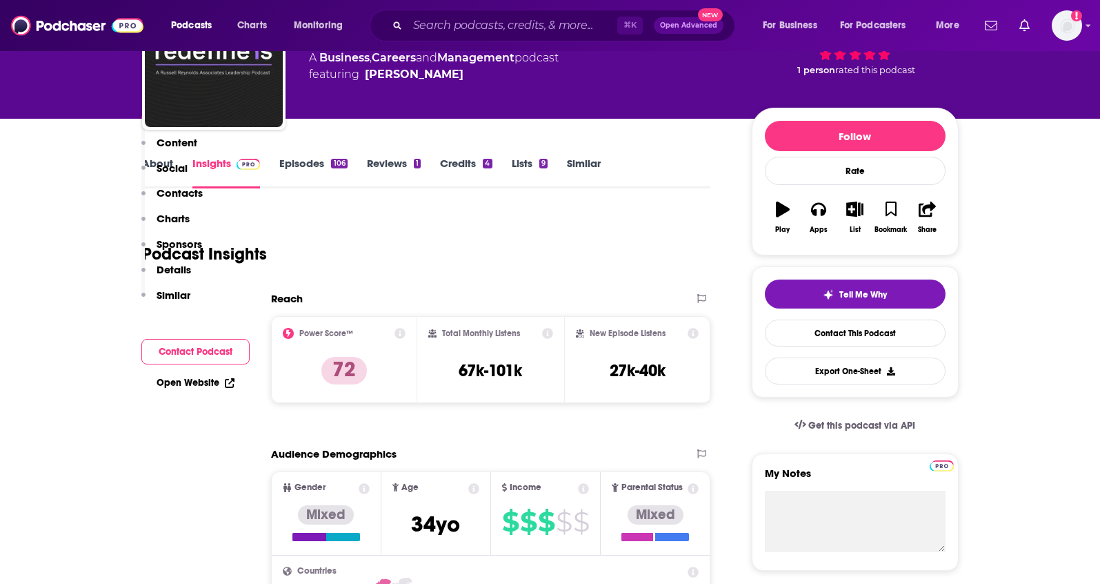
scroll to position [27, 0]
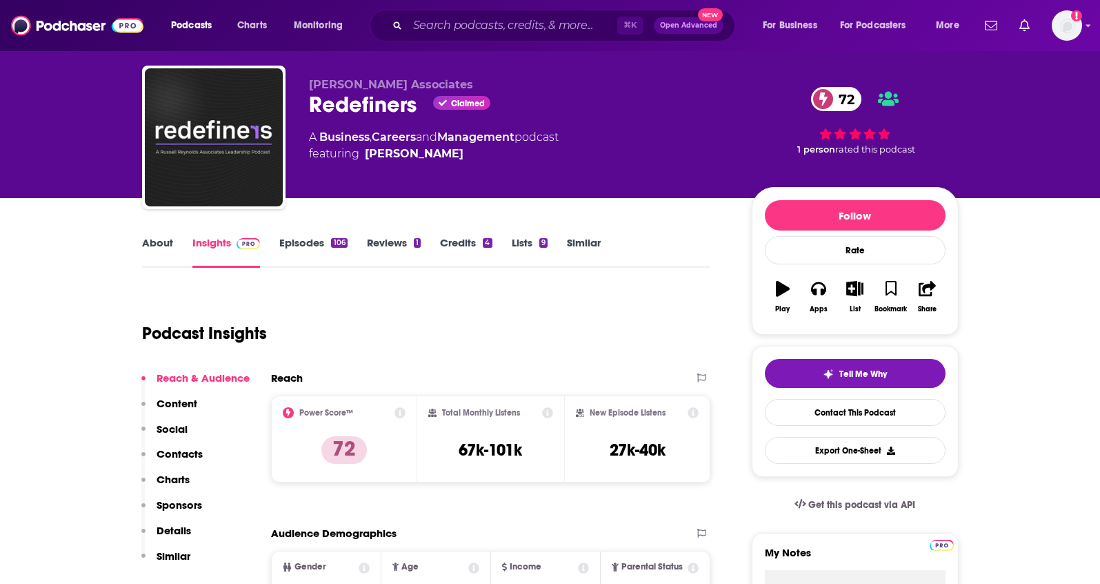
click at [160, 234] on div "About Insights Episodes 106 Reviews 1 Credits 4 Lists 9 Similar" at bounding box center [426, 251] width 569 height 34
click at [154, 244] on link "About" at bounding box center [157, 252] width 31 height 32
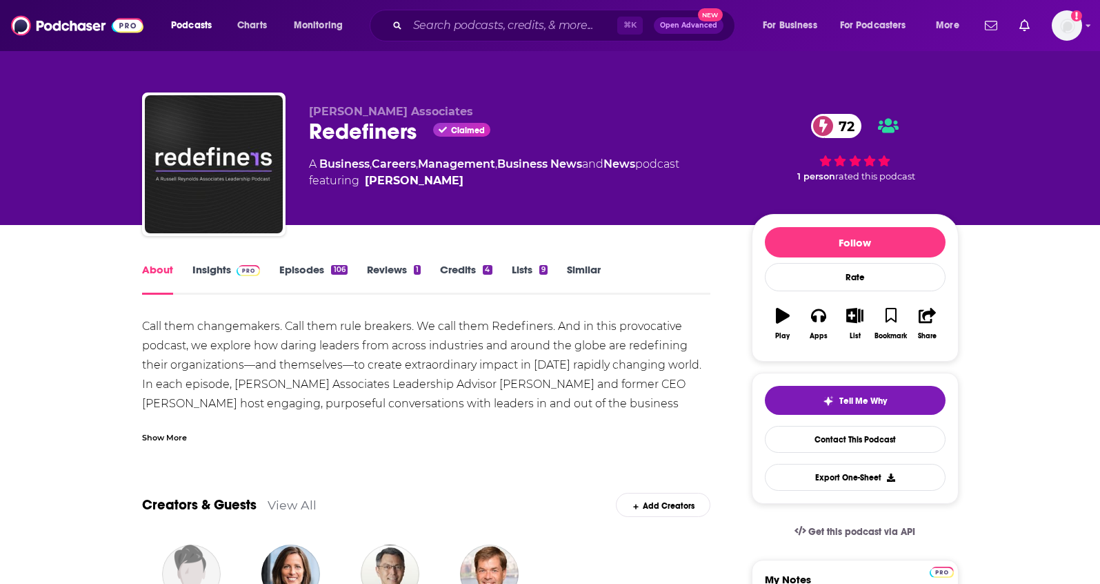
click at [159, 424] on div "Show More" at bounding box center [426, 431] width 569 height 23
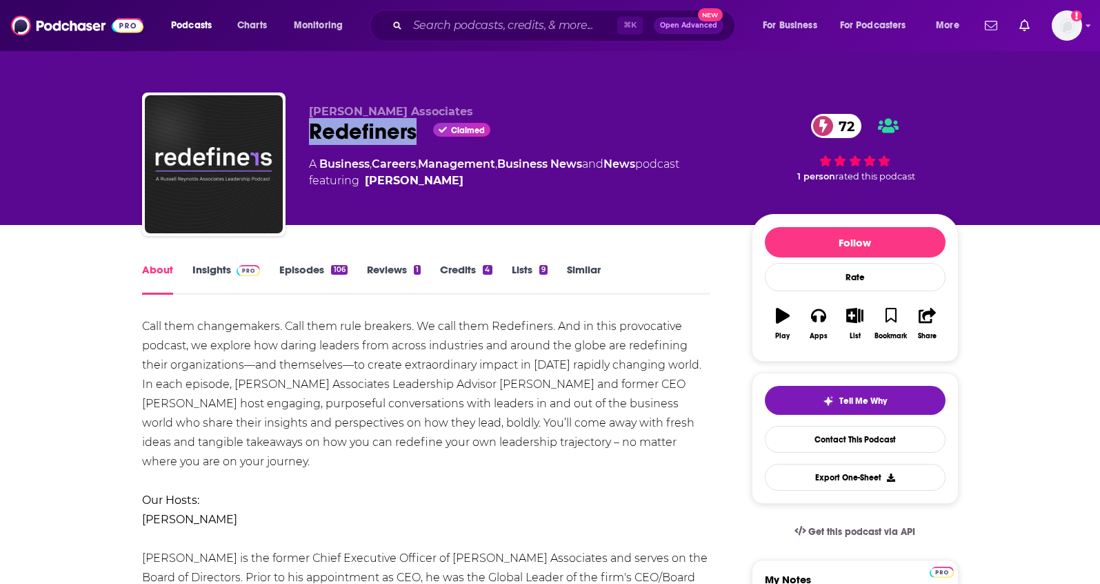
drag, startPoint x: 381, startPoint y: 134, endPoint x: 289, endPoint y: 128, distance: 92.6
click at [289, 128] on div "Russell Reynolds Associates Redefiners Claimed 72 A Business , Careers , Manage…" at bounding box center [550, 166] width 817 height 149
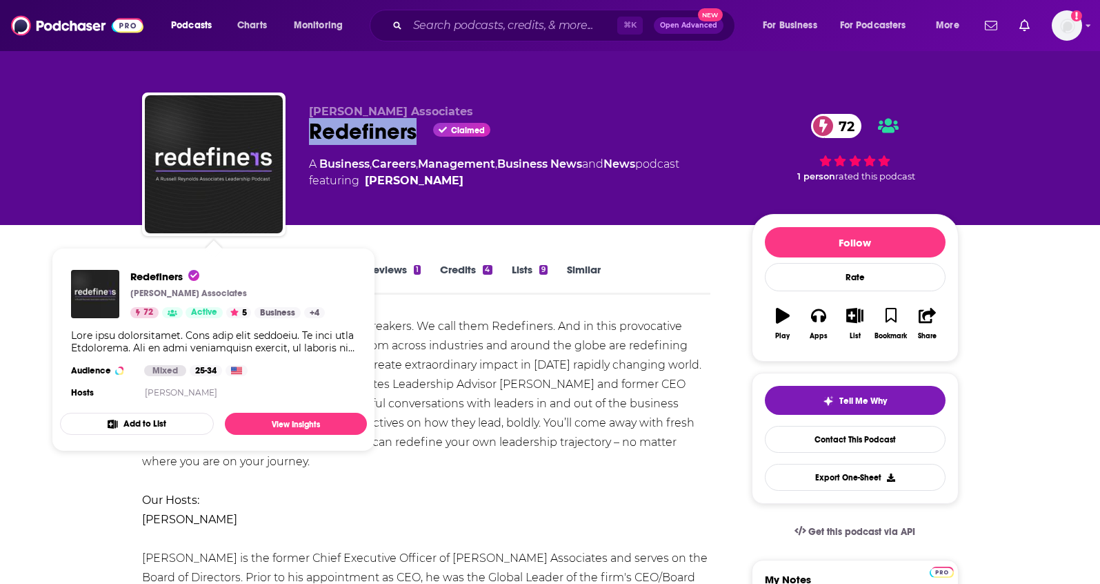
copy h1 "Redefiners"
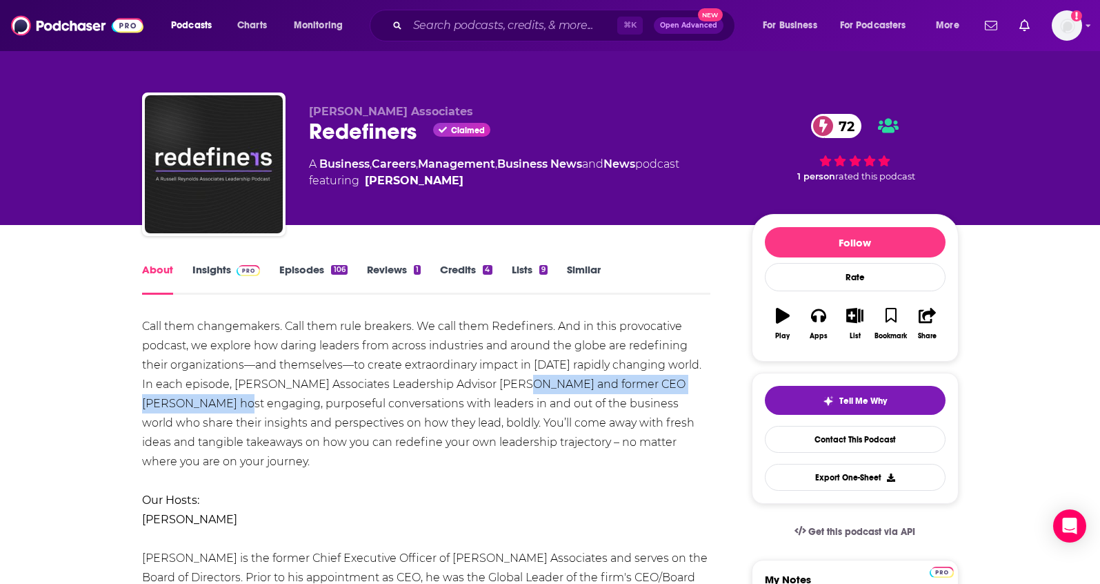
drag, startPoint x: 494, startPoint y: 377, endPoint x: 184, endPoint y: 406, distance: 311.0
copy div "Hoda Tahoun and former CEO Clarke Murphy"
click at [206, 271] on link "Insights" at bounding box center [226, 279] width 68 height 32
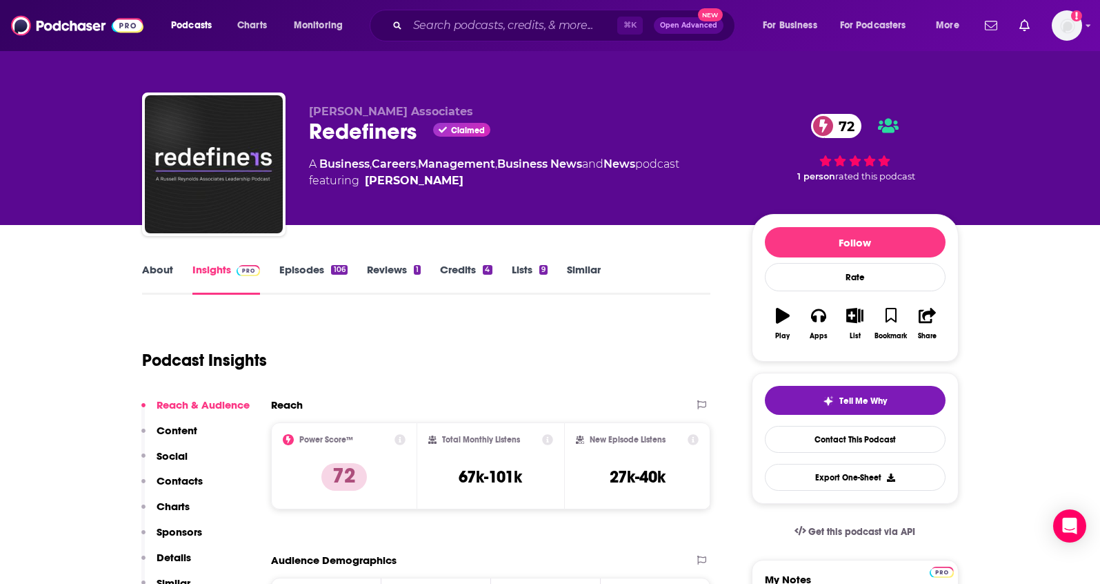
click at [172, 475] on p "Contacts" at bounding box center [180, 480] width 46 height 13
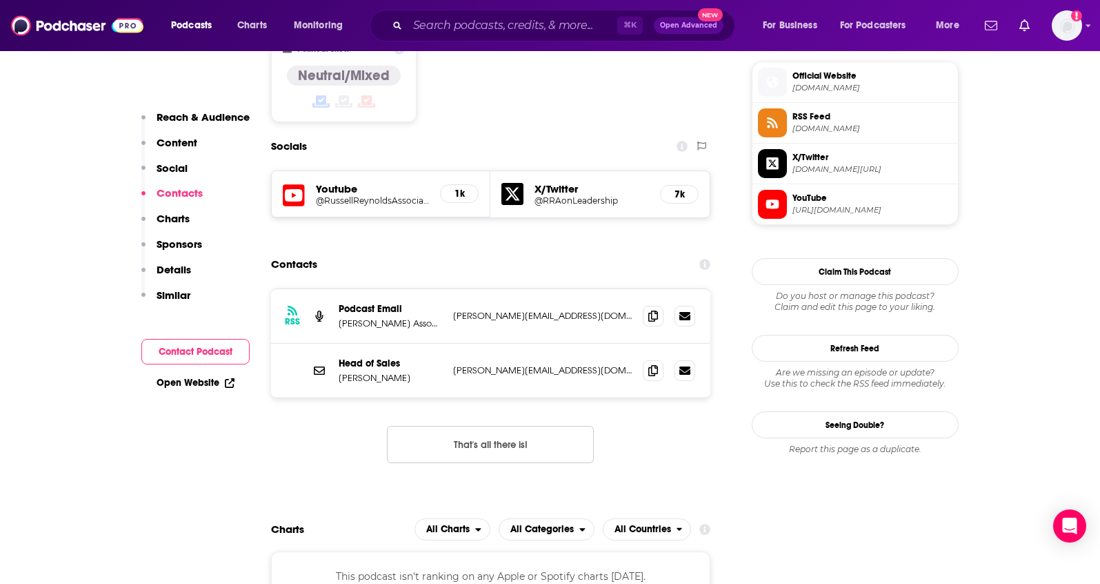
scroll to position [1121, 0]
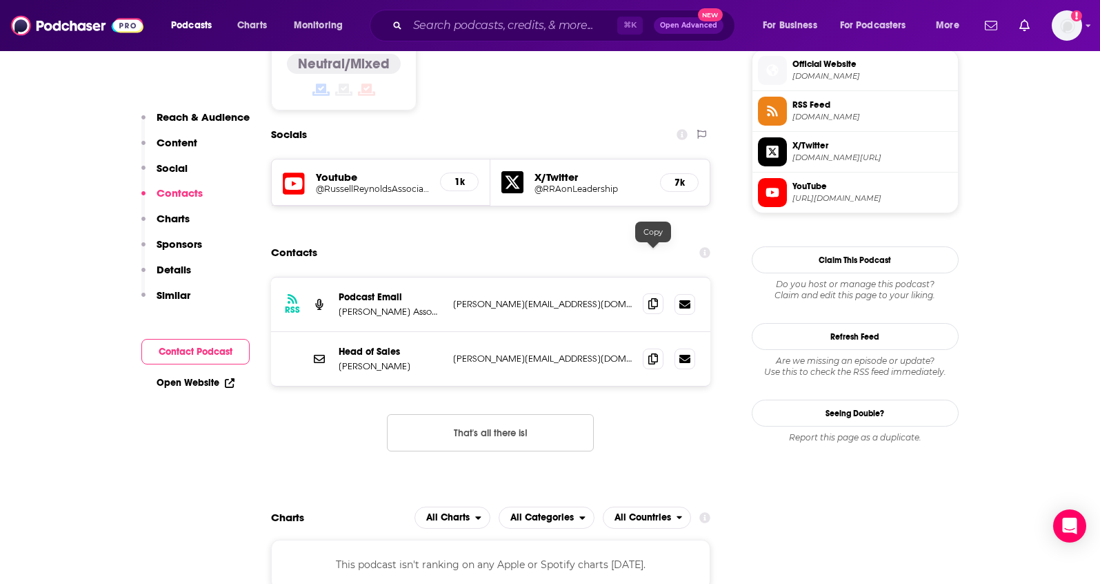
click at [649, 298] on icon at bounding box center [653, 303] width 10 height 11
click at [172, 273] on p "Details" at bounding box center [174, 269] width 34 height 13
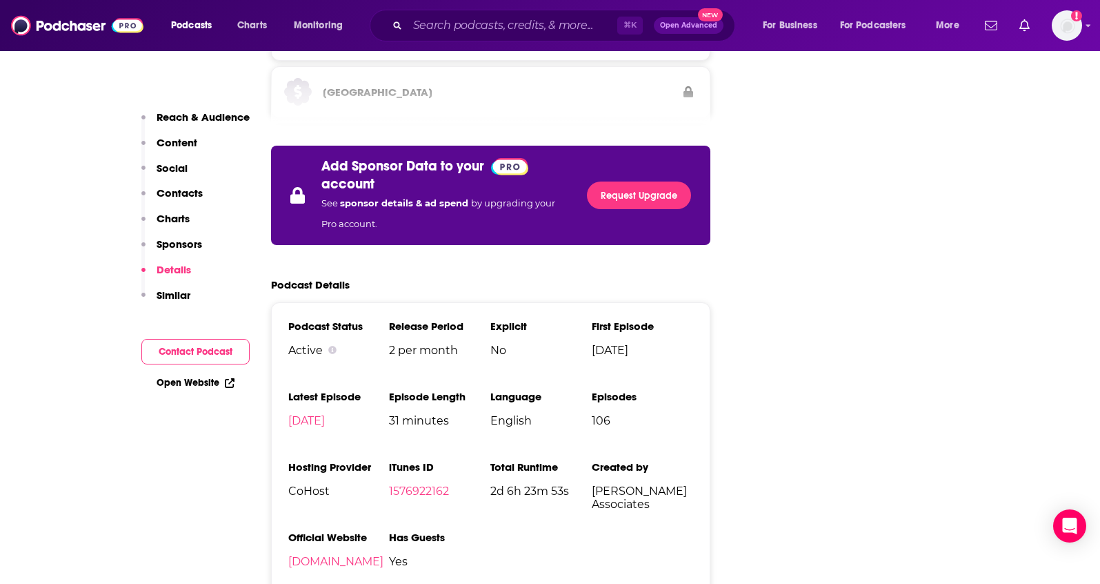
scroll to position [1900, 0]
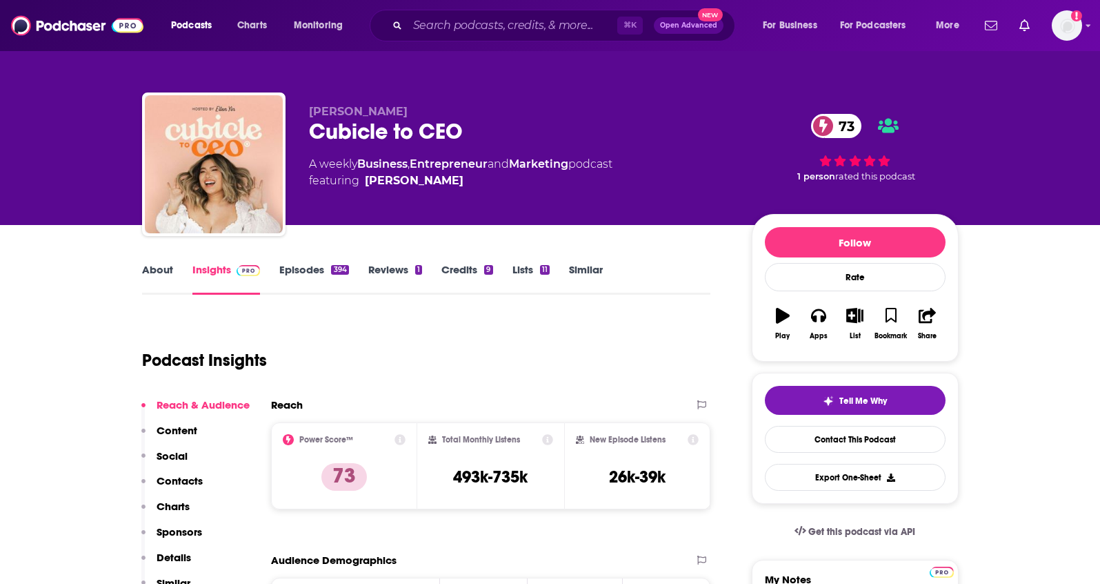
click at [166, 274] on link "About" at bounding box center [157, 279] width 31 height 32
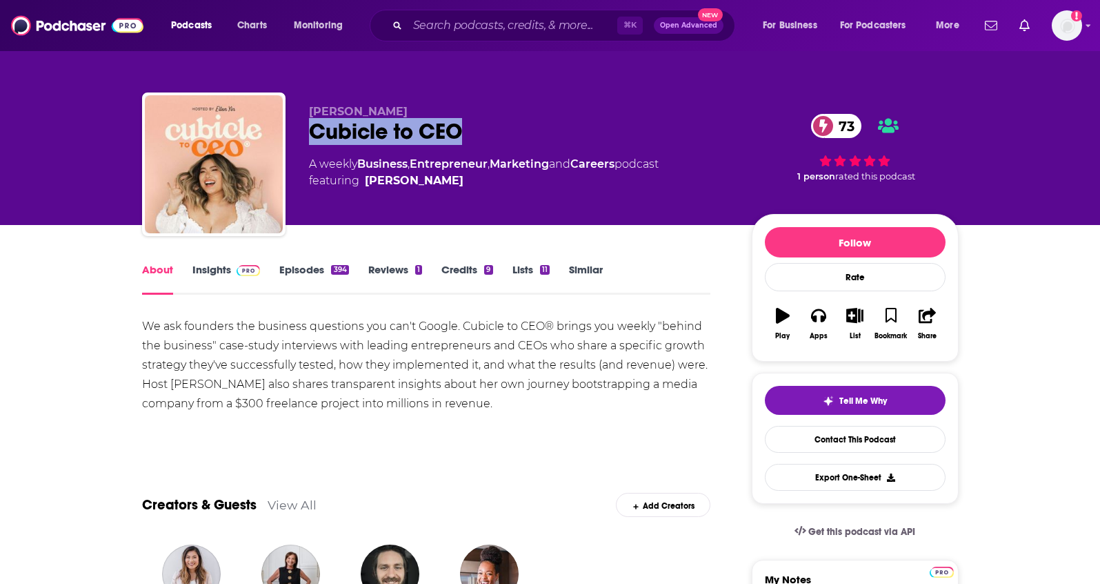
drag, startPoint x: 479, startPoint y: 133, endPoint x: 307, endPoint y: 132, distance: 171.8
click at [307, 132] on div "[PERSON_NAME] to CEO 73 A weekly Business , Entrepreneur , Marketing and Career…" at bounding box center [550, 166] width 817 height 149
copy h1 "Cubicle to CEO"
drag, startPoint x: 375, startPoint y: 112, endPoint x: 303, endPoint y: 107, distance: 72.6
click at [303, 107] on div "[PERSON_NAME] to CEO 73 A weekly Business , Entrepreneur , Marketing and Career…" at bounding box center [550, 166] width 817 height 149
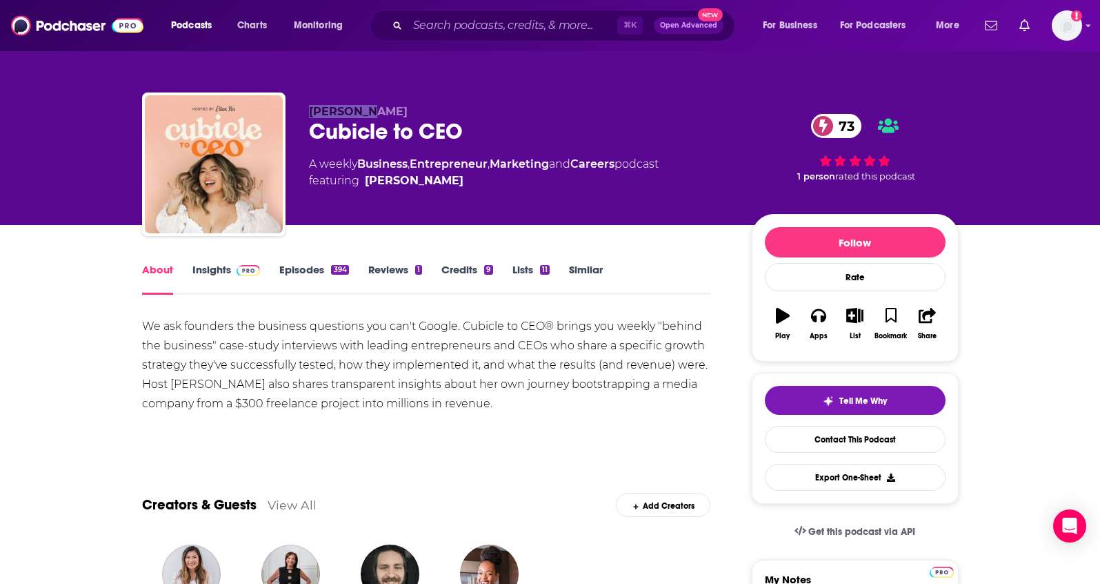
copy span "[PERSON_NAME]"
click at [216, 275] on link "Insights" at bounding box center [226, 279] width 68 height 32
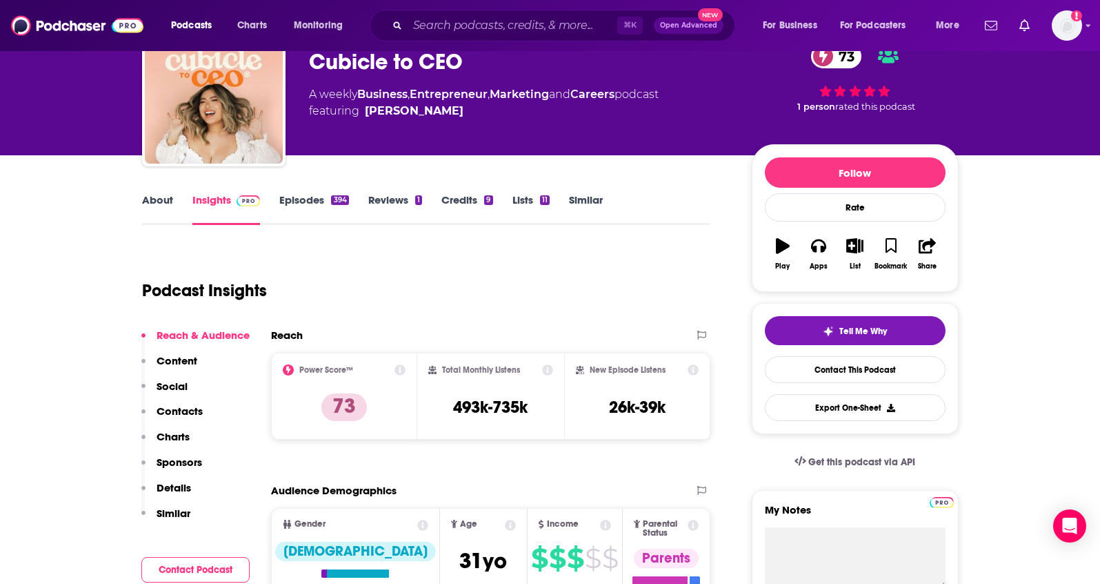
scroll to position [86, 0]
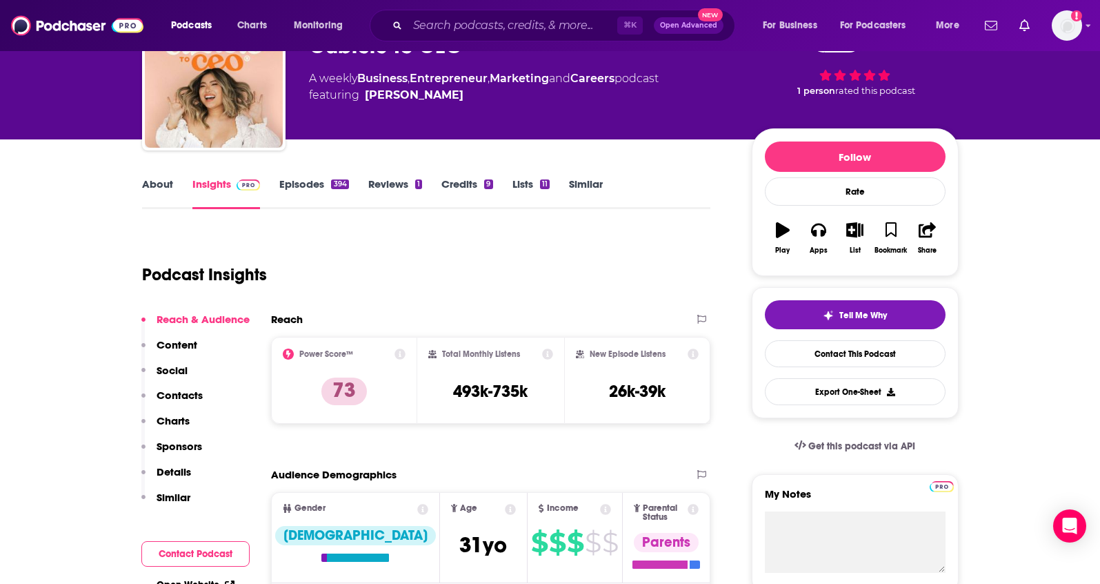
click at [182, 392] on p "Contacts" at bounding box center [180, 394] width 46 height 13
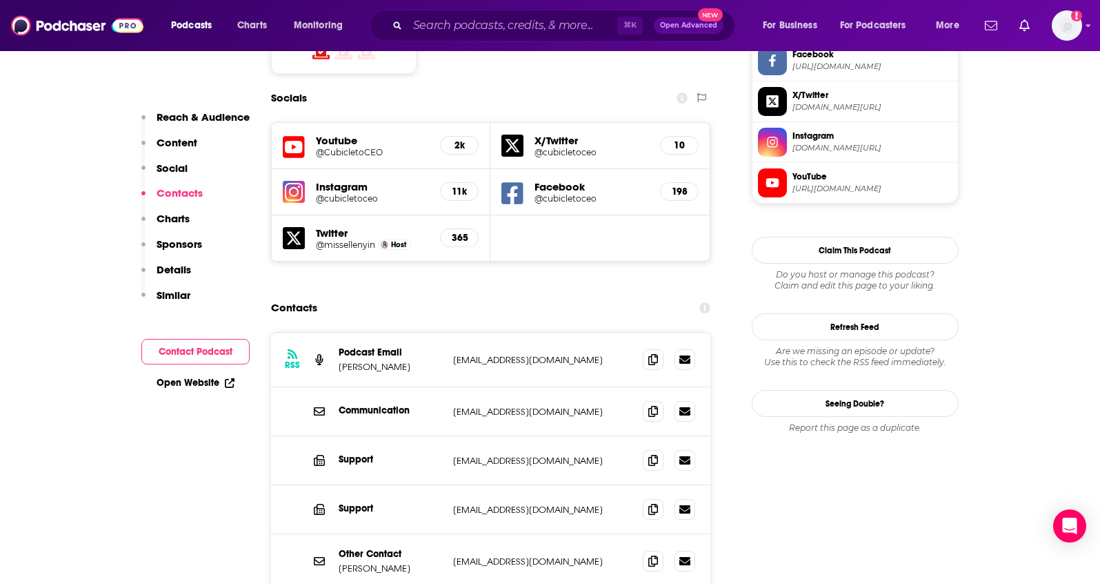
scroll to position [1228, 0]
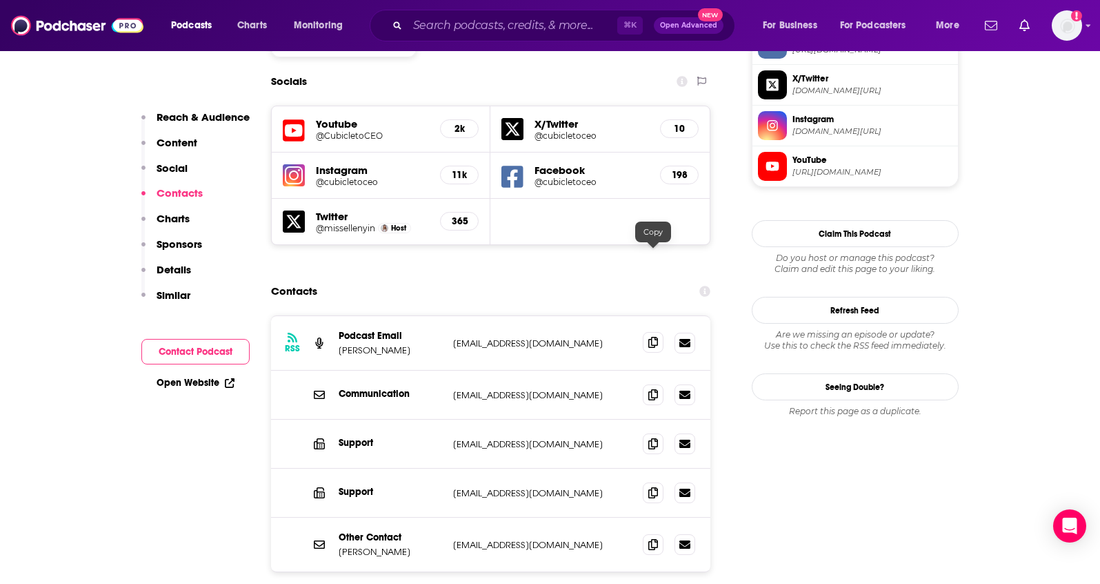
click at [647, 332] on span at bounding box center [653, 342] width 21 height 21
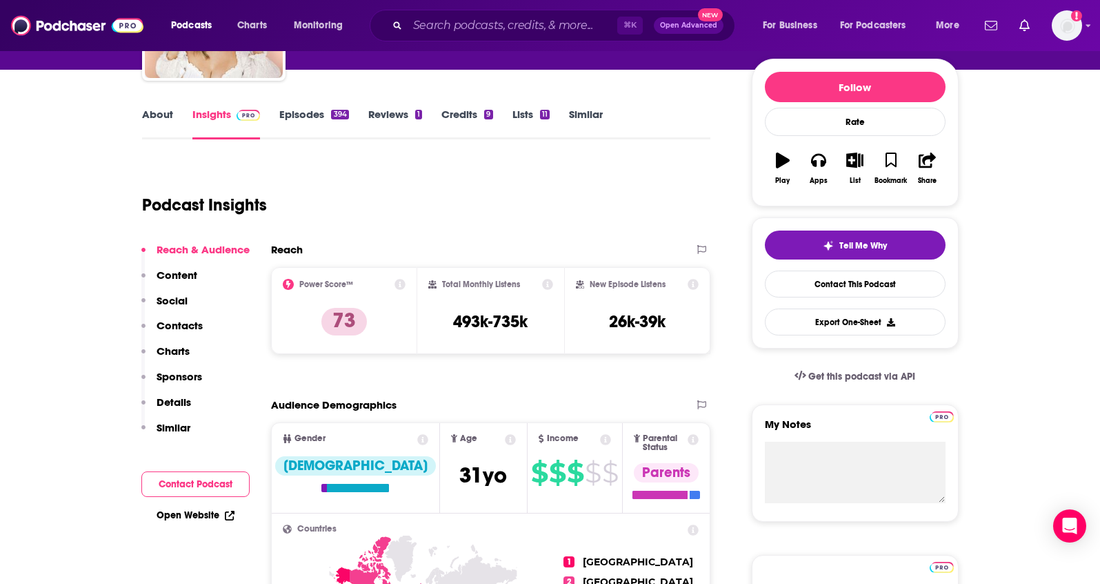
scroll to position [0, 0]
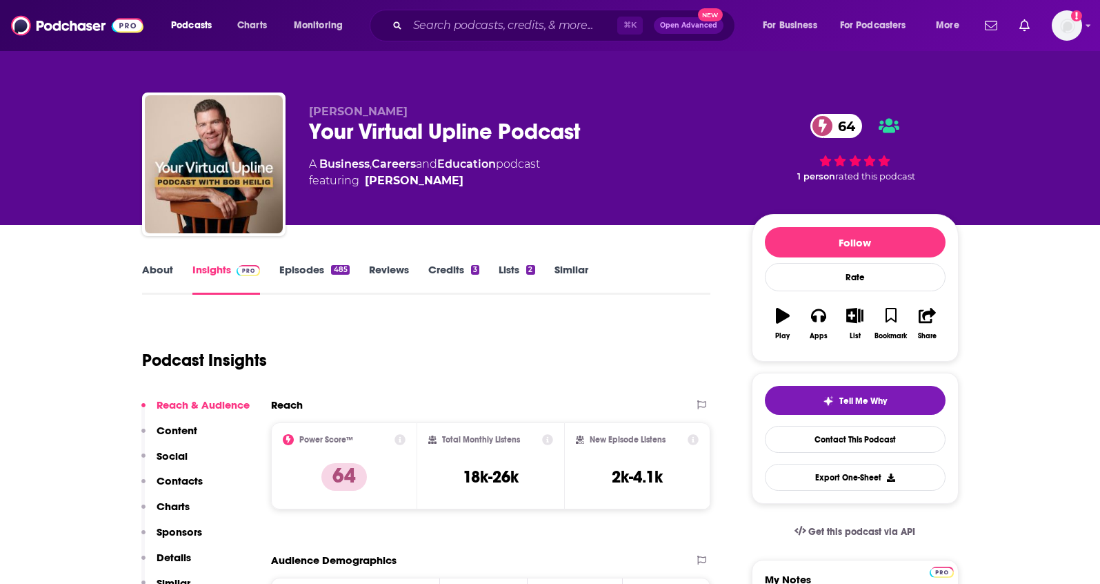
click at [167, 265] on link "About" at bounding box center [157, 279] width 31 height 32
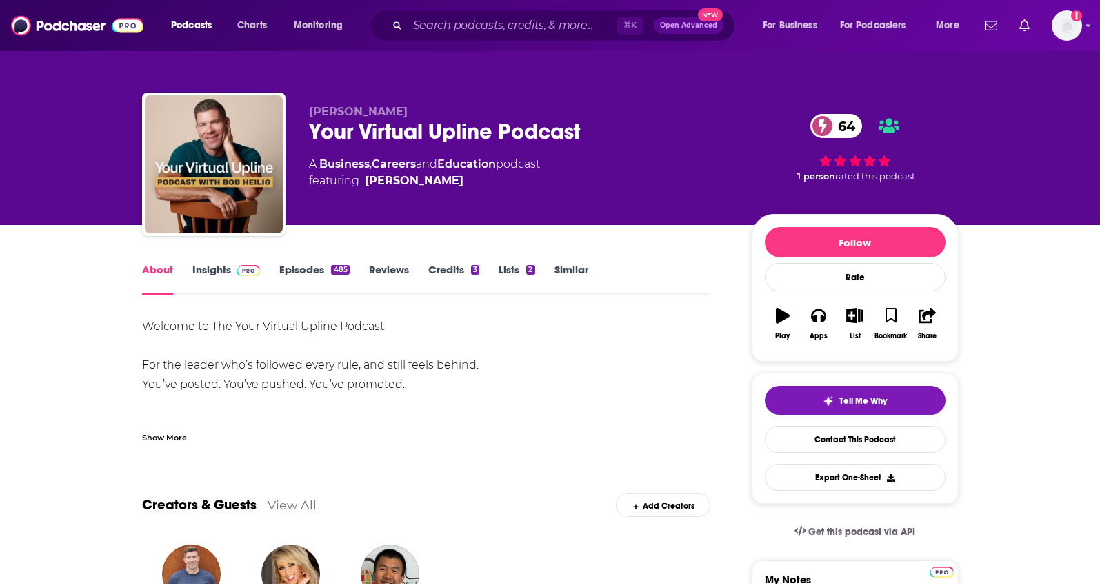
click at [142, 430] on div "Show More" at bounding box center [164, 436] width 45 height 13
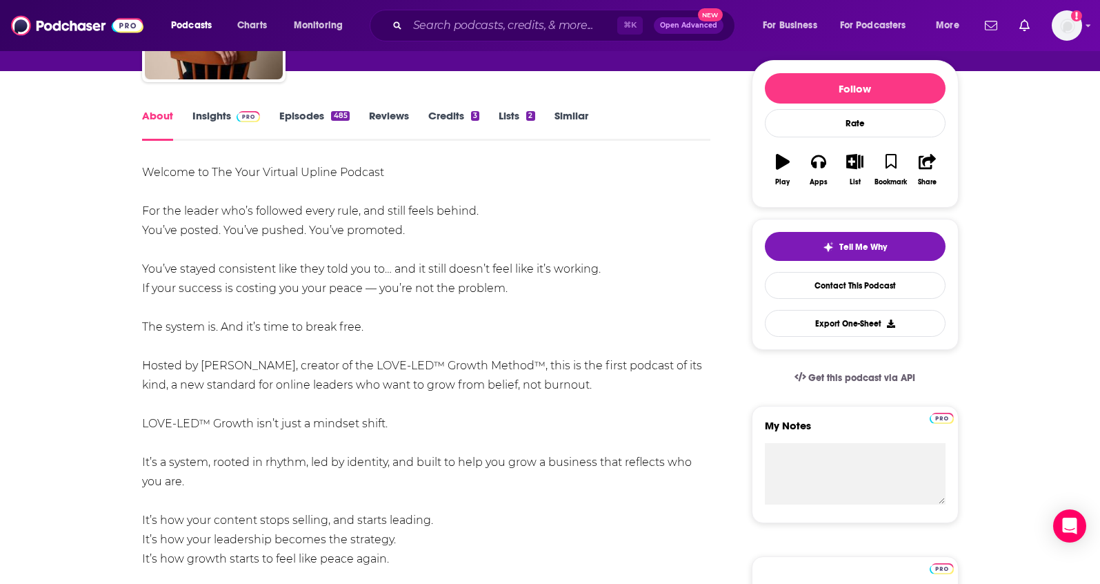
scroll to position [150, 0]
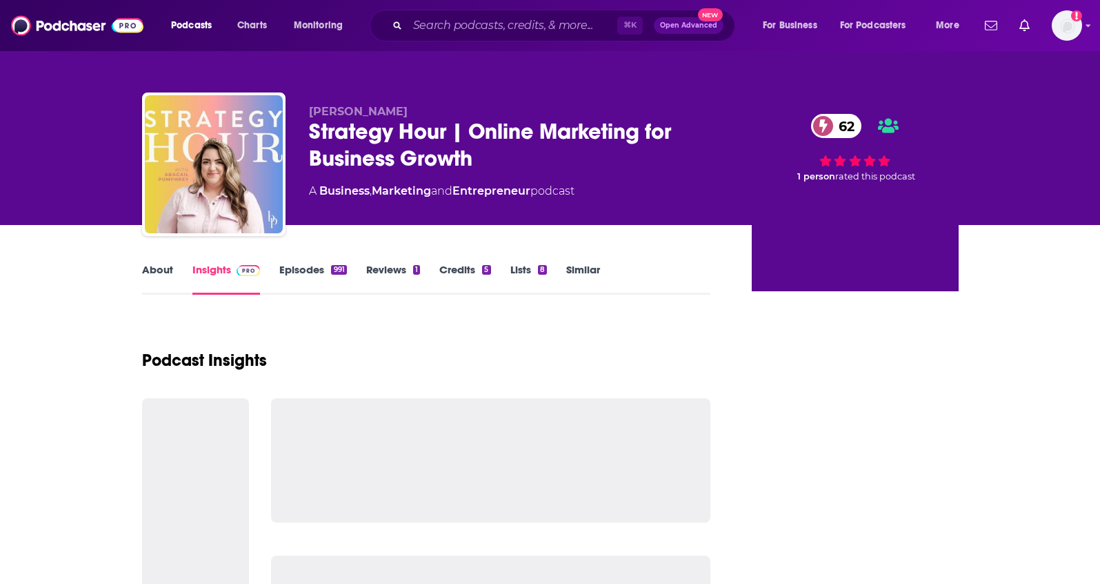
click at [459, 272] on link "Credits 5" at bounding box center [464, 279] width 51 height 32
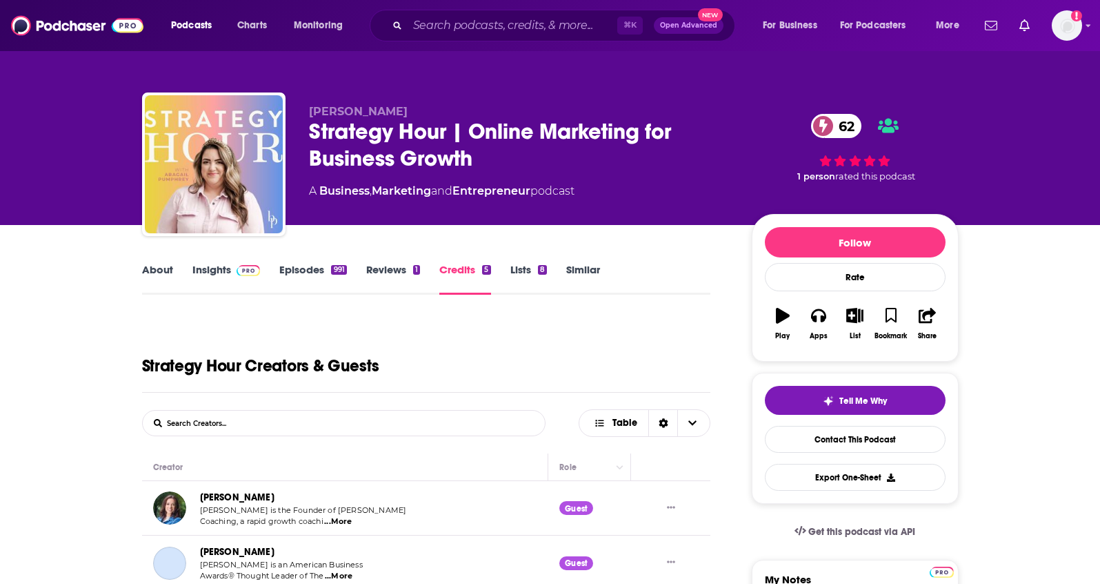
click at [572, 268] on link "Similar" at bounding box center [583, 279] width 34 height 32
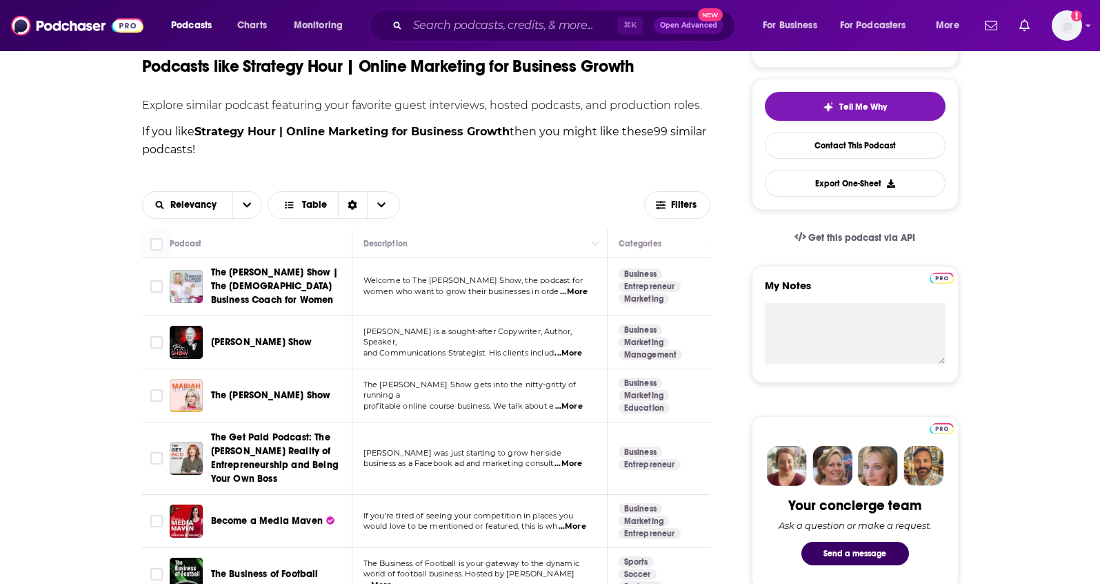
scroll to position [319, 0]
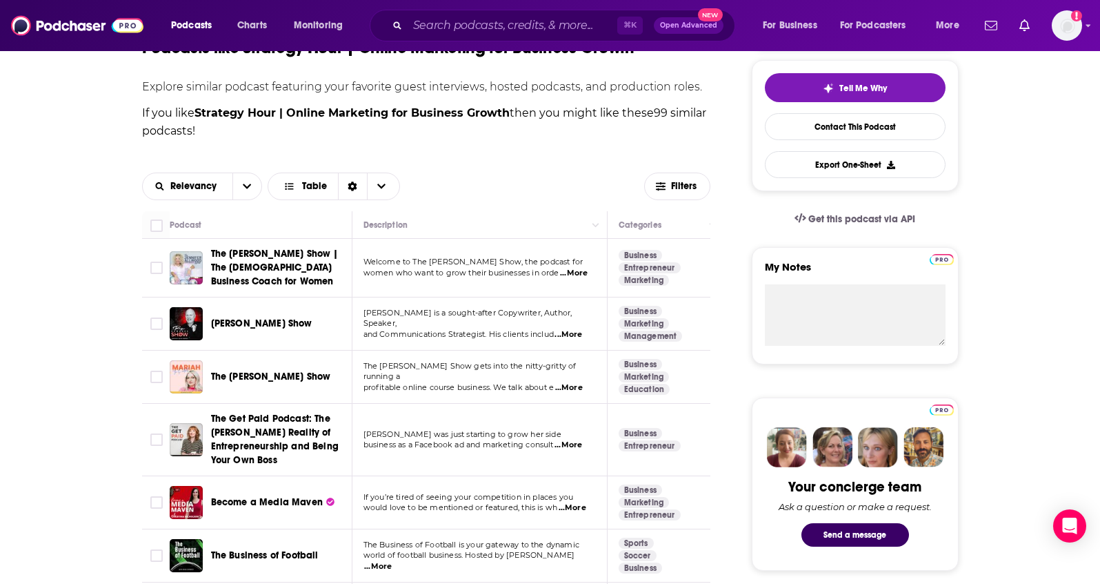
scroll to position [221, 0]
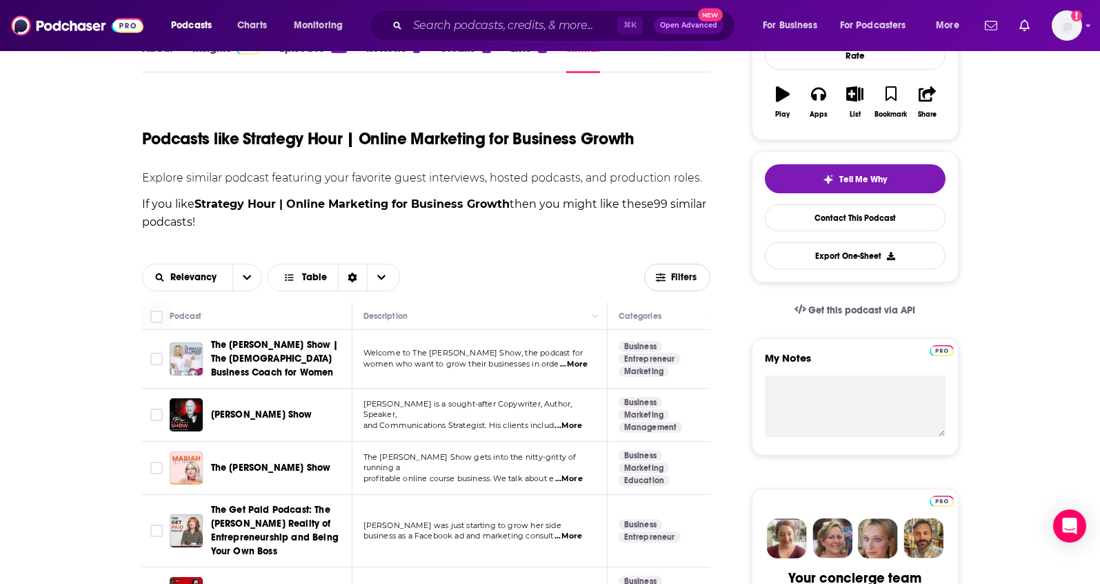
click at [679, 270] on button "Filters" at bounding box center [677, 277] width 66 height 28
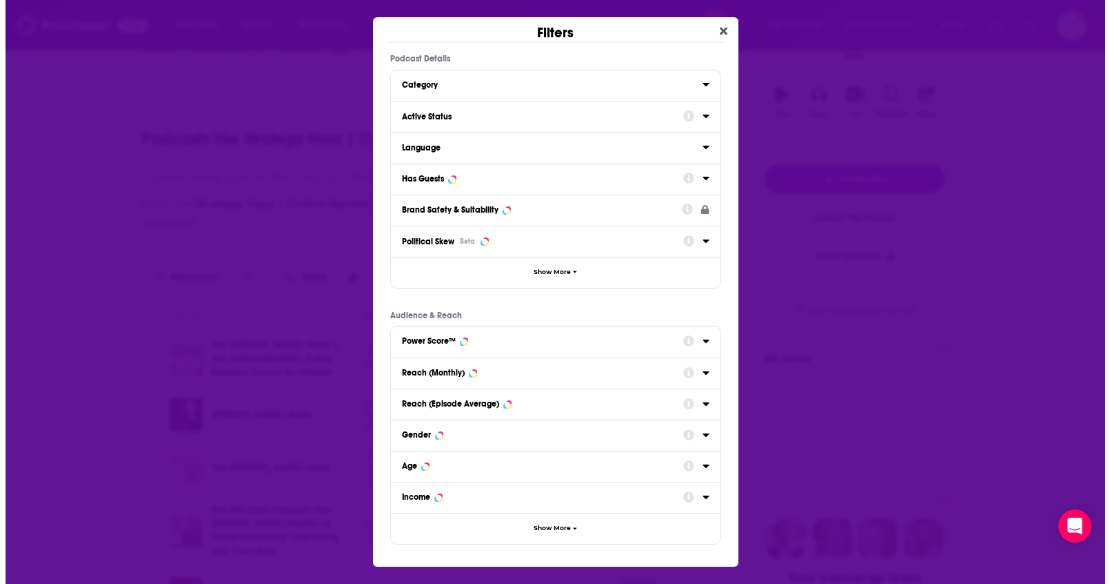
scroll to position [0, 0]
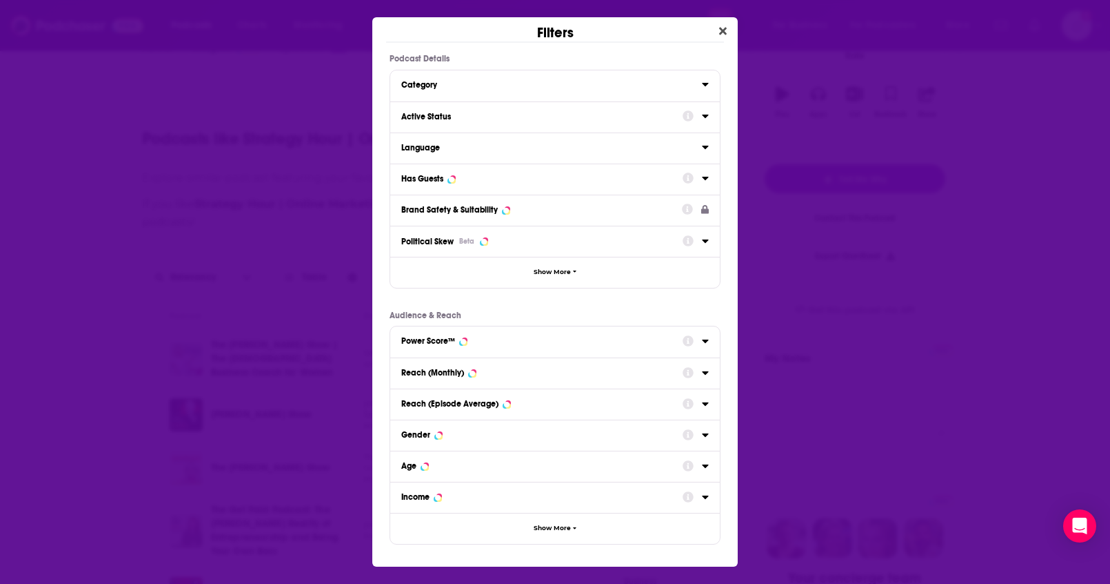
click at [559, 370] on div "Reach (Monthly)" at bounding box center [537, 373] width 272 height 10
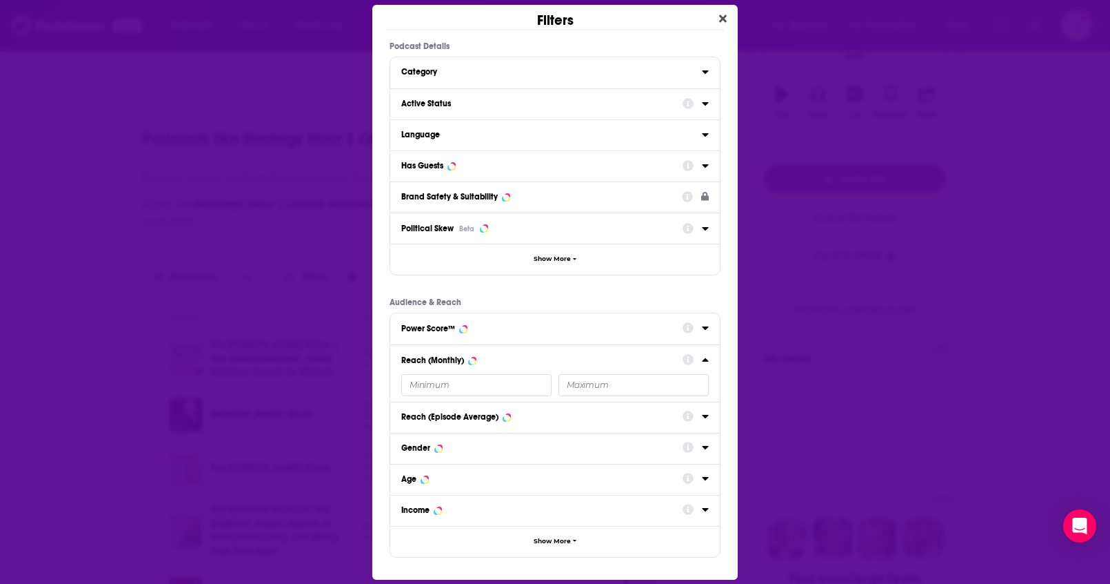
click at [497, 385] on input "Dialog" at bounding box center [476, 385] width 150 height 22
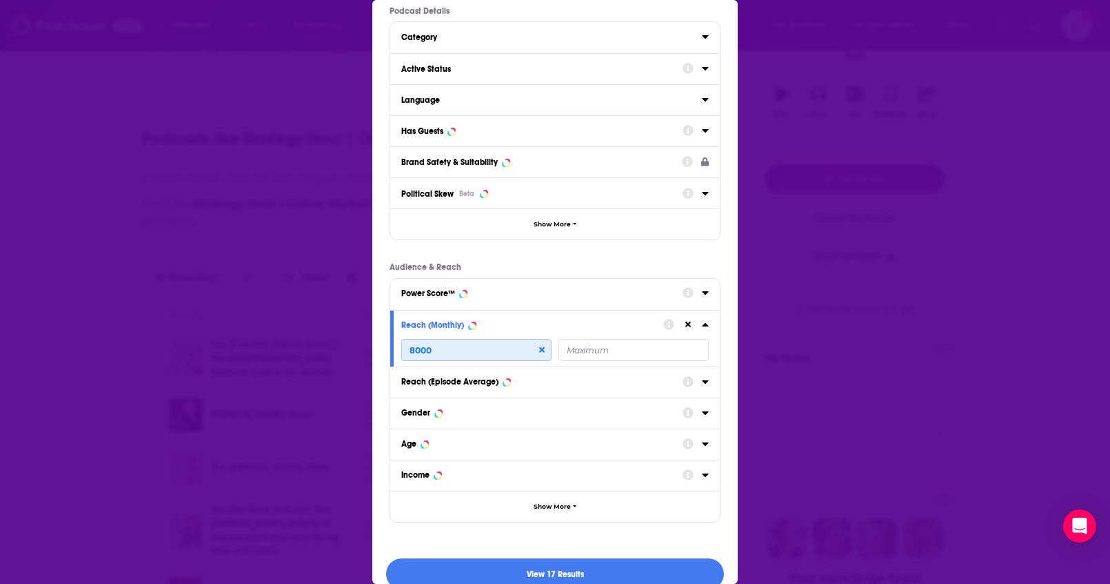
scroll to position [50, 0]
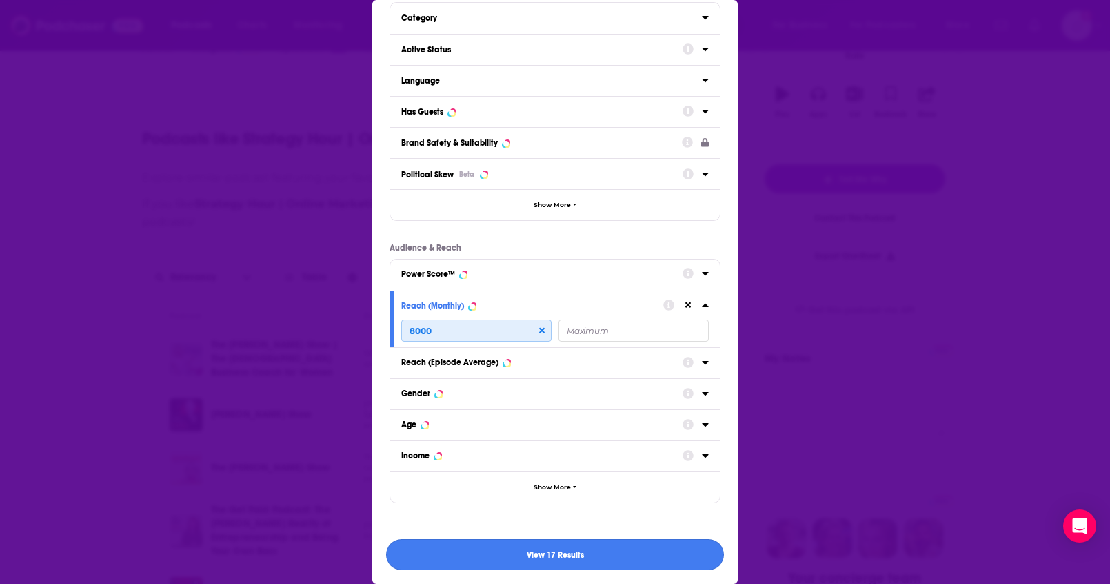
type input "8000"
click at [557, 552] on button "View 17 Results" at bounding box center [555, 554] width 338 height 31
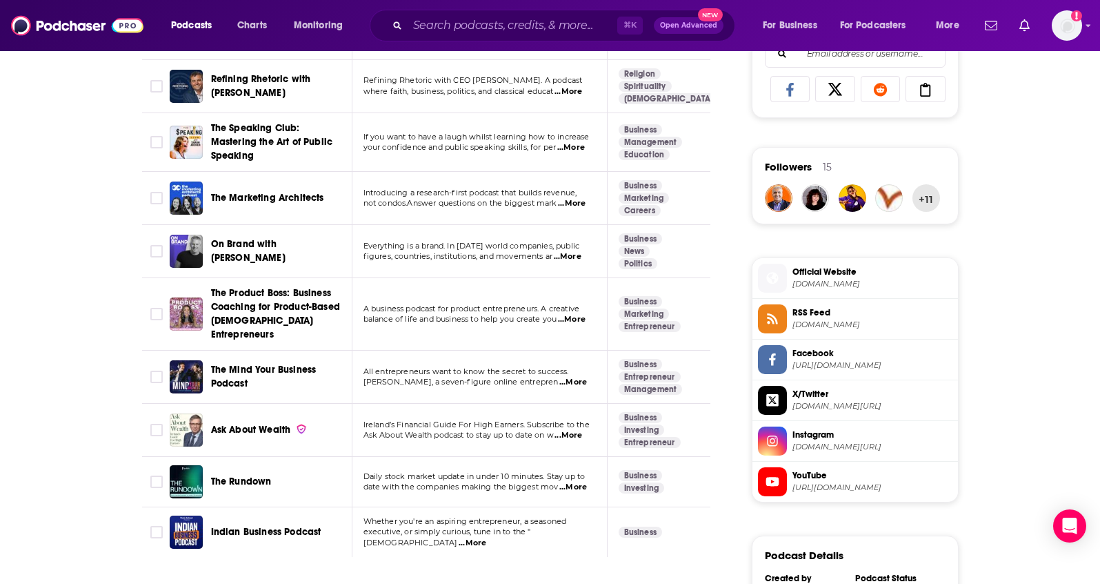
scroll to position [961, 0]
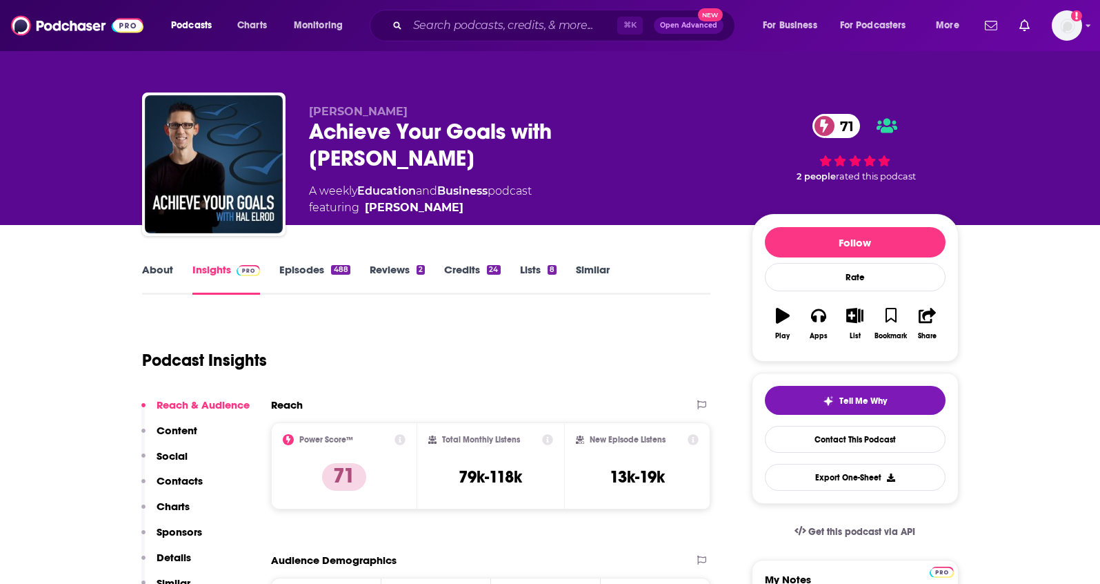
click at [169, 268] on link "About" at bounding box center [157, 279] width 31 height 32
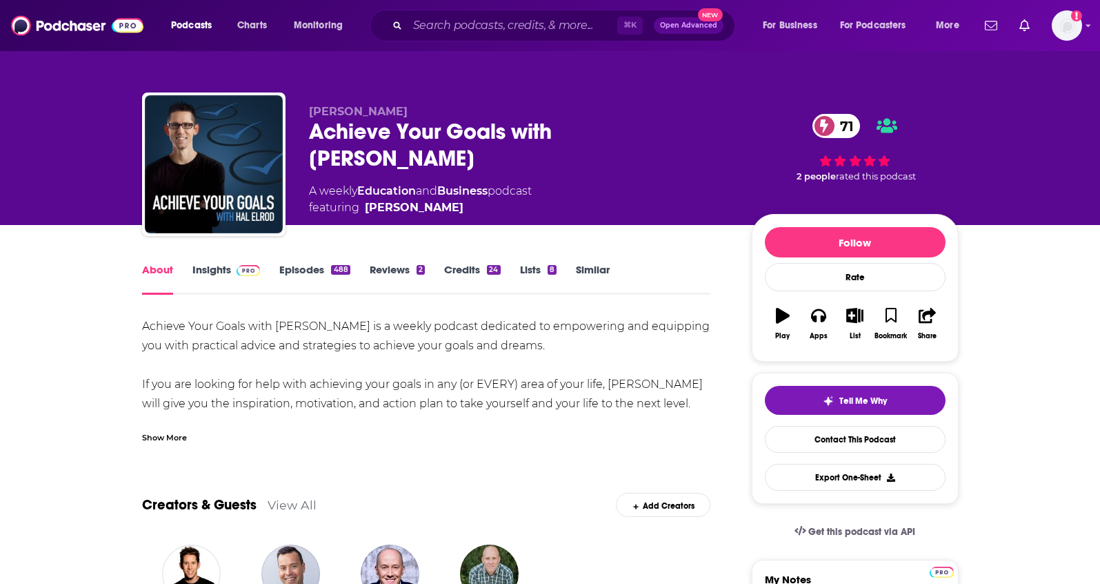
click at [169, 440] on div "Show More" at bounding box center [164, 436] width 45 height 13
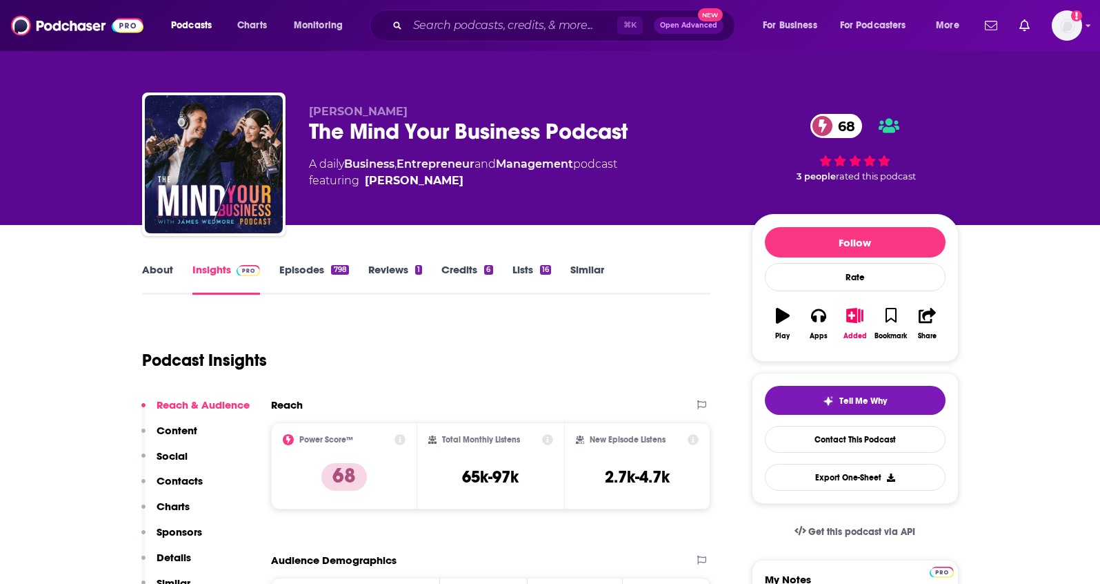
click at [167, 270] on link "About" at bounding box center [157, 279] width 31 height 32
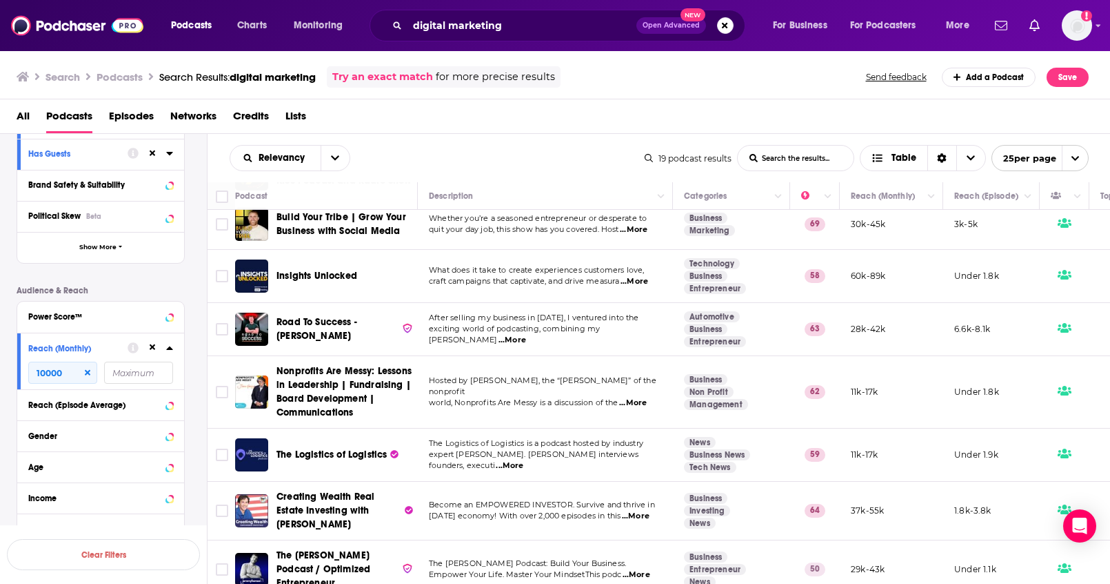
scroll to position [728, 0]
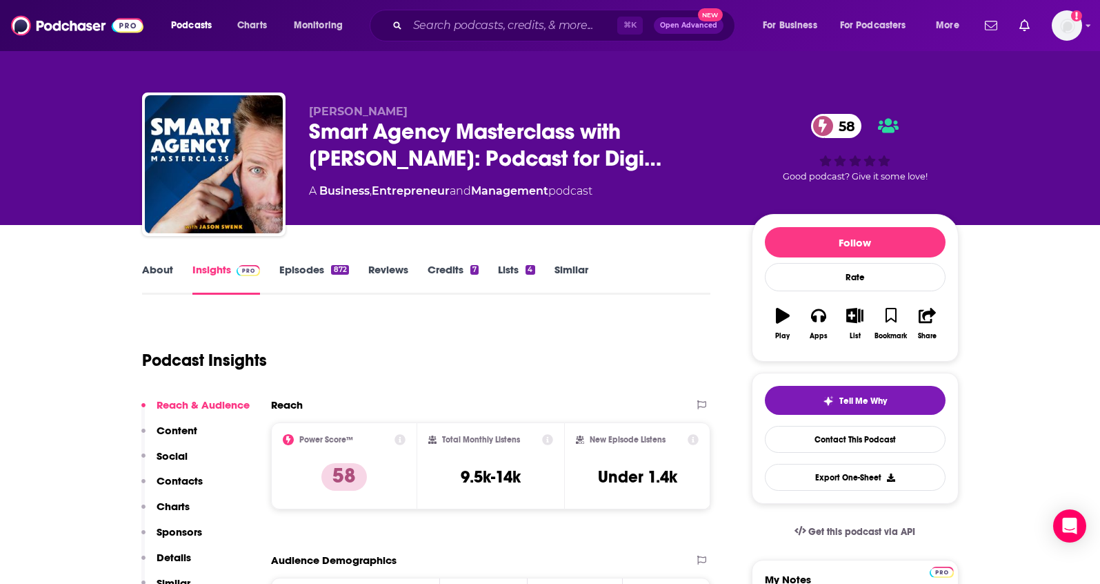
click at [180, 485] on p "Contacts" at bounding box center [180, 480] width 46 height 13
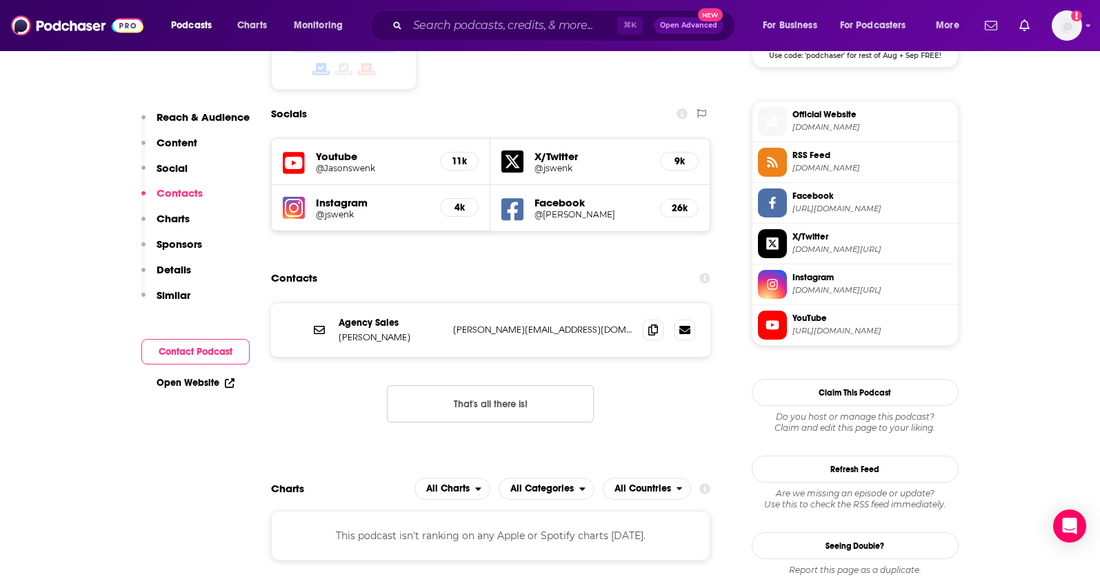
scroll to position [1199, 0]
